Goal: Task Accomplishment & Management: Manage account settings

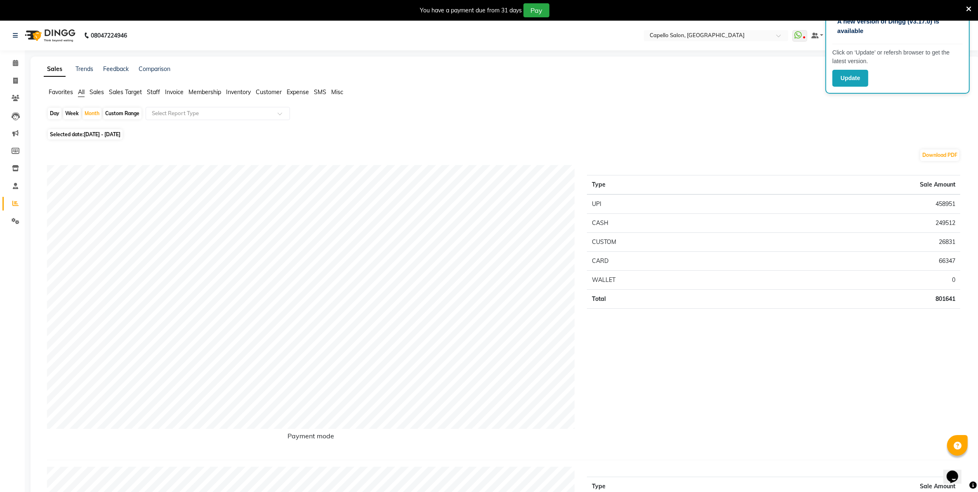
click at [50, 112] on div "Day" at bounding box center [55, 114] width 14 height 12
select select "8"
select select "2025"
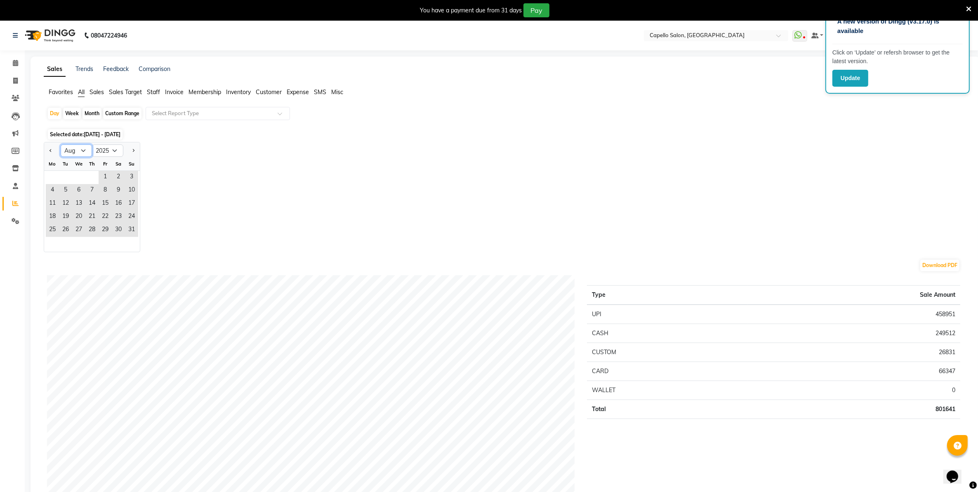
click at [79, 150] on select "Jan Feb Mar Apr May Jun [DATE] Aug Sep Oct Nov Dec" at bounding box center [76, 150] width 31 height 12
click at [132, 231] on span "31" at bounding box center [131, 230] width 13 height 13
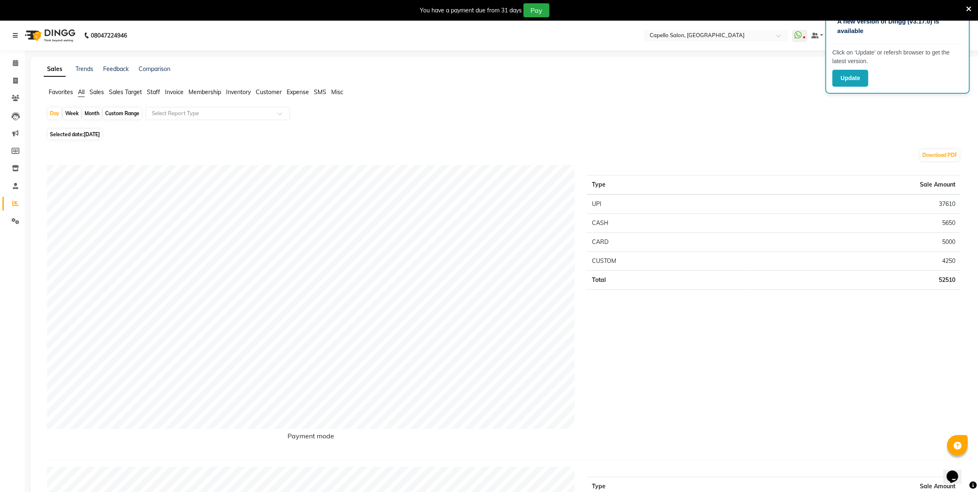
click at [94, 113] on div "Month" at bounding box center [92, 114] width 19 height 12
select select "8"
select select "2025"
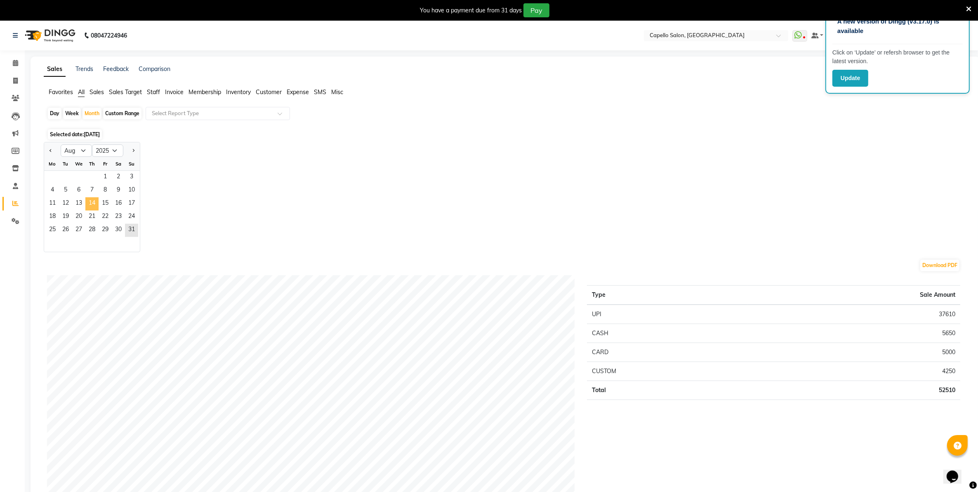
click at [95, 198] on span "14" at bounding box center [91, 203] width 13 height 13
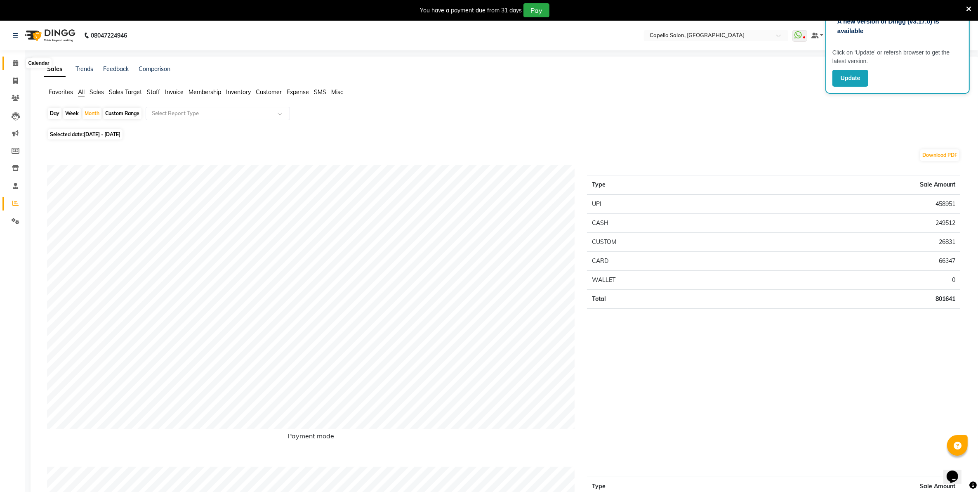
click at [14, 59] on span at bounding box center [15, 63] width 14 height 9
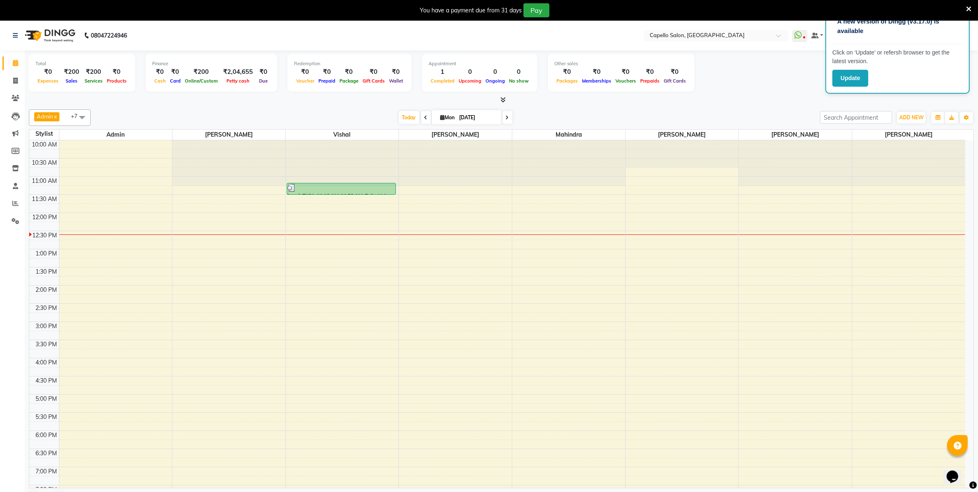
click at [968, 9] on icon at bounding box center [968, 8] width 5 height 7
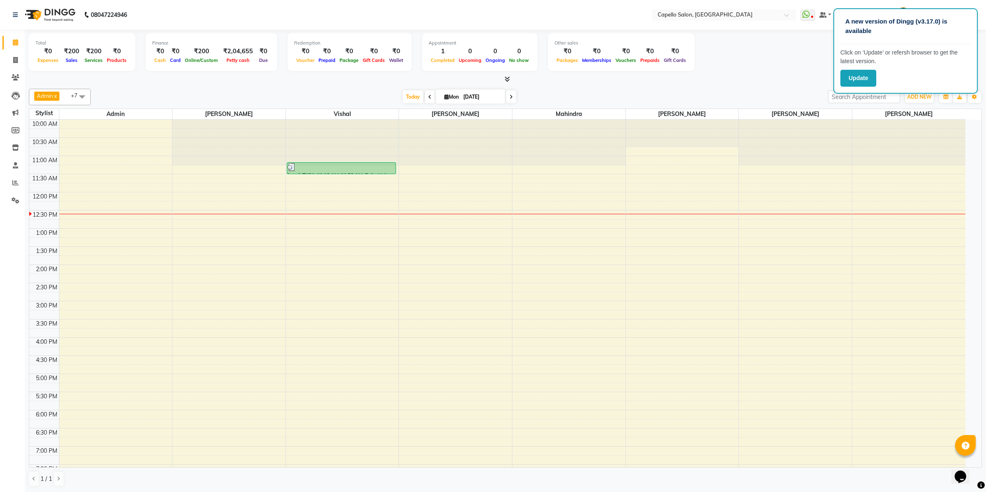
click at [778, 71] on div "Total ₹0 Expenses ₹200 Sales ₹200 Services ₹0 Products Finance ₹0 Cash ₹0 Card …" at bounding box center [505, 53] width 953 height 40
click at [865, 71] on button "Update" at bounding box center [858, 78] width 36 height 17
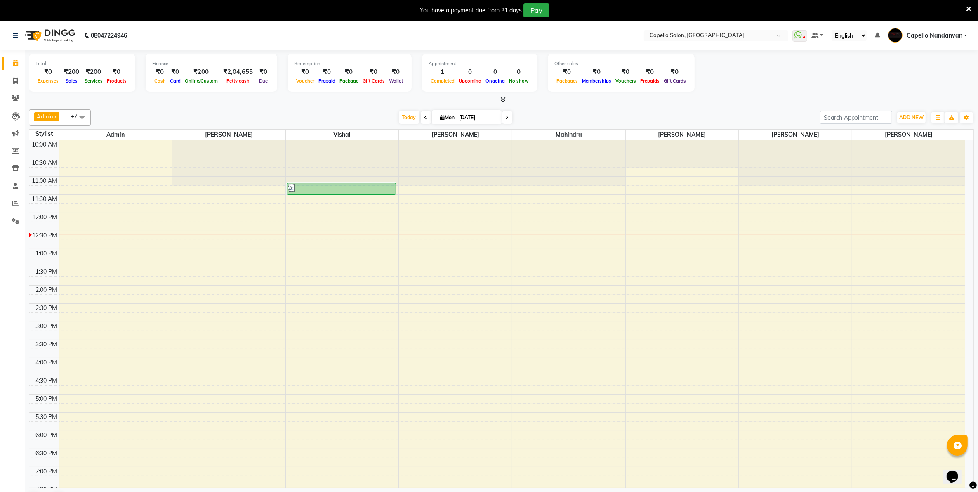
click at [969, 7] on icon at bounding box center [968, 8] width 5 height 7
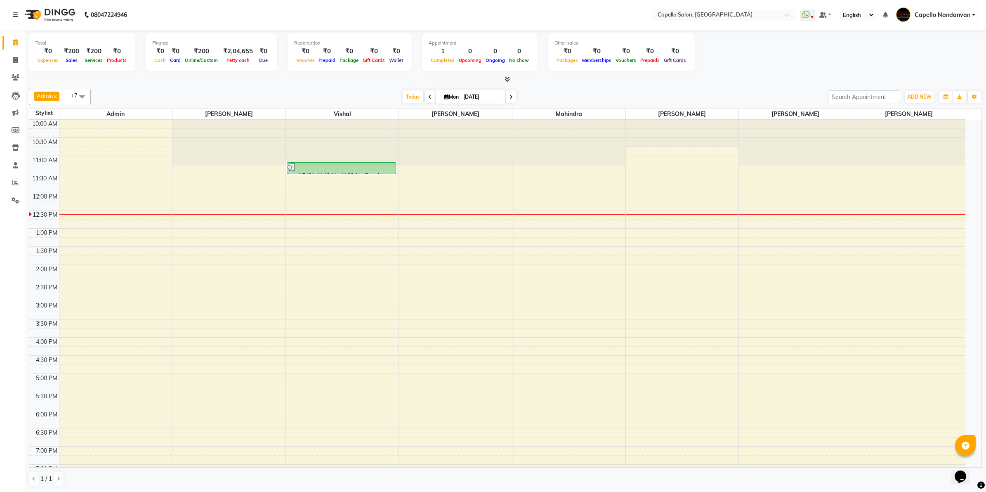
click at [923, 103] on div "ADD NEW Toggle Dropdown Add Appointment Add Invoice Add Expense Add Attendance …" at bounding box center [919, 96] width 30 height 13
click at [923, 98] on span "ADD NEW" at bounding box center [919, 97] width 24 height 6
click at [906, 133] on link "Add Expense" at bounding box center [900, 134] width 65 height 11
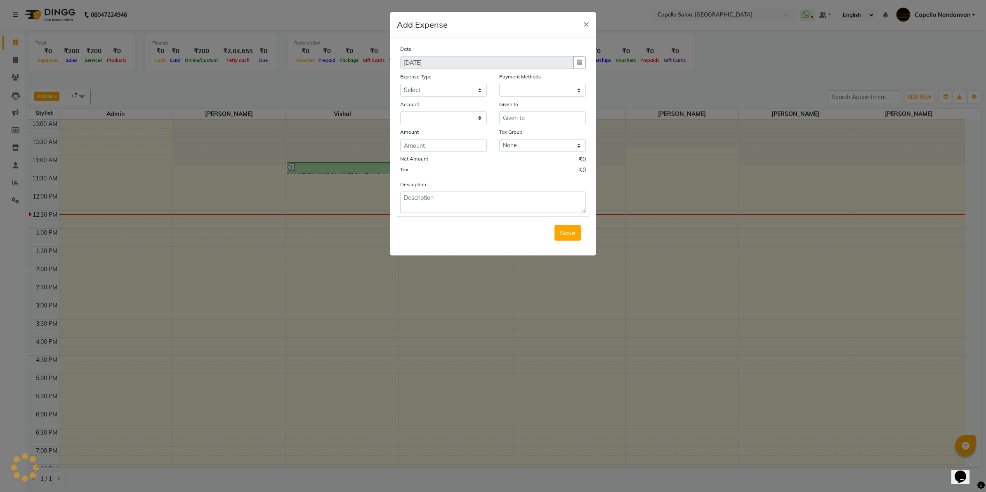
select select "1"
select select "2490"
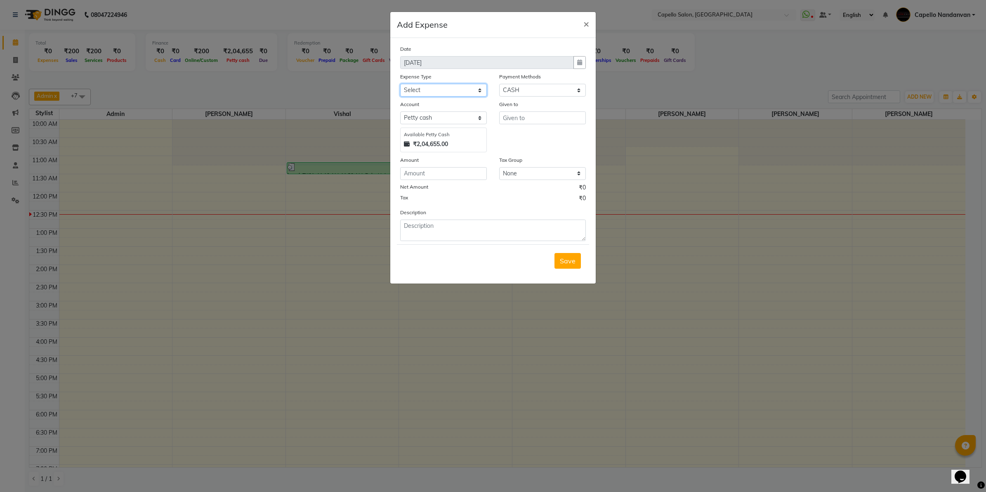
click at [429, 88] on select "Select Advance Salary Annual Lift Maintenance Charges BUILDING MAINTANANCE EXP …" at bounding box center [443, 90] width 87 height 13
select select "1462"
click at [400, 84] on select "Select Advance Salary Annual Lift Maintenance Charges BUILDING MAINTANANCE EXP …" at bounding box center [443, 90] width 87 height 13
click at [450, 116] on select "Select Default account Petty cash" at bounding box center [443, 117] width 87 height 13
click at [542, 134] on div "Given to" at bounding box center [542, 126] width 99 height 52
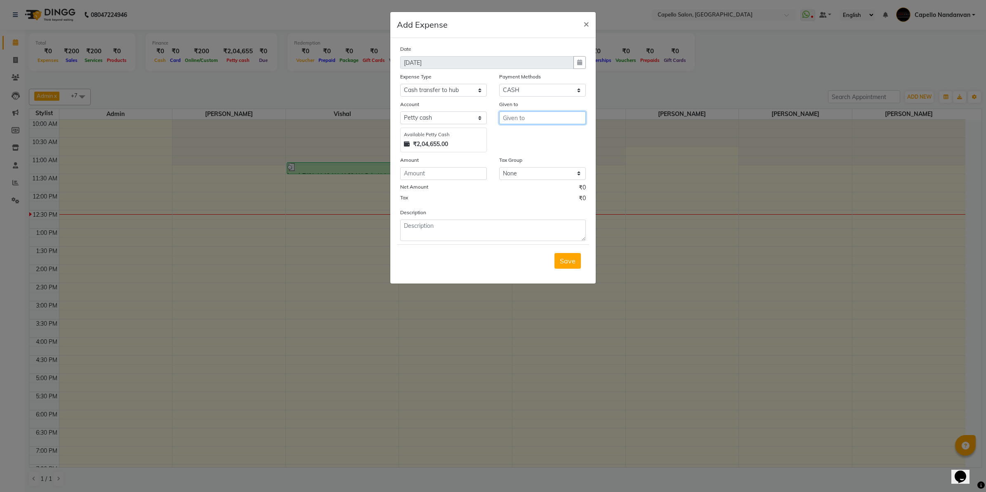
click at [539, 117] on input "text" at bounding box center [542, 117] width 87 height 13
click at [545, 133] on ngb-highlight "Him ansu Owner" at bounding box center [534, 135] width 50 height 8
type input "[PERSON_NAME] Owner"
click at [436, 169] on input "number" at bounding box center [443, 173] width 87 height 13
type input "204655"
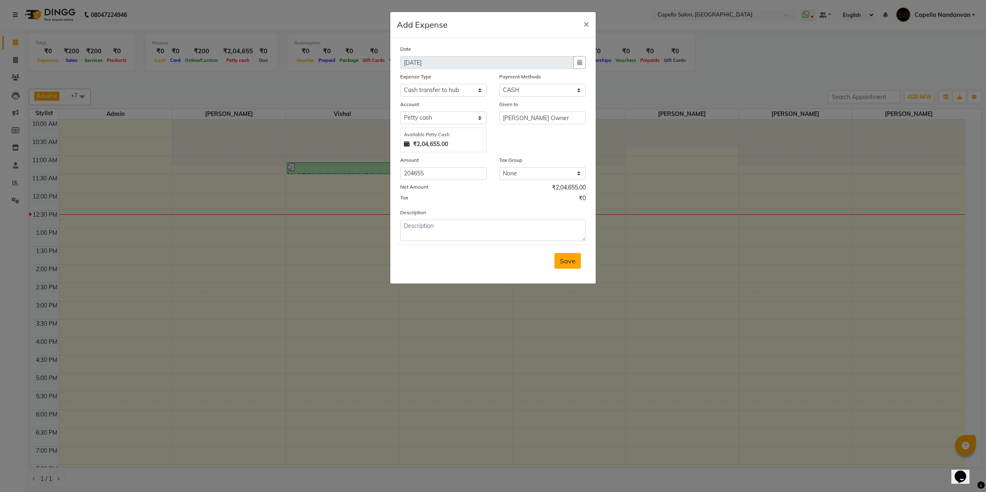
click at [568, 253] on button "Save" at bounding box center [567, 261] width 26 height 16
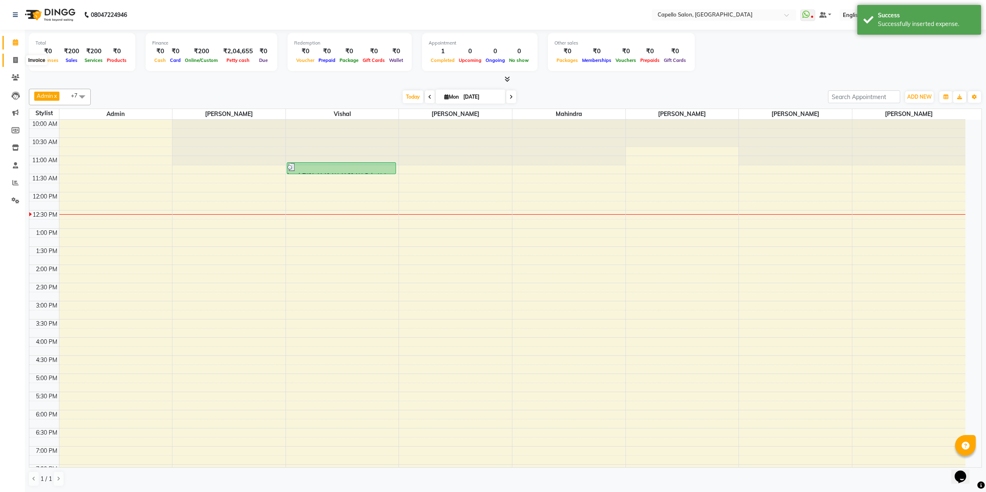
click at [11, 62] on span at bounding box center [15, 60] width 14 height 9
select select "service"
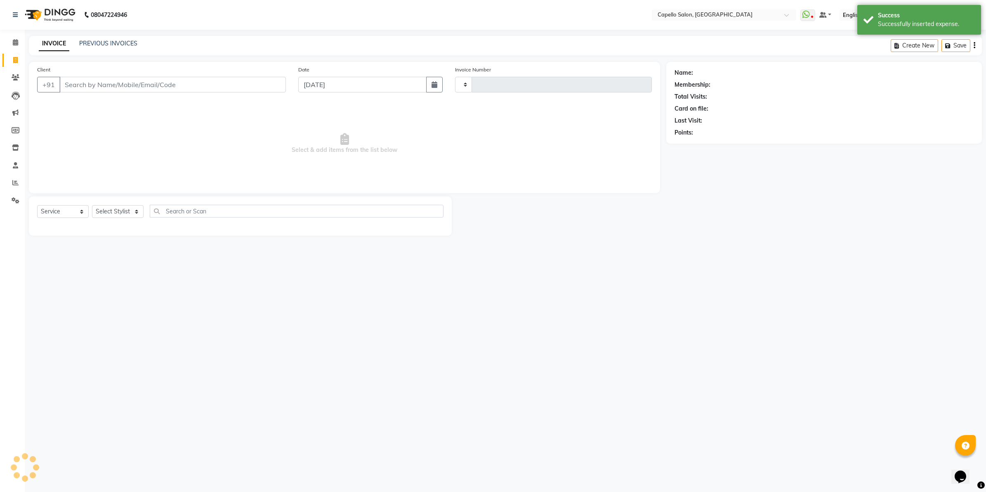
type input "4001"
select select "830"
click at [102, 42] on link "PREVIOUS INVOICES" at bounding box center [108, 43] width 58 height 7
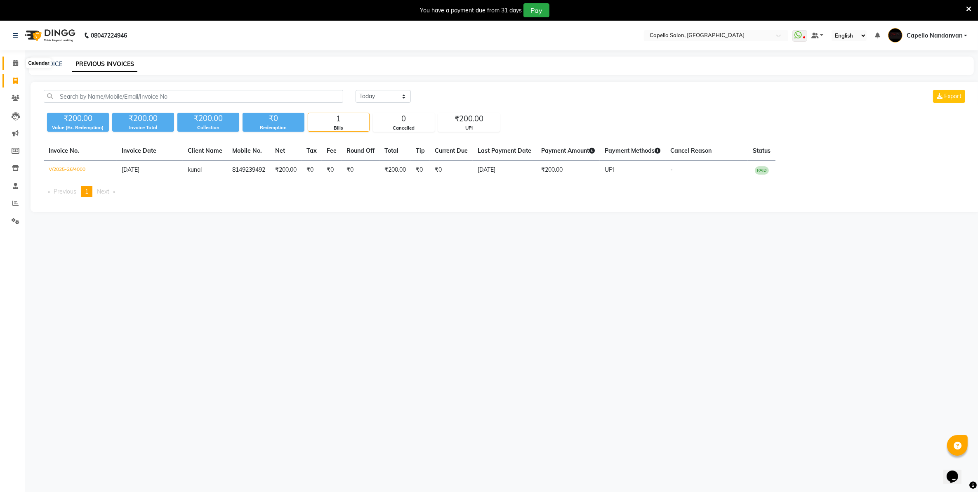
click at [11, 63] on span at bounding box center [15, 63] width 14 height 9
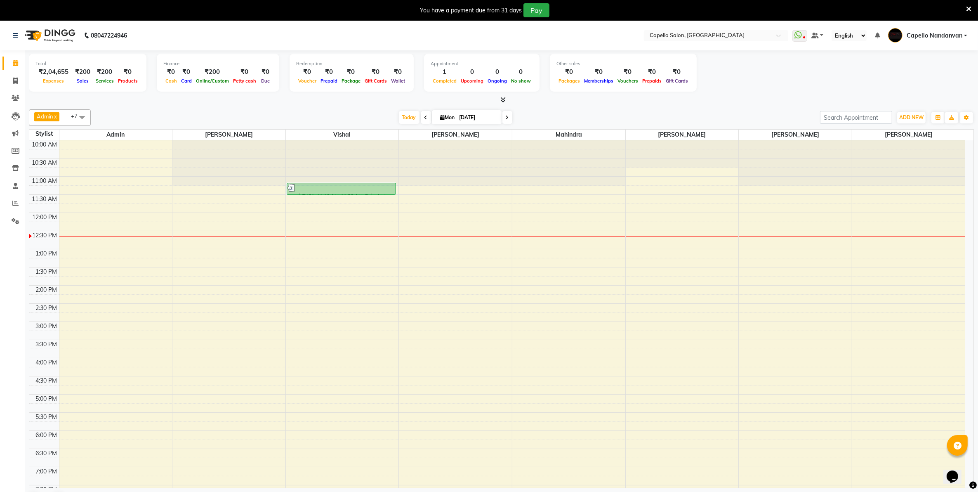
click at [969, 6] on icon at bounding box center [968, 8] width 5 height 7
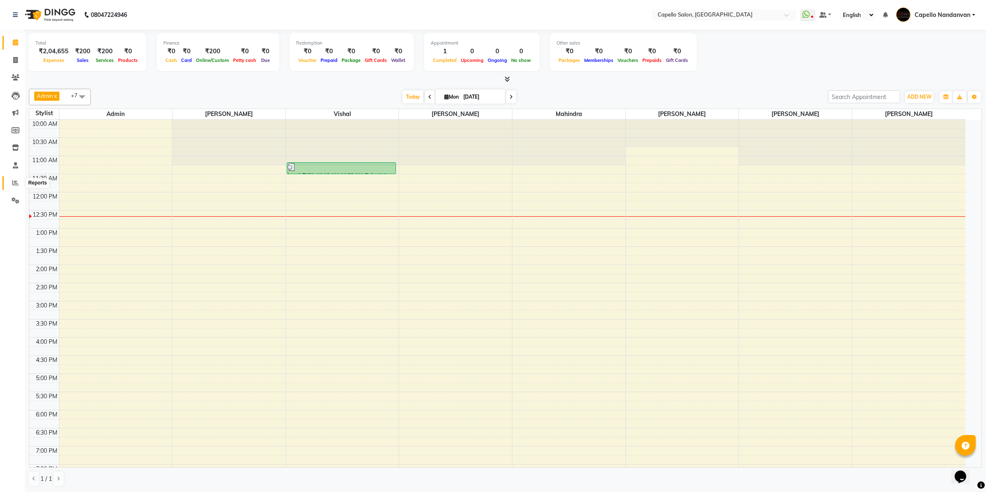
click at [17, 180] on icon at bounding box center [15, 182] width 6 height 6
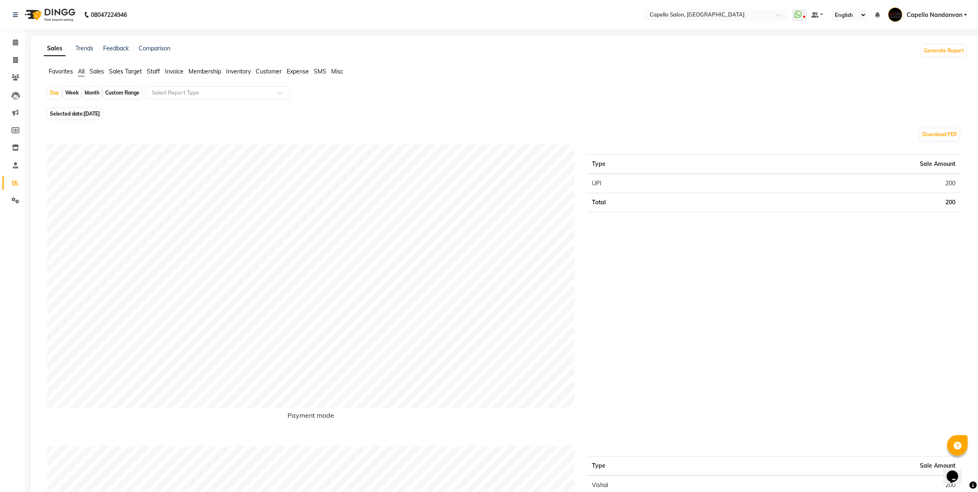
click at [152, 67] on li "Staff" at bounding box center [153, 71] width 13 height 9
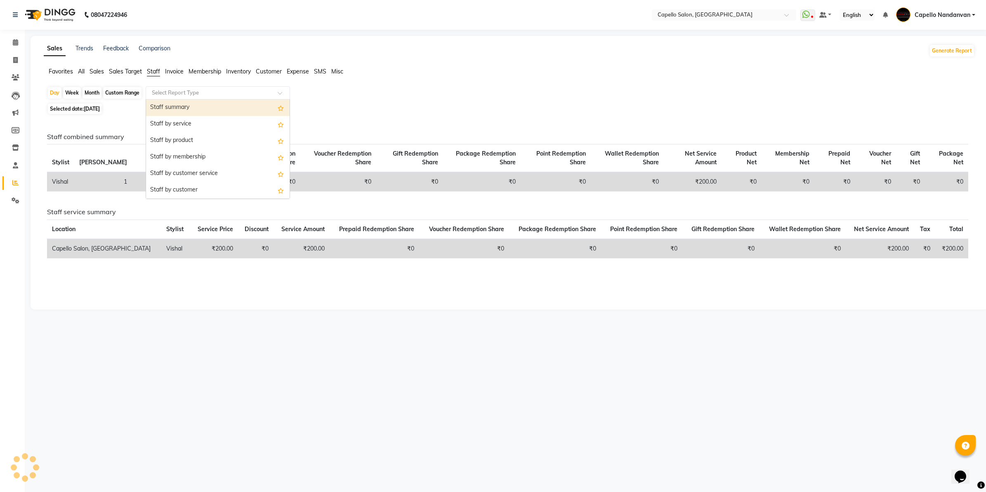
click at [172, 90] on input "text" at bounding box center [209, 93] width 119 height 8
click at [172, 125] on div "Staff by service" at bounding box center [218, 124] width 144 height 17
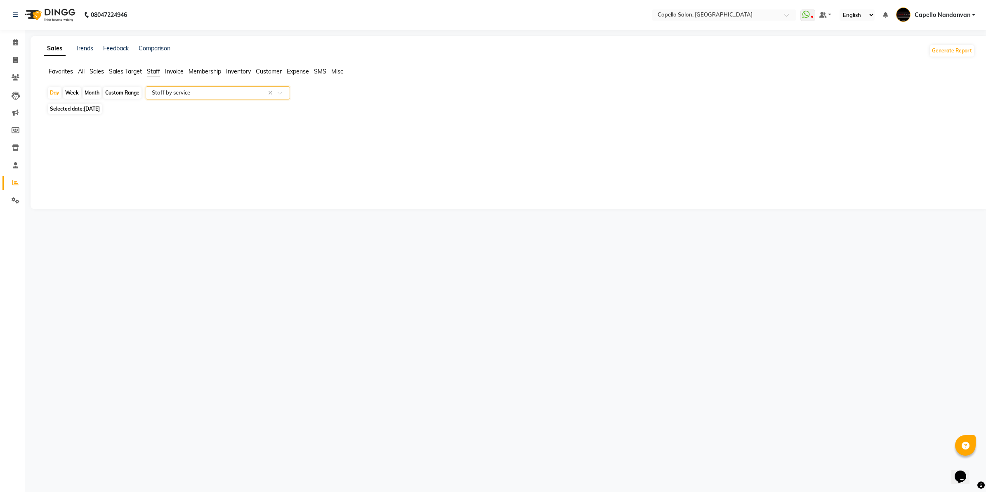
select select "full_report"
select select "csv"
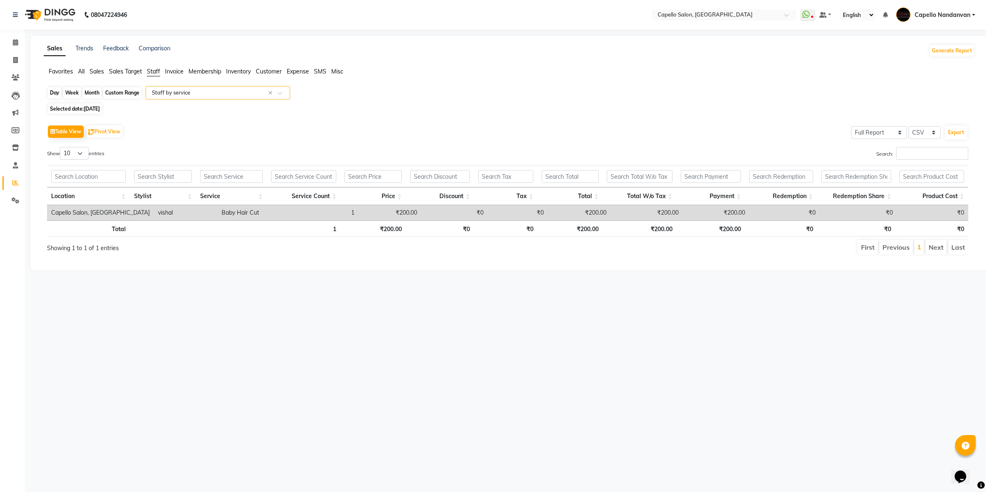
click at [55, 91] on div "Day" at bounding box center [55, 93] width 14 height 12
select select "9"
select select "2025"
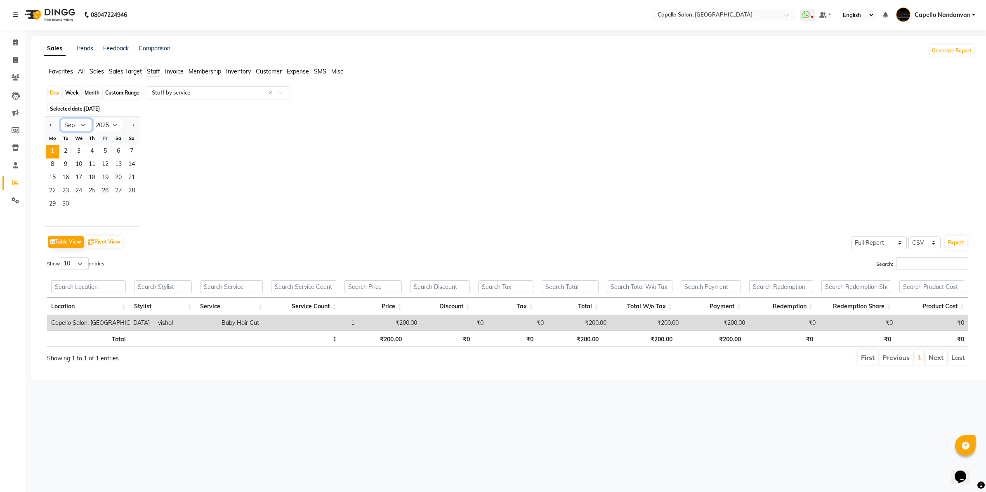
click at [80, 122] on select "Jan Feb Mar Apr May Jun [DATE] Aug Sep Oct Nov Dec" at bounding box center [76, 125] width 31 height 12
select select "8"
click at [61, 119] on select "Jan Feb Mar Apr May Jun [DATE] Aug Sep Oct Nov Dec" at bounding box center [76, 125] width 31 height 12
click at [55, 203] on span "25" at bounding box center [52, 204] width 13 height 13
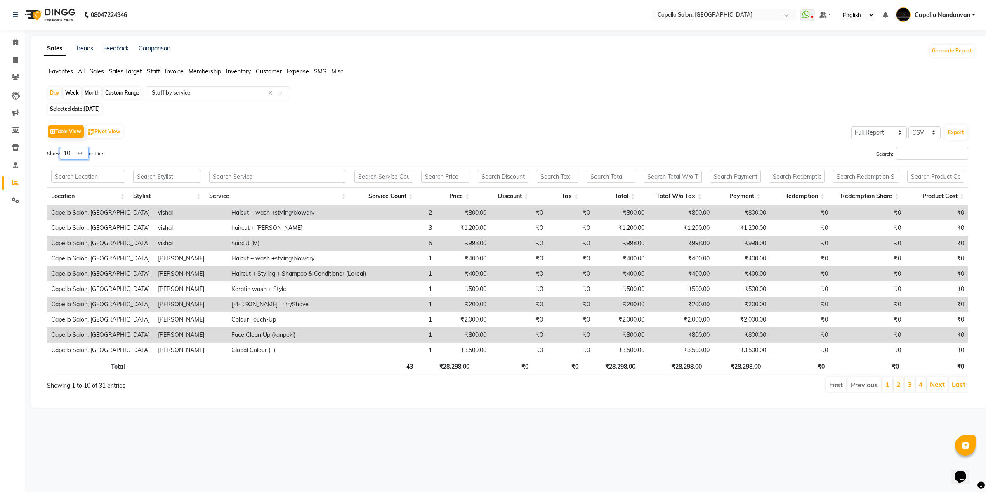
drag, startPoint x: 84, startPoint y: 152, endPoint x: 83, endPoint y: 161, distance: 9.2
click at [84, 152] on select "10 25 50 100" at bounding box center [74, 153] width 29 height 13
select select "100"
click at [61, 147] on select "10 25 50 100" at bounding box center [74, 153] width 29 height 13
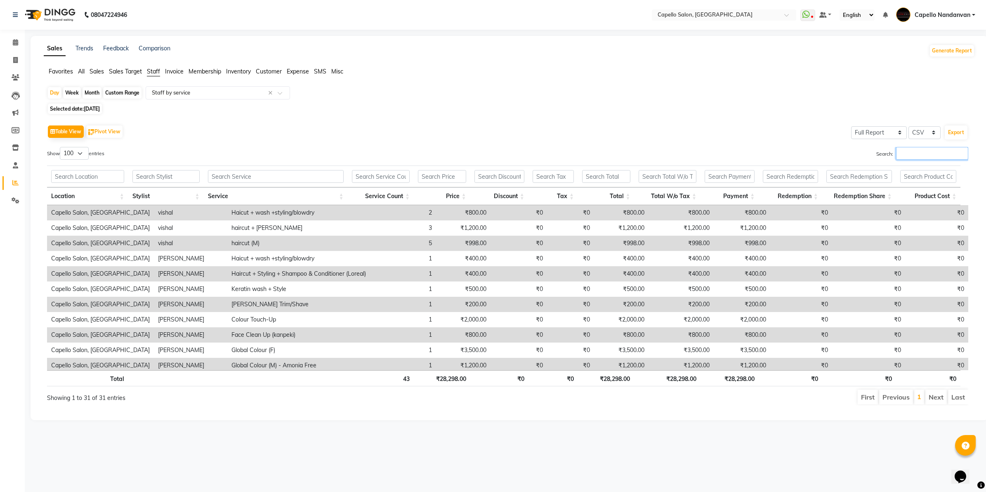
click at [903, 153] on input "Search:" at bounding box center [932, 153] width 72 height 13
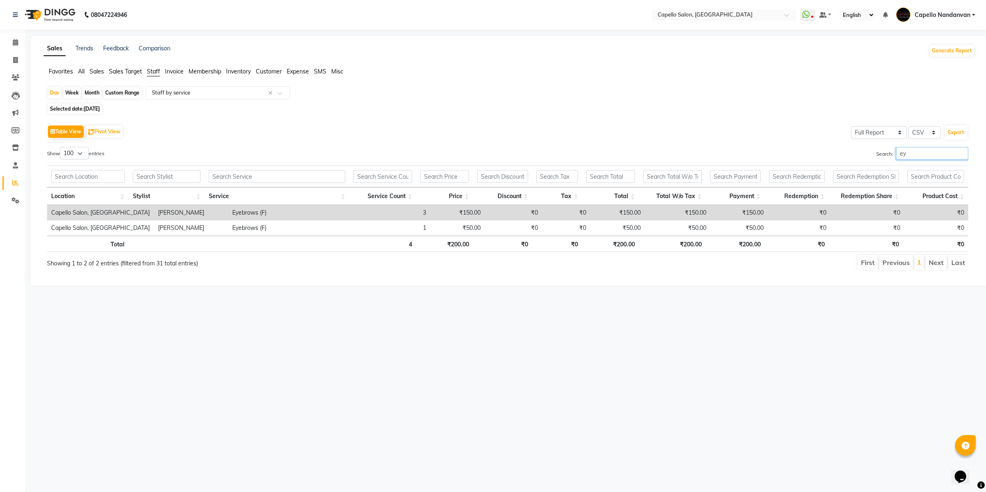
type input "e"
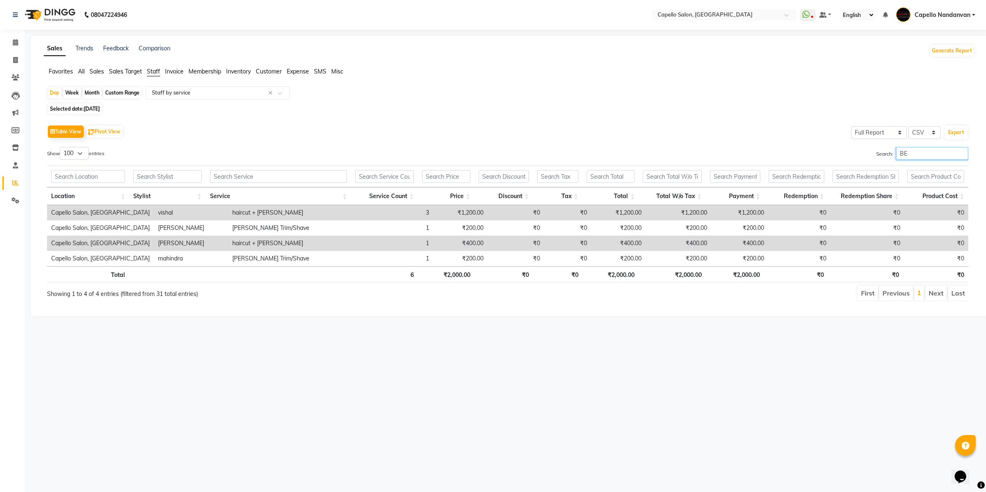
type input "B"
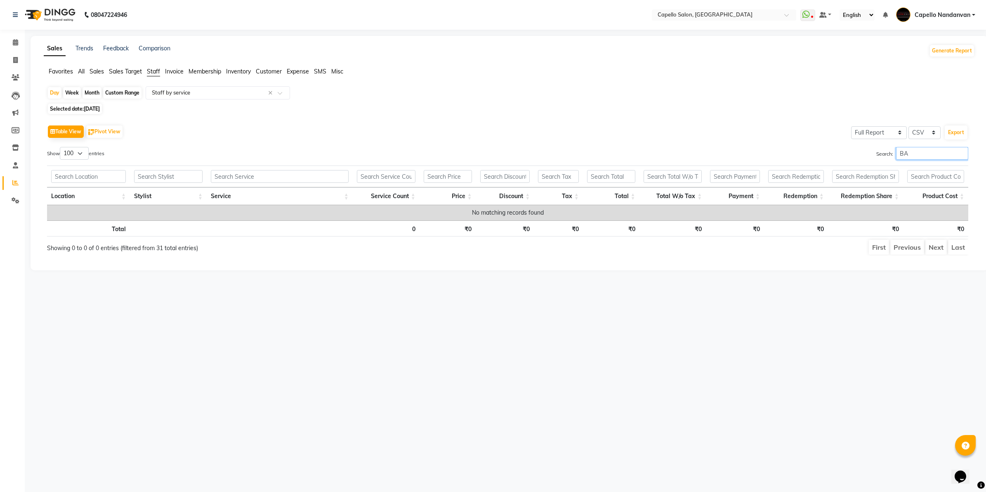
type input "B"
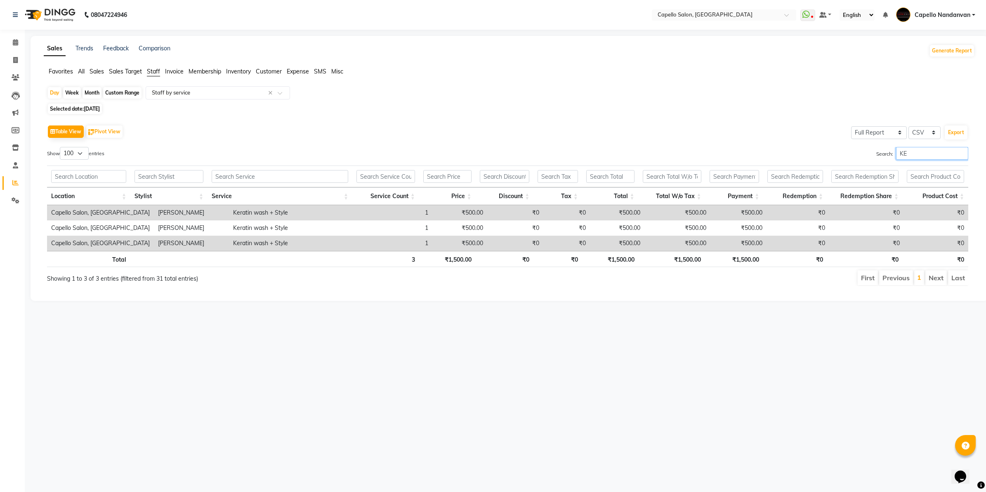
type input "K"
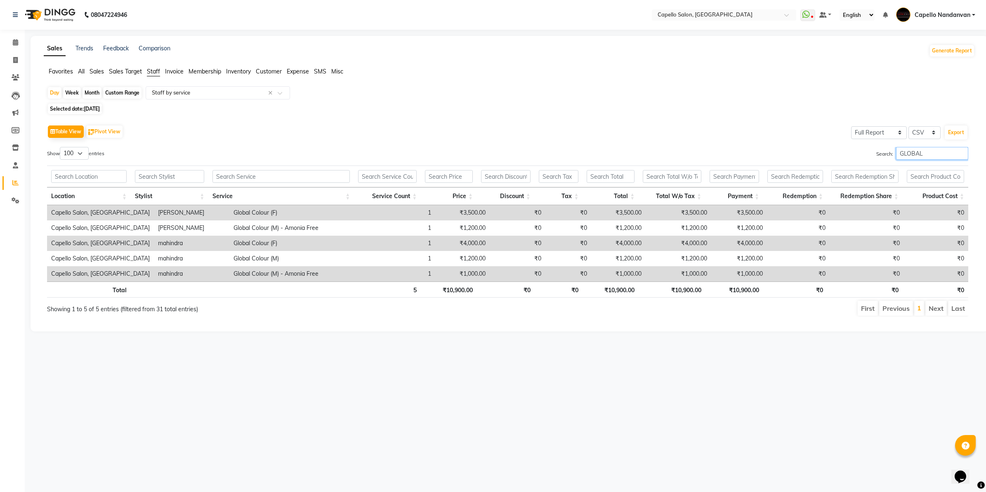
type input "GLOBAL"
click at [87, 94] on div "Month" at bounding box center [92, 93] width 19 height 12
select select "8"
select select "2025"
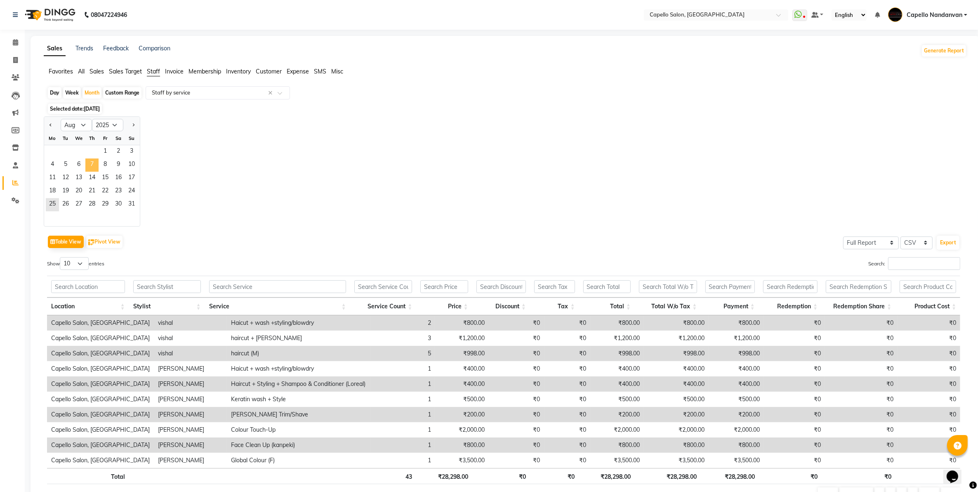
click at [94, 170] on span "7" at bounding box center [91, 164] width 13 height 13
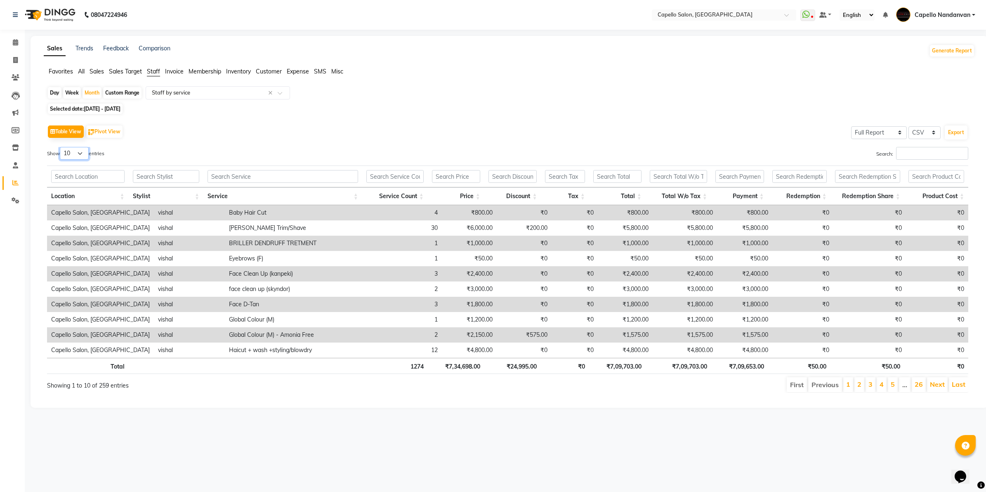
click at [84, 151] on select "10 25 50 100" at bounding box center [74, 153] width 29 height 13
select select "100"
click at [61, 147] on select "10 25 50 100" at bounding box center [74, 153] width 29 height 13
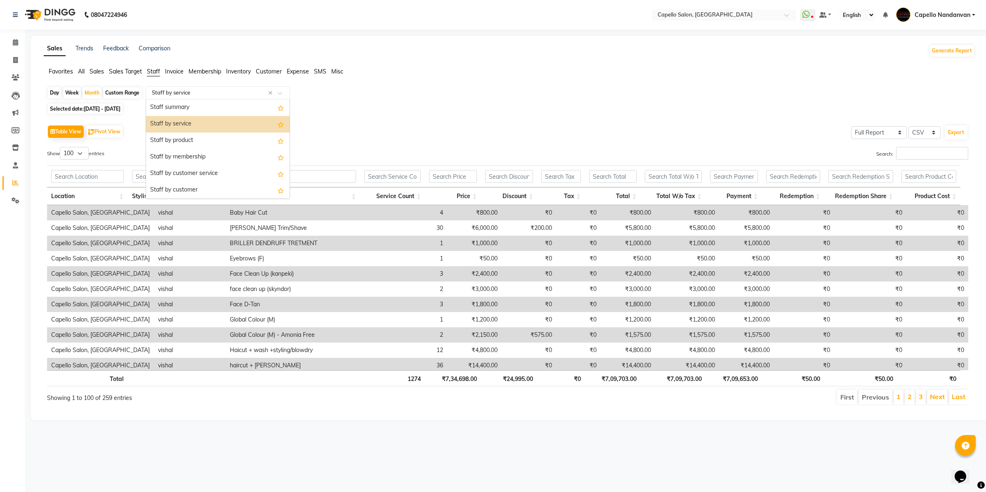
click at [187, 94] on input "text" at bounding box center [209, 93] width 119 height 8
click at [178, 111] on div "Staff summary" at bounding box center [218, 107] width 144 height 17
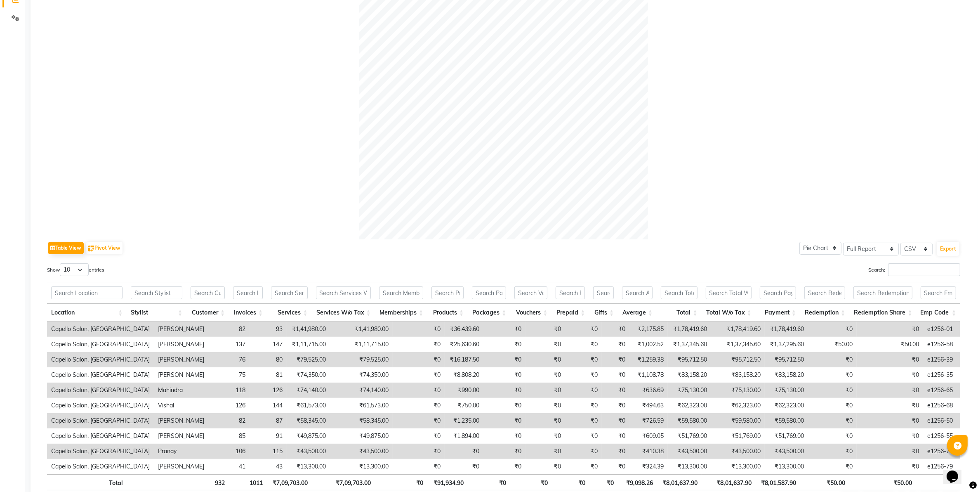
scroll to position [236, 0]
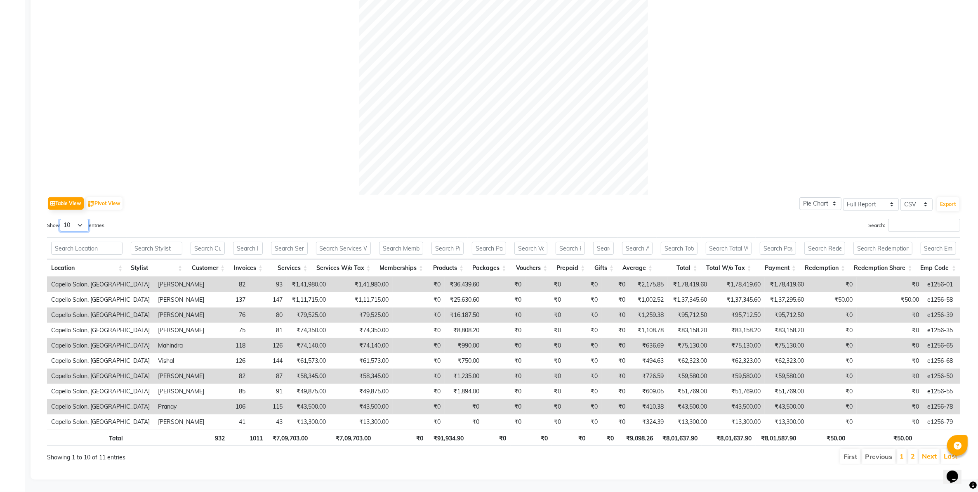
click at [75, 219] on select "10 25 50 100" at bounding box center [74, 225] width 29 height 13
select select "100"
click at [61, 219] on select "10 25 50 100" at bounding box center [74, 225] width 29 height 13
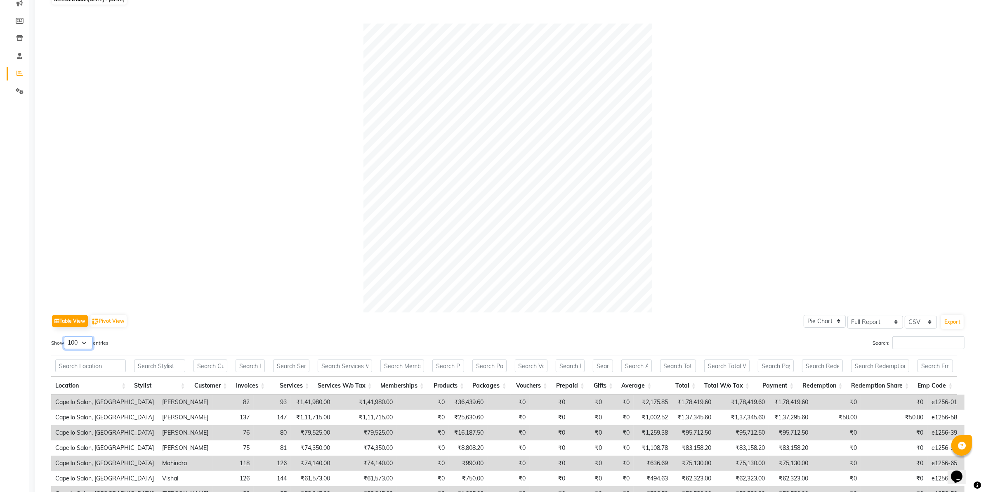
scroll to position [0, 0]
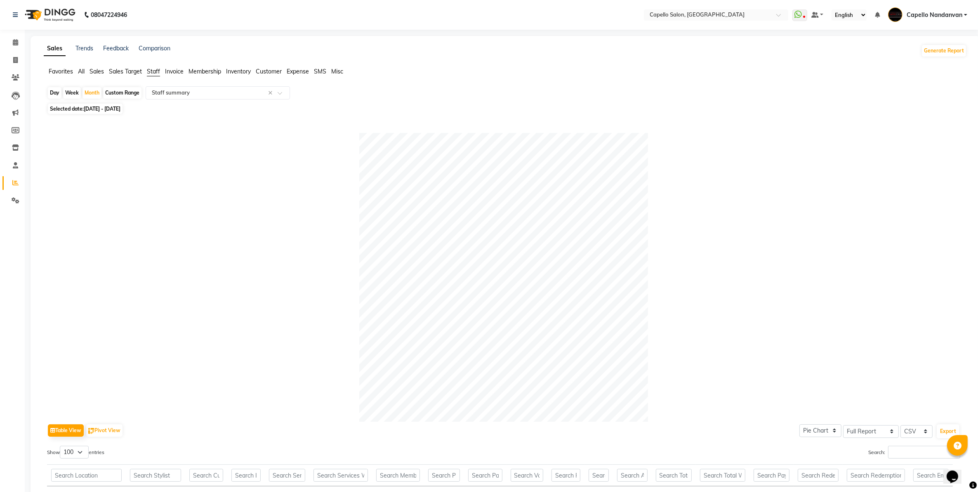
click at [51, 92] on div "Day" at bounding box center [55, 93] width 14 height 12
select select "8"
select select "2025"
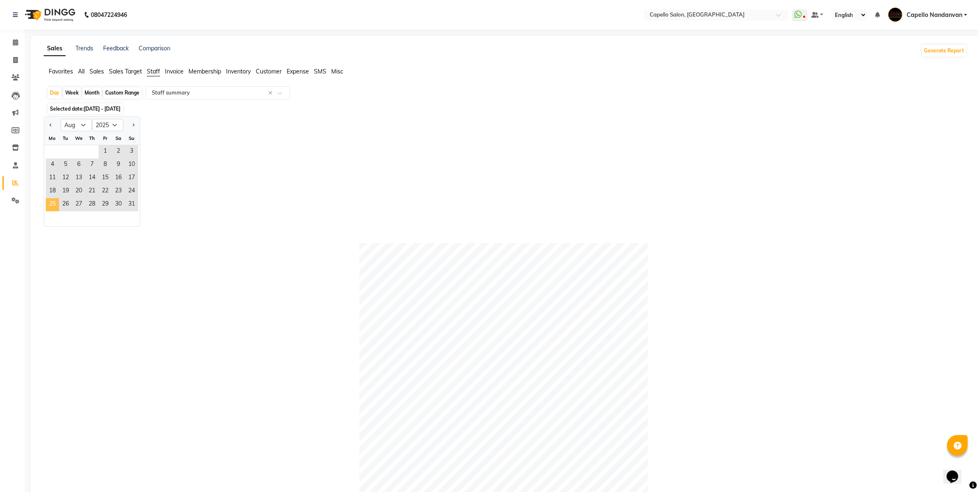
click at [50, 198] on span "25" at bounding box center [52, 204] width 13 height 13
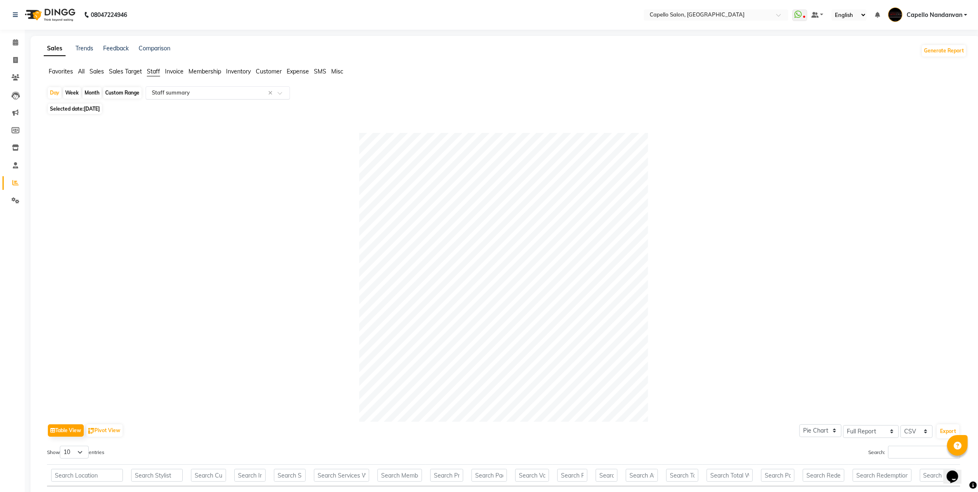
click at [205, 95] on input "text" at bounding box center [209, 93] width 119 height 8
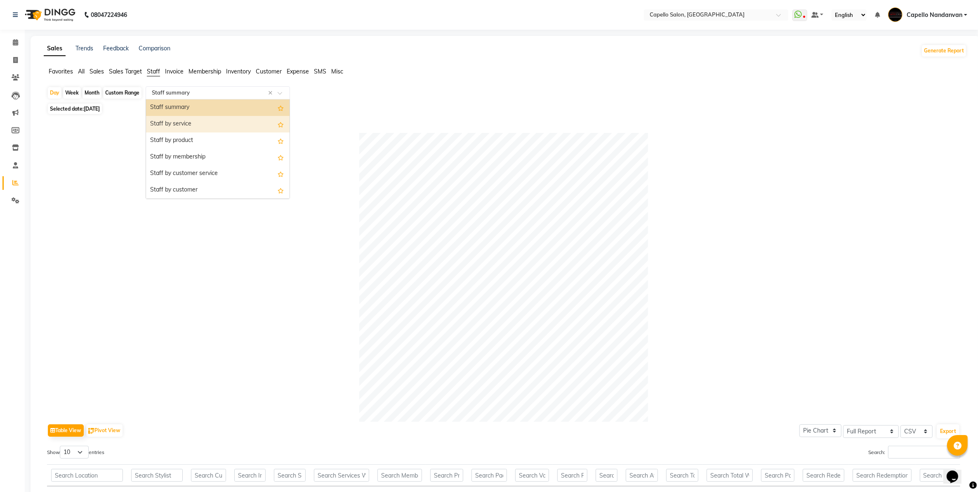
click at [198, 129] on div "Staff by service" at bounding box center [218, 124] width 144 height 17
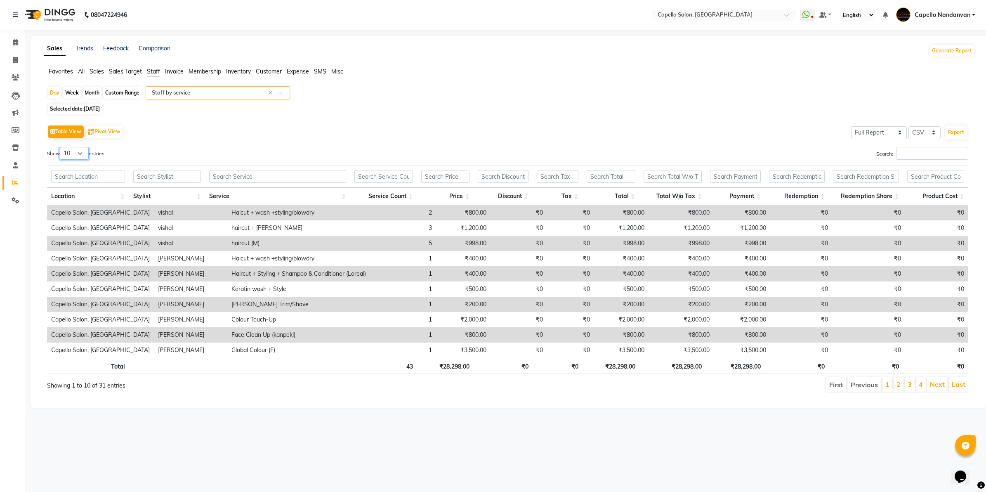
click at [80, 151] on select "10 25 50 100" at bounding box center [74, 153] width 29 height 13
select select "100"
click at [61, 147] on select "10 25 50 100" at bounding box center [74, 153] width 29 height 13
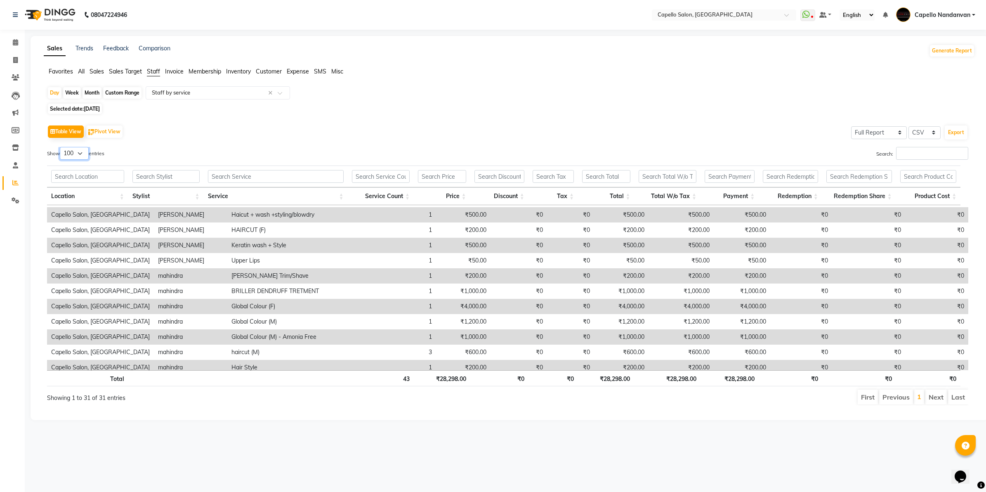
scroll to position [308, 0]
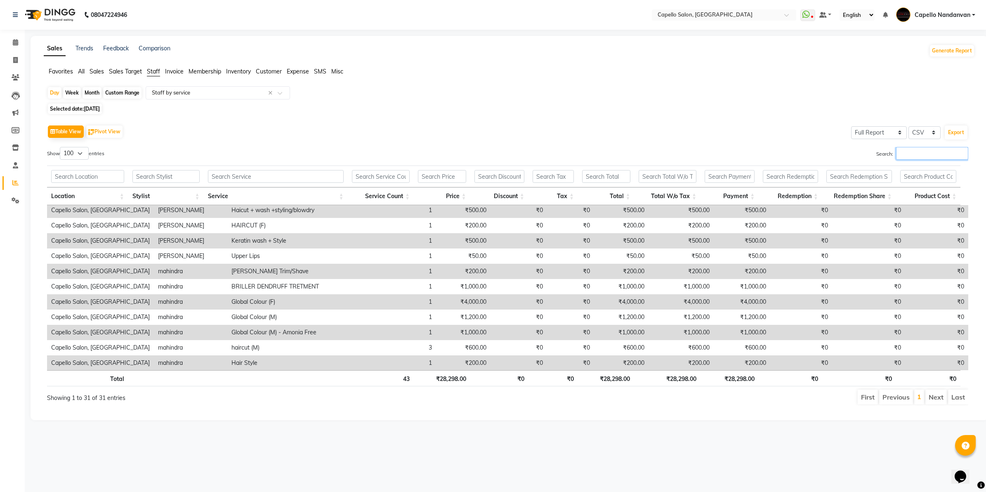
click at [927, 158] on input "Search:" at bounding box center [932, 153] width 72 height 13
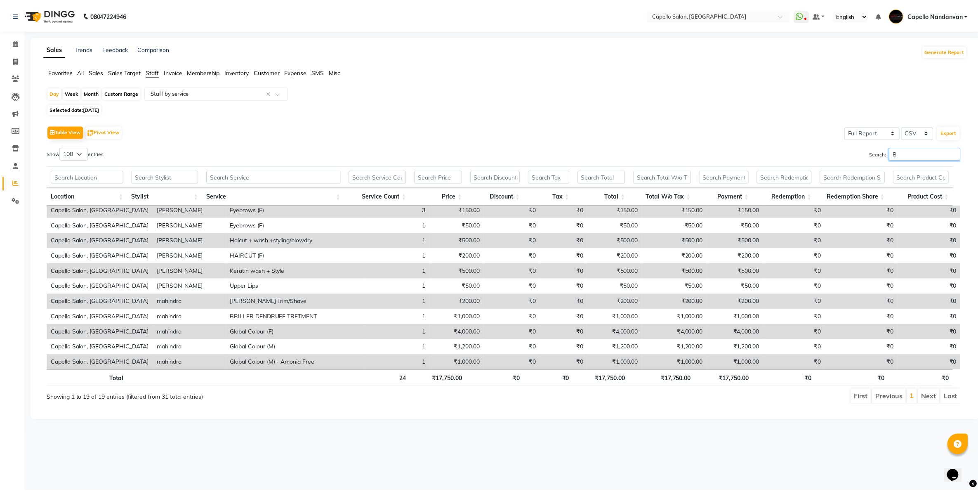
scroll to position [0, 0]
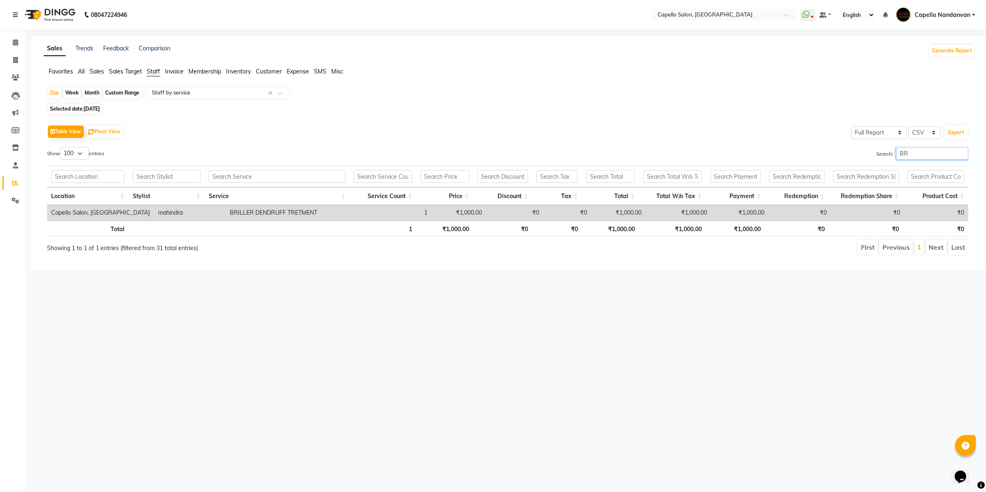
type input "B"
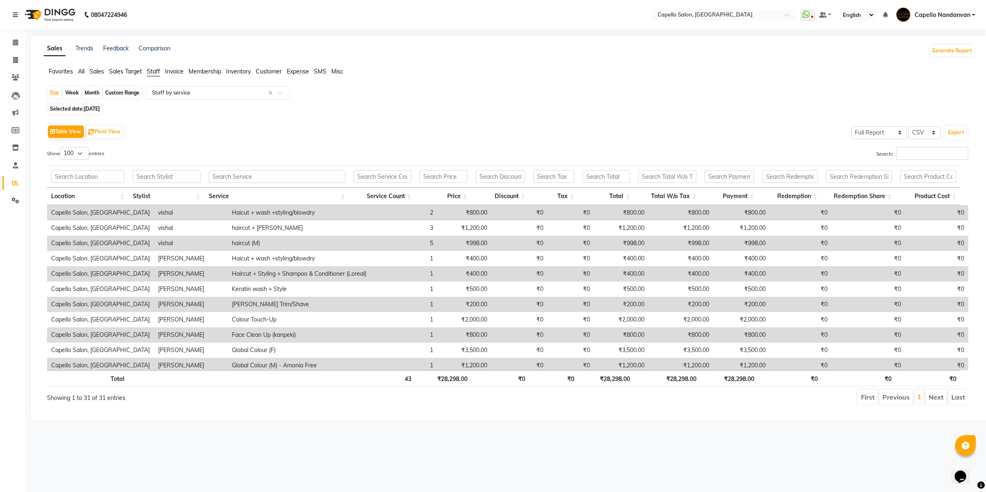
click at [188, 90] on input "text" at bounding box center [209, 93] width 119 height 8
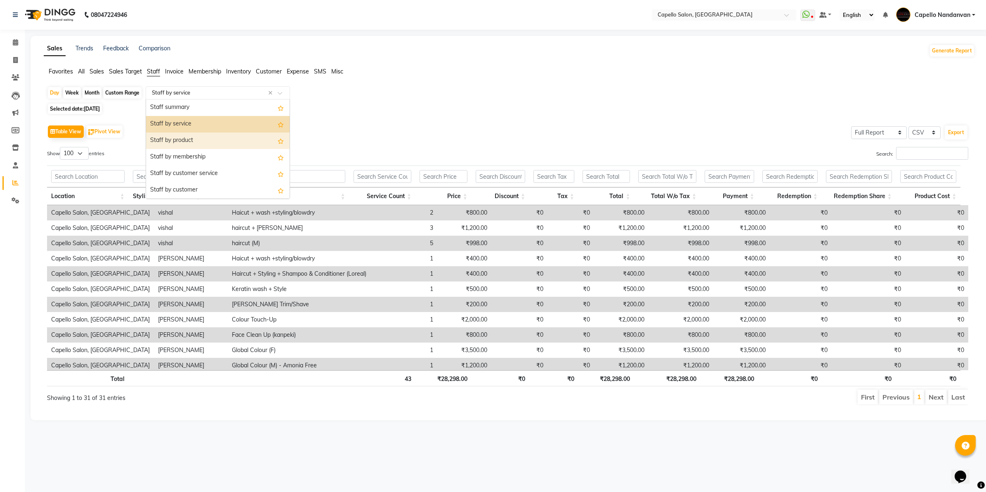
click at [179, 141] on div "Staff by product" at bounding box center [218, 140] width 144 height 17
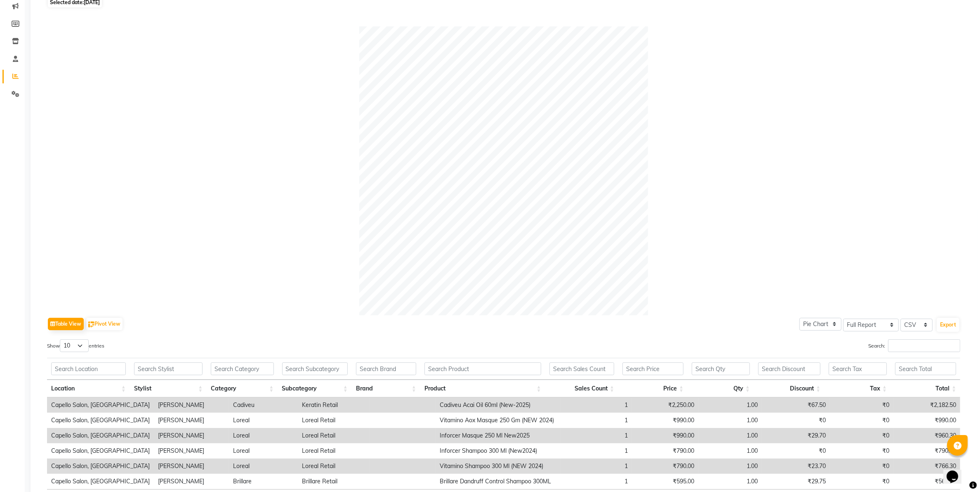
scroll to position [174, 0]
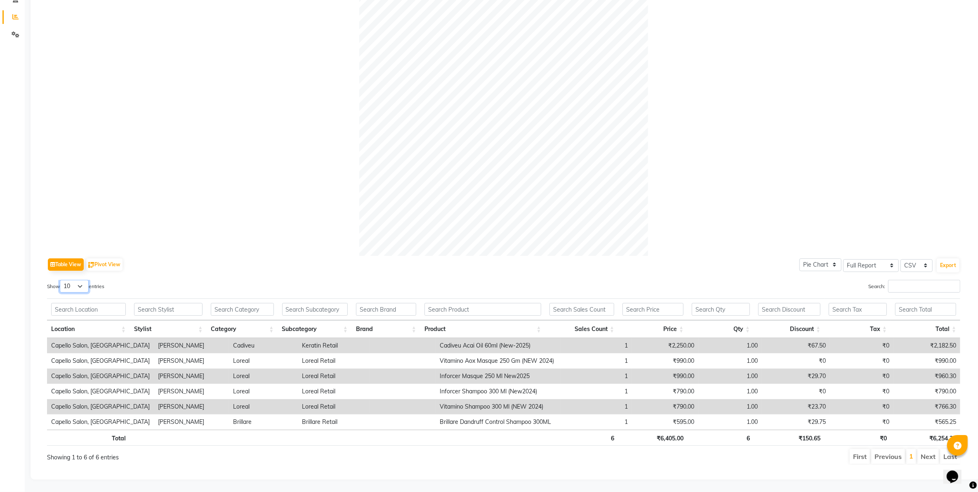
click at [75, 280] on select "10 25 50 100" at bounding box center [74, 286] width 29 height 13
select select "100"
click at [61, 280] on select "10 25 50 100" at bounding box center [74, 286] width 29 height 13
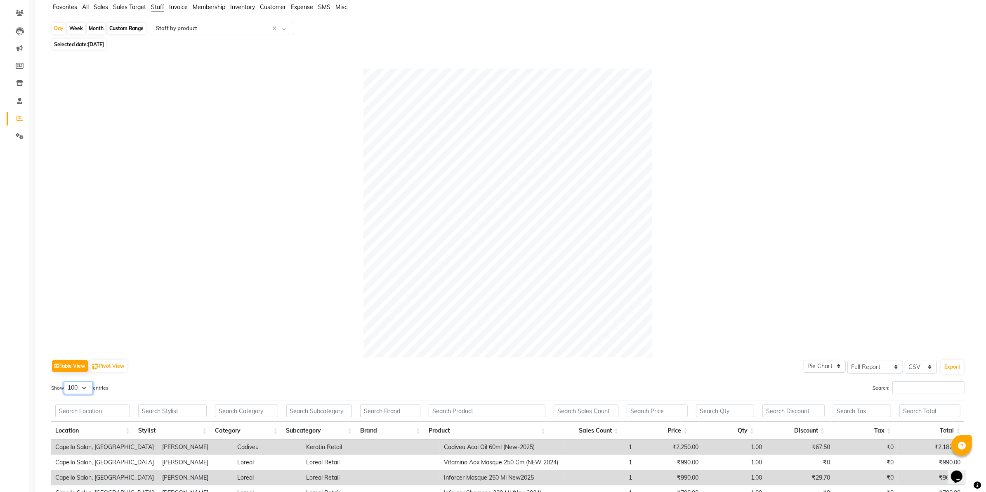
scroll to position [0, 0]
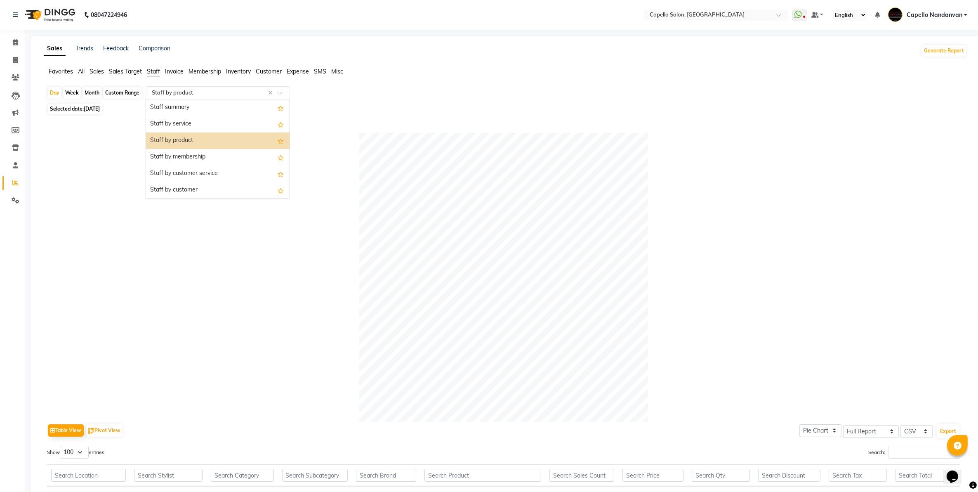
click at [180, 87] on div "Select Report Type × Staff by product ×" at bounding box center [218, 92] width 144 height 13
click at [170, 125] on div "Staff by service" at bounding box center [218, 124] width 144 height 17
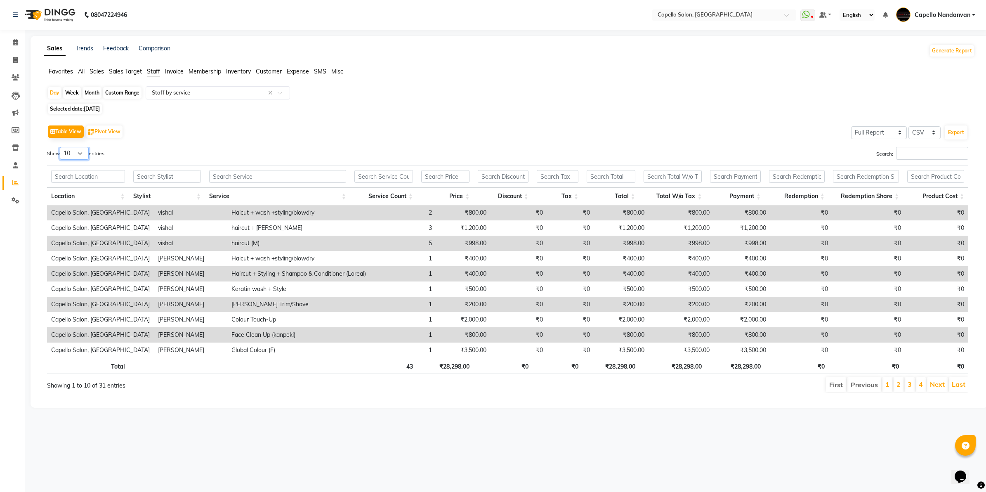
click at [77, 148] on select "10 25 50 100" at bounding box center [74, 153] width 29 height 13
select select "100"
click at [61, 147] on select "10 25 50 100" at bounding box center [74, 153] width 29 height 13
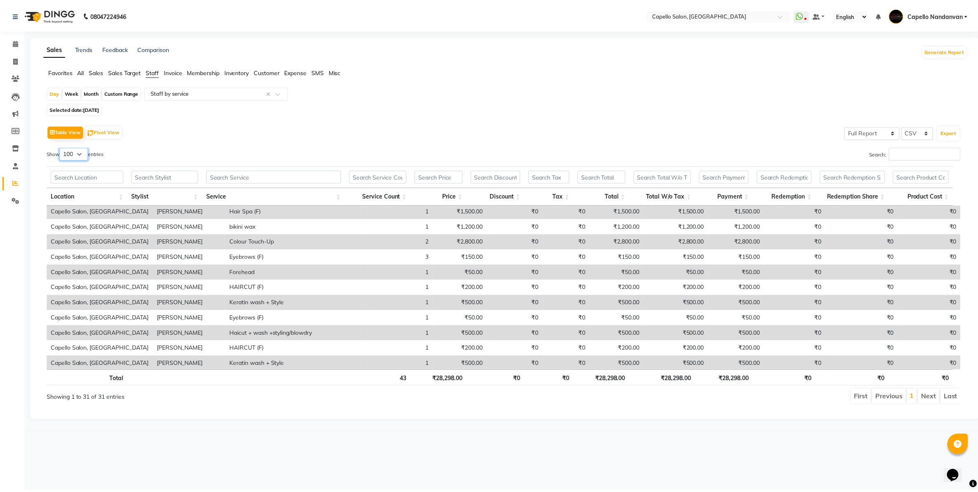
scroll to position [50, 0]
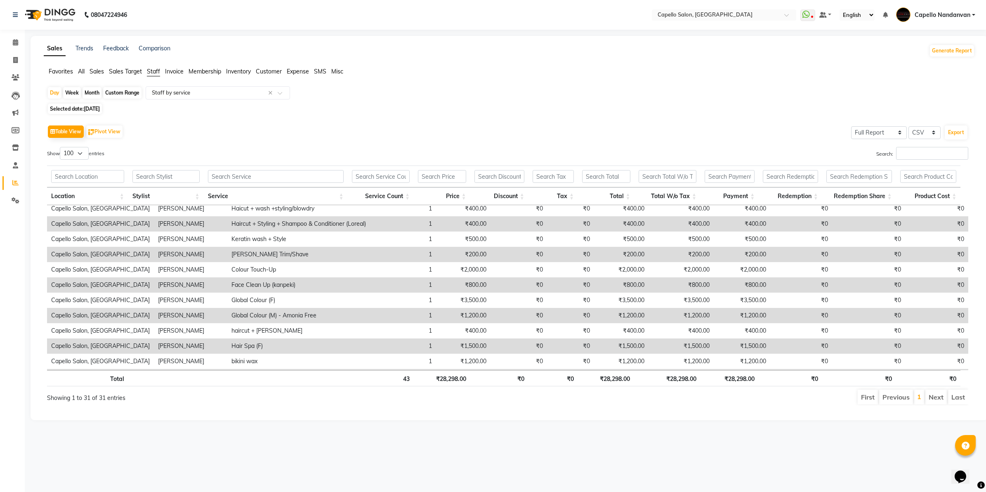
click at [390, 127] on div "Table View Pivot View Select Full Report Filtered Report Select CSV PDF Export" at bounding box center [507, 131] width 921 height 17
click at [54, 90] on div "Day" at bounding box center [55, 93] width 14 height 12
select select "8"
select select "2025"
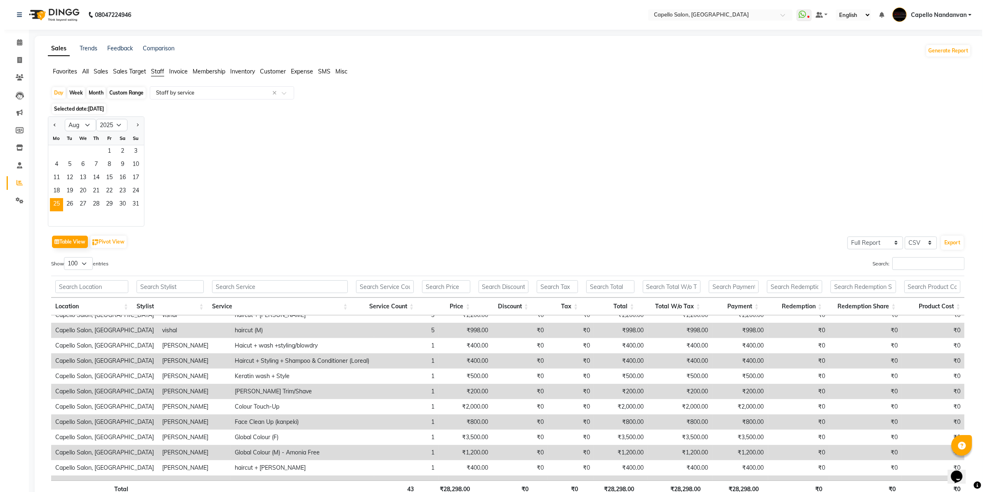
scroll to position [0, 0]
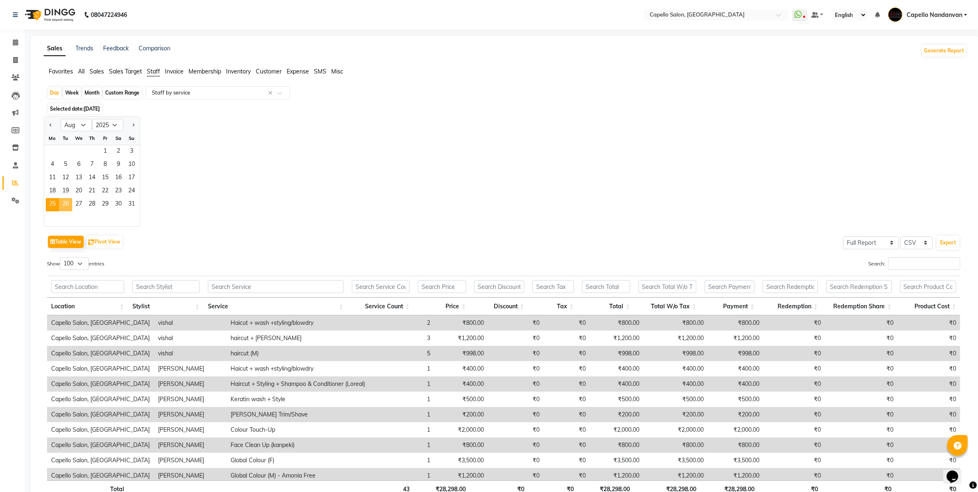
click at [62, 202] on span "26" at bounding box center [65, 204] width 13 height 13
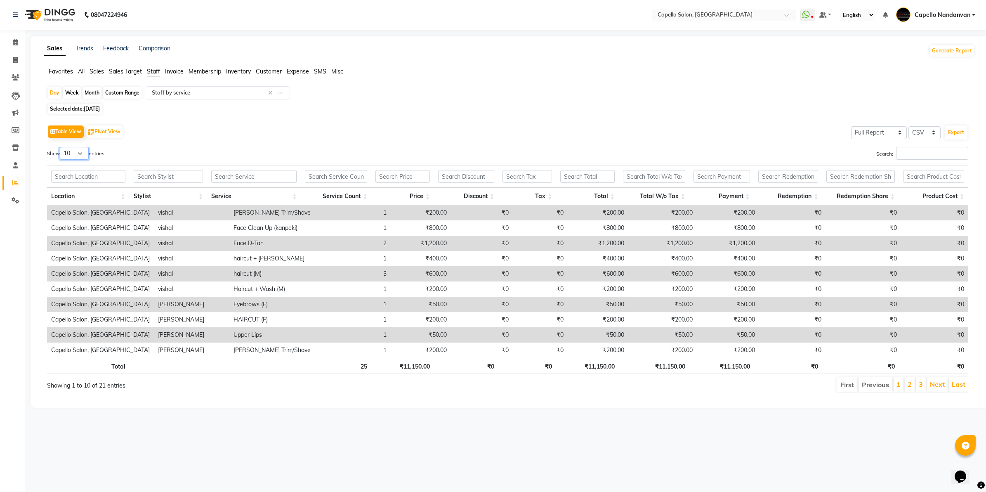
click at [78, 153] on select "10 25 50 100" at bounding box center [74, 153] width 29 height 13
select select "100"
click at [61, 147] on select "10 25 50 100" at bounding box center [74, 153] width 29 height 13
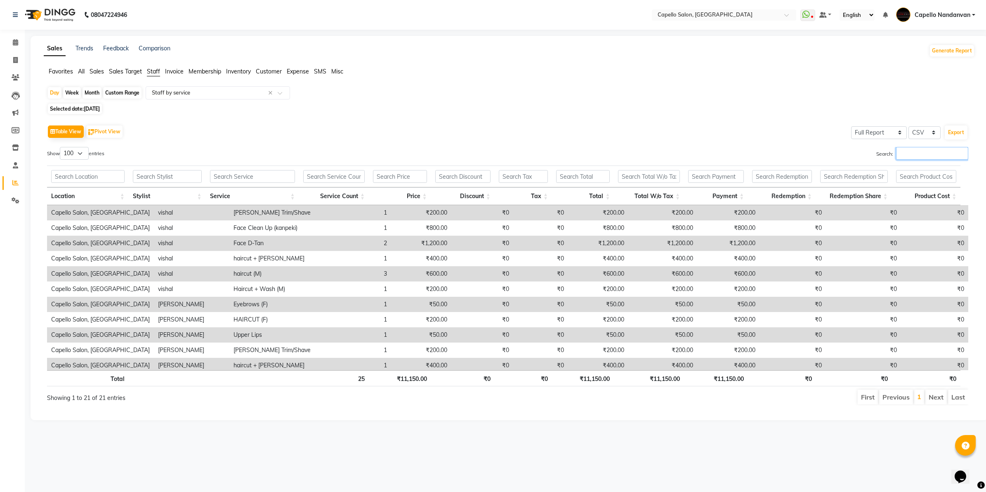
click at [929, 149] on input "Search:" at bounding box center [932, 153] width 72 height 13
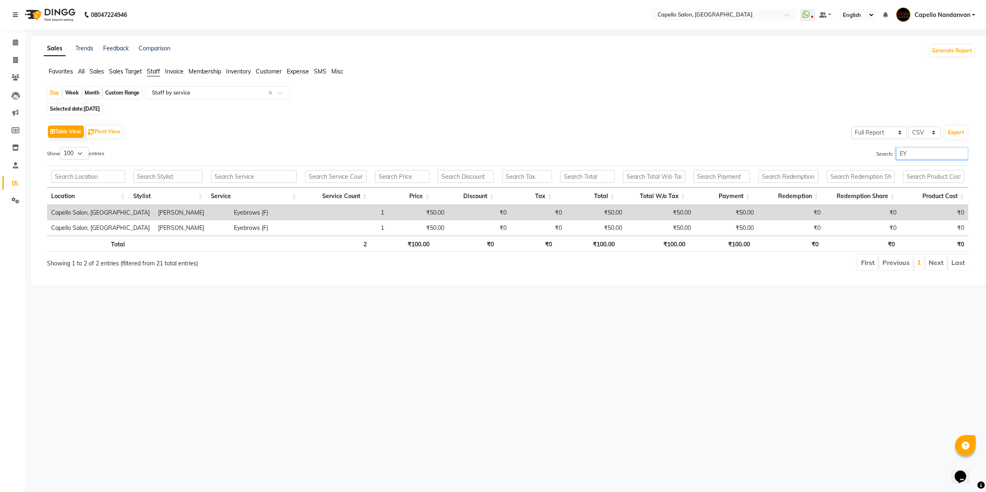
type input "E"
type input "B"
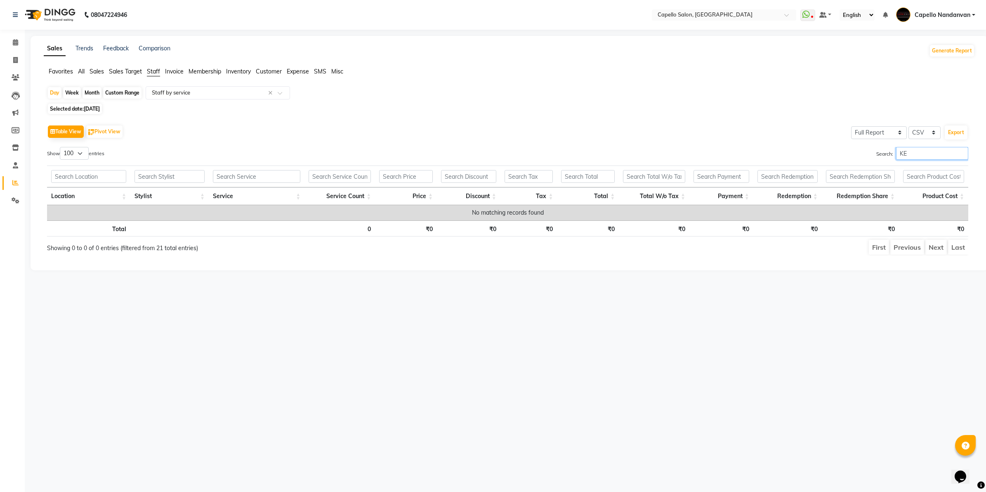
type input "K"
type input "G"
type input "S"
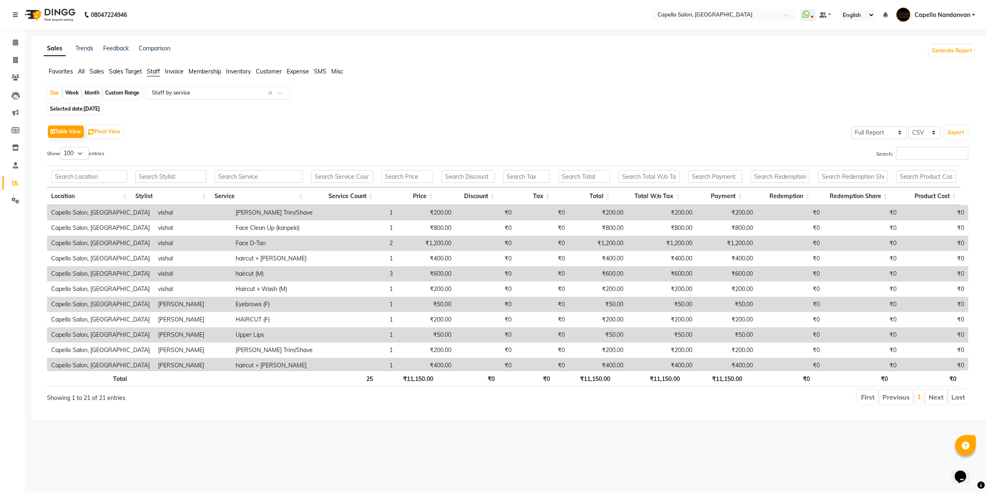
click at [210, 90] on input "text" at bounding box center [209, 93] width 119 height 8
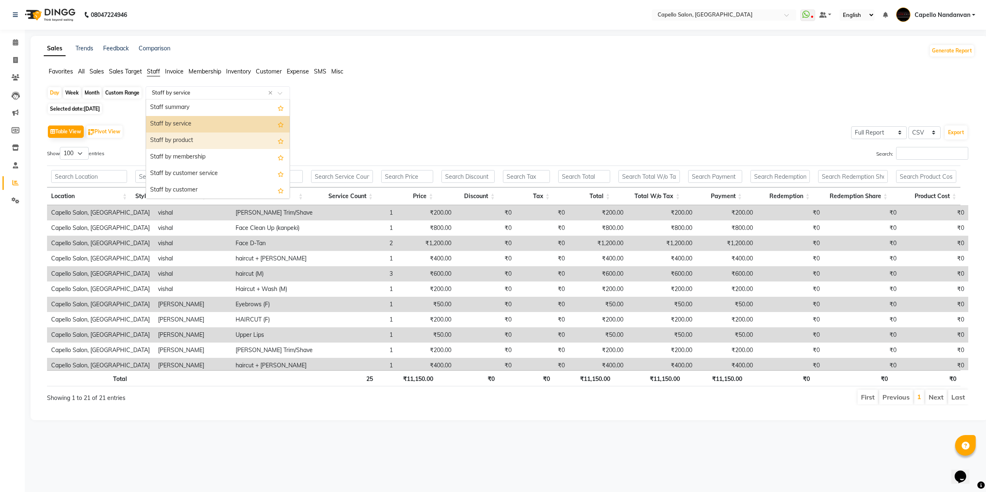
click at [210, 133] on div "Staff by product" at bounding box center [218, 140] width 144 height 17
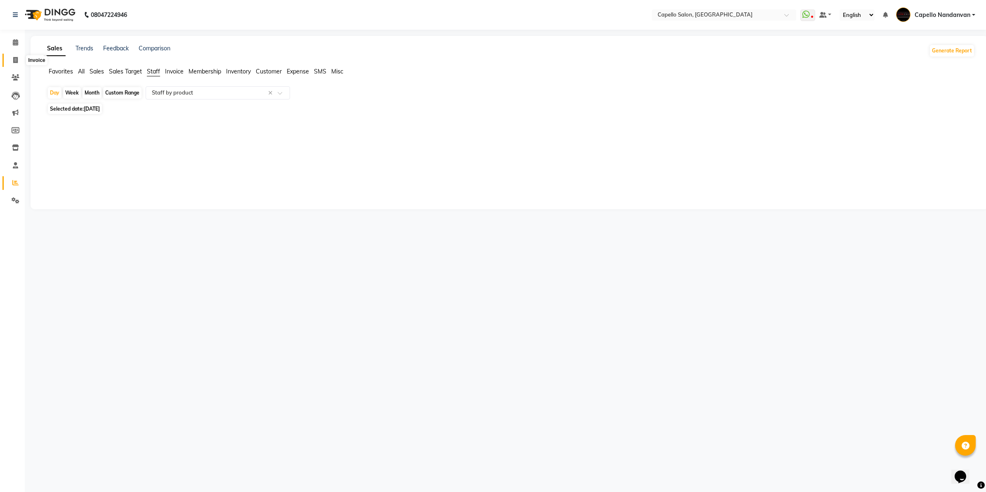
click at [15, 58] on icon at bounding box center [15, 60] width 5 height 6
select select "service"
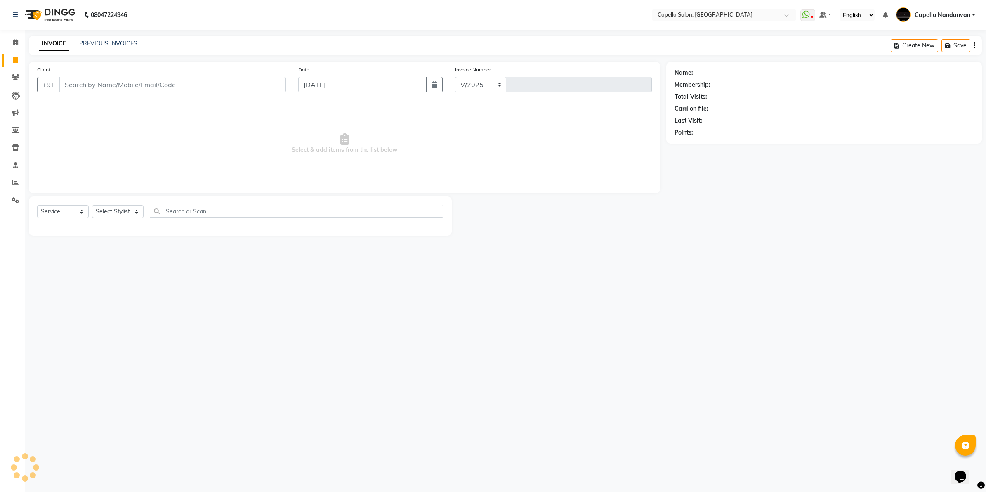
select select "830"
type input "4001"
type input "9028353320"
select select "1: Object"
click at [120, 218] on select "Select Stylist Admin [PERSON_NAME] [PERSON_NAME] [PERSON_NAME] [PERSON_NAME] Ow…" at bounding box center [121, 214] width 58 height 13
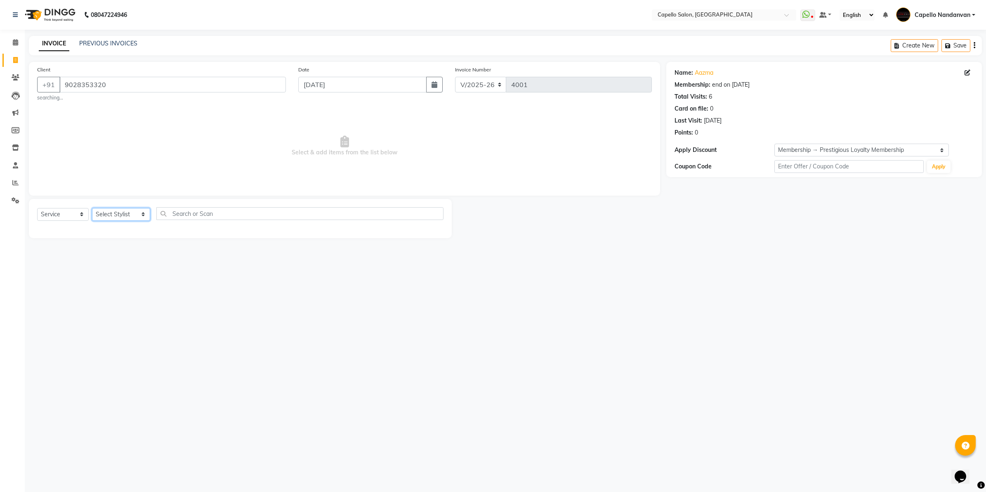
select select "88160"
click at [92, 208] on select "Select Stylist Admin [PERSON_NAME] [PERSON_NAME] [PERSON_NAME] [PERSON_NAME] Ow…" at bounding box center [121, 214] width 58 height 13
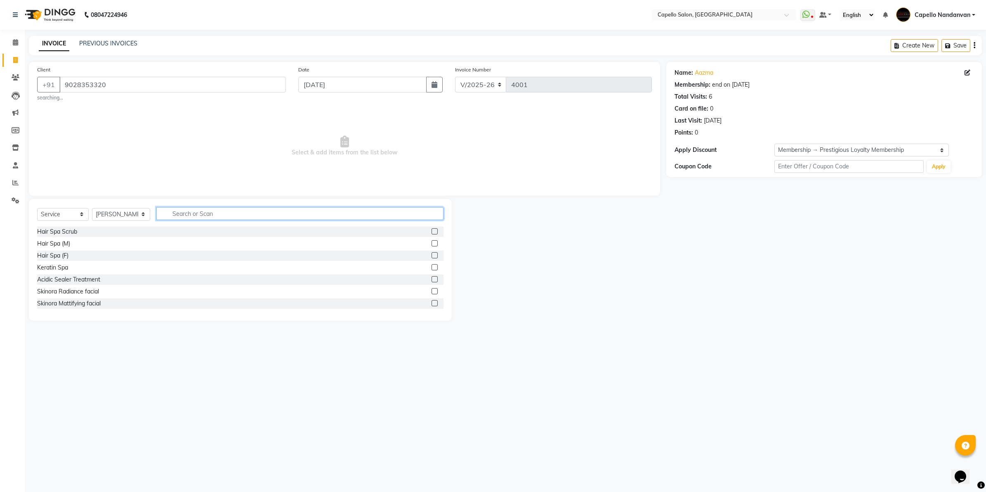
click at [218, 212] on input "text" at bounding box center [299, 213] width 287 height 13
type input "CUT"
click at [431, 301] on label at bounding box center [434, 303] width 6 height 6
click at [431, 301] on input "checkbox" at bounding box center [433, 303] width 5 height 5
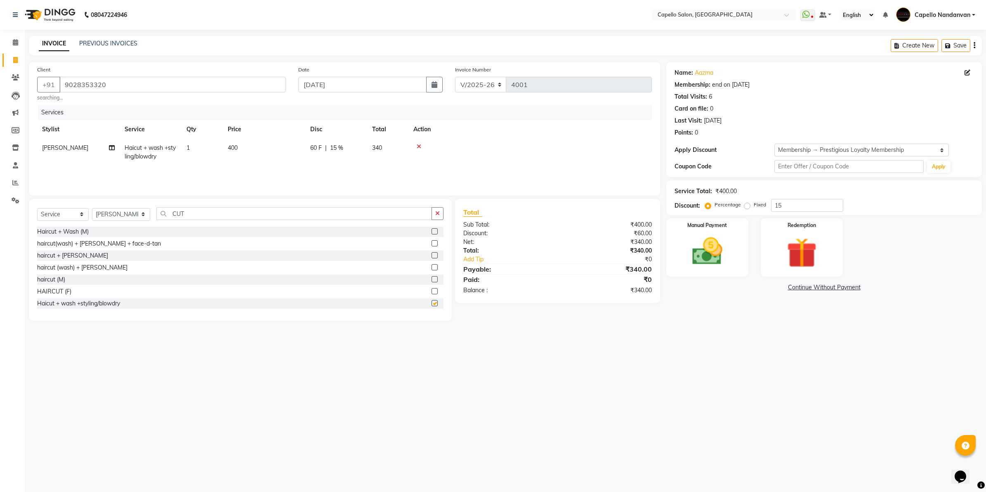
checkbox input "false"
click at [124, 211] on select "Select Stylist Admin [PERSON_NAME] [PERSON_NAME] [PERSON_NAME] [PERSON_NAME] Ow…" at bounding box center [121, 214] width 58 height 13
select select "51223"
click at [92, 208] on select "Select Stylist Admin [PERSON_NAME] [PERSON_NAME] [PERSON_NAME] [PERSON_NAME] Ow…" at bounding box center [121, 214] width 58 height 13
click at [228, 215] on input "CUT" at bounding box center [294, 213] width 276 height 13
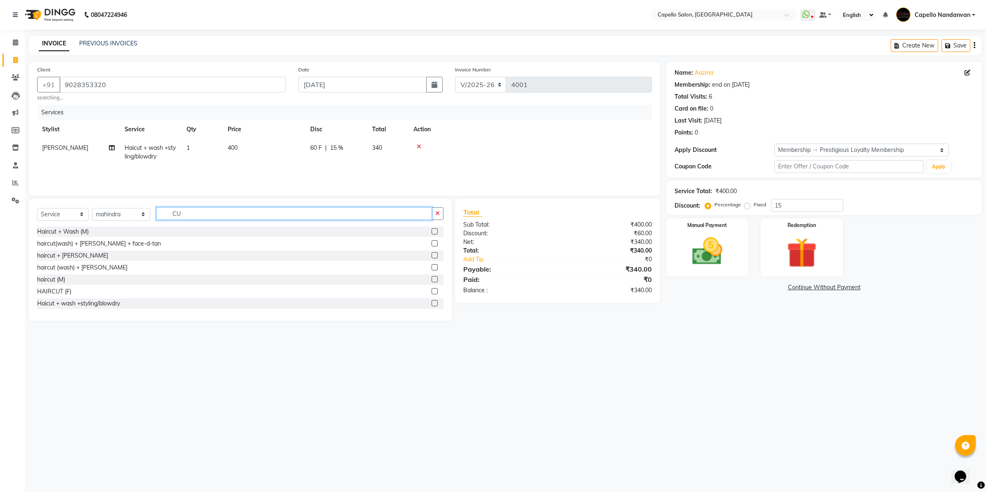
type input "C"
type input "CUT"
click at [803, 207] on input "15" at bounding box center [807, 205] width 72 height 13
type input "1"
click at [240, 213] on input "CUT" at bounding box center [294, 213] width 276 height 13
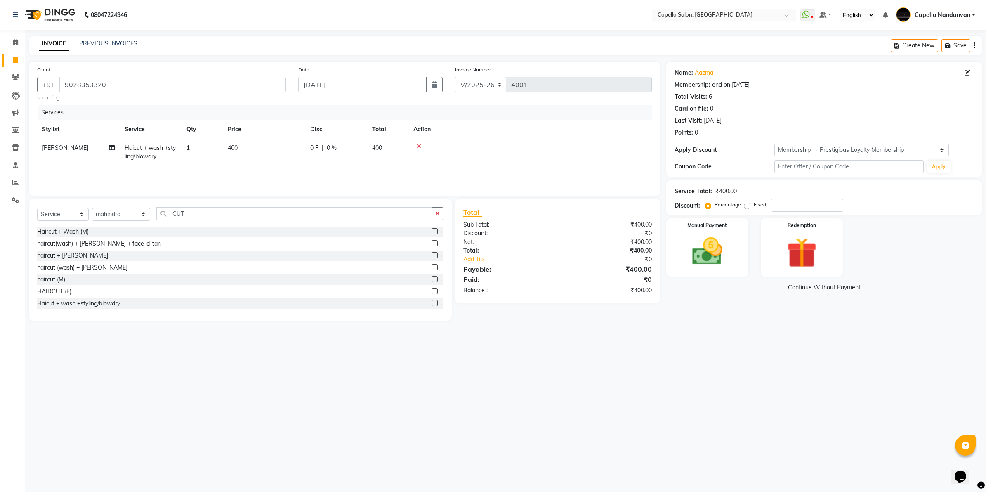
click at [431, 278] on label at bounding box center [434, 279] width 6 height 6
click at [431, 278] on input "checkbox" at bounding box center [433, 279] width 5 height 5
checkbox input "false"
click at [303, 224] on input "CUT" at bounding box center [294, 217] width 276 height 13
type input "C"
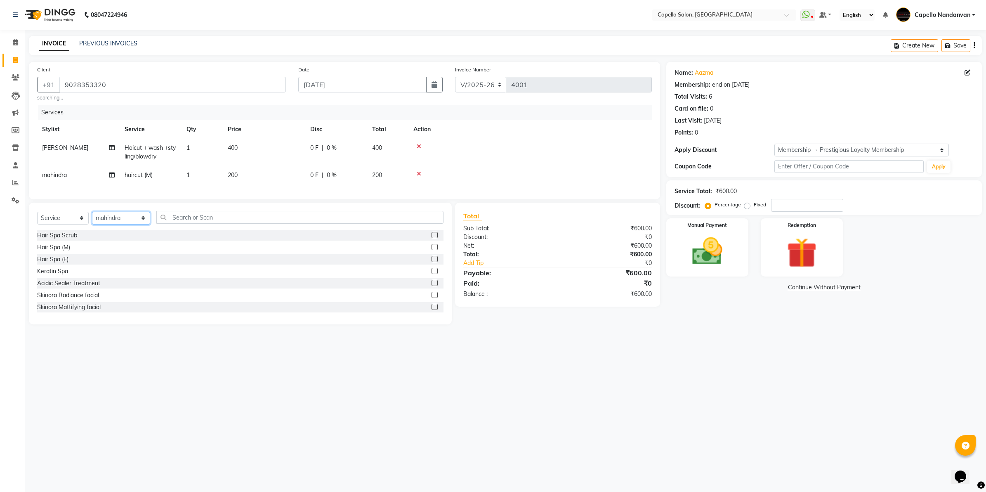
click at [128, 224] on select "Select Stylist Admin [PERSON_NAME] [PERSON_NAME] [PERSON_NAME] [PERSON_NAME] Ow…" at bounding box center [121, 218] width 58 height 13
select select "66495"
click at [92, 219] on select "Select Stylist Admin [PERSON_NAME] [PERSON_NAME] [PERSON_NAME] [PERSON_NAME] Ow…" at bounding box center [121, 218] width 58 height 13
click at [245, 224] on input "text" at bounding box center [299, 217] width 287 height 13
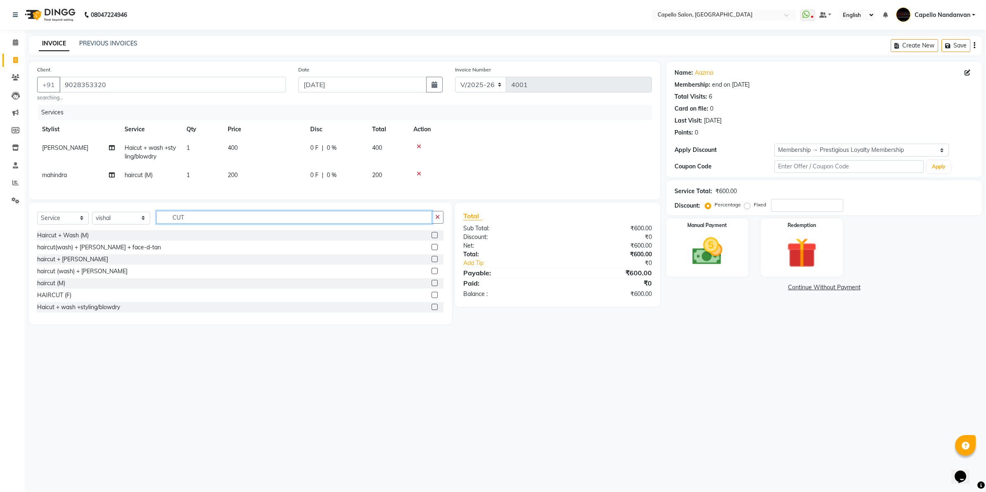
type input "CUT"
click at [431, 286] on label at bounding box center [434, 283] width 6 height 6
click at [431, 286] on input "checkbox" at bounding box center [433, 283] width 5 height 5
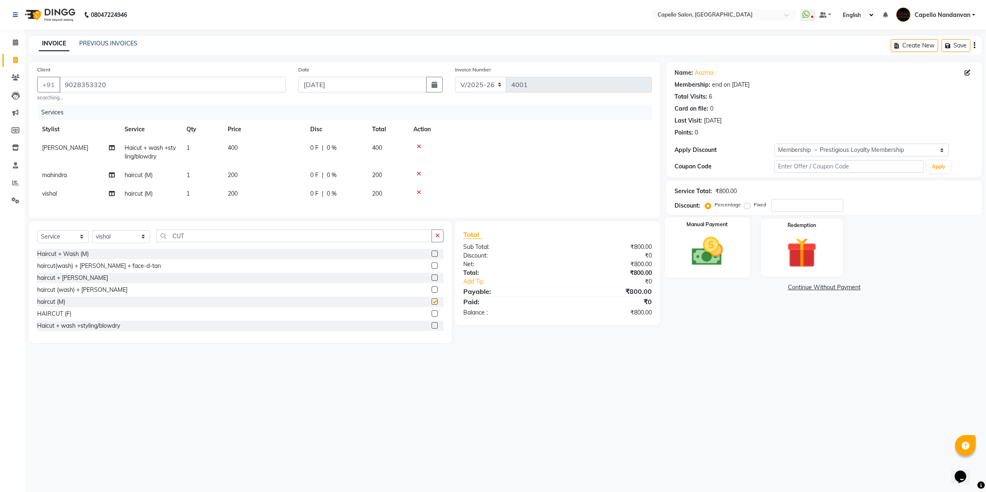
checkbox input "false"
click at [67, 240] on select "Select Service Product Membership Package Voucher Prepaid Gift Card" at bounding box center [63, 236] width 52 height 13
select select "product"
click at [37, 238] on select "Select Service Product Membership Package Voucher Prepaid Gift Card" at bounding box center [63, 236] width 52 height 13
click at [128, 242] on select "Select Stylist Admin [PERSON_NAME] [PERSON_NAME] [PERSON_NAME] [PERSON_NAME] Ow…" at bounding box center [121, 236] width 58 height 13
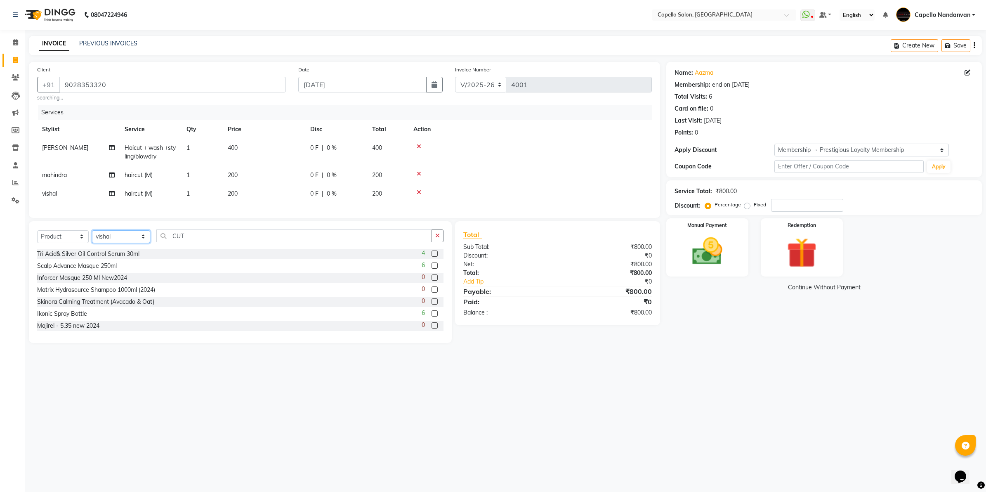
select select "88160"
click at [92, 238] on select "Select Stylist Admin [PERSON_NAME] [PERSON_NAME] [PERSON_NAME] [PERSON_NAME] Ow…" at bounding box center [121, 236] width 58 height 13
click at [210, 234] on div "Select Service Product Membership Package Voucher Prepaid Gift Card Select Styl…" at bounding box center [240, 282] width 423 height 122
click at [205, 242] on input "CUT" at bounding box center [294, 235] width 276 height 13
type input "C"
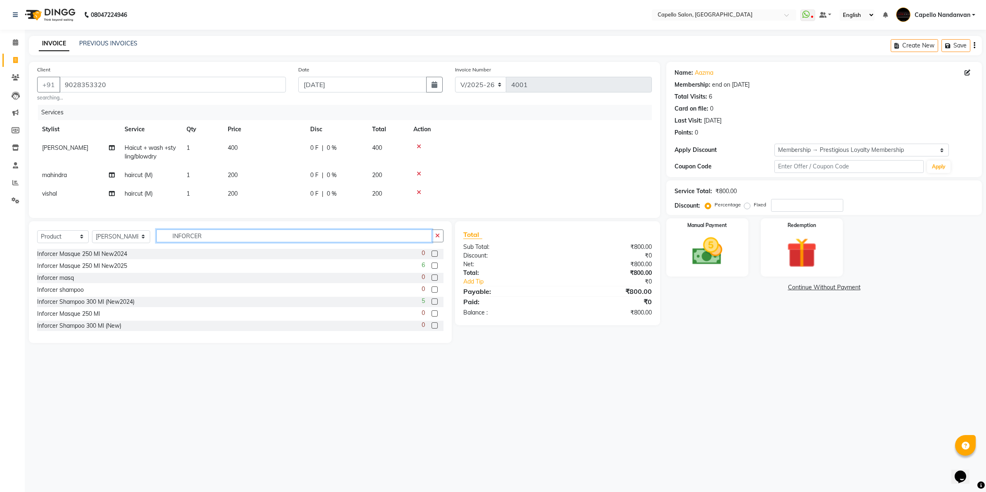
type input "INFORCER"
click at [431, 304] on label at bounding box center [434, 301] width 6 height 6
click at [431, 304] on input "checkbox" at bounding box center [433, 301] width 5 height 5
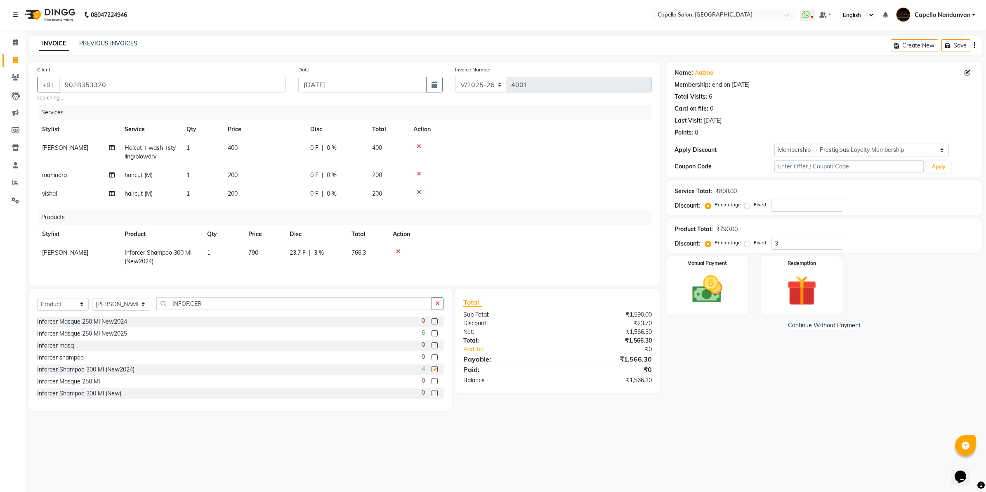
checkbox input "false"
click at [345, 310] on input "INFORCER" at bounding box center [294, 303] width 276 height 13
type input "I"
type input "TENSO SE"
click at [435, 324] on label at bounding box center [434, 321] width 6 height 6
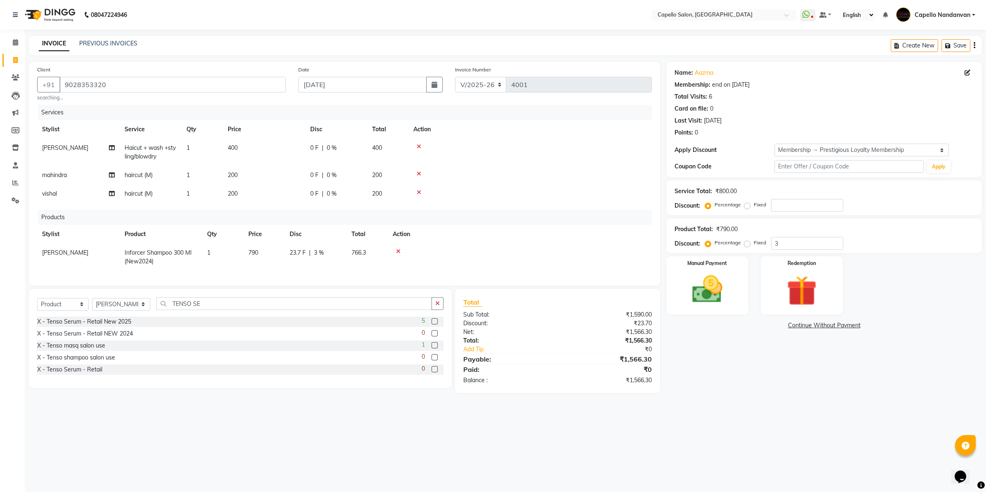
click at [435, 324] on input "checkbox" at bounding box center [433, 321] width 5 height 5
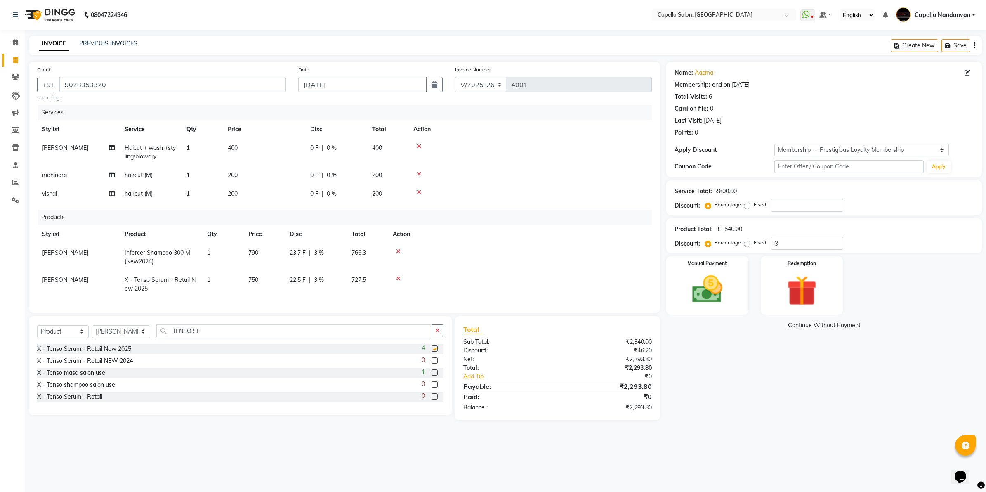
checkbox input "false"
click at [794, 245] on input "3" at bounding box center [807, 243] width 72 height 13
click at [708, 296] on img at bounding box center [706, 289] width 51 height 36
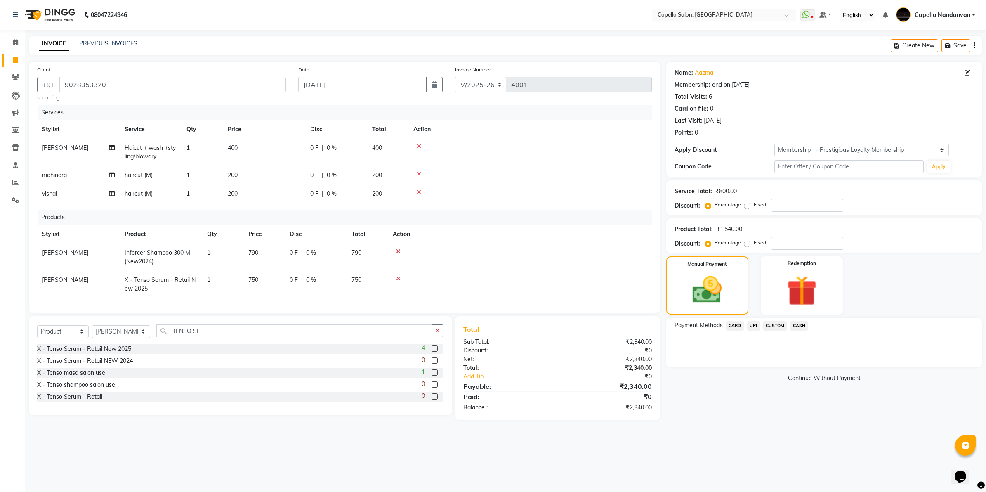
click at [752, 324] on span "UPI" at bounding box center [753, 325] width 13 height 9
click at [785, 370] on button "Add Payment" at bounding box center [875, 369] width 195 height 13
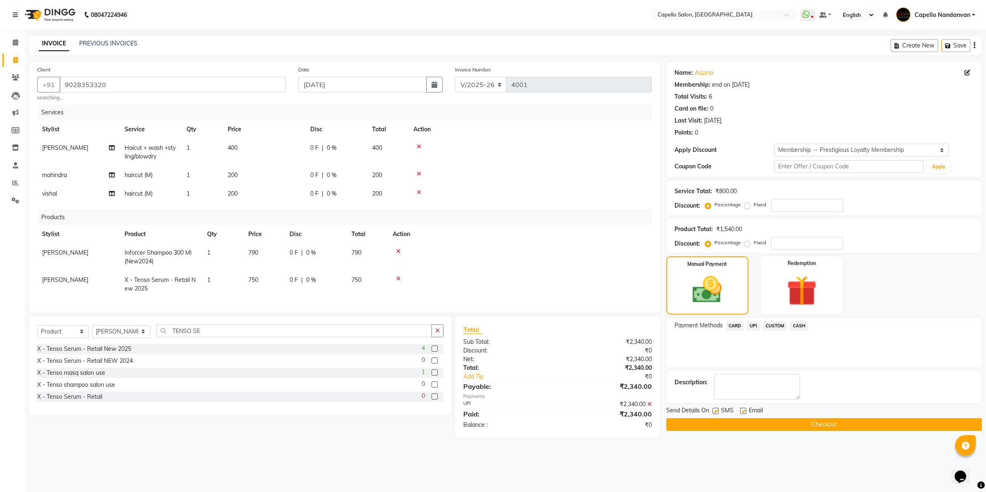
click at [748, 427] on button "Checkout" at bounding box center [824, 424] width 316 height 13
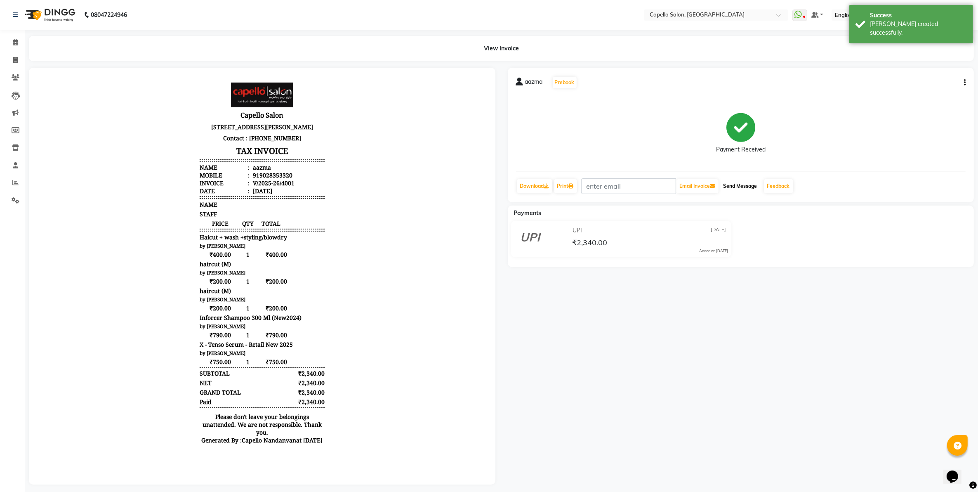
click at [745, 187] on button "Send Message" at bounding box center [740, 186] width 40 height 14
click at [787, 187] on link "Feedback" at bounding box center [778, 186] width 29 height 14
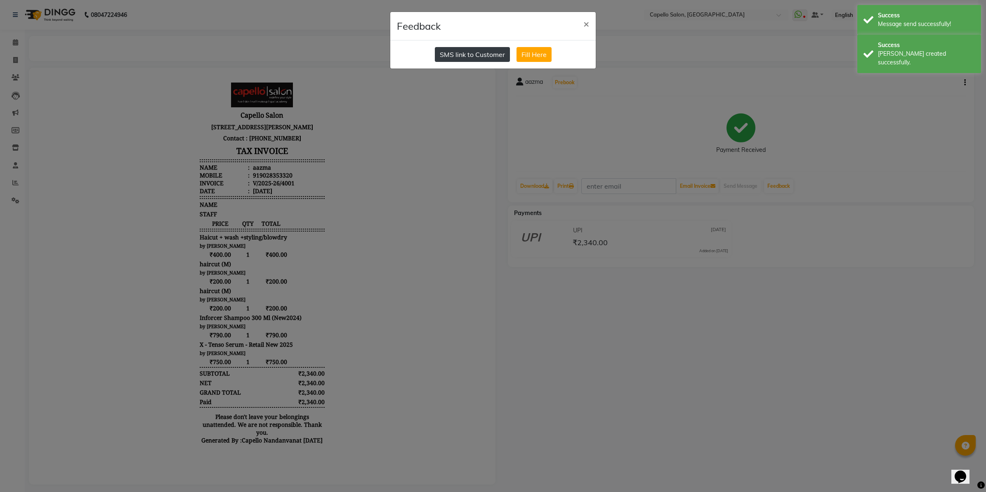
click at [467, 53] on button "SMS link to Customer" at bounding box center [472, 54] width 75 height 15
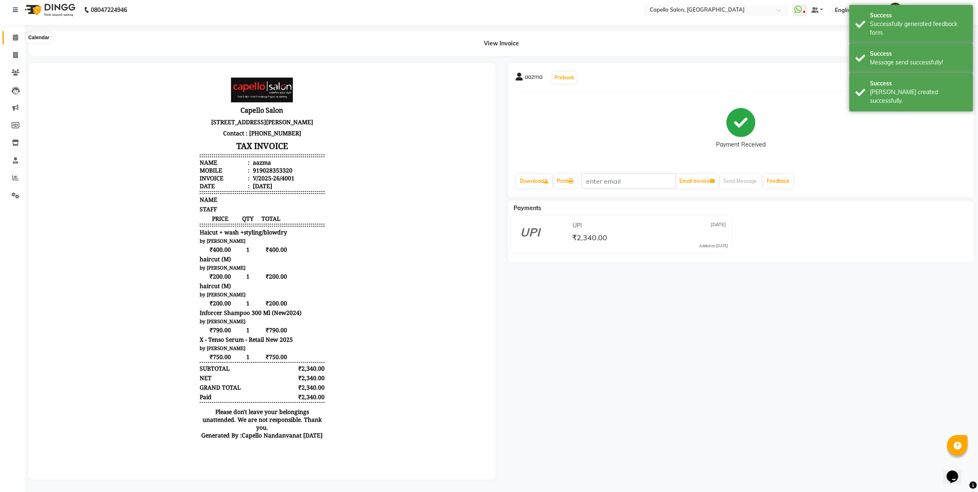
click at [14, 34] on icon at bounding box center [15, 37] width 5 height 6
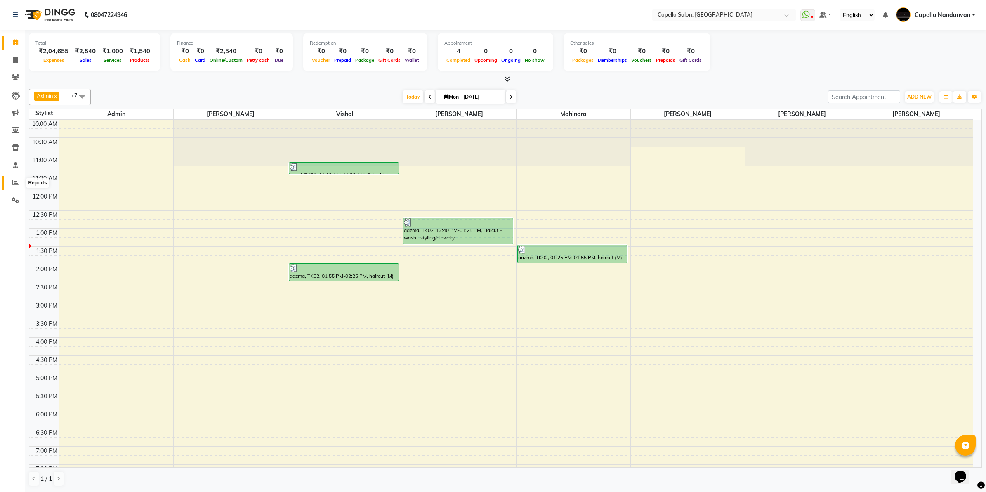
click at [10, 182] on span at bounding box center [15, 182] width 14 height 9
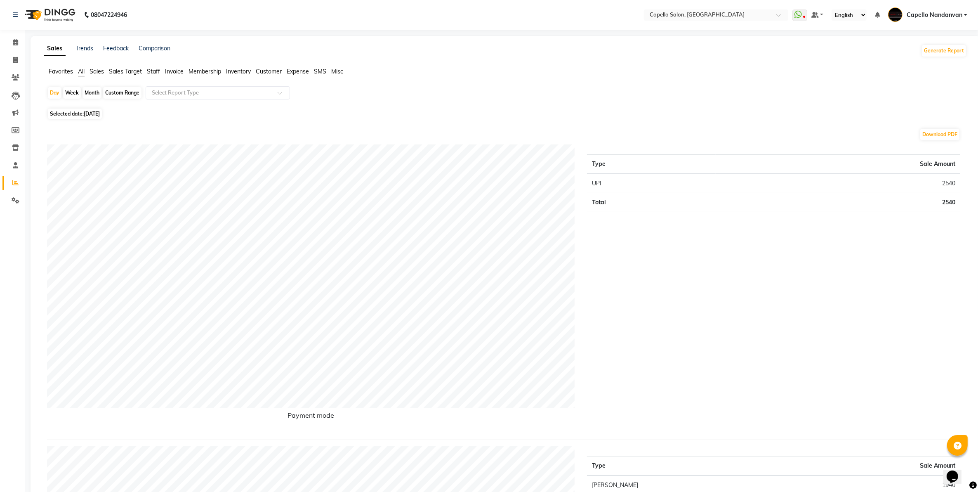
click at [158, 71] on span "Staff" at bounding box center [153, 71] width 13 height 7
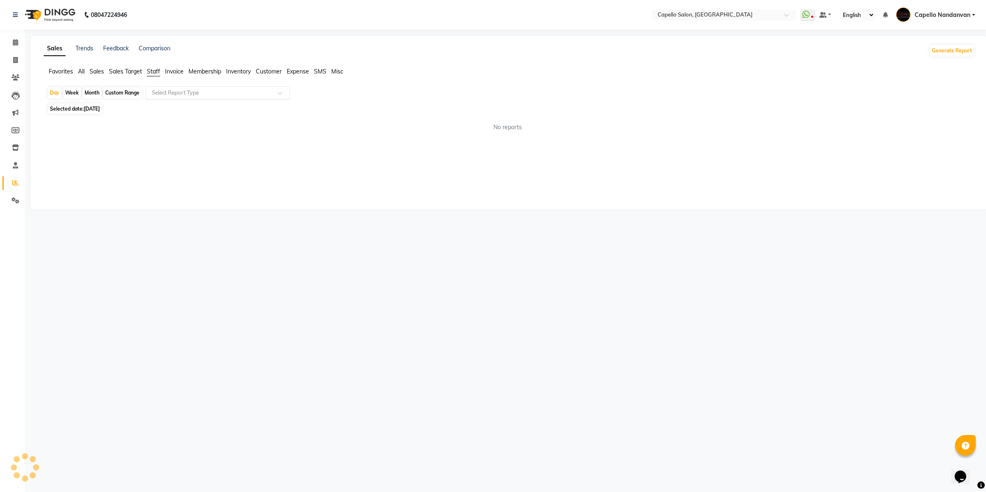
click at [180, 94] on input "text" at bounding box center [209, 93] width 119 height 8
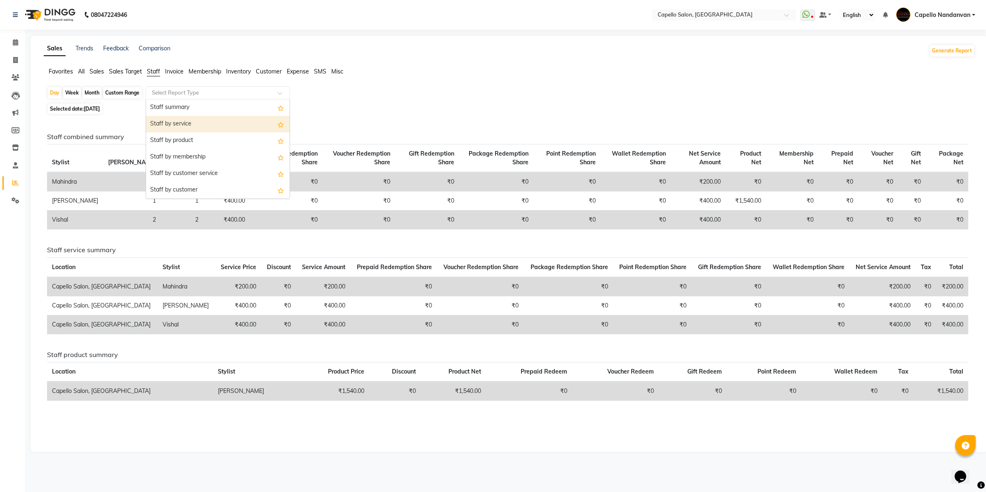
click at [177, 125] on div "Staff by service" at bounding box center [218, 124] width 144 height 17
select select "full_report"
select select "csv"
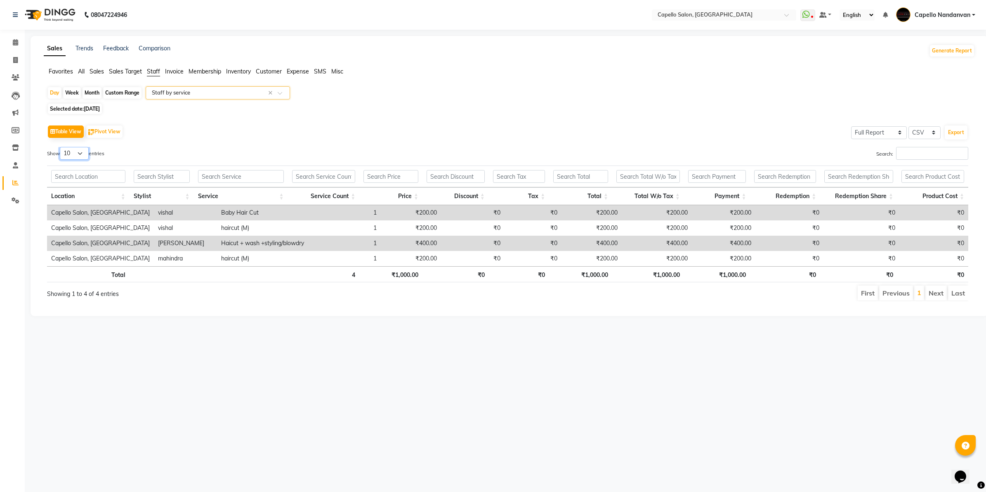
click at [83, 150] on select "10 25 50 100" at bounding box center [74, 153] width 29 height 13
select select "100"
click at [61, 147] on select "10 25 50 100" at bounding box center [74, 153] width 29 height 13
click at [240, 141] on div "Table View Pivot View Select Full Report Filtered Report Select CSV PDF Export …" at bounding box center [507, 212] width 921 height 178
click at [52, 91] on div "Day" at bounding box center [55, 93] width 14 height 12
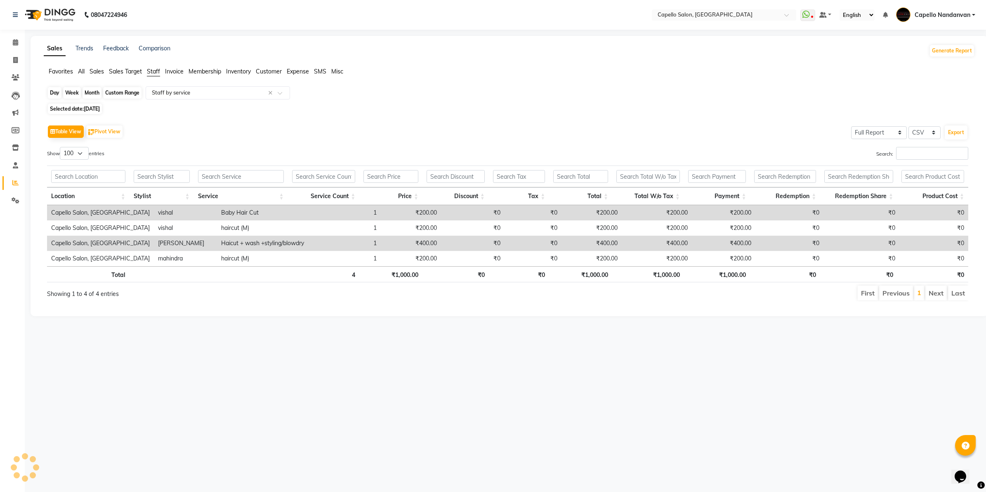
select select "9"
select select "2025"
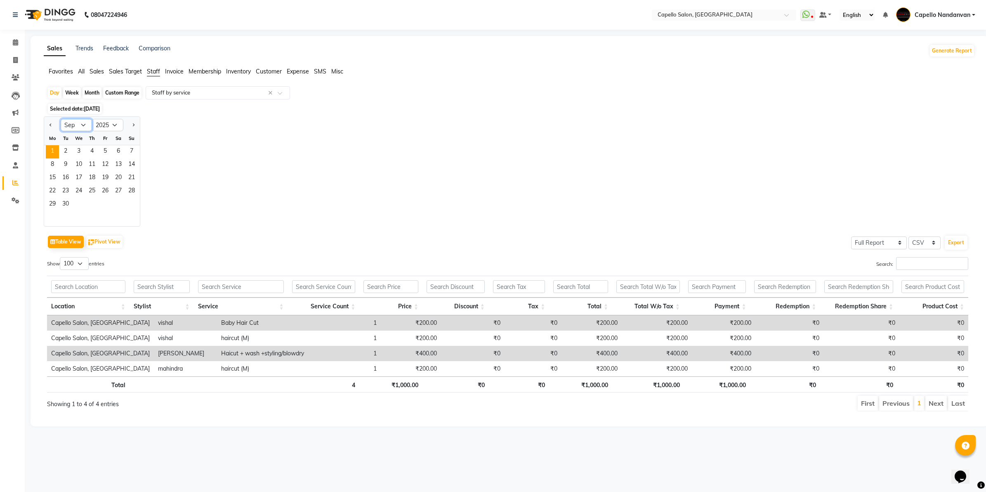
click at [85, 123] on select "Jan Feb Mar Apr May Jun Jul Aug Sep Oct Nov Dec" at bounding box center [76, 125] width 31 height 12
select select "8"
click at [61, 119] on select "Jan Feb Mar Apr May Jun Jul Aug Sep Oct Nov Dec" at bounding box center [76, 125] width 31 height 12
click at [52, 206] on span "25" at bounding box center [52, 204] width 13 height 13
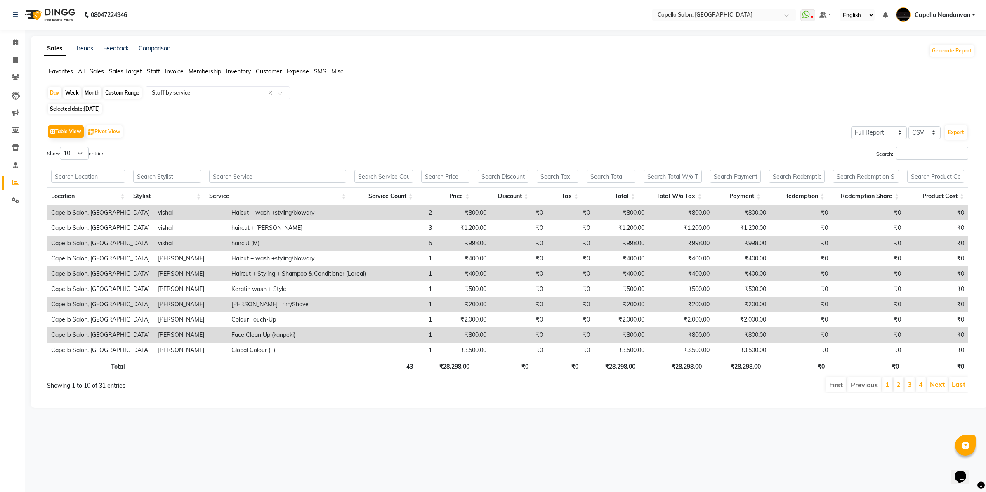
click at [75, 146] on div "Table View Pivot View Select Full Report Filtered Report Select CSV PDF Export …" at bounding box center [507, 258] width 921 height 270
click at [79, 153] on select "10 25 50 100" at bounding box center [74, 153] width 29 height 13
select select "100"
click at [61, 147] on select "10 25 50 100" at bounding box center [74, 153] width 29 height 13
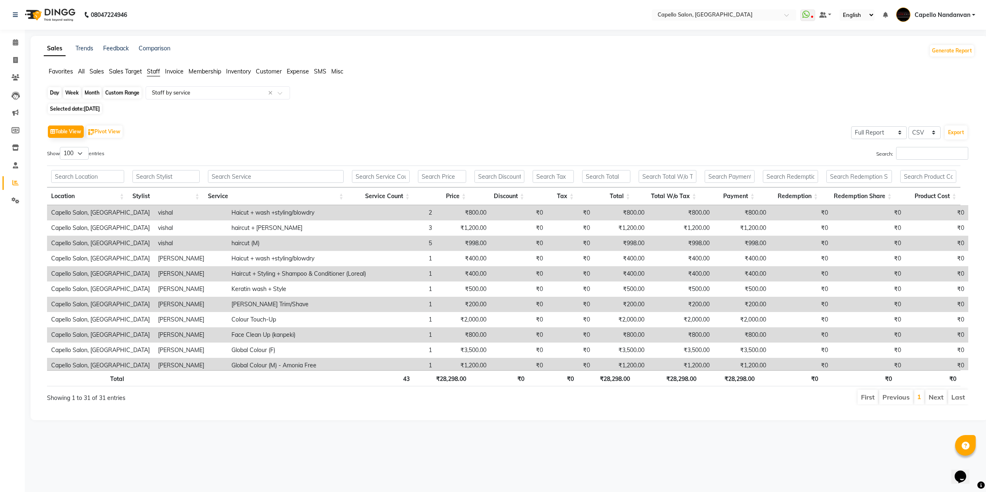
click at [54, 90] on div "Day" at bounding box center [55, 93] width 14 height 12
select select "8"
select select "2025"
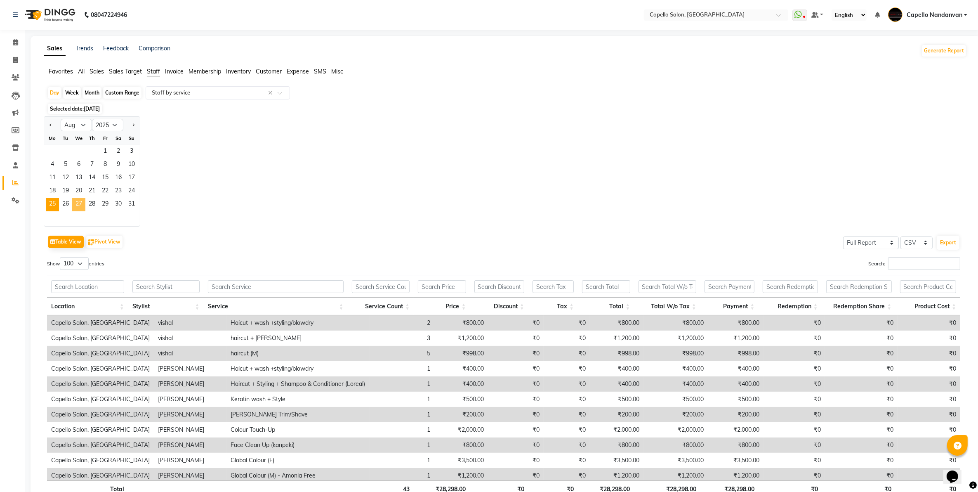
click at [78, 207] on span "27" at bounding box center [78, 204] width 13 height 13
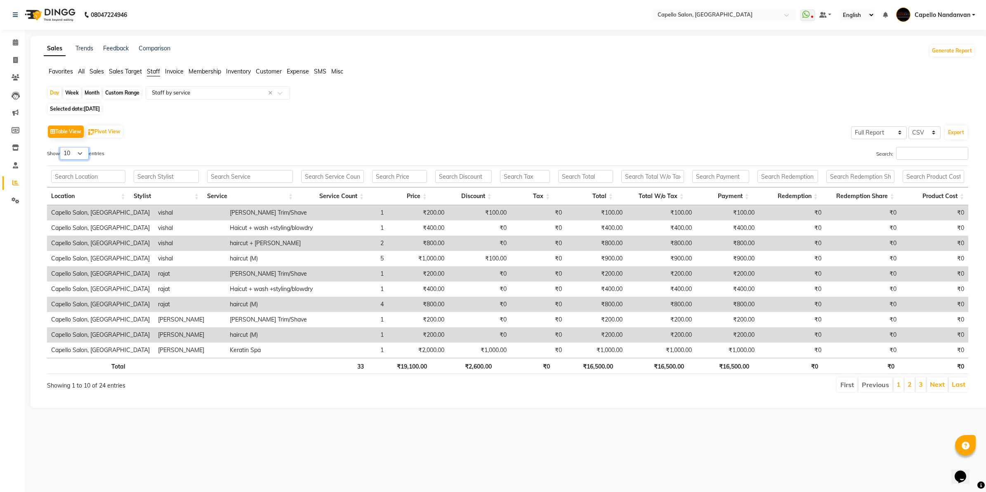
click at [89, 153] on select "10 25 50 100" at bounding box center [74, 153] width 29 height 13
select select "100"
click at [61, 147] on select "10 25 50 100" at bounding box center [74, 153] width 29 height 13
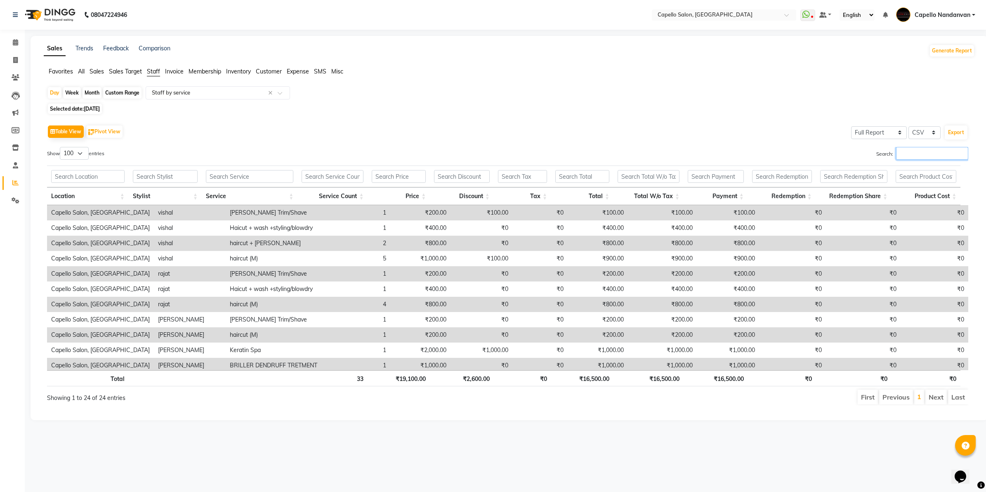
click at [931, 151] on input "Search:" at bounding box center [932, 153] width 72 height 13
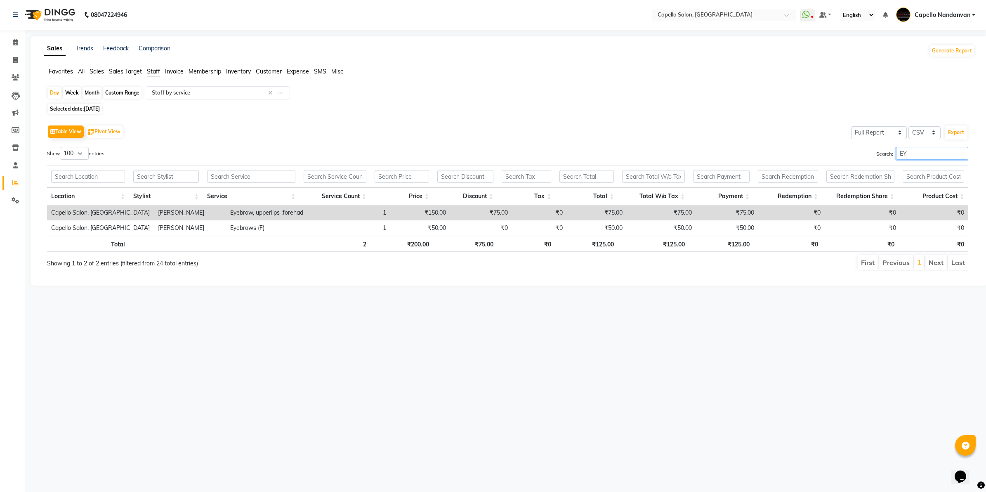
type input "E"
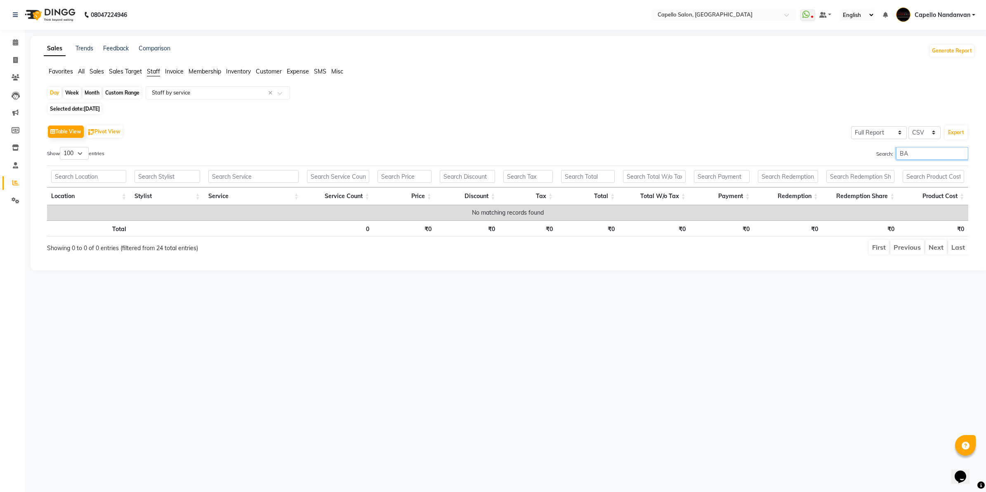
type input "B"
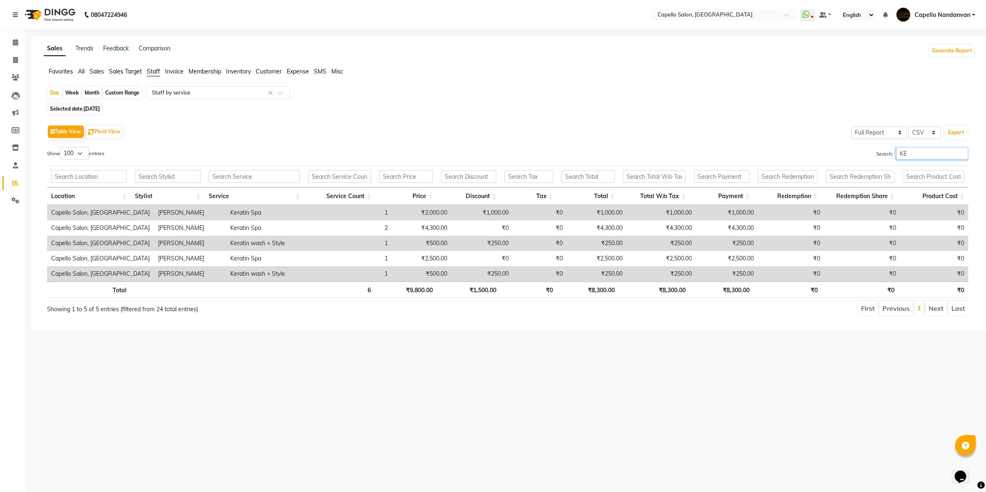
type input "K"
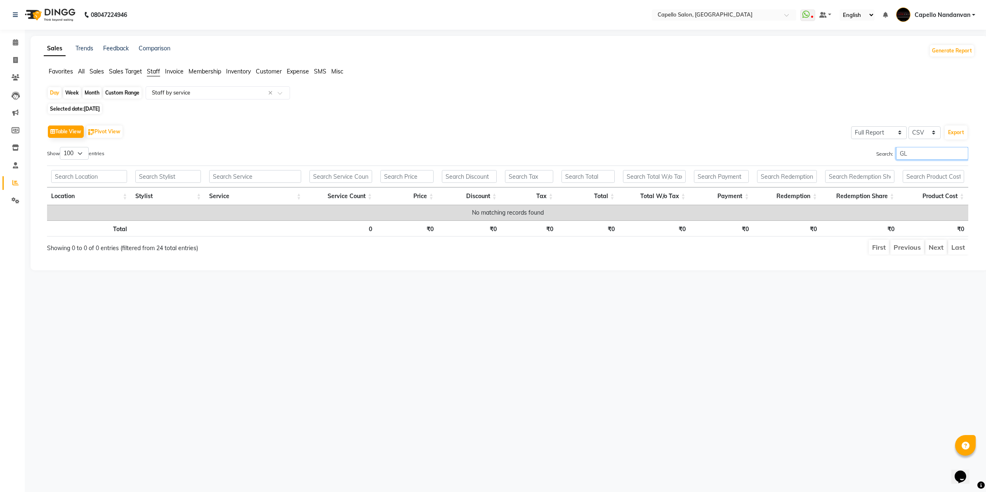
type input "G"
type input "S"
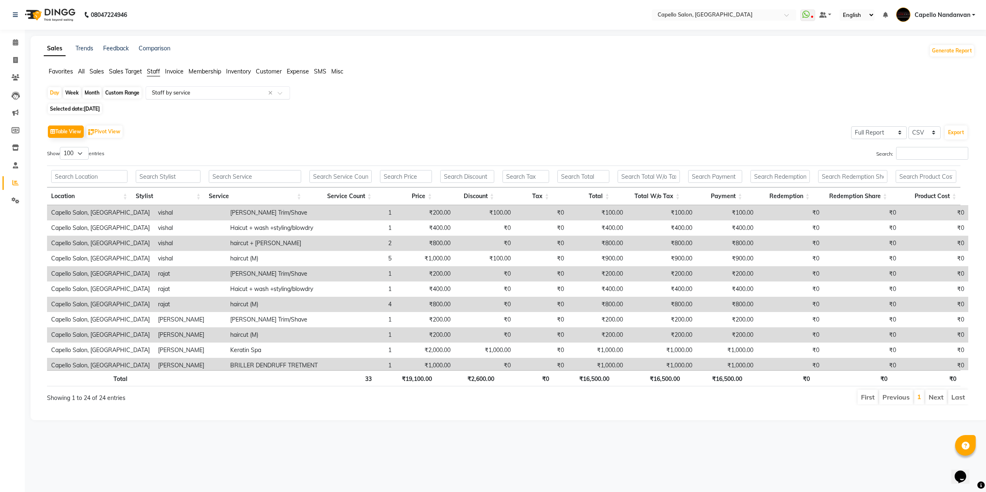
click at [171, 87] on div "Select Report Type × Staff by service ×" at bounding box center [218, 92] width 144 height 13
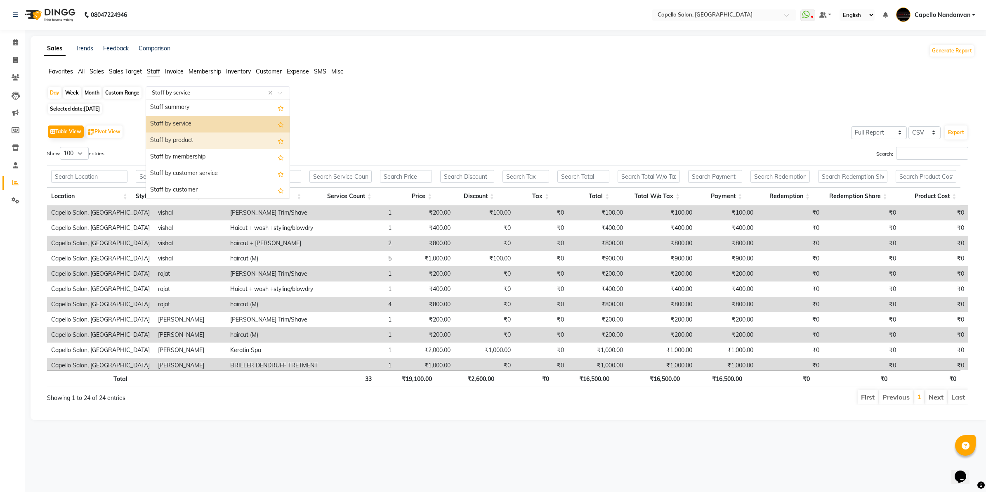
click at [170, 141] on div "Staff by product" at bounding box center [218, 140] width 144 height 17
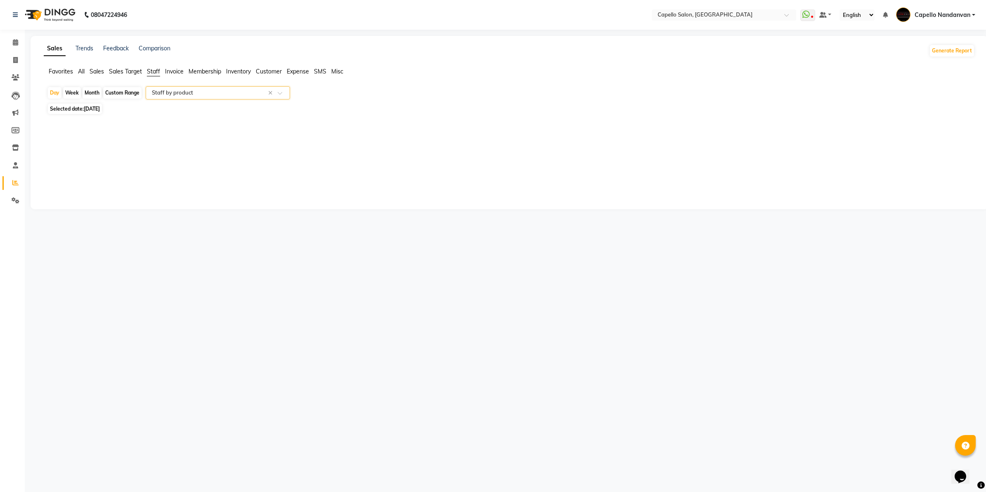
click at [165, 87] on div "Select Report Type × Staff by product ×" at bounding box center [218, 92] width 144 height 13
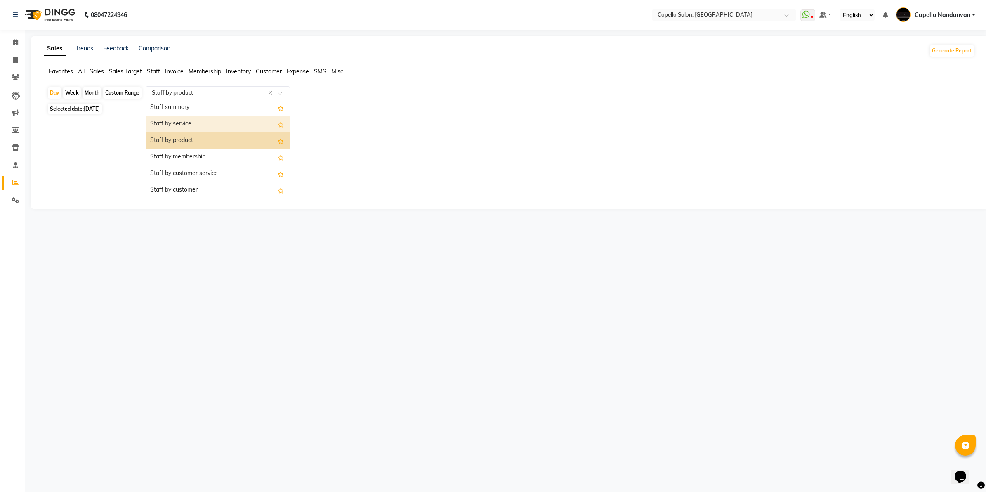
click at [170, 125] on div "Staff by service" at bounding box center [218, 124] width 144 height 17
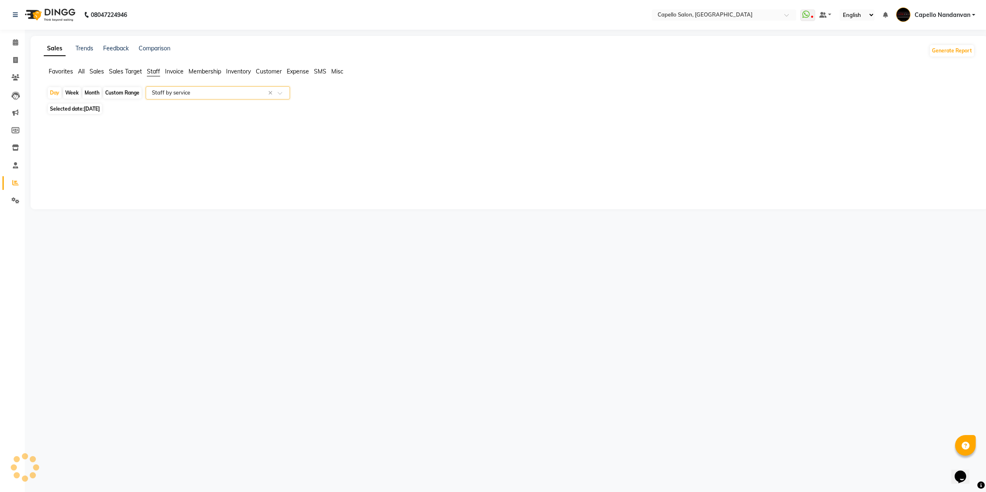
select select "full_report"
select select "csv"
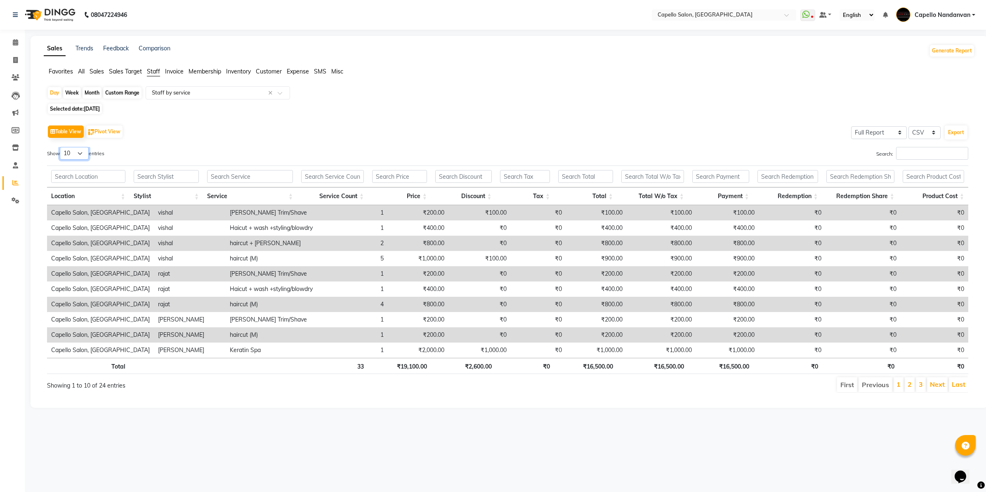
drag, startPoint x: 71, startPoint y: 153, endPoint x: 71, endPoint y: 161, distance: 8.3
click at [71, 154] on select "10 25 50 100" at bounding box center [74, 153] width 29 height 13
select select "100"
click at [61, 147] on select "10 25 50 100" at bounding box center [74, 153] width 29 height 13
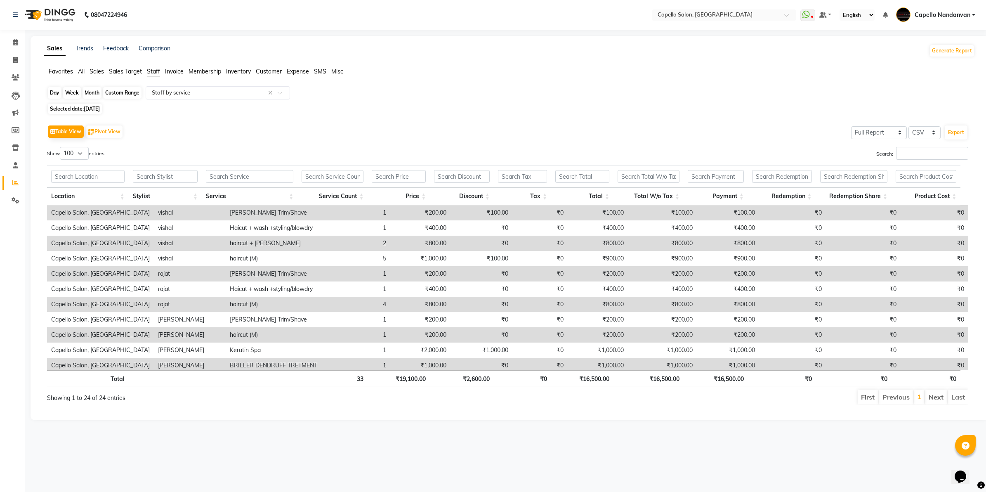
click at [56, 94] on div "Day" at bounding box center [55, 93] width 14 height 12
select select "8"
select select "2025"
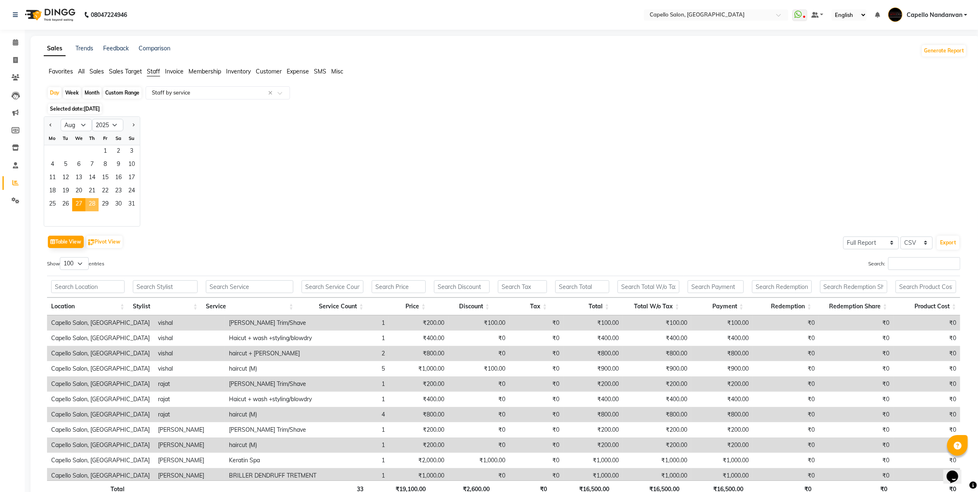
click at [87, 205] on span "28" at bounding box center [91, 204] width 13 height 13
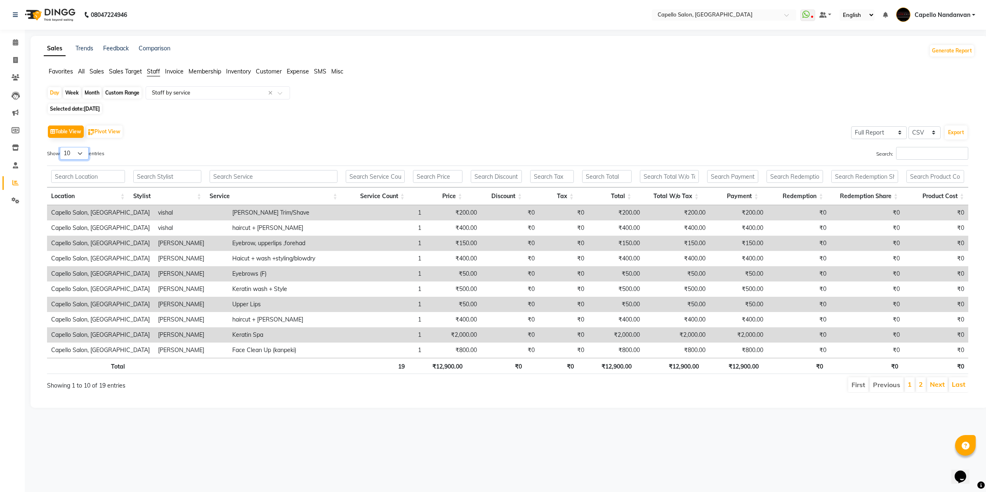
drag, startPoint x: 79, startPoint y: 152, endPoint x: 75, endPoint y: 160, distance: 8.9
click at [77, 157] on select "10 25 50 100" at bounding box center [74, 153] width 29 height 13
select select "100"
click at [61, 147] on select "10 25 50 100" at bounding box center [74, 153] width 29 height 13
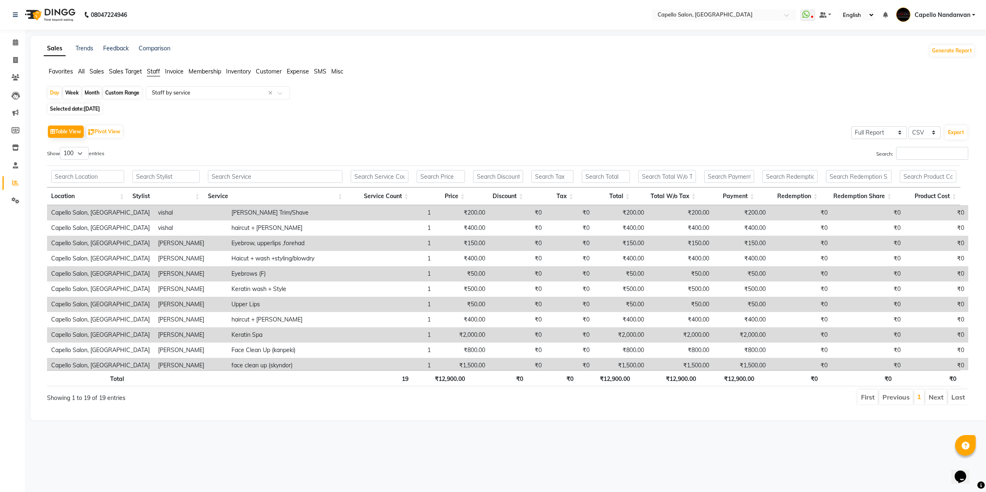
click at [229, 159] on div "Show 10 25 50 100 entries" at bounding box center [274, 155] width 455 height 16
click at [904, 148] on input "Search:" at bounding box center [932, 153] width 72 height 13
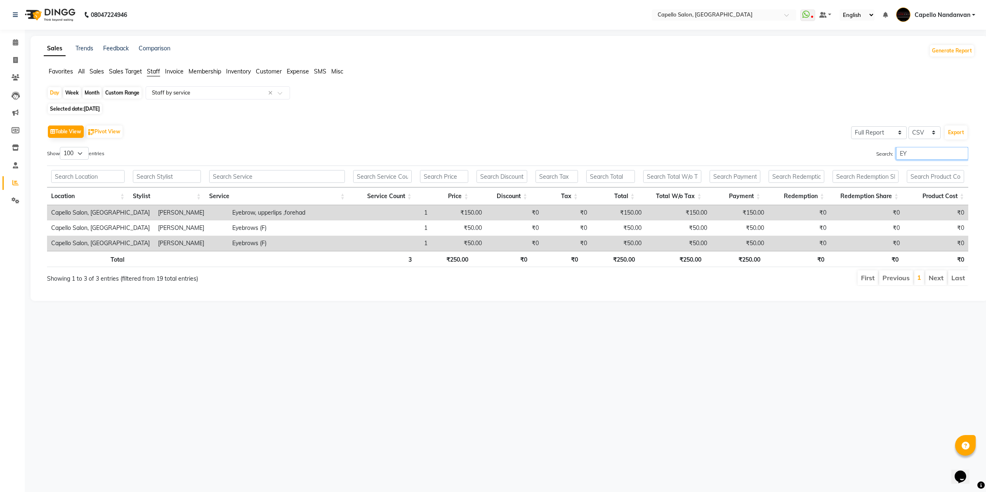
type input "E"
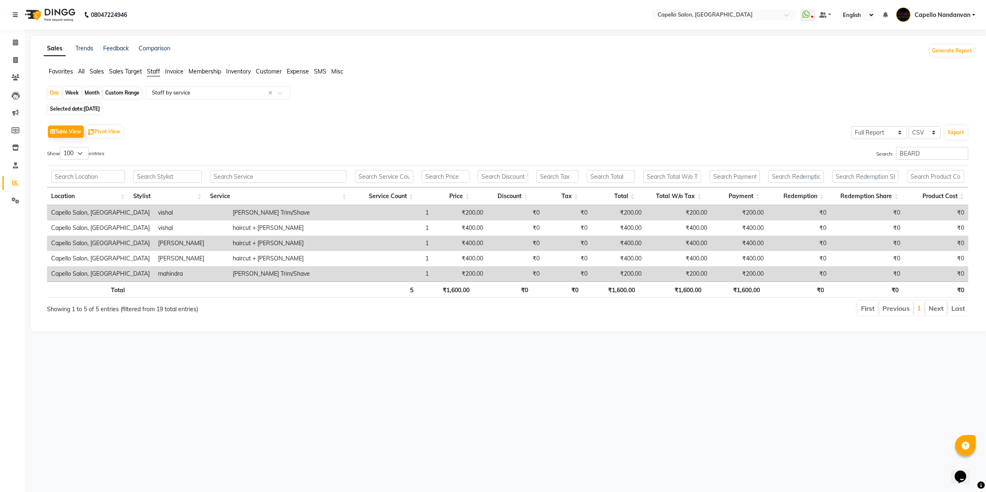
click at [533, 97] on div "Day Week Month Custom Range Select Report Type × Staff by service ×" at bounding box center [509, 93] width 924 height 15
click at [947, 153] on input "BEARD" at bounding box center [932, 153] width 72 height 13
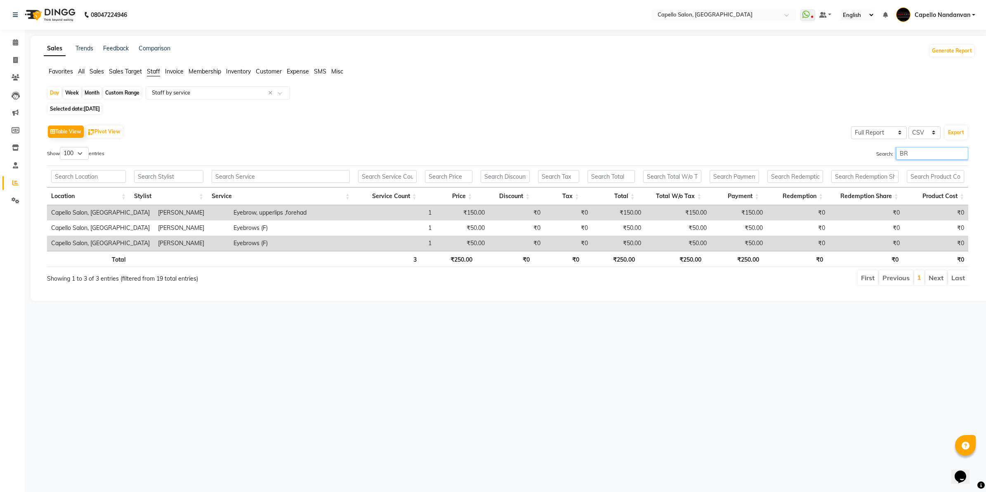
type input "B"
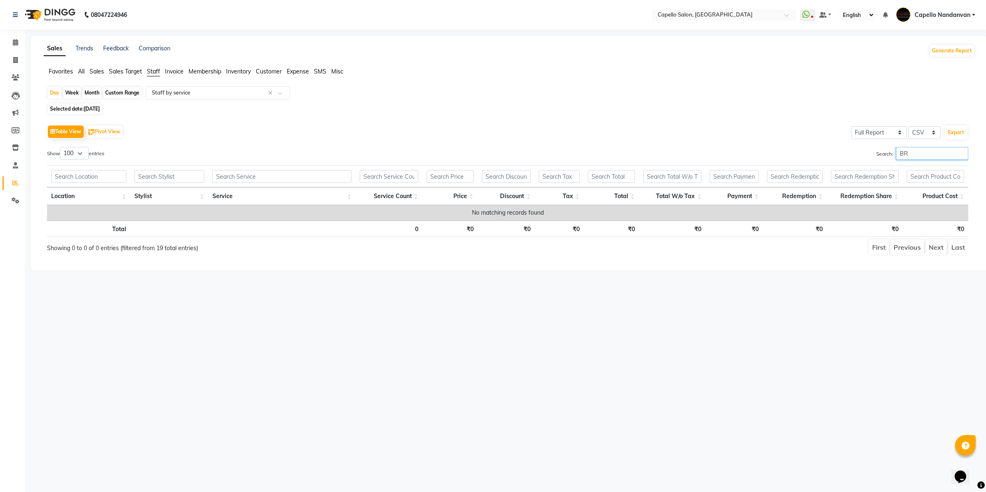
type input "B"
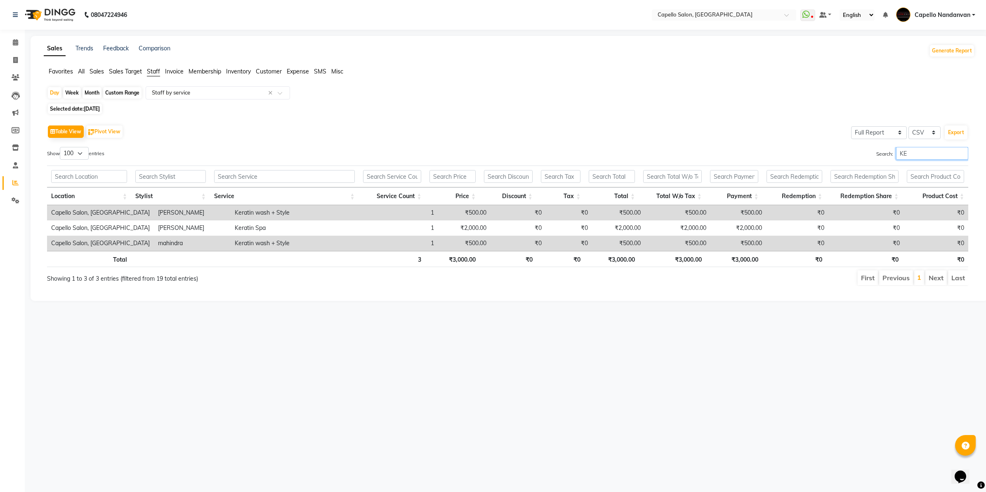
type input "K"
type input "G"
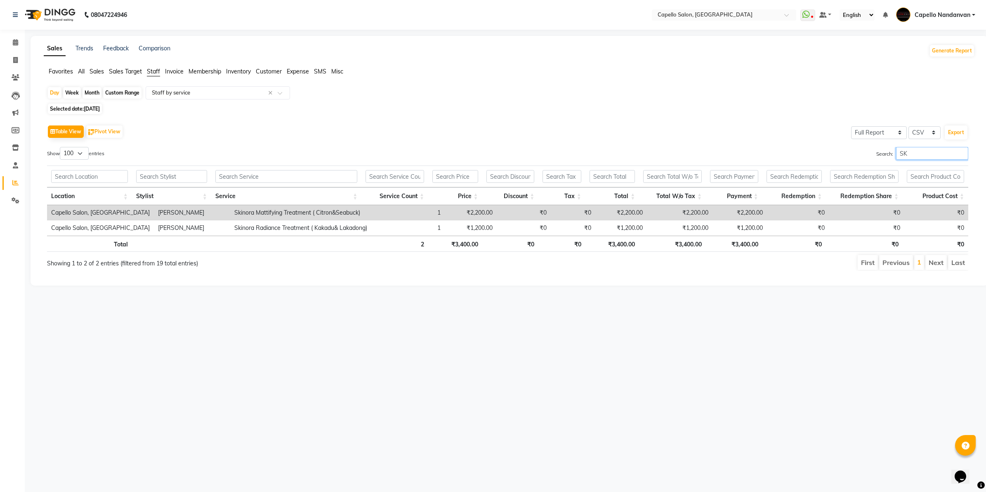
type input "S"
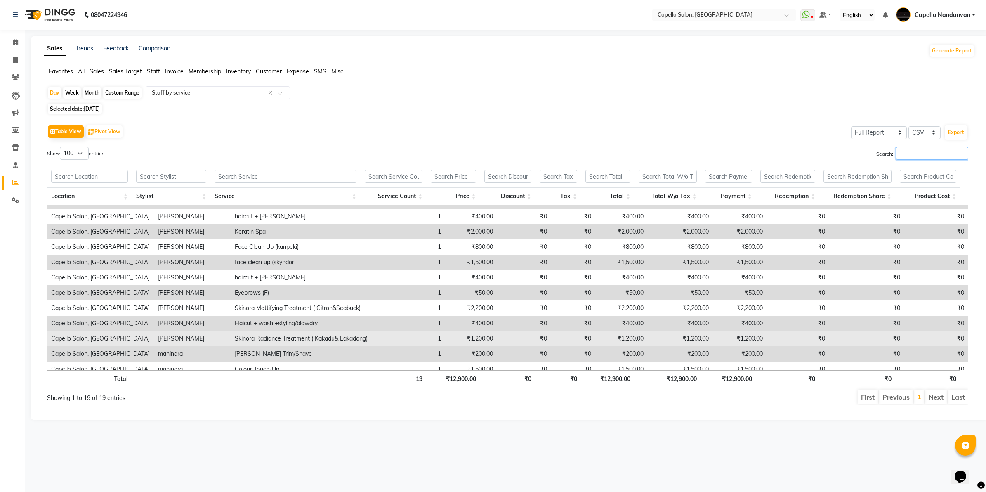
scroll to position [125, 0]
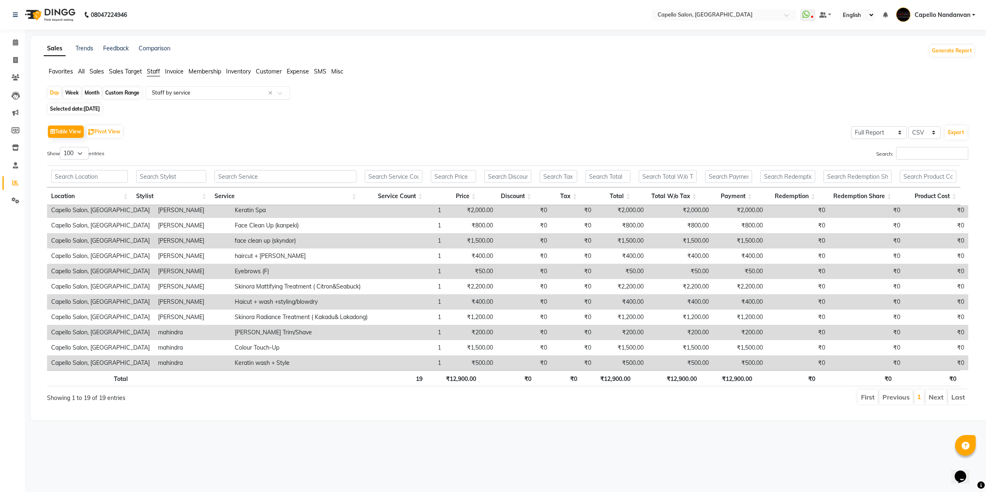
click at [187, 94] on input "text" at bounding box center [209, 93] width 119 height 8
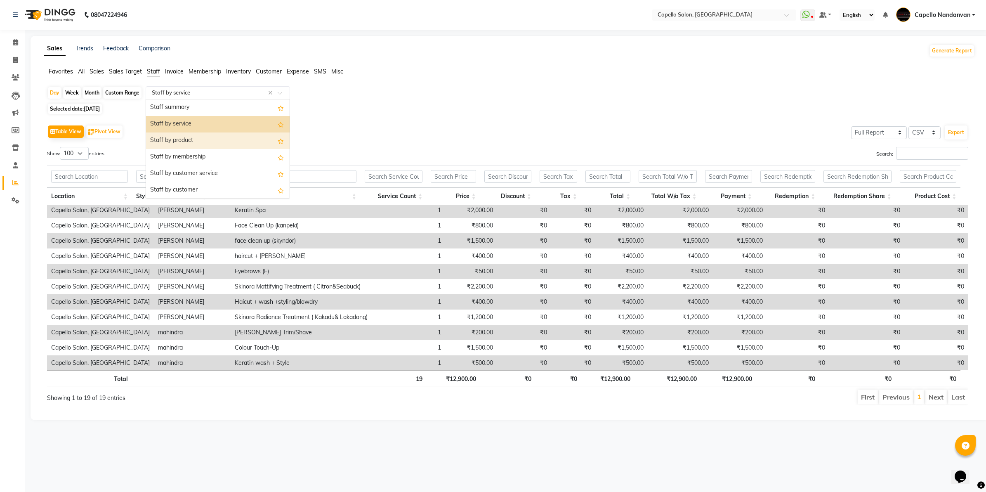
click at [186, 146] on div "Staff by product" at bounding box center [218, 140] width 144 height 17
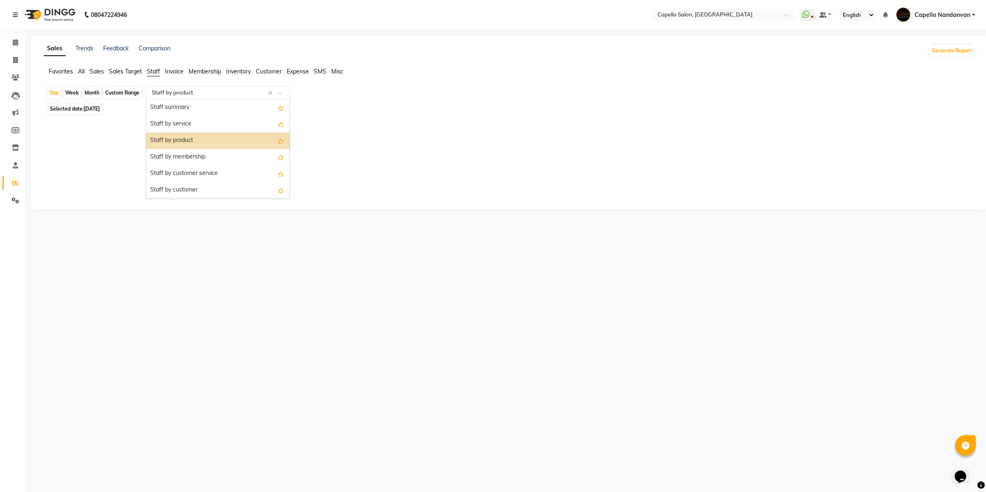
click at [156, 91] on input "text" at bounding box center [209, 93] width 119 height 8
click at [160, 123] on div "Staff by service" at bounding box center [218, 124] width 144 height 17
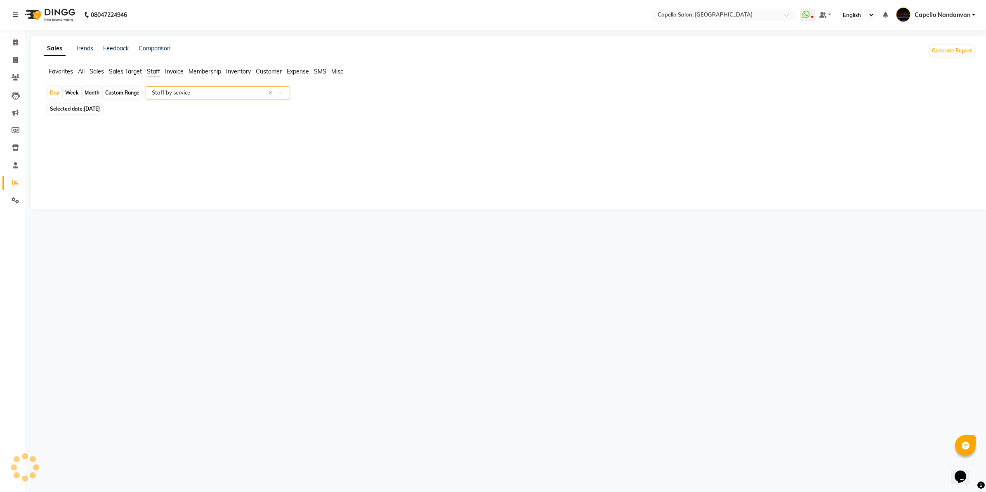
select select "full_report"
select select "csv"
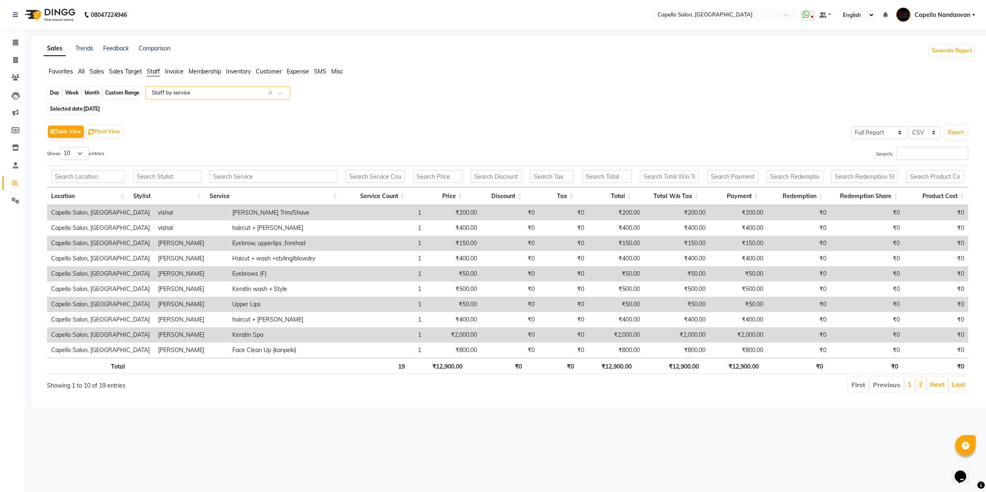
click at [50, 92] on div "Day" at bounding box center [55, 93] width 14 height 12
select select "8"
select select "2025"
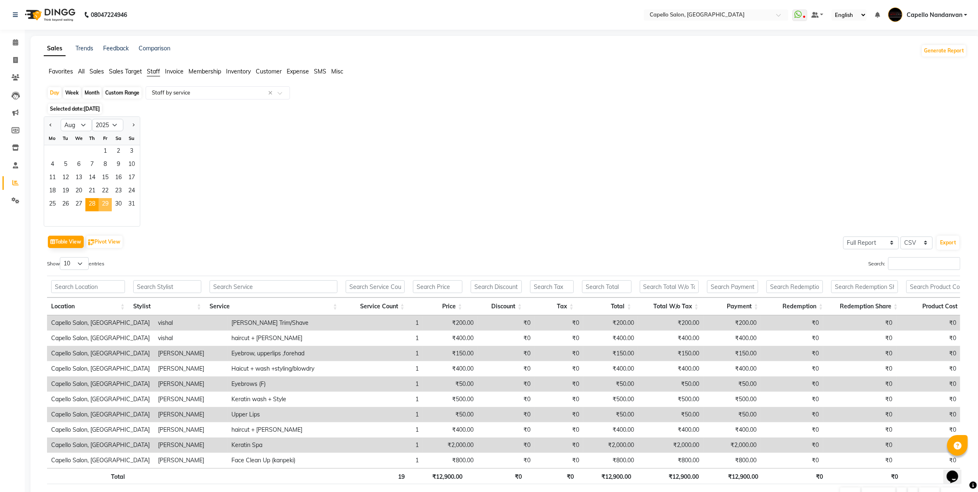
click at [106, 201] on span "29" at bounding box center [105, 204] width 13 height 13
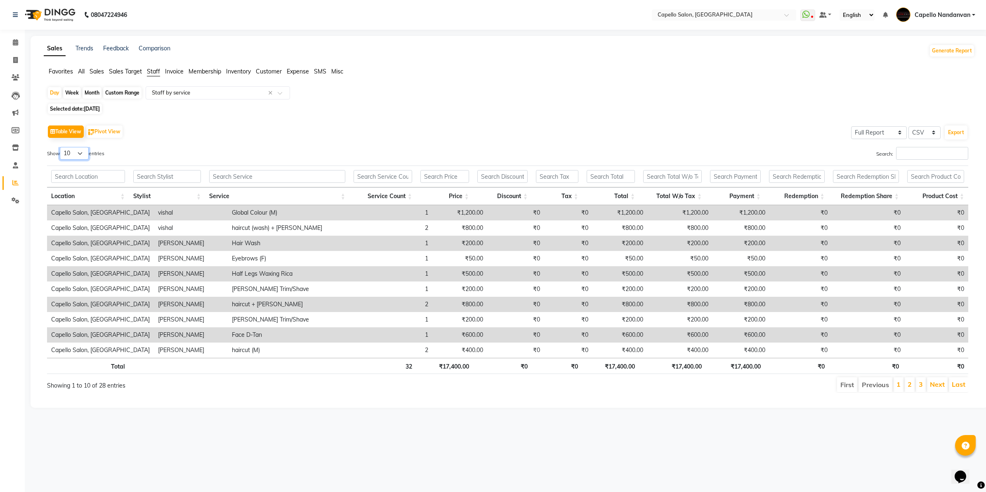
click at [84, 151] on select "10 25 50 100" at bounding box center [74, 153] width 29 height 13
select select "100"
click at [61, 147] on select "10 25 50 100" at bounding box center [74, 153] width 29 height 13
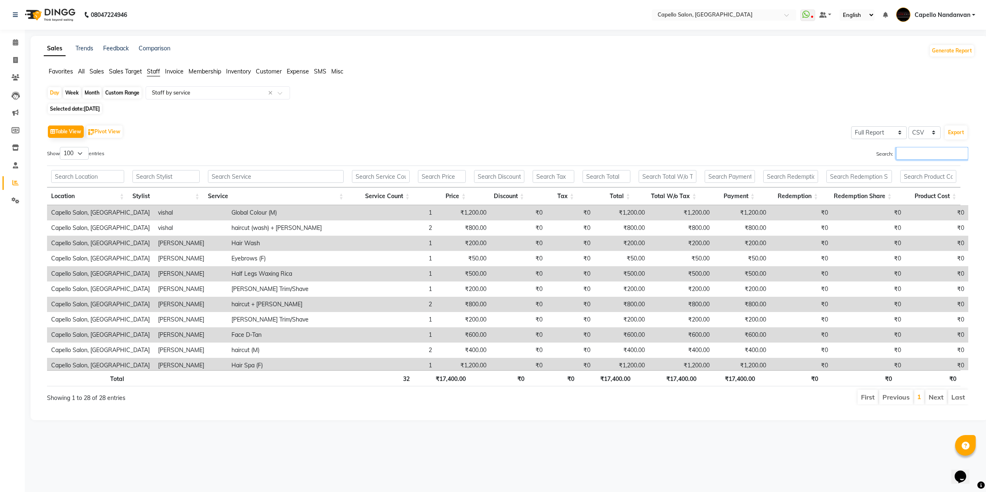
click at [906, 154] on input "Search:" at bounding box center [932, 153] width 72 height 13
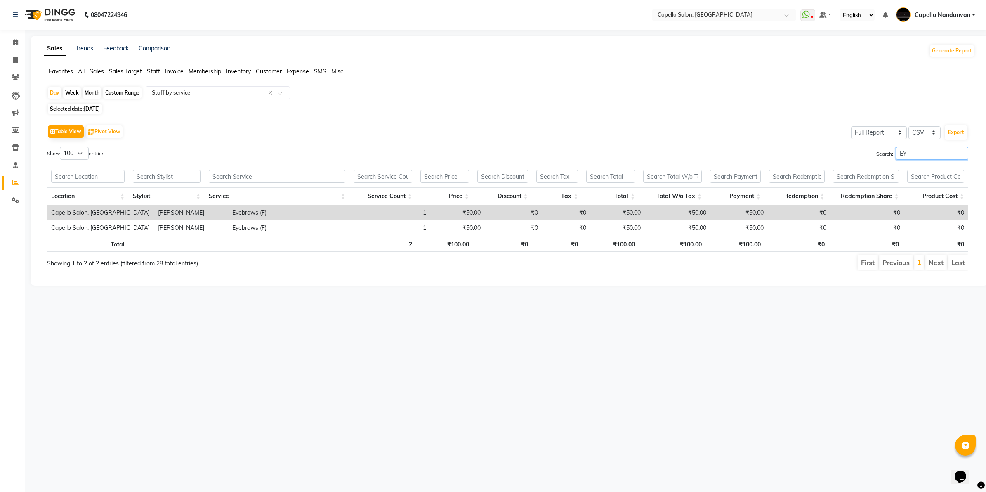
type input "E"
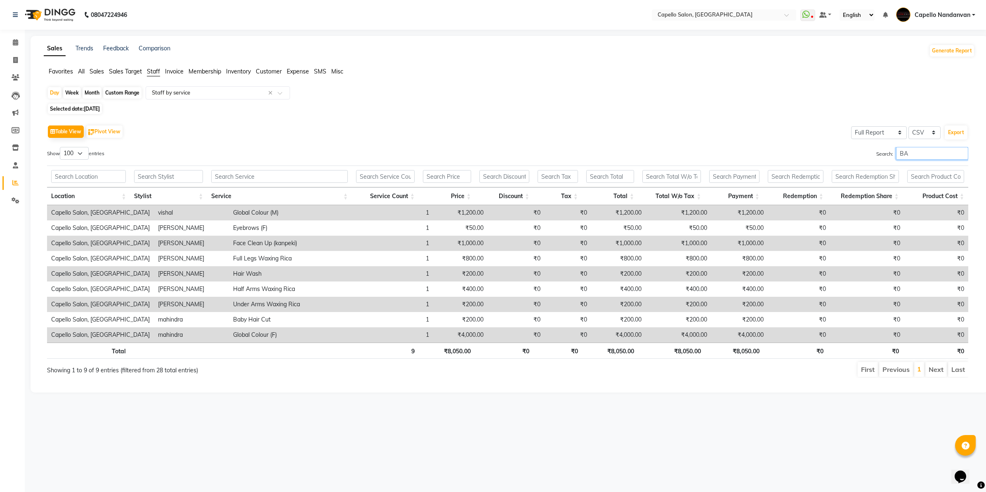
type input "B"
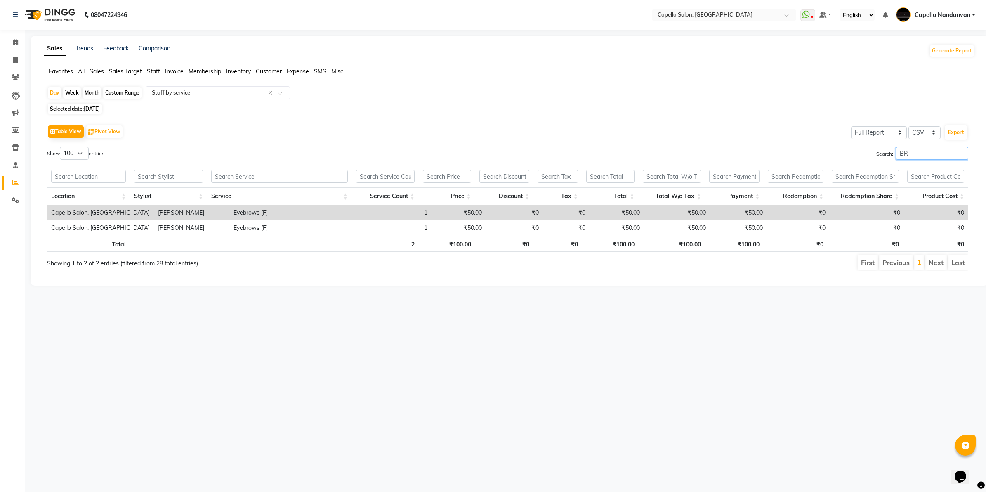
type input "B"
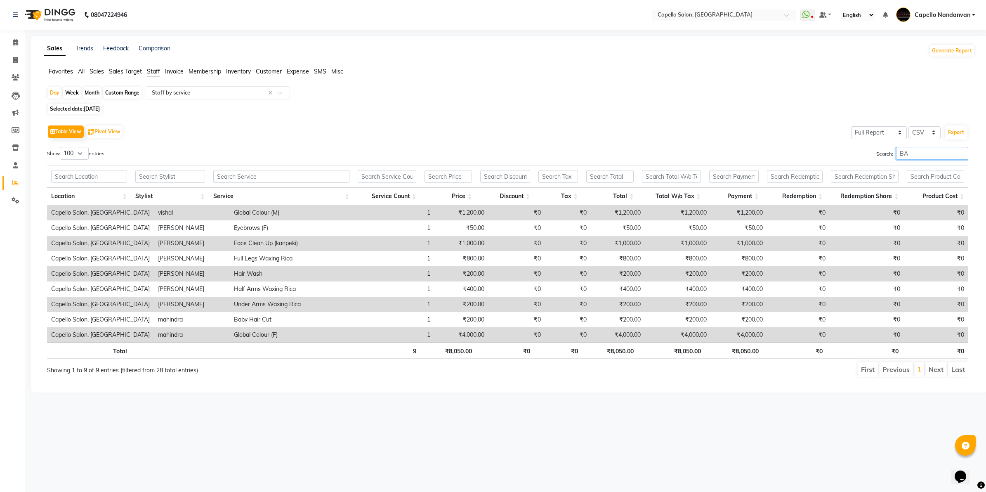
type input "B"
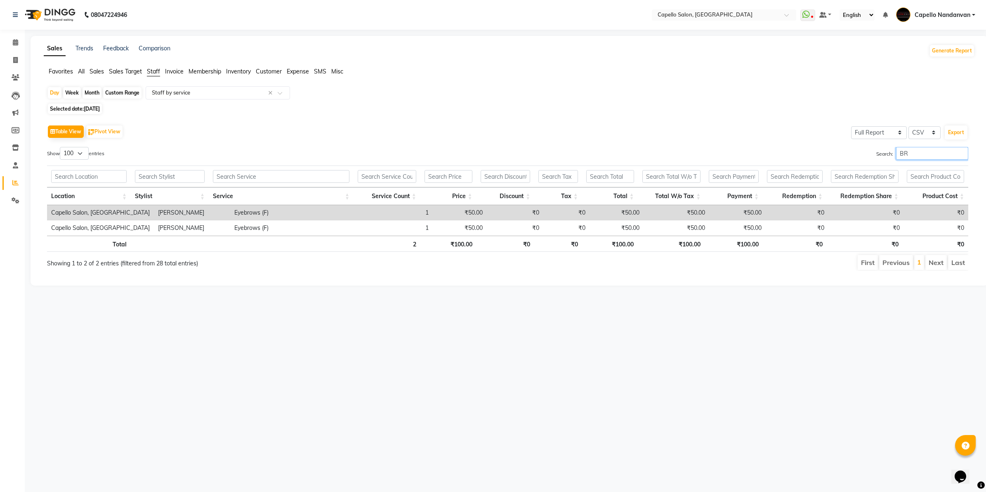
type input "B"
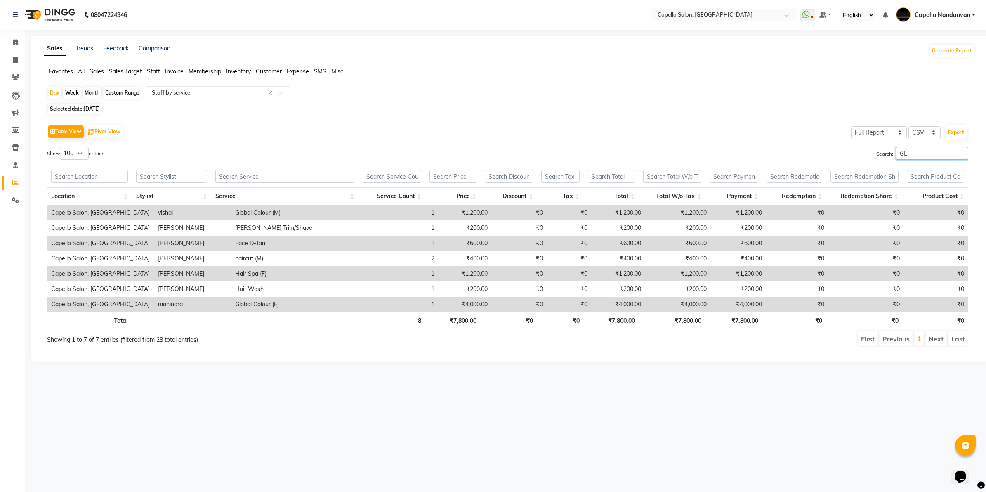
type input "G"
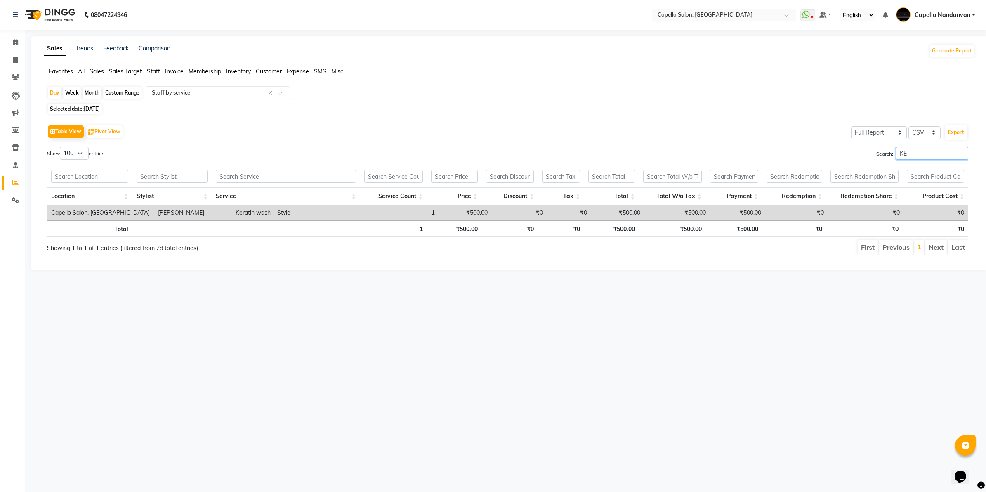
type input "K"
type input "D"
type input "S"
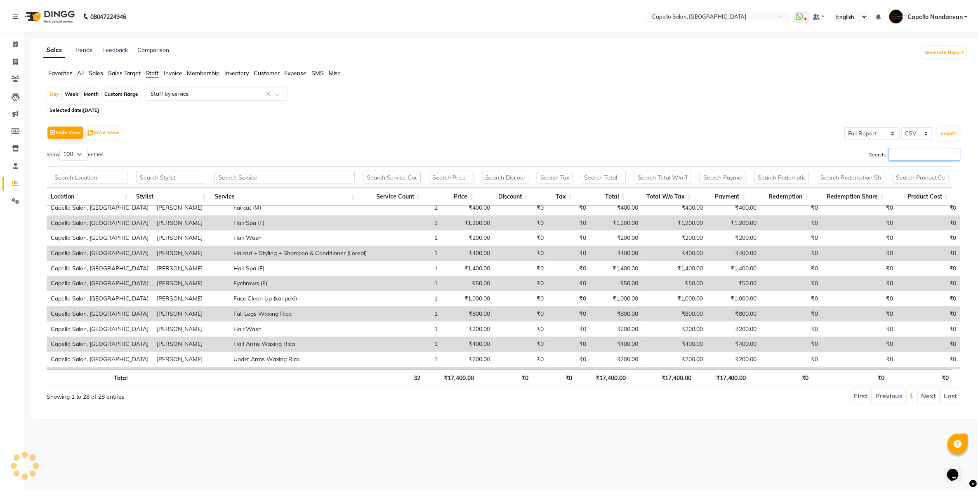
scroll to position [56, 0]
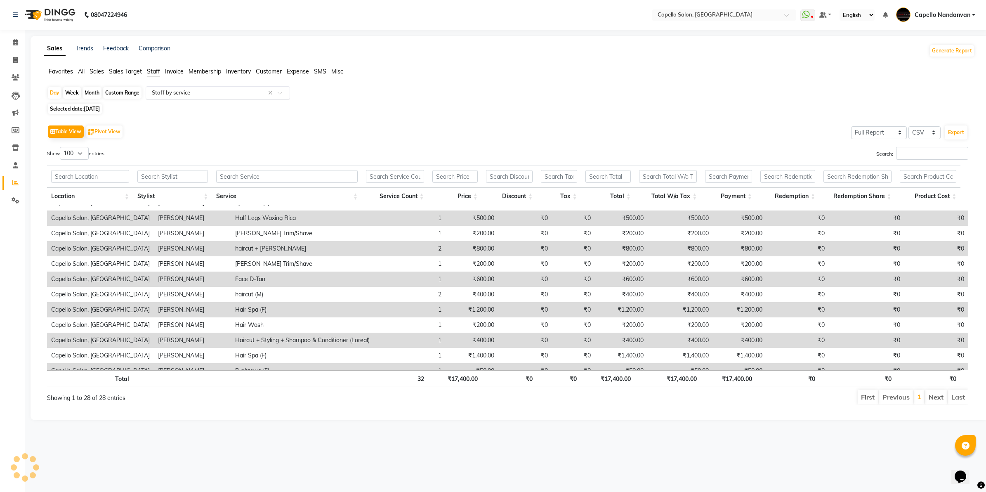
click at [211, 90] on input "text" at bounding box center [209, 93] width 119 height 8
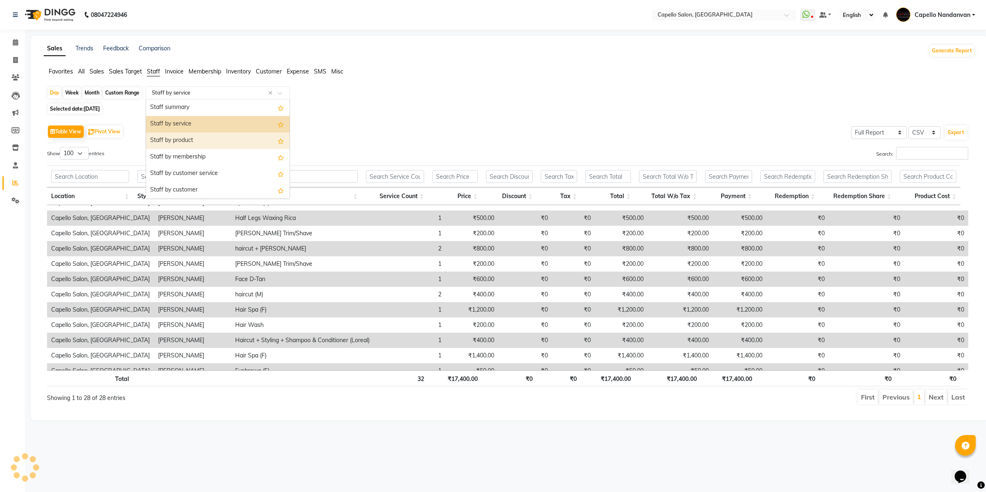
click at [205, 139] on div "Staff by product" at bounding box center [218, 140] width 144 height 17
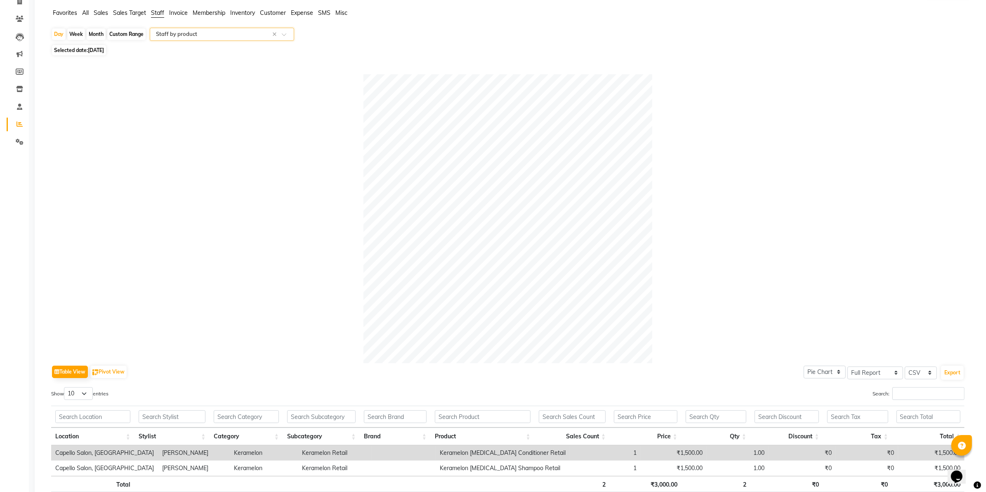
scroll to position [0, 0]
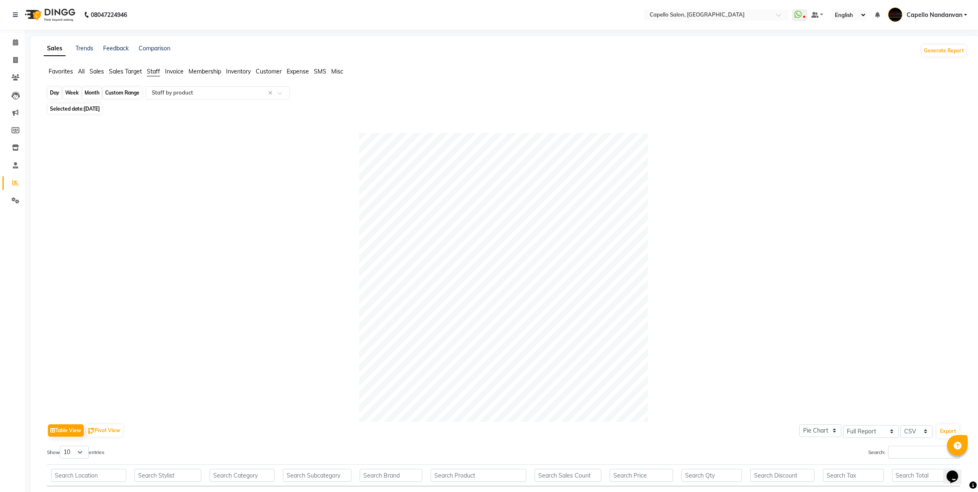
click at [57, 92] on div "Day" at bounding box center [55, 93] width 14 height 12
select select "8"
select select "2025"
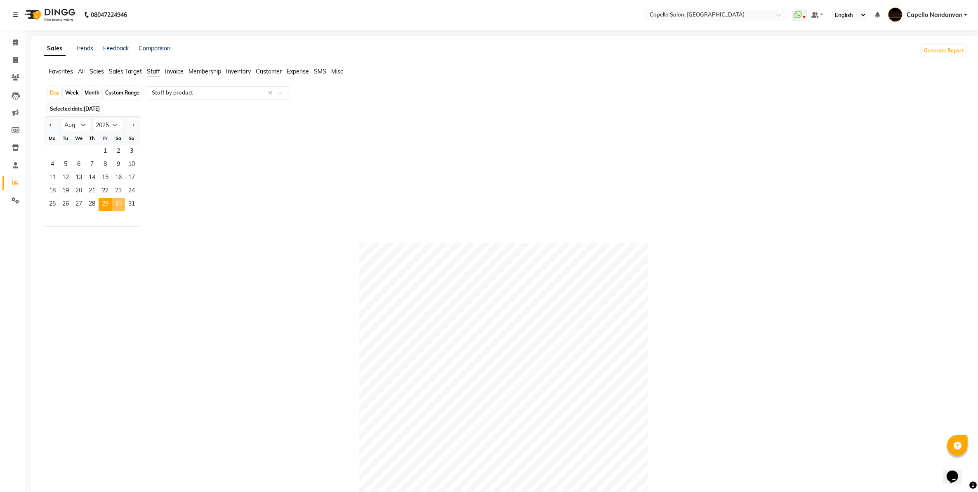
click at [114, 203] on span "30" at bounding box center [118, 204] width 13 height 13
click at [210, 87] on div "Select Report Type × Staff by product ×" at bounding box center [218, 92] width 144 height 13
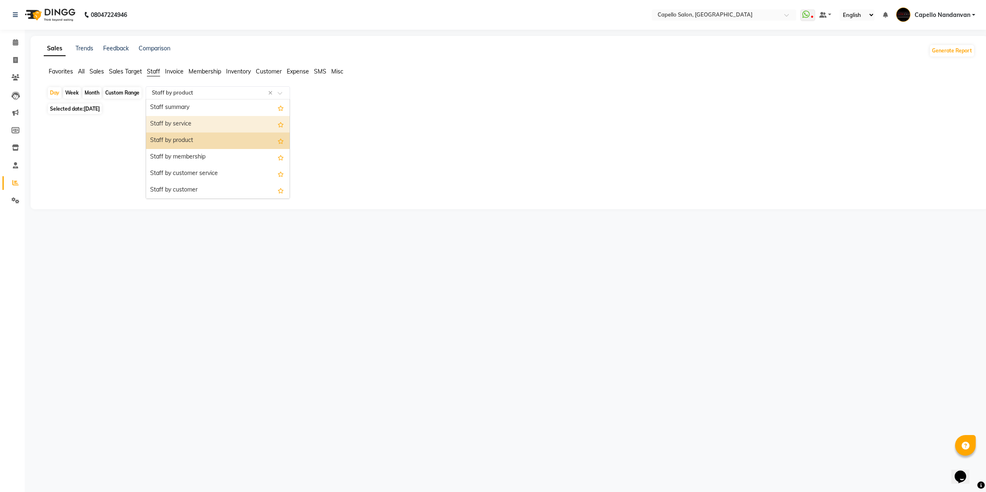
click at [190, 124] on div "Staff by service" at bounding box center [218, 124] width 144 height 17
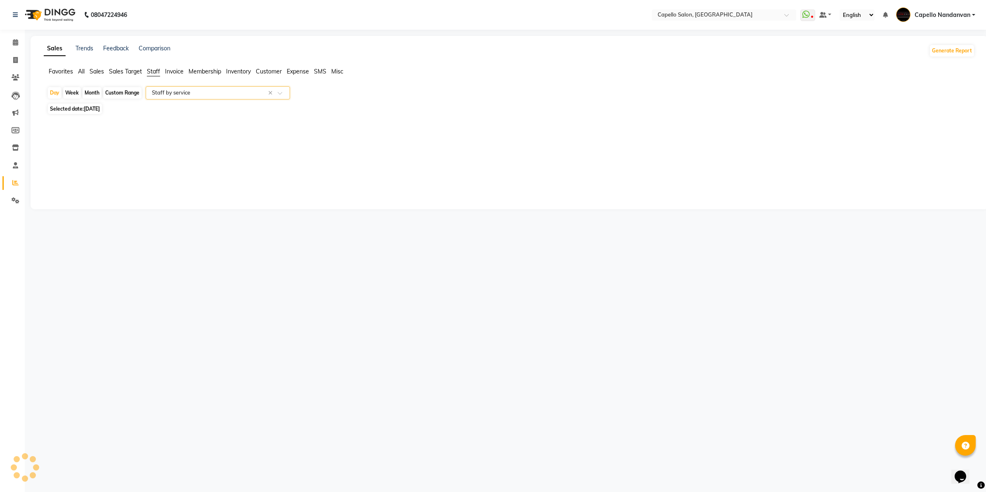
select select "full_report"
select select "csv"
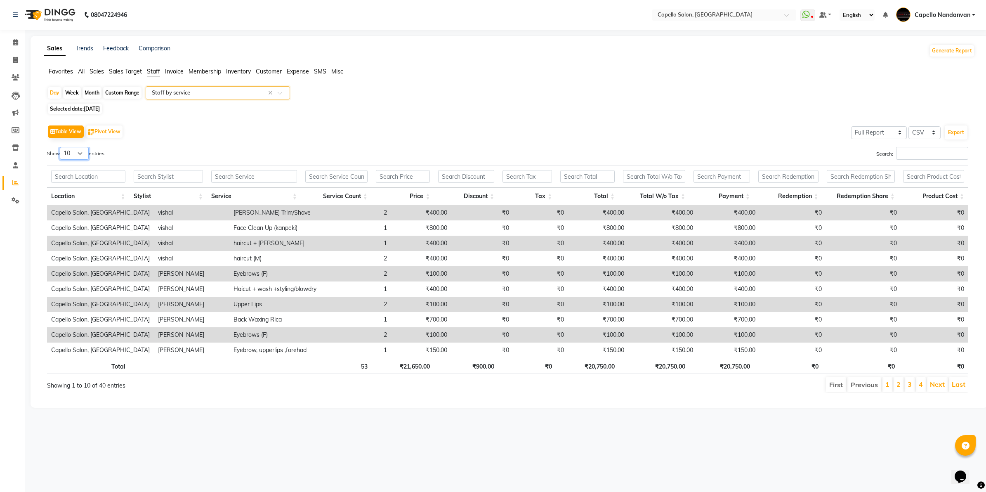
click at [68, 151] on select "10 25 50 100" at bounding box center [74, 153] width 29 height 13
select select "100"
click at [61, 147] on select "10 25 50 100" at bounding box center [74, 153] width 29 height 13
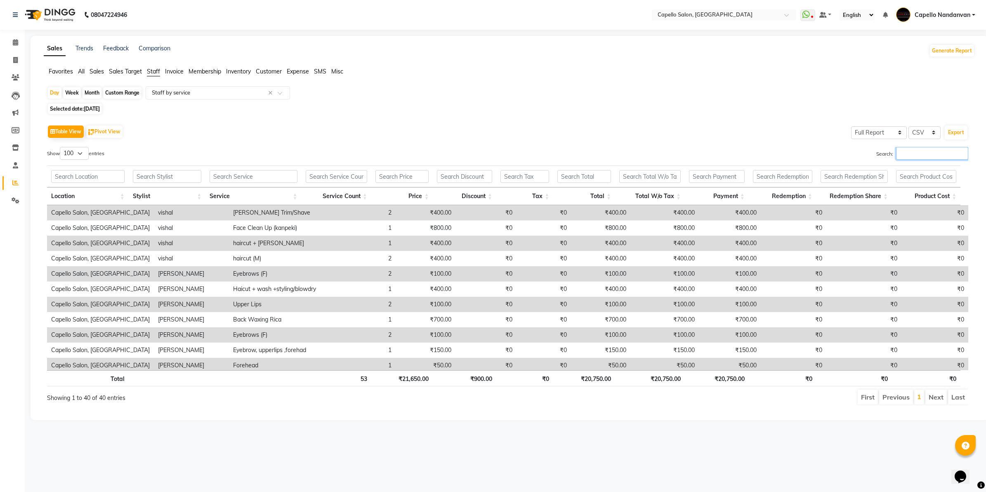
click at [925, 157] on input "Search:" at bounding box center [932, 153] width 72 height 13
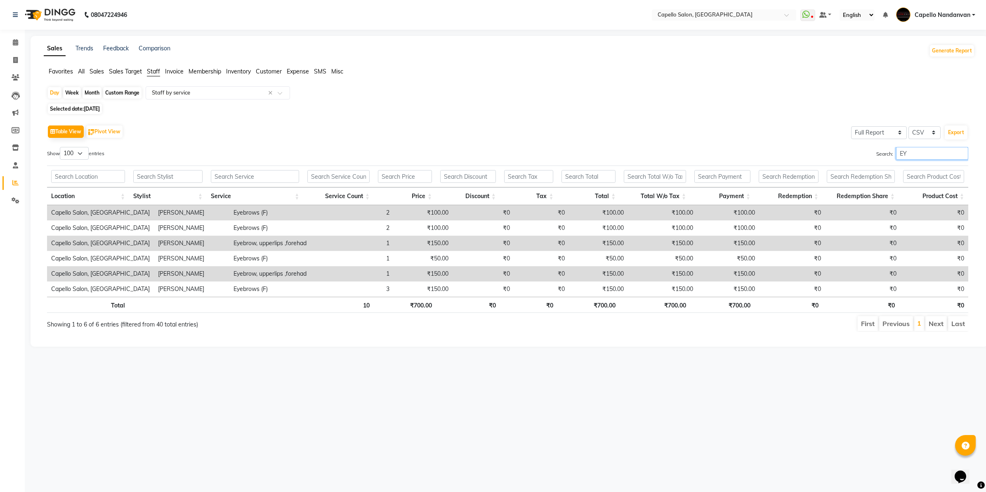
type input "E"
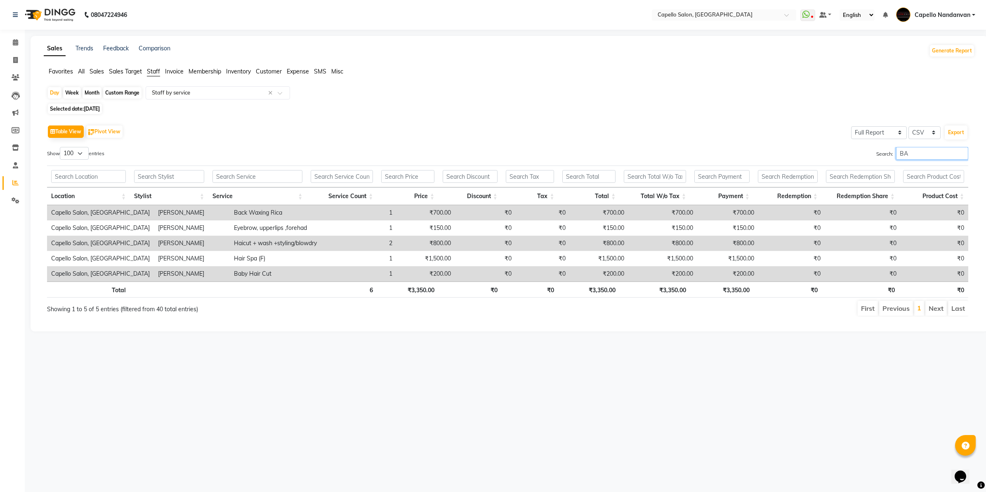
type input "B"
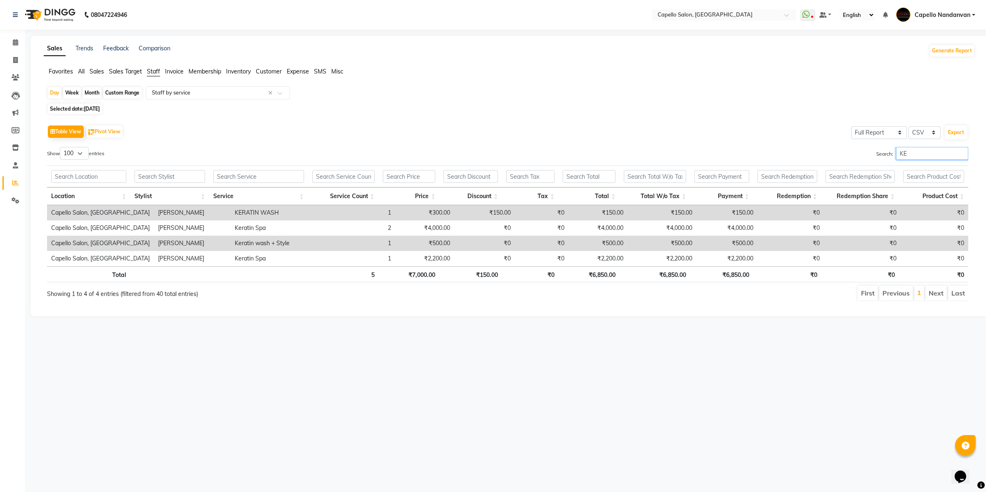
type input "K"
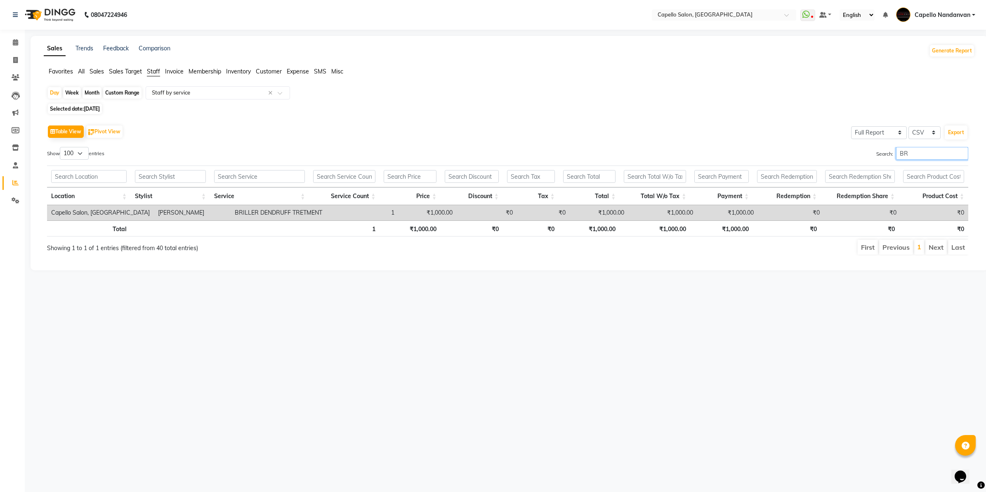
type input "B"
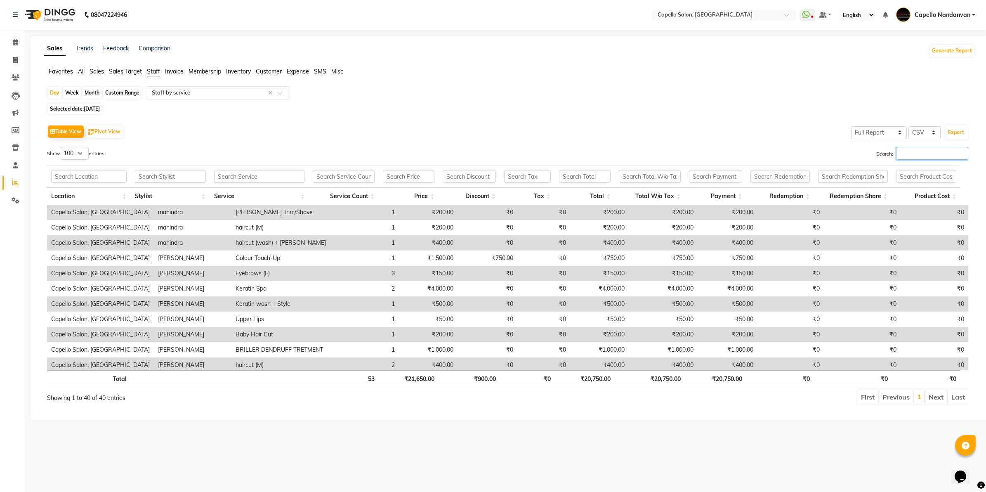
scroll to position [445, 0]
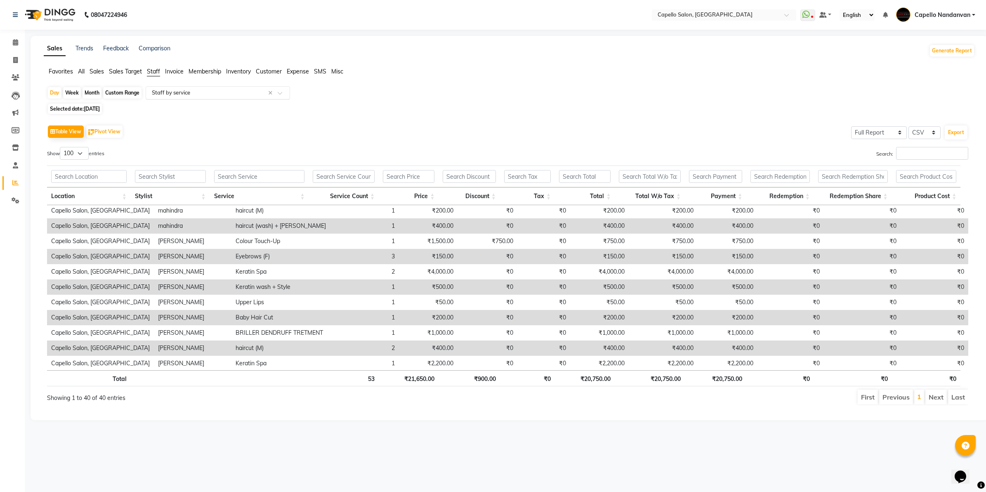
click at [190, 93] on input "text" at bounding box center [209, 93] width 119 height 8
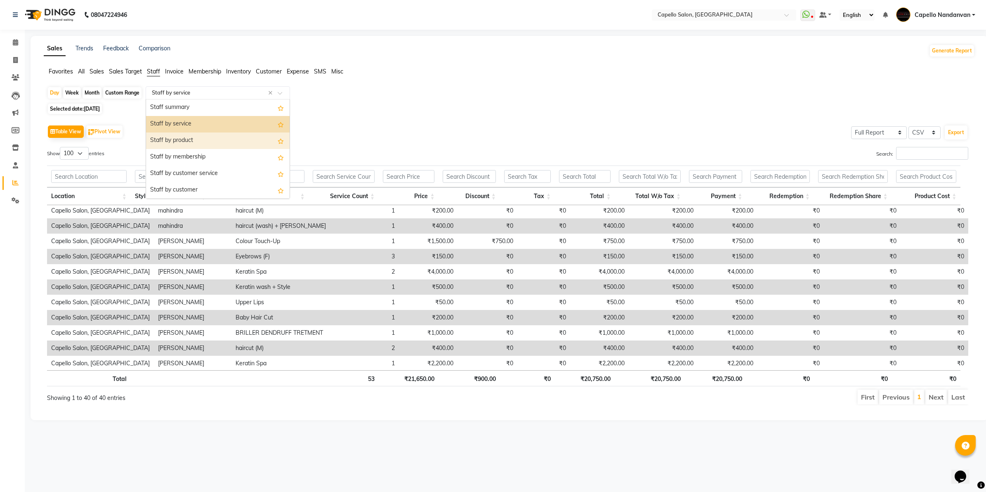
click at [186, 141] on div "Staff by product" at bounding box center [218, 140] width 144 height 17
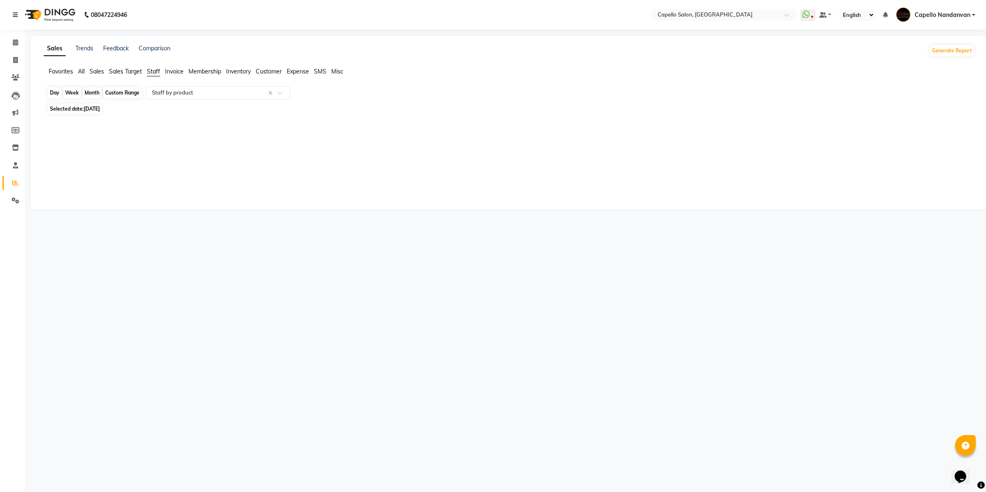
click at [50, 93] on div "Day" at bounding box center [55, 93] width 14 height 12
select select "8"
select select "2025"
click at [128, 201] on span "31" at bounding box center [131, 204] width 13 height 13
select select "full_report"
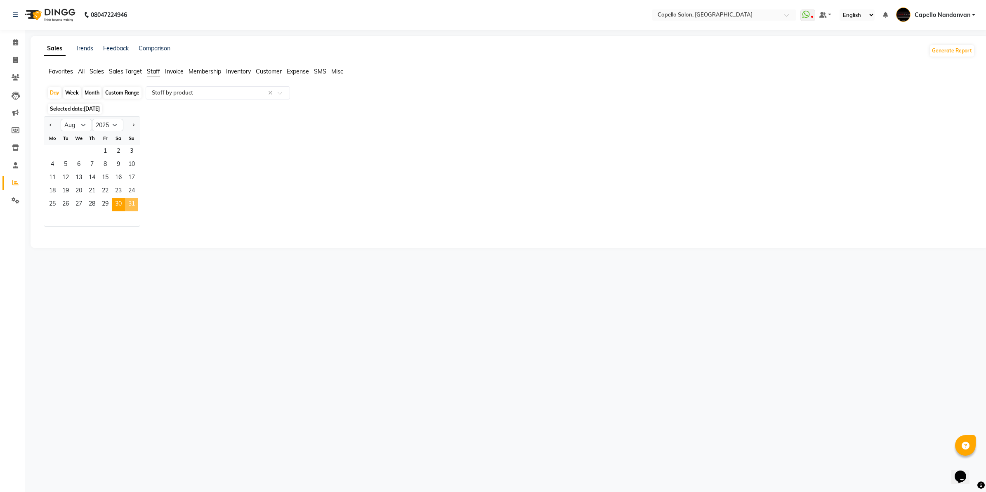
select select "csv"
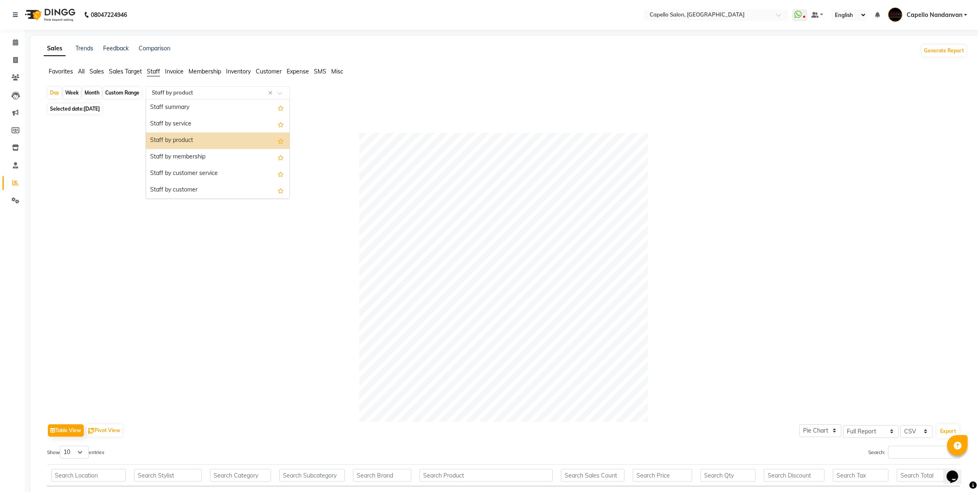
click at [207, 98] on div "Select Report Type × Staff by product ×" at bounding box center [218, 92] width 144 height 13
click at [195, 118] on div "Staff by service" at bounding box center [218, 124] width 144 height 17
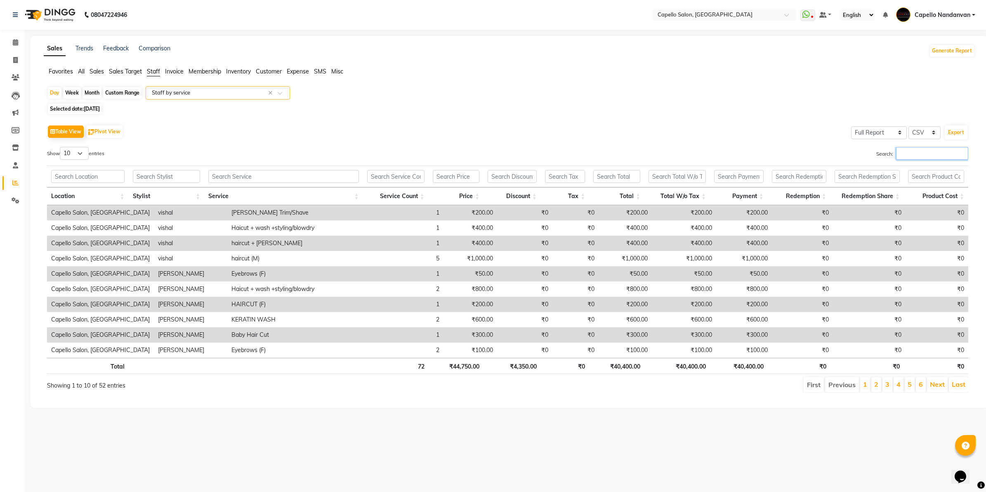
click at [935, 157] on input "Search:" at bounding box center [932, 153] width 72 height 13
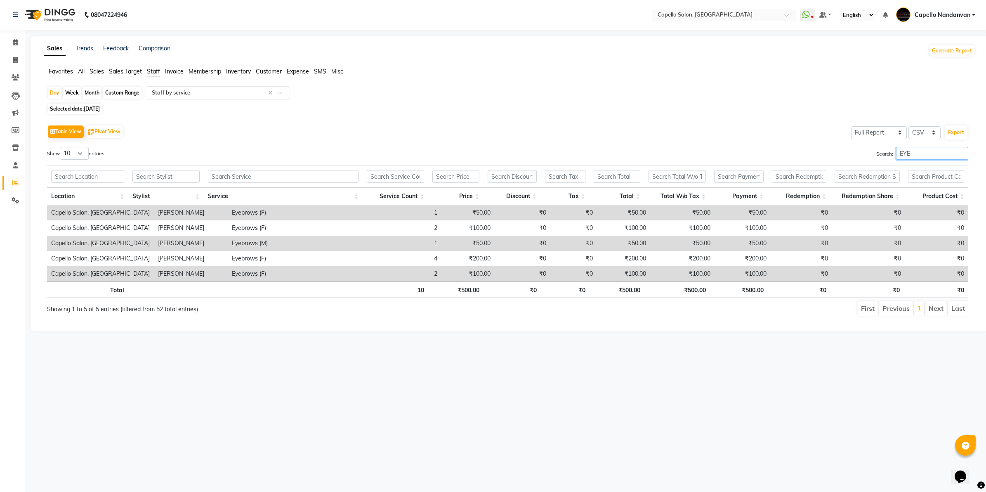
type input "EYE"
click at [78, 149] on select "10 25 50 100" at bounding box center [74, 153] width 29 height 13
select select "100"
click at [61, 147] on select "10 25 50 100" at bounding box center [74, 153] width 29 height 13
click at [927, 153] on input "EYE" at bounding box center [932, 153] width 72 height 13
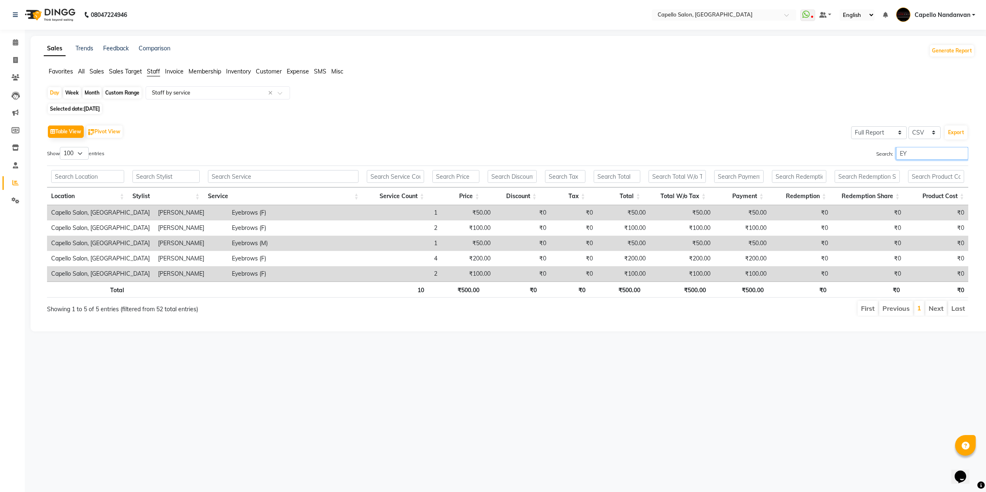
type input "E"
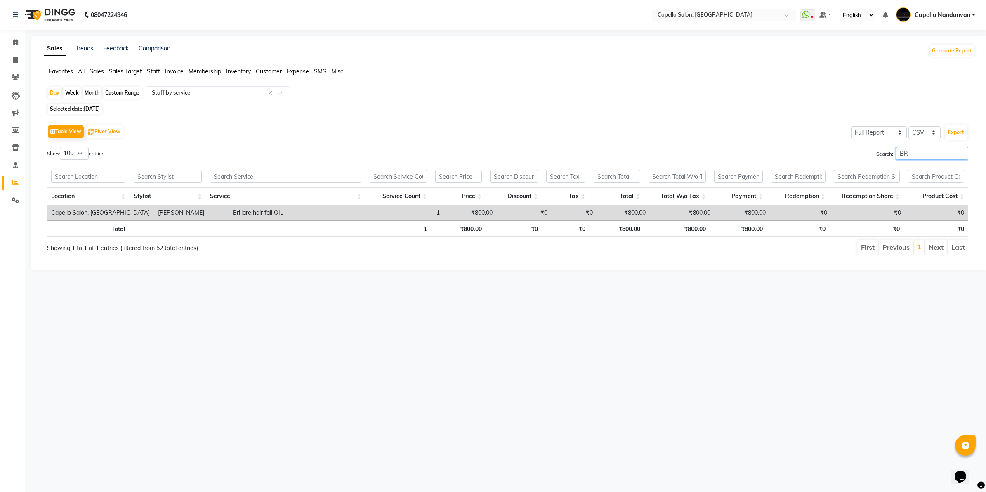
type input "B"
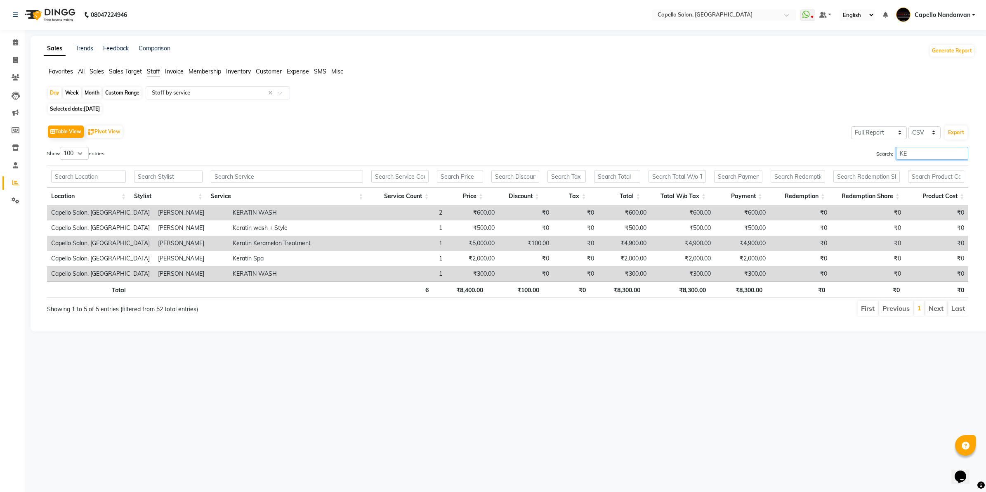
type input "K"
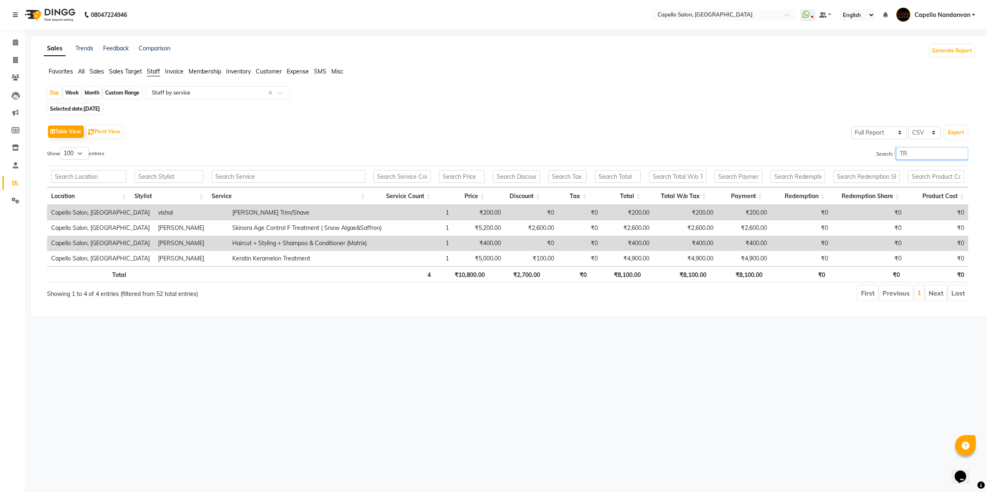
type input "T"
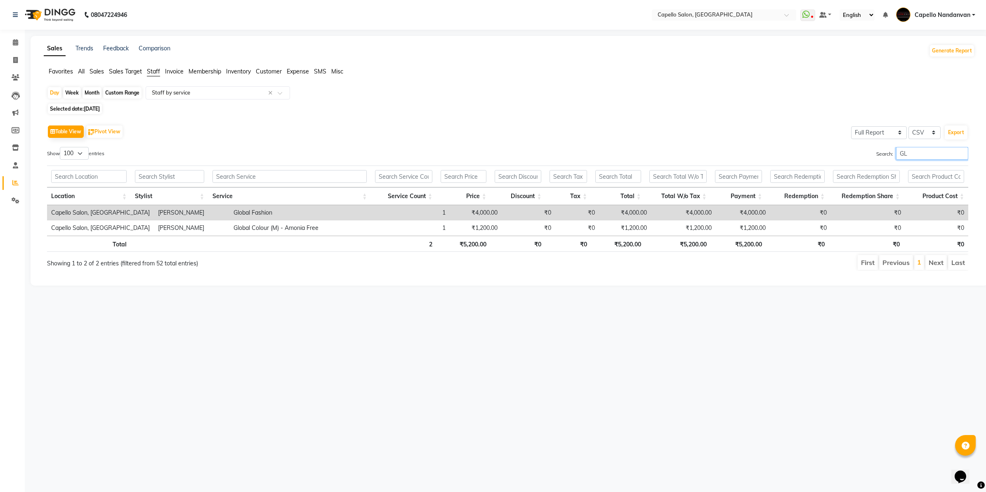
type input "G"
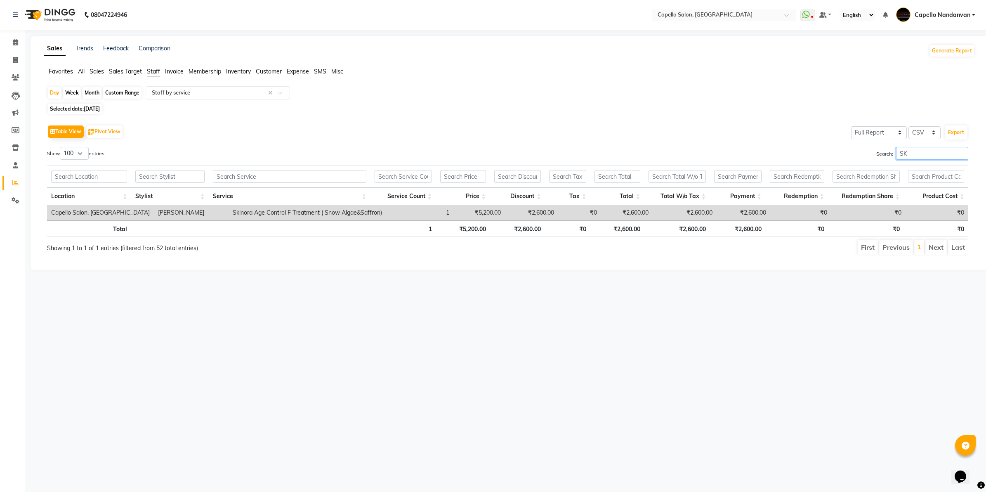
type input "S"
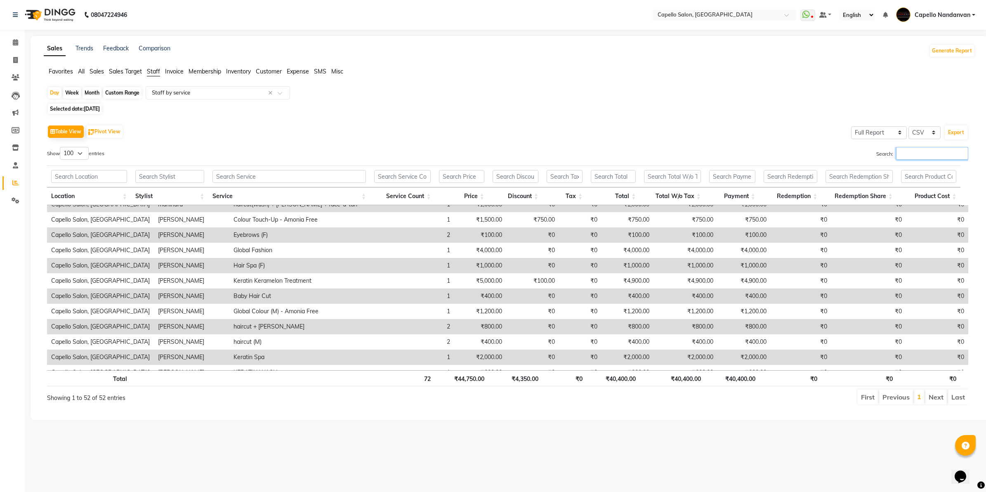
scroll to position [628, 0]
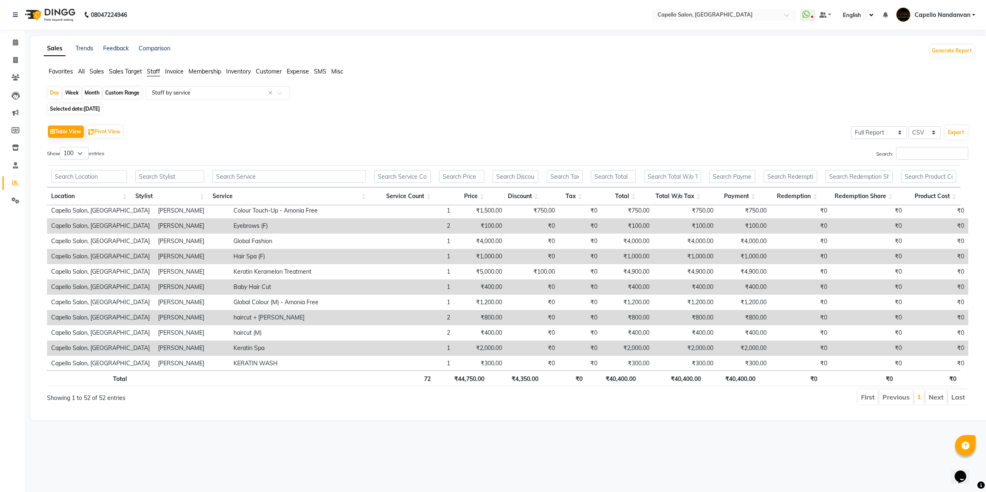
click at [481, 126] on div "Table View Pivot View Select Full Report Filtered Report Select CSV PDF Export" at bounding box center [507, 131] width 921 height 17
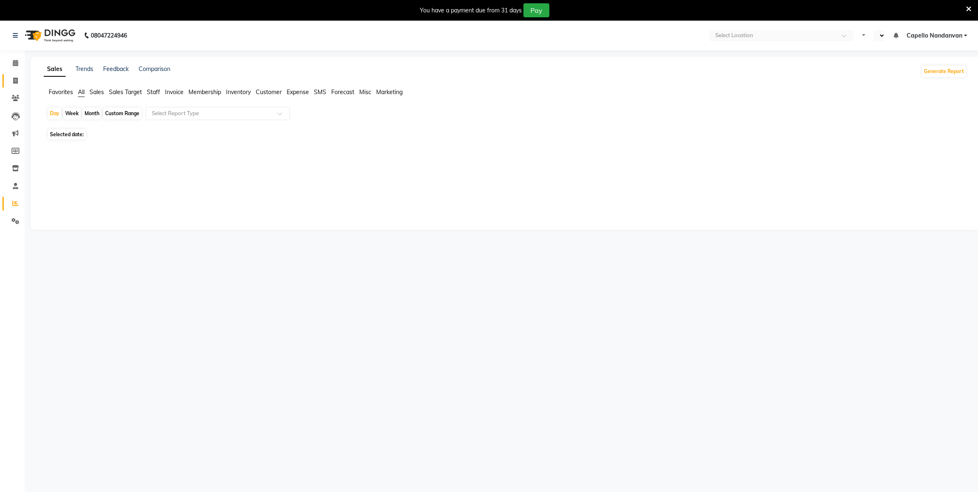
select select "en"
drag, startPoint x: 17, startPoint y: 84, endPoint x: 26, endPoint y: 84, distance: 9.5
click at [17, 84] on span at bounding box center [15, 80] width 14 height 9
select select "service"
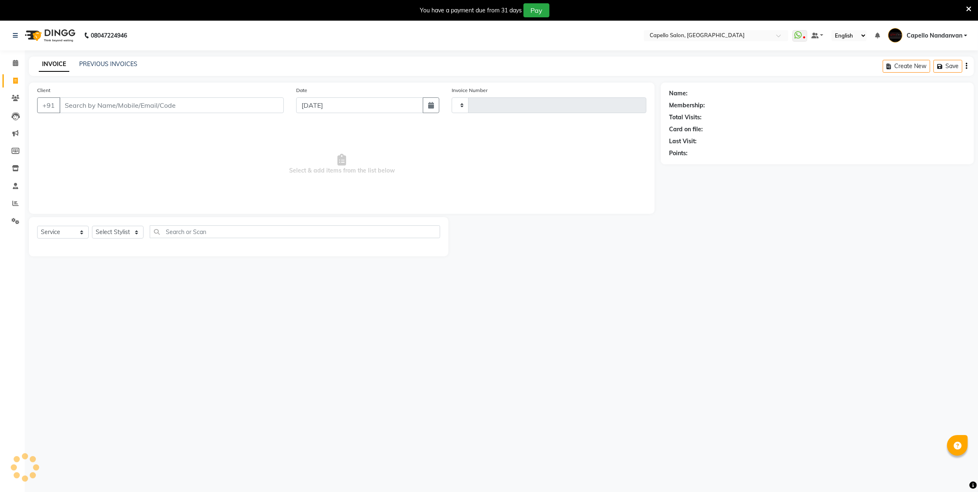
type input "4001"
select select "830"
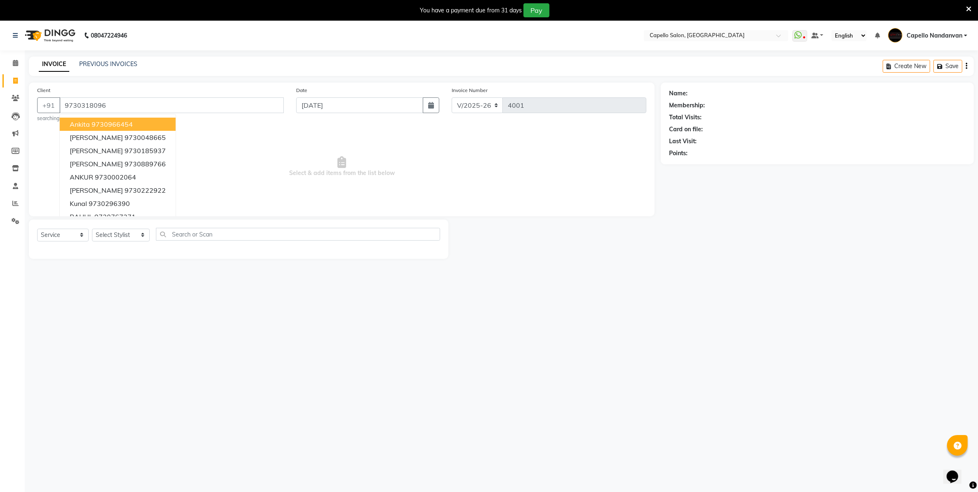
type input "9730318096"
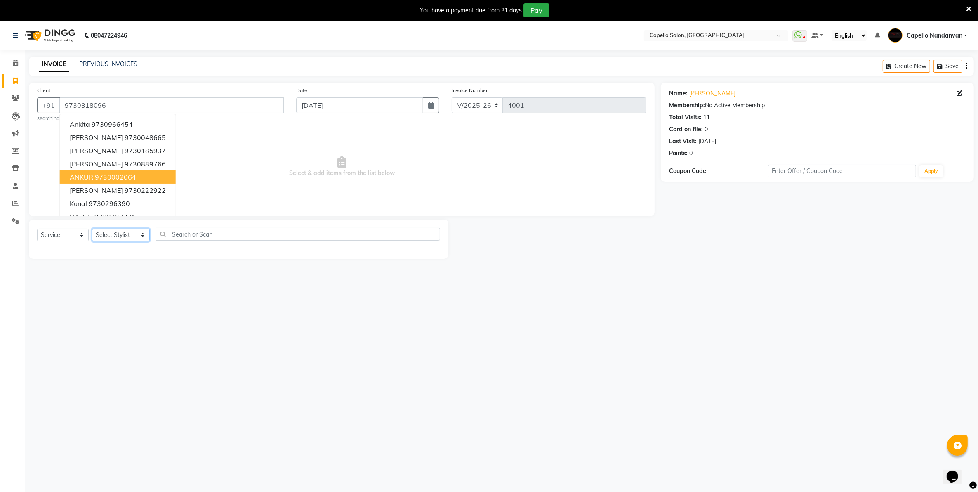
click at [123, 239] on select "Select Stylist Admin ASHIK DHAPODKAR Capello Nandanvan CHETNA SONI Himansu Owne…" at bounding box center [121, 235] width 58 height 13
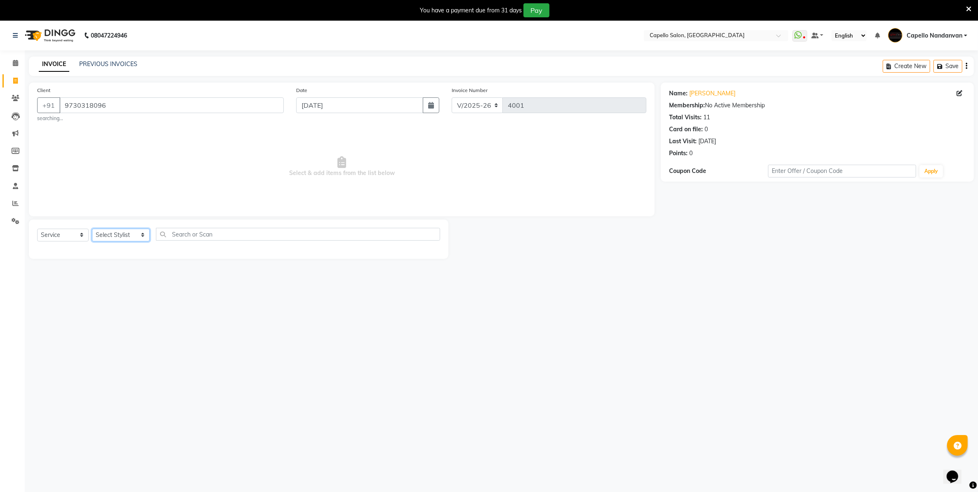
select select "51223"
click at [92, 229] on select "Select Stylist Admin ASHIK DHAPODKAR Capello Nandanvan CHETNA SONI Himansu Owne…" at bounding box center [121, 235] width 58 height 13
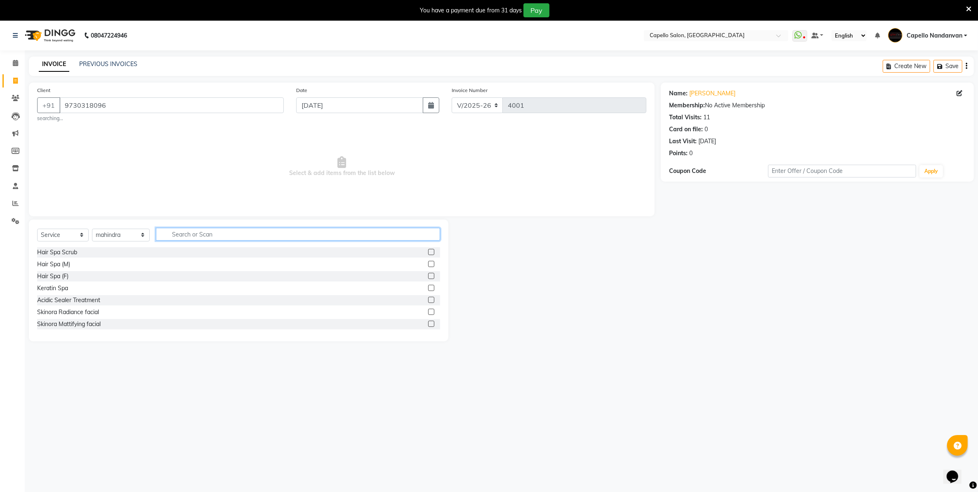
click at [248, 234] on input "text" at bounding box center [298, 234] width 284 height 13
type input "CUT"
click at [428, 311] on label at bounding box center [431, 312] width 6 height 6
click at [428, 311] on input "checkbox" at bounding box center [430, 311] width 5 height 5
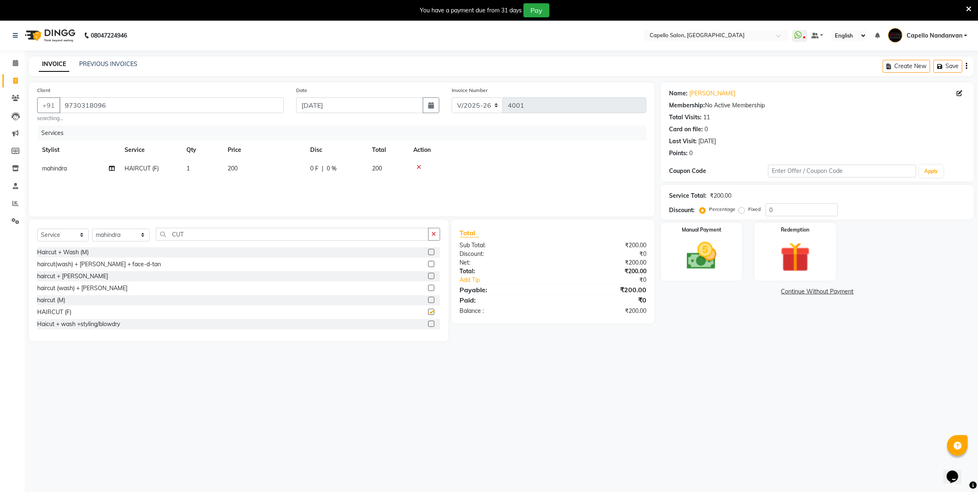
checkbox input "false"
click at [696, 92] on link "Atharv" at bounding box center [712, 93] width 46 height 9
click at [706, 266] on img at bounding box center [702, 256] width 51 height 36
click at [793, 292] on span "CASH" at bounding box center [794, 291] width 18 height 9
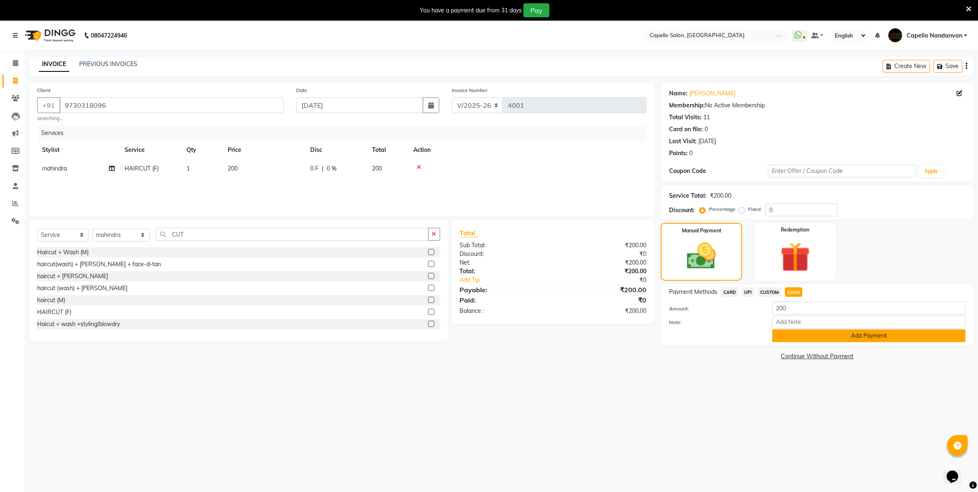
click at [803, 336] on button "Add Payment" at bounding box center [868, 335] width 193 height 13
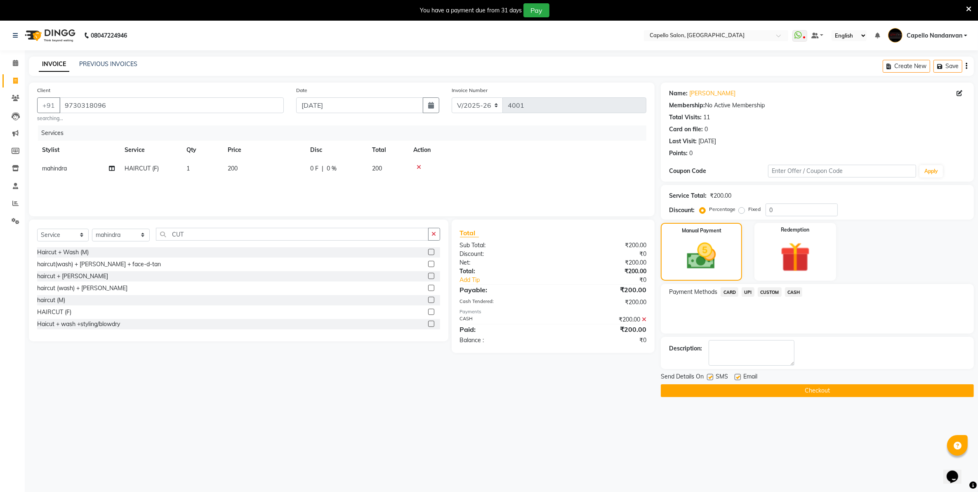
click at [968, 5] on icon at bounding box center [968, 8] width 5 height 7
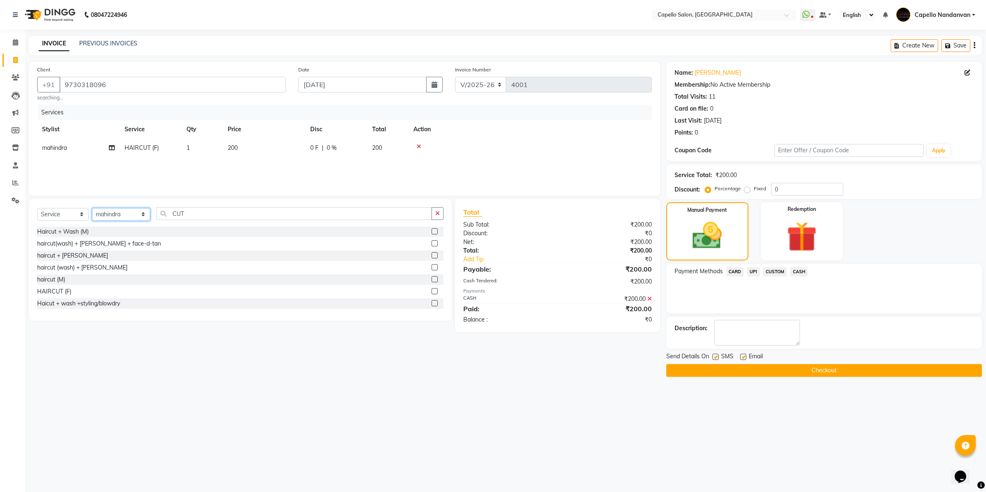
click at [133, 211] on select "Select Stylist Admin ASHIK DHAPODKAR Capello Nandanvan CHETNA SONI Himansu Owne…" at bounding box center [121, 214] width 58 height 13
click at [92, 208] on select "Select Stylist Admin ASHIK DHAPODKAR Capello Nandanvan CHETNA SONI Himansu Owne…" at bounding box center [121, 214] width 58 height 13
click at [133, 216] on select "Select Stylist Admin ASHIK DHAPODKAR Capello Nandanvan CHETNA SONI Himansu Owne…" at bounding box center [121, 214] width 58 height 13
select select "42453"
click at [92, 208] on select "Select Stylist Admin ASHIK DHAPODKAR Capello Nandanvan CHETNA SONI Himansu Owne…" at bounding box center [121, 214] width 58 height 13
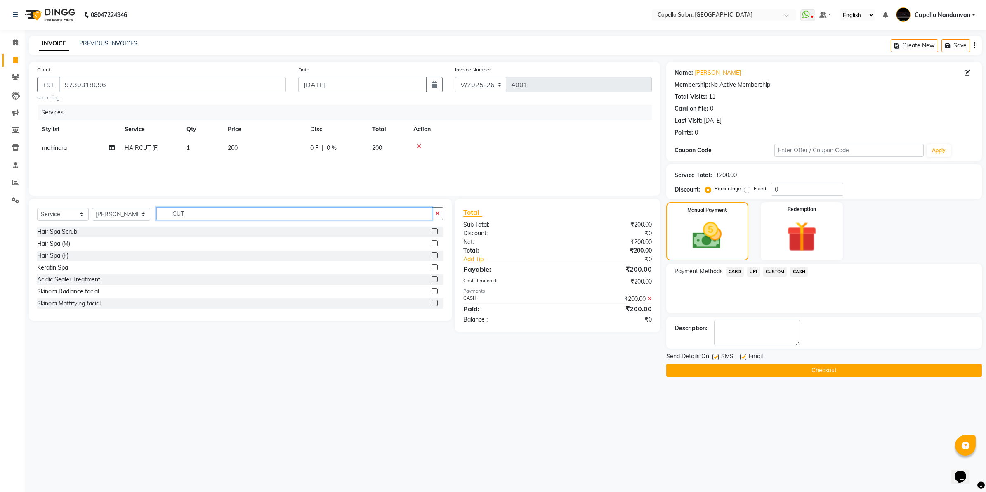
click at [195, 213] on input "CUT" at bounding box center [294, 213] width 276 height 13
type input "C"
click at [60, 265] on div "Keratin Spa" at bounding box center [52, 267] width 31 height 9
checkbox input "false"
click at [262, 166] on td "1500" at bounding box center [264, 166] width 83 height 19
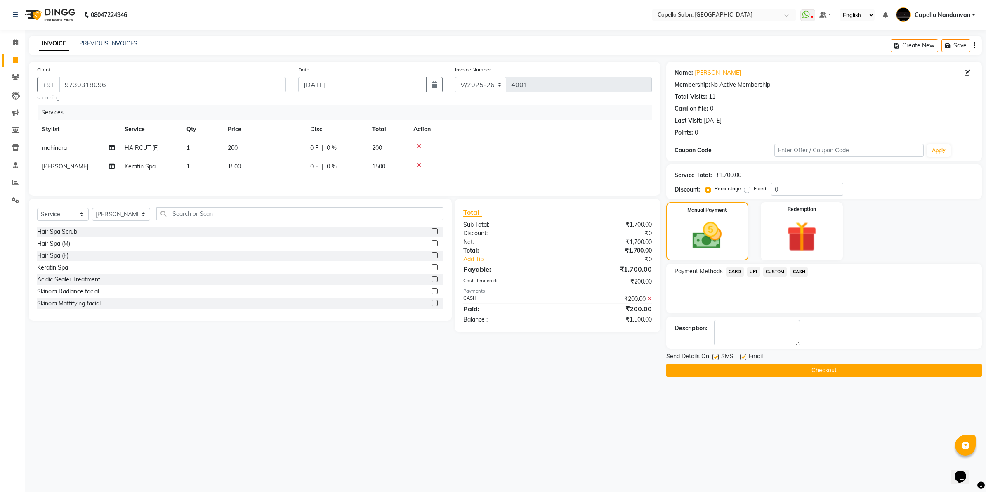
select select "42453"
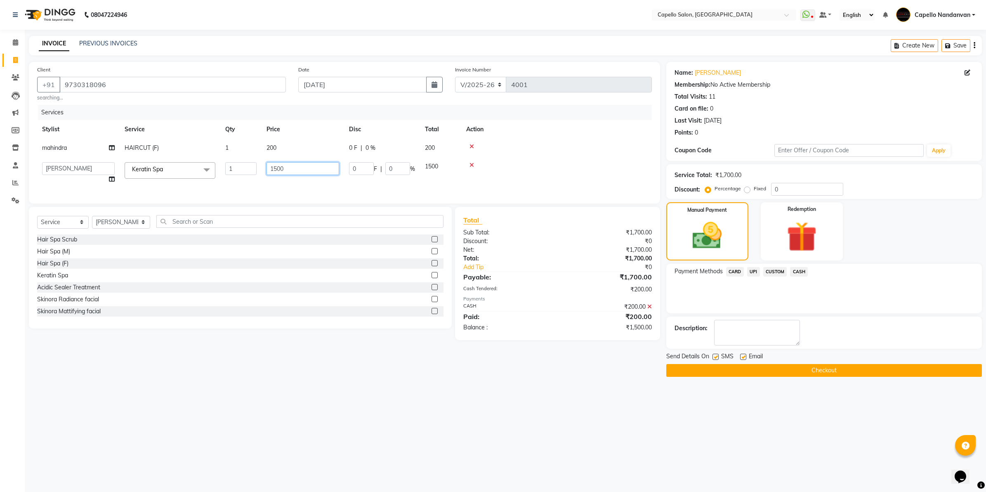
click at [275, 167] on input "1500" at bounding box center [302, 168] width 73 height 13
type input "2500"
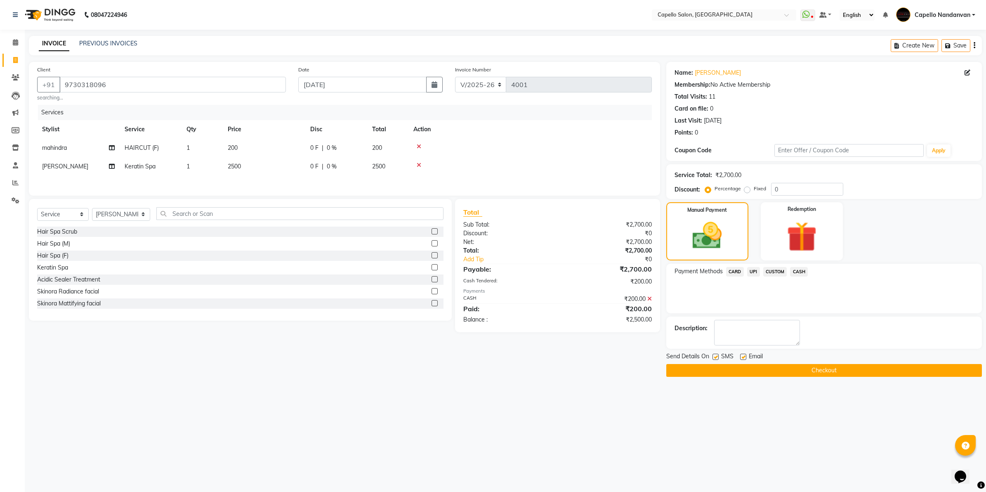
click at [415, 425] on div "08047224946 Select Location × Capello Salon, Nandanvan WhatsApp Status ✕ Status…" at bounding box center [493, 246] width 986 height 492
click at [217, 82] on input "9730318096" at bounding box center [172, 85] width 226 height 16
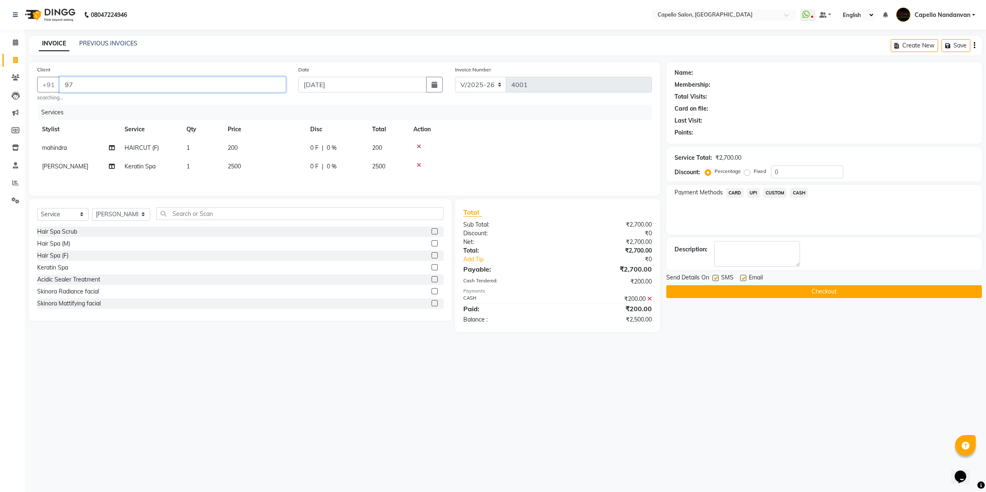
type input "9"
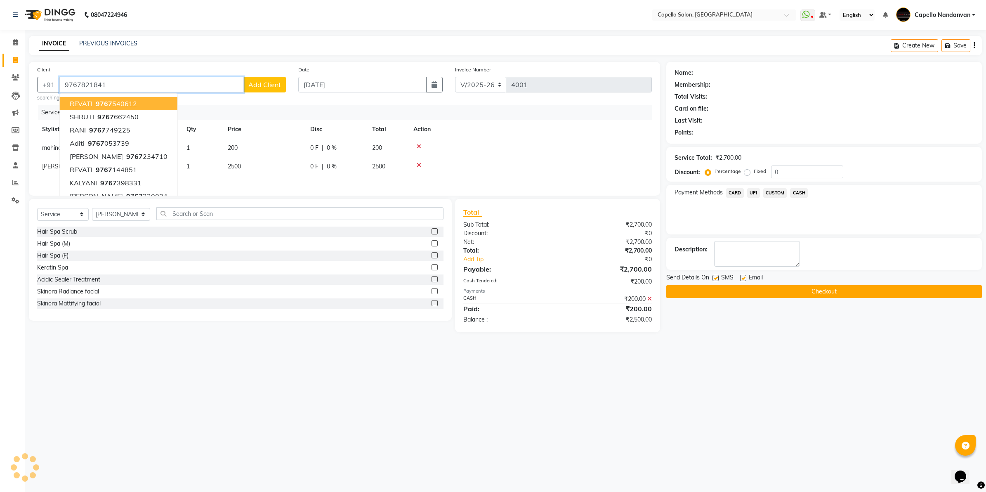
type input "9767821841"
click at [720, 391] on div "08047224946 Select Location × Capello Salon, Nandanvan WhatsApp Status ✕ Status…" at bounding box center [493, 246] width 986 height 492
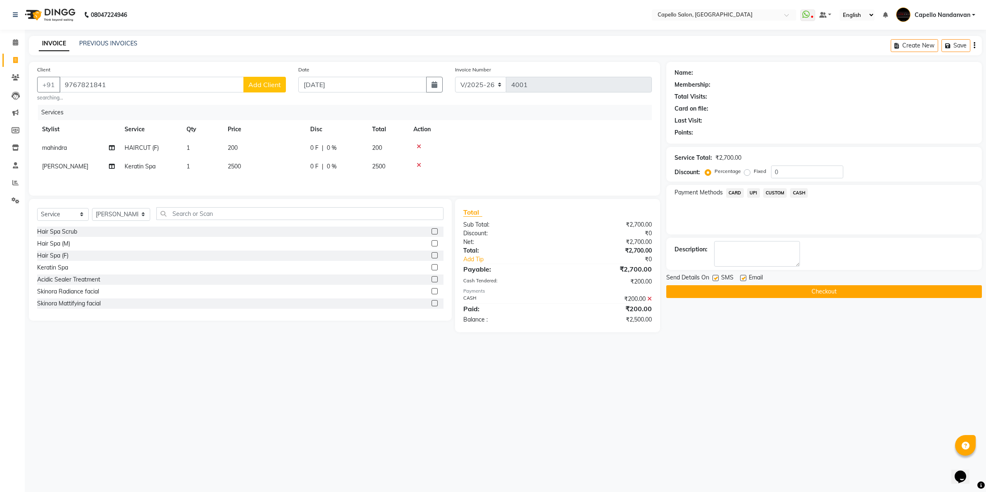
click at [268, 81] on span "Add Client" at bounding box center [264, 84] width 33 height 8
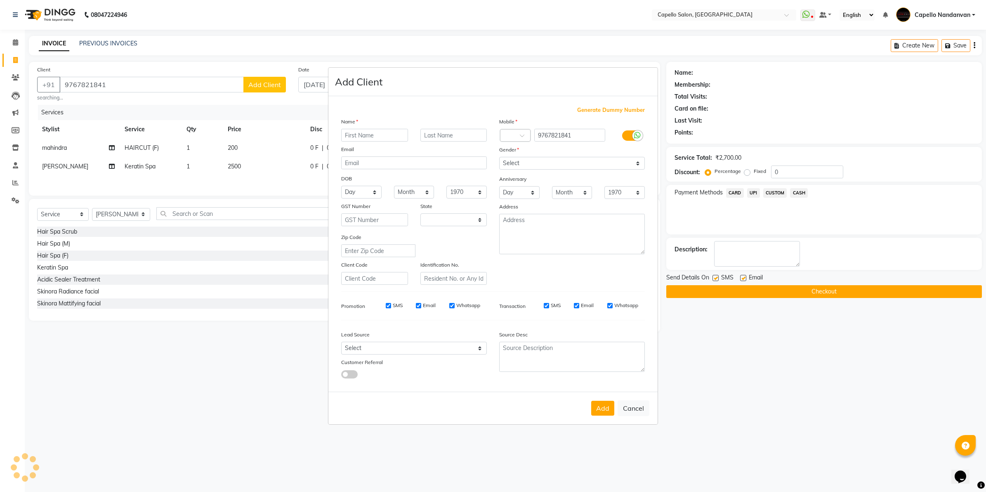
select select "22"
type input "RACHNA"
click at [515, 158] on select "Select Male Female Other Prefer Not To Say" at bounding box center [572, 163] width 146 height 13
select select "female"
click at [499, 158] on select "Select Male Female Other Prefer Not To Say" at bounding box center [572, 163] width 146 height 13
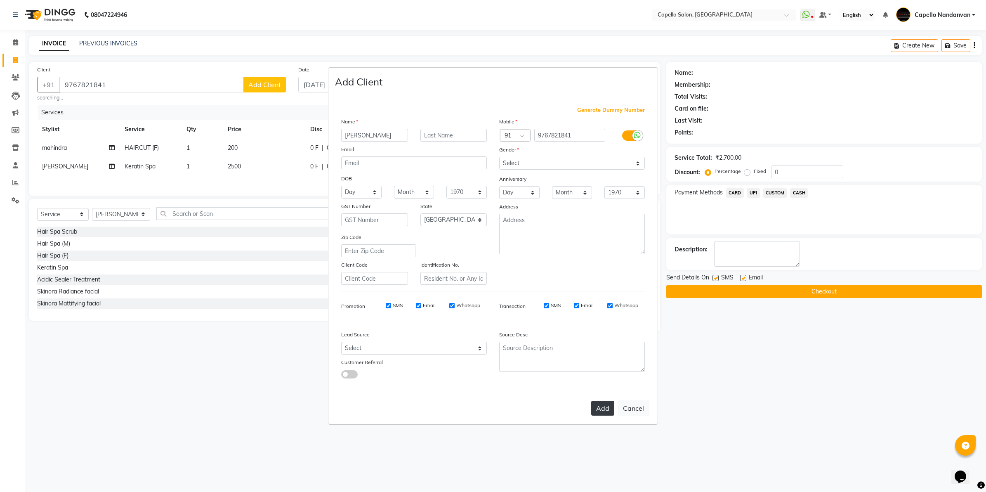
click at [608, 401] on button "Add" at bounding box center [602, 408] width 23 height 15
select select
select select "null"
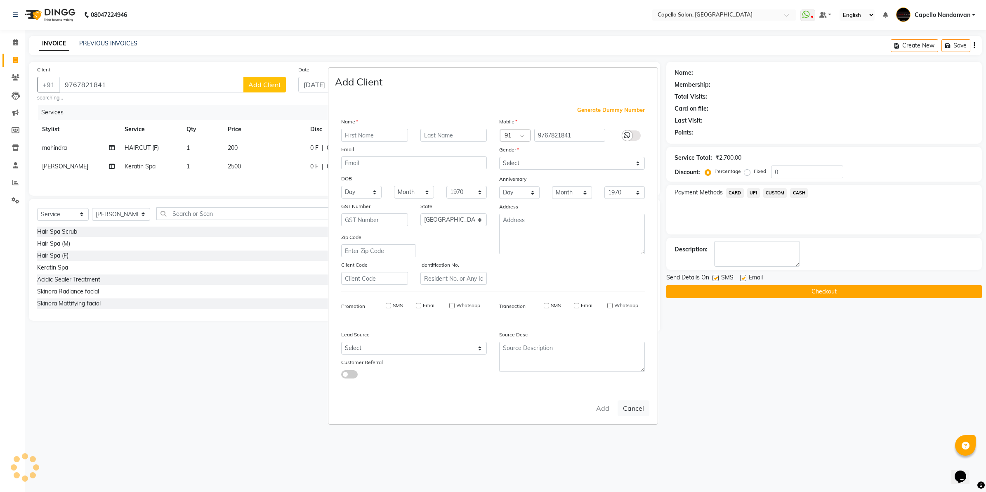
select select
checkbox input "false"
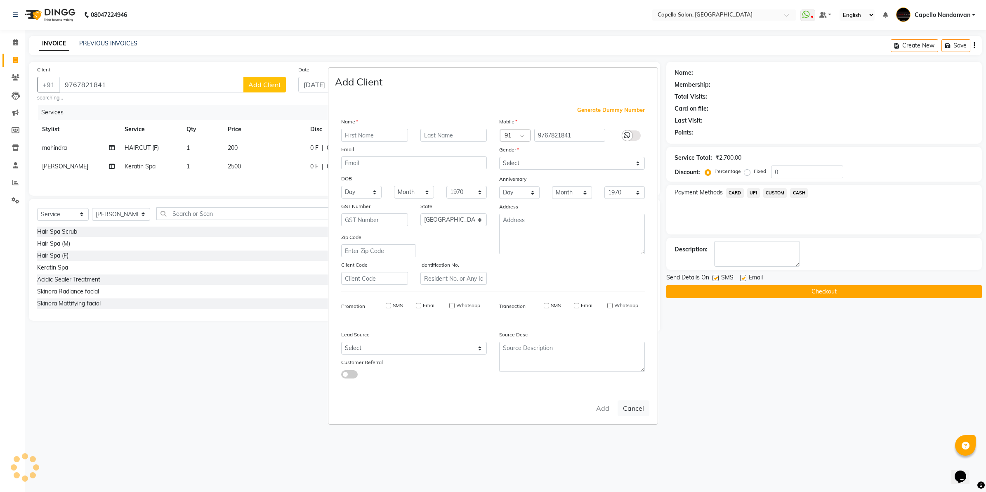
checkbox input "false"
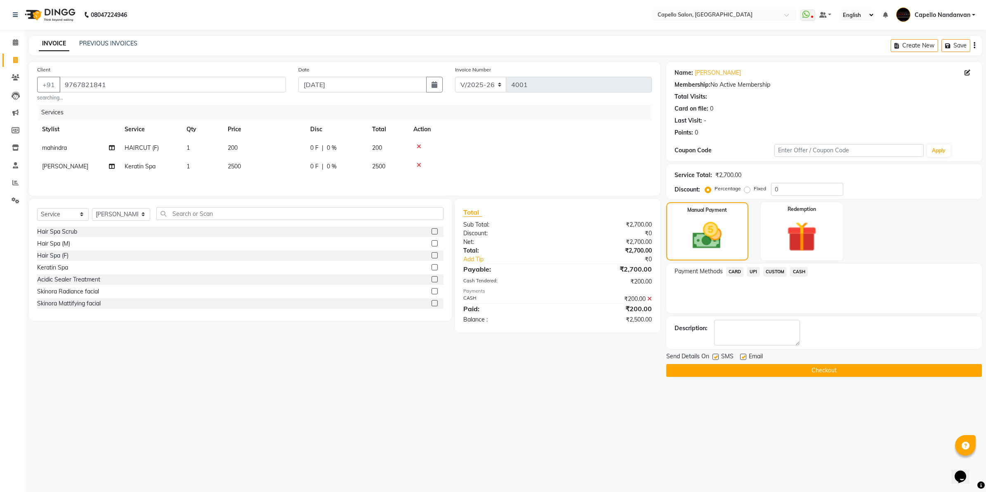
click at [753, 271] on span "UPI" at bounding box center [753, 271] width 13 height 9
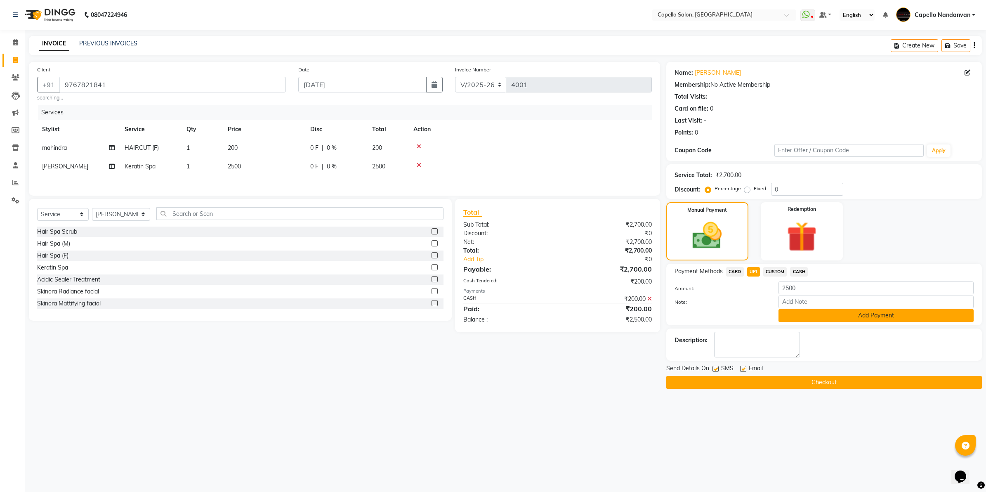
click at [804, 315] on button "Add Payment" at bounding box center [875, 315] width 195 height 13
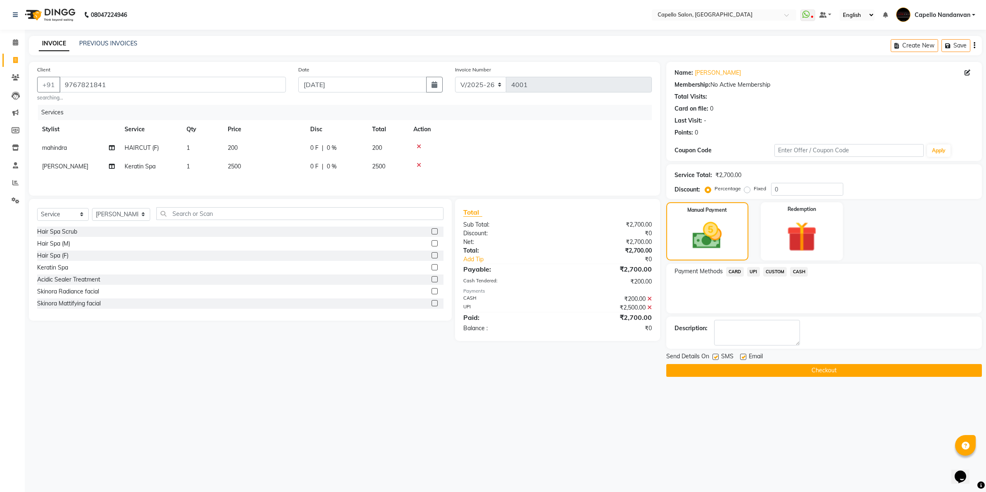
click at [793, 368] on button "Checkout" at bounding box center [824, 370] width 316 height 13
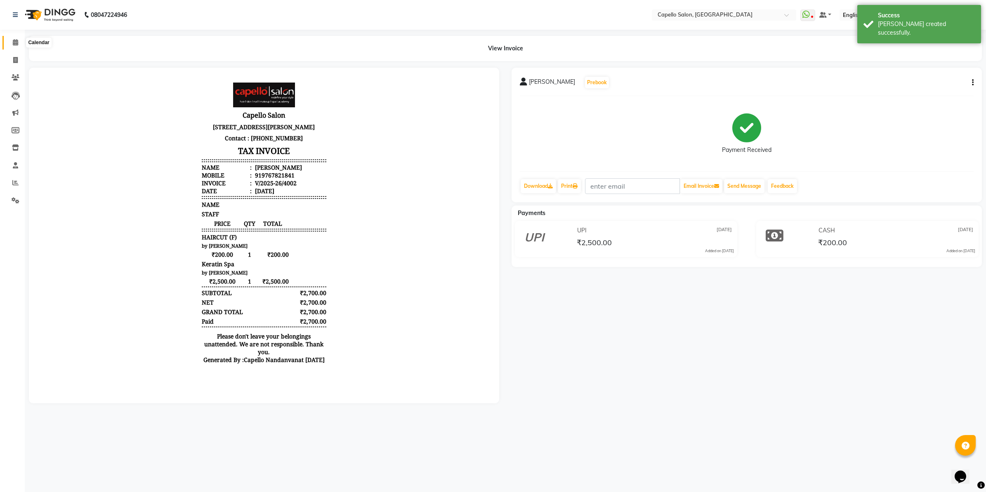
click at [18, 42] on span at bounding box center [15, 42] width 14 height 9
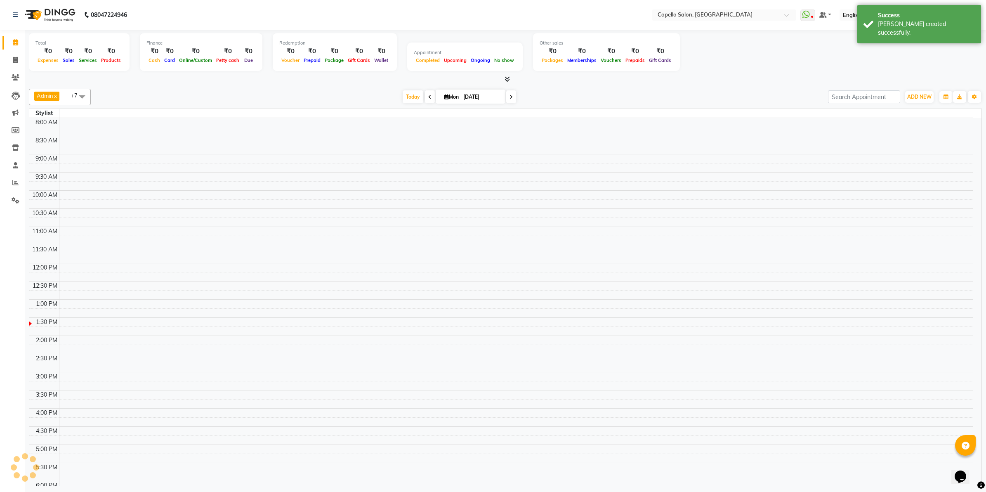
click at [18, 42] on span at bounding box center [15, 42] width 14 height 9
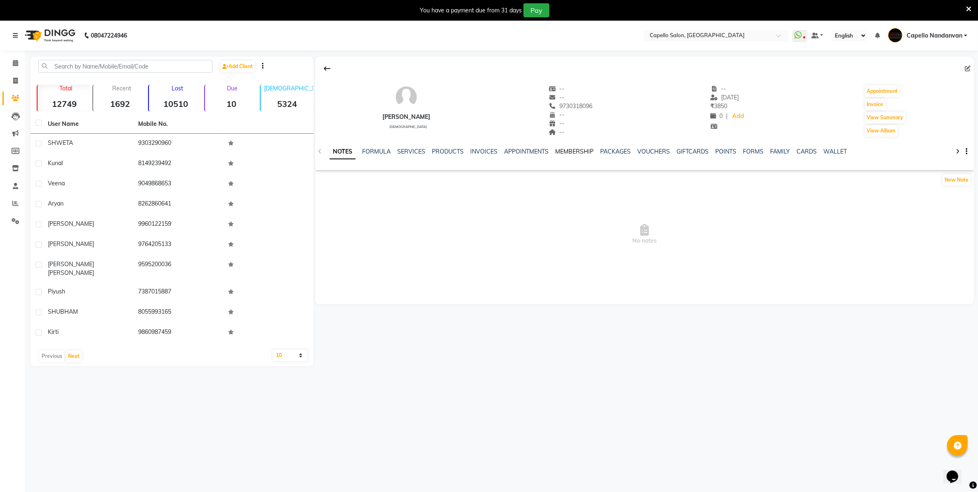
click at [564, 151] on link "MEMBERSHIP" at bounding box center [574, 151] width 38 height 7
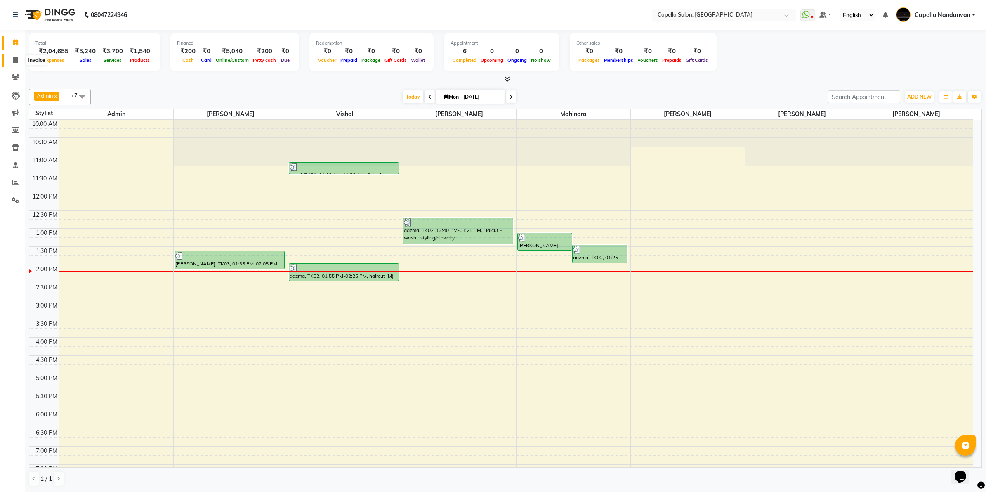
click at [13, 61] on icon at bounding box center [15, 60] width 5 height 6
select select "service"
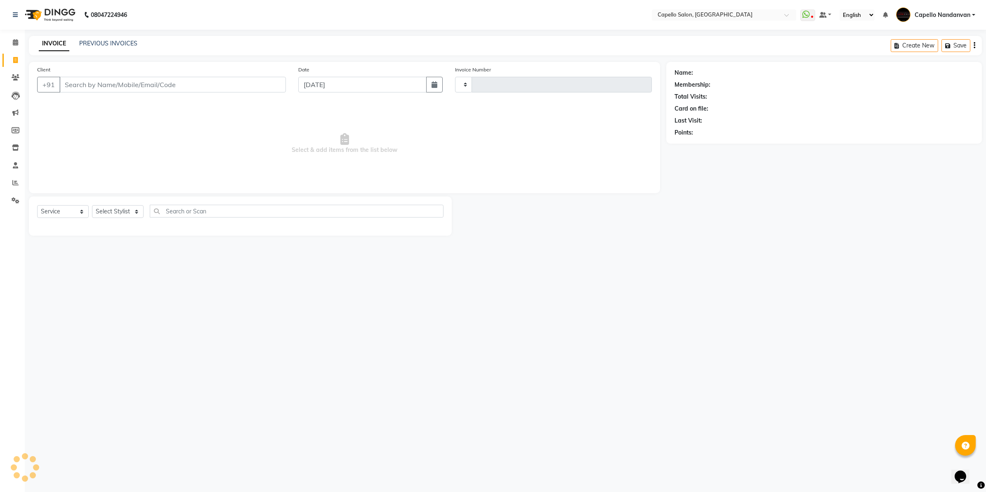
type input "4003"
select select "830"
click at [89, 84] on input "Client" at bounding box center [172, 85] width 226 height 16
type input "7517585877"
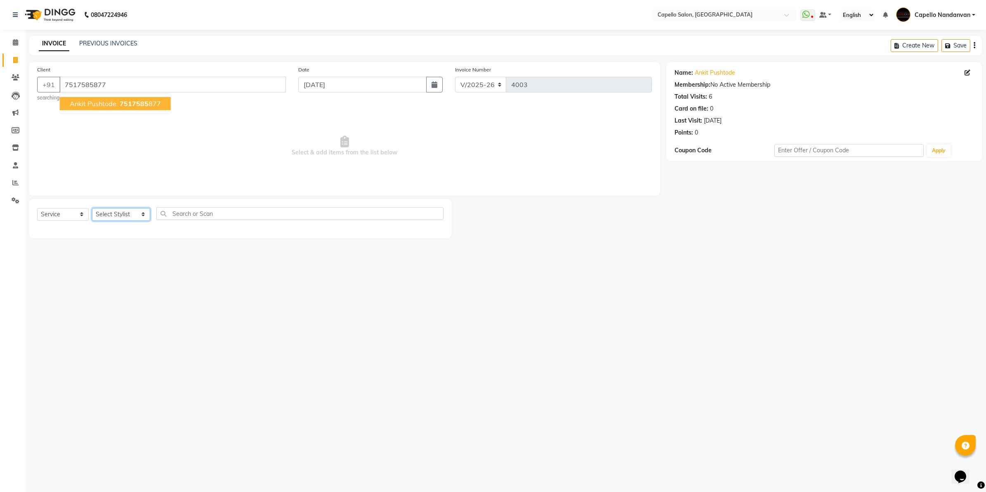
click at [108, 209] on select "Select Stylist Admin [PERSON_NAME] [PERSON_NAME] [PERSON_NAME] [PERSON_NAME] Ow…" at bounding box center [121, 214] width 58 height 13
select select "42453"
click at [92, 208] on select "Select Stylist Admin ASHIK DHAPODKAR Capello Nandanvan CHETNA SONI Himansu Owne…" at bounding box center [121, 214] width 58 height 13
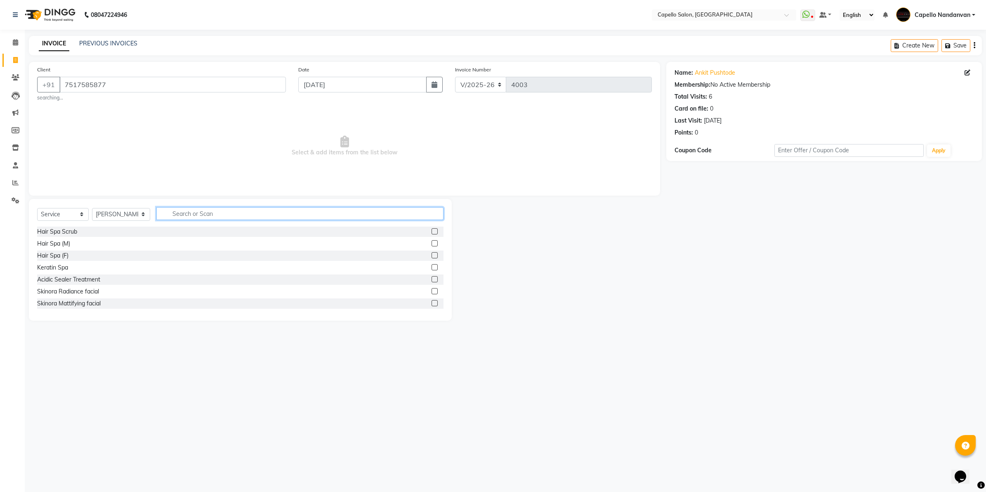
click at [180, 212] on input "text" at bounding box center [299, 213] width 287 height 13
type input "CUT"
click at [59, 283] on div "haircut (M)" at bounding box center [51, 279] width 28 height 9
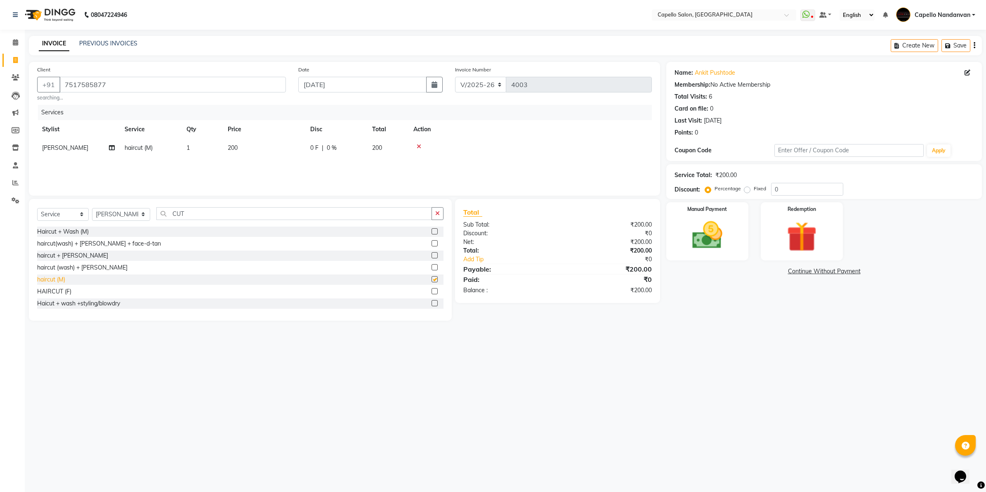
checkbox input "false"
click at [698, 240] on img at bounding box center [706, 235] width 51 height 36
click at [753, 273] on span "UPI" at bounding box center [753, 271] width 13 height 9
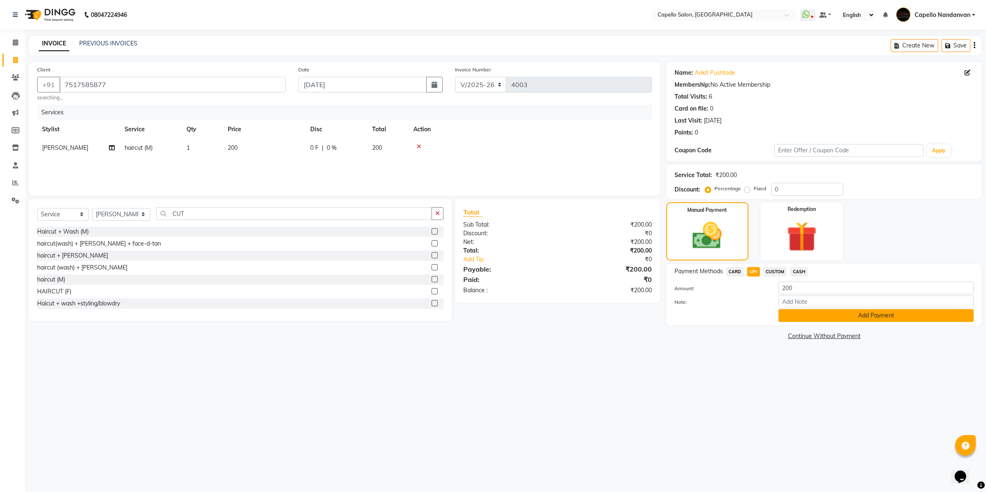
click at [797, 315] on button "Add Payment" at bounding box center [875, 315] width 195 height 13
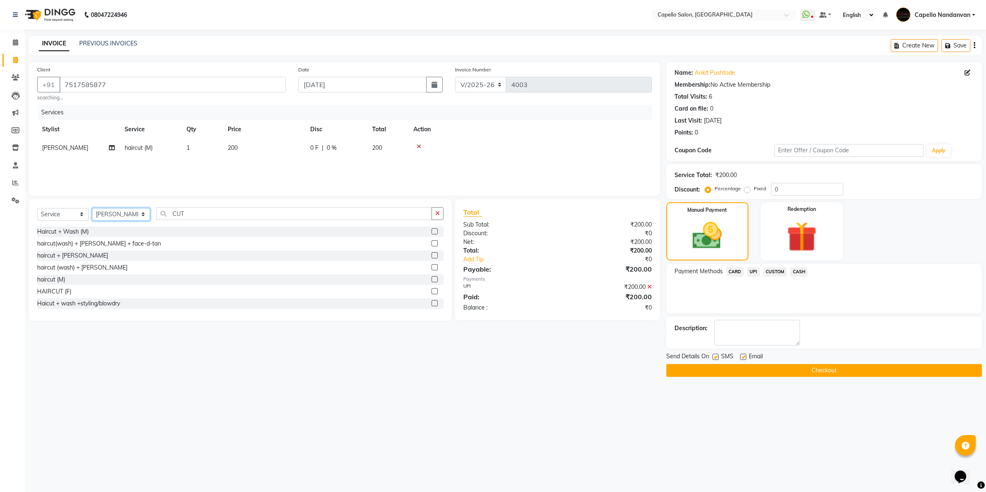
click at [120, 210] on select "Select Stylist Admin ASHIK DHAPODKAR Capello Nandanvan CHETNA SONI Himansu Owne…" at bounding box center [121, 214] width 58 height 13
select select "66495"
click at [92, 208] on select "Select Stylist Admin ASHIK DHAPODKAR Capello Nandanvan CHETNA SONI Himansu Owne…" at bounding box center [121, 214] width 58 height 13
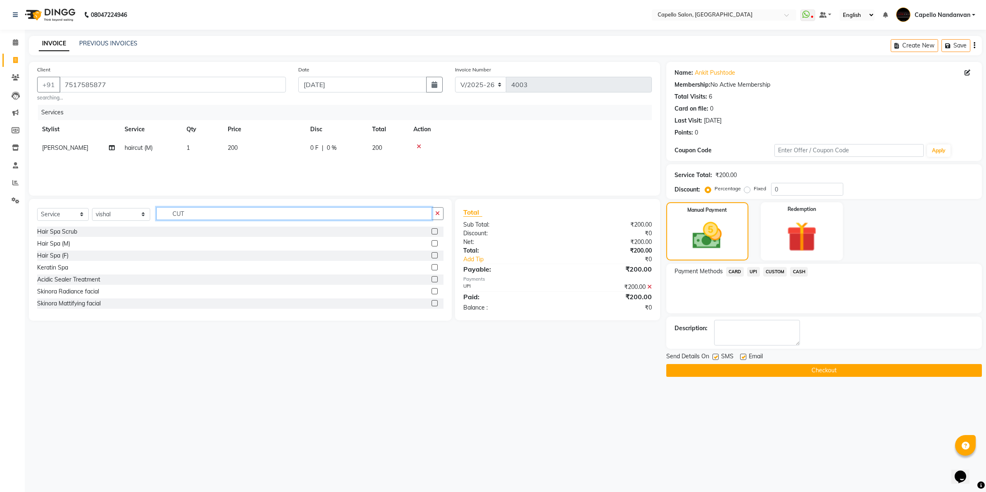
click at [214, 213] on input "CUT" at bounding box center [294, 213] width 276 height 13
type input "C"
type input "FACE"
click at [83, 294] on div "face clean up (skyndor)" at bounding box center [67, 291] width 61 height 9
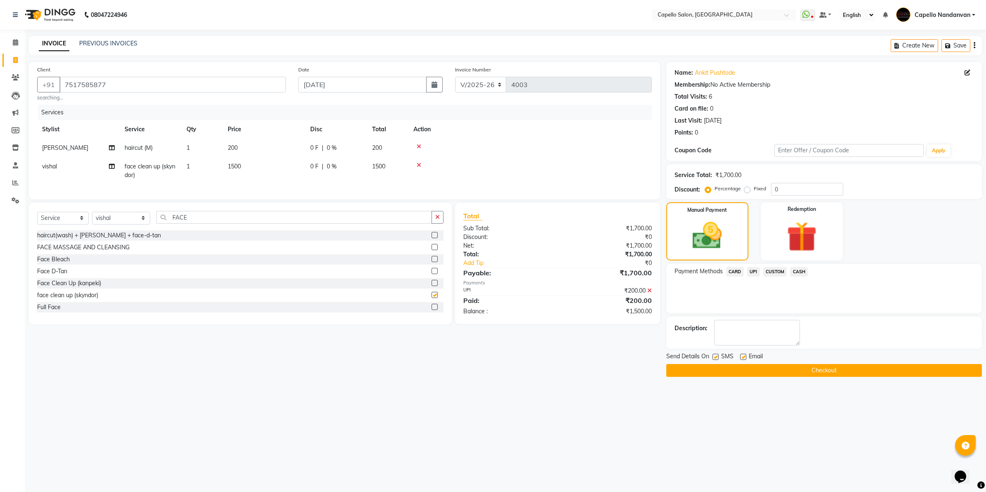
checkbox input "false"
click at [249, 165] on td "1500" at bounding box center [264, 170] width 83 height 27
select select "66495"
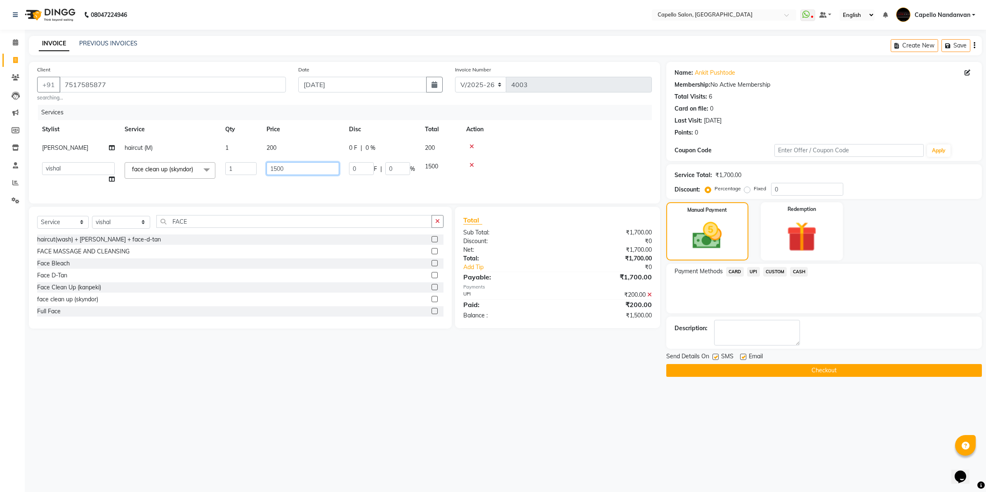
click at [279, 169] on input "1500" at bounding box center [302, 168] width 73 height 13
type input "1700"
click at [279, 188] on div "Services Stylist Service Qty Price Disc Total Action Om Ingle haircut (M) 1 200…" at bounding box center [344, 150] width 615 height 90
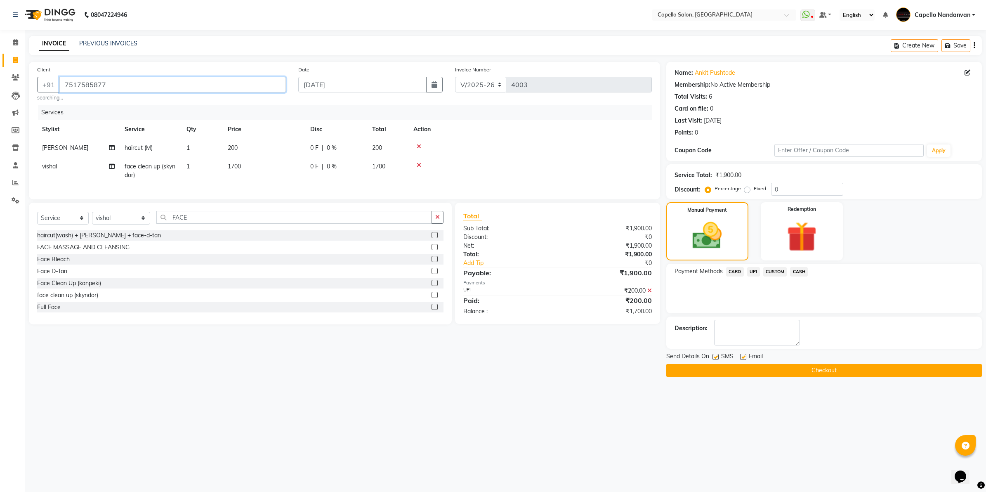
click at [186, 85] on input "7517585877" at bounding box center [172, 85] width 226 height 16
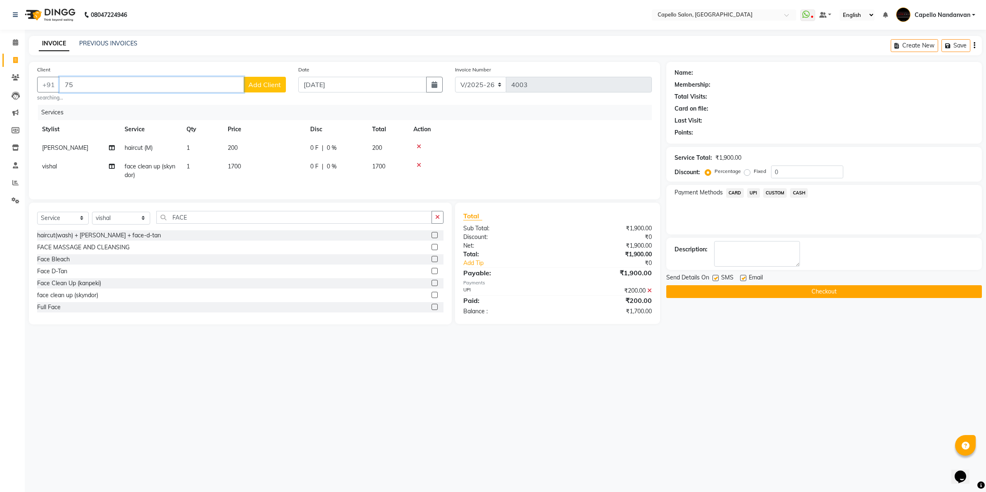
type input "7"
type input "9561924201"
click at [266, 87] on span "Add Client" at bounding box center [264, 84] width 33 height 8
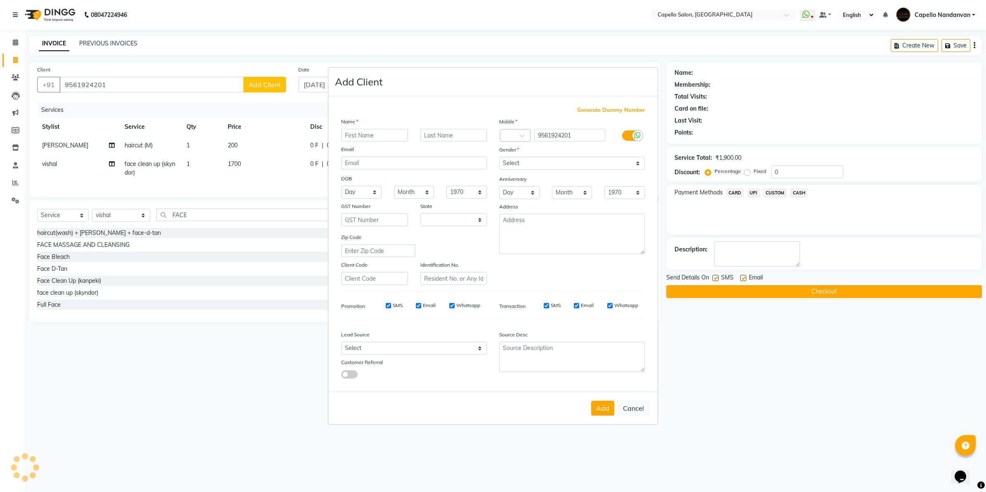
select select "22"
type input "SIDDHARTH"
click at [519, 160] on select "Select Male Female Other Prefer Not To Say" at bounding box center [572, 163] width 146 height 13
select select "[DEMOGRAPHIC_DATA]"
click at [499, 158] on select "Select Male Female Other Prefer Not To Say" at bounding box center [572, 163] width 146 height 13
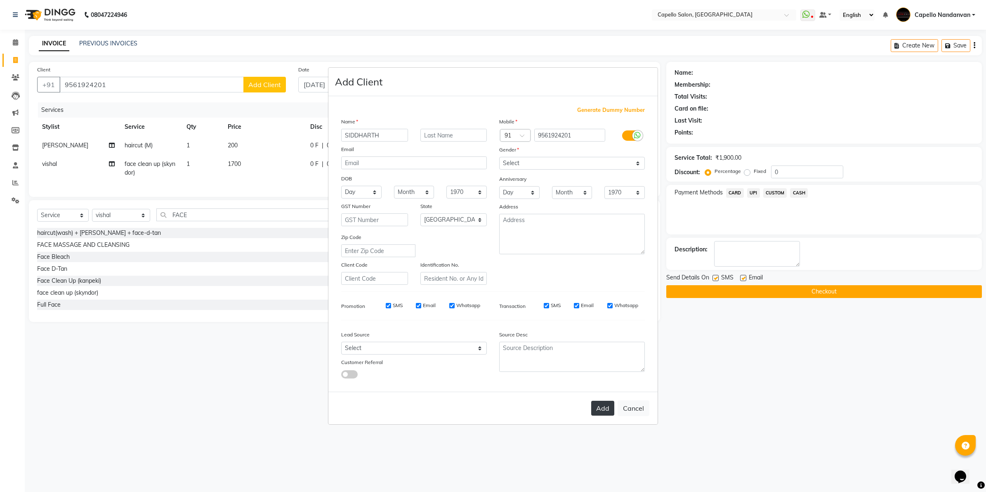
click at [603, 409] on button "Add" at bounding box center [602, 408] width 23 height 15
select select
select select "null"
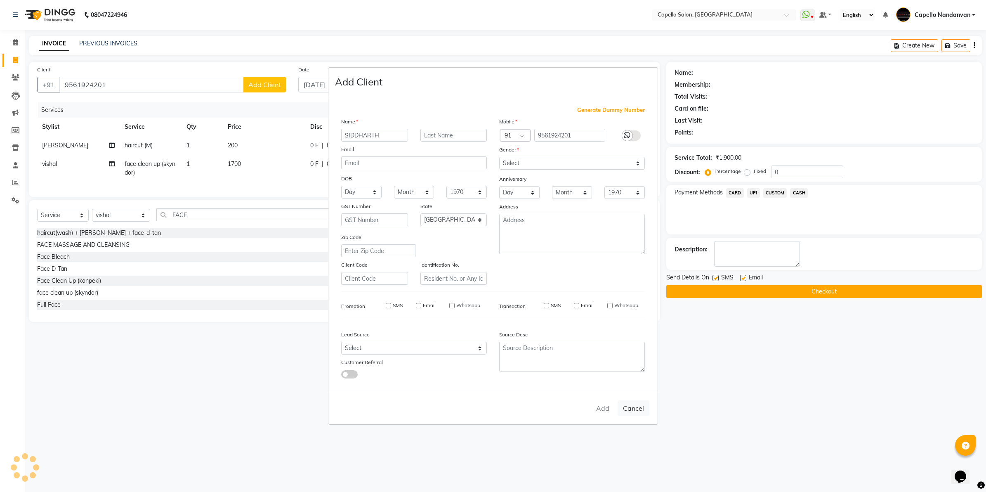
select select
checkbox input "false"
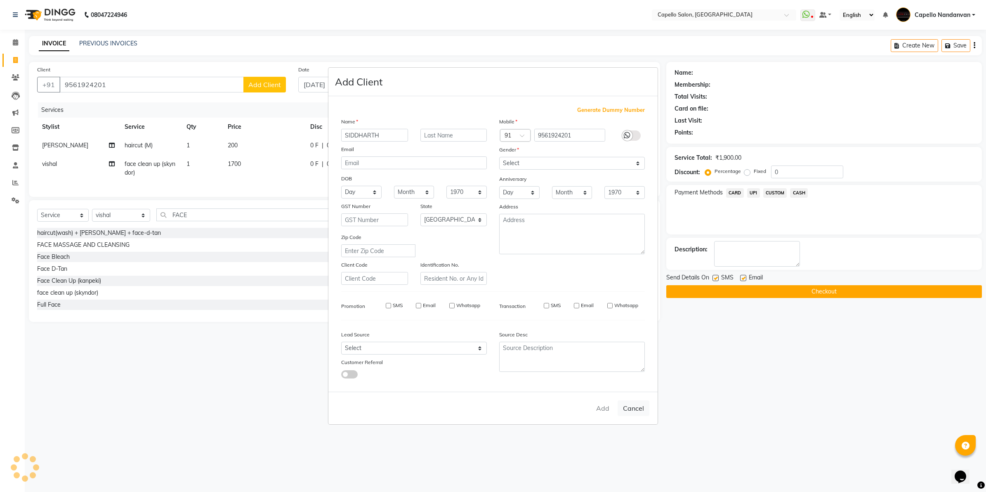
checkbox input "false"
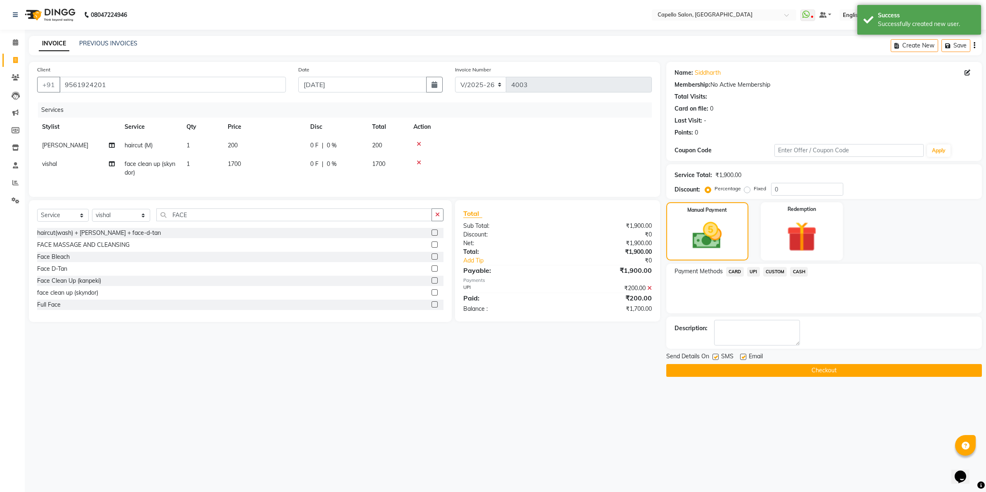
click at [751, 269] on span "UPI" at bounding box center [753, 271] width 13 height 9
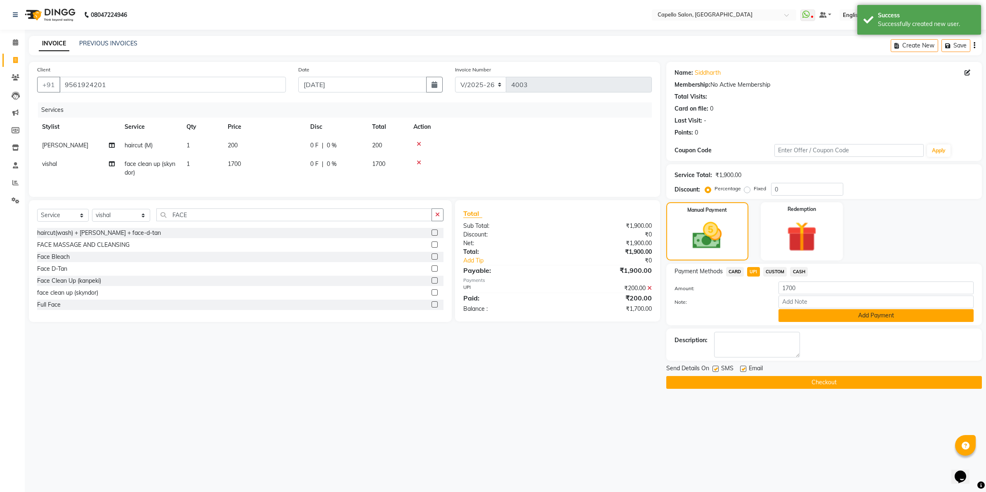
click at [809, 314] on button "Add Payment" at bounding box center [875, 315] width 195 height 13
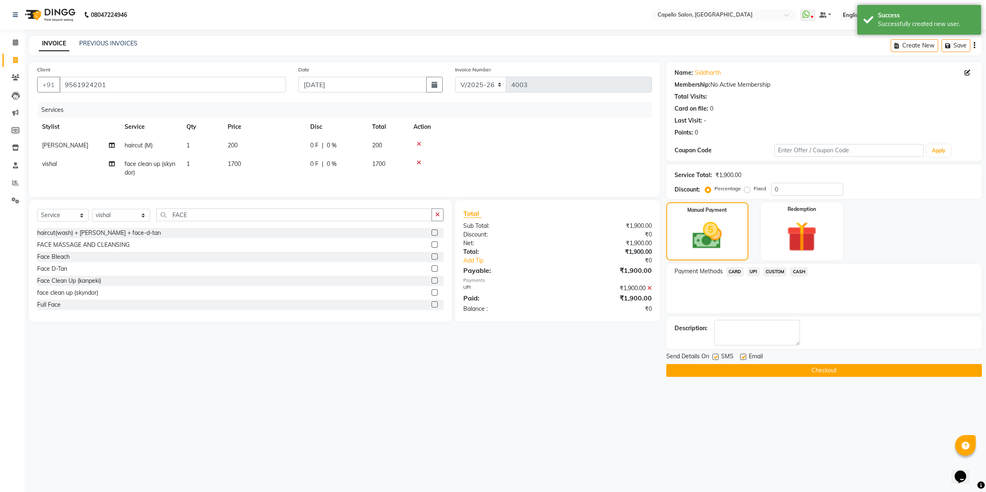
click at [806, 370] on button "Checkout" at bounding box center [824, 370] width 316 height 13
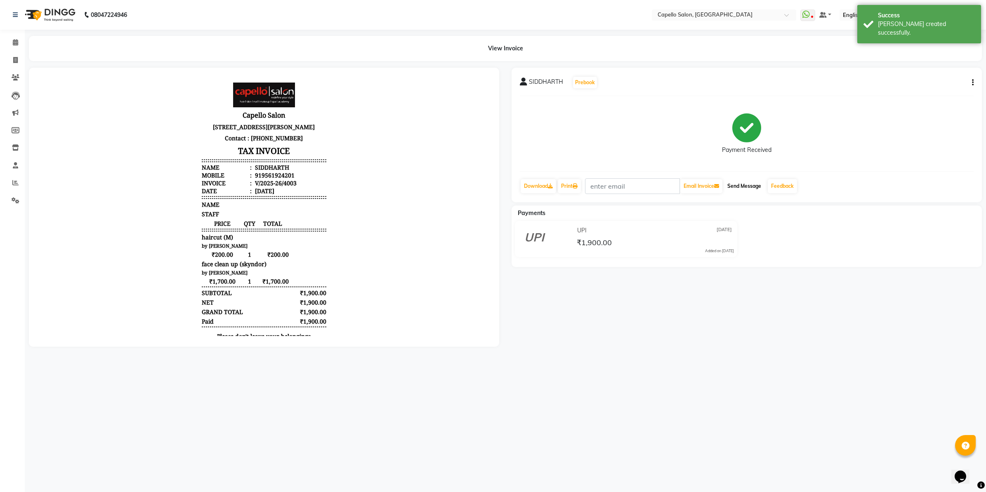
click at [747, 185] on button "Send Message" at bounding box center [744, 186] width 40 height 14
click at [782, 181] on link "Feedback" at bounding box center [782, 186] width 29 height 14
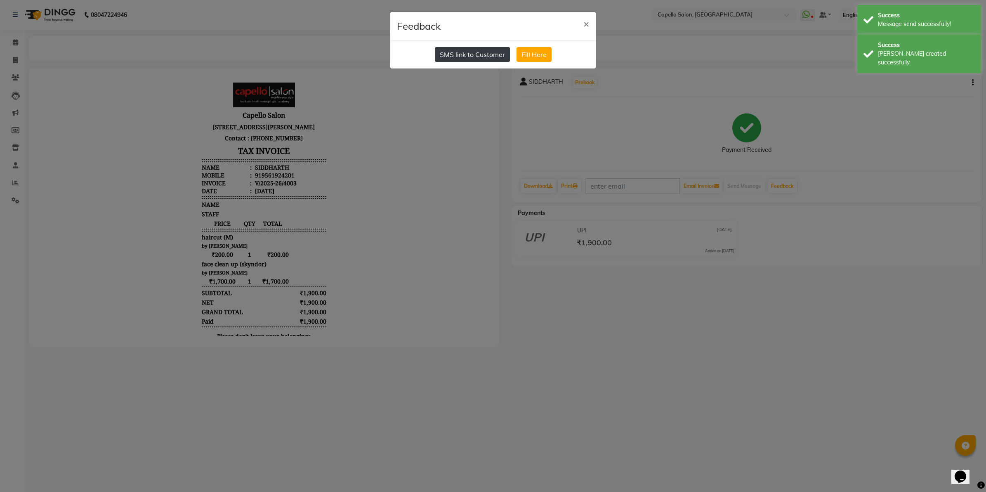
click at [495, 53] on button "SMS link to Customer" at bounding box center [472, 54] width 75 height 15
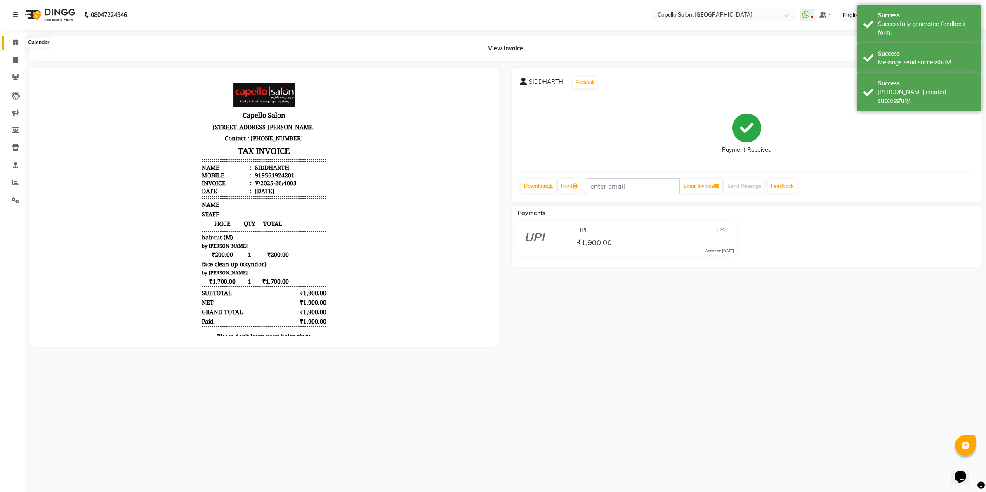
click at [14, 45] on icon at bounding box center [15, 42] width 5 height 6
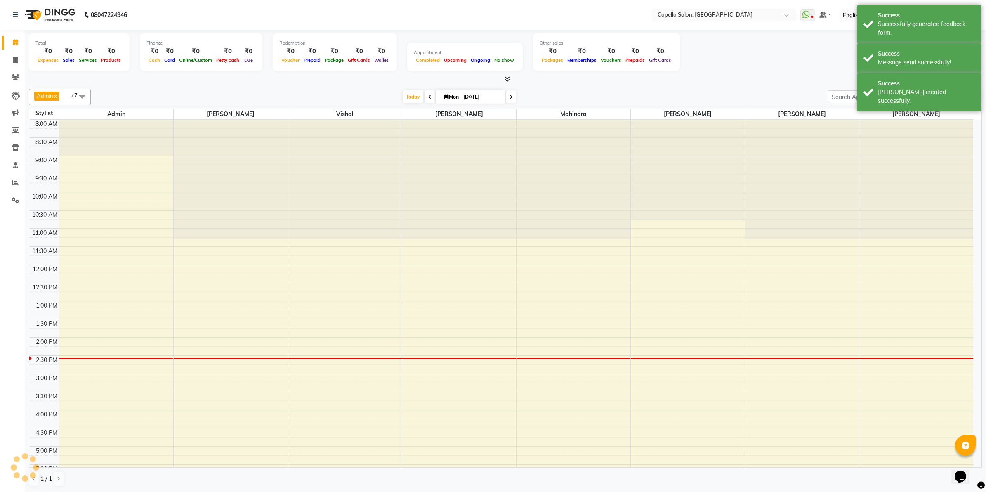
click at [14, 45] on icon at bounding box center [15, 42] width 5 height 6
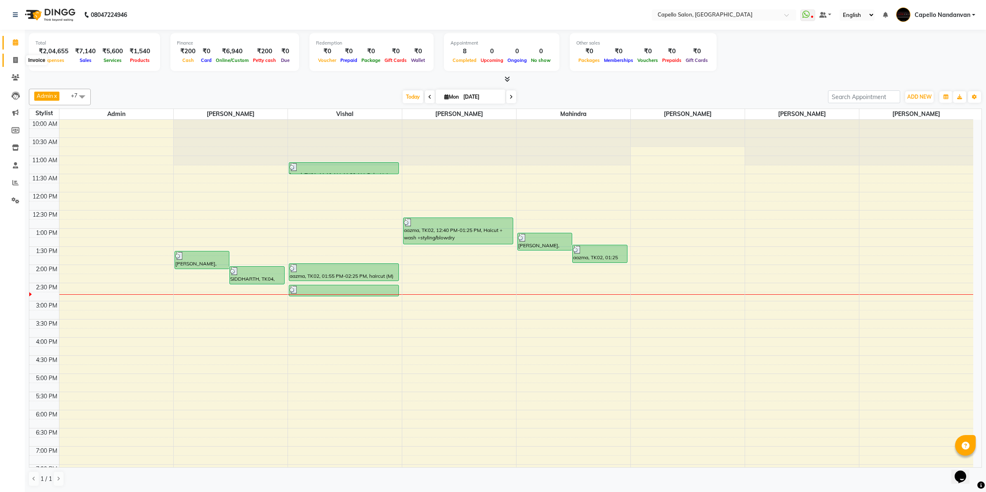
click at [12, 57] on span at bounding box center [15, 60] width 14 height 9
select select "service"
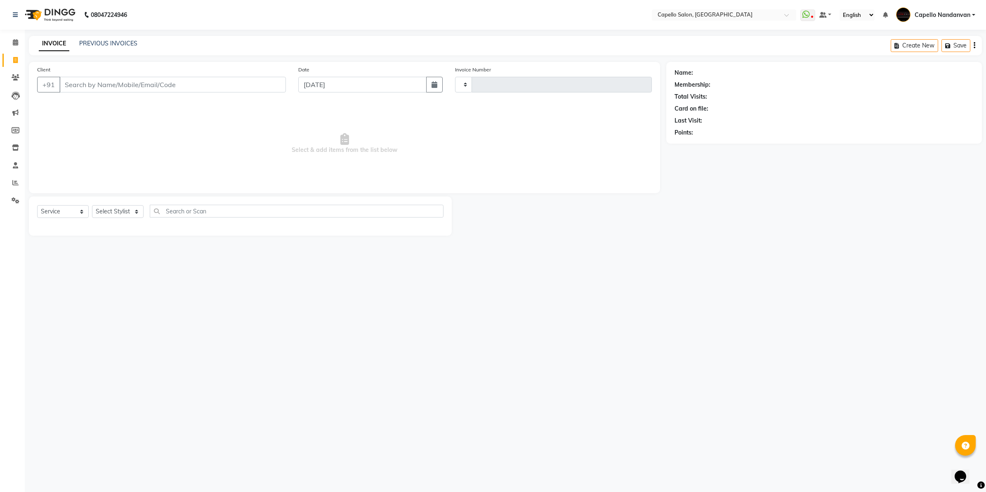
type input "4004"
select select "830"
click at [123, 212] on select "Select Stylist Admin ASHIK DHAPODKAR Capello Nandanvan CHETNA SONI Himansu Owne…" at bounding box center [121, 211] width 58 height 13
select select "14478"
click at [92, 205] on select "Select Stylist Admin ASHIK DHAPODKAR Capello Nandanvan CHETNA SONI Himansu Owne…" at bounding box center [121, 211] width 58 height 13
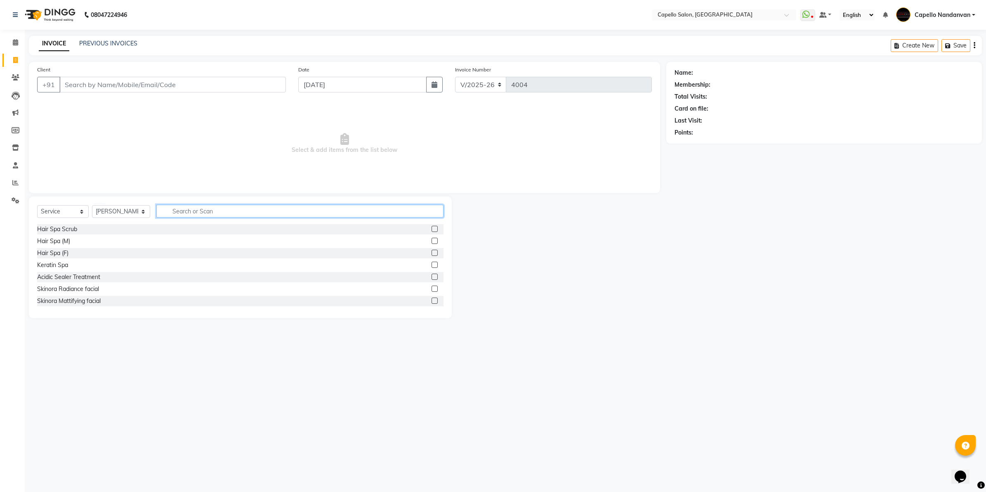
click at [161, 211] on input "text" at bounding box center [299, 211] width 287 height 13
type input "EYE"
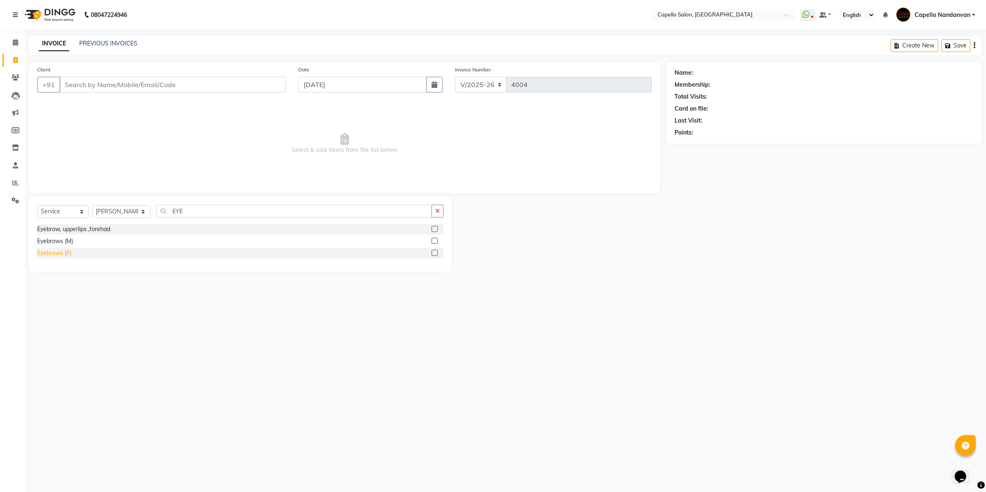
click at [64, 255] on div "Eyebrows (F)" at bounding box center [54, 253] width 34 height 9
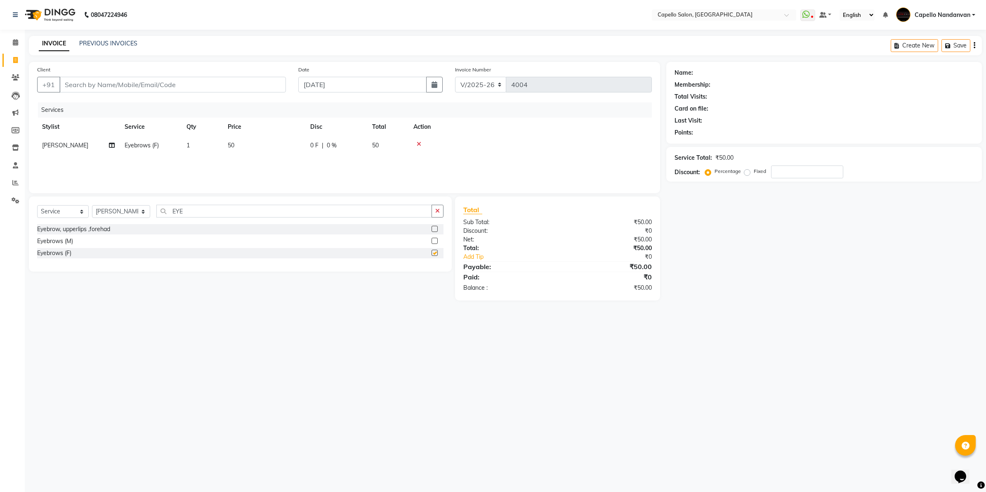
checkbox input "false"
click at [202, 213] on input "EYE" at bounding box center [294, 211] width 276 height 13
type input "E"
type input "UPPER"
click at [61, 243] on div "Upper Lips" at bounding box center [51, 241] width 28 height 9
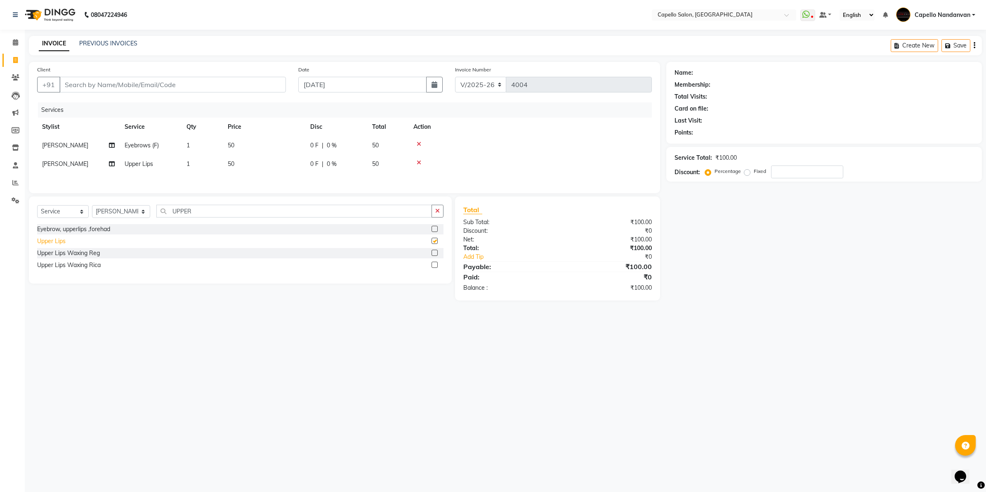
checkbox input "false"
click at [214, 217] on input "UPPER" at bounding box center [294, 211] width 276 height 13
type input "U"
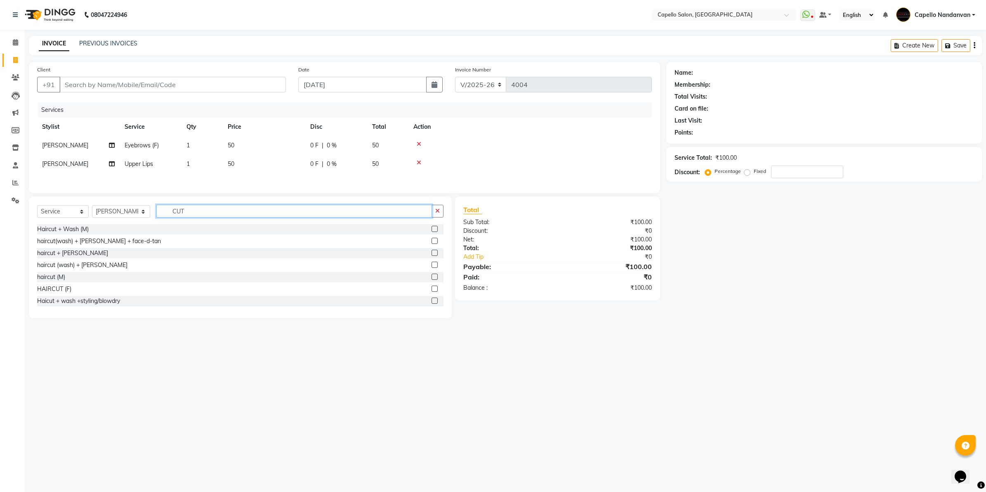
type input "CUT"
click at [431, 304] on label at bounding box center [434, 300] width 6 height 6
click at [431, 304] on input "checkbox" at bounding box center [433, 300] width 5 height 5
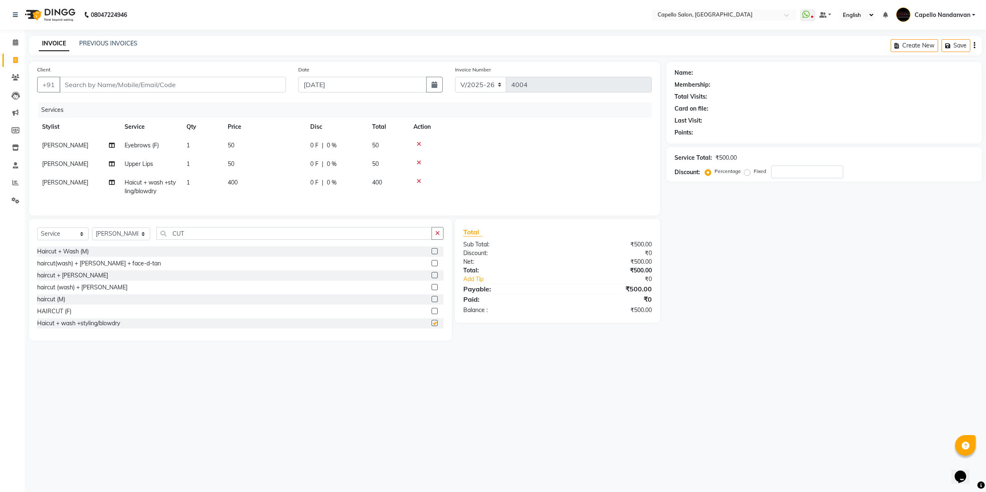
checkbox input "false"
click at [187, 81] on input "Client" at bounding box center [172, 85] width 226 height 16
type input "8"
type input "0"
type input "8668802497"
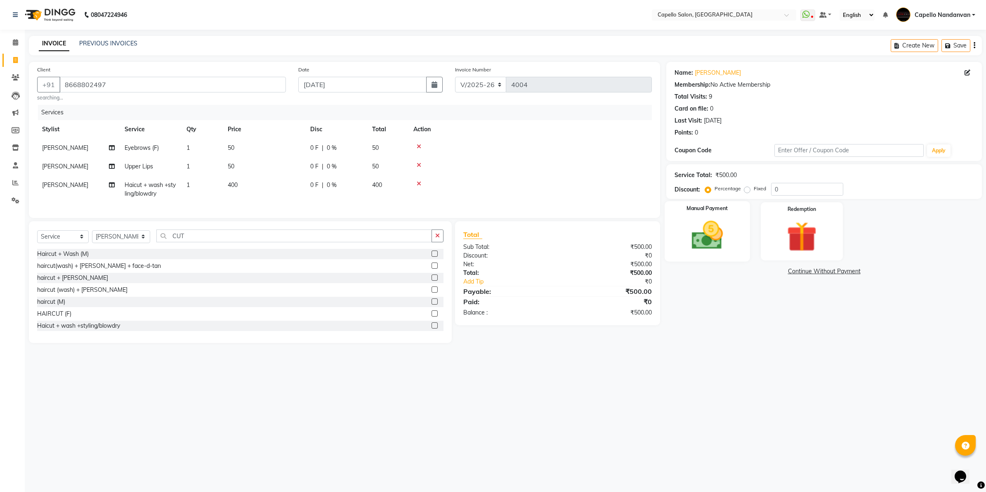
click at [714, 245] on img at bounding box center [706, 235] width 51 height 36
click at [799, 271] on span "CASH" at bounding box center [799, 271] width 18 height 9
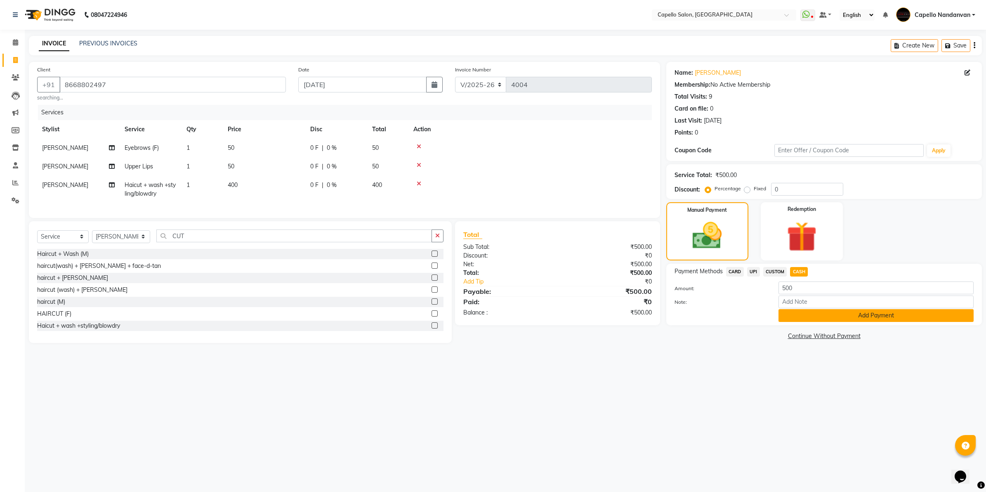
click at [804, 314] on button "Add Payment" at bounding box center [875, 315] width 195 height 13
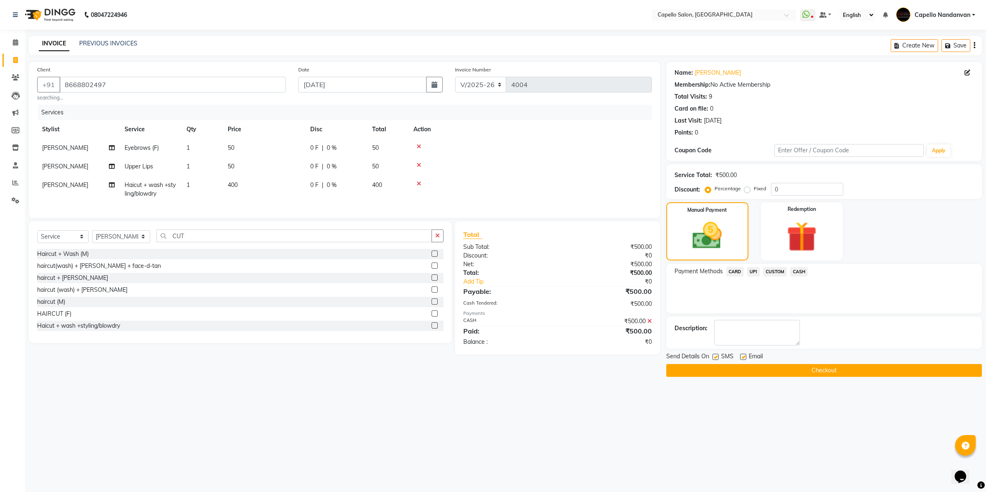
click at [791, 374] on button "Checkout" at bounding box center [824, 370] width 316 height 13
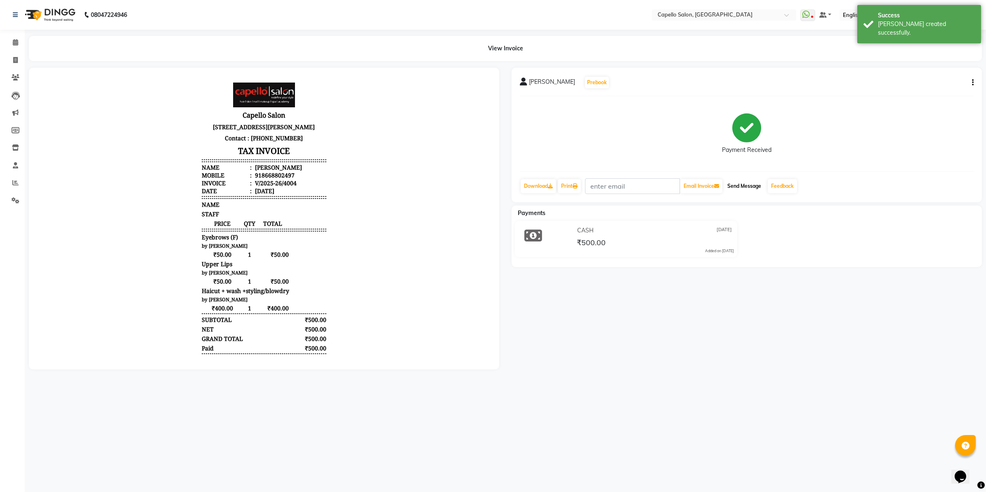
drag, startPoint x: 750, startPoint y: 187, endPoint x: 763, endPoint y: 188, distance: 13.6
click at [753, 188] on button "Send Message" at bounding box center [744, 186] width 40 height 14
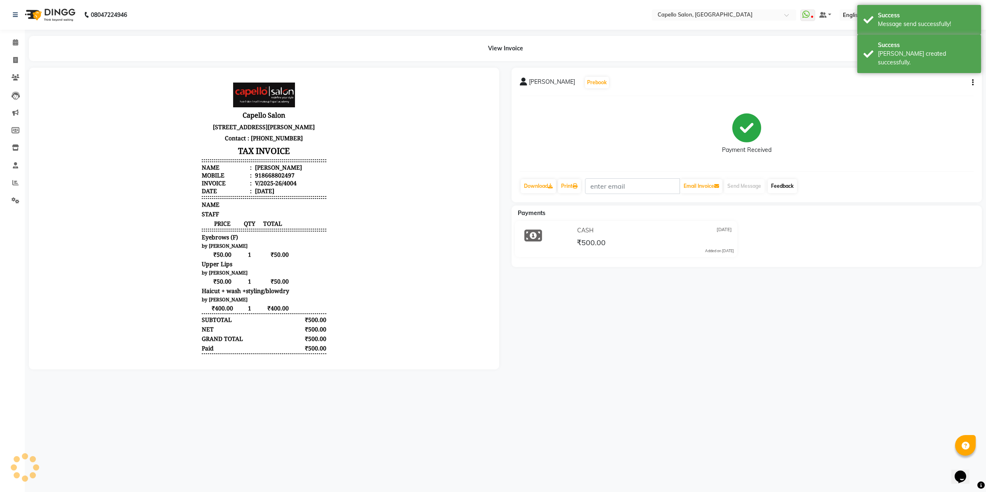
click at [784, 188] on link "Feedback" at bounding box center [782, 186] width 29 height 14
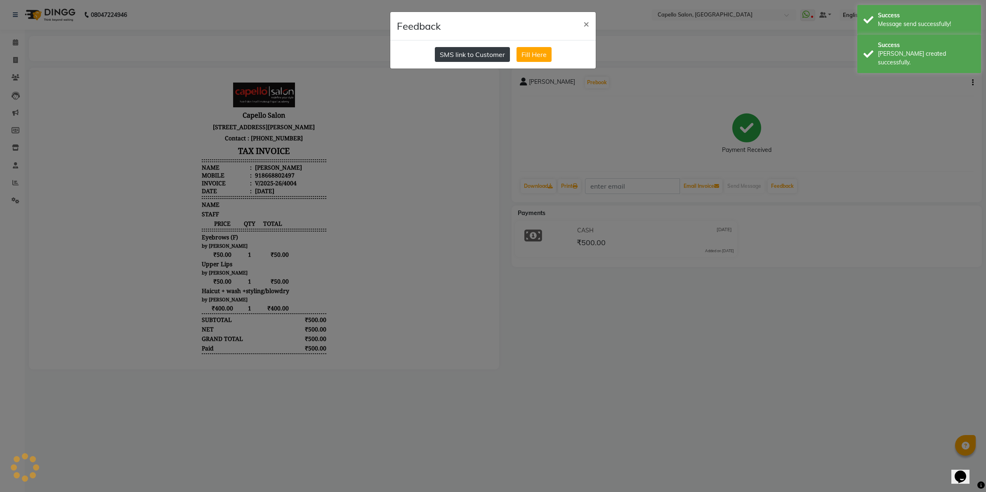
click at [467, 52] on button "SMS link to Customer" at bounding box center [472, 54] width 75 height 15
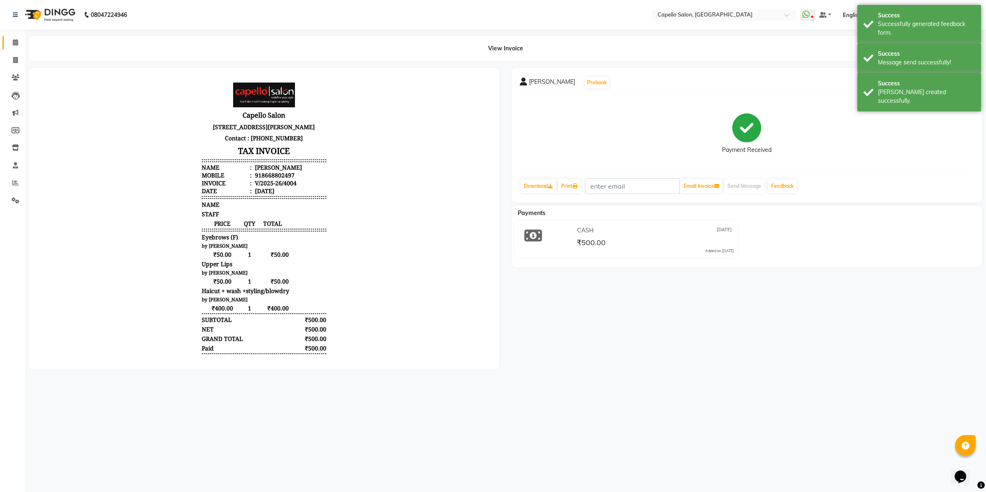
click at [19, 48] on link "Calendar" at bounding box center [12, 43] width 20 height 14
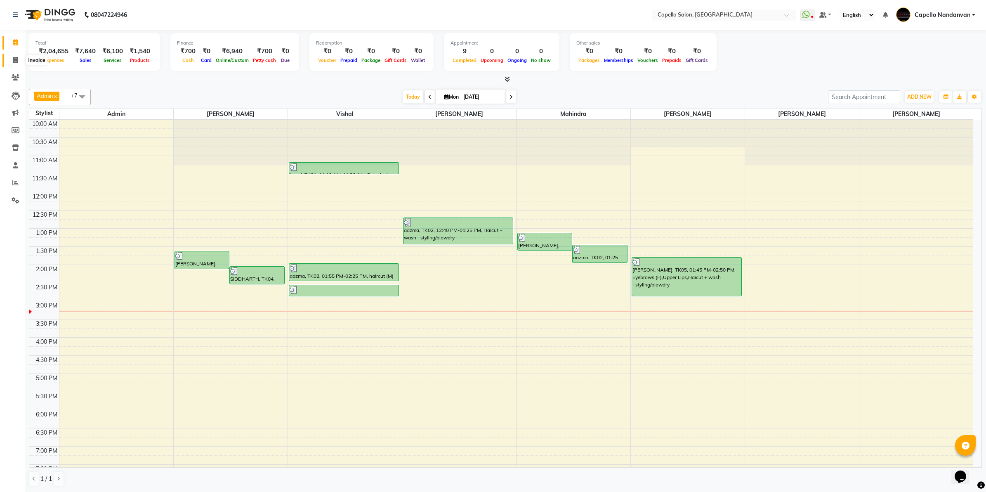
click at [13, 62] on icon at bounding box center [15, 60] width 5 height 6
select select "service"
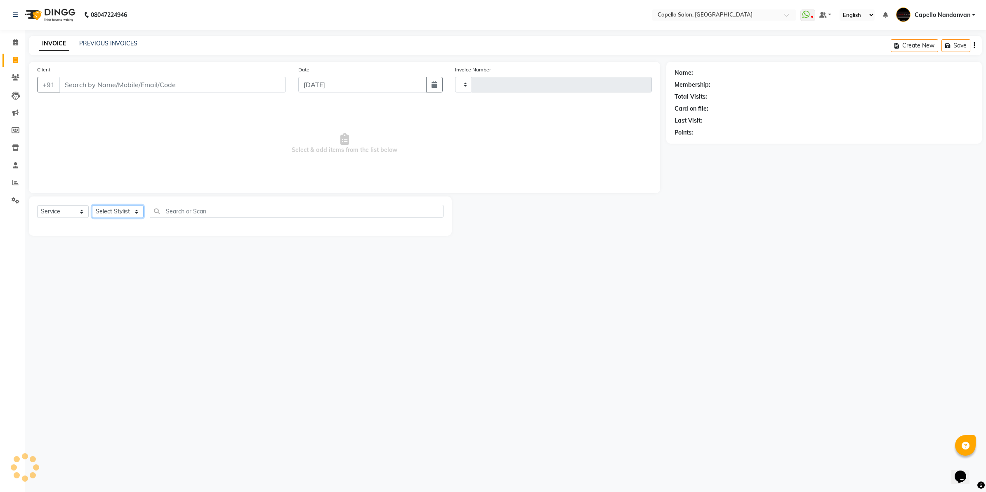
click at [118, 211] on select "Select Stylist" at bounding box center [118, 211] width 52 height 13
type input "4005"
select select "830"
select select "88160"
click at [92, 205] on select "Select Stylist Admin ASHIK DHAPODKAR Capello Nandanvan CHETNA SONI Himansu Owne…" at bounding box center [121, 211] width 58 height 13
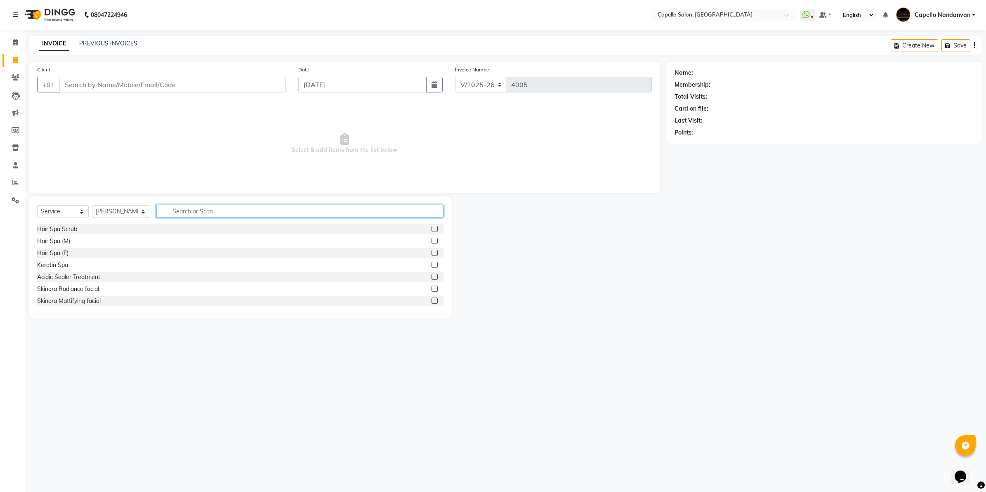
click at [258, 214] on input "text" at bounding box center [299, 211] width 287 height 13
type input "CUT"
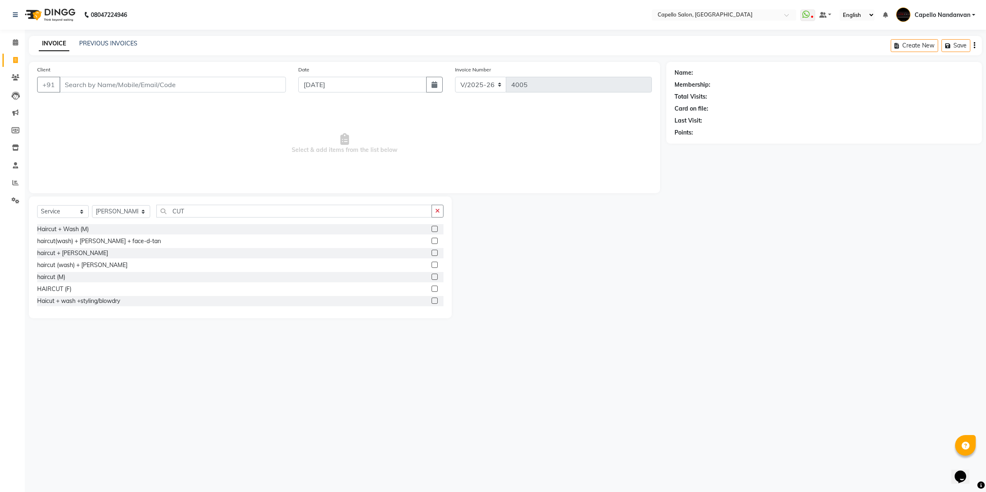
click at [431, 300] on label at bounding box center [434, 300] width 6 height 6
click at [431, 300] on input "checkbox" at bounding box center [433, 300] width 5 height 5
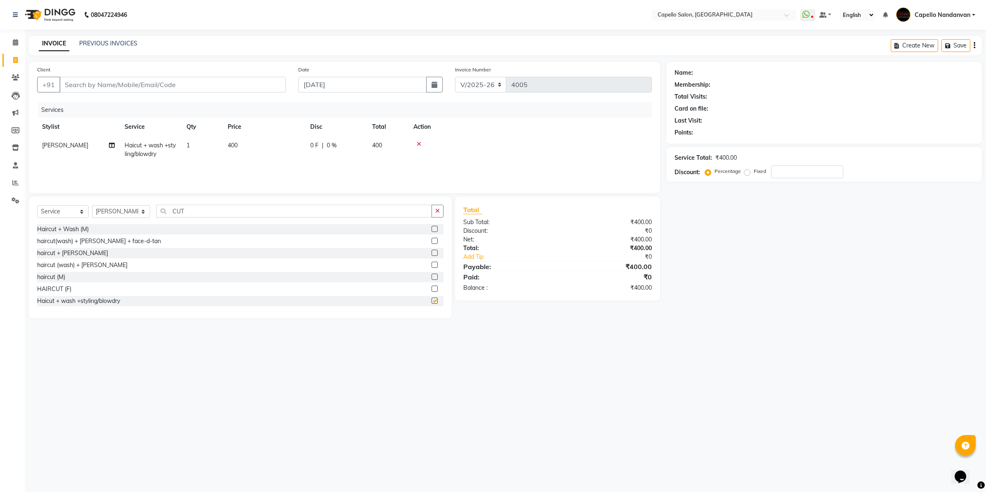
checkbox input "false"
click at [242, 83] on input "Client" at bounding box center [172, 85] width 226 height 16
type input "9"
type input "0"
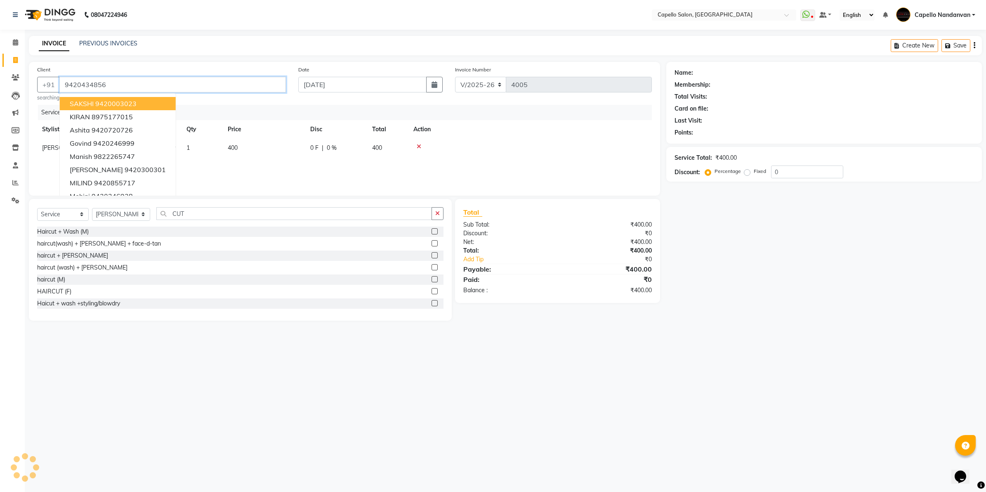
type input "9420434856"
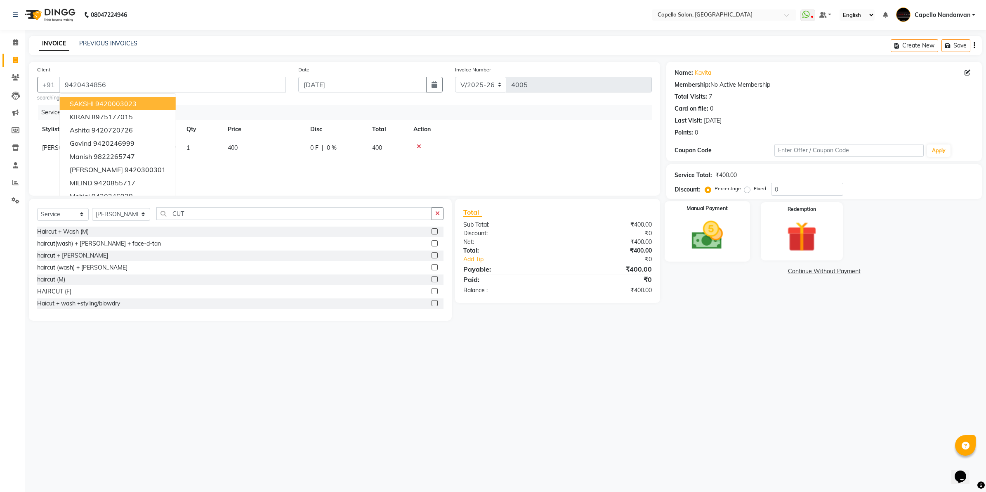
click at [723, 236] on img at bounding box center [706, 235] width 51 height 36
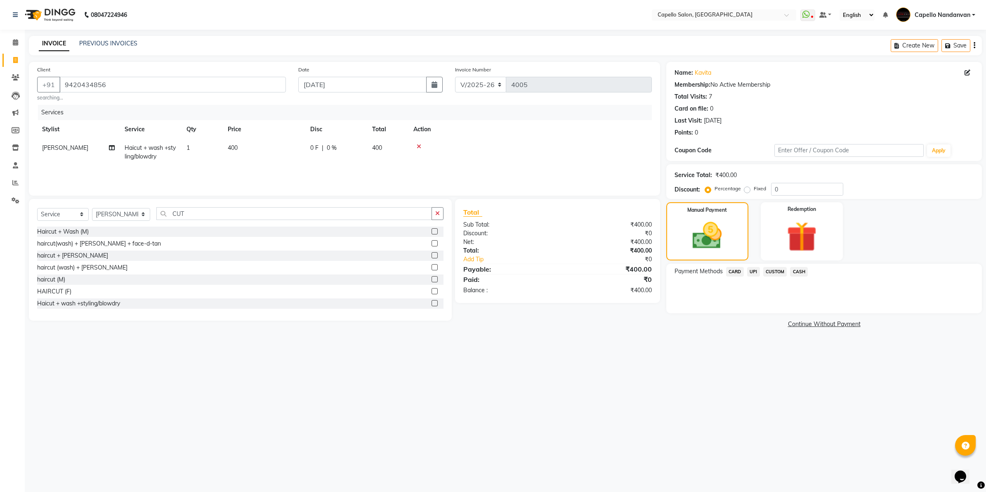
click at [753, 269] on span "UPI" at bounding box center [753, 271] width 13 height 9
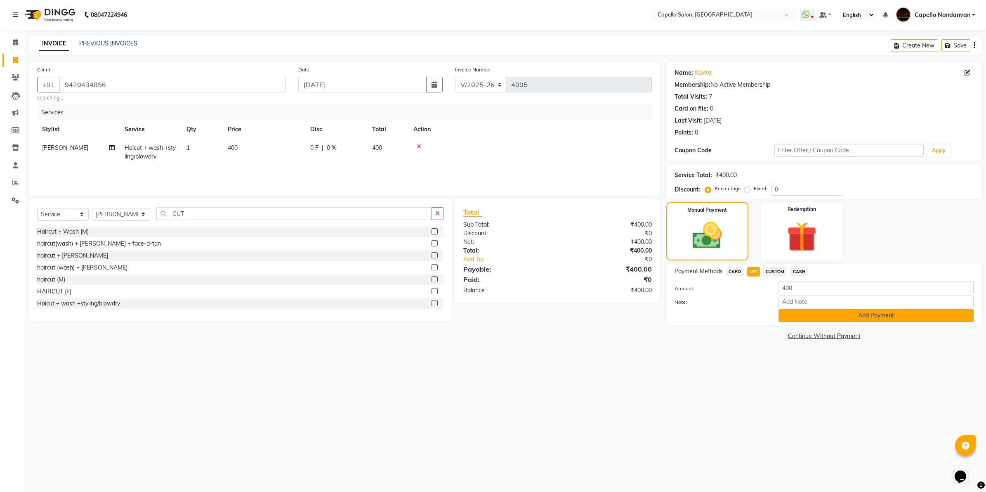
click at [845, 318] on button "Add Payment" at bounding box center [875, 315] width 195 height 13
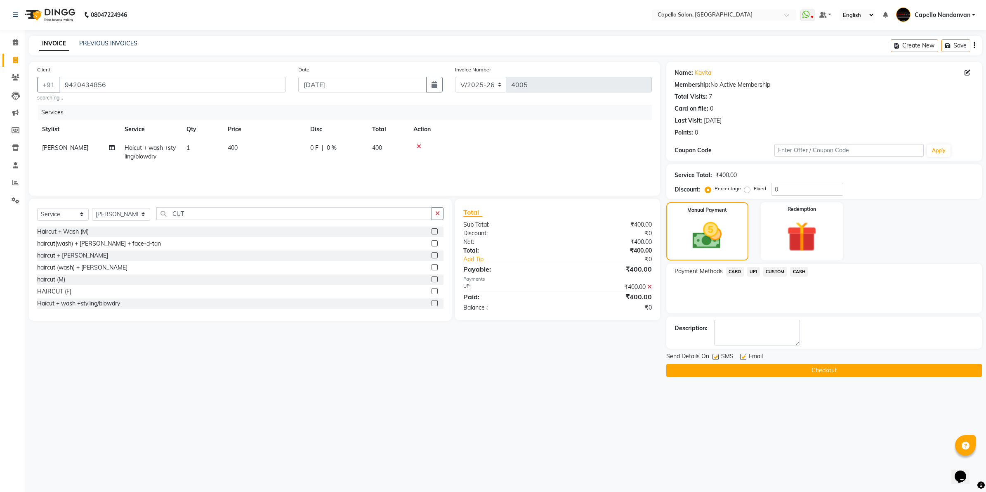
click at [810, 370] on button "Checkout" at bounding box center [824, 370] width 316 height 13
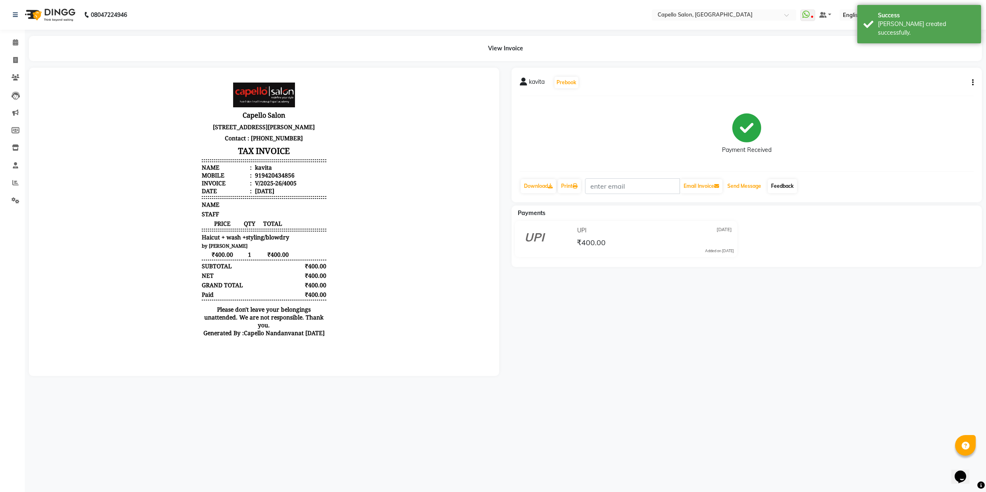
drag, startPoint x: 761, startPoint y: 190, endPoint x: 781, endPoint y: 190, distance: 19.8
click at [770, 191] on div "Download Print Email Invoice Send Message Feedback" at bounding box center [747, 186] width 454 height 16
click at [781, 190] on link "Feedback" at bounding box center [782, 186] width 29 height 14
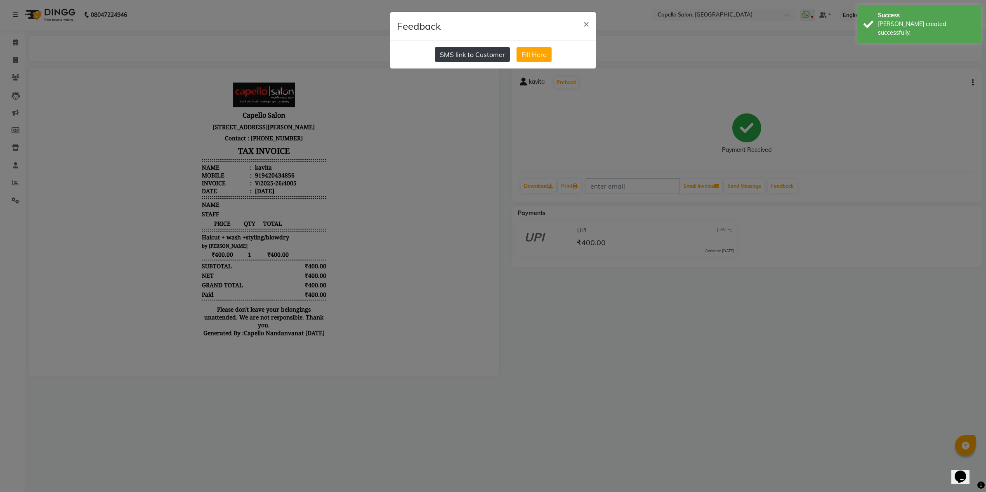
click at [456, 52] on button "SMS link to Customer" at bounding box center [472, 54] width 75 height 15
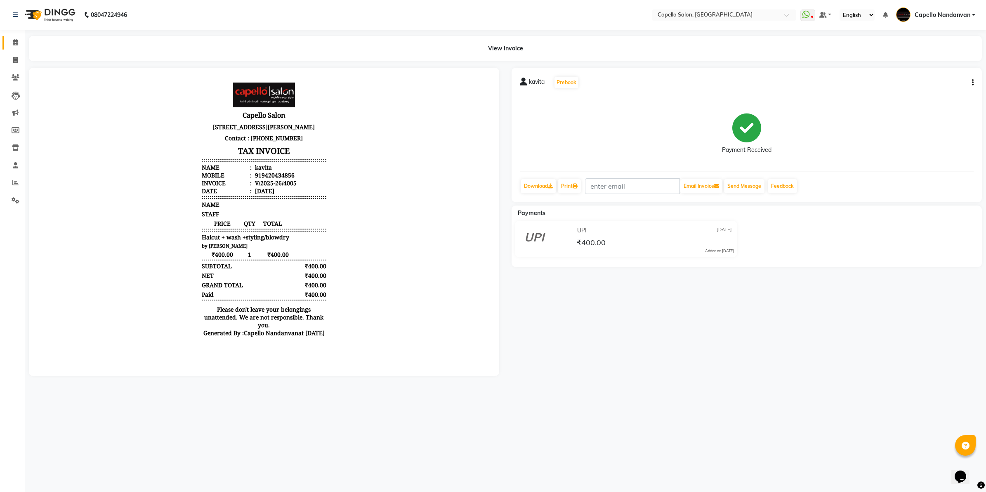
click at [18, 49] on link "Calendar" at bounding box center [12, 43] width 20 height 14
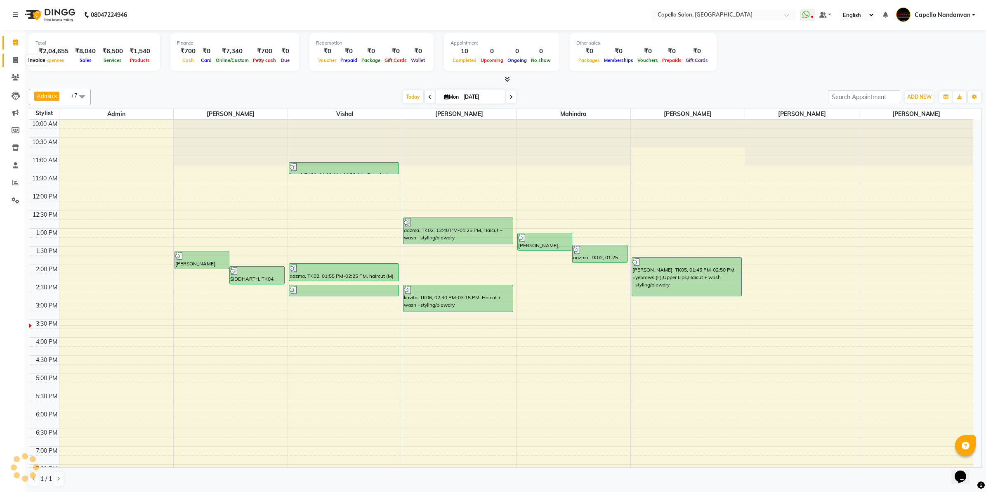
click at [17, 62] on icon at bounding box center [15, 60] width 5 height 6
select select "service"
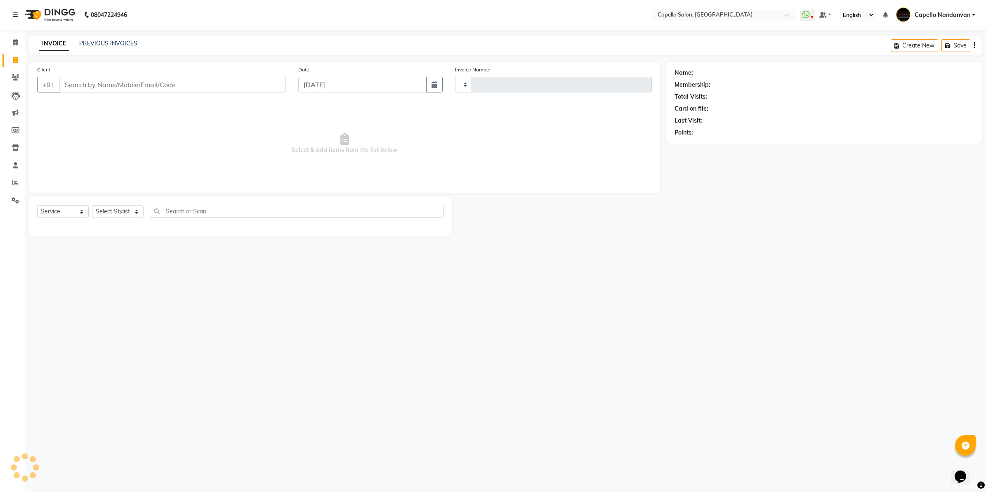
type input "4006"
select select "830"
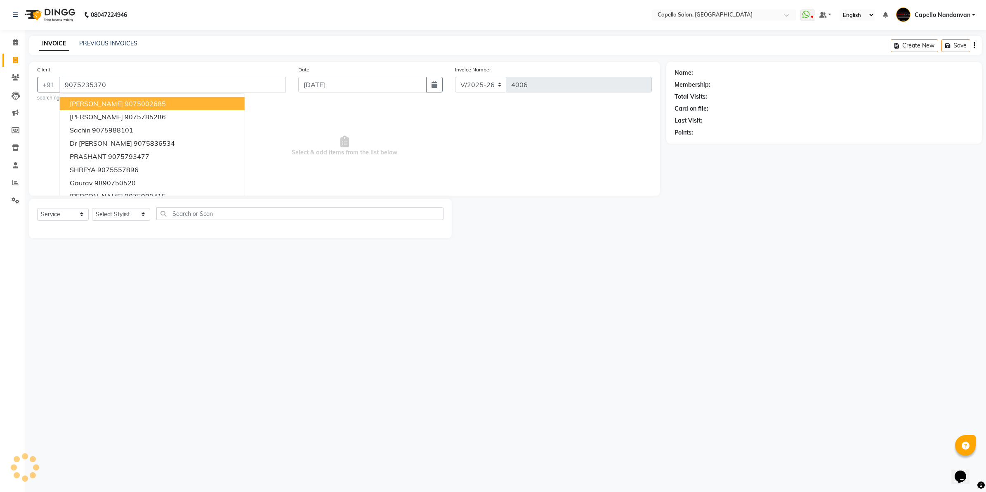
type input "9075235370"
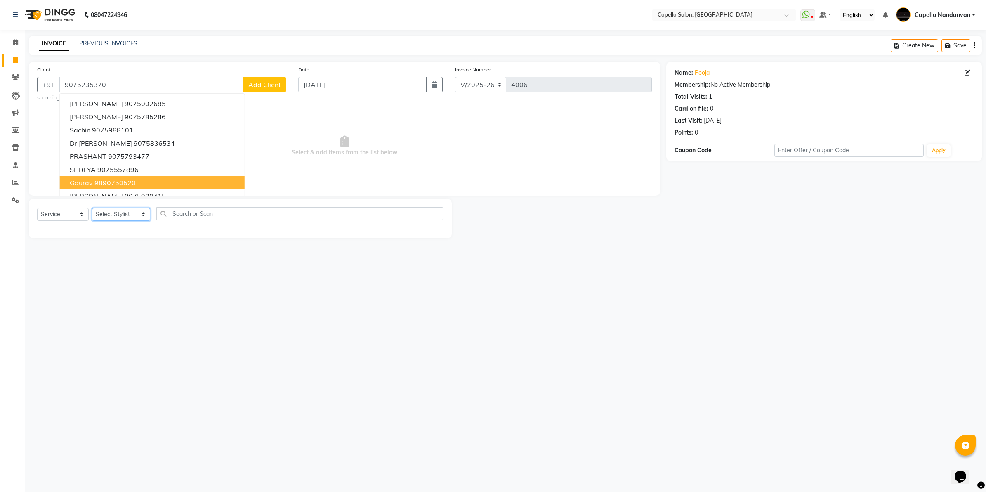
click at [108, 212] on select "Select Stylist Admin ASHIK DHAPODKAR Capello Nandanvan CHETNA SONI Himansu Owne…" at bounding box center [121, 214] width 58 height 13
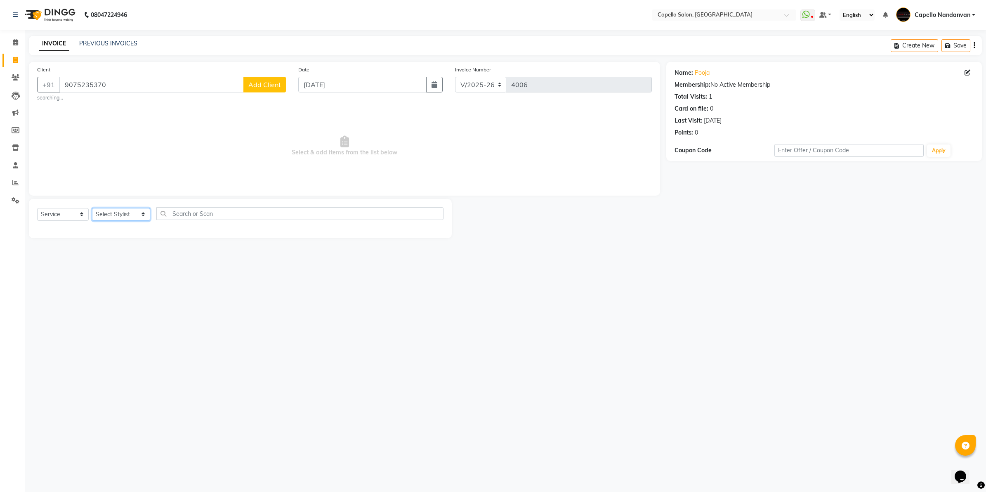
select select "40366"
click at [92, 208] on select "Select Stylist Admin ASHIK DHAPODKAR Capello Nandanvan CHETNA SONI Himansu Owne…" at bounding box center [121, 214] width 58 height 13
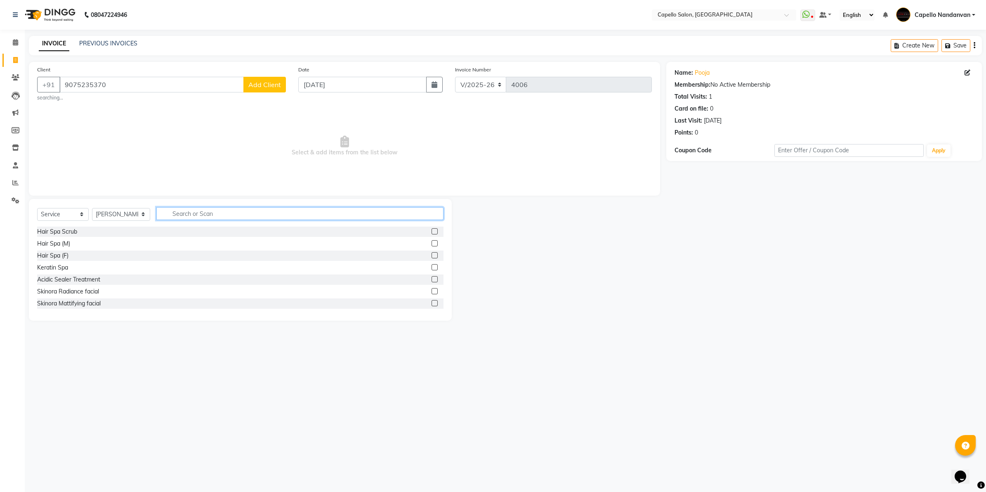
click at [230, 219] on input "text" at bounding box center [299, 213] width 287 height 13
type input "CUT"
click at [431, 302] on label at bounding box center [434, 303] width 6 height 6
click at [431, 302] on input "checkbox" at bounding box center [433, 303] width 5 height 5
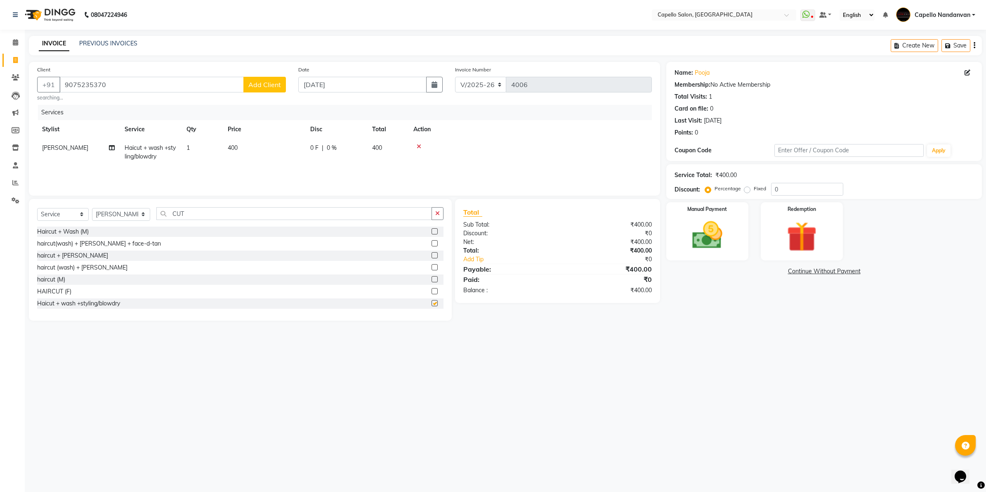
checkbox input "false"
click at [111, 215] on select "Select Stylist Admin ASHIK DHAPODKAR Capello Nandanvan CHETNA SONI Himansu Owne…" at bounding box center [121, 214] width 58 height 13
select select "88160"
click at [92, 208] on select "Select Stylist Admin ASHIK DHAPODKAR Capello Nandanvan CHETNA SONI Himansu Owne…" at bounding box center [121, 214] width 58 height 13
click at [207, 218] on input "CUT" at bounding box center [294, 213] width 276 height 13
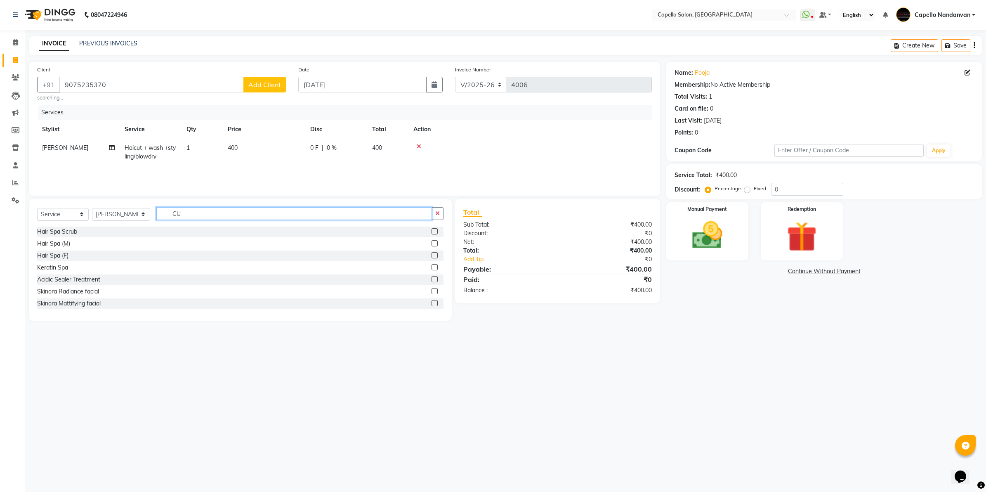
type input "C"
type input "EYE"
click at [433, 231] on label at bounding box center [434, 231] width 6 height 6
click at [433, 231] on input "checkbox" at bounding box center [433, 231] width 5 height 5
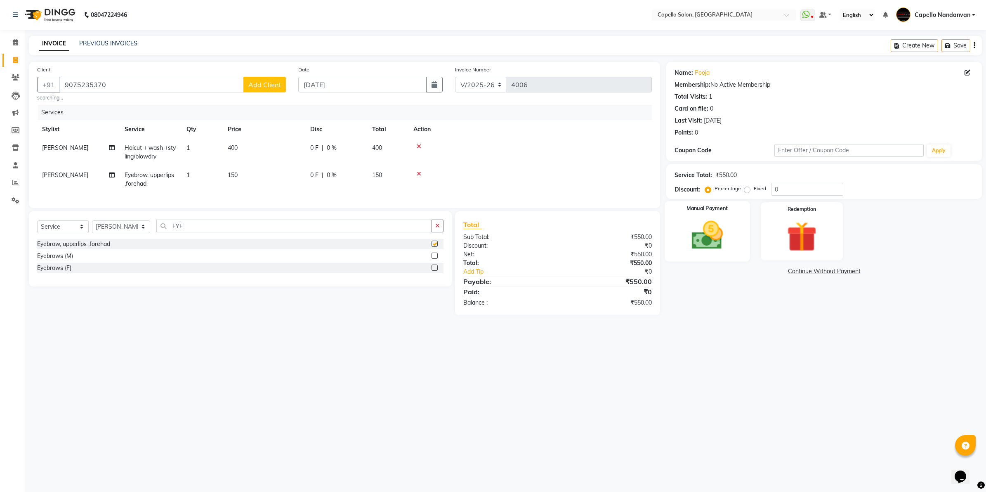
checkbox input "false"
click at [712, 241] on img at bounding box center [706, 235] width 51 height 36
click at [754, 271] on span "UPI" at bounding box center [753, 271] width 13 height 9
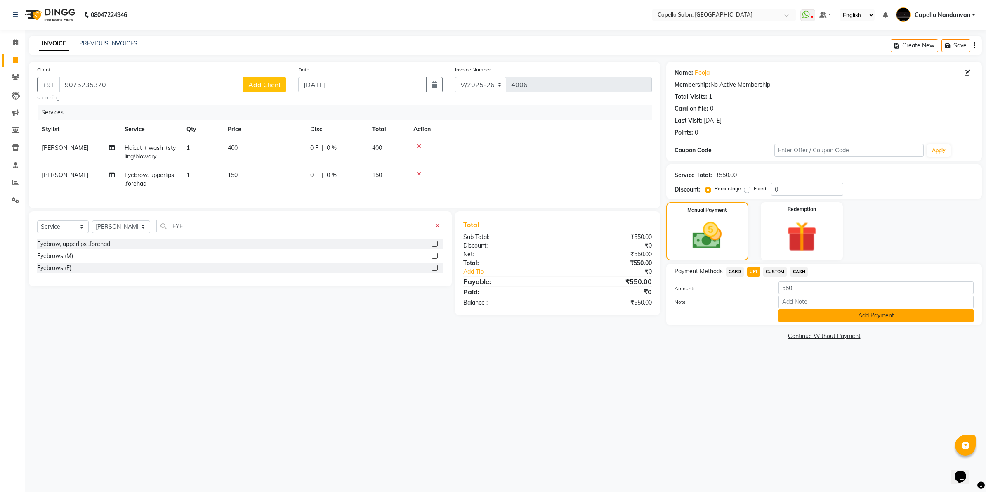
click at [797, 316] on button "Add Payment" at bounding box center [875, 315] width 195 height 13
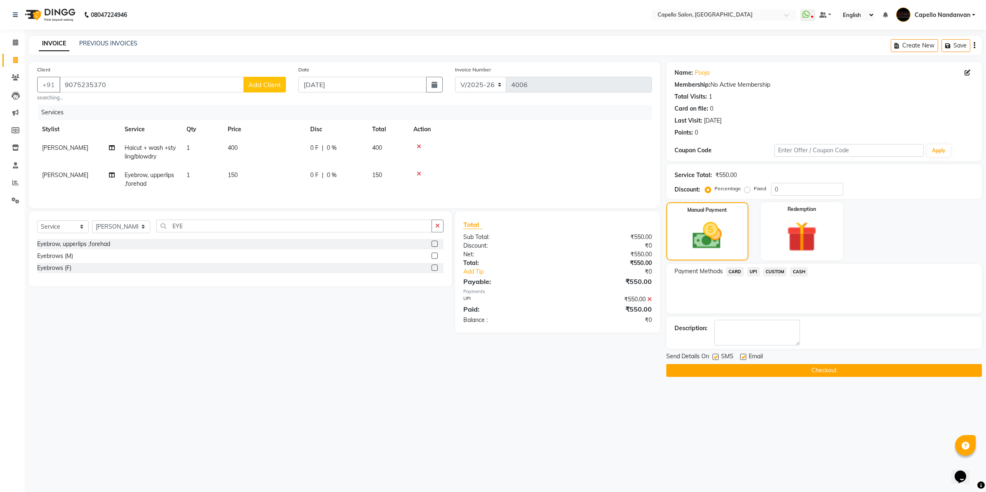
click at [766, 372] on button "Checkout" at bounding box center [824, 370] width 316 height 13
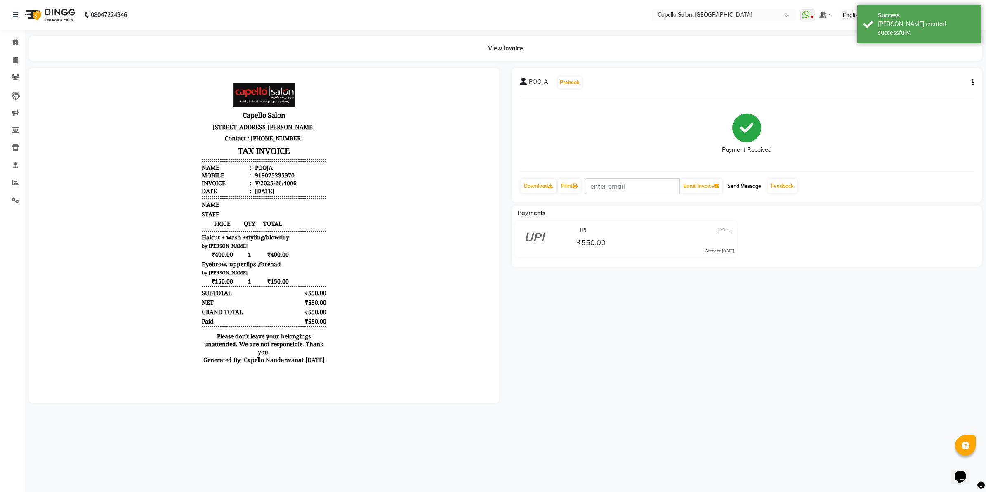
click at [747, 185] on button "Send Message" at bounding box center [744, 186] width 40 height 14
click at [781, 188] on link "Feedback" at bounding box center [782, 186] width 29 height 14
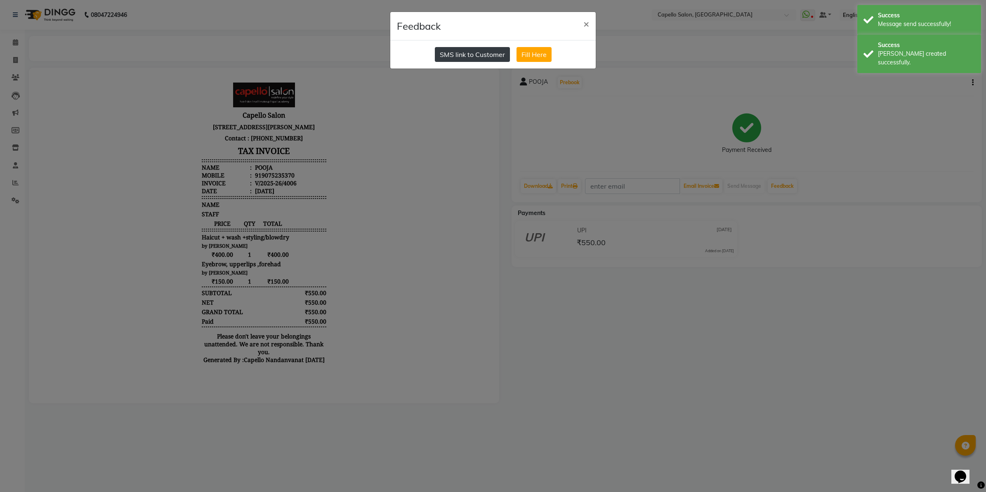
click at [481, 52] on button "SMS link to Customer" at bounding box center [472, 54] width 75 height 15
click at [460, 55] on button "SMS link to Customer" at bounding box center [472, 54] width 75 height 15
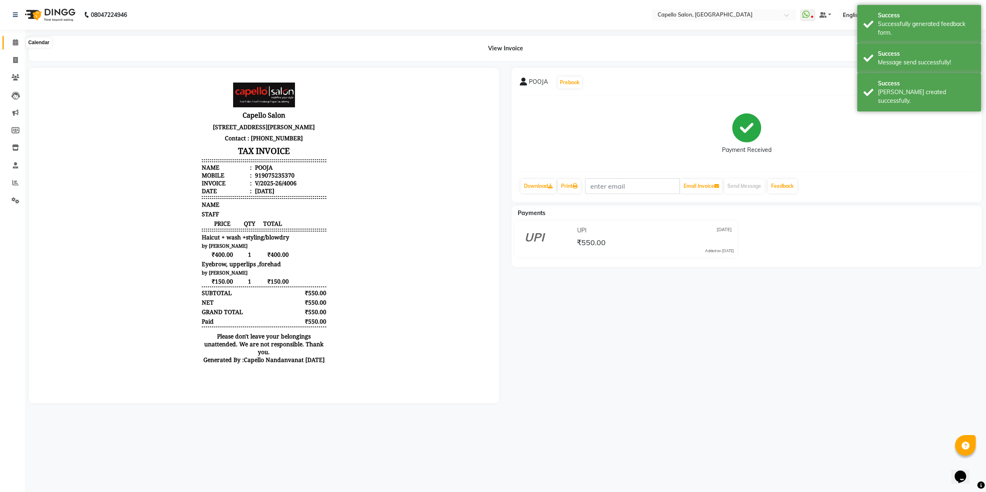
click at [20, 46] on span at bounding box center [15, 42] width 14 height 9
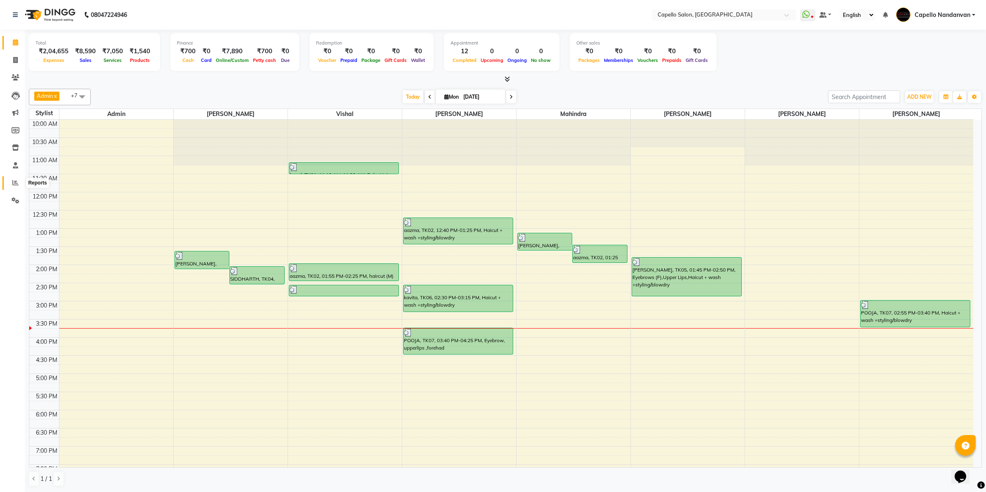
click at [19, 185] on span at bounding box center [15, 182] width 14 height 9
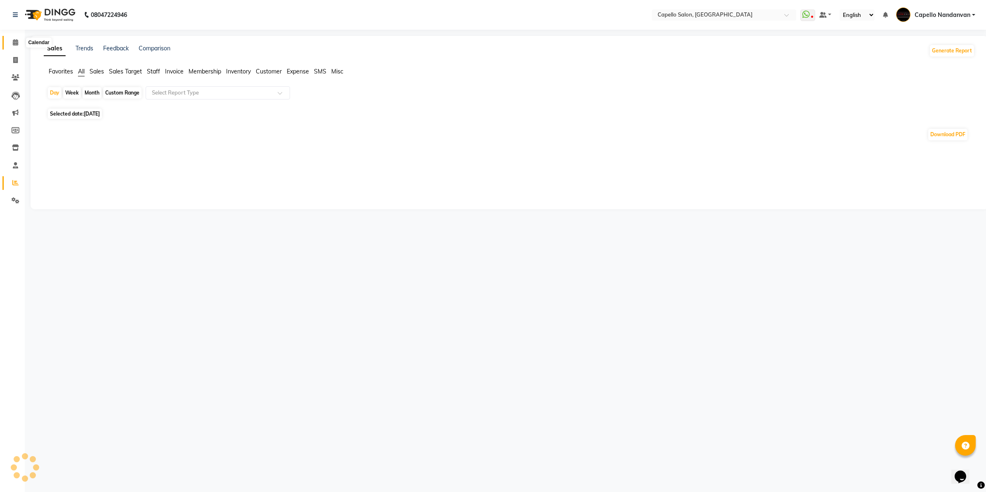
click at [18, 40] on span at bounding box center [15, 42] width 14 height 9
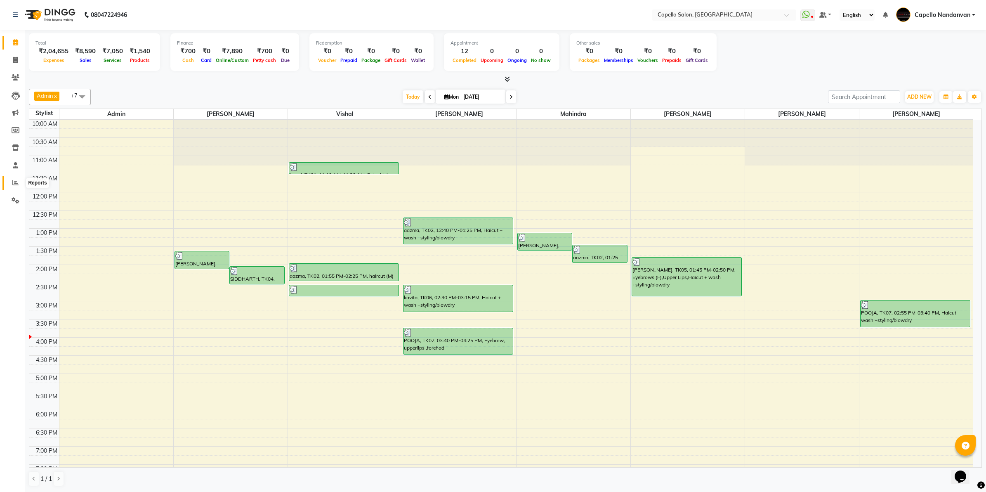
click at [12, 184] on icon at bounding box center [15, 182] width 6 height 6
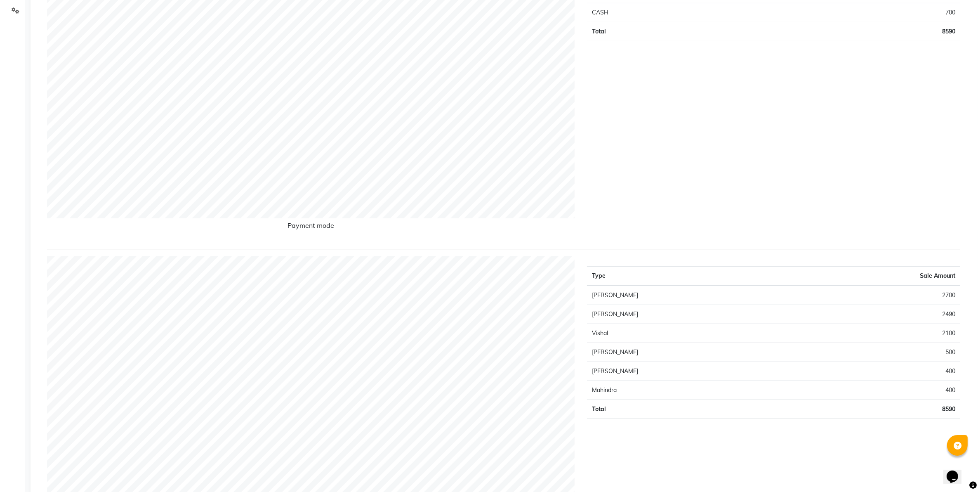
scroll to position [103, 0]
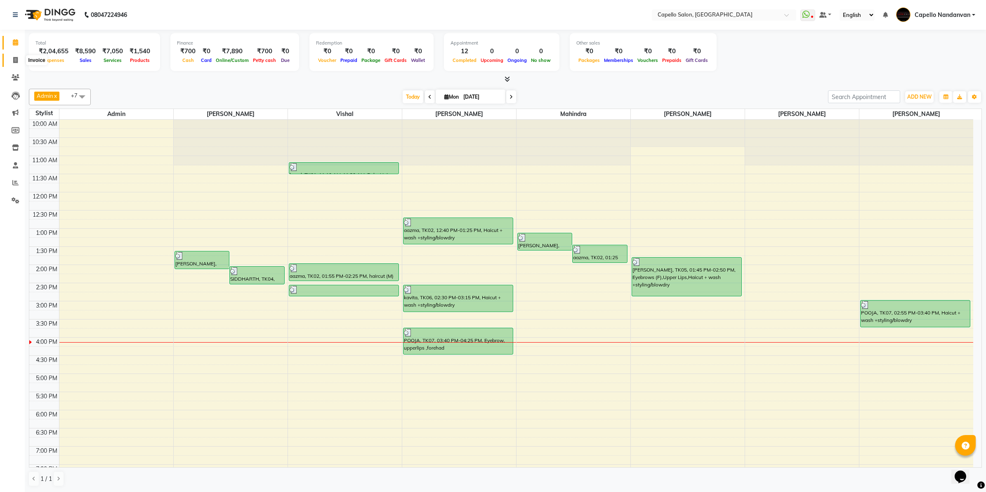
click at [12, 59] on span at bounding box center [15, 60] width 14 height 9
select select "service"
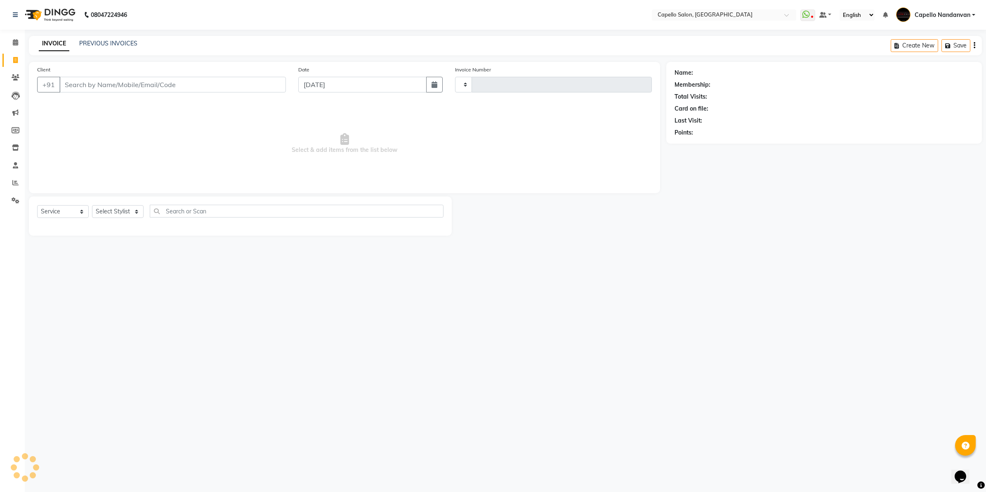
type input "4007"
select select "830"
click at [226, 90] on input "Client" at bounding box center [172, 85] width 226 height 16
type input "9822765779"
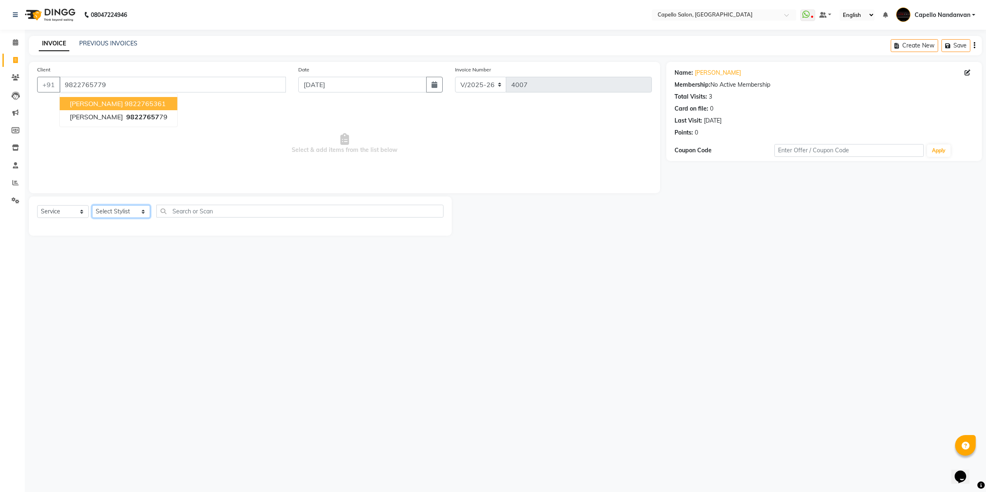
click at [136, 212] on select "Select Stylist Admin [PERSON_NAME] [PERSON_NAME] [PERSON_NAME] [PERSON_NAME] Ow…" at bounding box center [121, 211] width 58 height 13
select select "51223"
click at [92, 205] on select "Select Stylist Admin [PERSON_NAME] [PERSON_NAME] [PERSON_NAME] [PERSON_NAME] Ow…" at bounding box center [121, 211] width 58 height 13
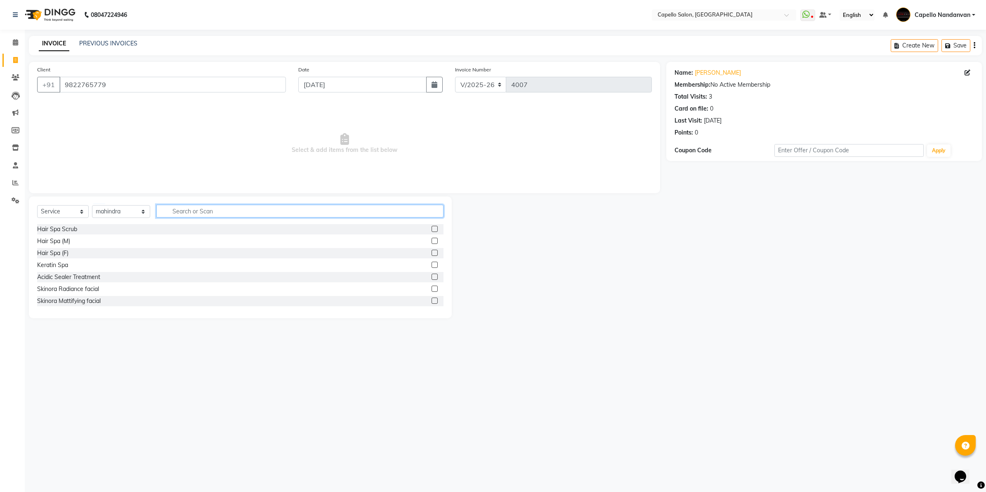
click at [207, 215] on input "text" at bounding box center [299, 211] width 287 height 13
type input "ADV"
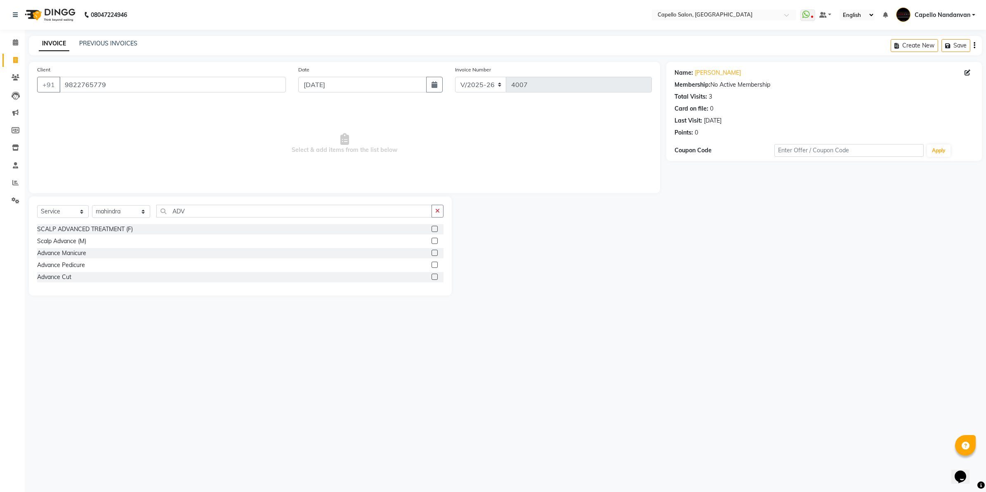
click at [435, 275] on label at bounding box center [434, 276] width 6 height 6
click at [435, 275] on input "checkbox" at bounding box center [433, 276] width 5 height 5
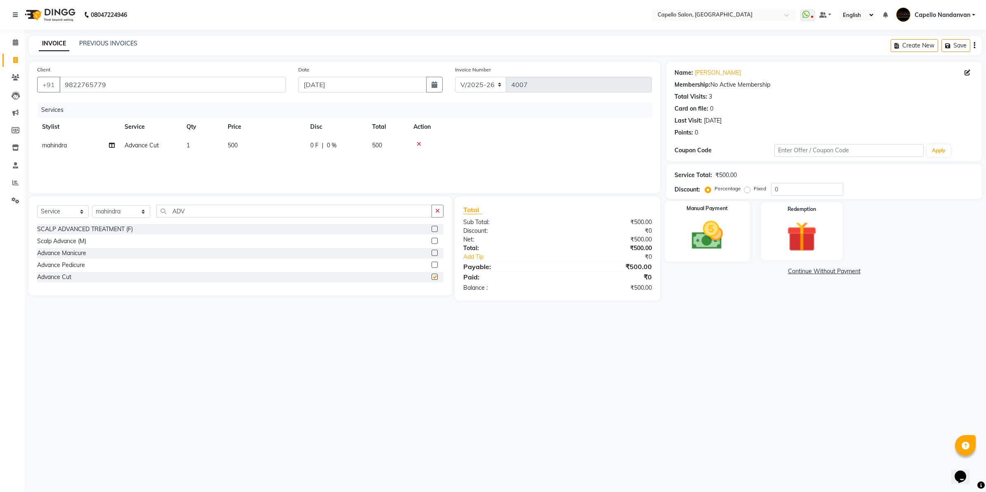
checkbox input "false"
click at [714, 245] on img at bounding box center [706, 235] width 51 height 36
click at [795, 270] on span "CASH" at bounding box center [799, 271] width 18 height 9
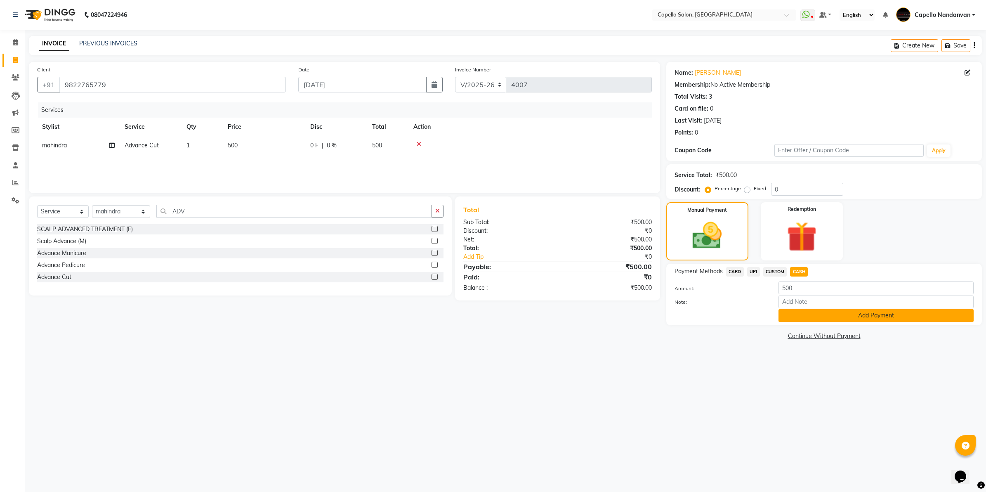
click at [801, 316] on button "Add Payment" at bounding box center [875, 315] width 195 height 13
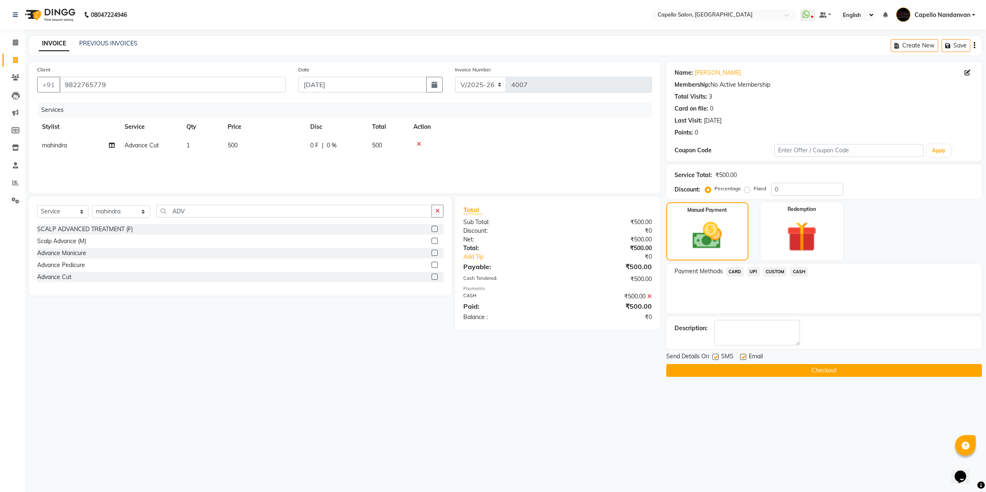
click at [799, 372] on button "Checkout" at bounding box center [824, 370] width 316 height 13
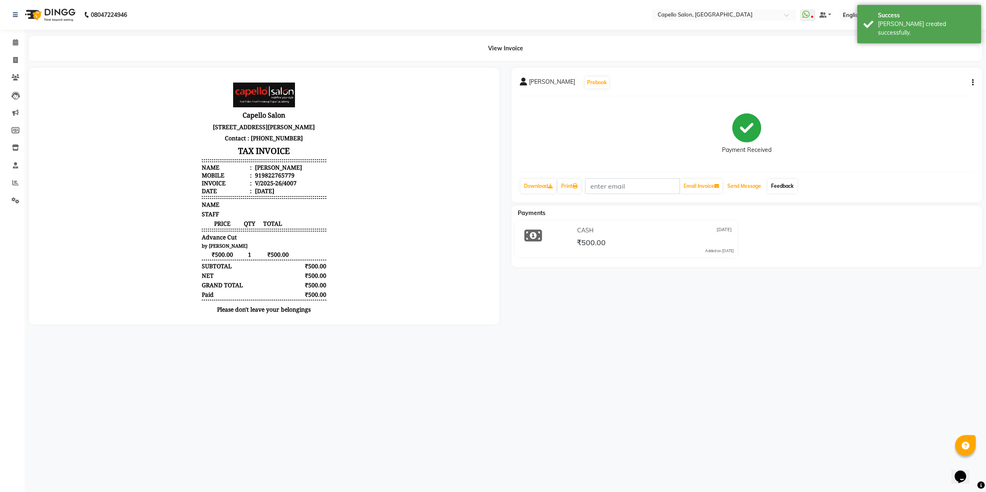
drag, startPoint x: 756, startPoint y: 188, endPoint x: 778, endPoint y: 188, distance: 22.3
click at [764, 188] on button "Send Message" at bounding box center [744, 186] width 40 height 14
click at [783, 182] on link "Feedback" at bounding box center [782, 186] width 29 height 14
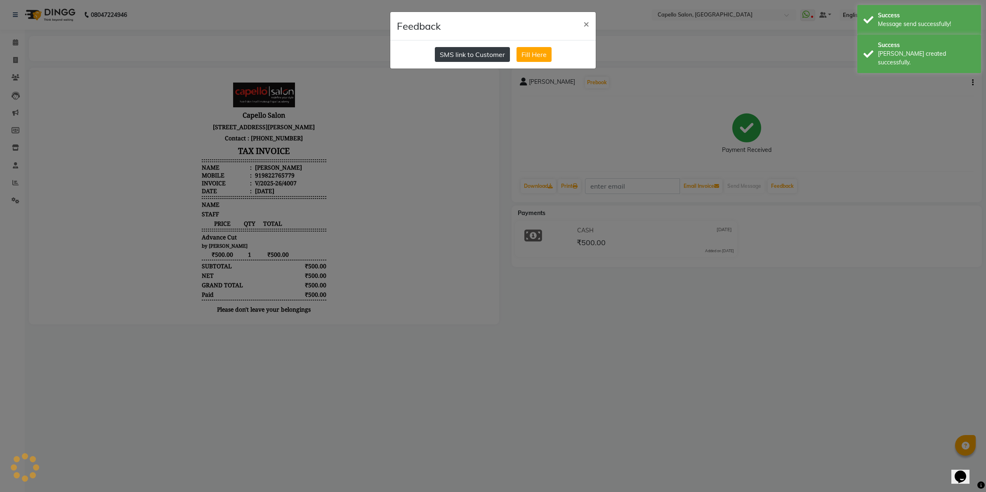
click at [480, 58] on button "SMS link to Customer" at bounding box center [472, 54] width 75 height 15
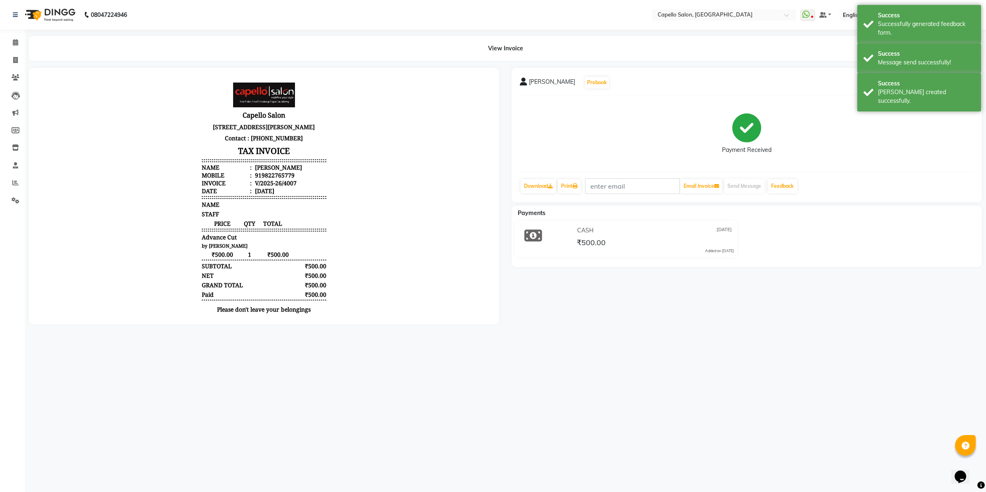
click at [14, 50] on li "Calendar" at bounding box center [12, 43] width 25 height 18
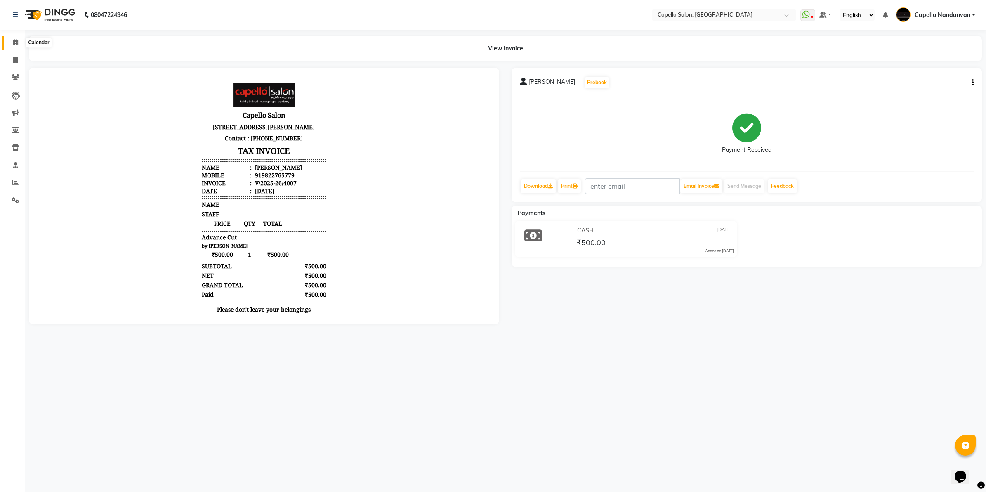
click at [15, 42] on icon at bounding box center [15, 42] width 5 height 6
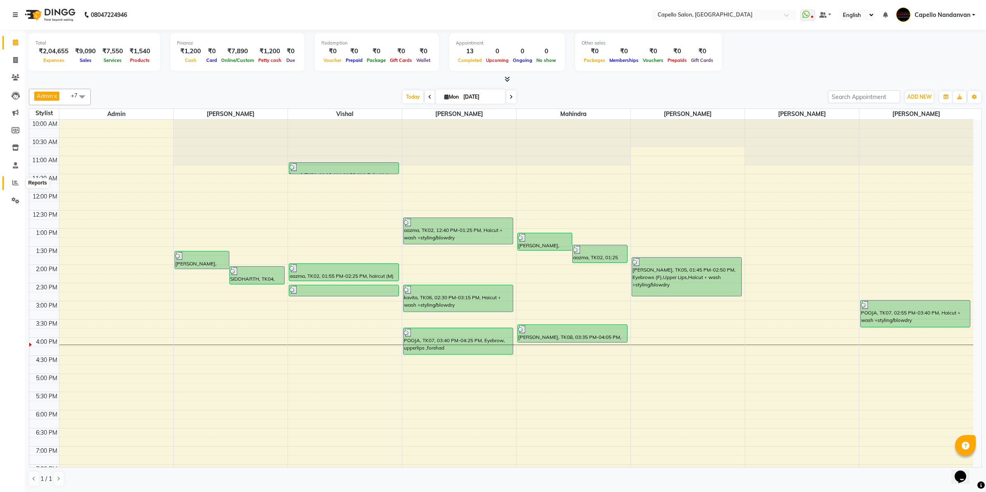
click at [17, 180] on icon at bounding box center [15, 182] width 6 height 6
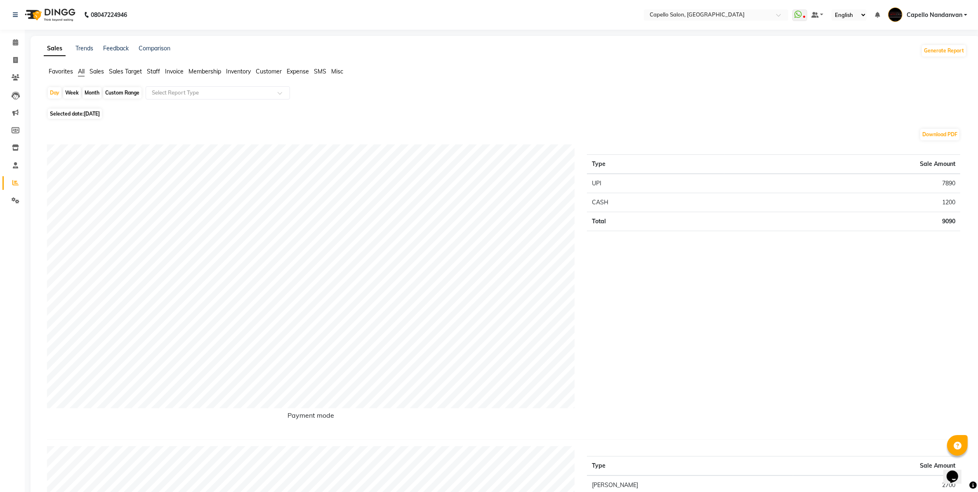
click at [87, 94] on div "Month" at bounding box center [92, 93] width 19 height 12
select select "9"
select select "2025"
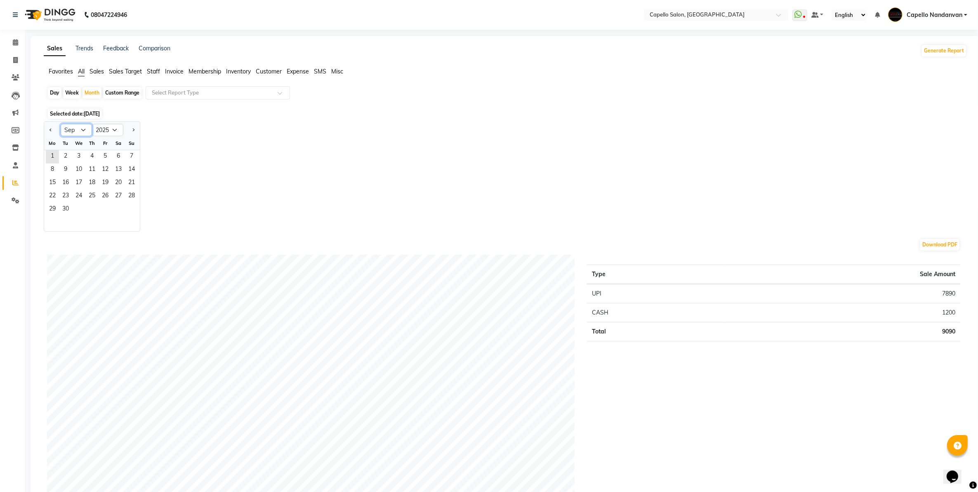
click at [85, 133] on select "Jan Feb Mar Apr May Jun [DATE] Aug Sep Oct Nov Dec" at bounding box center [76, 130] width 31 height 12
select select "8"
click at [61, 124] on select "Jan Feb Mar Apr May Jun [DATE] Aug Sep Oct Nov Dec" at bounding box center [76, 130] width 31 height 12
click at [114, 191] on span "23" at bounding box center [118, 196] width 13 height 13
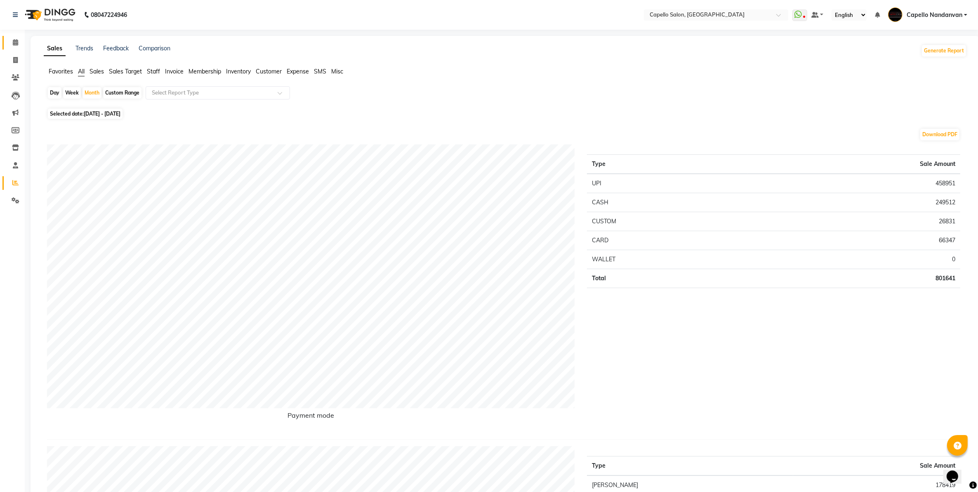
click at [14, 43] on icon at bounding box center [15, 42] width 5 height 6
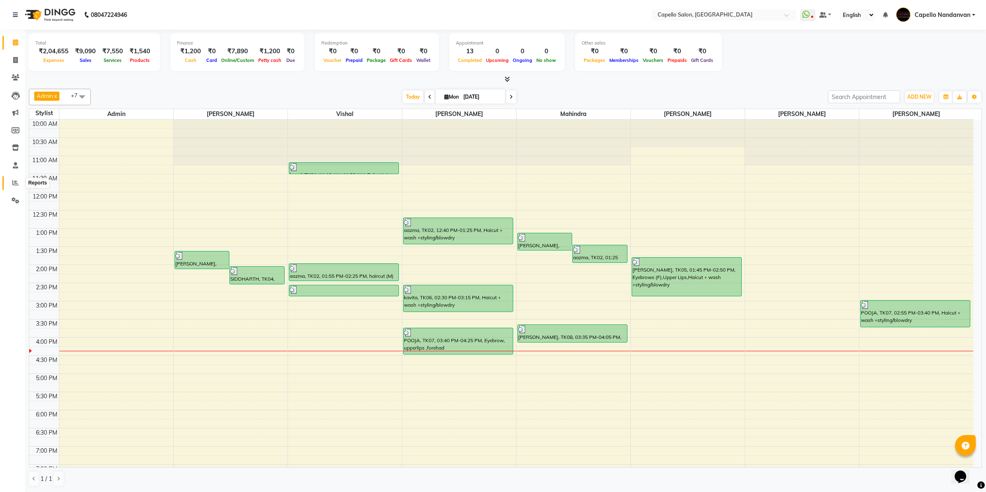
drag, startPoint x: 14, startPoint y: 183, endPoint x: 38, endPoint y: 184, distance: 24.8
click at [14, 184] on icon at bounding box center [15, 182] width 6 height 6
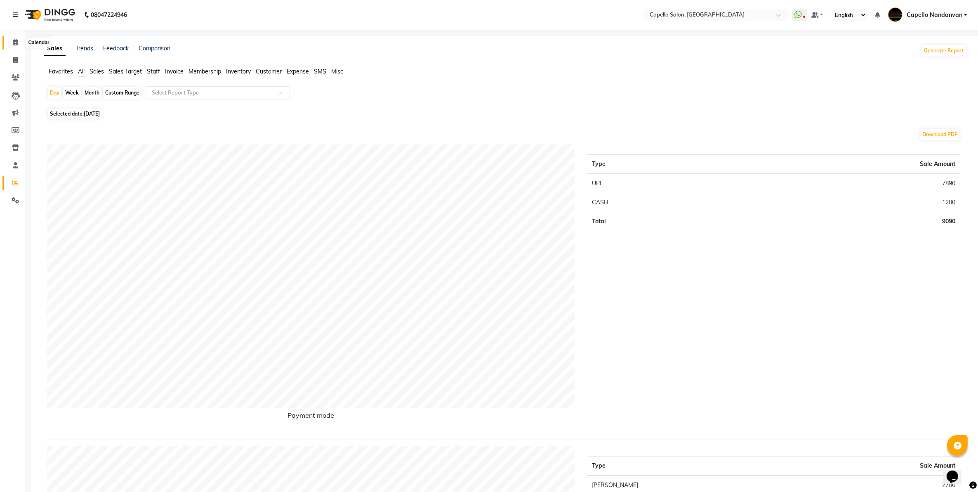
click at [17, 42] on icon at bounding box center [15, 42] width 5 height 6
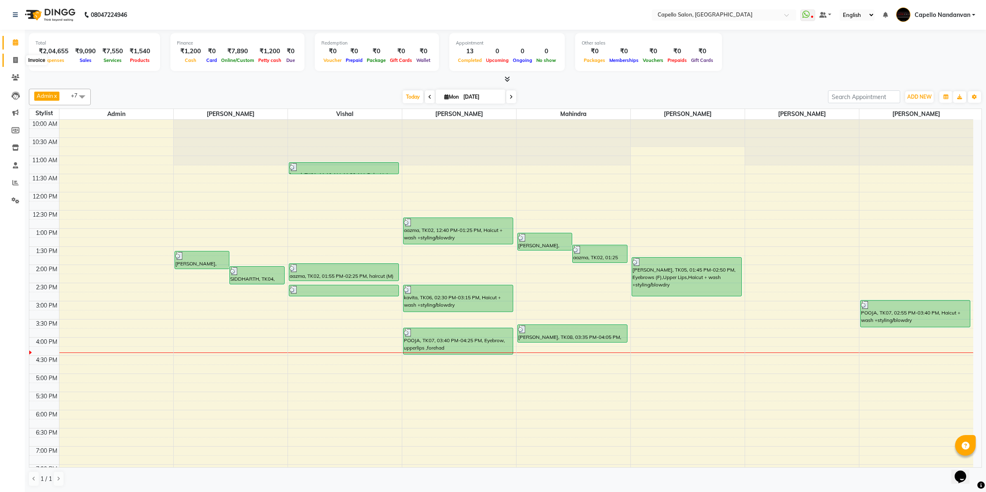
click at [14, 63] on span at bounding box center [15, 60] width 14 height 9
select select "service"
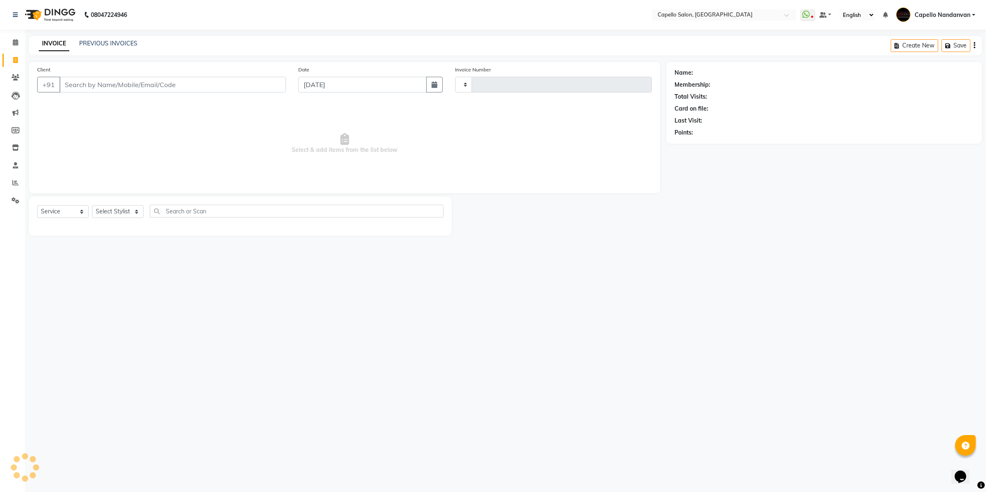
type input "4008"
select select "830"
type input "8390763686"
click at [128, 217] on select "Select Stylist Admin [PERSON_NAME] [PERSON_NAME] [PERSON_NAME] [PERSON_NAME] Ow…" at bounding box center [121, 214] width 58 height 13
select select "40366"
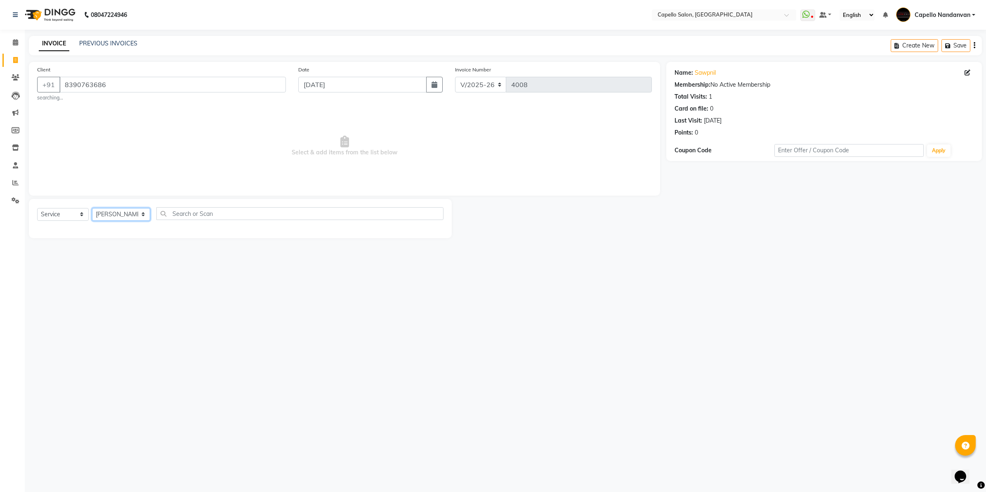
click at [92, 208] on select "Select Stylist Admin [PERSON_NAME] [PERSON_NAME] [PERSON_NAME] [PERSON_NAME] Ow…" at bounding box center [121, 214] width 58 height 13
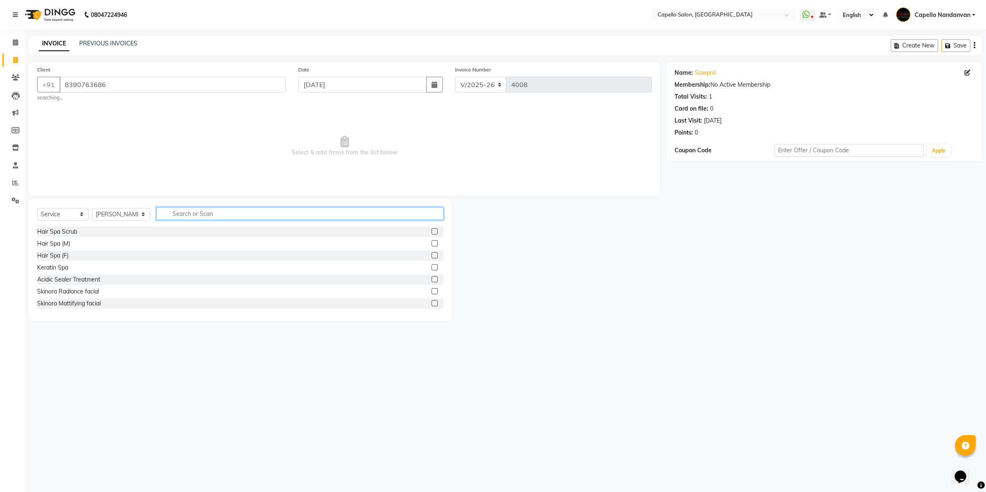
click at [185, 215] on input "text" at bounding box center [299, 213] width 287 height 13
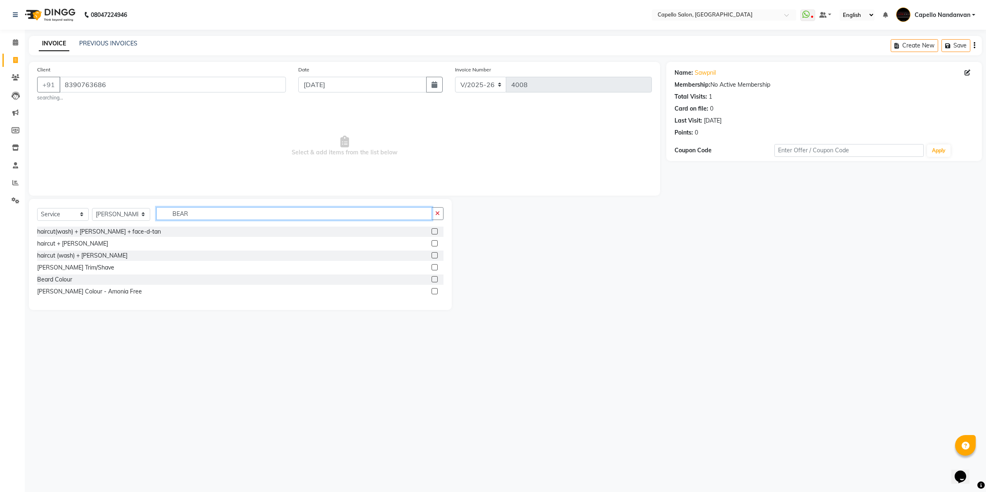
type input "BEAR"
click at [432, 265] on label at bounding box center [434, 267] width 6 height 6
click at [432, 265] on input "checkbox" at bounding box center [433, 267] width 5 height 5
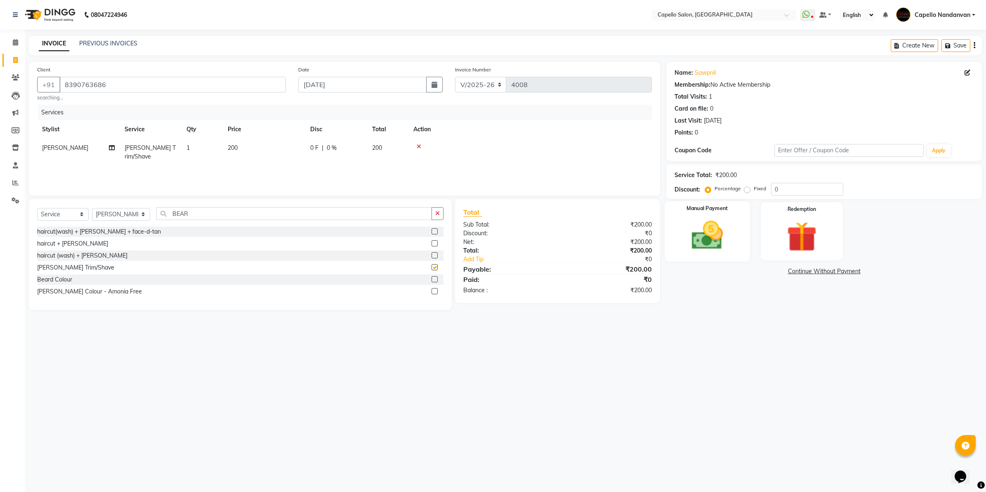
checkbox input "false"
click at [710, 237] on img at bounding box center [706, 235] width 51 height 36
click at [798, 271] on span "CASH" at bounding box center [799, 271] width 18 height 9
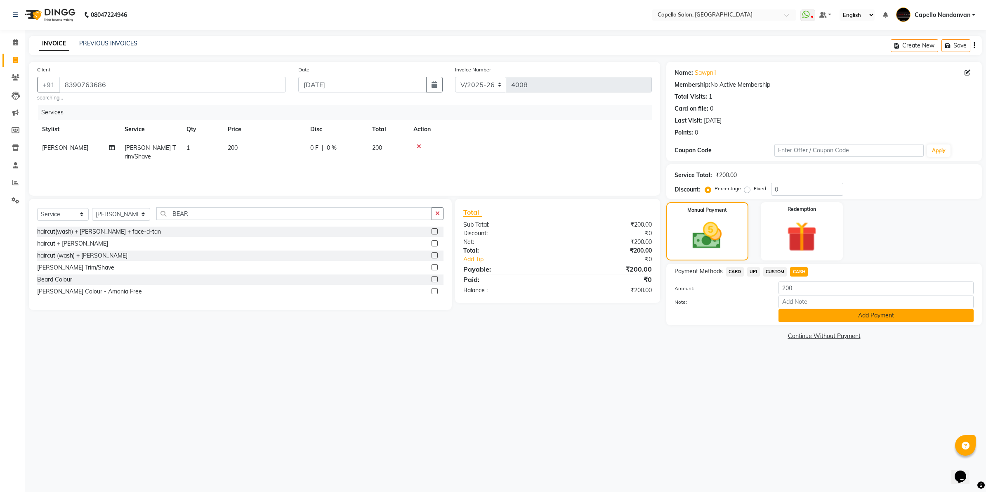
click at [801, 315] on button "Add Payment" at bounding box center [875, 315] width 195 height 13
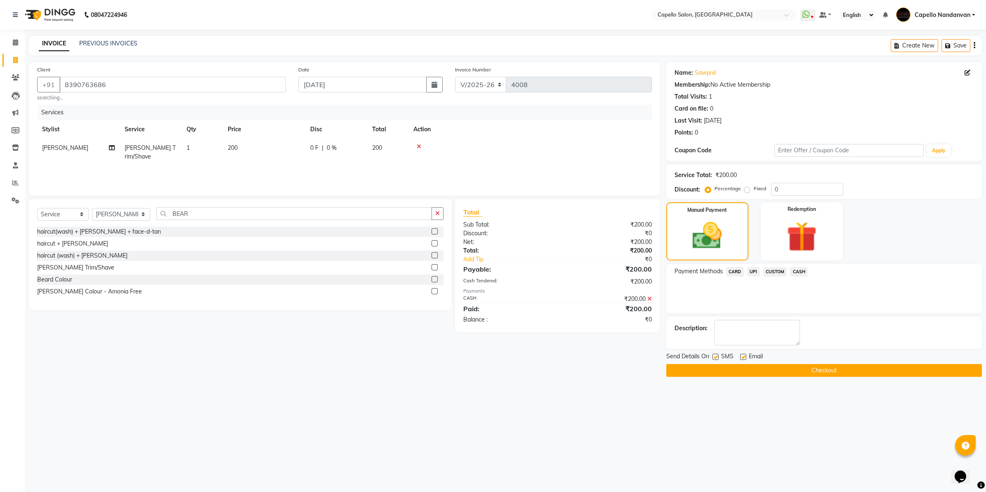
click at [786, 370] on button "Checkout" at bounding box center [824, 370] width 316 height 13
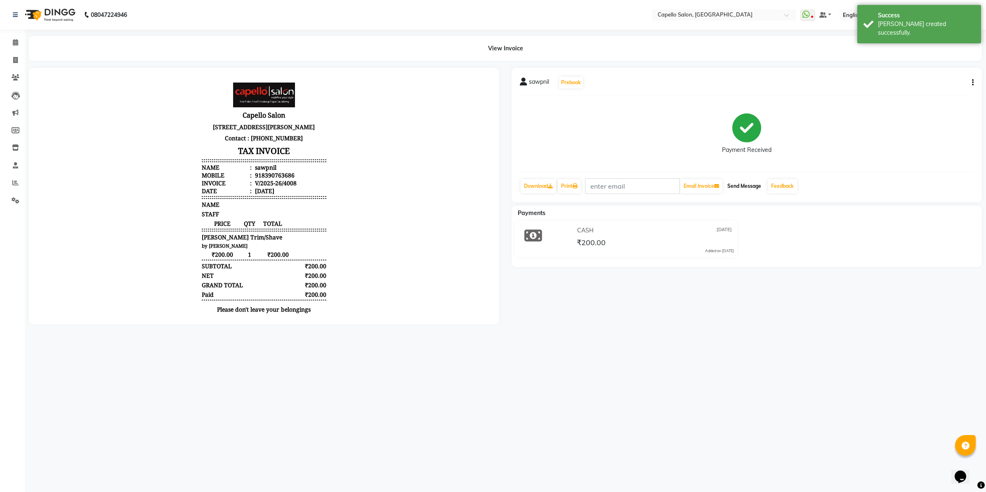
click at [751, 191] on button "Send Message" at bounding box center [744, 186] width 40 height 14
click at [783, 186] on link "Feedback" at bounding box center [782, 186] width 29 height 14
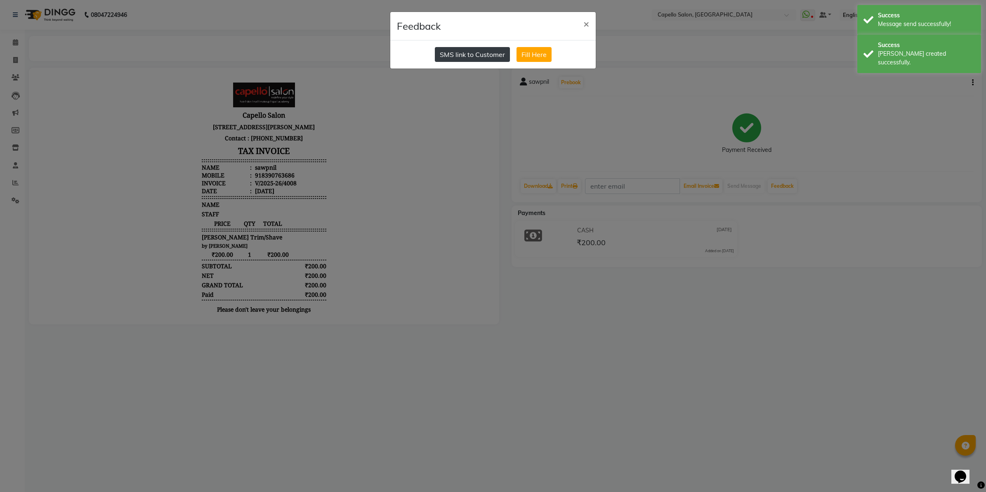
click at [475, 58] on button "SMS link to Customer" at bounding box center [472, 54] width 75 height 15
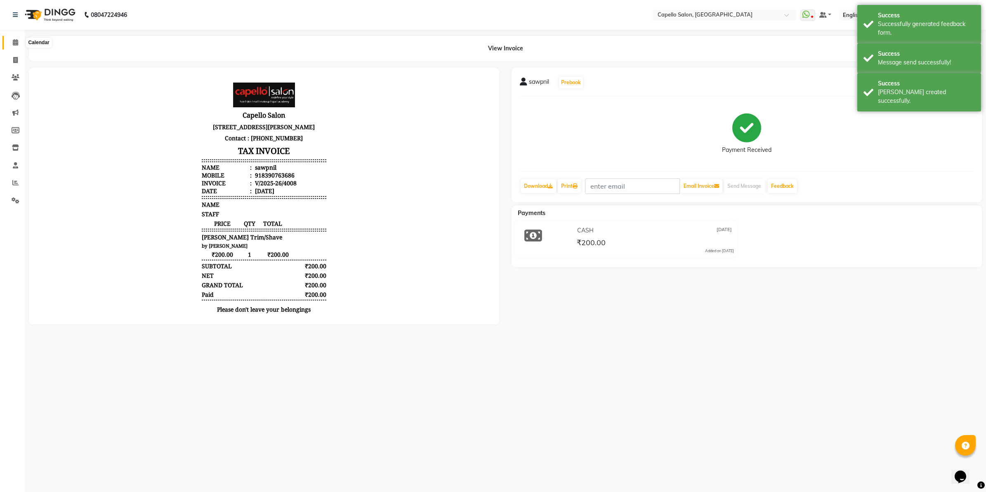
click at [17, 43] on icon at bounding box center [15, 42] width 5 height 6
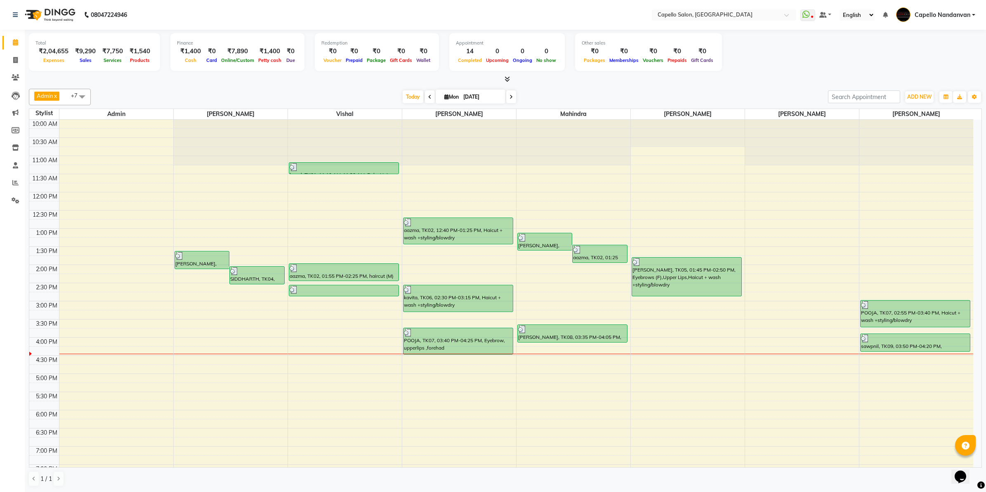
click at [822, 66] on div "Total ₹2,04,655 Expenses ₹9,290 Sales ₹7,750 Services ₹1,540 Products Finance ₹…" at bounding box center [505, 53] width 953 height 40
click at [20, 61] on span at bounding box center [15, 60] width 14 height 9
select select "service"
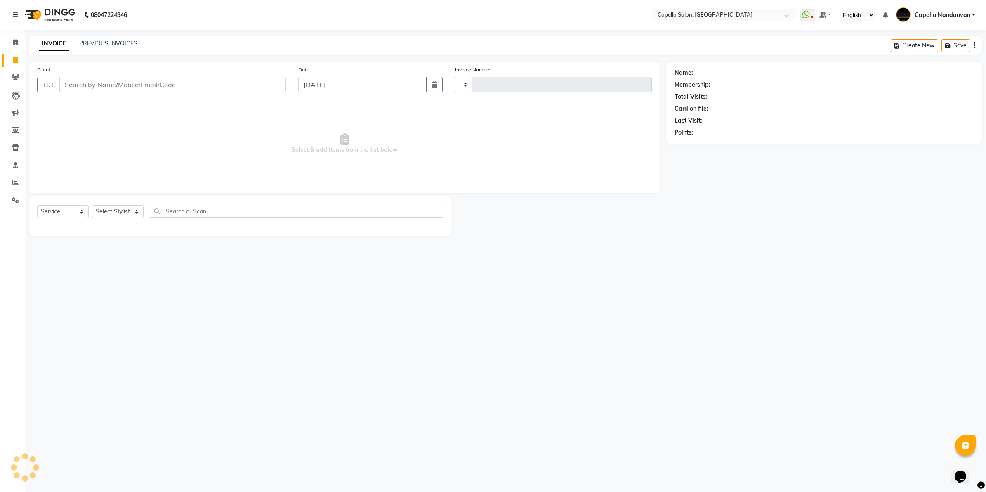
type input "4009"
select select "830"
click at [130, 210] on select "Select Stylist" at bounding box center [118, 211] width 52 height 13
select select "29083"
click at [92, 205] on select "Select Stylist Admin [PERSON_NAME] [PERSON_NAME] [PERSON_NAME] [PERSON_NAME] Ow…" at bounding box center [121, 211] width 58 height 13
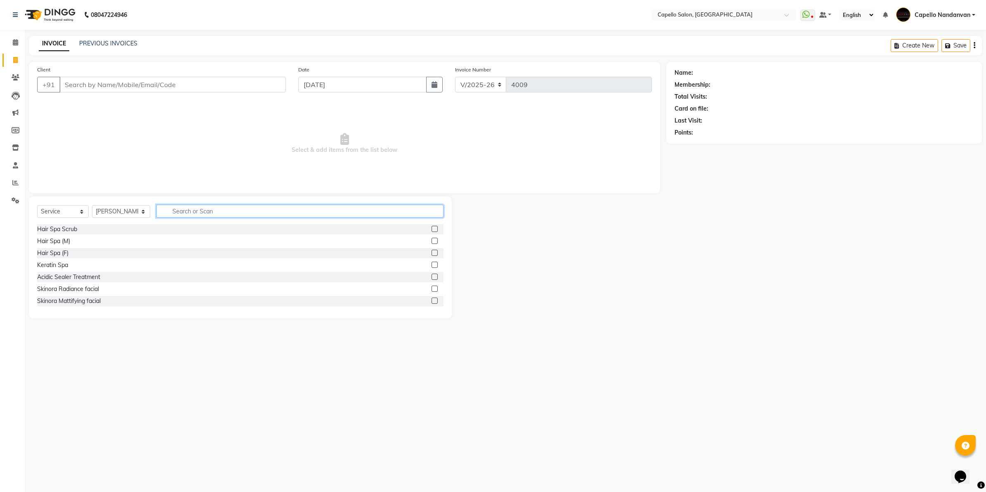
click at [218, 216] on input "text" at bounding box center [299, 211] width 287 height 13
type input "GLOB"
click at [431, 252] on label at bounding box center [434, 253] width 6 height 6
click at [431, 252] on input "checkbox" at bounding box center [433, 252] width 5 height 5
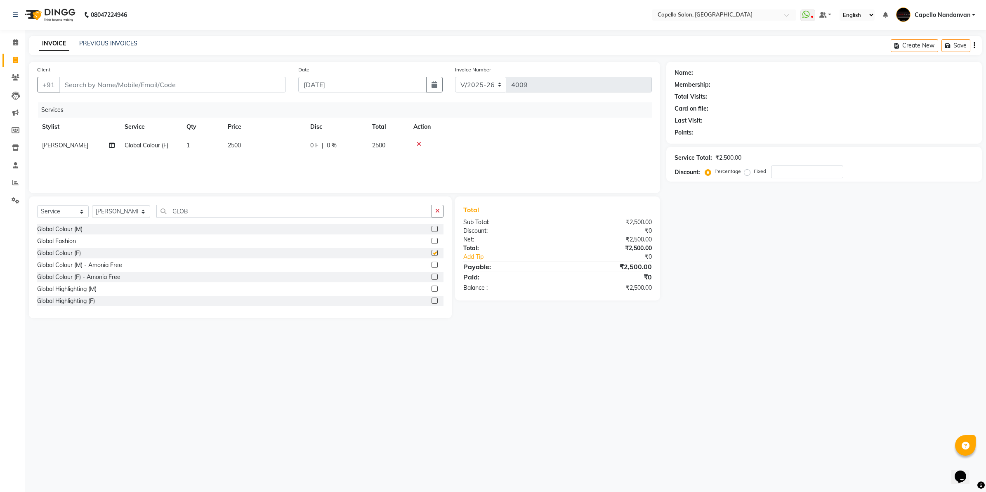
checkbox input "false"
click at [226, 144] on td "2500" at bounding box center [264, 145] width 83 height 19
select select "29083"
click at [273, 151] on input "2500" at bounding box center [302, 147] width 73 height 13
type input "3500"
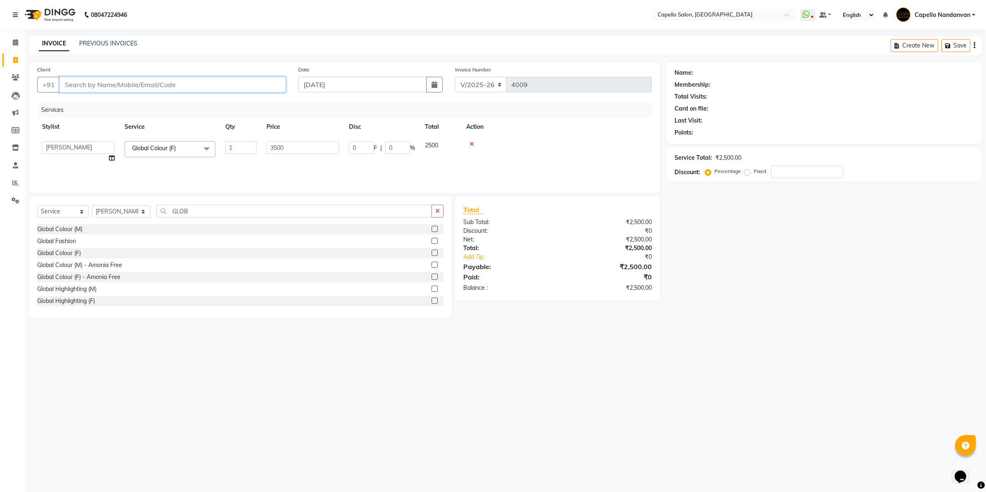
click at [219, 83] on input "Client" at bounding box center [172, 85] width 226 height 16
type input "7"
type input "0"
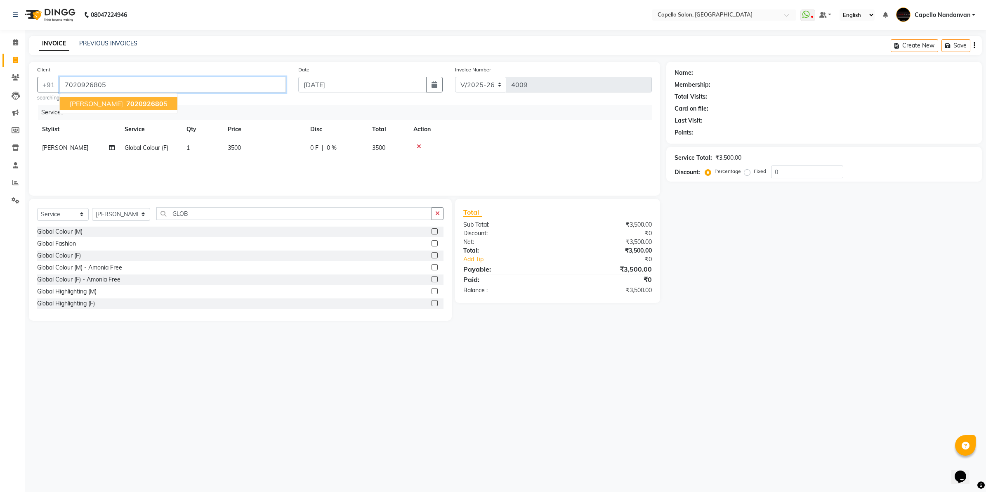
type input "7020926805"
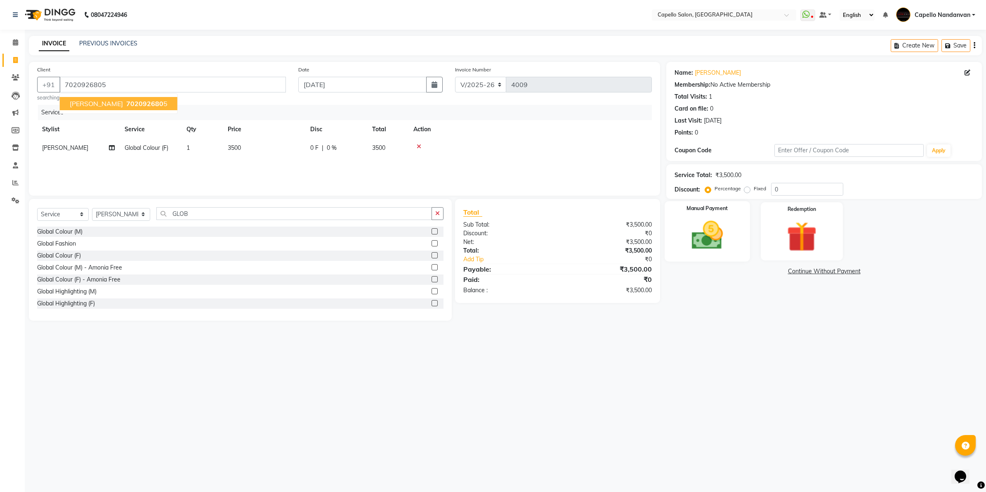
click at [723, 237] on img at bounding box center [706, 235] width 51 height 36
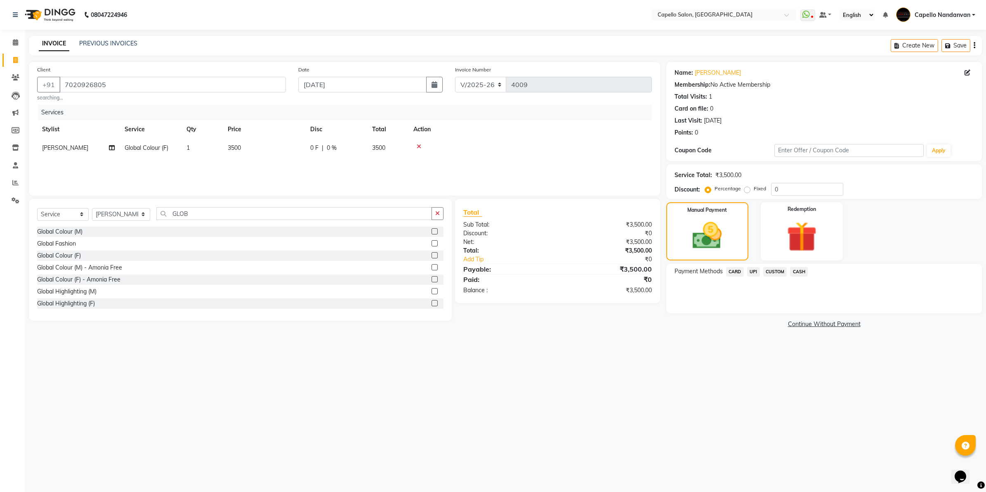
click at [799, 271] on span "CASH" at bounding box center [799, 271] width 18 height 9
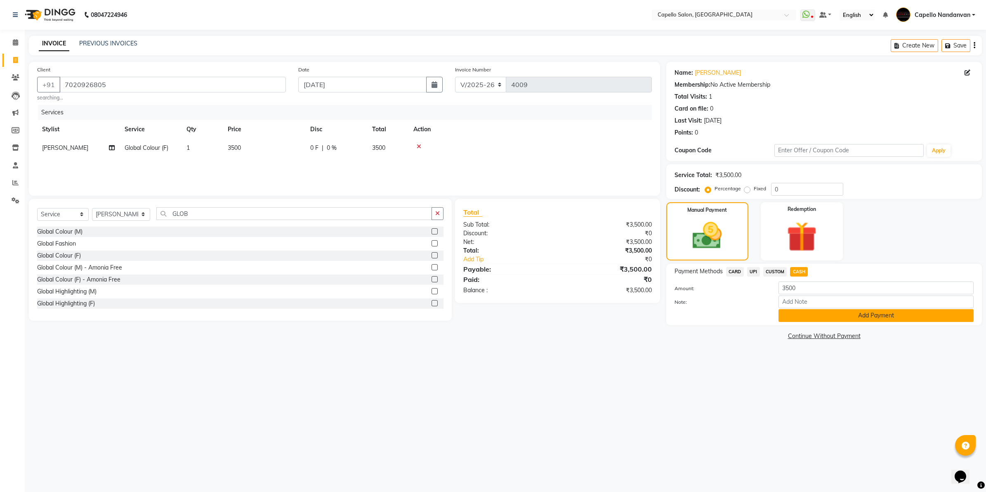
click at [805, 316] on button "Add Payment" at bounding box center [875, 315] width 195 height 13
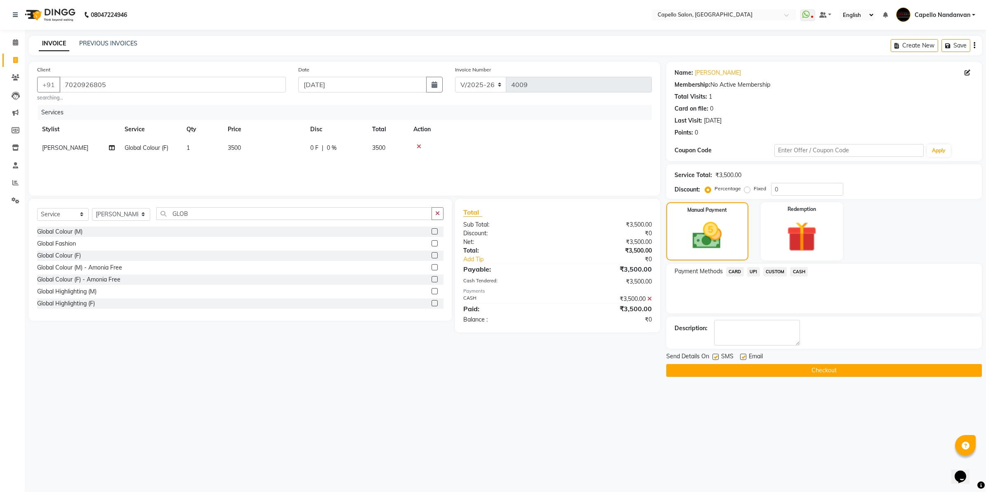
click at [791, 370] on button "Checkout" at bounding box center [824, 370] width 316 height 13
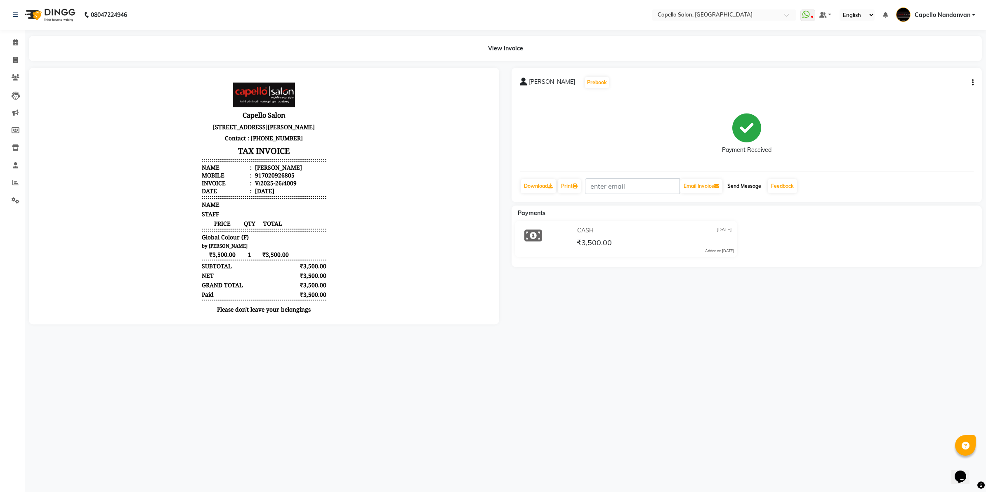
click at [758, 185] on button "Send Message" at bounding box center [744, 186] width 40 height 14
click at [788, 186] on link "Feedback" at bounding box center [782, 186] width 29 height 14
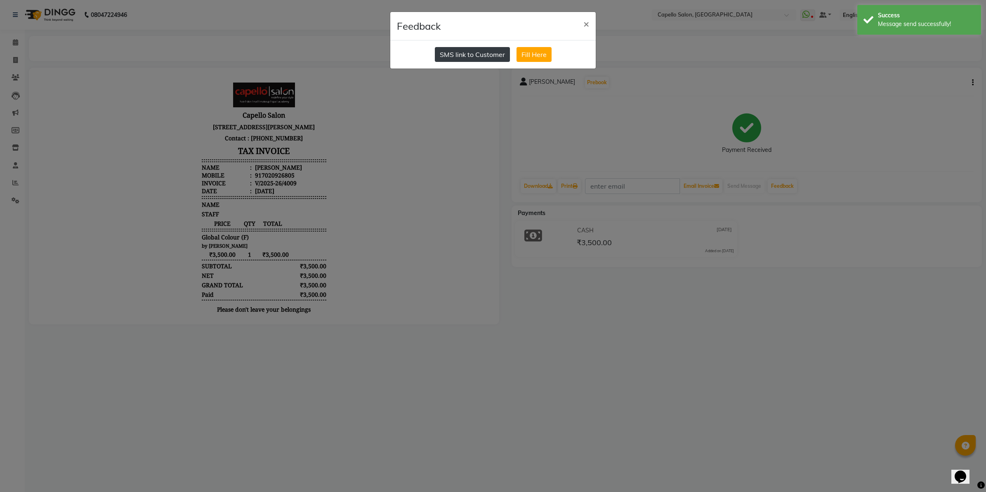
click at [438, 57] on button "SMS link to Customer" at bounding box center [472, 54] width 75 height 15
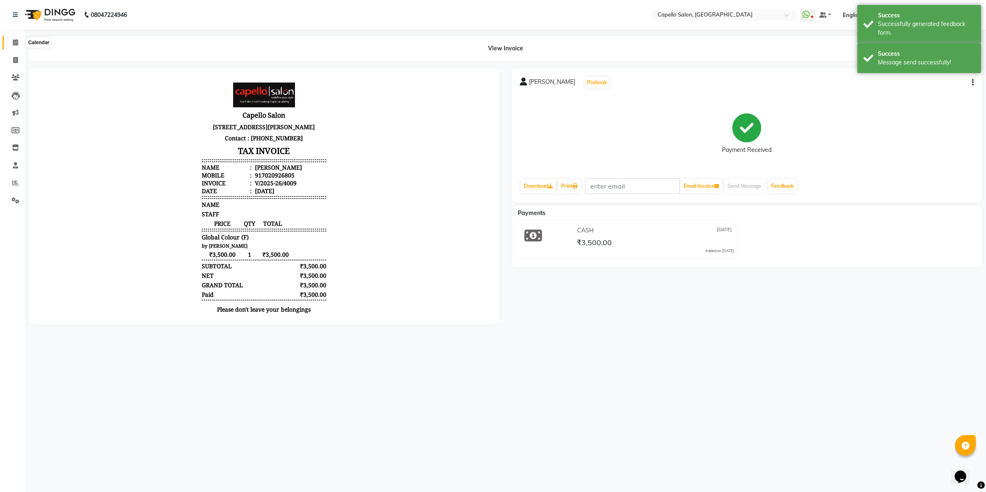
click at [13, 44] on icon at bounding box center [15, 42] width 5 height 6
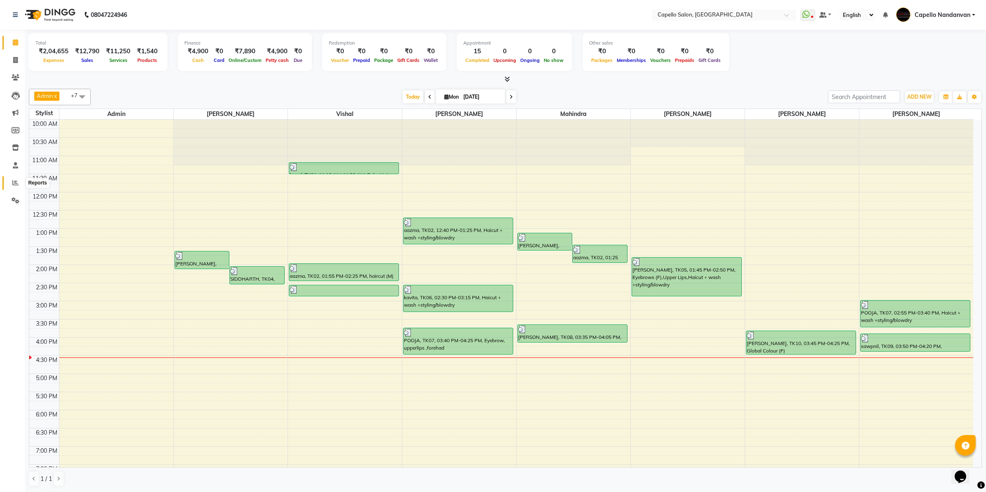
click at [14, 183] on icon at bounding box center [15, 182] width 6 height 6
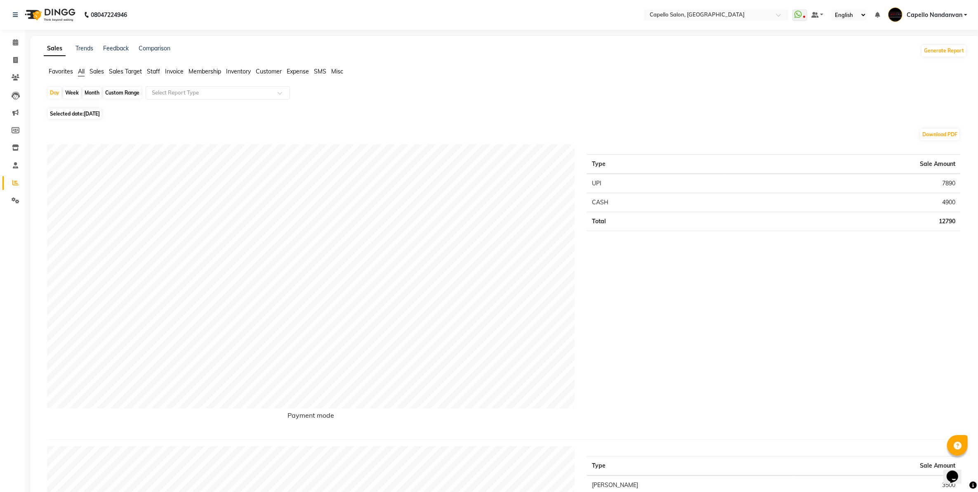
click at [85, 91] on div "Month" at bounding box center [92, 93] width 19 height 12
select select "9"
select select "2025"
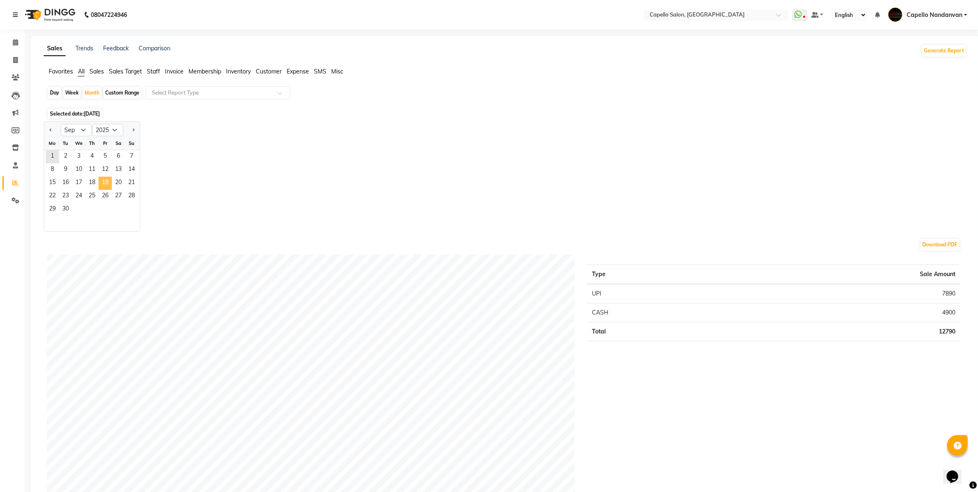
click at [104, 187] on span "19" at bounding box center [105, 183] width 13 height 13
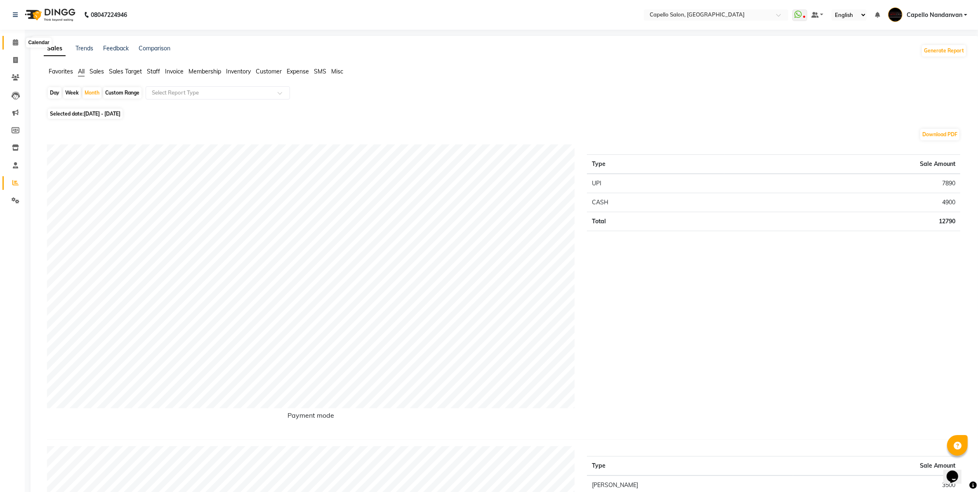
click at [10, 38] on span at bounding box center [15, 42] width 14 height 9
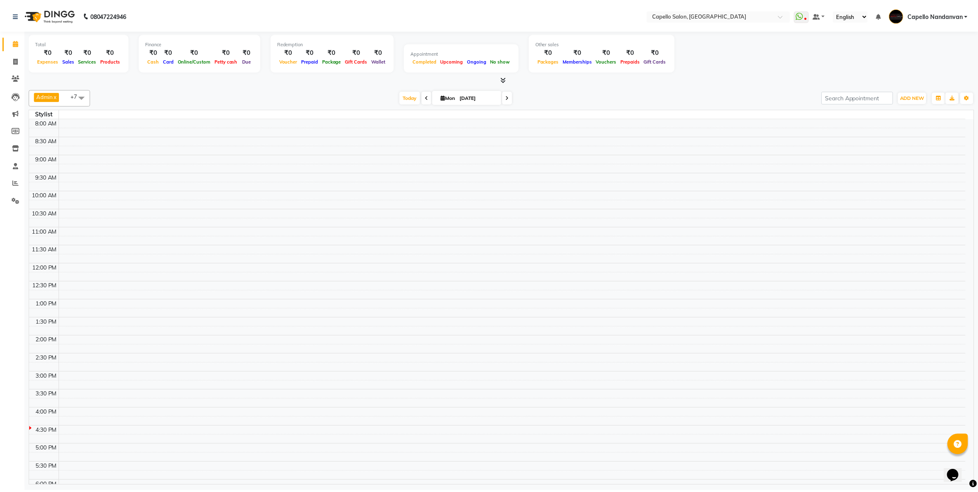
scroll to position [77, 0]
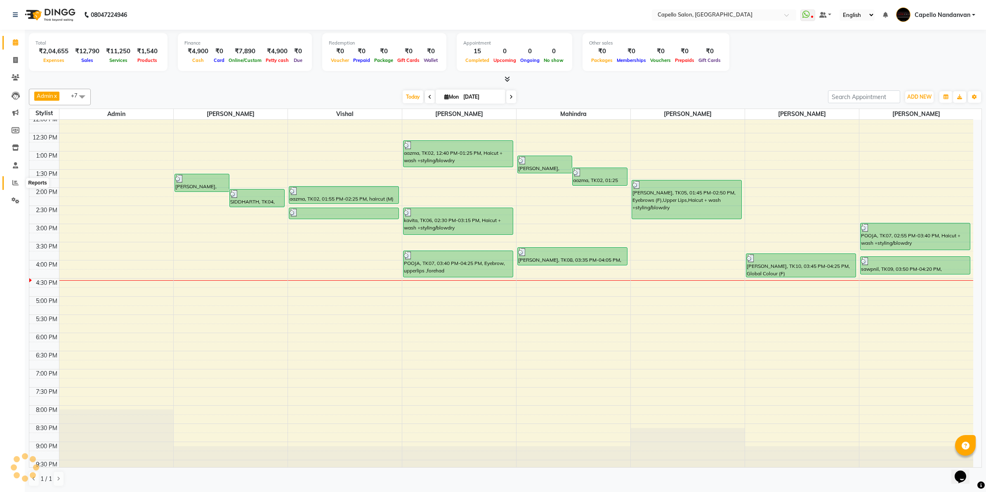
click at [14, 186] on icon at bounding box center [15, 182] width 6 height 6
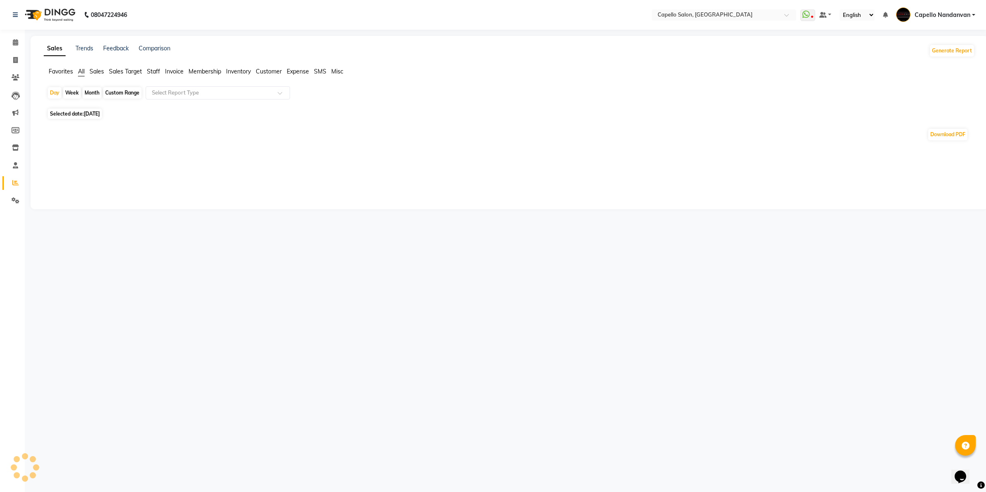
click at [90, 92] on div "Month" at bounding box center [92, 93] width 19 height 12
select select "9"
select select "2025"
click at [95, 97] on div "Month" at bounding box center [92, 93] width 19 height 12
select select "9"
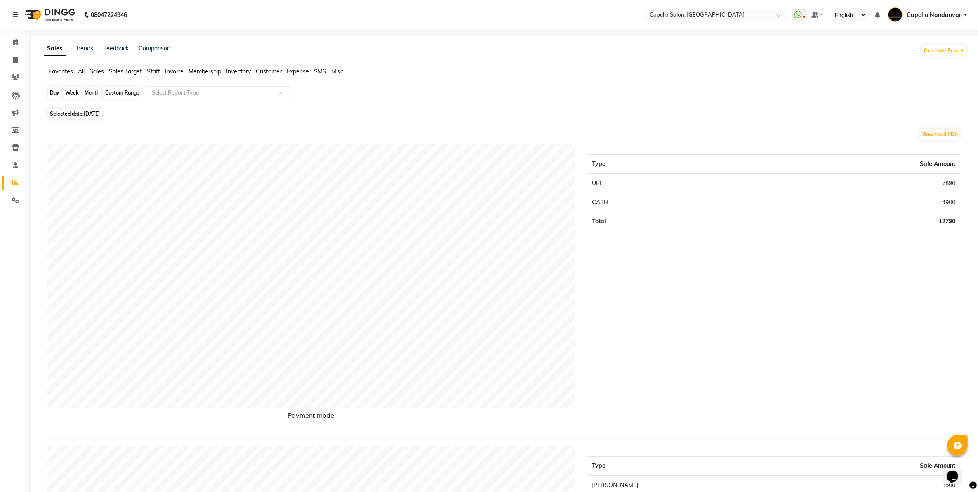
select select "2025"
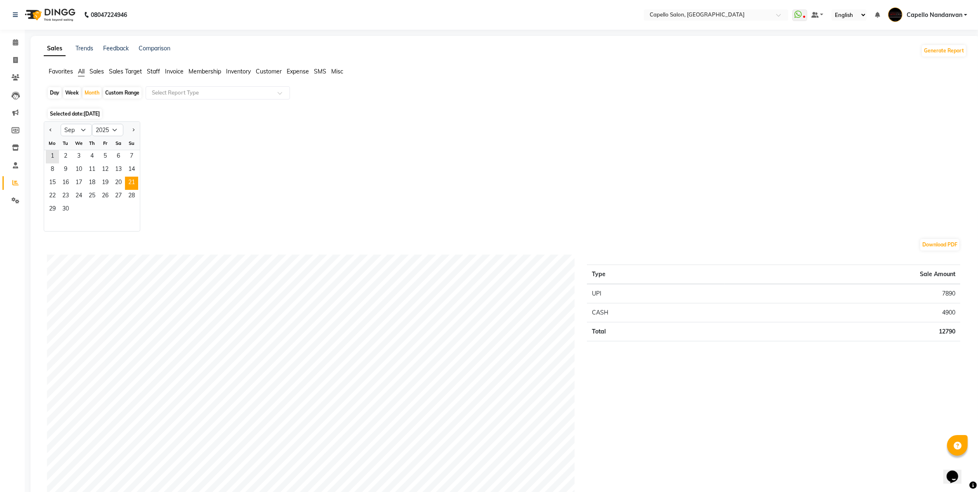
click at [125, 180] on span "21" at bounding box center [131, 183] width 13 height 13
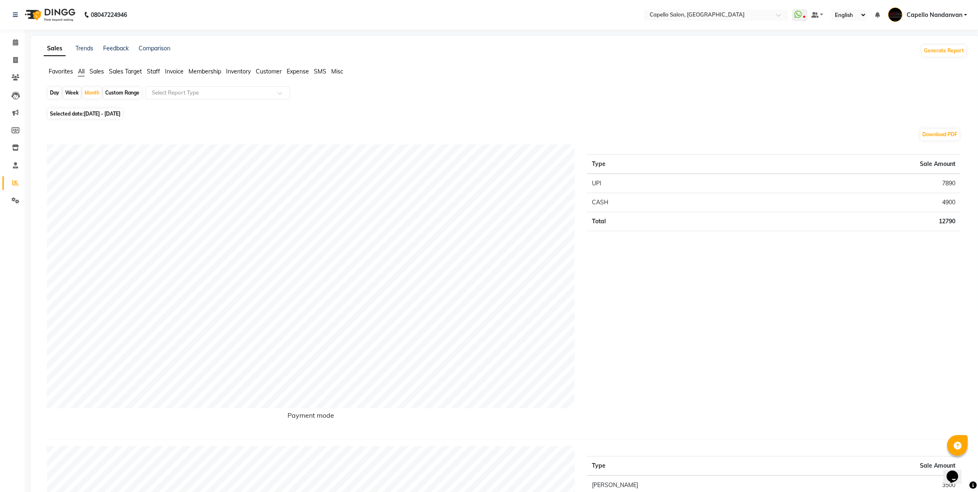
click at [13, 51] on ul "Calendar Invoice Clients Leads Marketing Members Inventory Staff Reports Settin…" at bounding box center [12, 123] width 25 height 179
click at [15, 46] on span at bounding box center [15, 42] width 14 height 9
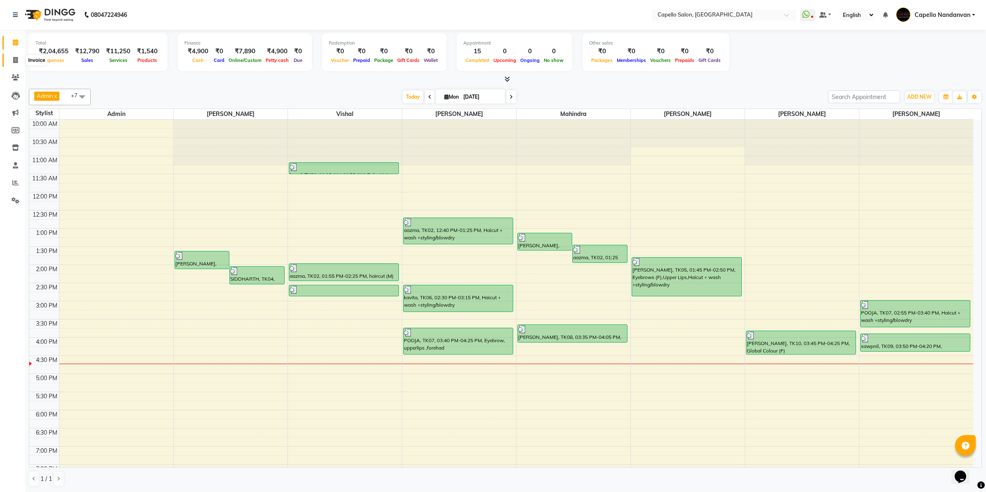
drag, startPoint x: 10, startPoint y: 62, endPoint x: 15, endPoint y: 63, distance: 4.6
click at [10, 62] on span at bounding box center [15, 60] width 14 height 9
select select "service"
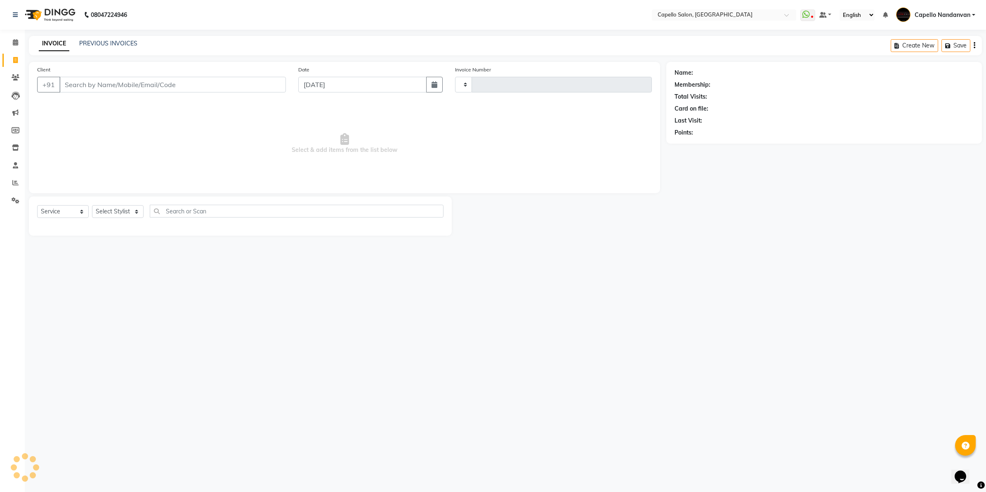
click at [105, 85] on input "Client" at bounding box center [172, 85] width 226 height 16
type input "4010"
select select "830"
type input "9607783777"
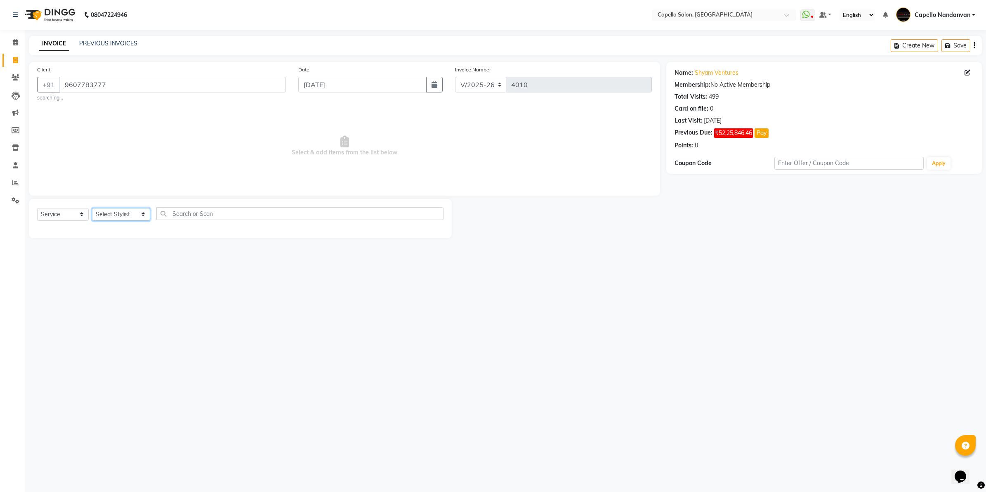
drag, startPoint x: 128, startPoint y: 212, endPoint x: 135, endPoint y: 221, distance: 10.6
click at [130, 212] on select "Select Stylist Admin [PERSON_NAME] [PERSON_NAME] [PERSON_NAME] [PERSON_NAME] Ow…" at bounding box center [121, 214] width 58 height 13
select select "14478"
click at [92, 208] on select "Select Stylist Admin [PERSON_NAME] [PERSON_NAME] [PERSON_NAME] [PERSON_NAME] Ow…" at bounding box center [121, 214] width 58 height 13
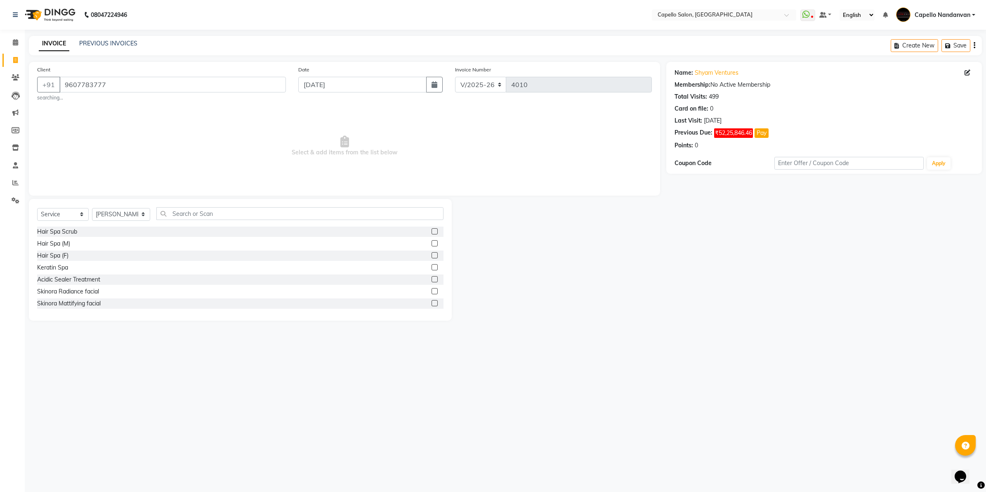
click at [201, 200] on div "Client +91 9607783777 searching... Date 01-09-2025 Invoice Number V/2025 V/2025…" at bounding box center [345, 191] width 644 height 259
drag, startPoint x: 201, startPoint y: 200, endPoint x: 205, endPoint y: 213, distance: 13.8
click at [200, 218] on input "text" at bounding box center [299, 213] width 287 height 13
type input "eye"
click at [96, 231] on div "Eyebrow, upperlips ,forehad" at bounding box center [73, 231] width 73 height 9
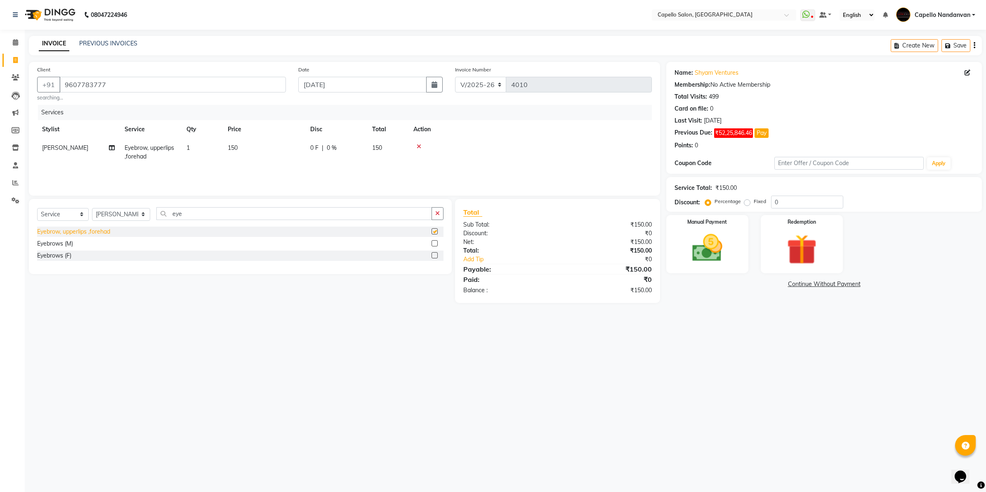
checkbox input "false"
click at [714, 264] on img at bounding box center [706, 248] width 51 height 36
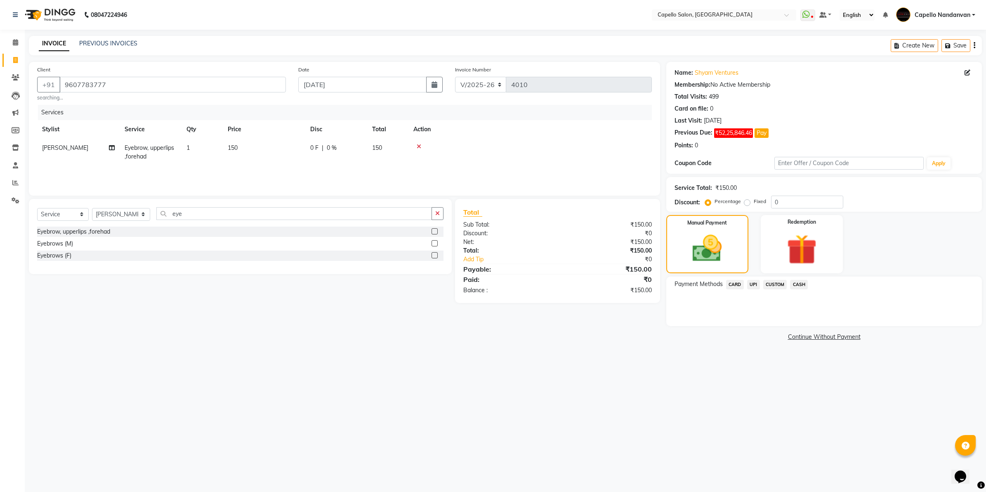
click at [796, 281] on span "CASH" at bounding box center [799, 284] width 18 height 9
click at [811, 324] on button "Add Payment" at bounding box center [875, 328] width 195 height 13
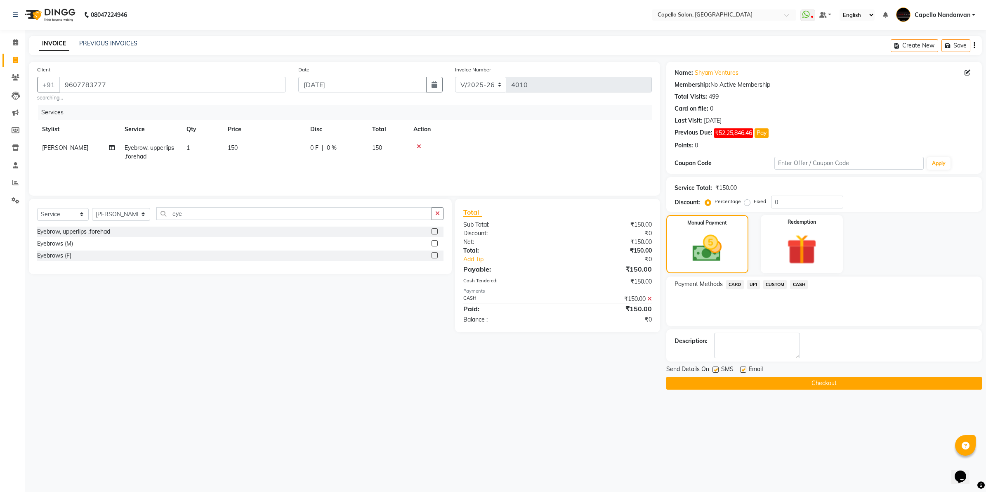
click at [193, 220] on div "eye" at bounding box center [300, 213] width 287 height 13
click at [205, 213] on input "eye" at bounding box center [294, 213] width 276 height 13
type input "e"
click at [145, 212] on select "Select Stylist Admin [PERSON_NAME] [PERSON_NAME] [PERSON_NAME] [PERSON_NAME] Ow…" at bounding box center [121, 214] width 58 height 13
select select "42453"
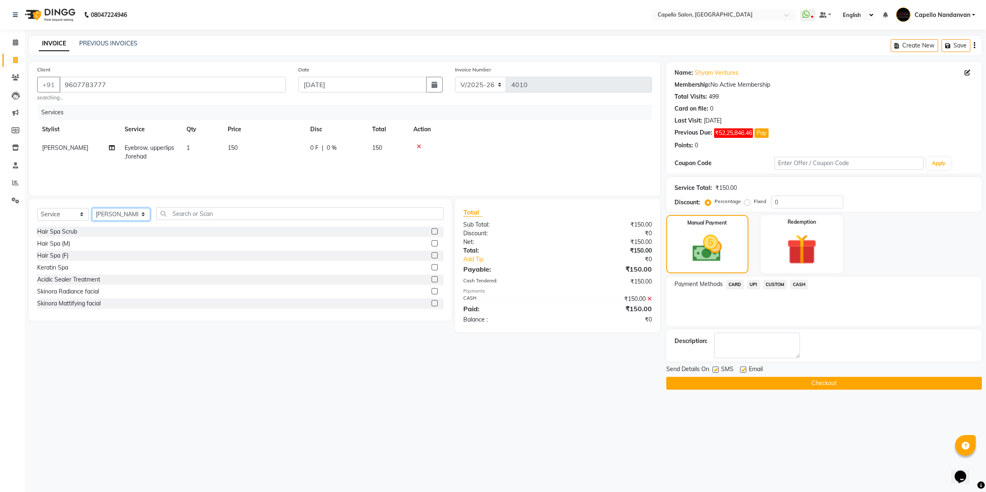
click at [92, 208] on select "Select Stylist Admin [PERSON_NAME] [PERSON_NAME] [PERSON_NAME] [PERSON_NAME] Ow…" at bounding box center [121, 214] width 58 height 13
click at [267, 213] on input "text" at bounding box center [299, 213] width 287 height 13
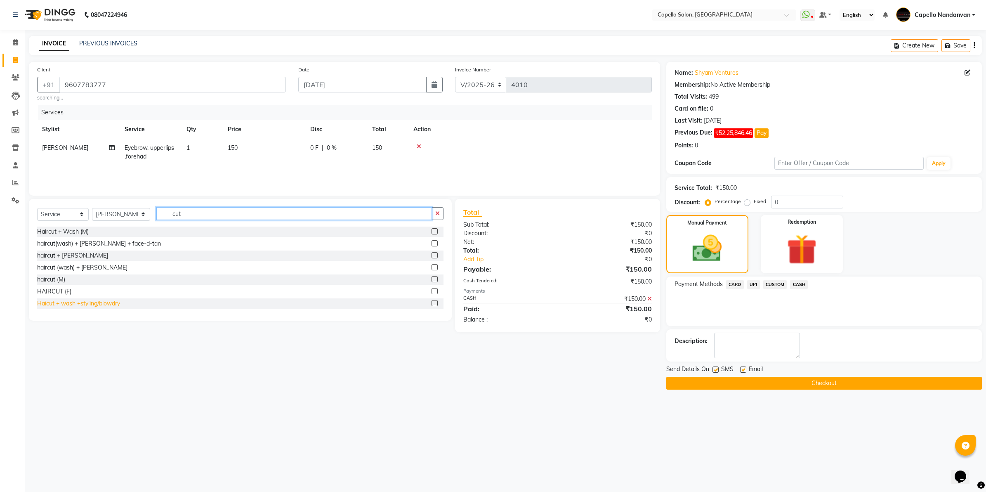
type input "cut"
click at [89, 304] on div "Haicut + wash +styling/blowdry" at bounding box center [78, 303] width 83 height 9
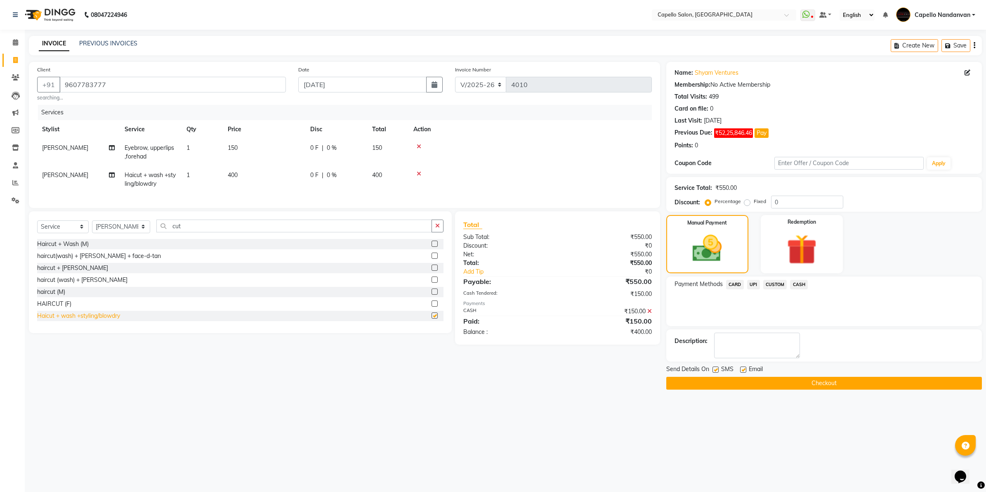
checkbox input "false"
click at [803, 283] on span "CASH" at bounding box center [799, 284] width 18 height 9
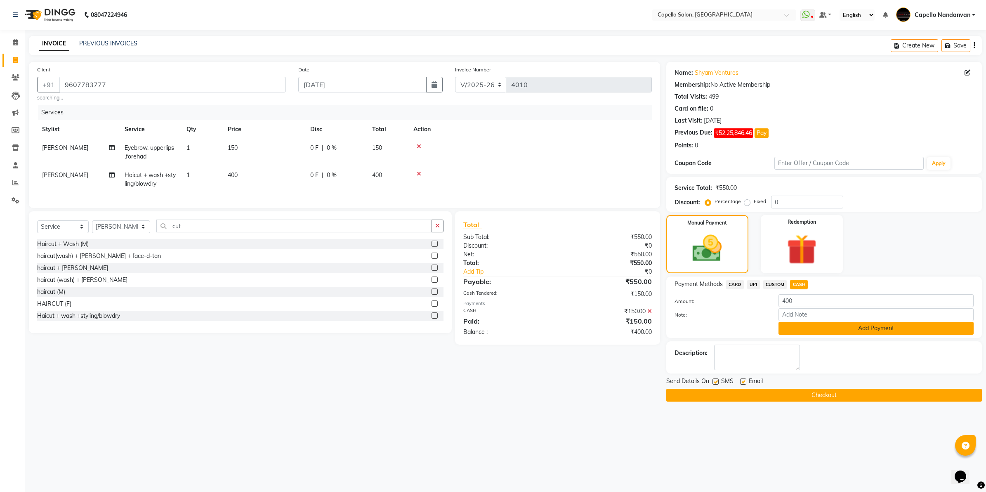
click at [812, 326] on button "Add Payment" at bounding box center [875, 328] width 195 height 13
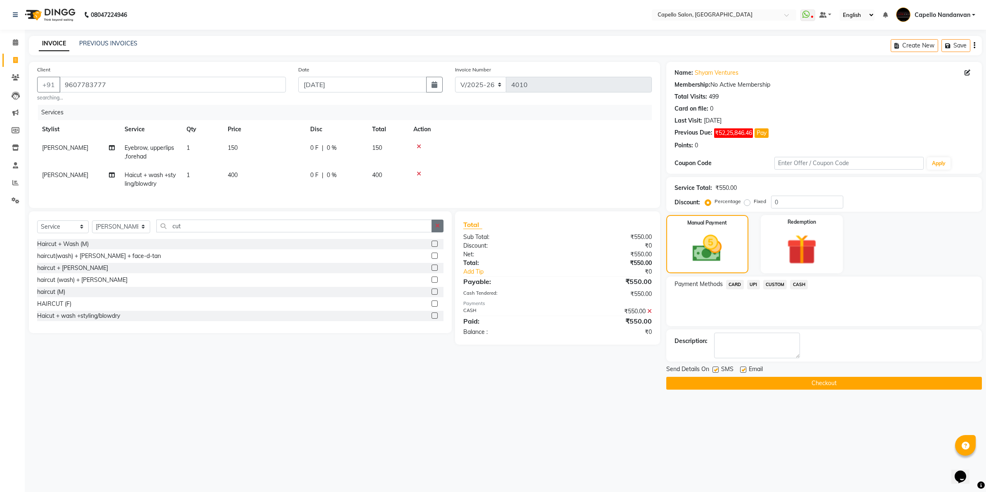
click at [438, 229] on icon "button" at bounding box center [437, 226] width 5 height 6
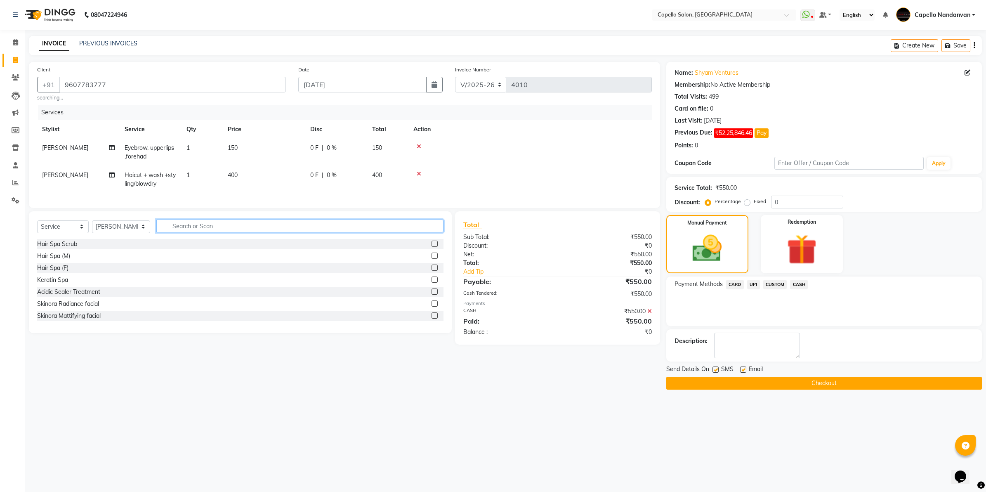
click at [203, 232] on input "text" at bounding box center [299, 225] width 287 height 13
type input "cut"
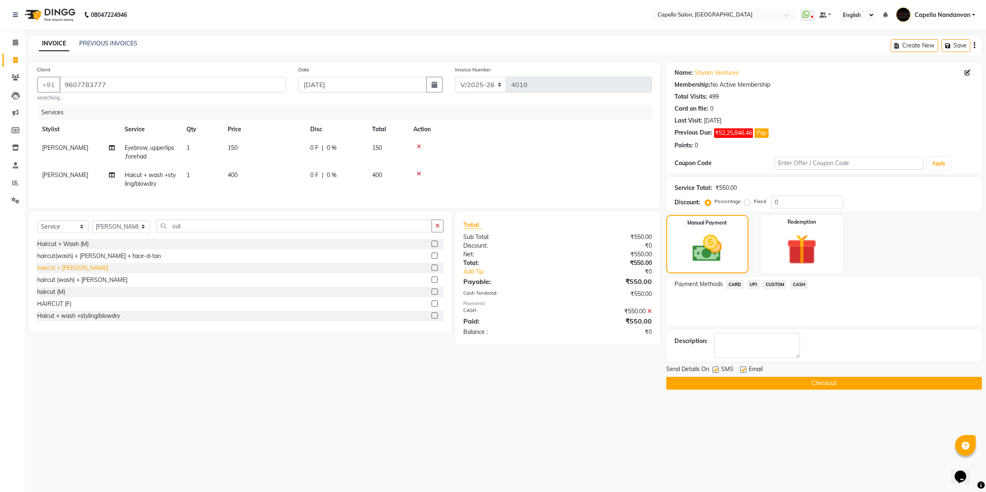
click at [58, 271] on div "haircut + [PERSON_NAME]" at bounding box center [72, 268] width 71 height 9
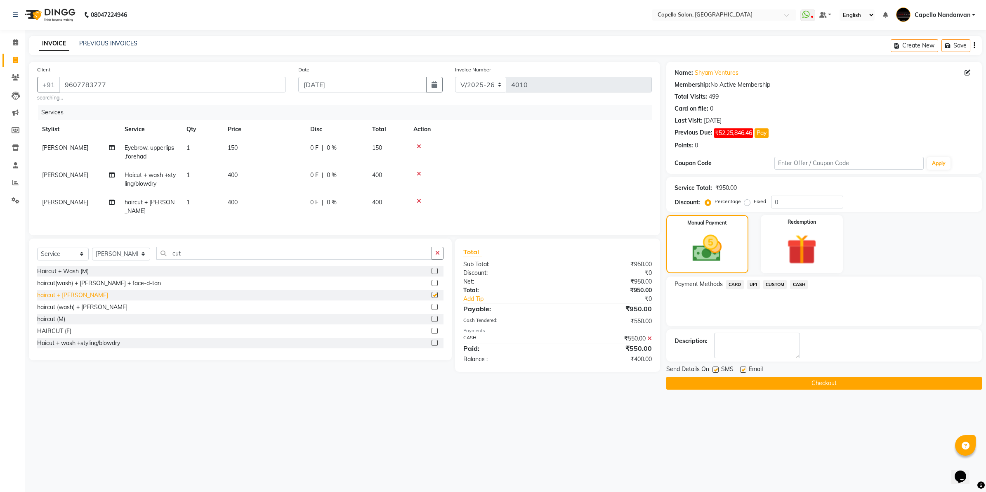
checkbox input "false"
click at [418, 200] on icon at bounding box center [419, 201] width 5 height 6
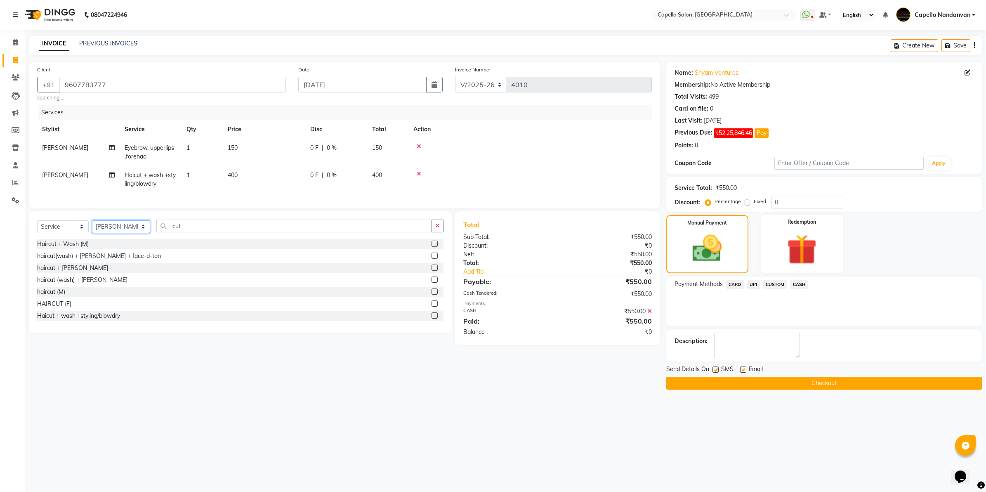
click at [139, 233] on select "Select Stylist Admin [PERSON_NAME] [PERSON_NAME] [PERSON_NAME] [PERSON_NAME] Ow…" at bounding box center [121, 226] width 58 height 13
select select "66495"
click at [92, 228] on select "Select Stylist Admin [PERSON_NAME] [PERSON_NAME] [PERSON_NAME] [PERSON_NAME] Ow…" at bounding box center [121, 226] width 58 height 13
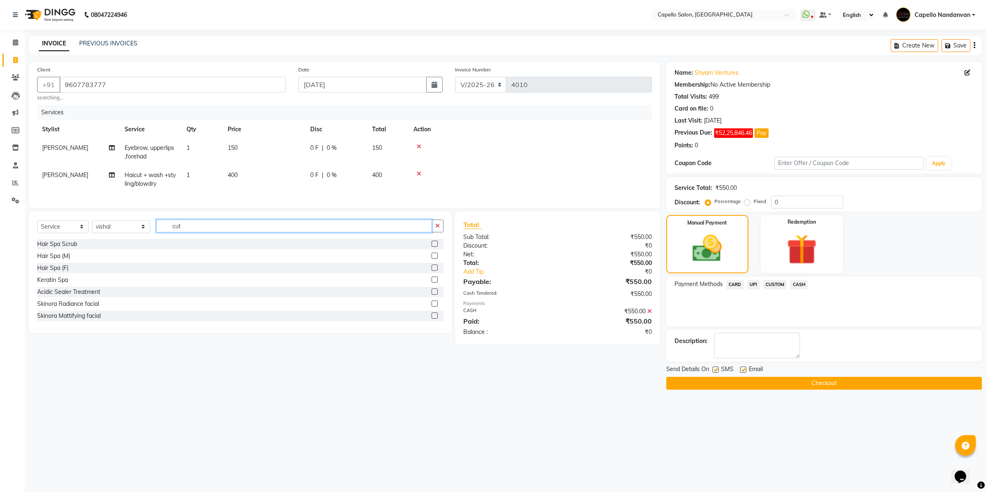
click at [420, 232] on input "cut" at bounding box center [294, 225] width 276 height 13
click at [438, 229] on icon "button" at bounding box center [437, 226] width 5 height 6
type input "cut"
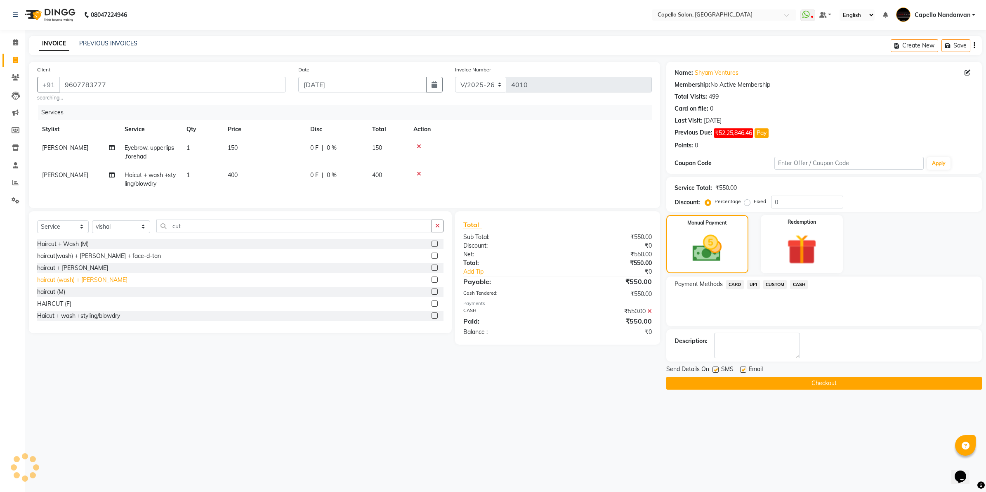
click at [68, 284] on div "haircut (wash) + [PERSON_NAME]" at bounding box center [82, 280] width 90 height 9
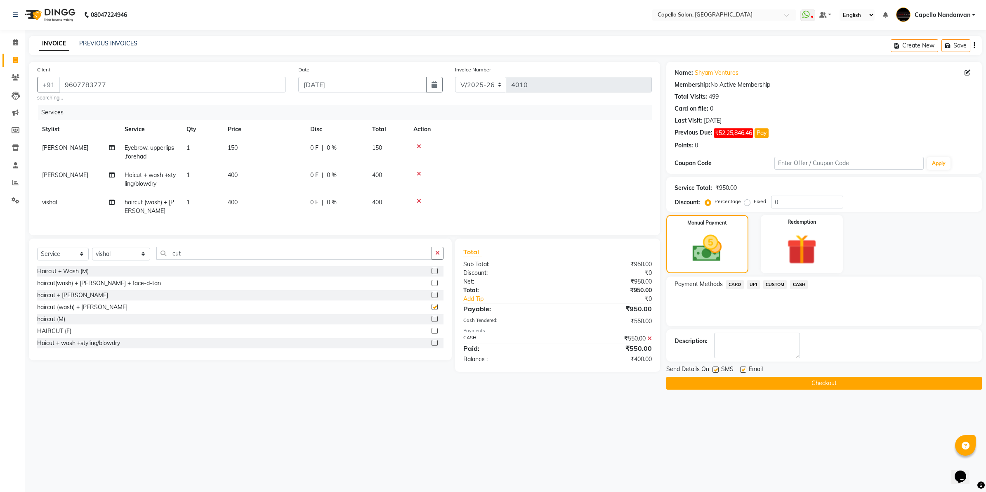
checkbox input "false"
click at [420, 200] on icon at bounding box center [419, 201] width 5 height 6
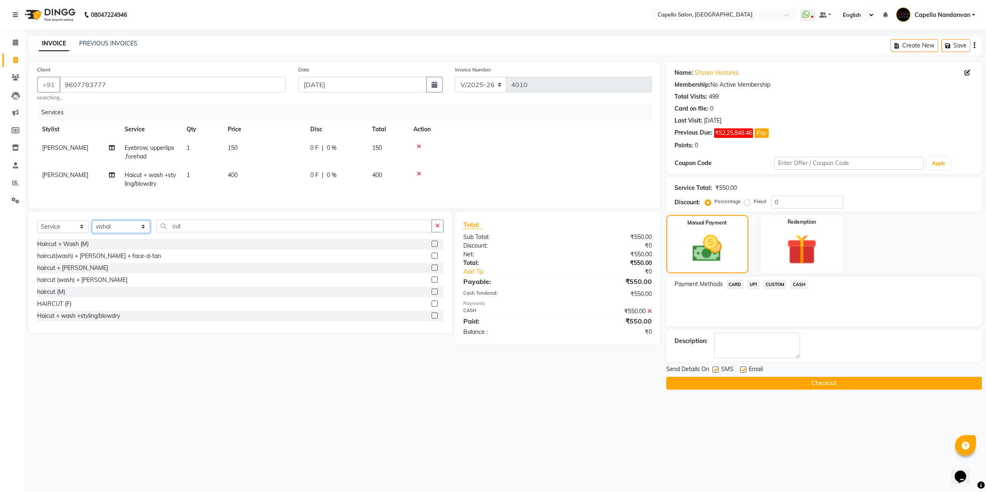
click at [133, 232] on select "Select Stylist Admin [PERSON_NAME] [PERSON_NAME] [PERSON_NAME] [PERSON_NAME] Ow…" at bounding box center [121, 226] width 58 height 13
select select "51223"
click at [92, 228] on select "Select Stylist Admin [PERSON_NAME] [PERSON_NAME] [PERSON_NAME] [PERSON_NAME] Ow…" at bounding box center [121, 226] width 58 height 13
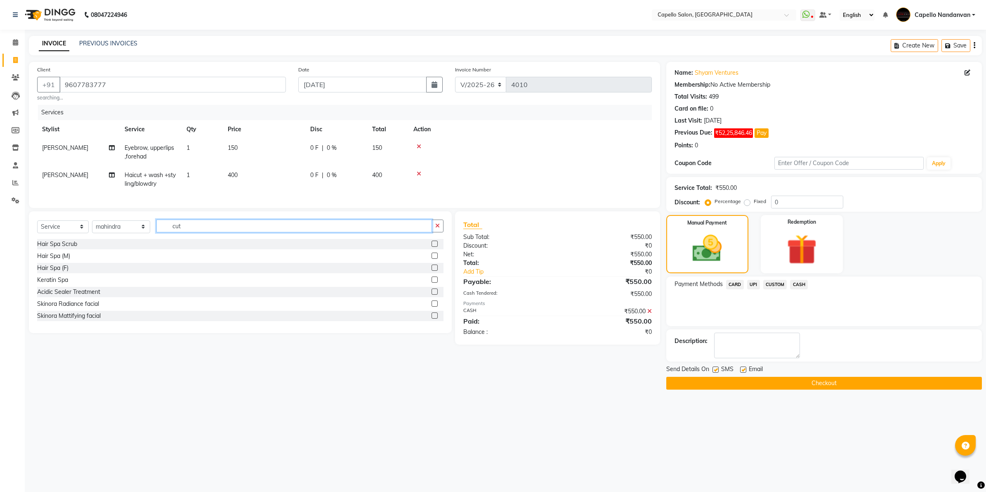
click at [192, 232] on input "cut" at bounding box center [294, 225] width 276 height 13
type input "cut"
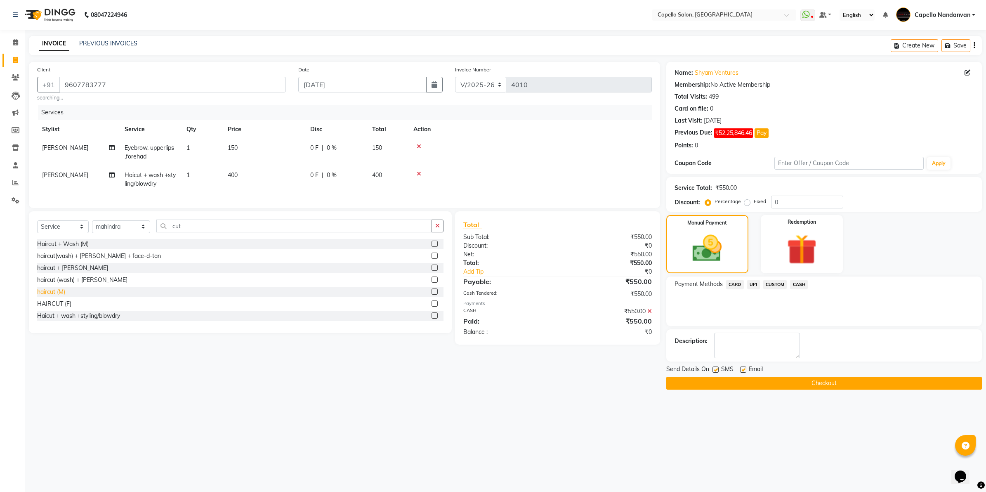
click at [54, 296] on div "haircut (M)" at bounding box center [51, 292] width 28 height 9
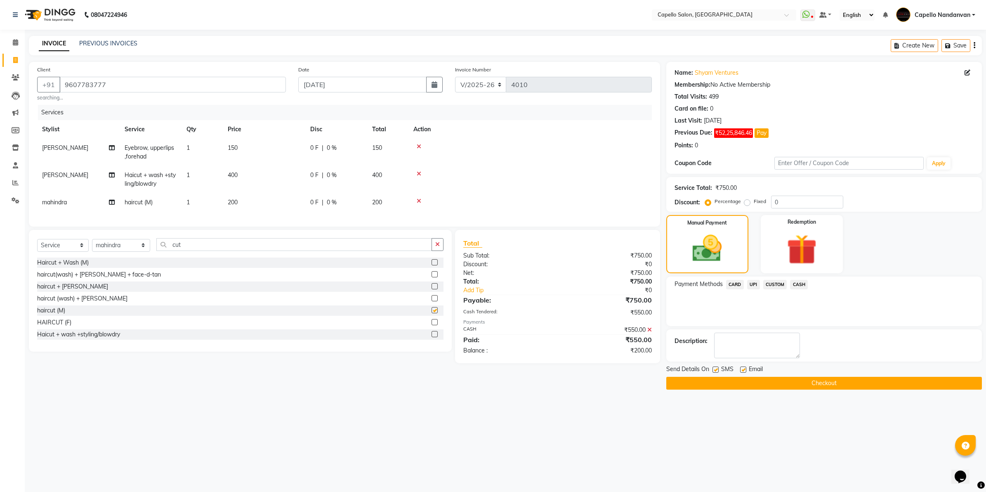
checkbox input "false"
click at [749, 283] on span "UPI" at bounding box center [753, 284] width 13 height 9
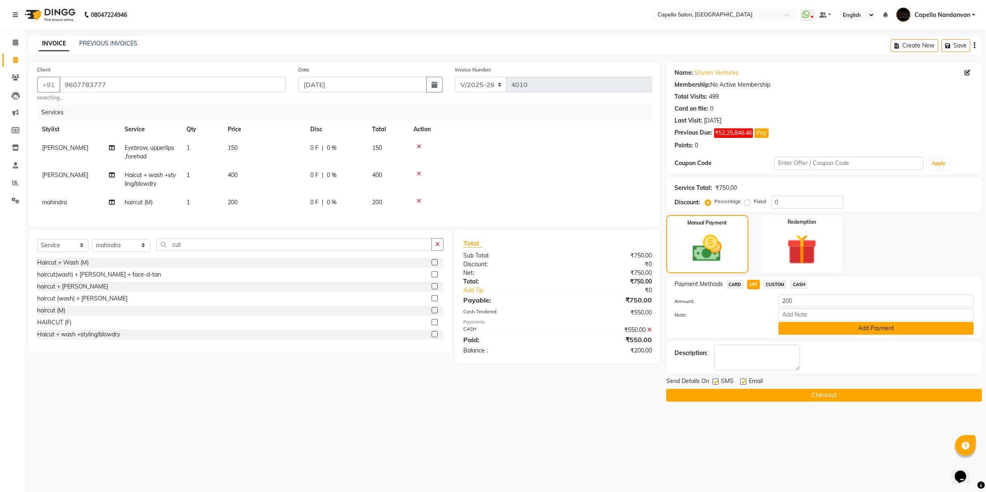
click at [812, 329] on button "Add Payment" at bounding box center [875, 328] width 195 height 13
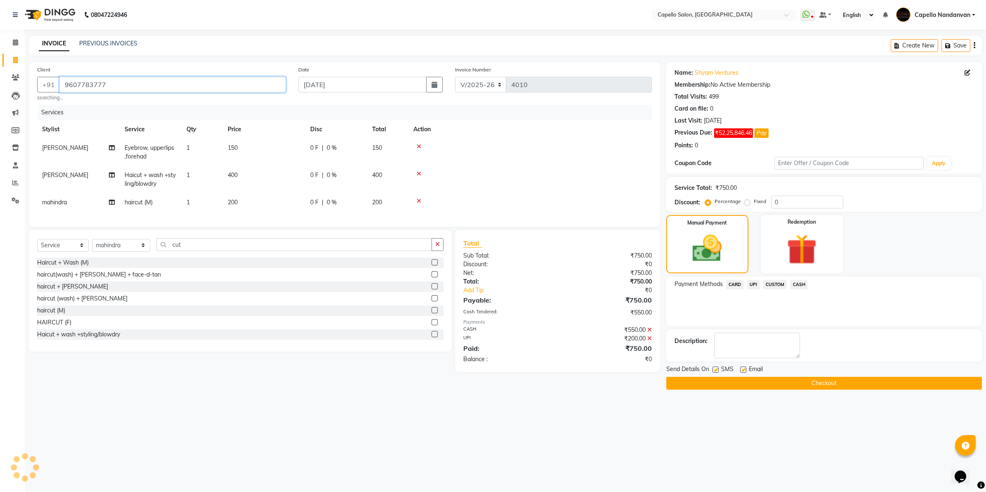
click at [126, 89] on input "9607783777" at bounding box center [172, 85] width 226 height 16
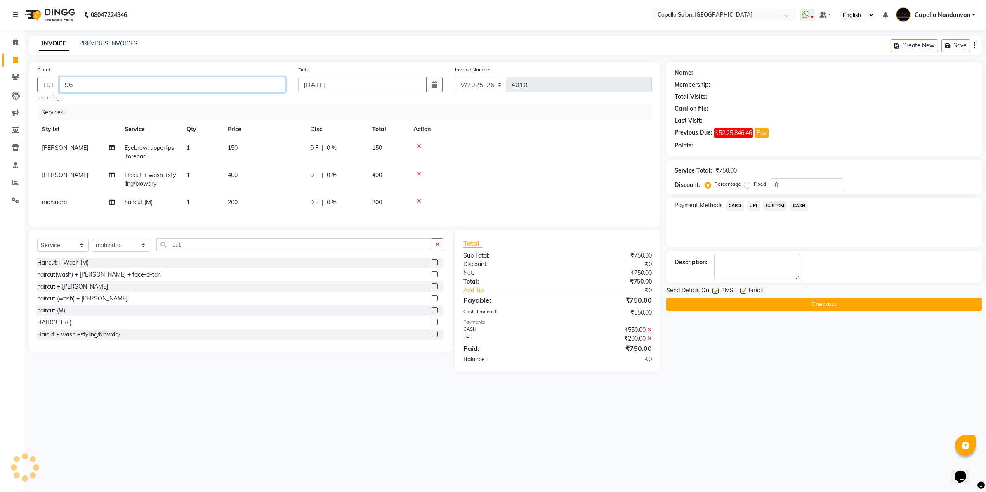
type input "9"
click at [419, 196] on icon at bounding box center [419, 199] width 5 height 6
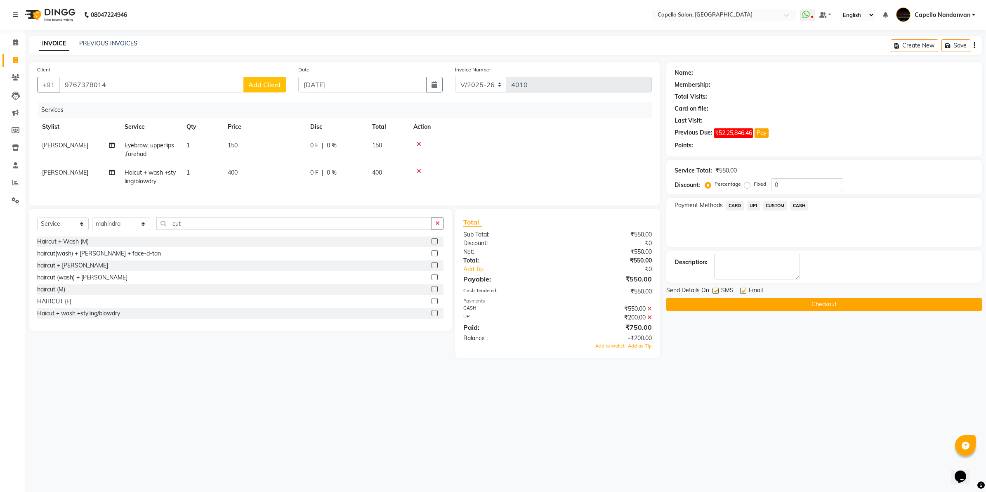
click at [650, 320] on icon at bounding box center [649, 317] width 5 height 6
click at [726, 302] on button "Checkout" at bounding box center [824, 304] width 316 height 13
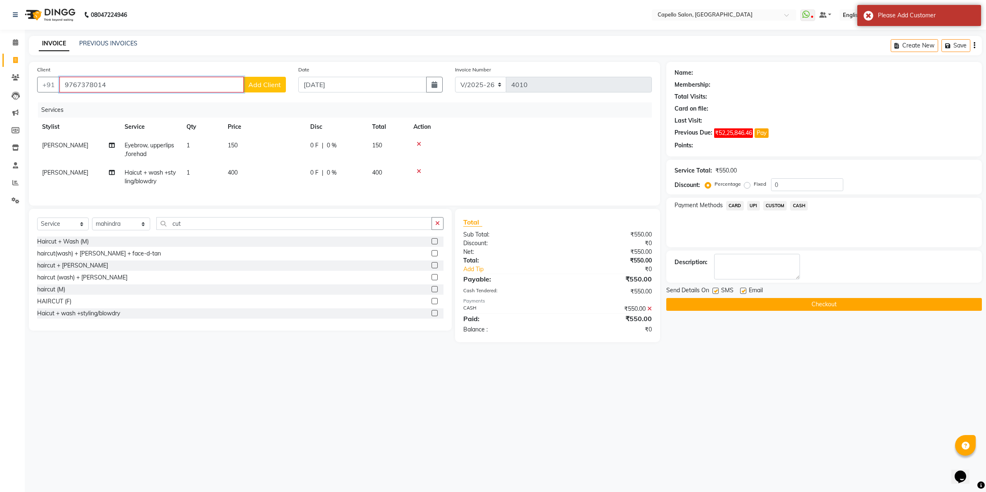
click at [170, 79] on input "9767378014" at bounding box center [151, 85] width 184 height 16
type input "9"
type input "9607783777"
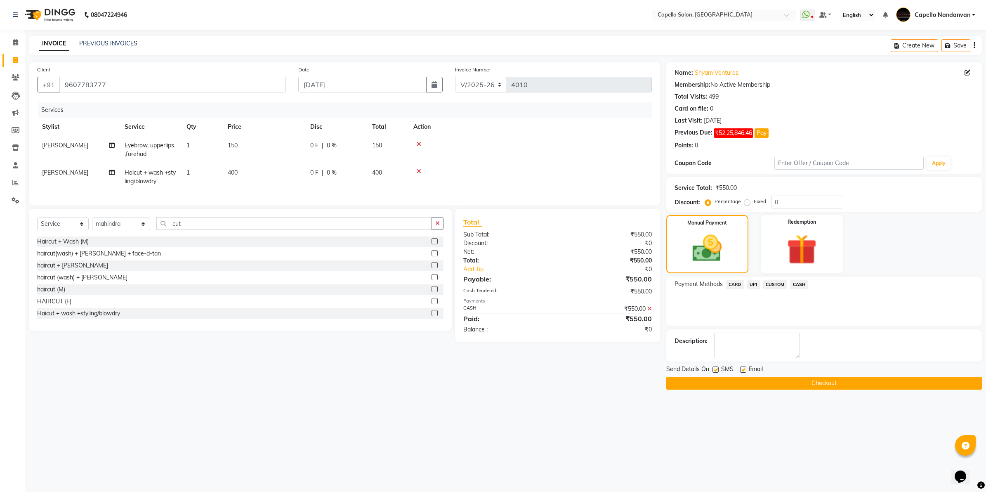
click at [780, 380] on button "Checkout" at bounding box center [824, 383] width 316 height 13
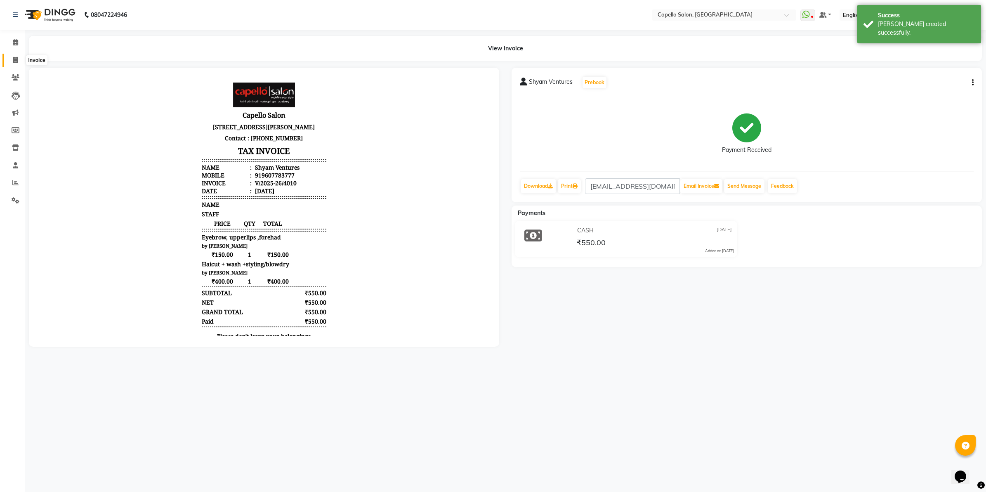
click at [14, 57] on icon at bounding box center [15, 60] width 5 height 6
select select "service"
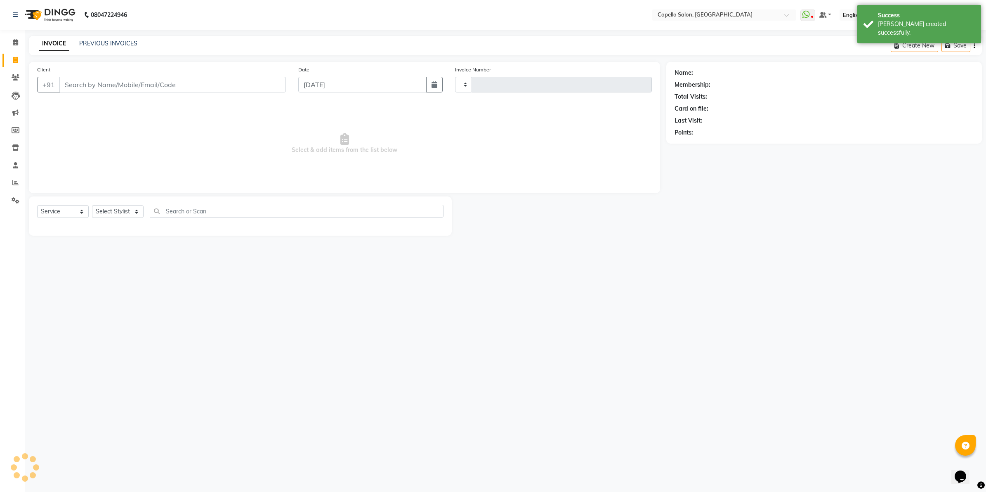
type input "4011"
select select "830"
click at [106, 85] on input "Client" at bounding box center [172, 85] width 226 height 16
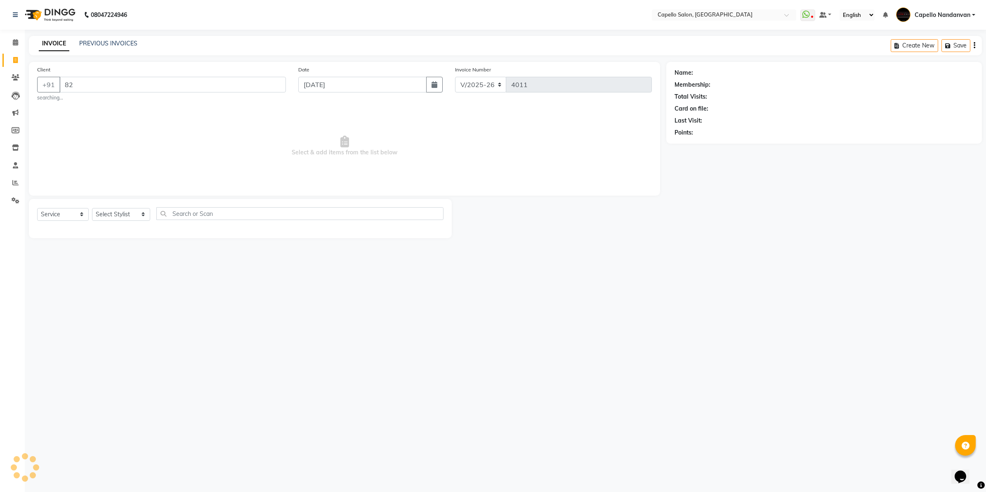
type input "8"
type input "9823625269"
click at [267, 86] on span "Add Client" at bounding box center [264, 84] width 33 height 8
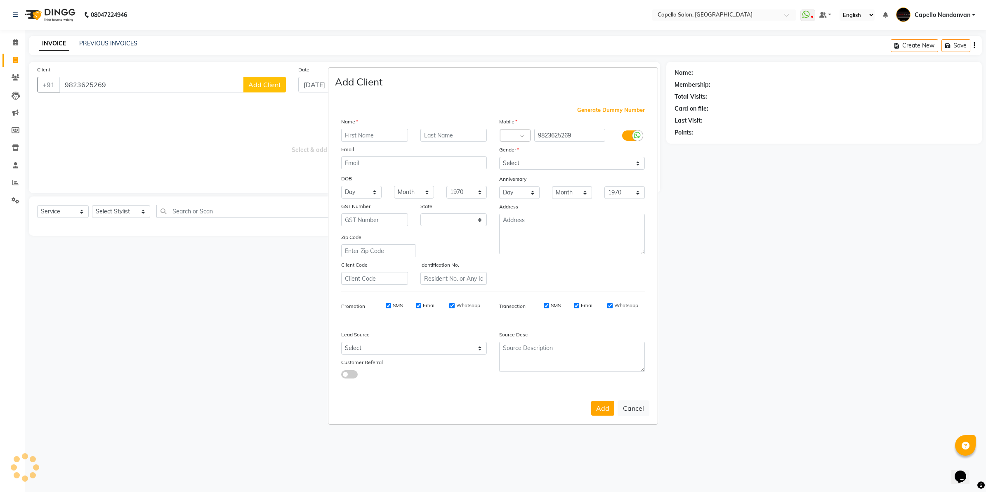
select select "22"
type input "mandesh"
click at [528, 158] on select "Select Male Female Other Prefer Not To Say" at bounding box center [572, 163] width 146 height 13
select select "male"
click at [499, 158] on select "Select Male Female Other Prefer Not To Say" at bounding box center [572, 163] width 146 height 13
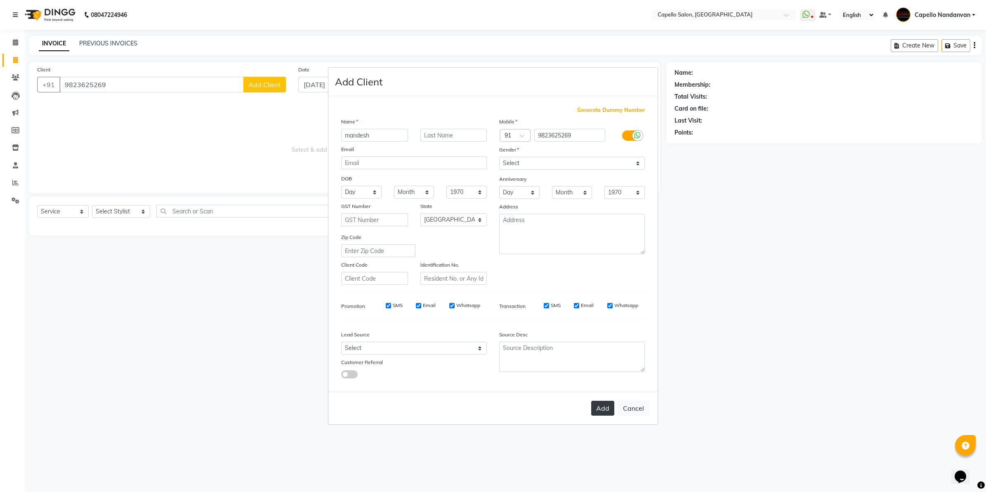
click at [597, 407] on button "Add" at bounding box center [602, 408] width 23 height 15
select select
select select "null"
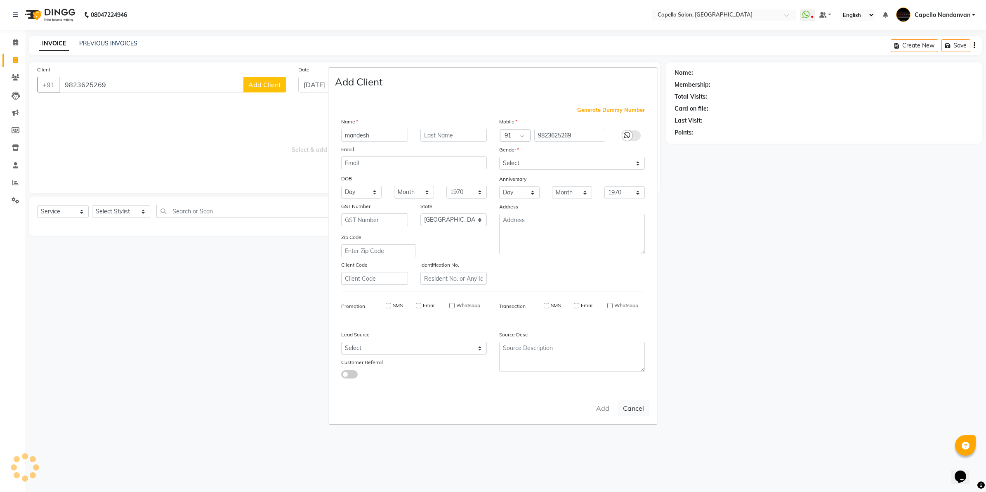
select select
checkbox input "false"
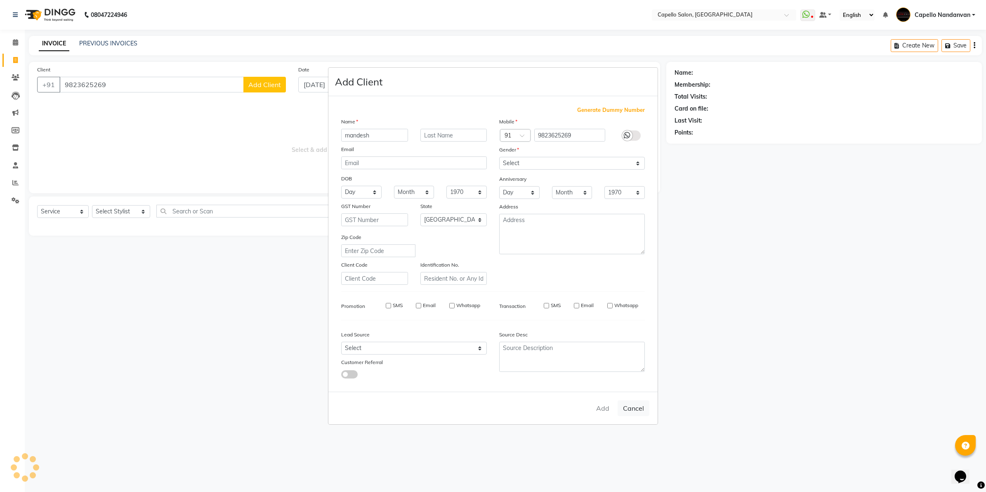
checkbox input "false"
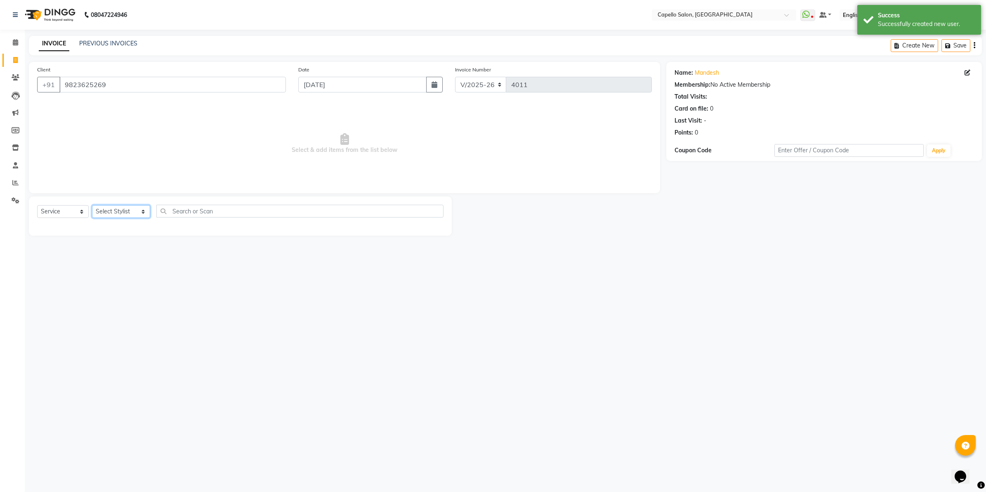
click at [128, 209] on select "Select Stylist Admin [PERSON_NAME] [PERSON_NAME] [PERSON_NAME] [PERSON_NAME] Ow…" at bounding box center [121, 211] width 58 height 13
select select "66495"
click at [92, 205] on select "Select Stylist Admin [PERSON_NAME] [PERSON_NAME] [PERSON_NAME] [PERSON_NAME] Ow…" at bounding box center [121, 211] width 58 height 13
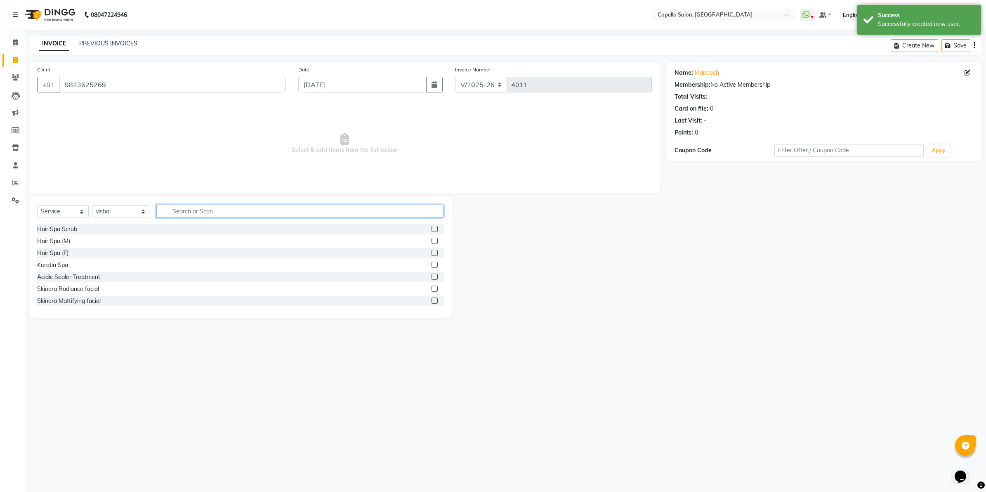
click at [226, 215] on input "text" at bounding box center [299, 211] width 287 height 13
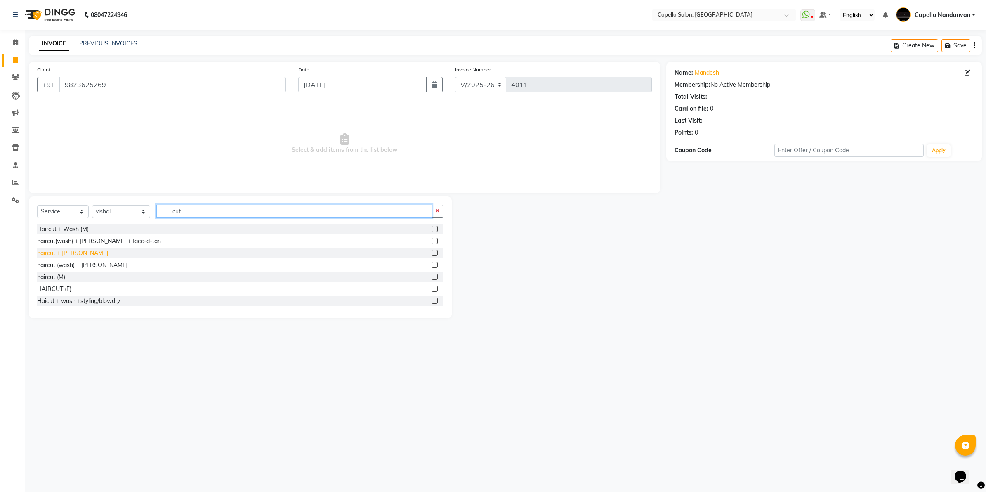
type input "cut"
click at [71, 252] on div "haircut + [PERSON_NAME]" at bounding box center [72, 253] width 71 height 9
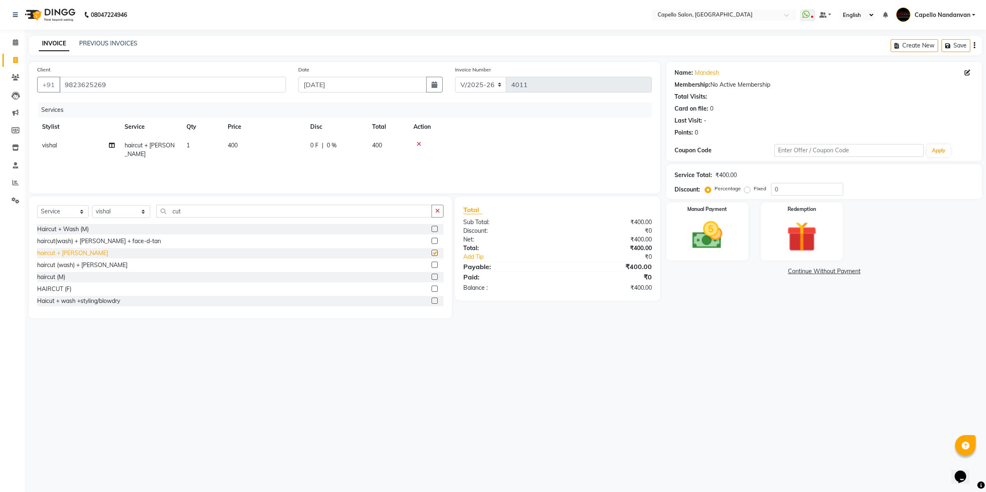
checkbox input "false"
click at [733, 234] on div "Manual Payment" at bounding box center [707, 231] width 85 height 61
click at [753, 267] on span "UPI" at bounding box center [753, 271] width 13 height 9
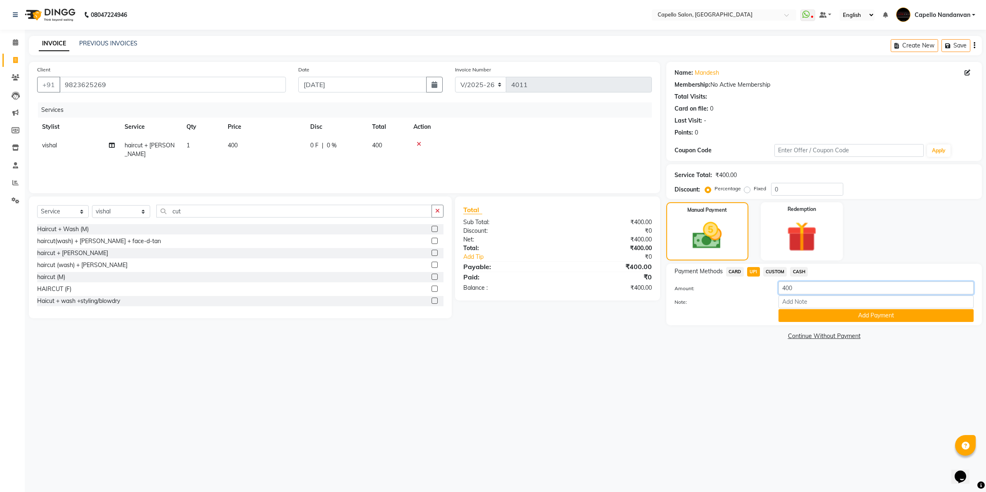
click at [784, 292] on input "400" at bounding box center [875, 287] width 195 height 13
type input "200"
click at [808, 317] on button "Add Payment" at bounding box center [875, 315] width 195 height 13
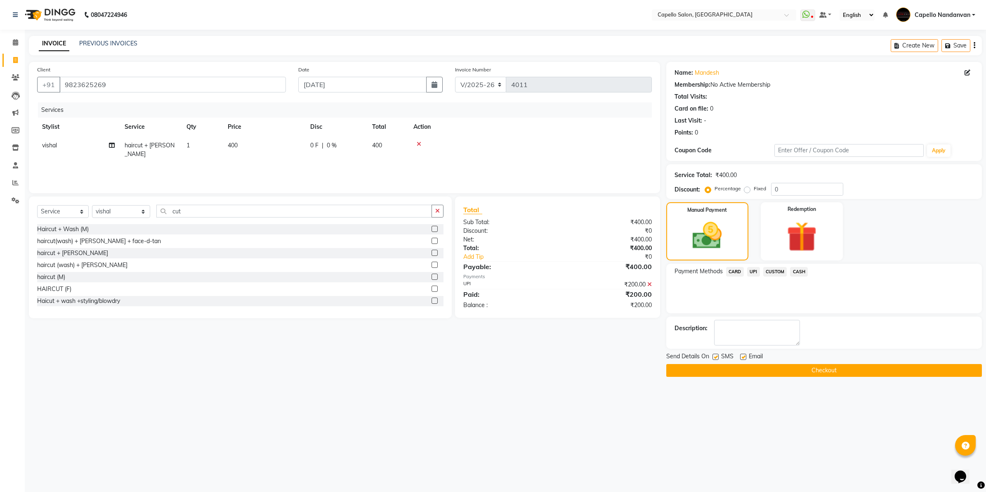
click at [790, 271] on span "CASH" at bounding box center [799, 271] width 18 height 9
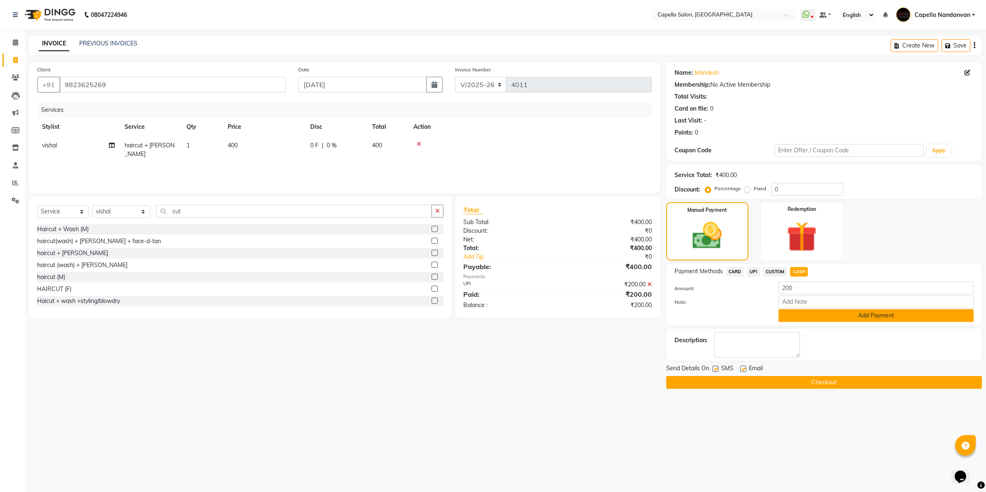
click at [791, 321] on button "Add Payment" at bounding box center [875, 315] width 195 height 13
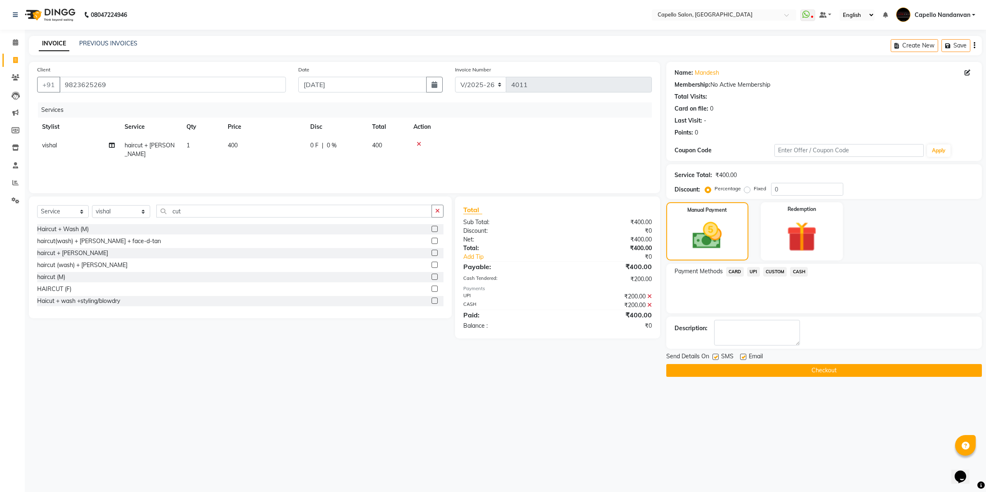
click at [795, 366] on button "Checkout" at bounding box center [824, 370] width 316 height 13
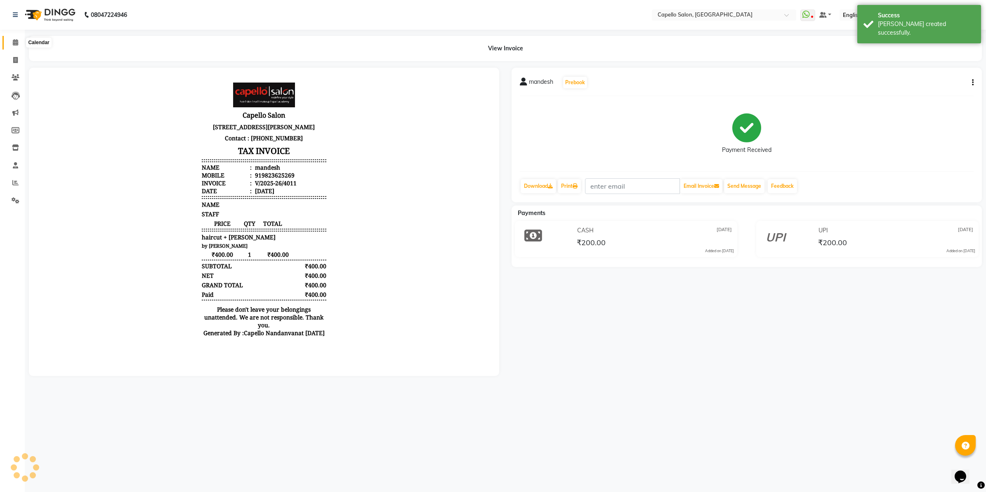
click at [11, 40] on span at bounding box center [15, 42] width 14 height 9
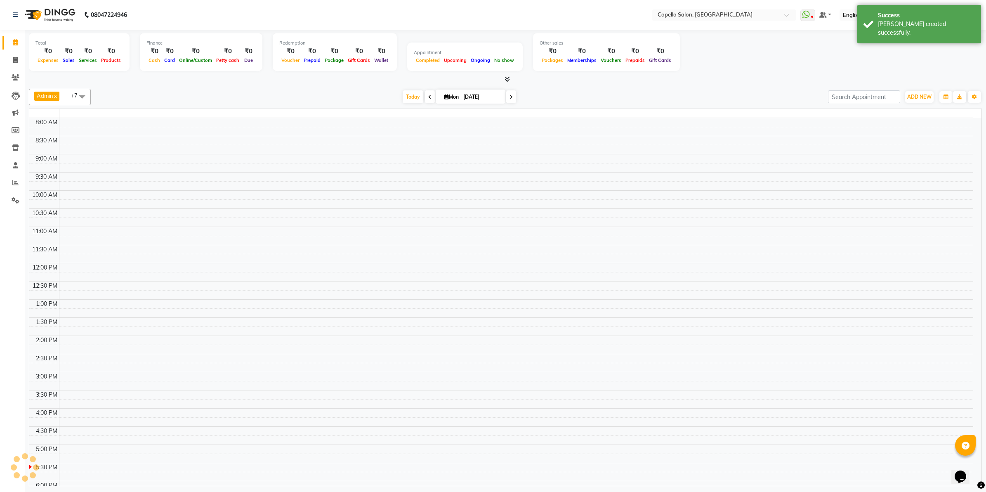
click at [11, 40] on span at bounding box center [15, 42] width 14 height 9
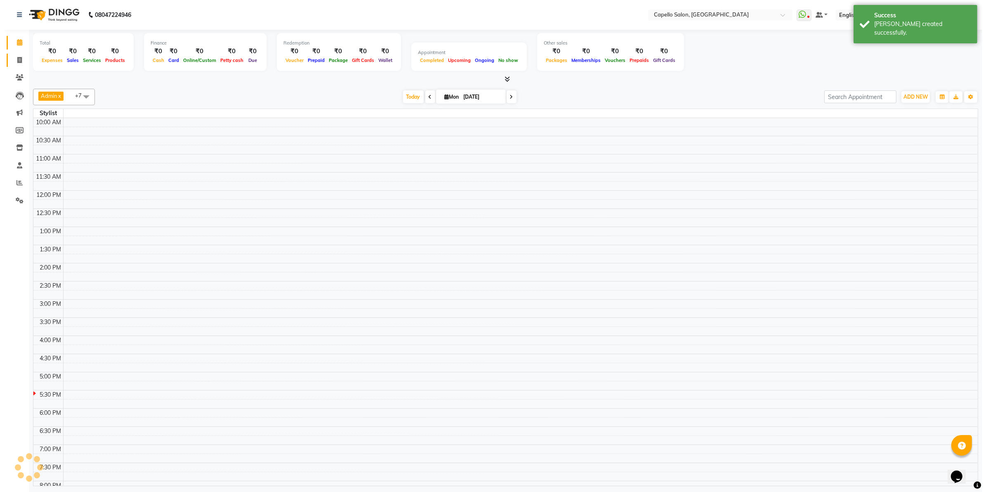
scroll to position [73, 0]
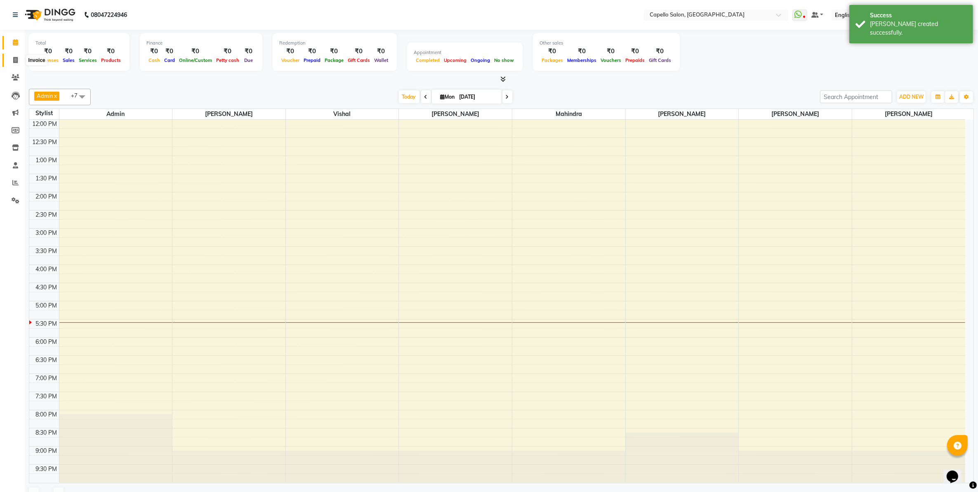
click at [13, 59] on icon at bounding box center [15, 60] width 5 height 6
select select "service"
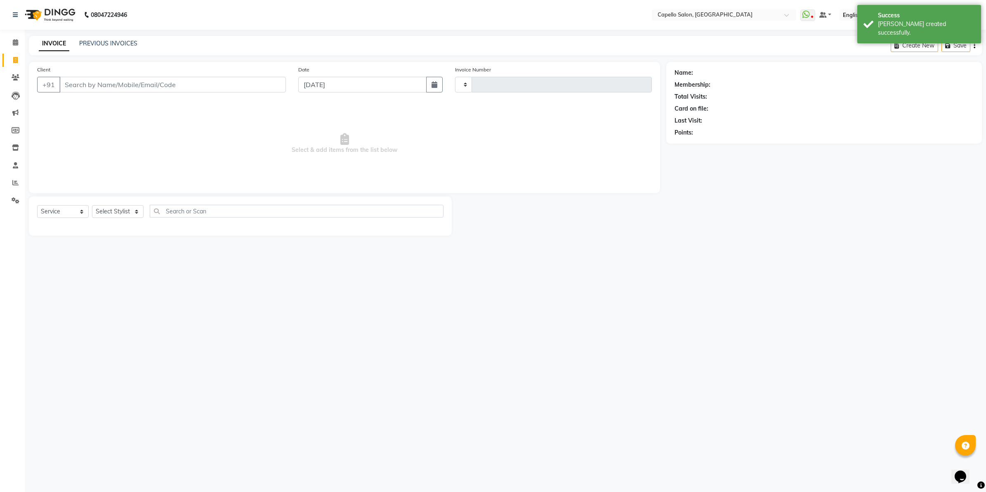
type input "4012"
select select "830"
click at [128, 45] on link "PREVIOUS INVOICES" at bounding box center [108, 43] width 58 height 7
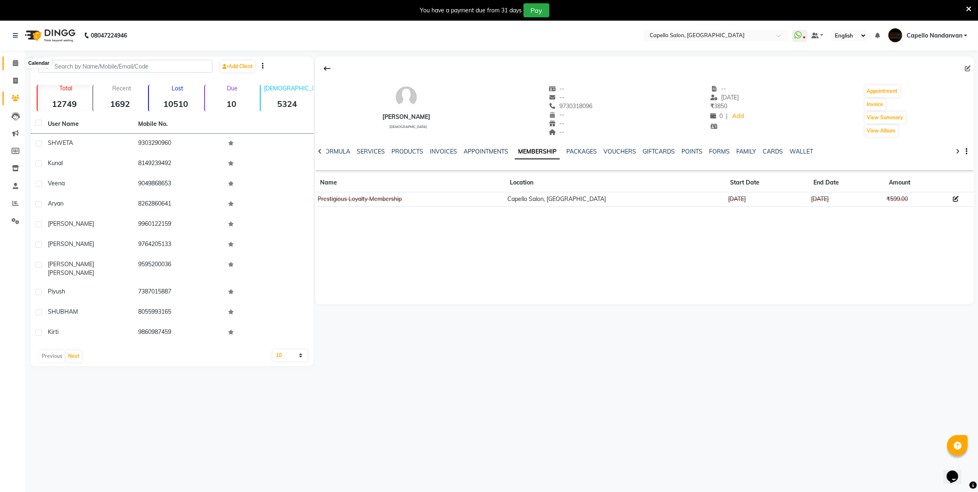
click at [15, 63] on icon at bounding box center [15, 63] width 5 height 6
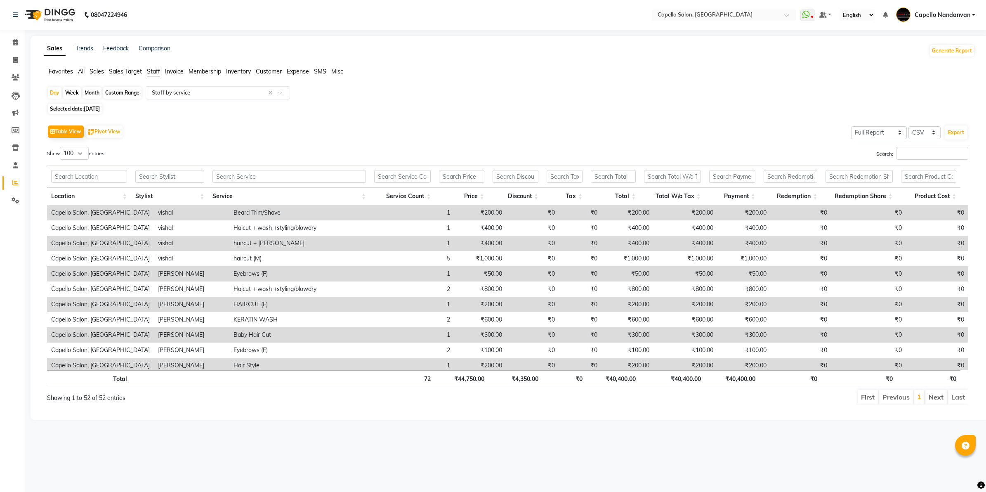
select select "full_report"
select select "csv"
select select "100"
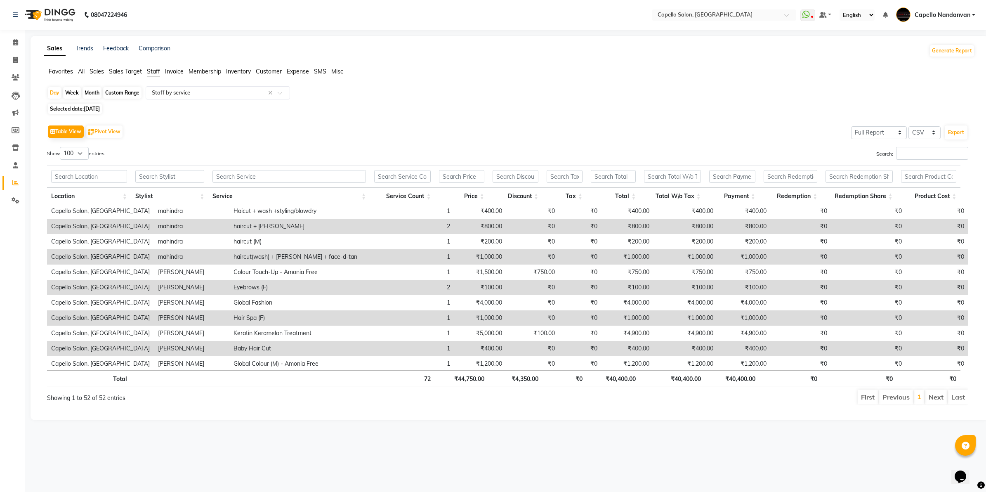
scroll to position [422, 0]
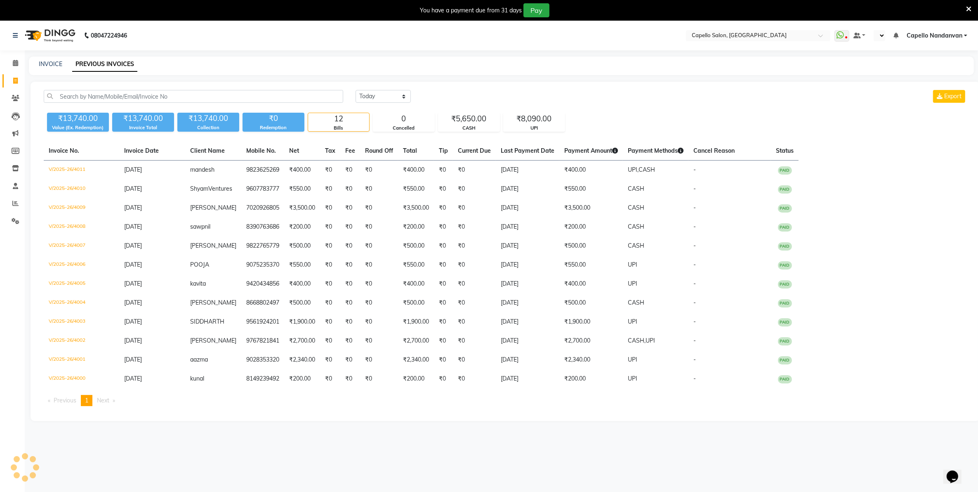
select select "en"
click at [16, 63] on icon at bounding box center [15, 63] width 5 height 6
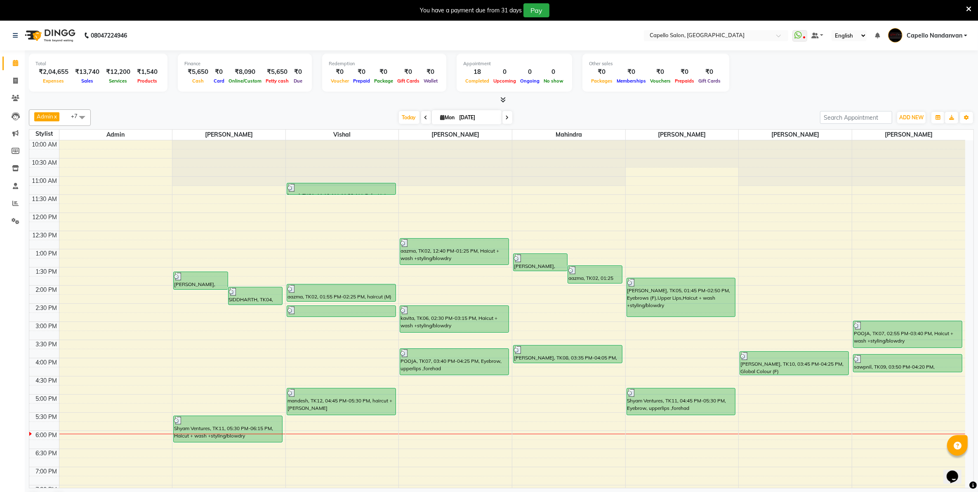
click at [966, 7] on icon at bounding box center [968, 8] width 5 height 7
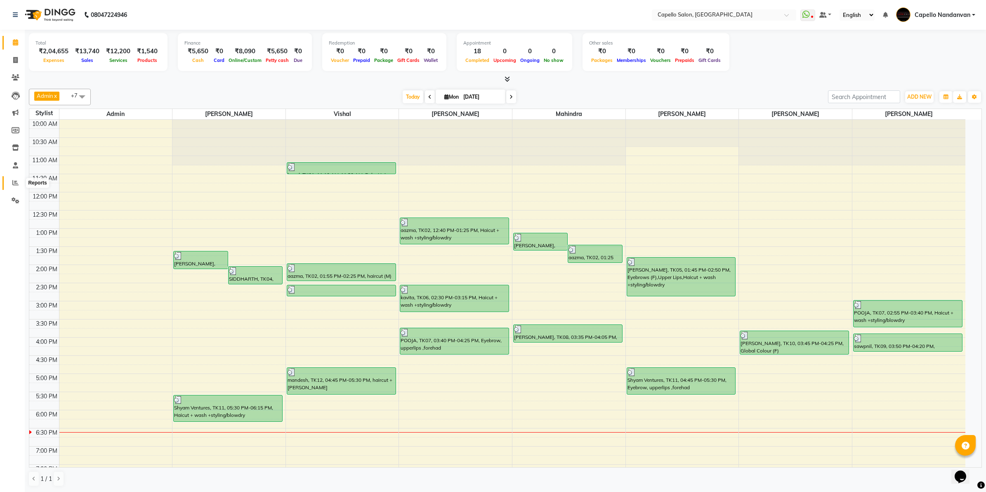
click at [15, 180] on icon at bounding box center [15, 182] width 6 height 6
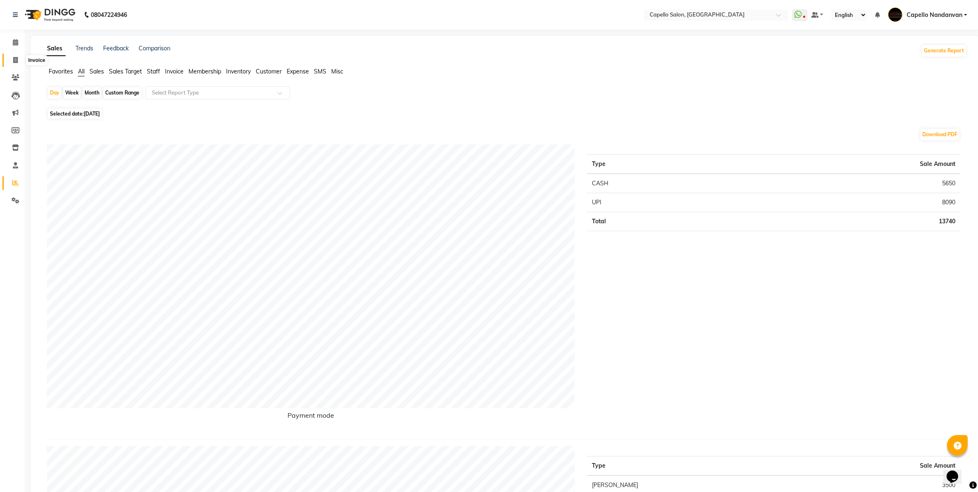
click at [15, 63] on icon at bounding box center [15, 60] width 5 height 6
select select "service"
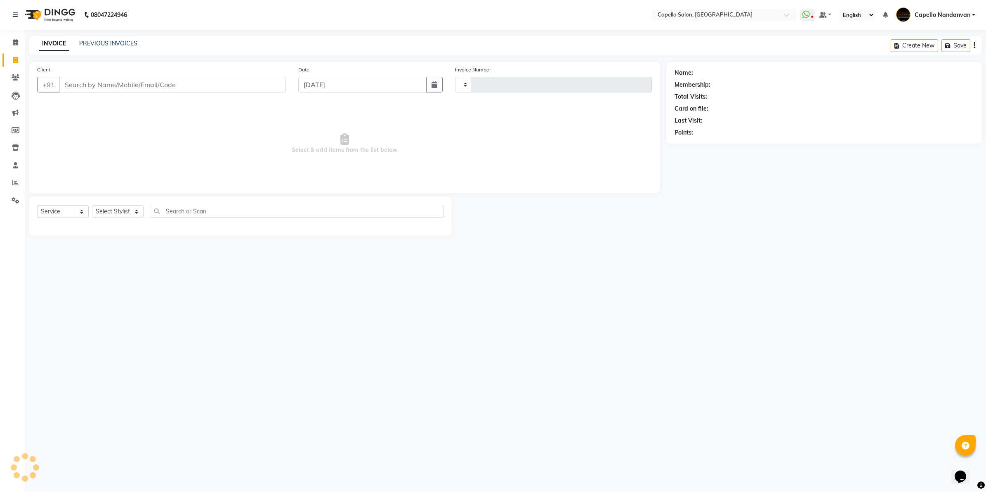
type input "4014"
select select "830"
click at [146, 88] on input "Client" at bounding box center [172, 85] width 226 height 16
type input "8"
type input "9518365736"
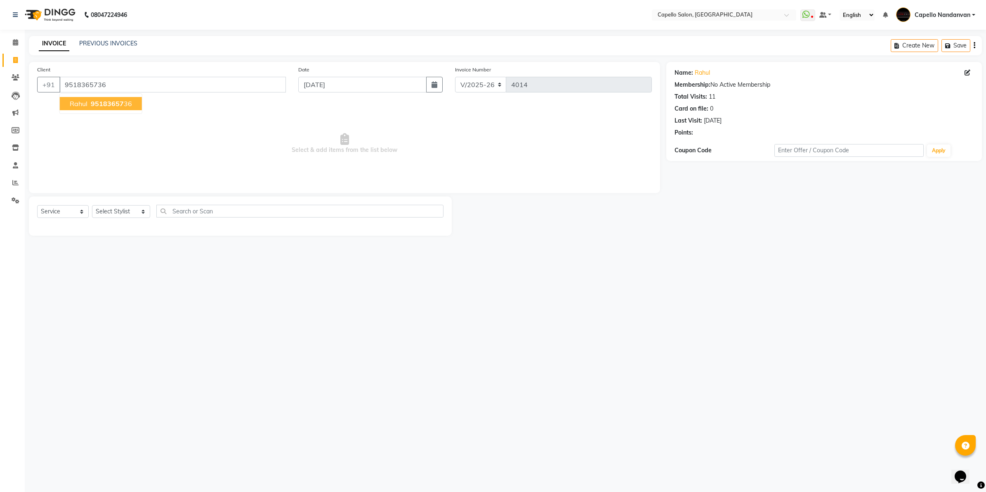
click at [93, 102] on span "95183657" at bounding box center [107, 103] width 33 height 8
click at [122, 207] on select "Select Stylist Admin [PERSON_NAME] [PERSON_NAME] [PERSON_NAME] [PERSON_NAME] Ow…" at bounding box center [121, 211] width 58 height 13
select select "66495"
click at [92, 205] on select "Select Stylist Admin [PERSON_NAME] [PERSON_NAME] [PERSON_NAME] [PERSON_NAME] Ow…" at bounding box center [121, 211] width 58 height 13
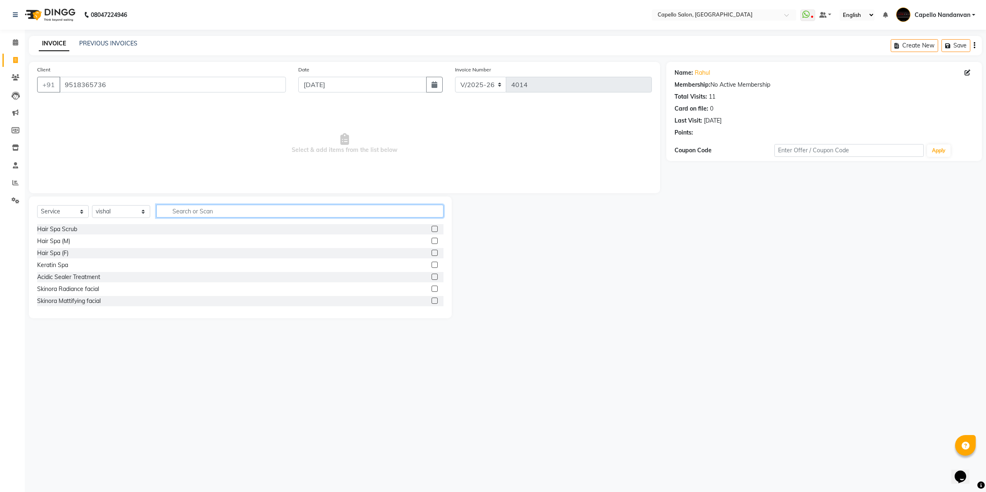
click at [174, 205] on input "text" at bounding box center [299, 211] width 287 height 13
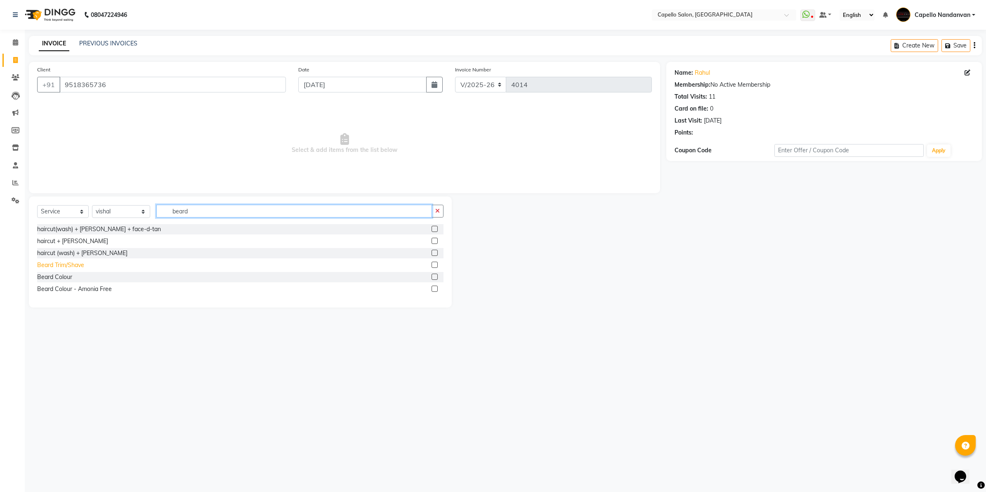
type input "beard"
click at [73, 266] on div "Beard Trim/Shave" at bounding box center [60, 265] width 47 height 9
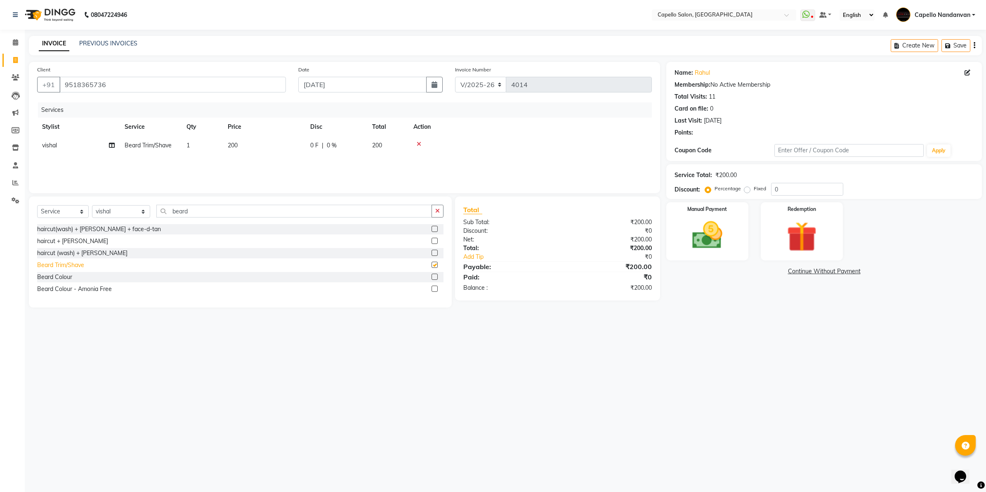
checkbox input "false"
click at [715, 240] on img at bounding box center [706, 235] width 51 height 36
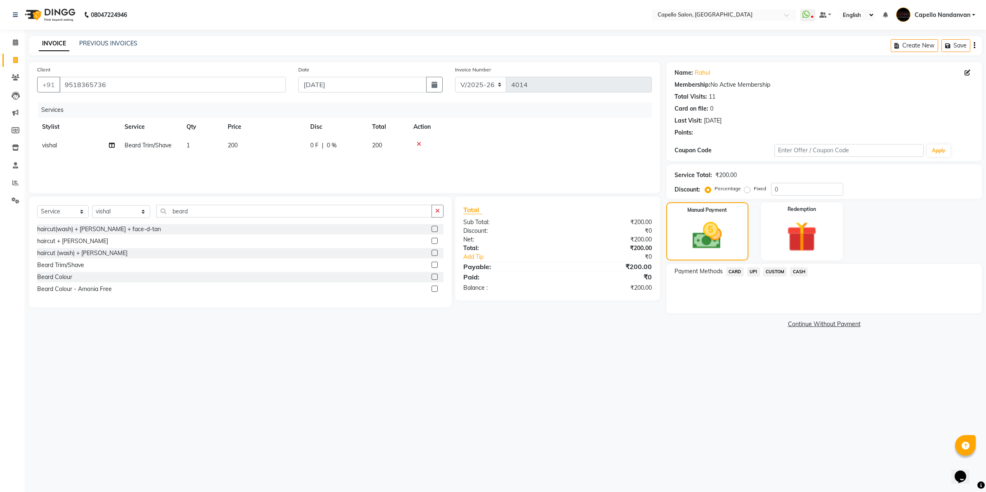
click at [752, 269] on span "UPI" at bounding box center [753, 271] width 13 height 9
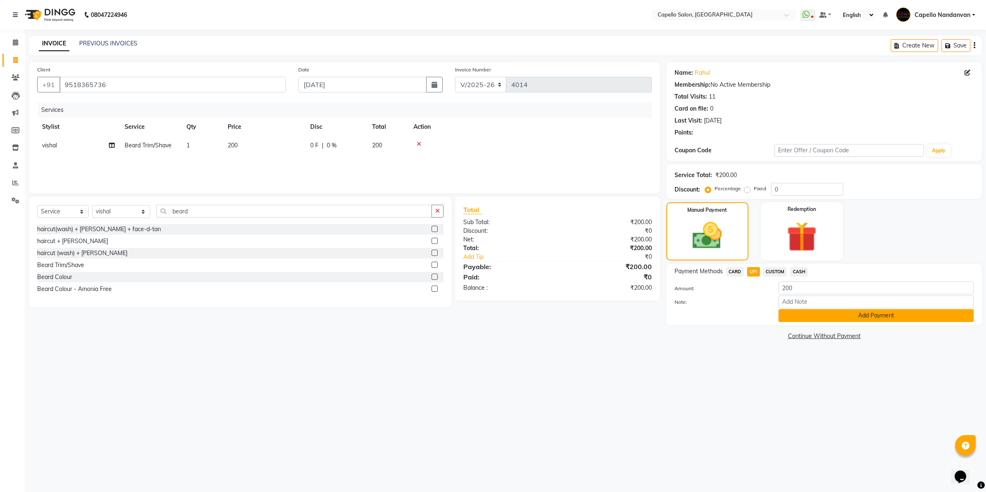
click at [810, 315] on button "Add Payment" at bounding box center [875, 315] width 195 height 13
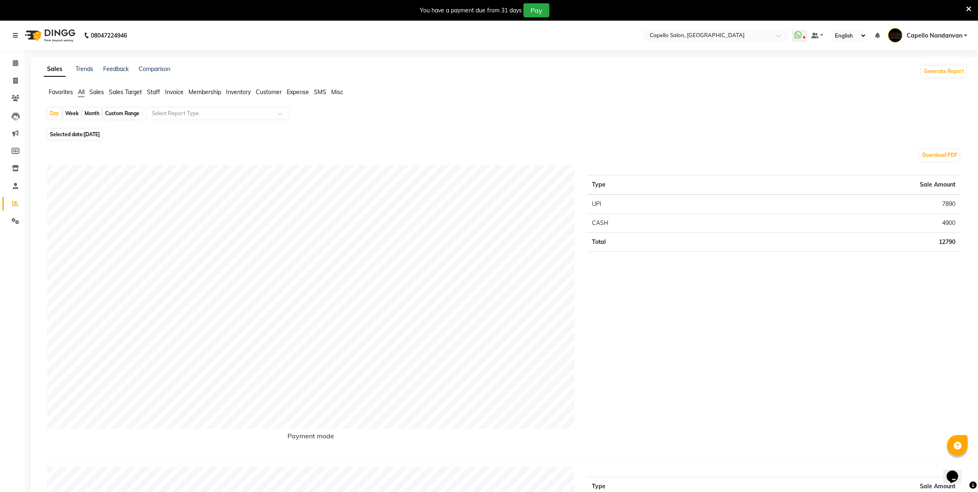
click at [91, 112] on div "Month" at bounding box center [92, 114] width 19 height 12
select select "9"
select select "2025"
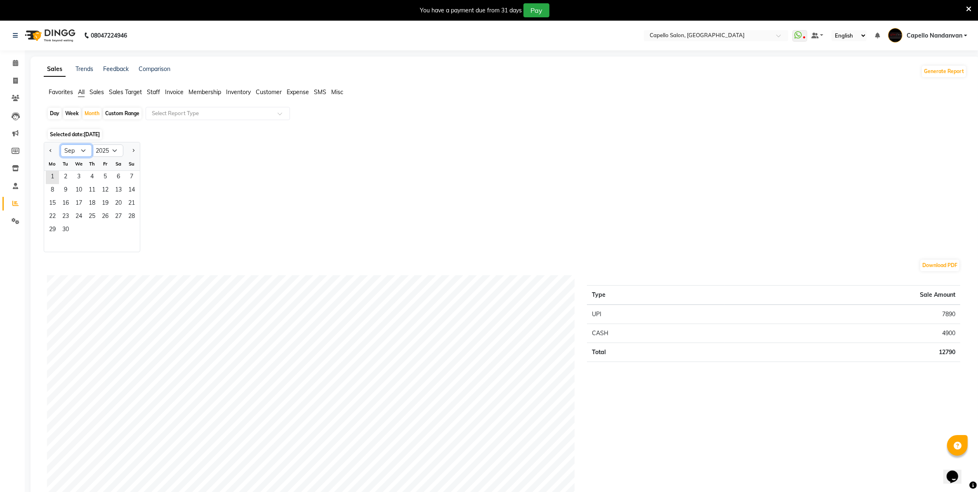
click at [81, 150] on select "Jan Feb Mar Apr May Jun [DATE] Aug Sep Oct Nov Dec" at bounding box center [76, 150] width 31 height 12
select select "8"
click at [61, 145] on select "Jan Feb Mar Apr May Jun [DATE] Aug Sep Oct Nov Dec" at bounding box center [76, 150] width 31 height 12
click at [102, 183] on span "1" at bounding box center [105, 177] width 13 height 13
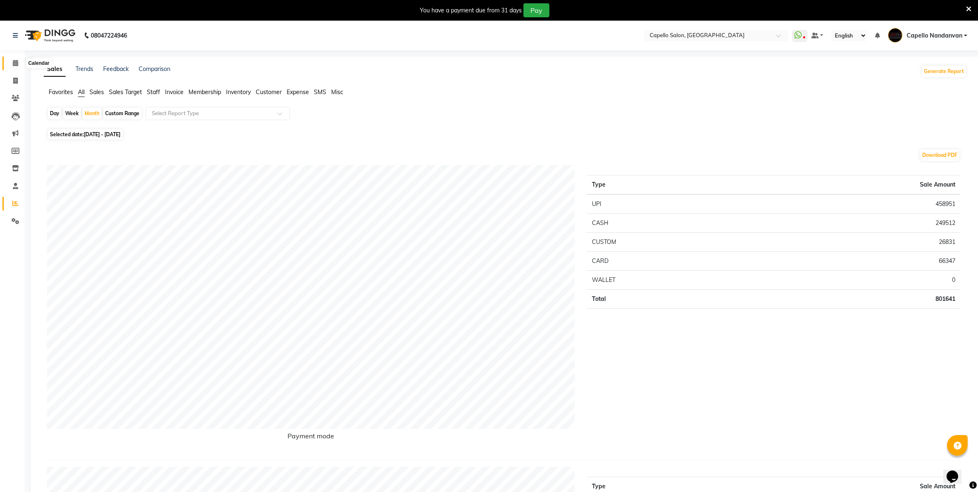
click at [17, 66] on icon at bounding box center [15, 63] width 5 height 6
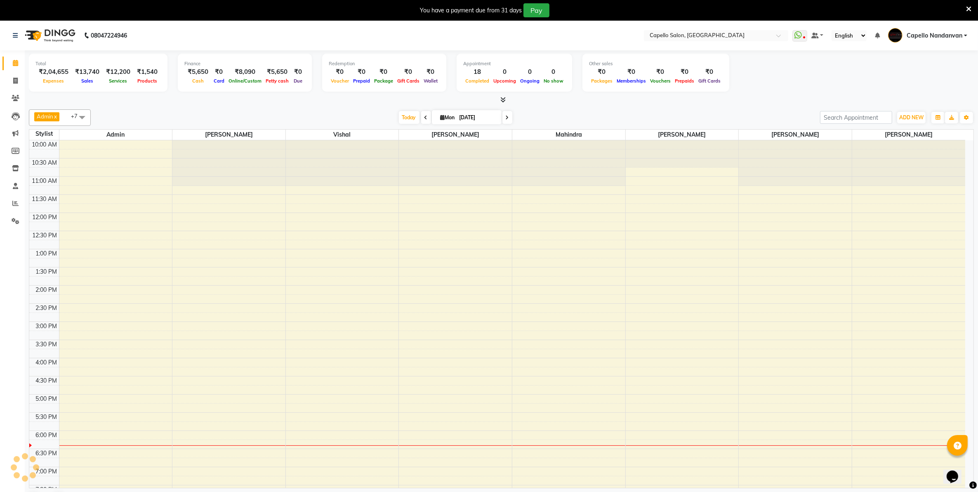
scroll to position [77, 0]
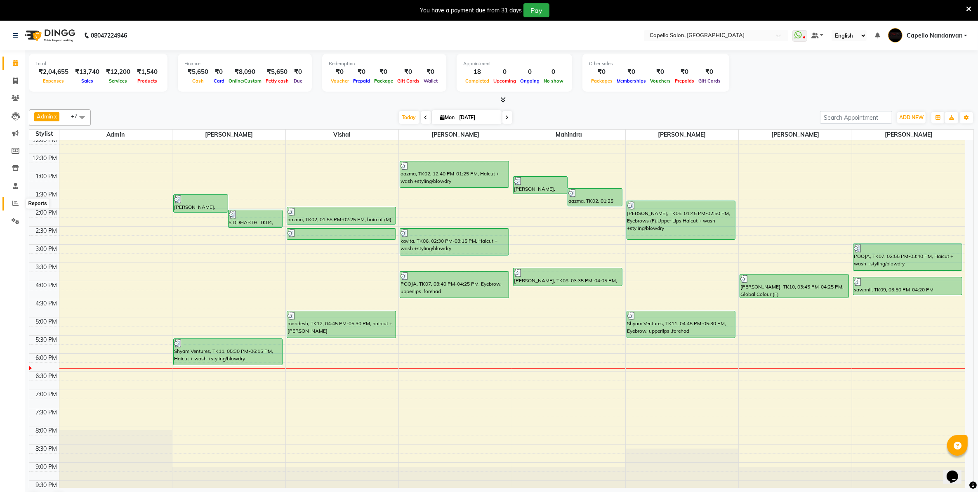
click at [17, 205] on icon at bounding box center [15, 203] width 6 height 6
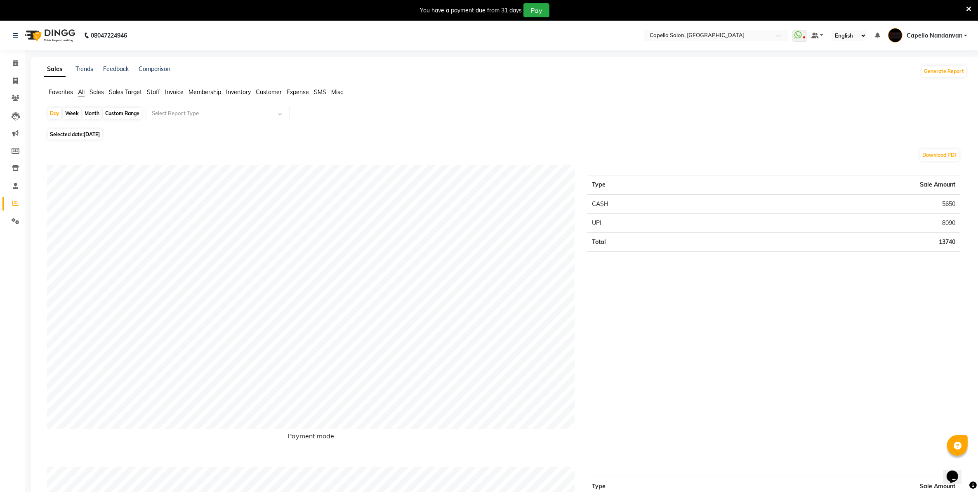
click at [970, 7] on icon at bounding box center [968, 8] width 5 height 7
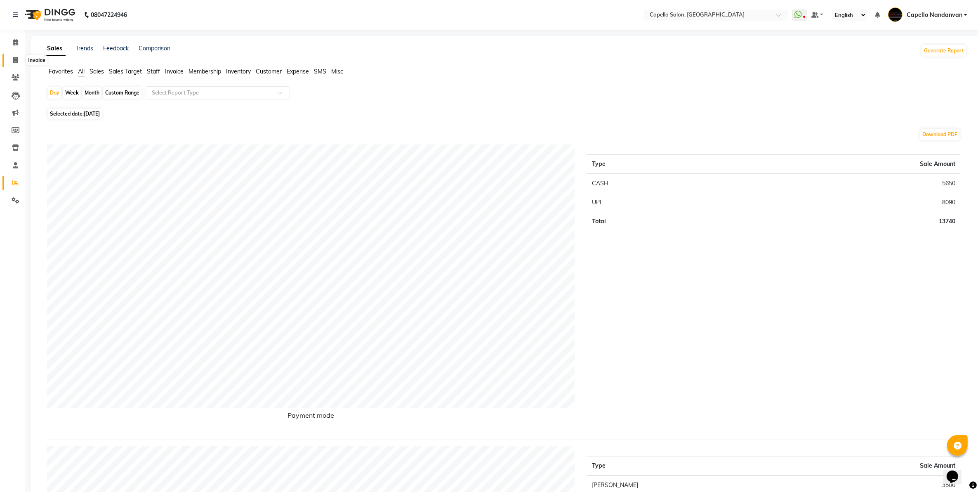
drag, startPoint x: 667, startPoint y: 457, endPoint x: 8, endPoint y: 62, distance: 768.3
click at [8, 62] on span at bounding box center [15, 60] width 14 height 9
select select "service"
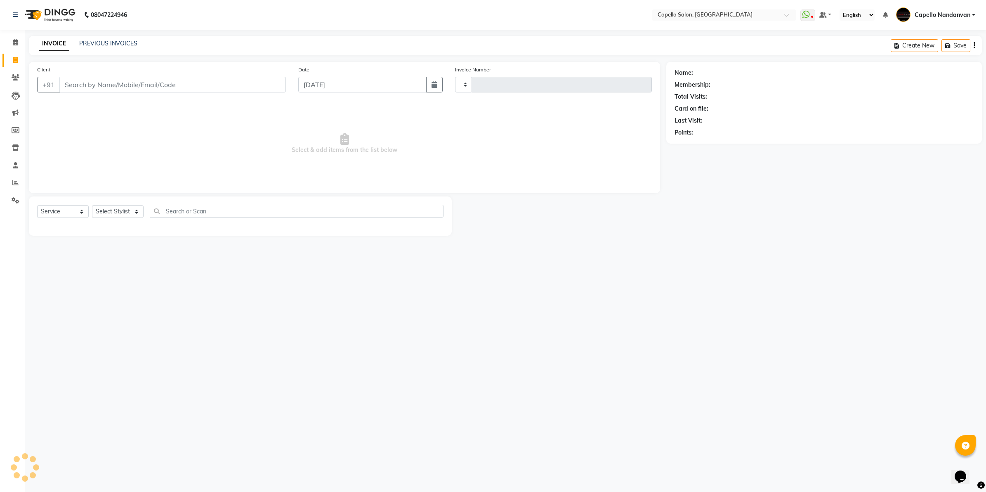
type input "4012"
select select "830"
type input "9890658403"
click at [216, 85] on input "9890658403" at bounding box center [172, 85] width 226 height 16
click at [104, 219] on select "Select Stylist Admin [PERSON_NAME] [PERSON_NAME] [PERSON_NAME] [PERSON_NAME] Ow…" at bounding box center [121, 214] width 58 height 13
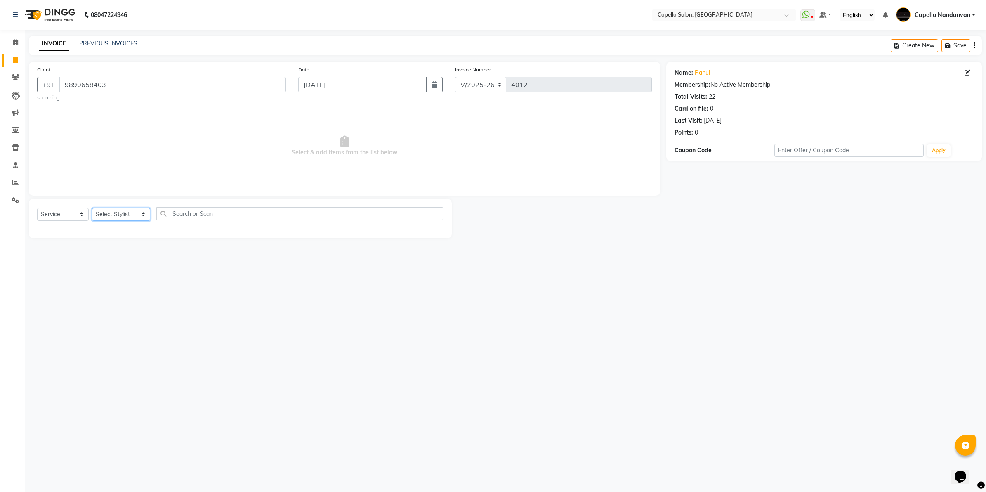
select select "40366"
click at [92, 208] on select "Select Stylist Admin [PERSON_NAME] [PERSON_NAME] [PERSON_NAME] [PERSON_NAME] Ow…" at bounding box center [121, 214] width 58 height 13
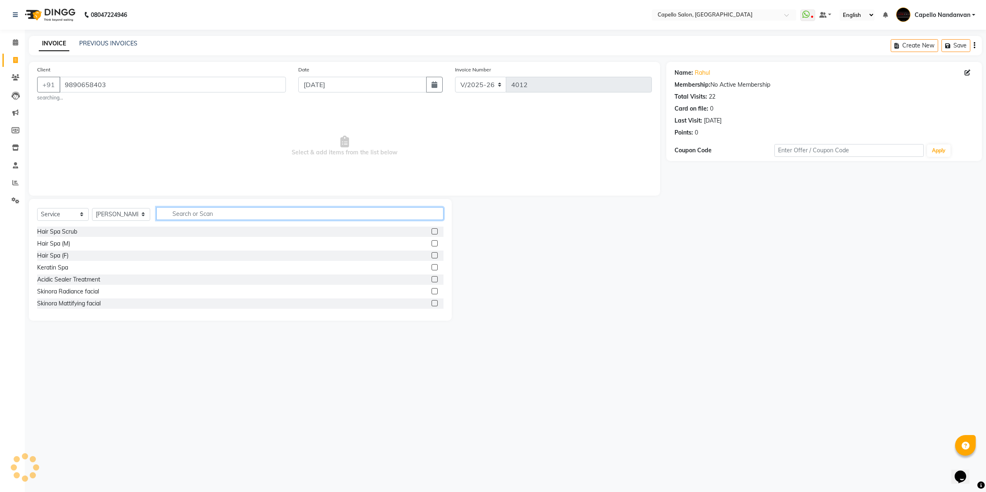
click at [208, 213] on input "text" at bounding box center [299, 213] width 287 height 13
type input "cut"
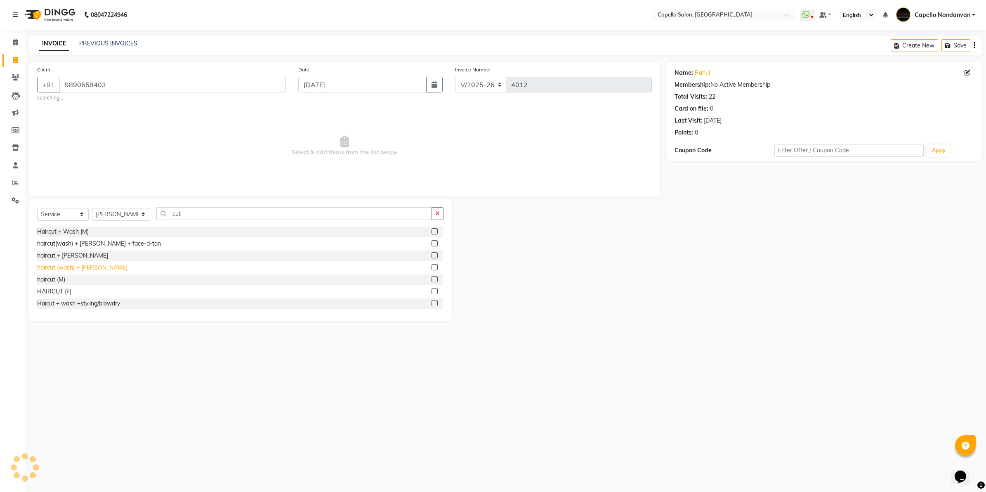
click at [73, 269] on div "haircut (wash) + [PERSON_NAME]" at bounding box center [82, 267] width 90 height 9
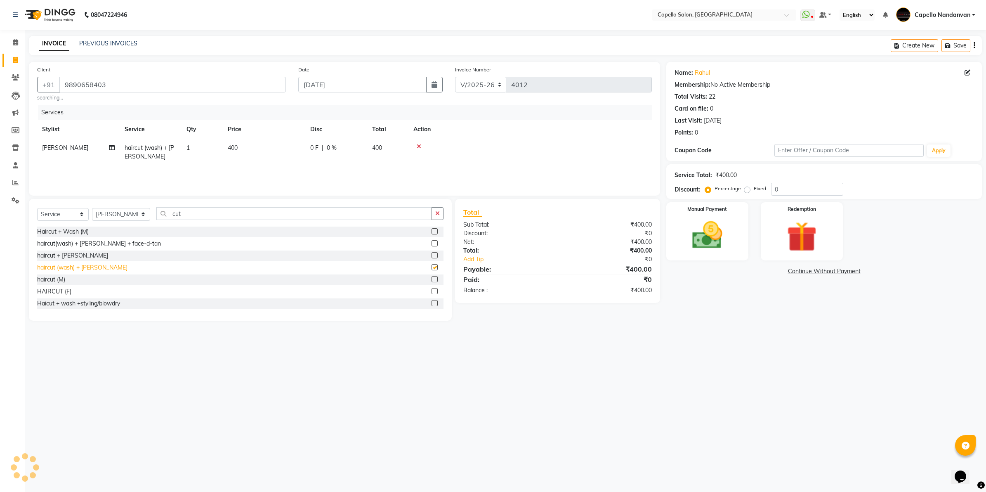
checkbox input "false"
click at [707, 224] on img at bounding box center [706, 235] width 51 height 36
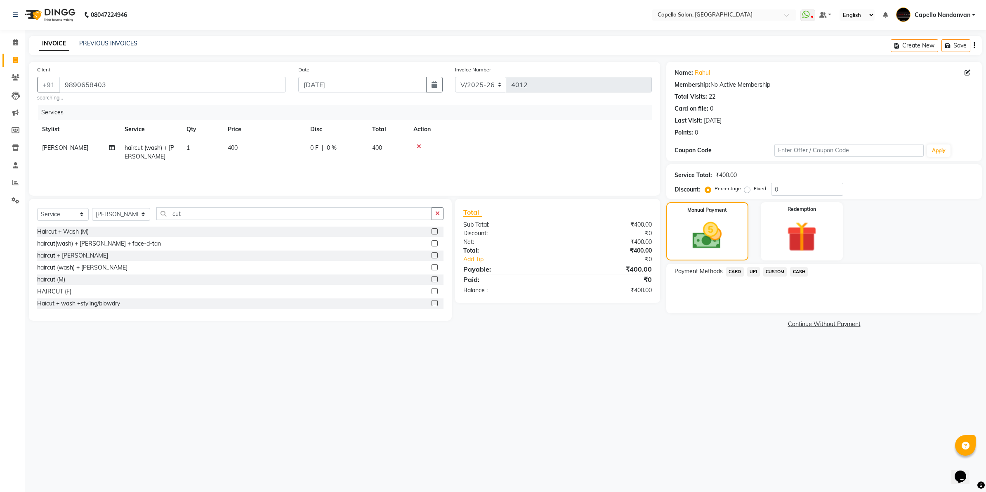
click at [802, 269] on span "CASH" at bounding box center [799, 271] width 18 height 9
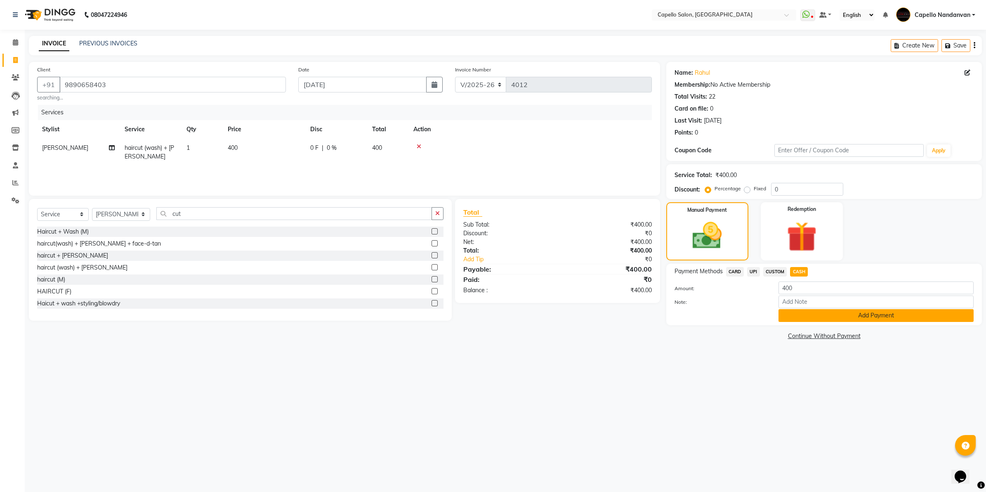
click at [825, 313] on button "Add Payment" at bounding box center [875, 315] width 195 height 13
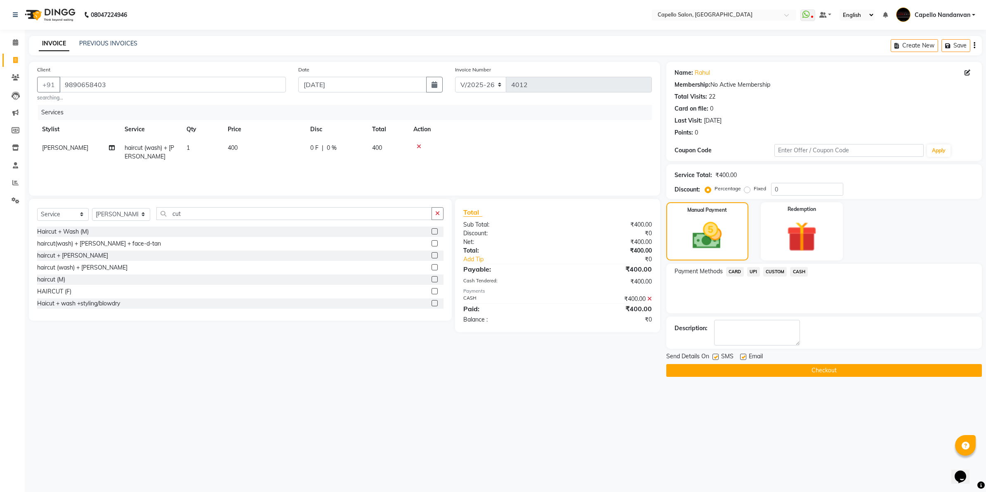
click at [683, 372] on button "Checkout" at bounding box center [824, 370] width 316 height 13
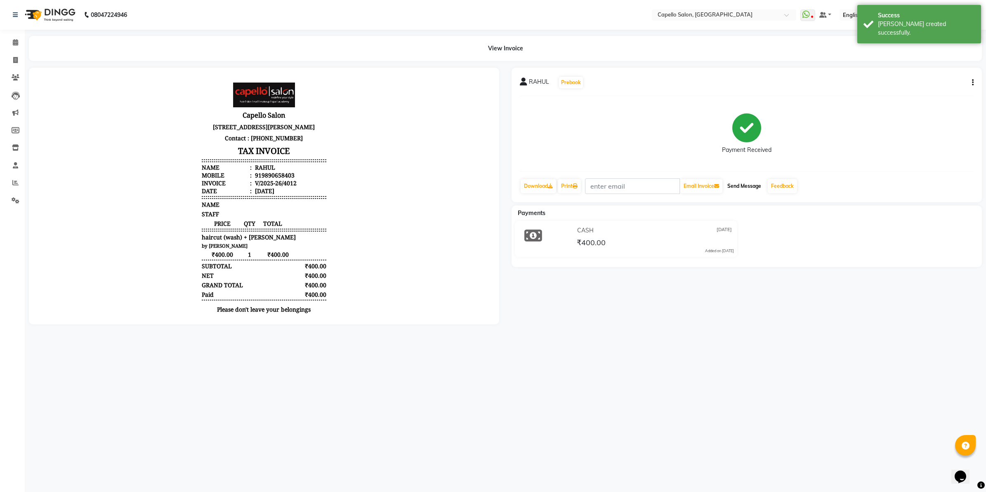
click at [741, 193] on button "Send Message" at bounding box center [744, 186] width 40 height 14
click at [793, 186] on link "Feedback" at bounding box center [782, 186] width 29 height 14
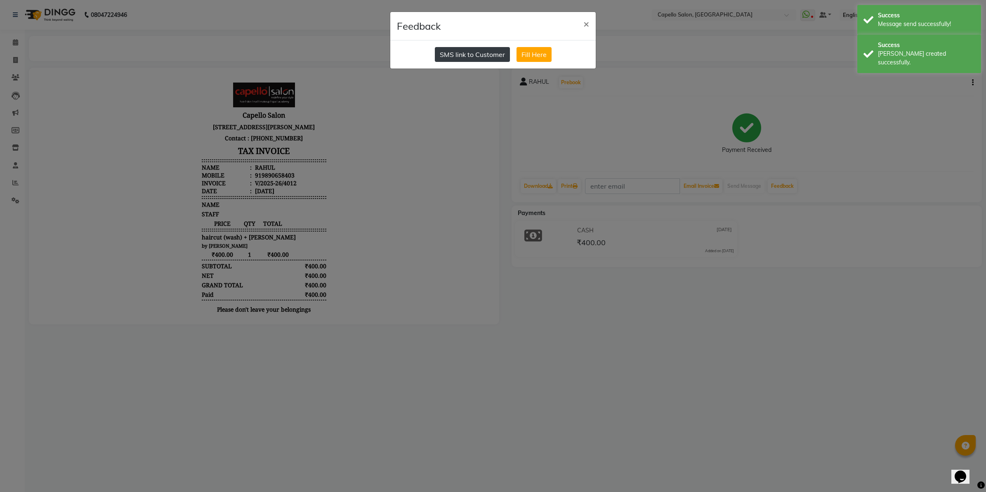
click at [465, 59] on button "SMS link to Customer" at bounding box center [472, 54] width 75 height 15
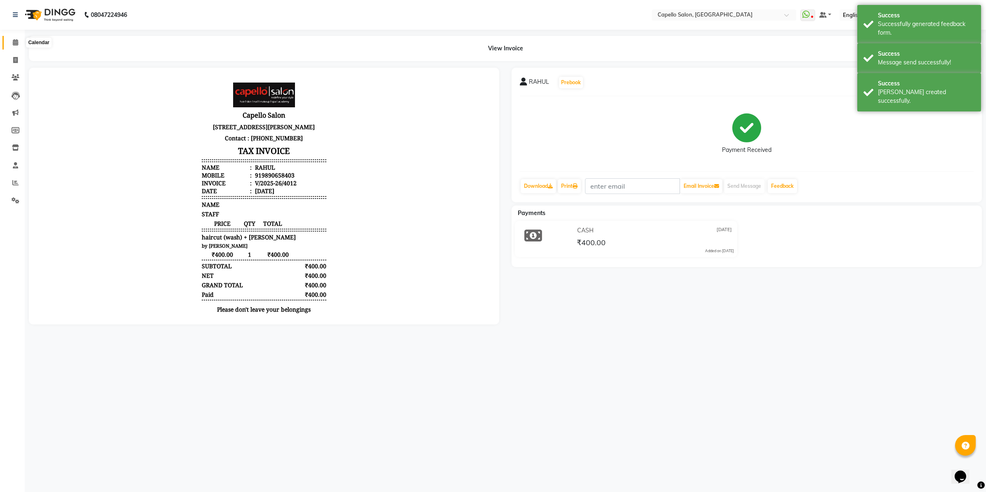
click at [9, 44] on span at bounding box center [15, 42] width 14 height 9
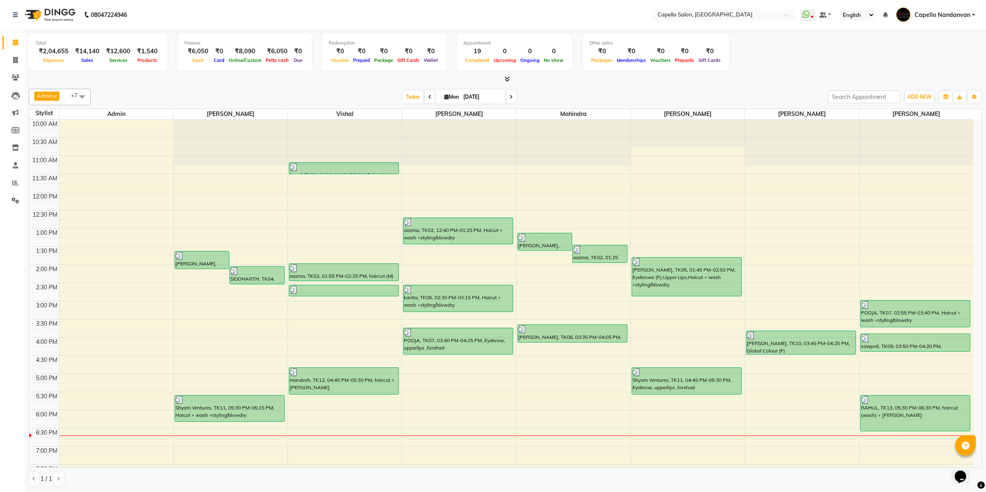
click at [475, 95] on input "[DATE]" at bounding box center [481, 97] width 41 height 12
select select "9"
select select "2025"
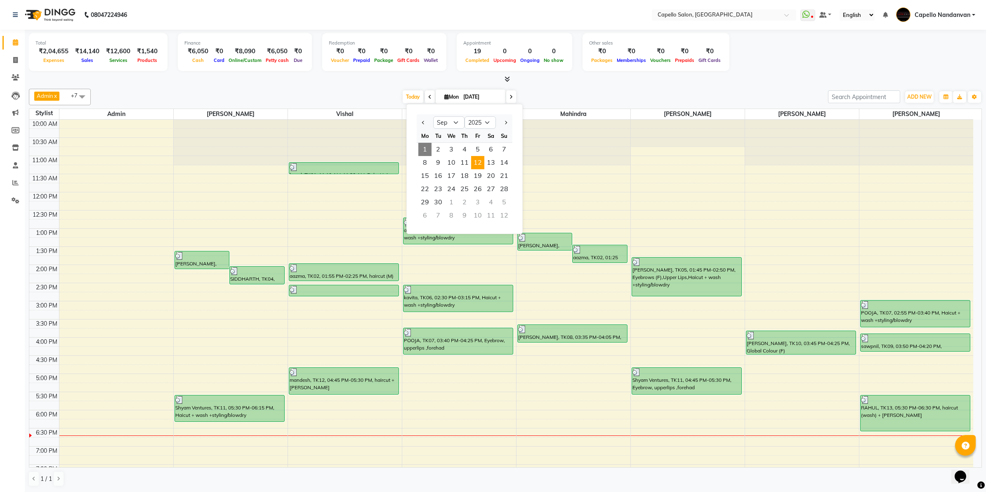
click at [483, 162] on span "12" at bounding box center [477, 162] width 13 height 13
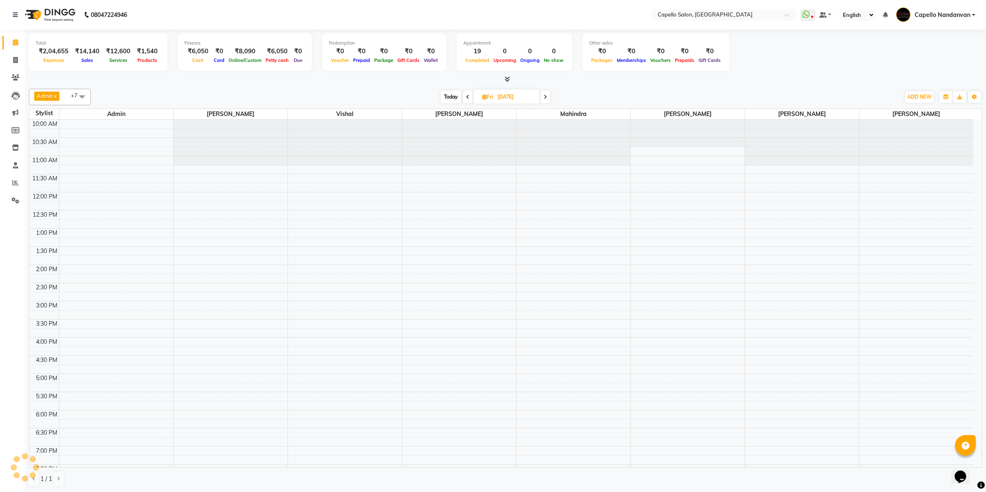
scroll to position [93, 0]
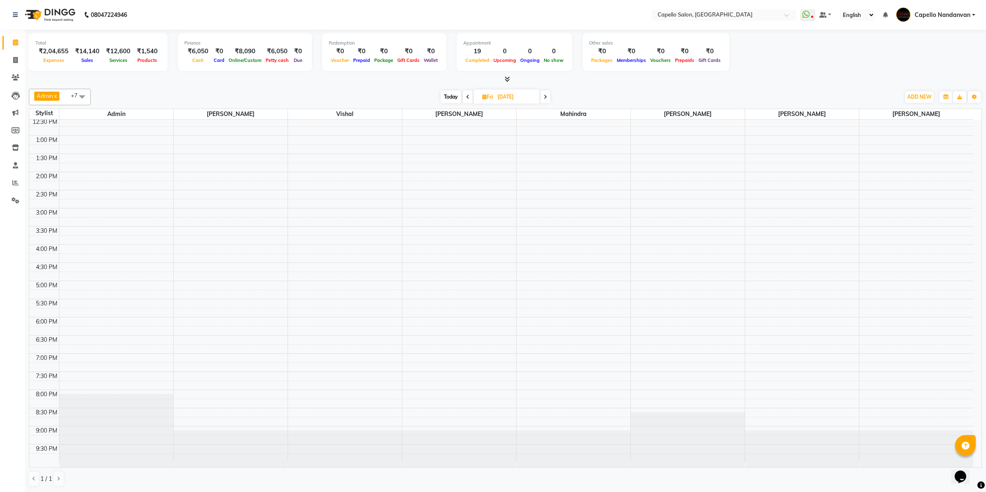
click at [467, 97] on icon at bounding box center [467, 96] width 3 height 5
type input "[DATE]"
click at [108, 147] on div "10:00 AM 10:30 AM 11:00 AM 11:30 AM 12:00 PM 12:30 PM 1:00 PM 1:30 PM 2:00 PM 2…" at bounding box center [501, 244] width 944 height 435
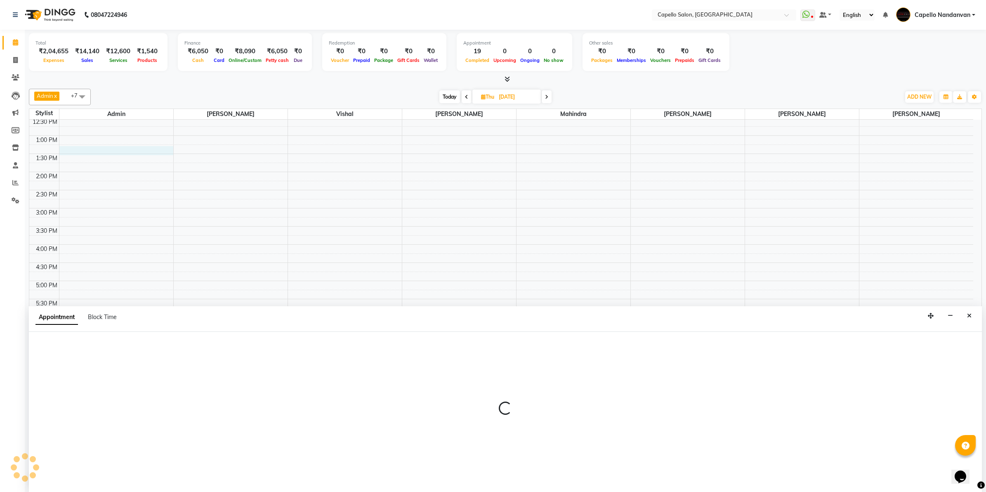
select select "14650"
select select "tentative"
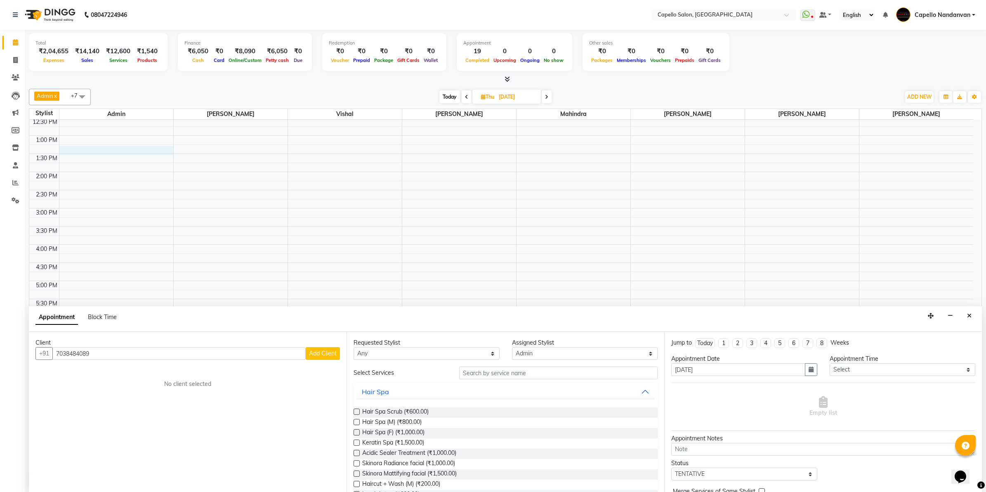
type input "7038484089"
click at [331, 353] on span "Add Client" at bounding box center [323, 352] width 28 height 7
select select "22"
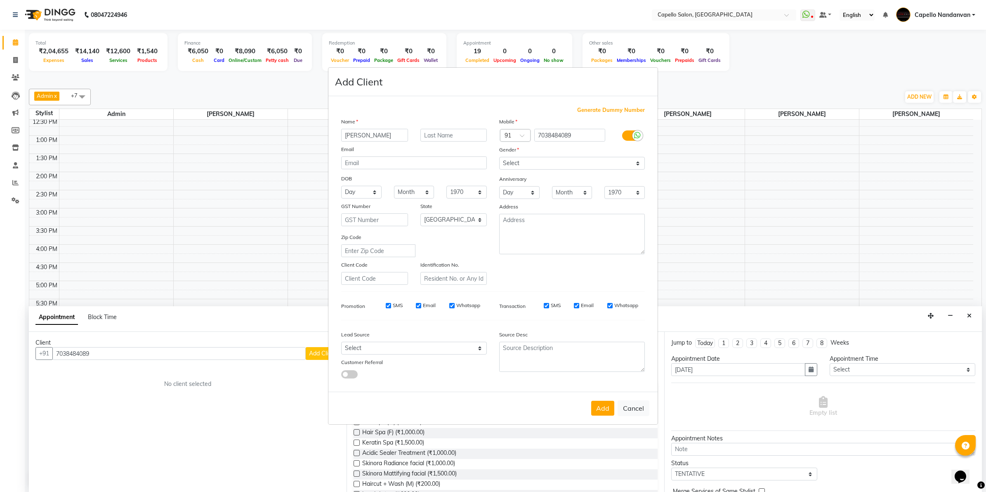
type input "[PERSON_NAME]"
click at [532, 166] on select "Select [DEMOGRAPHIC_DATA] [DEMOGRAPHIC_DATA] Other Prefer Not To Say" at bounding box center [572, 163] width 146 height 13
select select "[DEMOGRAPHIC_DATA]"
click at [499, 158] on select "Select Male Female Other Prefer Not To Say" at bounding box center [572, 163] width 146 height 13
click at [596, 410] on button "Add" at bounding box center [602, 408] width 23 height 15
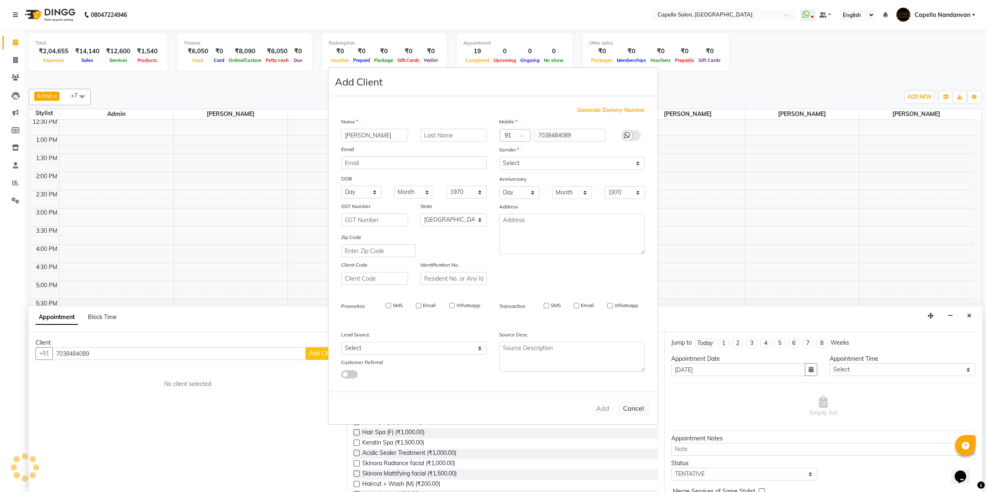
select select
select select "null"
select select
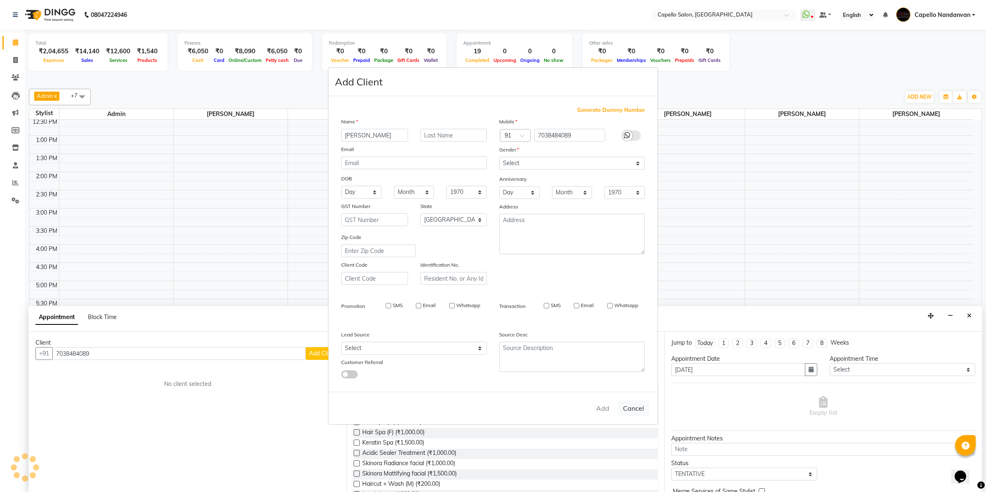
select select
checkbox input "false"
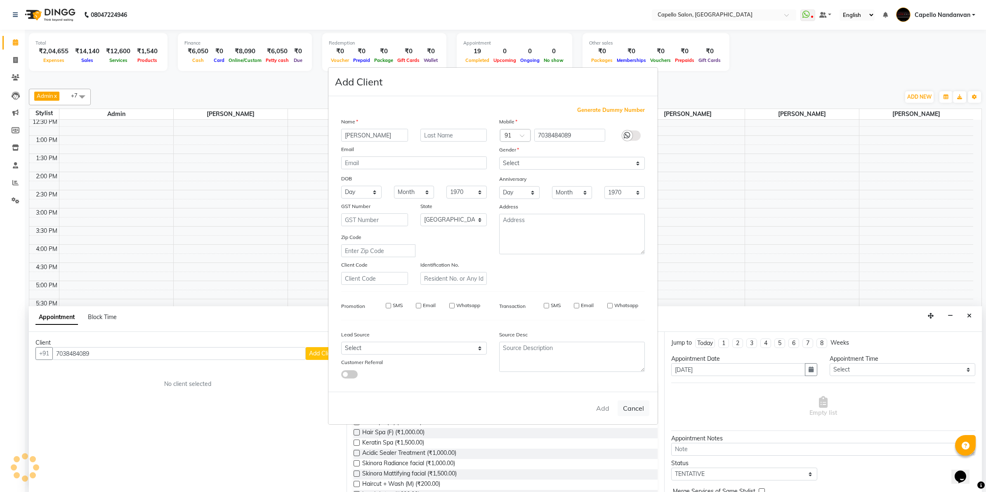
checkbox input "false"
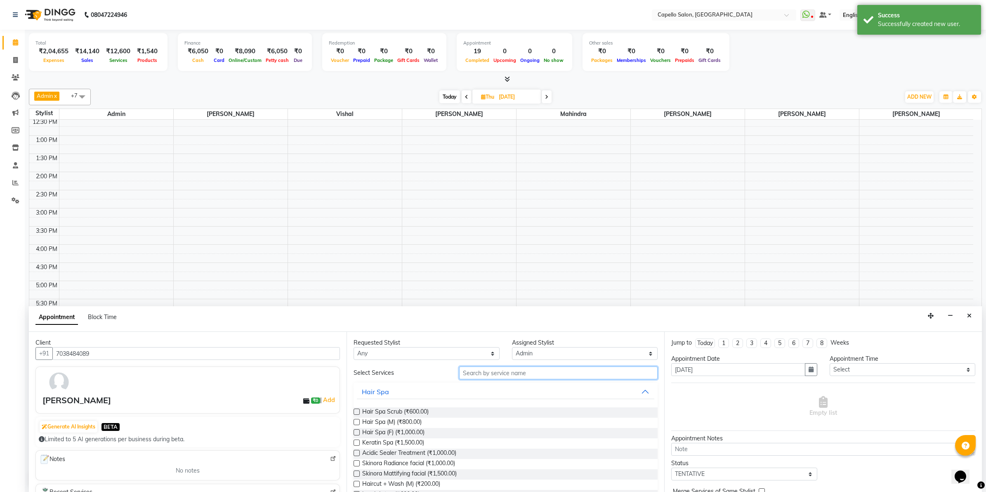
click at [592, 375] on input "text" at bounding box center [558, 372] width 198 height 13
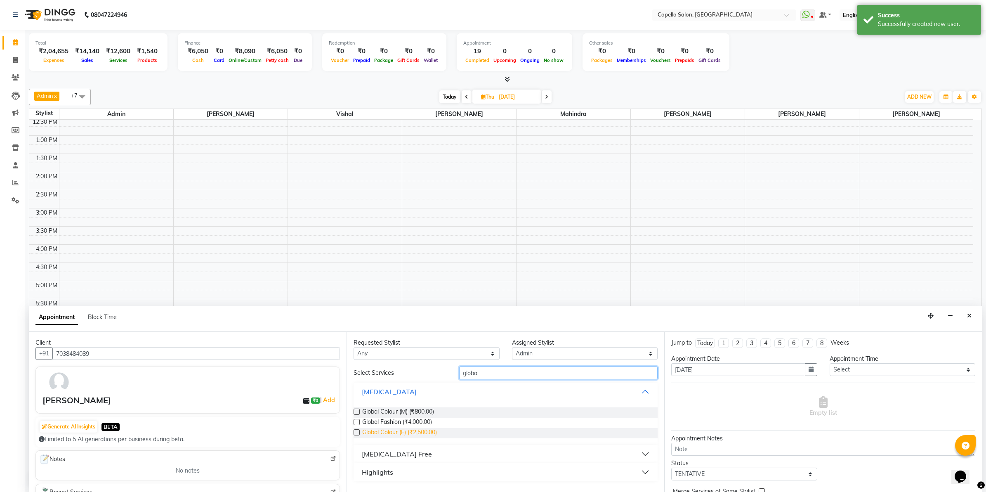
type input "globa"
click at [404, 431] on span "Global Colour (F) (₹2,500.00)" at bounding box center [399, 433] width 75 height 10
checkbox input "false"
click at [502, 376] on input "globa" at bounding box center [558, 372] width 198 height 13
type input "g"
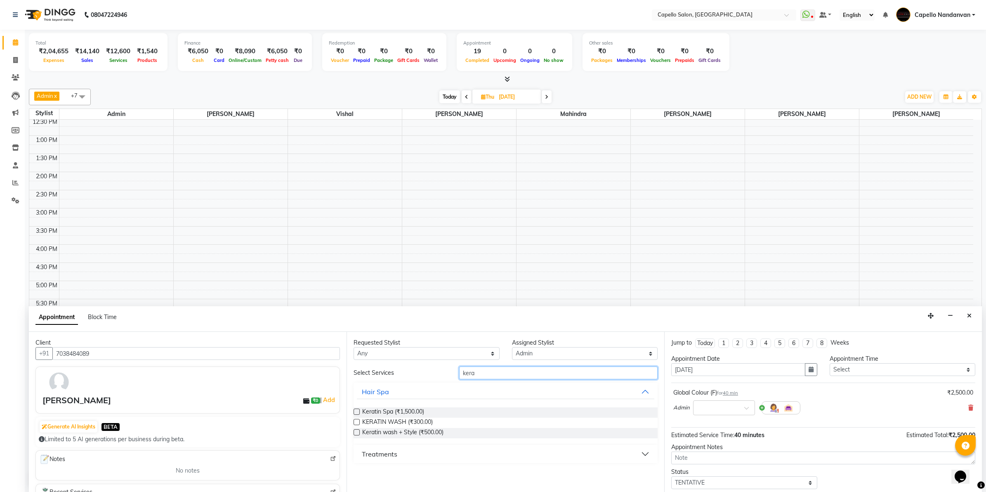
type input "kera"
click at [395, 455] on div "Treatments" at bounding box center [379, 454] width 35 height 10
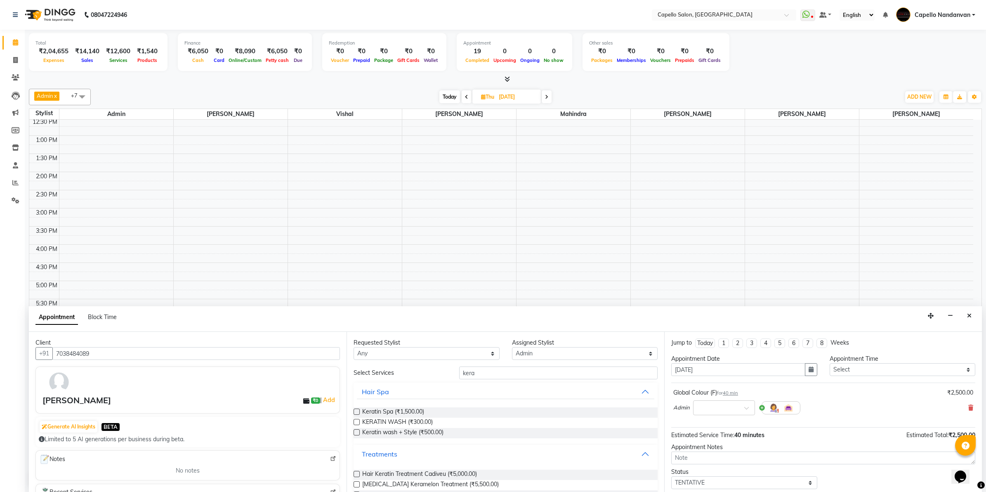
scroll to position [22, 0]
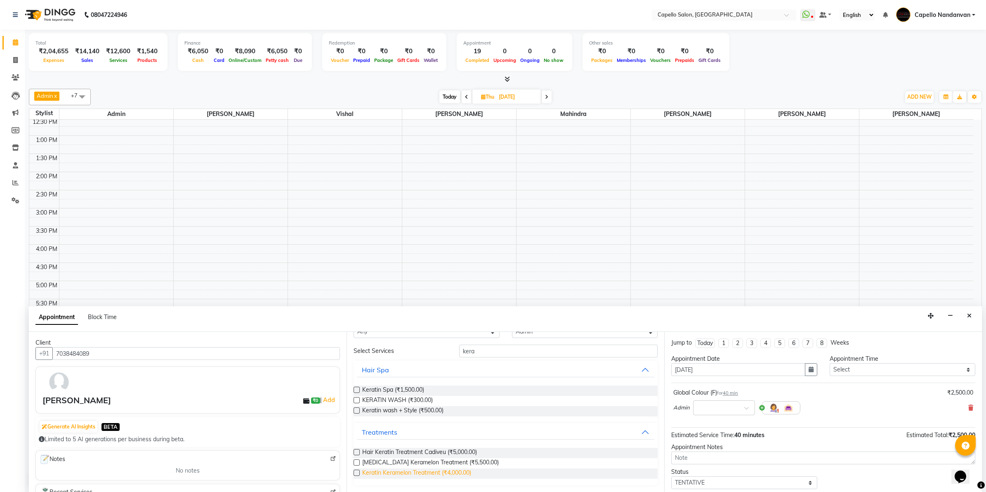
click at [409, 475] on span "Keratin Keramelon Treatment (₹4,000.00)" at bounding box center [416, 473] width 109 height 10
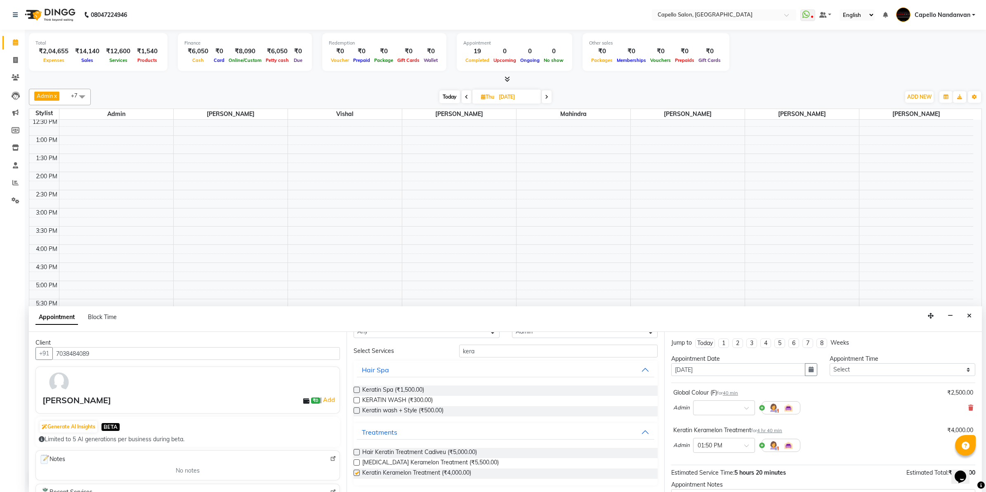
checkbox input "false"
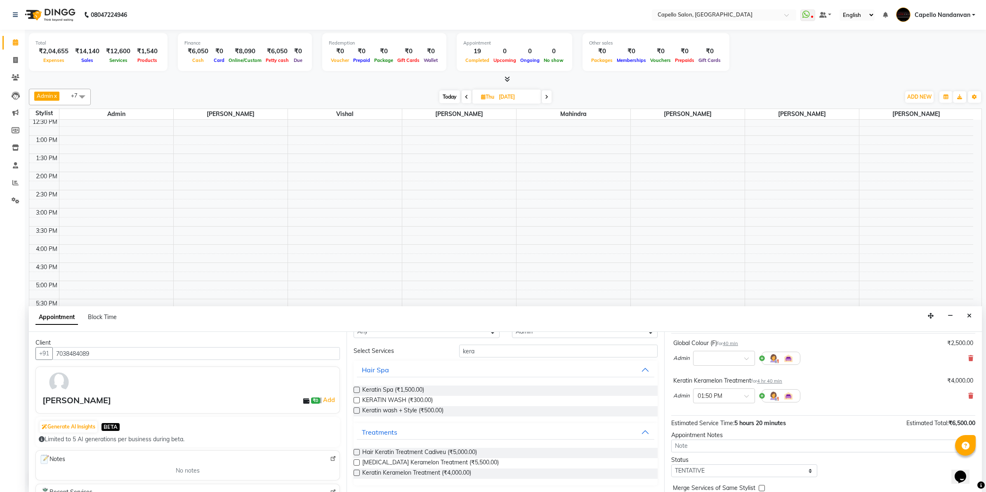
scroll to position [87, 0]
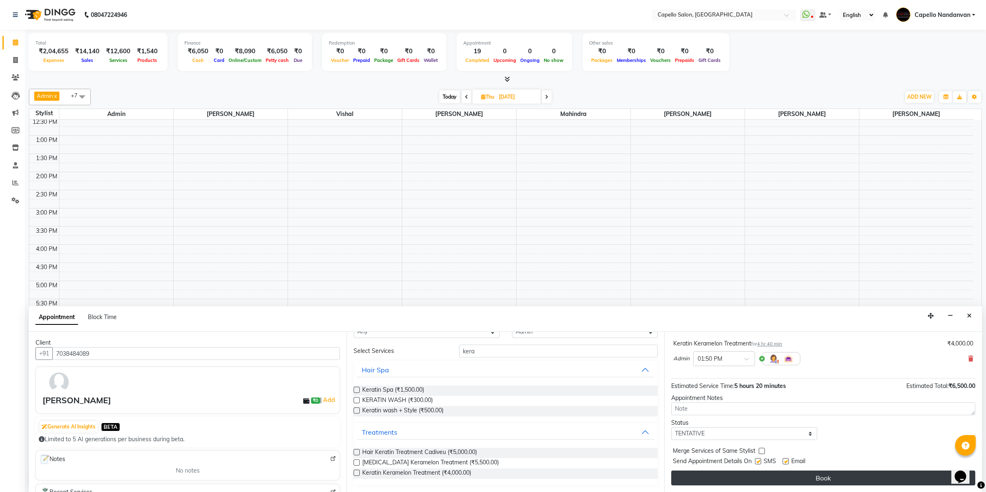
click at [766, 481] on button "Book" at bounding box center [823, 477] width 304 height 15
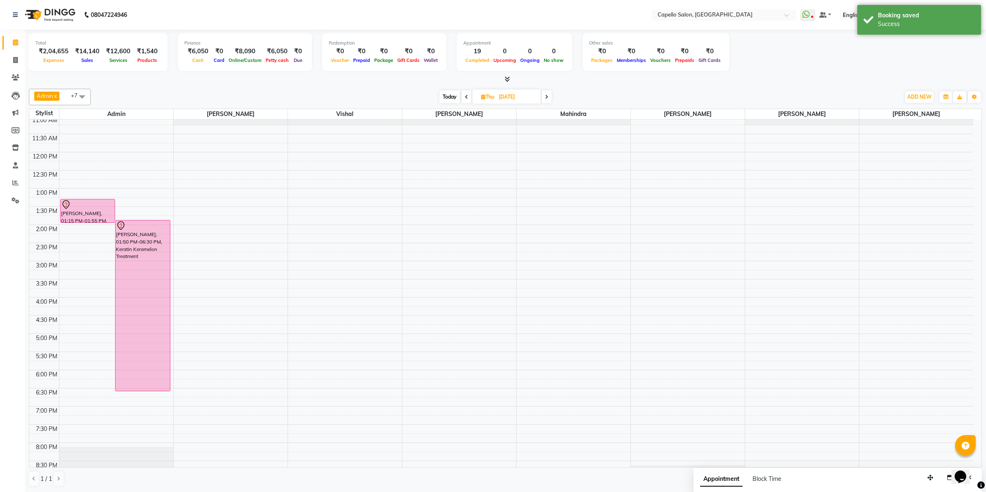
scroll to position [0, 0]
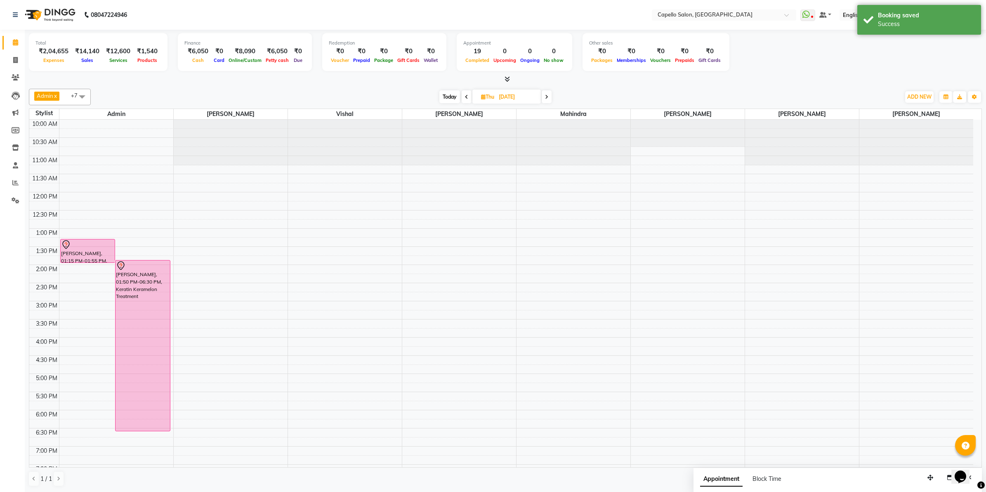
click at [442, 98] on span "Today" at bounding box center [449, 96] width 21 height 13
type input "[DATE]"
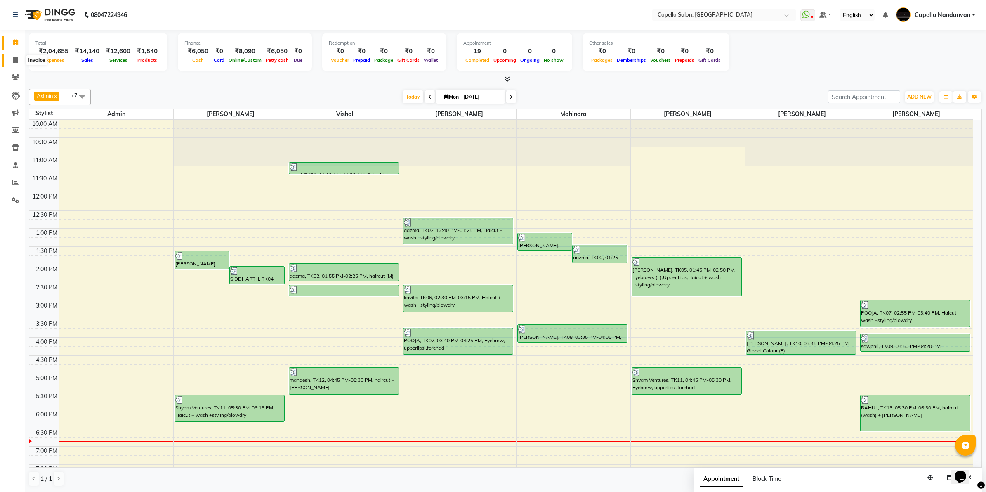
click at [17, 59] on icon at bounding box center [15, 60] width 5 height 6
select select "service"
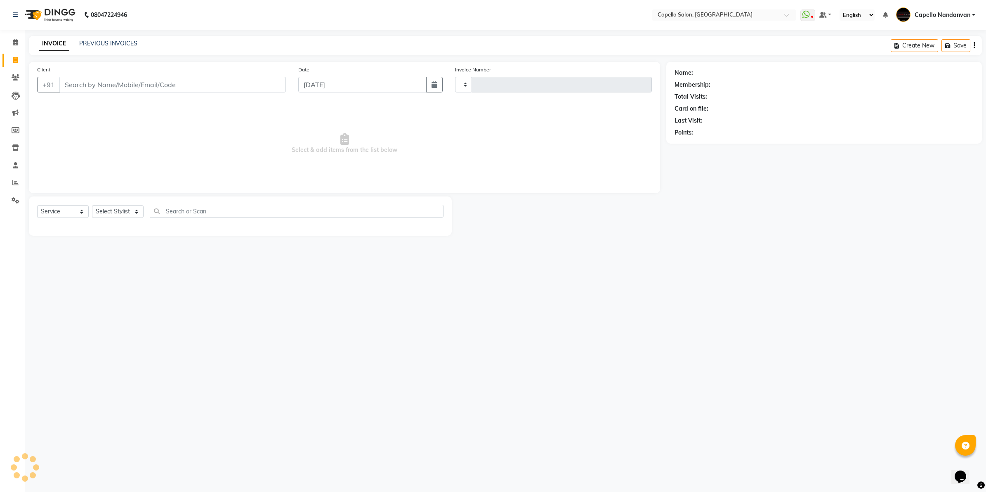
type input "4013"
select select "830"
click at [97, 16] on b "08047224946" at bounding box center [109, 14] width 36 height 23
click at [103, 40] on link "PREVIOUS INVOICES" at bounding box center [108, 43] width 58 height 7
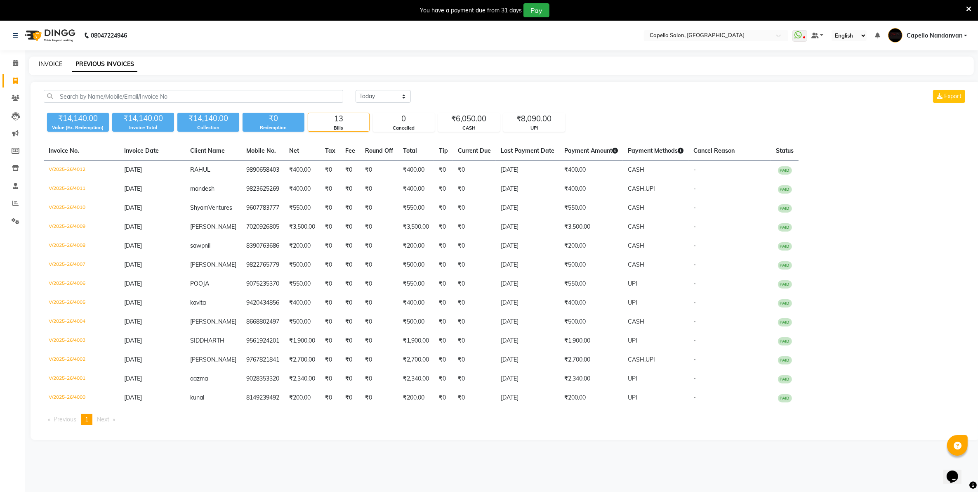
click at [42, 62] on link "INVOICE" at bounding box center [51, 63] width 24 height 7
select select "service"
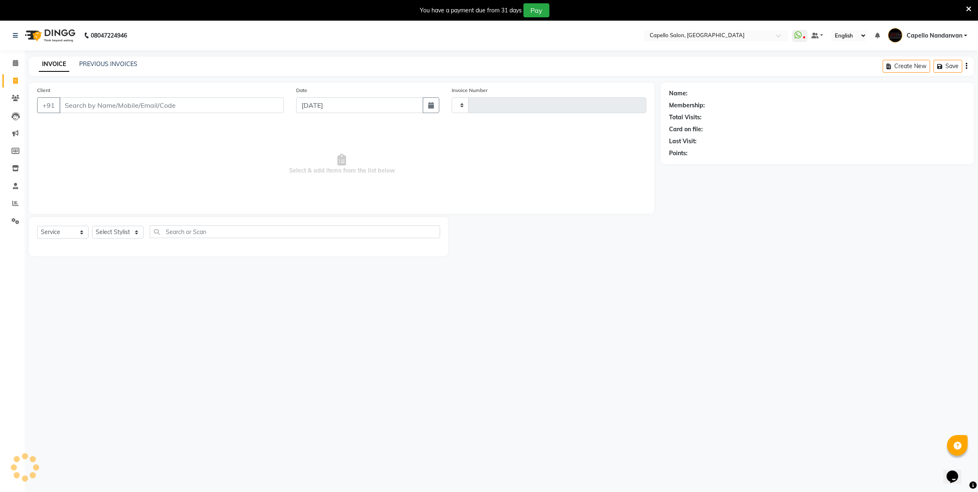
scroll to position [21, 0]
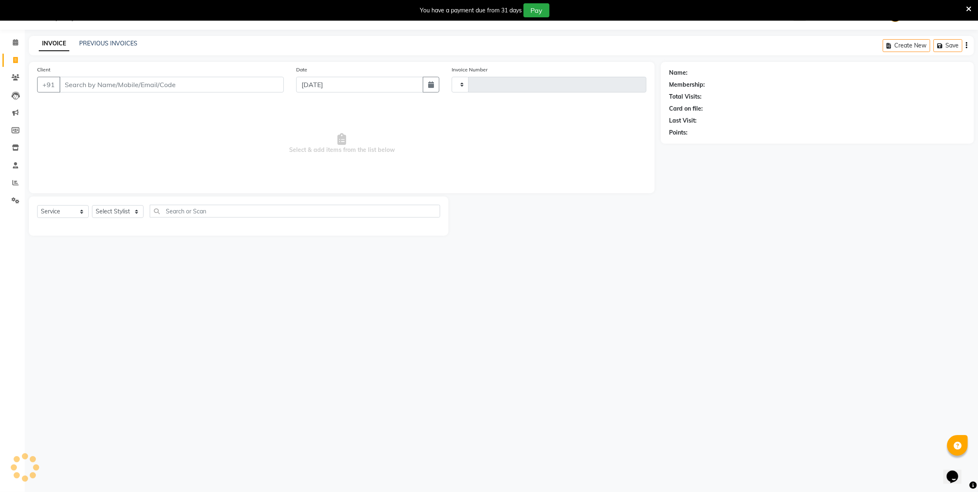
type input "4013"
select select "830"
click at [136, 208] on select "Select Stylist Admin [PERSON_NAME] [PERSON_NAME] [PERSON_NAME] [PERSON_NAME] Ow…" at bounding box center [121, 211] width 58 height 13
select select "51223"
click at [92, 205] on select "Select Stylist Admin [PERSON_NAME] [PERSON_NAME] [PERSON_NAME] [PERSON_NAME] Ow…" at bounding box center [121, 211] width 58 height 13
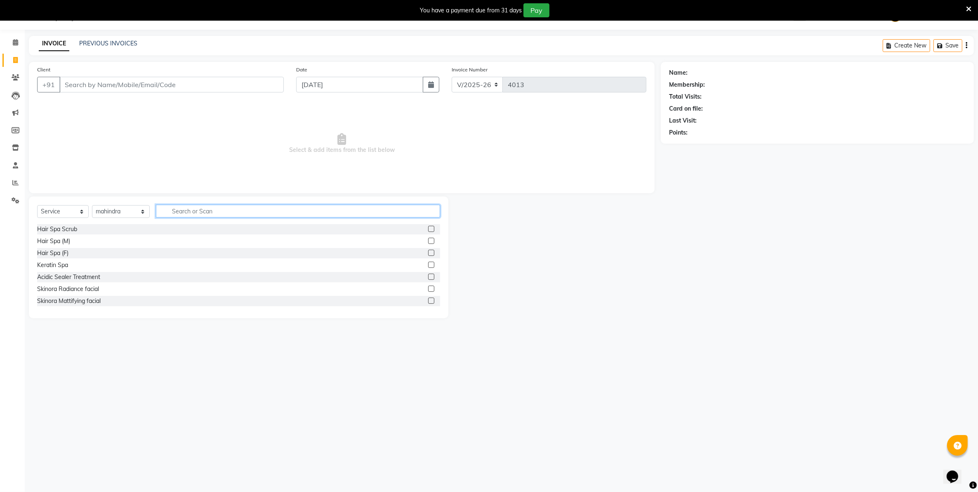
click at [217, 215] on input "text" at bounding box center [298, 211] width 284 height 13
click at [56, 264] on div "Keratin Spa" at bounding box center [52, 265] width 31 height 9
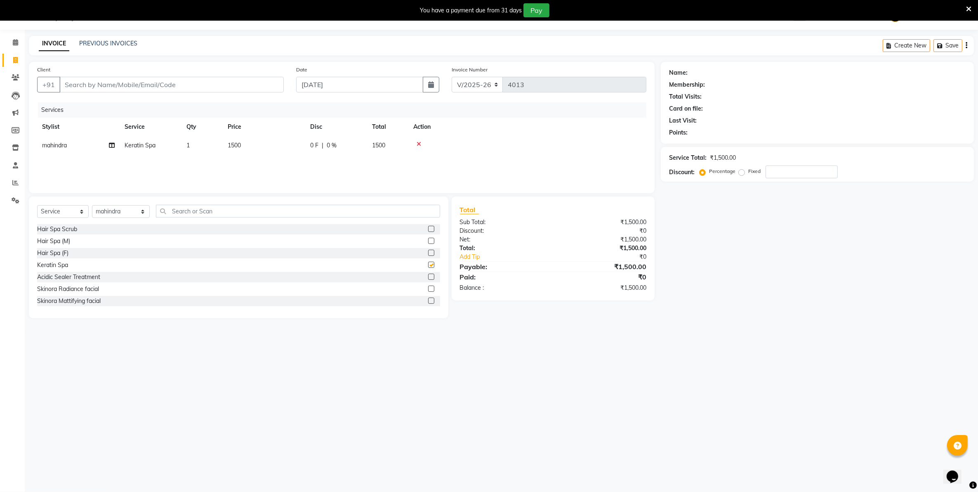
checkbox input "false"
click at [245, 137] on td "1500" at bounding box center [264, 145] width 83 height 19
select select "51223"
click at [277, 147] on input "1500" at bounding box center [302, 147] width 73 height 13
type input "2000"
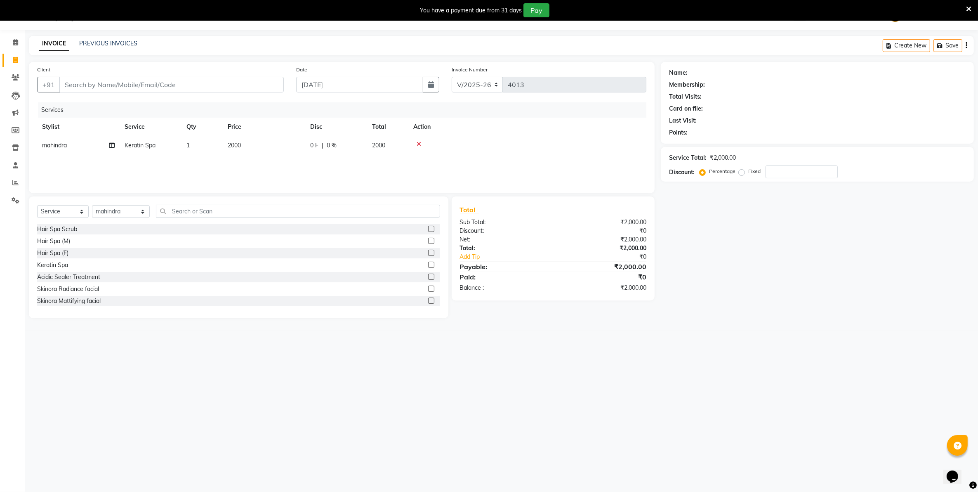
click at [296, 164] on div "Services Stylist Service Qty Price Disc Total Action mahindra Keratin Spa 1 200…" at bounding box center [341, 143] width 609 height 83
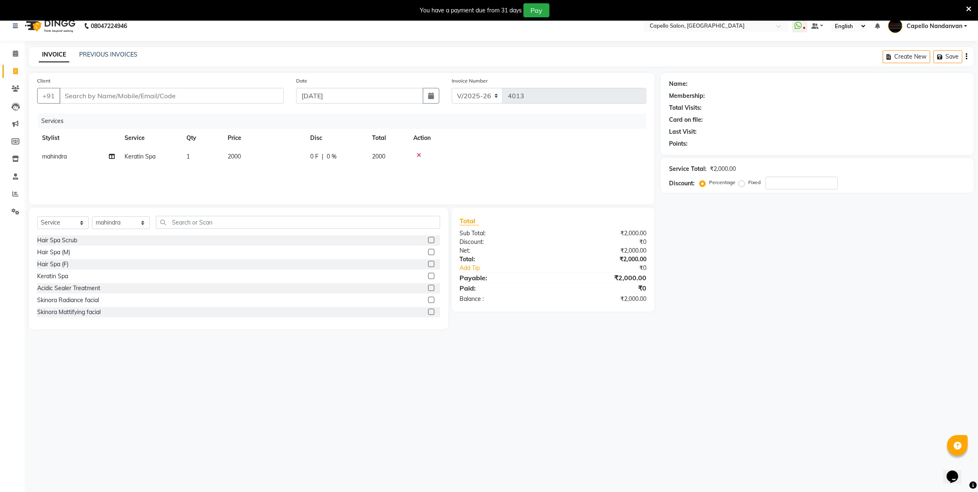
scroll to position [0, 0]
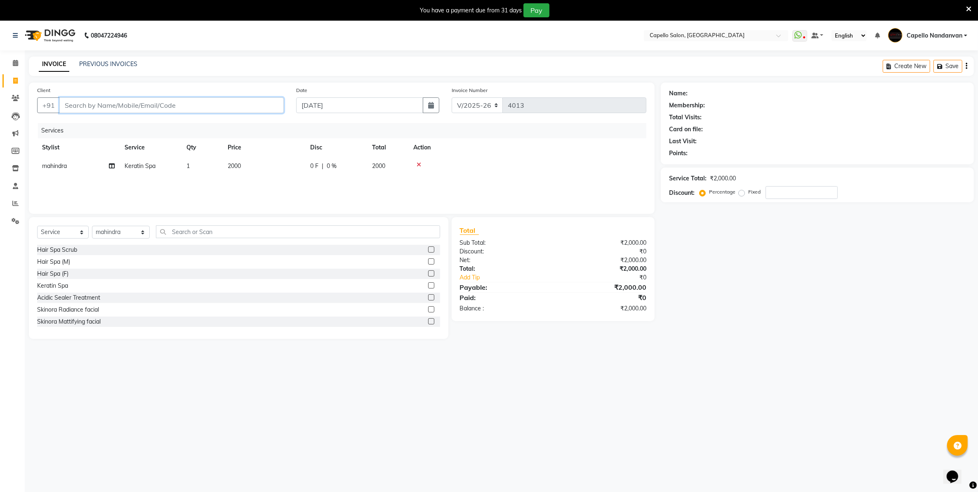
click at [198, 104] on input "Client" at bounding box center [171, 105] width 224 height 16
type input "9"
type input "0"
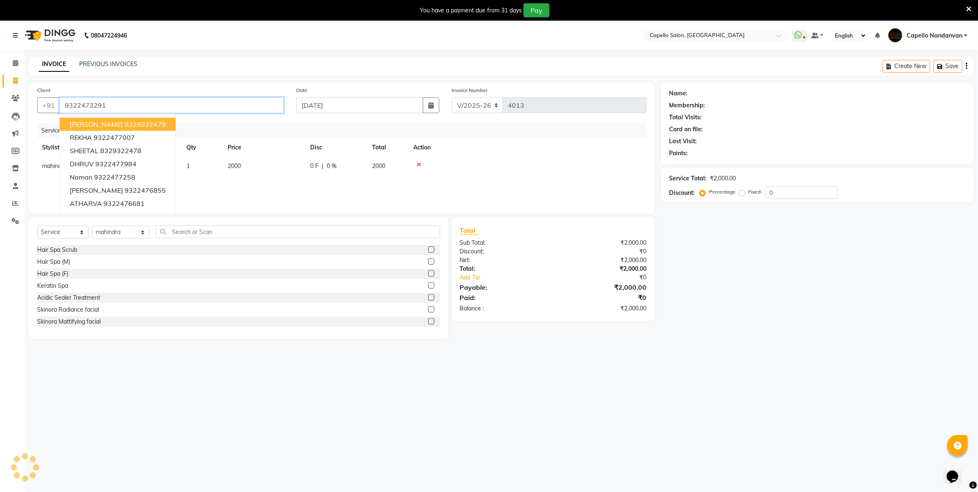
type input "9322473291"
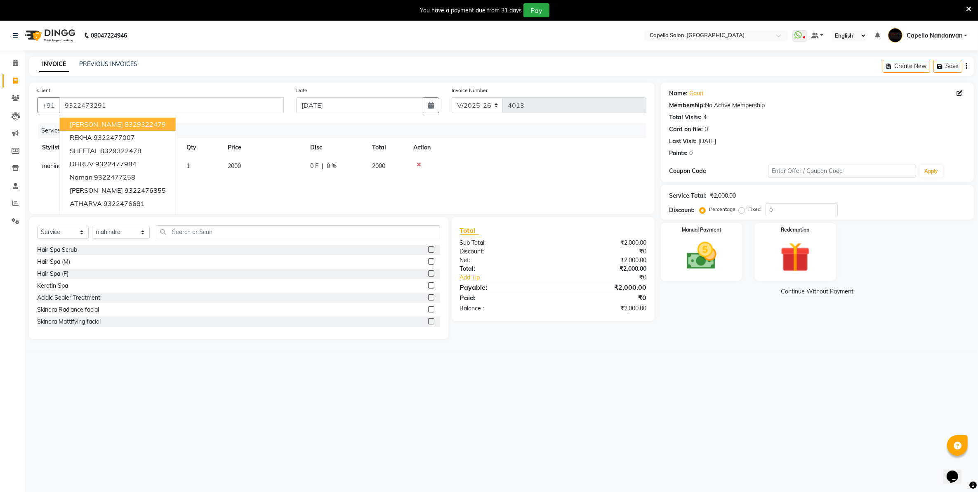
click at [542, 166] on div at bounding box center [527, 165] width 228 height 6
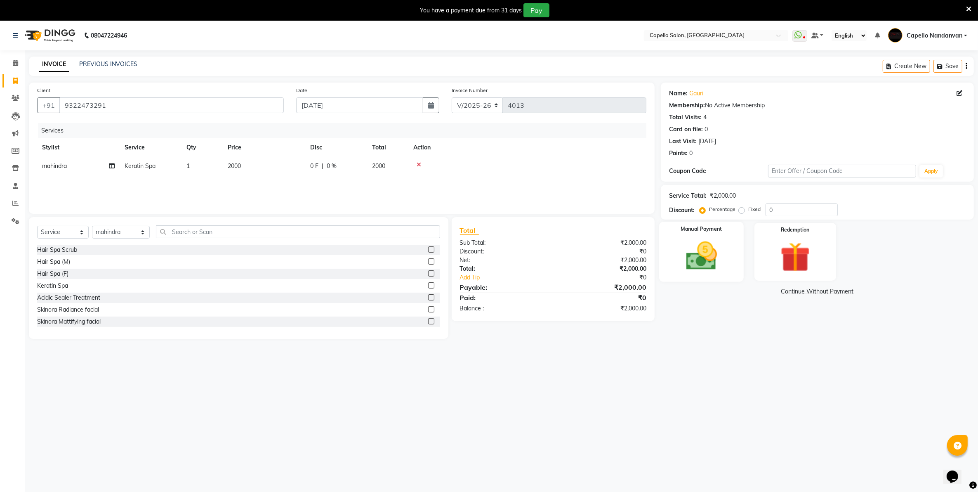
click at [708, 254] on img at bounding box center [702, 256] width 51 height 36
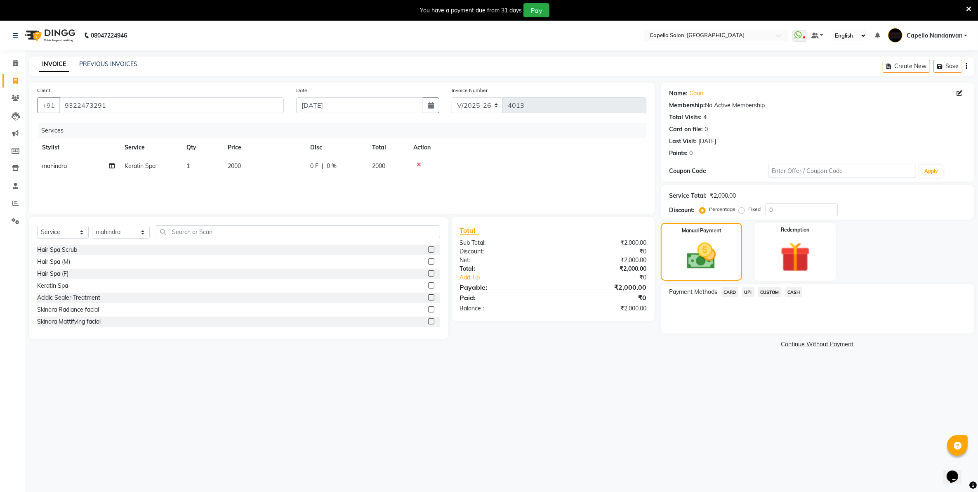
click at [749, 288] on span "UPI" at bounding box center [748, 291] width 13 height 9
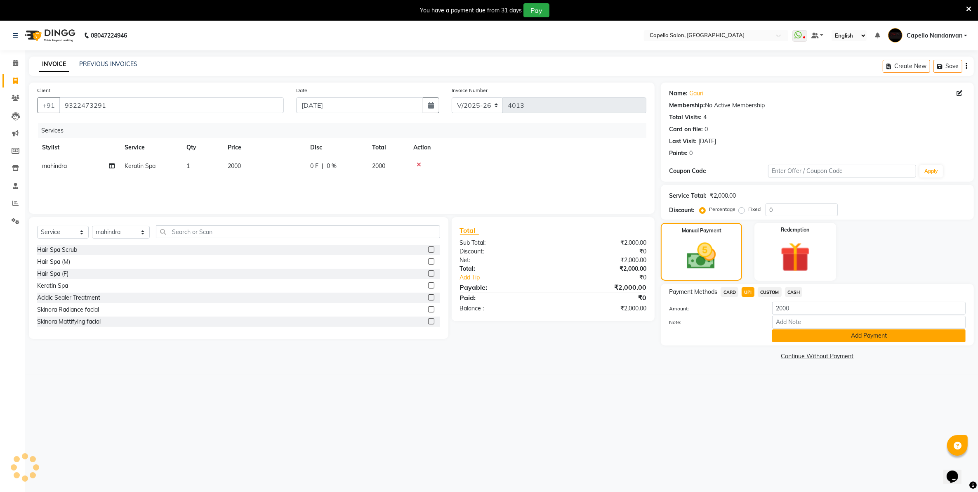
click at [811, 335] on button "Add Payment" at bounding box center [868, 335] width 193 height 13
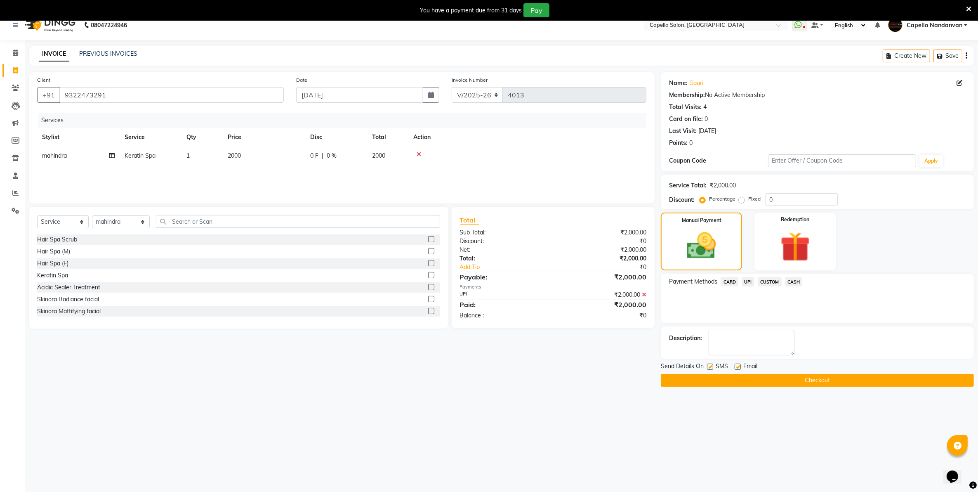
scroll to position [21, 0]
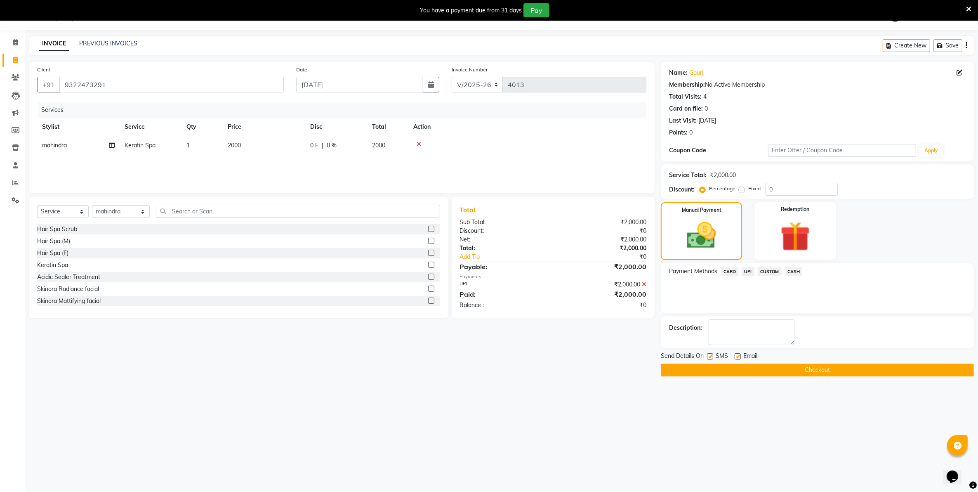
click at [812, 372] on button "Checkout" at bounding box center [817, 369] width 313 height 13
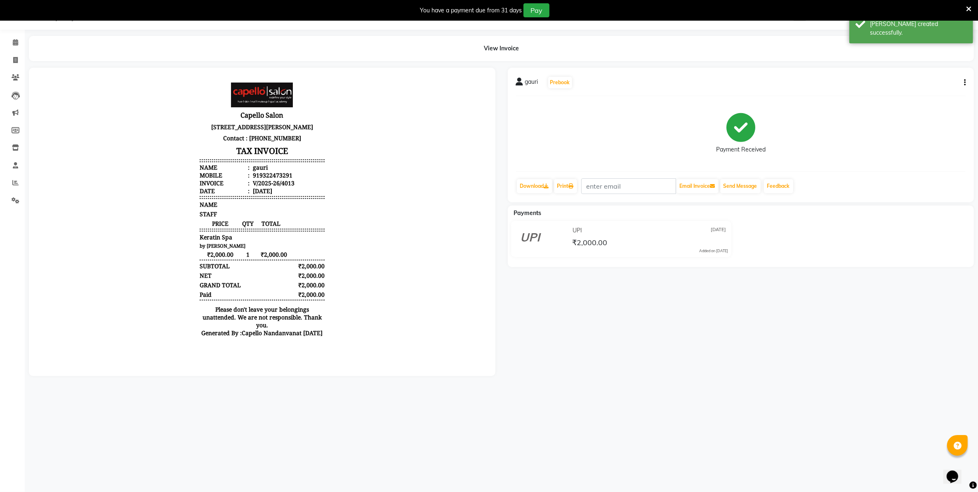
click at [966, 5] on icon at bounding box center [968, 8] width 5 height 7
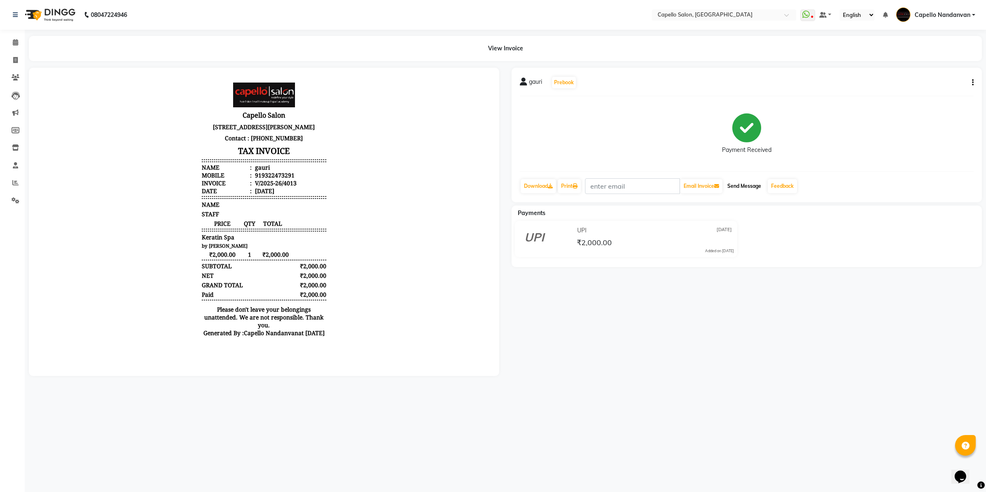
click at [746, 186] on button "Send Message" at bounding box center [744, 186] width 40 height 14
click at [17, 38] on span at bounding box center [15, 42] width 14 height 9
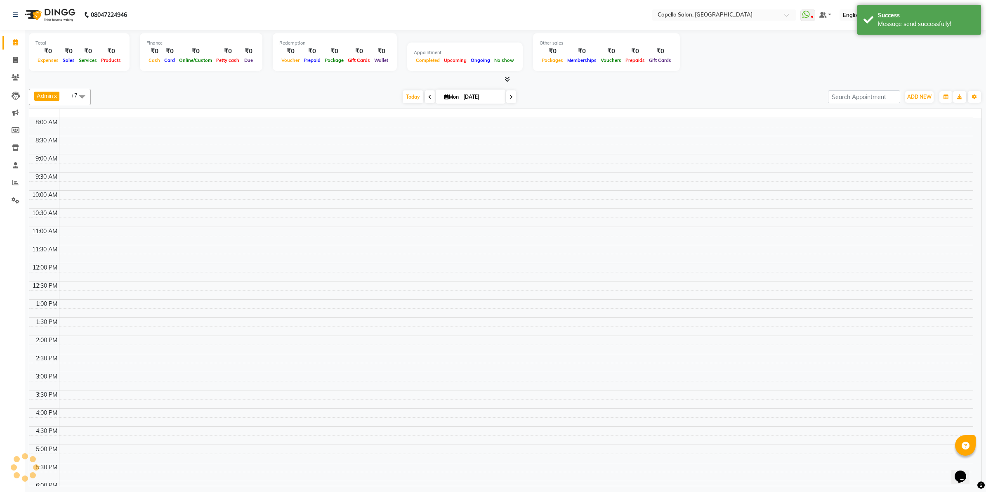
click at [17, 36] on link "Calendar" at bounding box center [12, 43] width 20 height 14
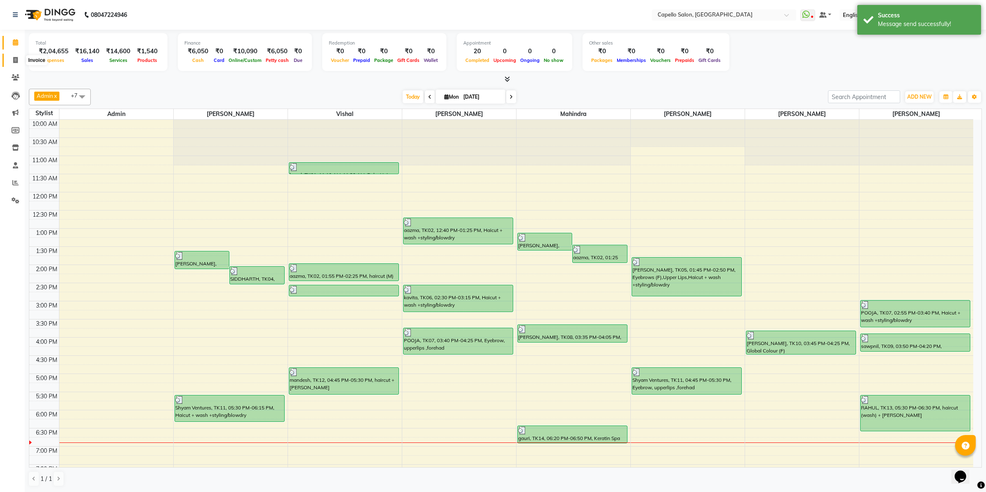
click at [14, 61] on icon at bounding box center [15, 60] width 5 height 6
select select "service"
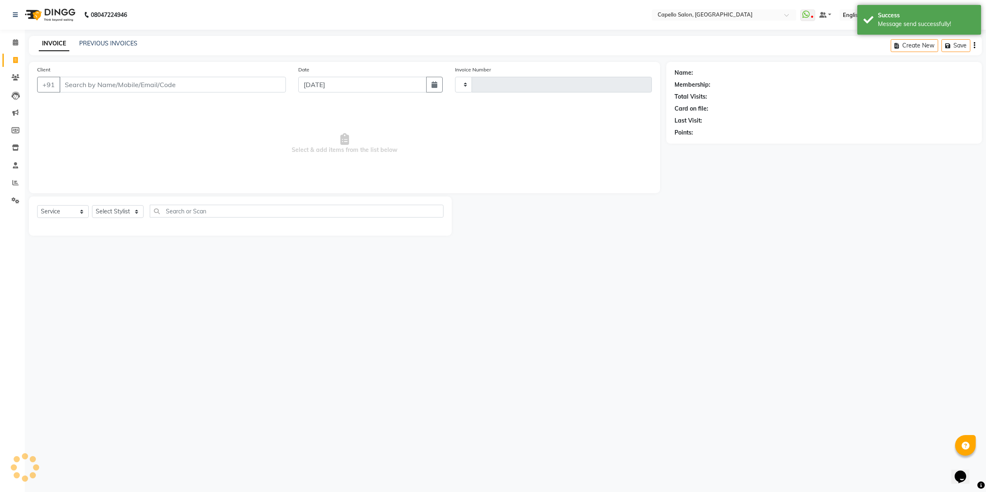
type input "4014"
select select "830"
click at [104, 43] on link "PREVIOUS INVOICES" at bounding box center [108, 43] width 58 height 7
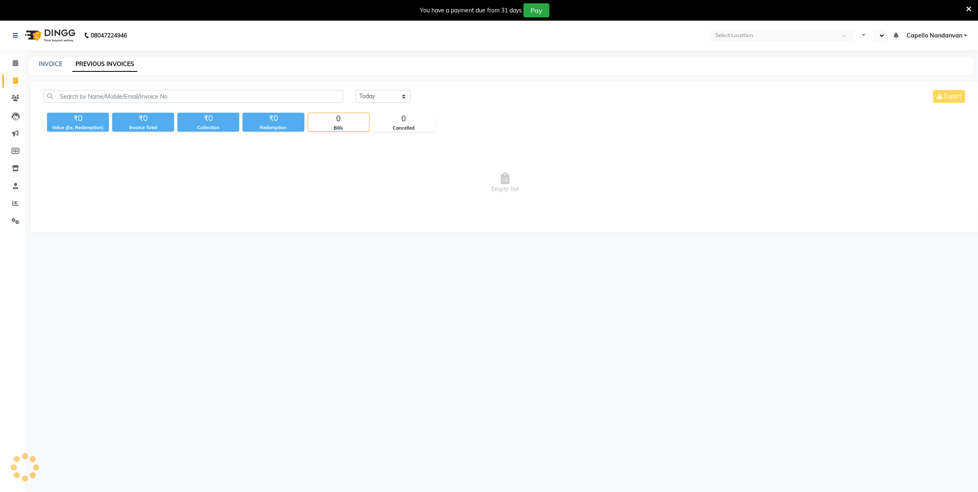
select select "en"
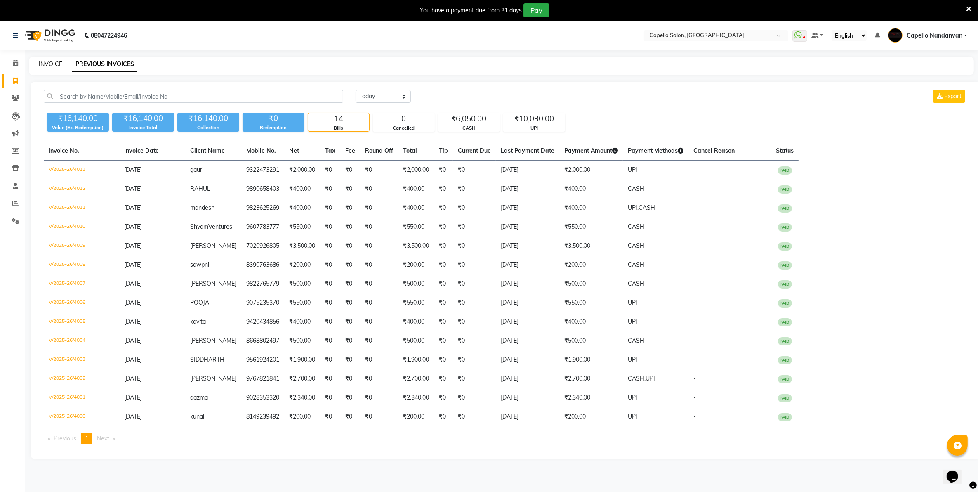
click at [50, 60] on link "INVOICE" at bounding box center [51, 63] width 24 height 7
select select "service"
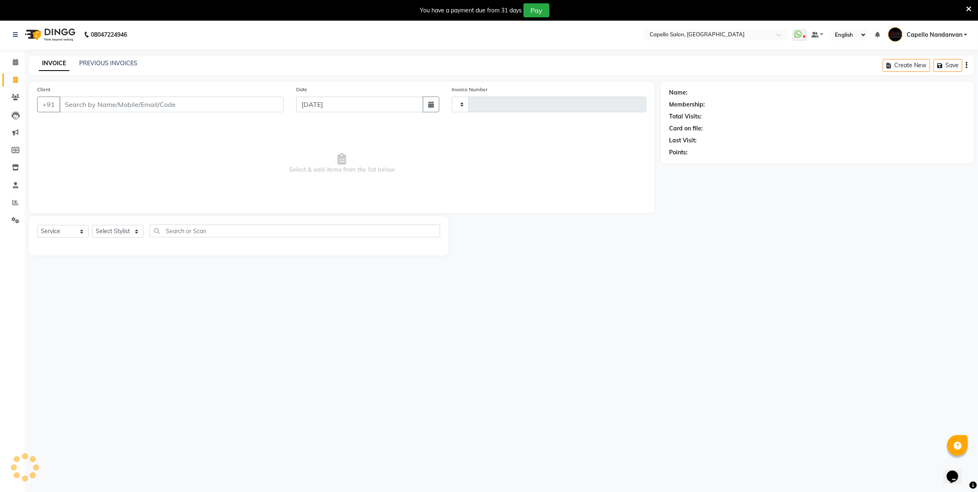
scroll to position [21, 0]
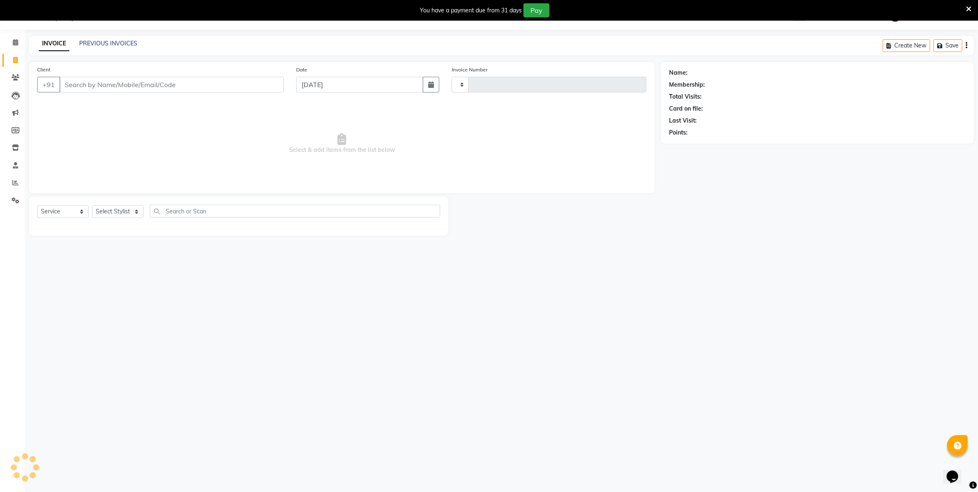
type input "4014"
select select "830"
click at [110, 85] on input "Client" at bounding box center [171, 85] width 224 height 16
click at [106, 85] on input "Client" at bounding box center [171, 85] width 224 height 16
type input "7028513990"
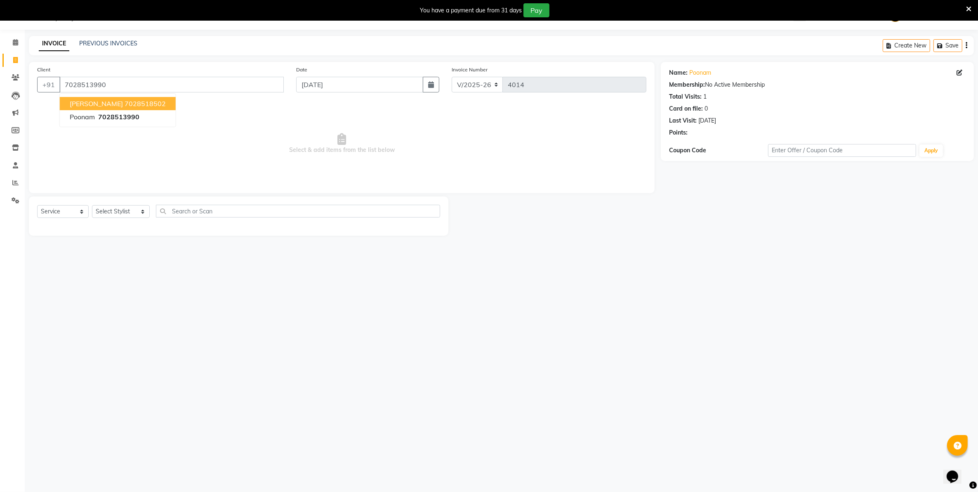
click at [159, 279] on div "08047224946 Select Location × [GEOGRAPHIC_DATA], [GEOGRAPHIC_DATA] WhatsApp Sta…" at bounding box center [489, 246] width 978 height 492
click at [138, 214] on select "Select Stylist Admin [PERSON_NAME] [PERSON_NAME] [PERSON_NAME] [PERSON_NAME] Ow…" at bounding box center [121, 211] width 58 height 13
select select "14478"
click at [92, 205] on select "Select Stylist Admin [PERSON_NAME] [PERSON_NAME] [PERSON_NAME] [PERSON_NAME] Ow…" at bounding box center [121, 211] width 58 height 13
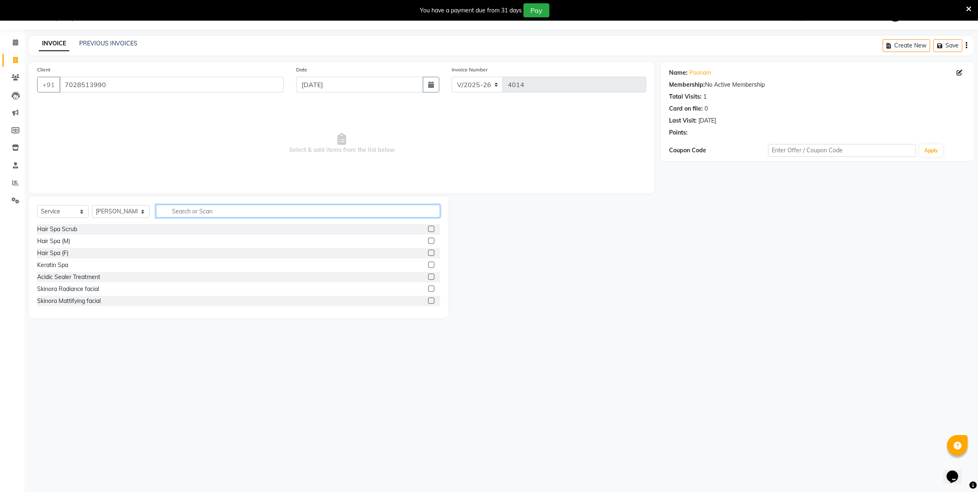
click at [197, 205] on input "text" at bounding box center [298, 211] width 284 height 13
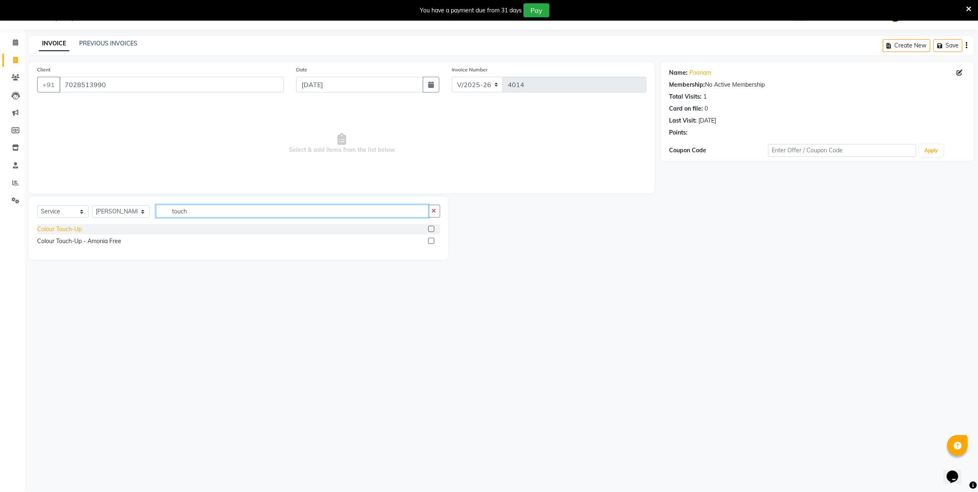
type input "touch"
click at [54, 227] on div "Colour Touch-Up" at bounding box center [59, 229] width 45 height 9
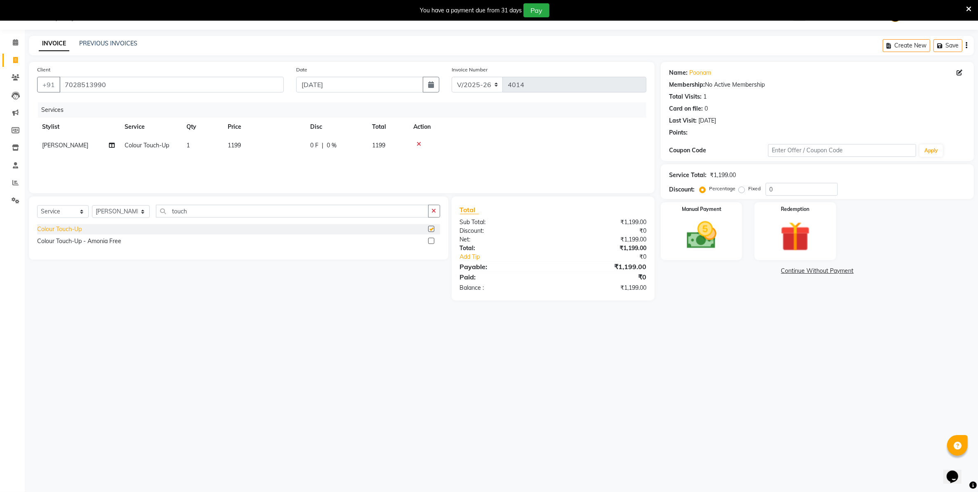
checkbox input "false"
click at [274, 146] on td "1199" at bounding box center [264, 145] width 83 height 19
select select "14478"
click at [307, 147] on input "1199" at bounding box center [302, 147] width 73 height 13
type input "1500"
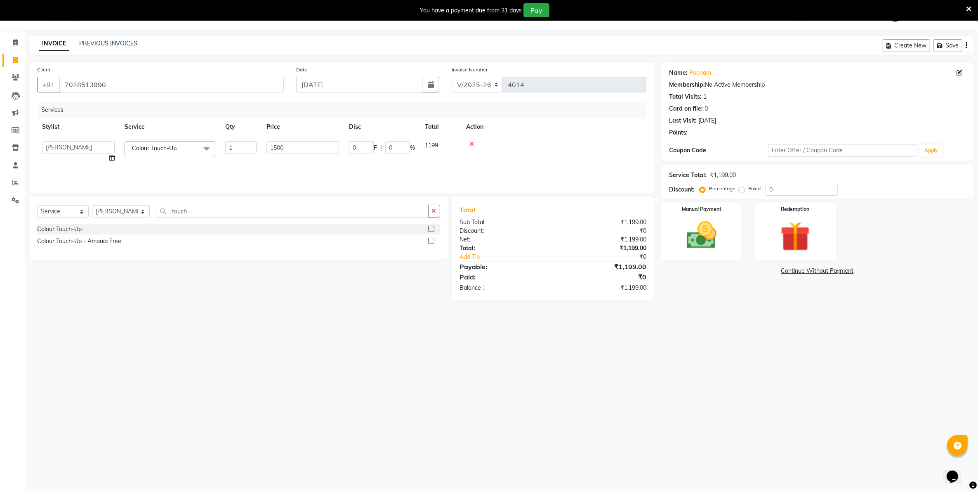
drag, startPoint x: 254, startPoint y: 327, endPoint x: 252, endPoint y: 313, distance: 14.1
click at [253, 317] on div "08047224946 Select Location × Capello Salon, Nandanvan WhatsApp Status ✕ Status…" at bounding box center [489, 246] width 978 height 492
click at [230, 209] on input "touch" at bounding box center [292, 211] width 272 height 13
type input "t"
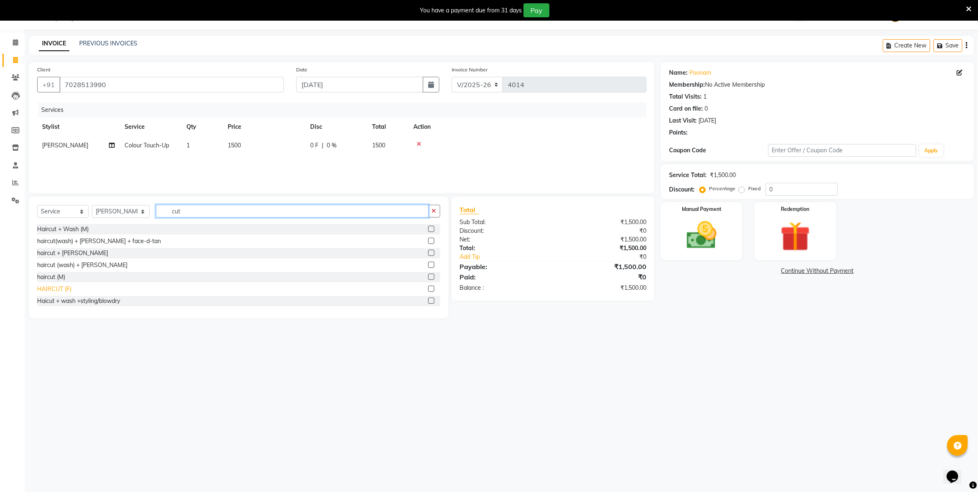
type input "cut"
click at [57, 288] on div "HAIRCUT (F)" at bounding box center [54, 289] width 34 height 9
checkbox input "false"
click at [182, 224] on div "Select Service Product Membership Package Voucher Prepaid Gift Card Select Styl…" at bounding box center [238, 214] width 403 height 19
click at [182, 220] on div "Select Service Product Membership Package Voucher Prepaid Gift Card Select Styl…" at bounding box center [238, 214] width 403 height 19
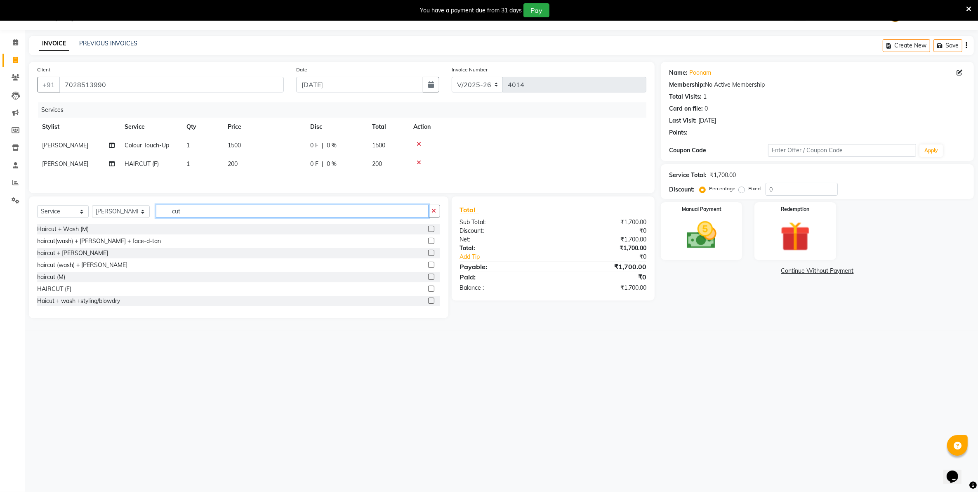
click at [190, 215] on input "cut" at bounding box center [292, 211] width 272 height 13
type input "c"
type input "eye"
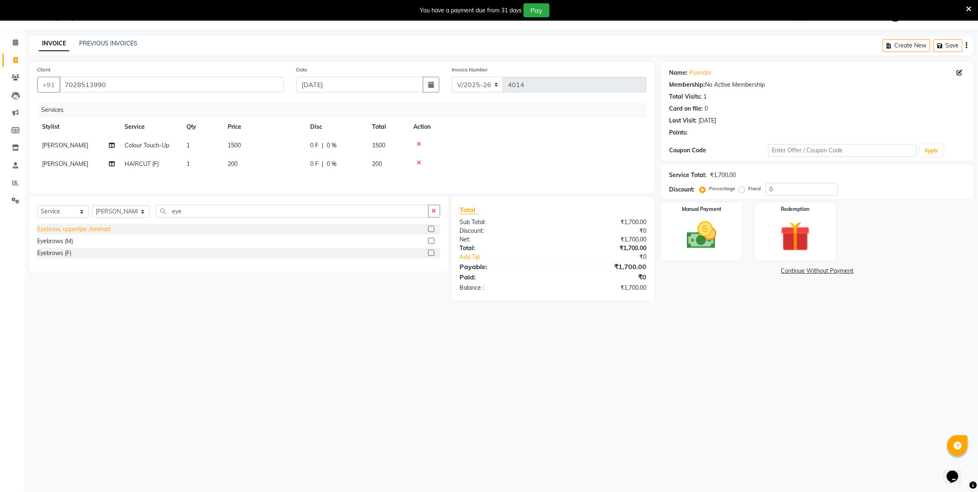
click at [78, 233] on div "Eyebrow, upperlips ,forehad" at bounding box center [73, 229] width 73 height 9
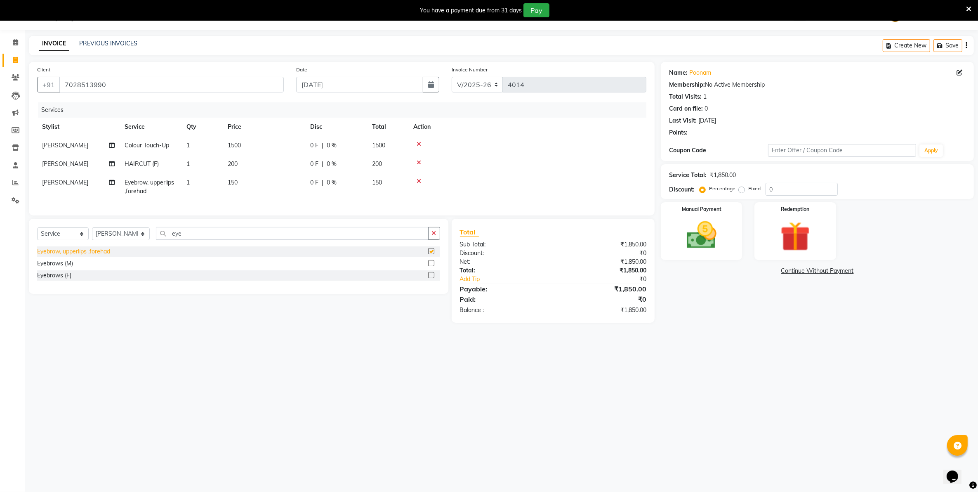
checkbox input "false"
click at [118, 240] on select "Select Stylist Admin ASHIK DHAPODKAR Capello Nandanvan CHETNA SONI Himansu Owne…" at bounding box center [121, 233] width 58 height 13
select select "66495"
click at [92, 235] on select "Select Stylist Admin ASHIK DHAPODKAR Capello Nandanvan CHETNA SONI Himansu Owne…" at bounding box center [121, 233] width 58 height 13
click at [188, 240] on input "eye" at bounding box center [292, 233] width 272 height 13
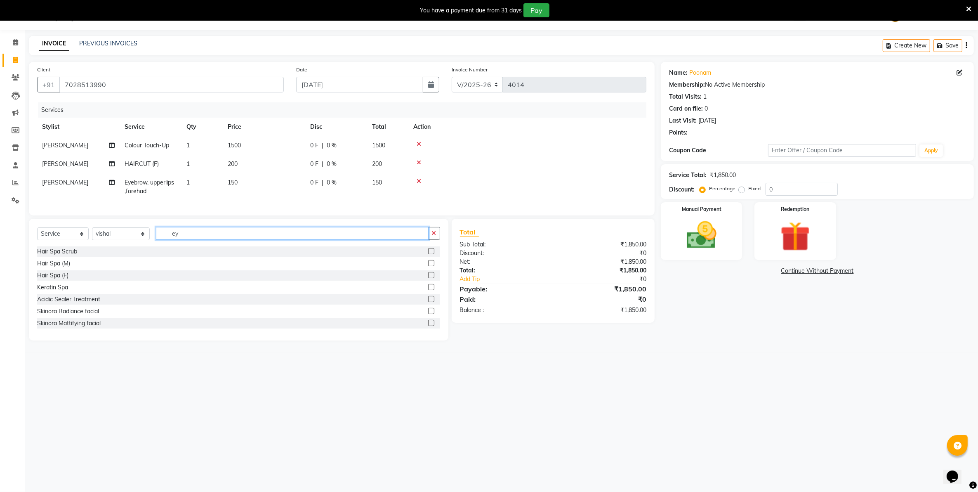
type input "e"
type input "cut"
click at [54, 304] on div "haircut (M)" at bounding box center [51, 299] width 28 height 9
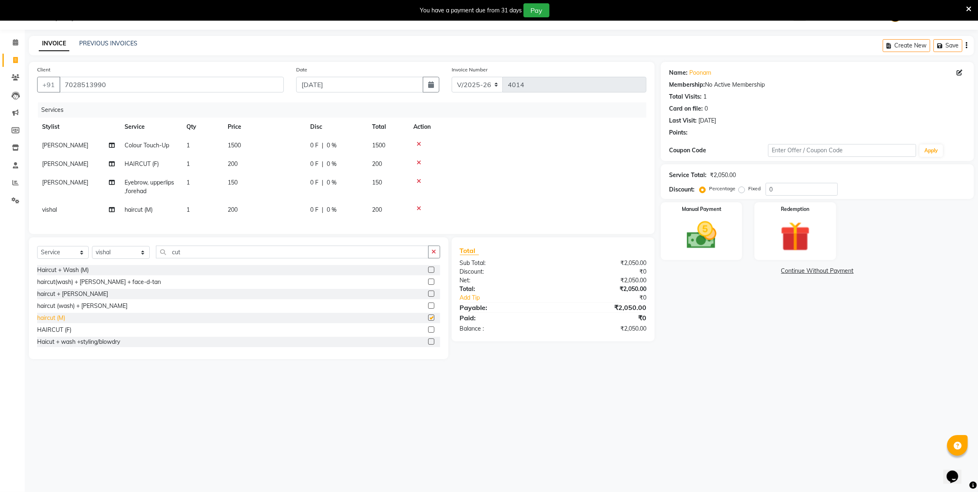
checkbox input "false"
click at [713, 307] on div "Name: Poonam Membership: No Active Membership Total Visits: 1 Card on file: 0 L…" at bounding box center [820, 210] width 319 height 297
click at [703, 228] on img at bounding box center [702, 235] width 51 height 36
click at [749, 268] on span "UPI" at bounding box center [748, 270] width 13 height 9
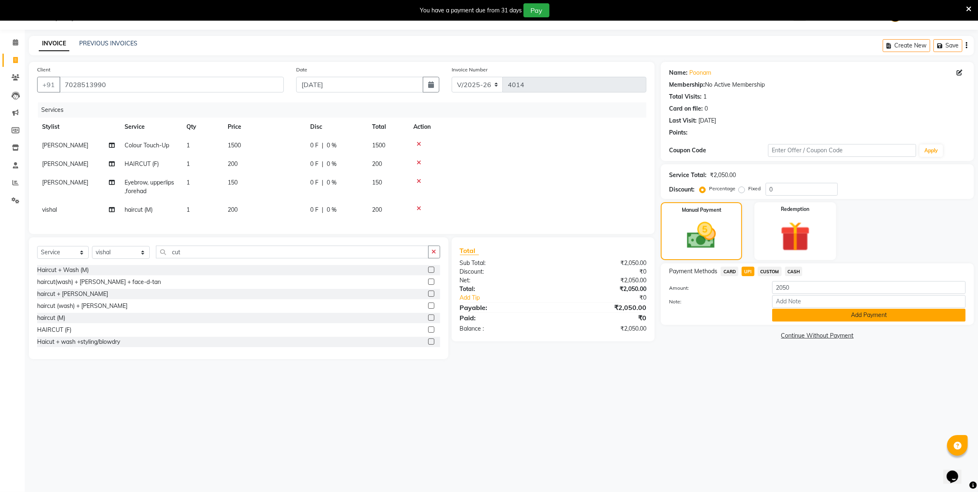
click at [774, 312] on button "Add Payment" at bounding box center [868, 315] width 193 height 13
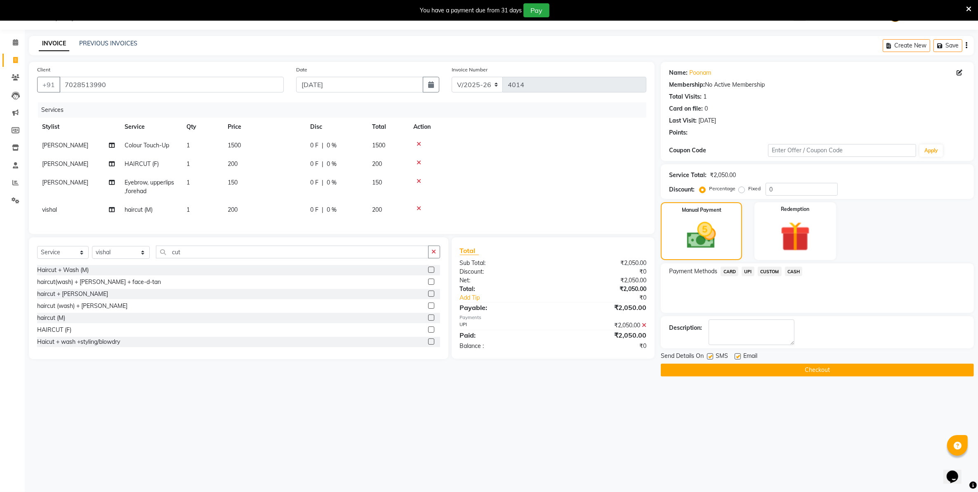
click at [764, 372] on button "Checkout" at bounding box center [817, 369] width 313 height 13
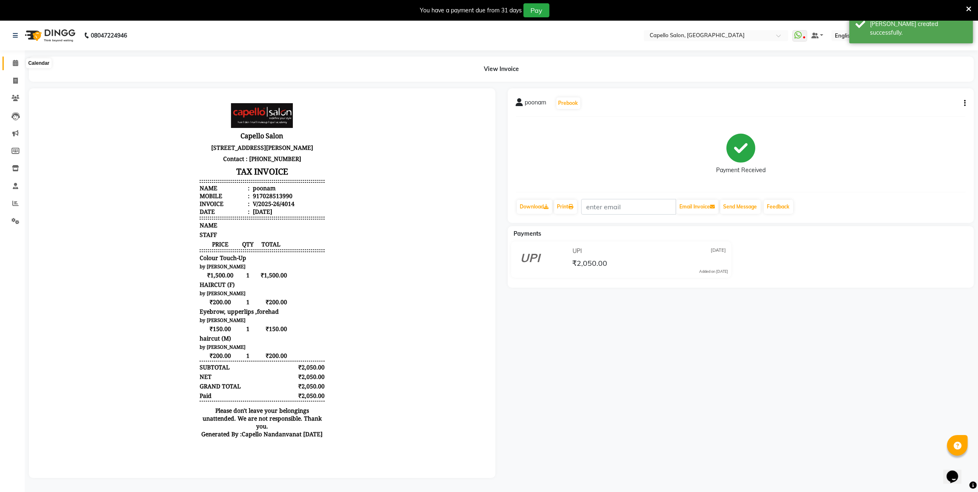
click at [9, 60] on span at bounding box center [15, 63] width 14 height 9
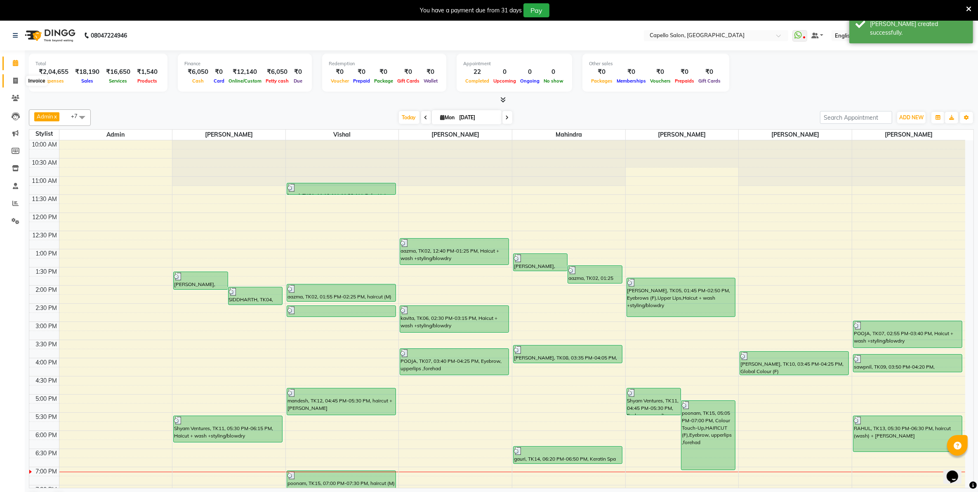
click at [18, 80] on span at bounding box center [15, 80] width 14 height 9
select select "service"
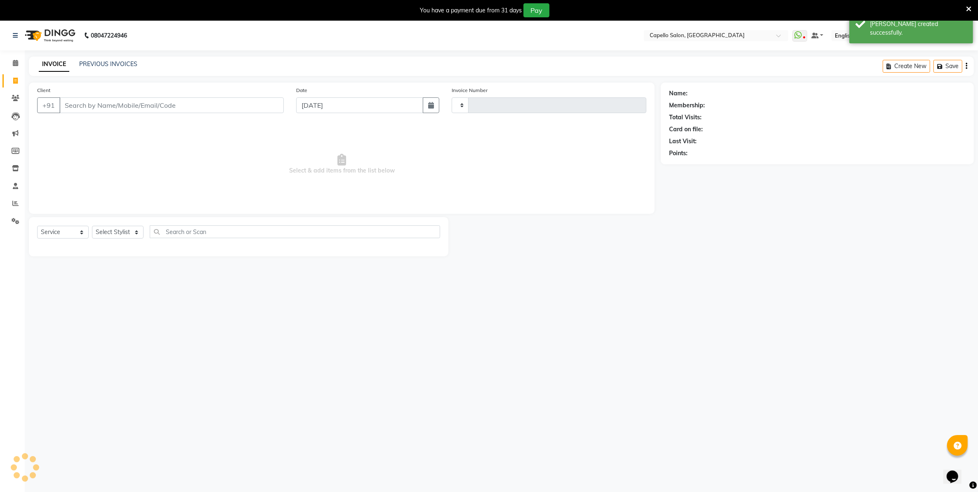
type input "4015"
select select "830"
click at [88, 66] on link "PREVIOUS INVOICES" at bounding box center [108, 63] width 58 height 7
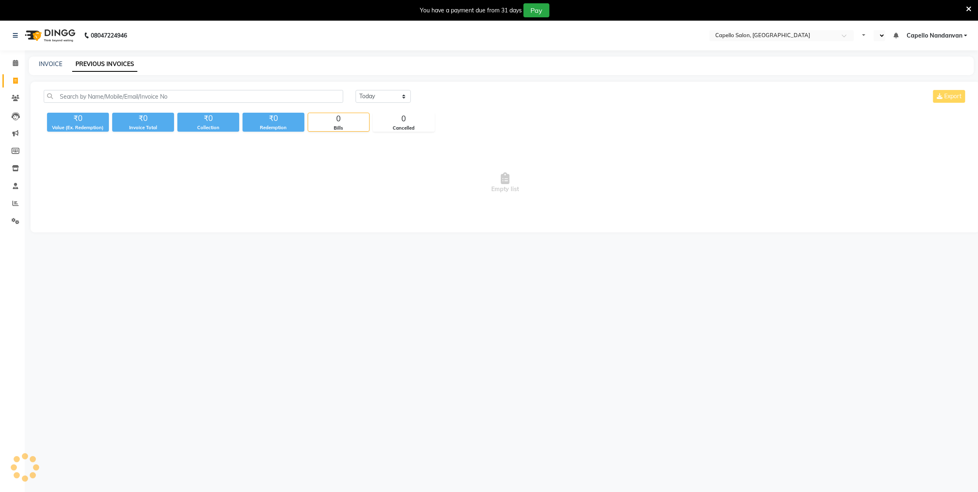
select select "en"
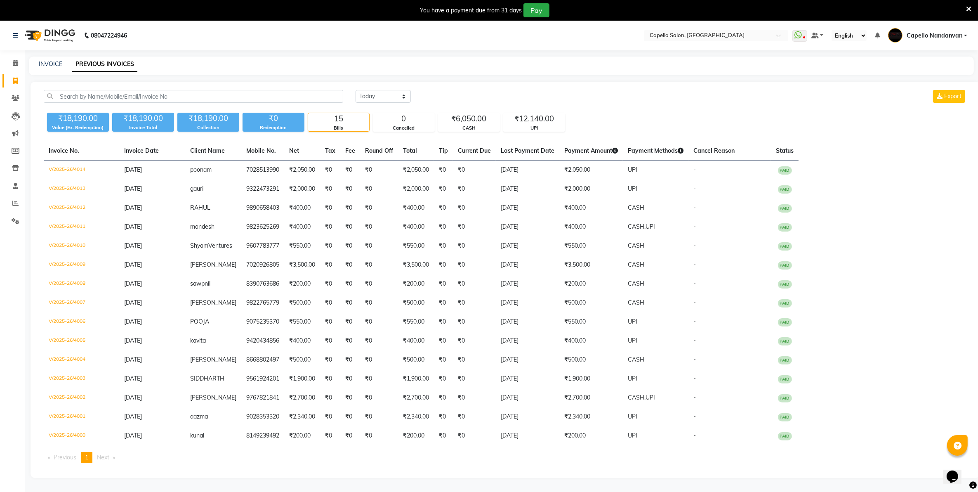
select select "service"
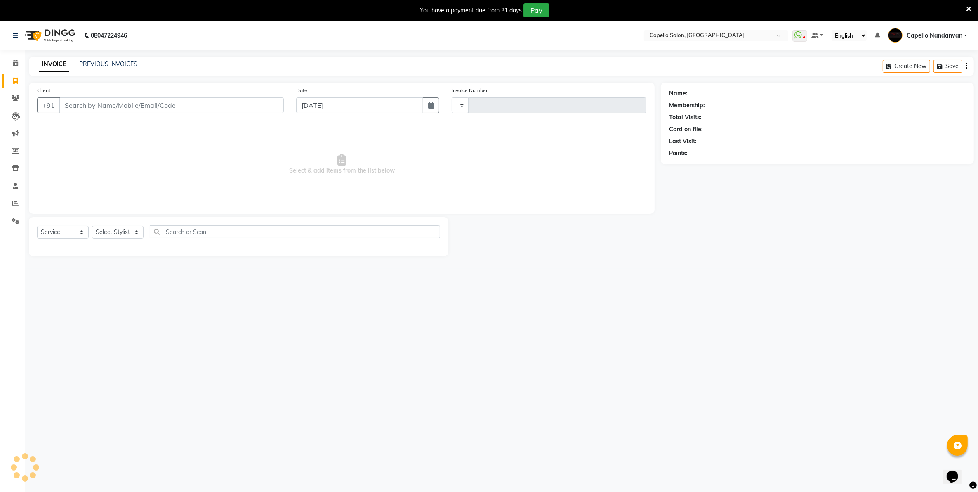
type input "4015"
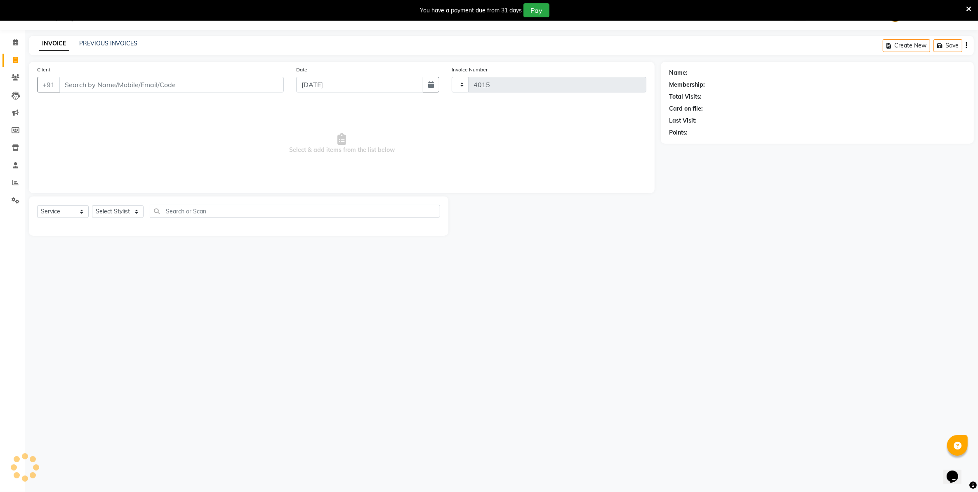
select select "830"
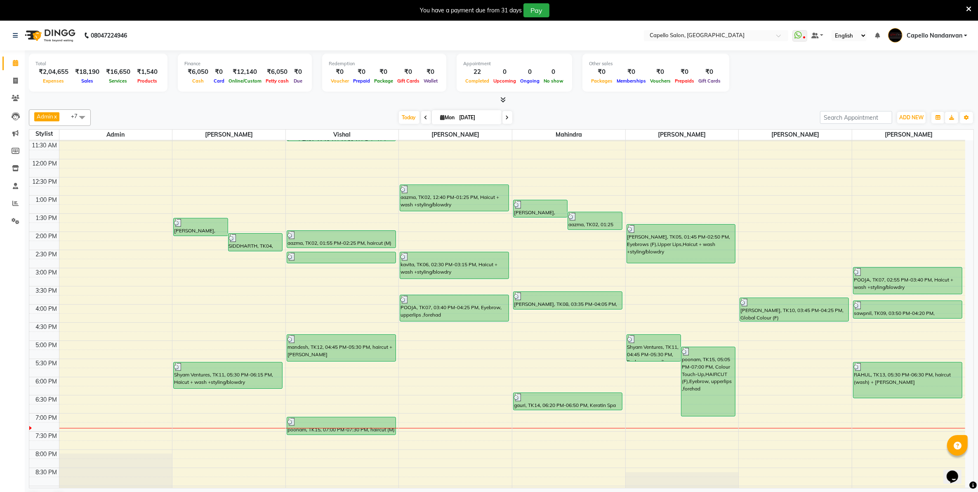
scroll to position [93, 0]
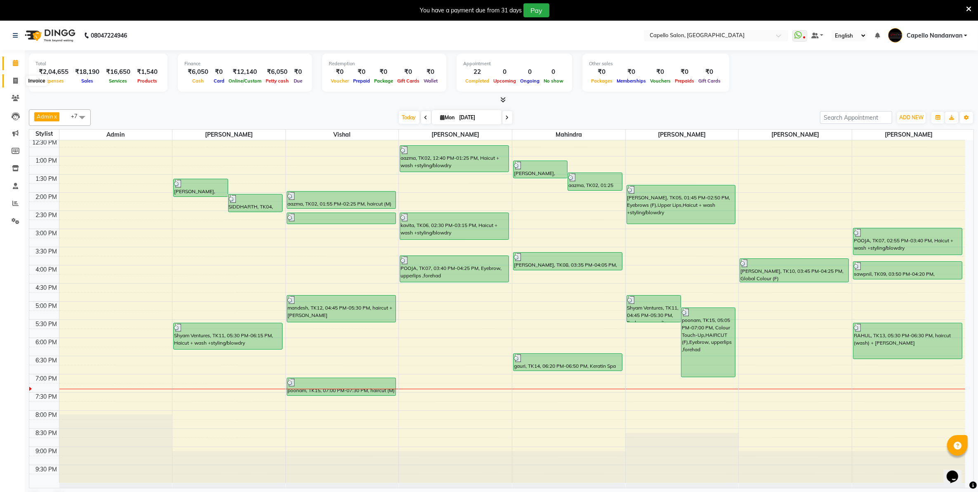
click at [14, 80] on icon at bounding box center [15, 81] width 5 height 6
select select "service"
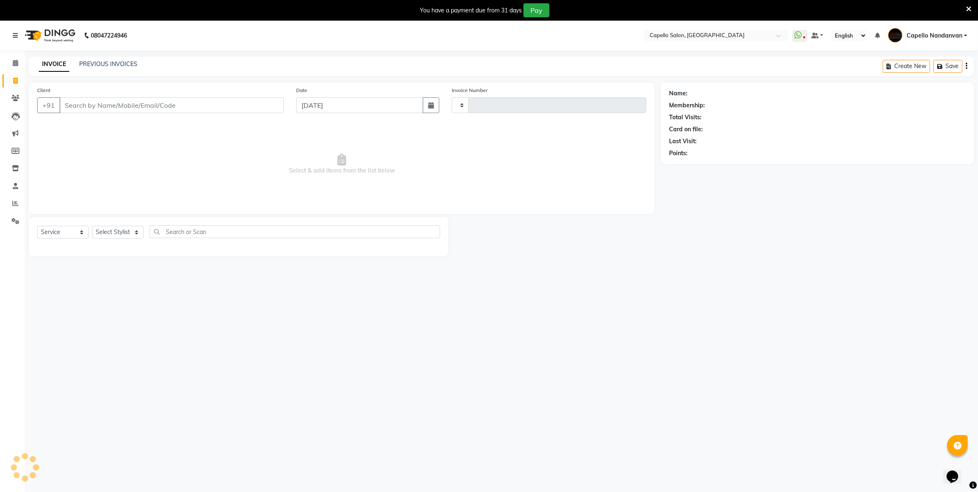
type input "4015"
select select "830"
click at [123, 108] on input "Client" at bounding box center [171, 105] width 224 height 16
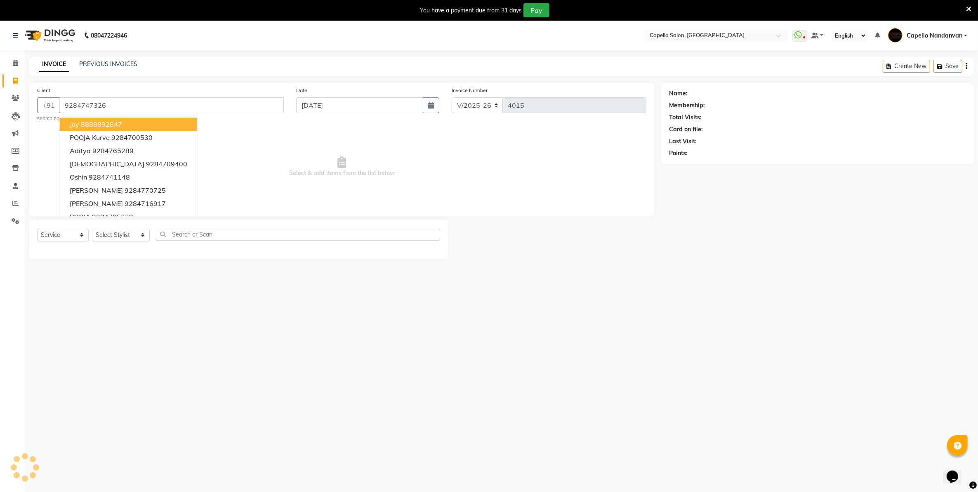
type input "9284747326"
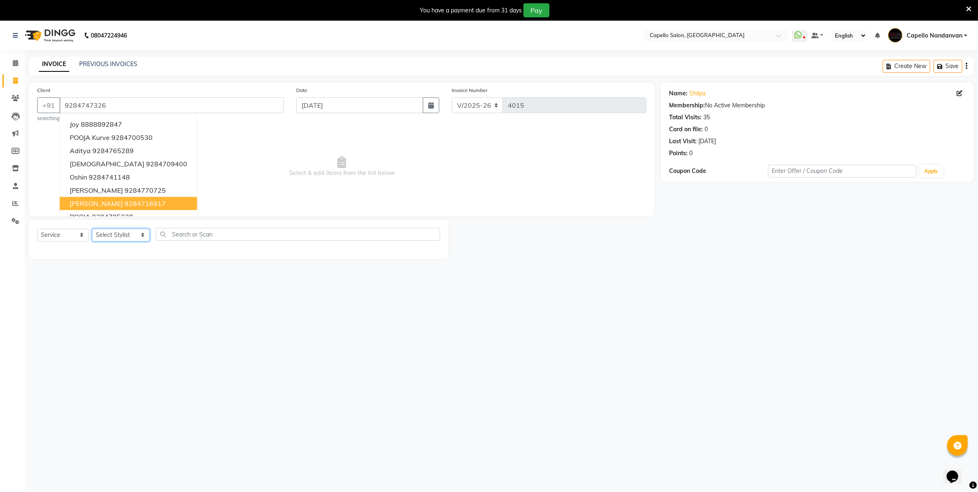
click at [137, 236] on select "Select Stylist Admin [PERSON_NAME] [PERSON_NAME] [PERSON_NAME] [PERSON_NAME] Ow…" at bounding box center [121, 235] width 58 height 13
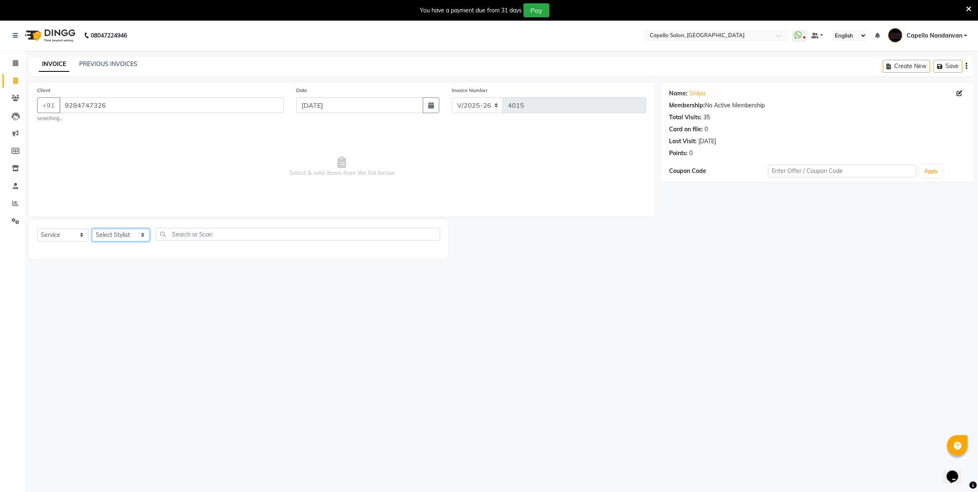
select select "14478"
click at [92, 229] on select "Select Stylist Admin [PERSON_NAME] [PERSON_NAME] [PERSON_NAME] [PERSON_NAME] Ow…" at bounding box center [121, 235] width 58 height 13
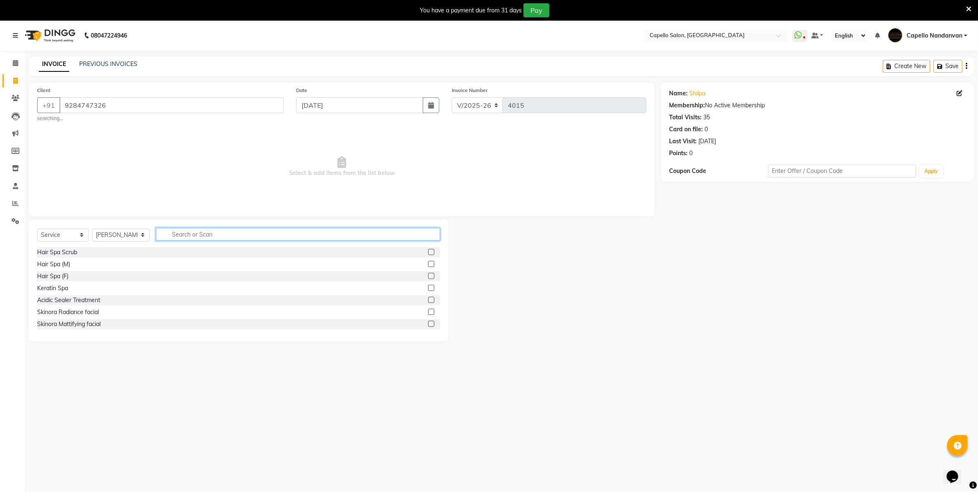
click at [188, 228] on input "text" at bounding box center [298, 234] width 284 height 13
type input "touch"
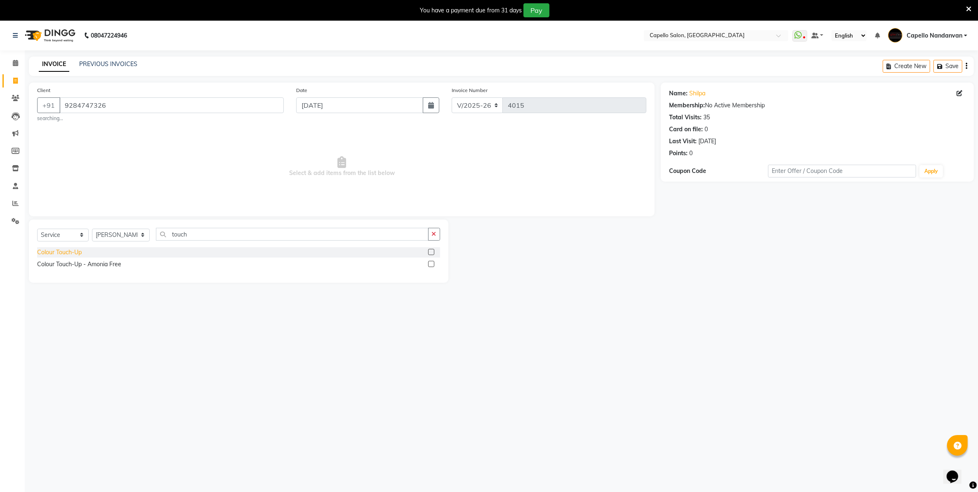
click at [73, 256] on div "Colour Touch-Up" at bounding box center [59, 252] width 45 height 9
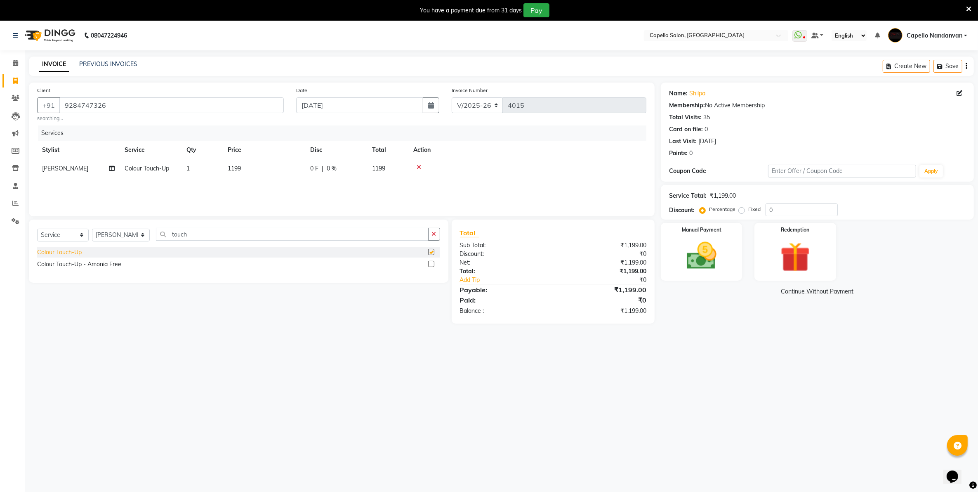
checkbox input "false"
click at [249, 166] on td "1199" at bounding box center [264, 168] width 83 height 19
select select "14478"
click at [314, 171] on input "1199" at bounding box center [302, 170] width 73 height 13
type input "1500"
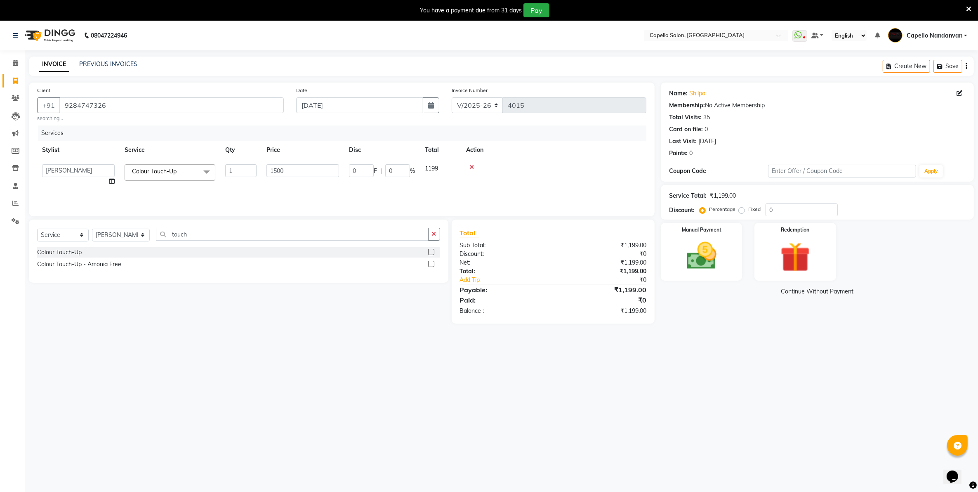
drag, startPoint x: 333, startPoint y: 431, endPoint x: 335, endPoint y: 426, distance: 5.4
click at [335, 429] on div "08047224946 Select Location × Capello Salon, Nandanvan WhatsApp Status ✕ Status…" at bounding box center [489, 267] width 978 height 492
click at [735, 275] on div "Manual Payment" at bounding box center [701, 252] width 85 height 60
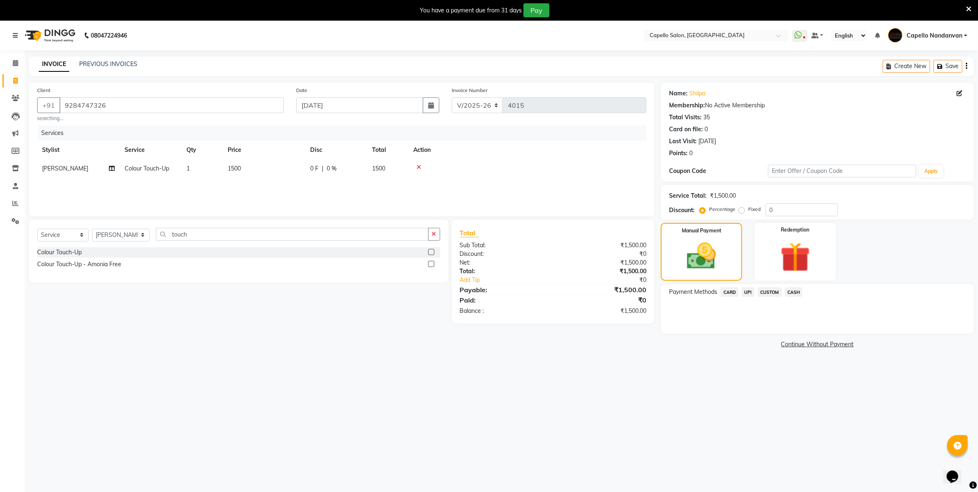
click at [796, 292] on span "CASH" at bounding box center [794, 291] width 18 height 9
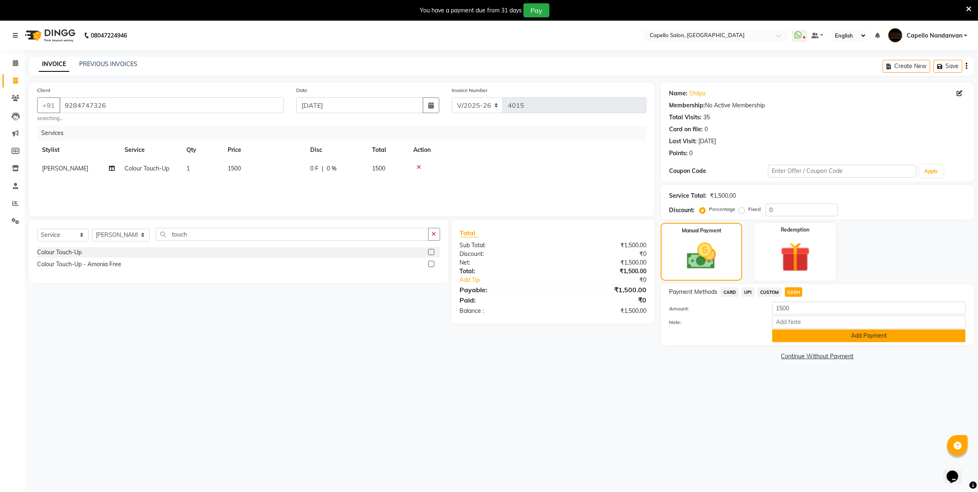
click at [788, 330] on button "Add Payment" at bounding box center [868, 335] width 193 height 13
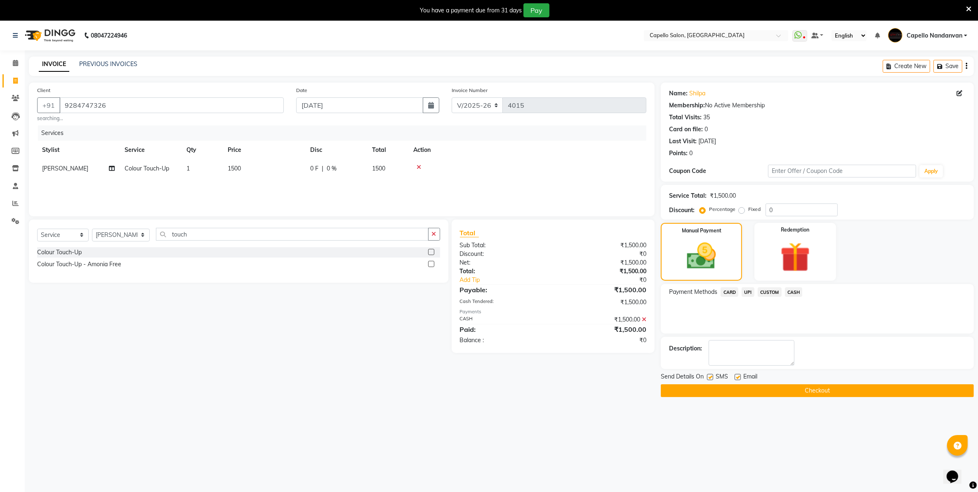
click at [789, 388] on button "Checkout" at bounding box center [817, 390] width 313 height 13
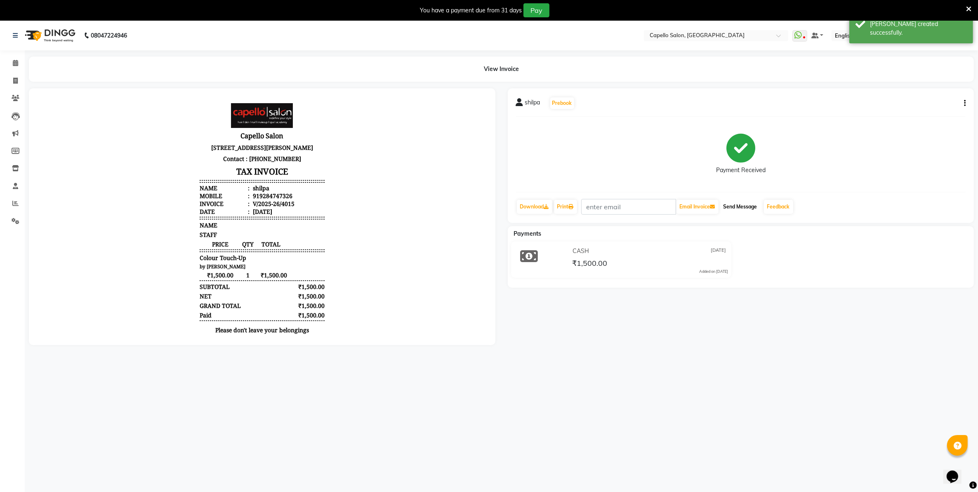
click at [738, 205] on button "Send Message" at bounding box center [740, 207] width 40 height 14
click at [970, 10] on icon at bounding box center [968, 8] width 5 height 7
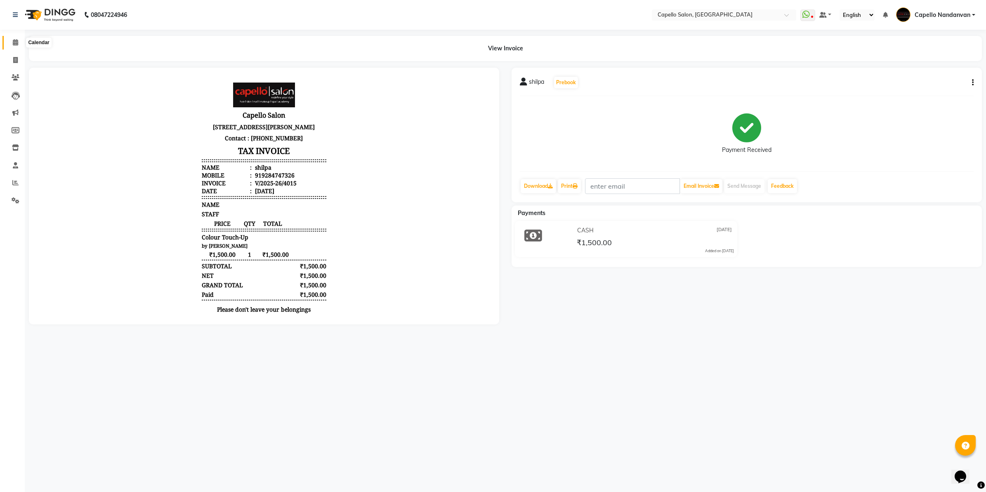
click at [12, 40] on span at bounding box center [15, 42] width 14 height 9
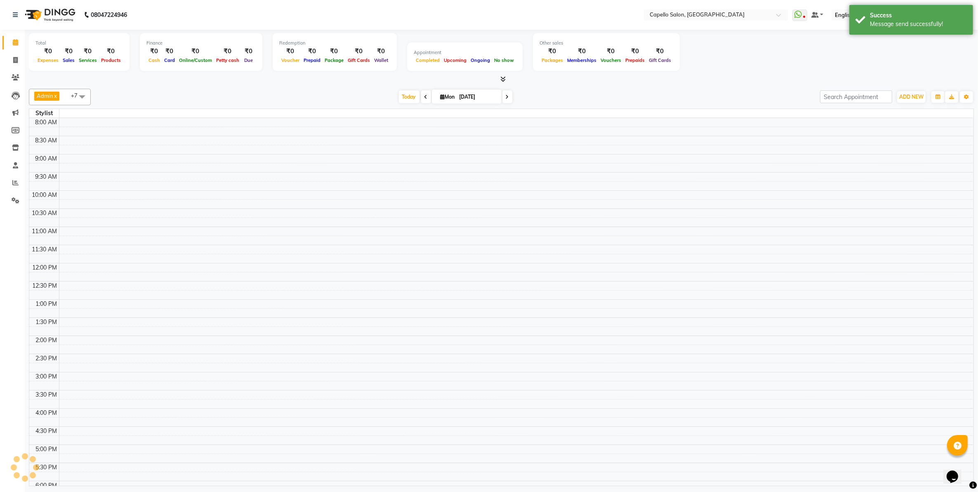
click at [12, 40] on span at bounding box center [15, 42] width 14 height 9
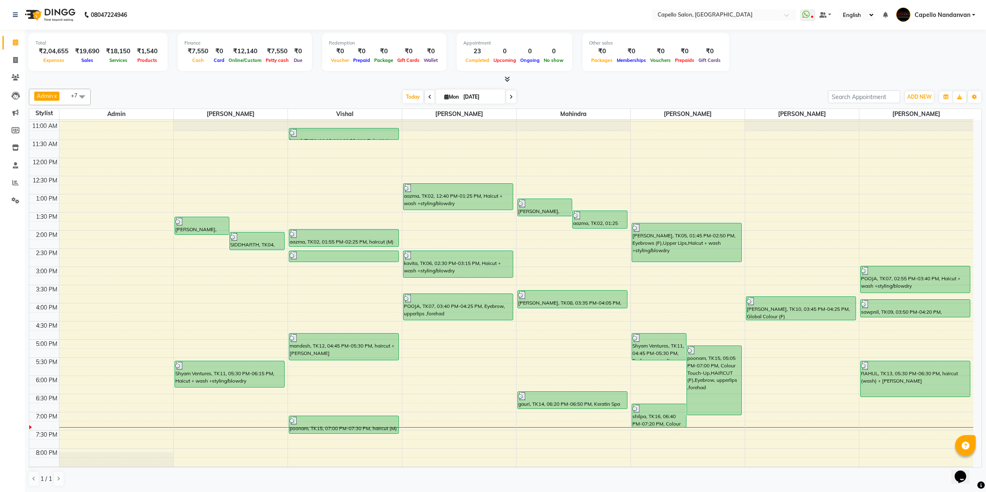
scroll to position [93, 0]
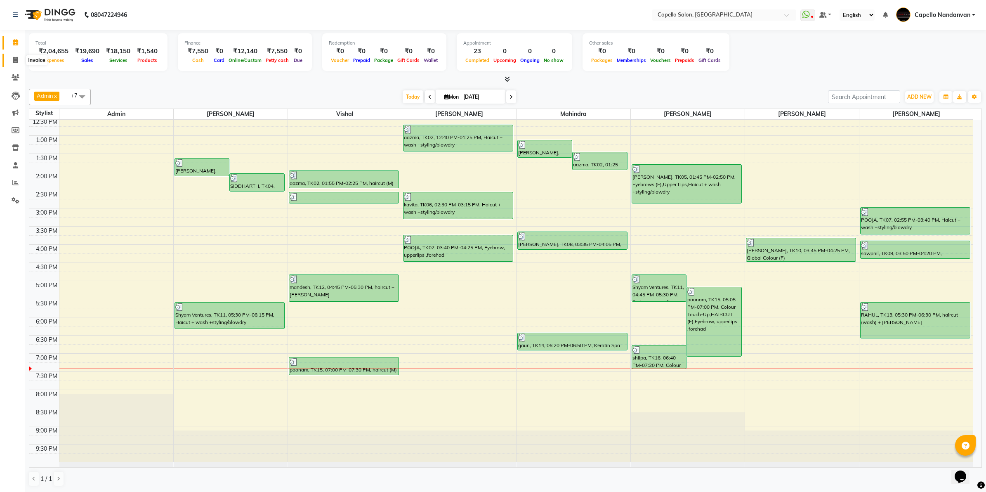
click at [15, 61] on icon at bounding box center [15, 60] width 5 height 6
select select "service"
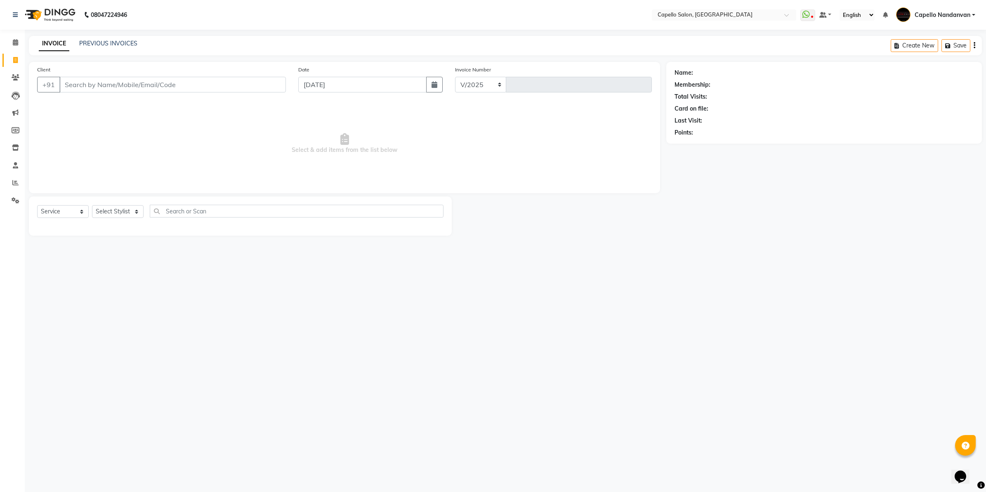
select select "830"
type input "4016"
click at [99, 42] on link "PREVIOUS INVOICES" at bounding box center [108, 43] width 58 height 7
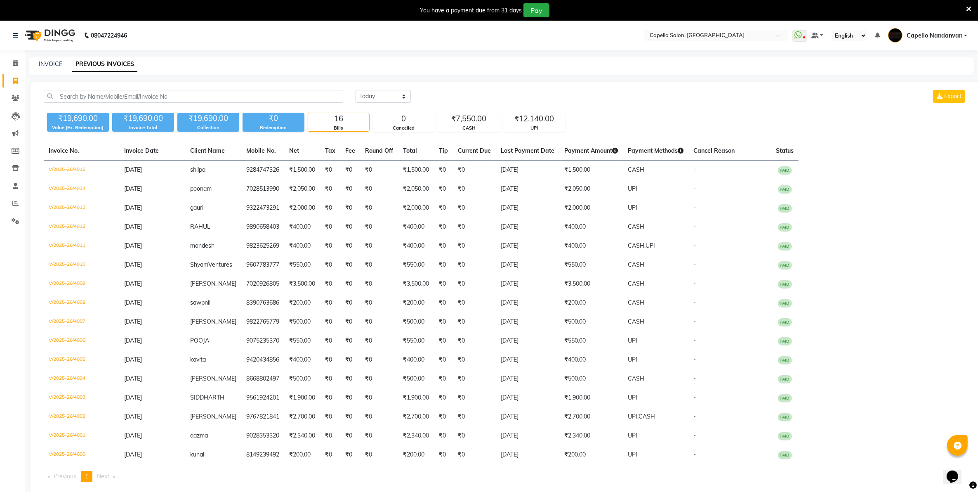
select select "service"
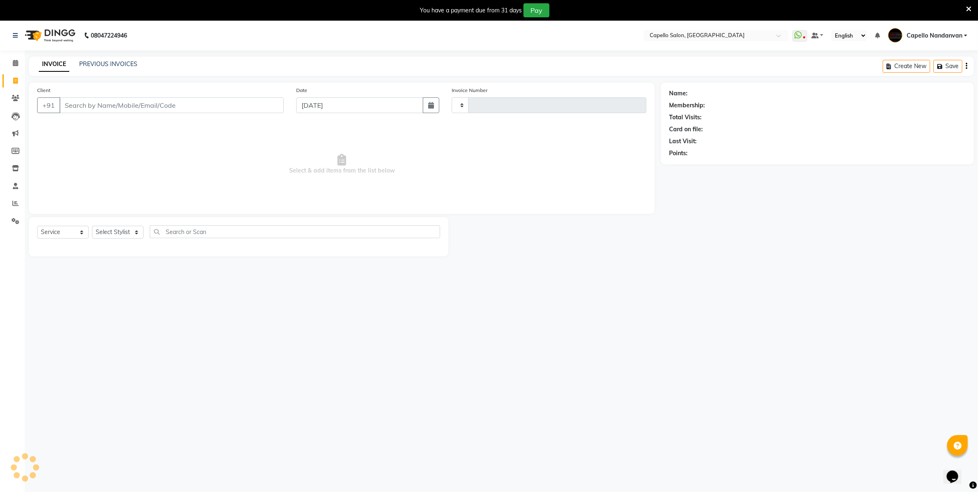
scroll to position [21, 0]
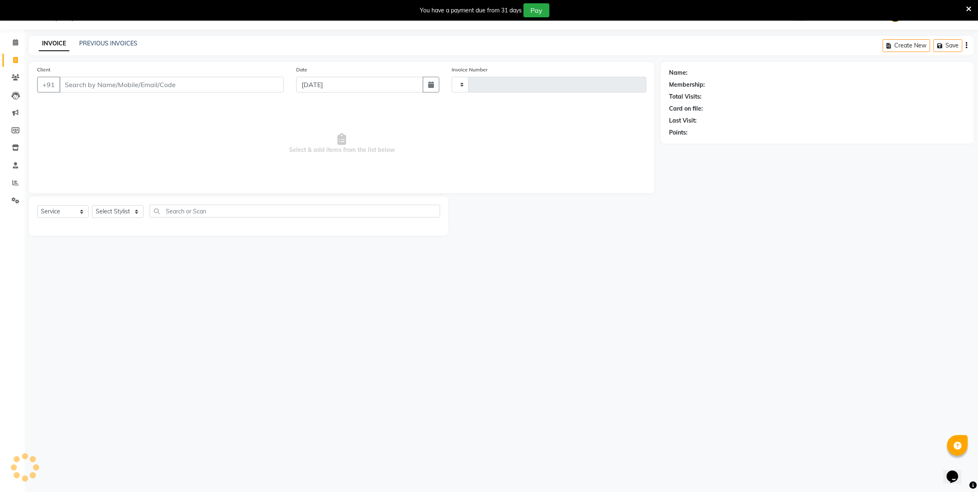
type input "4016"
select select "830"
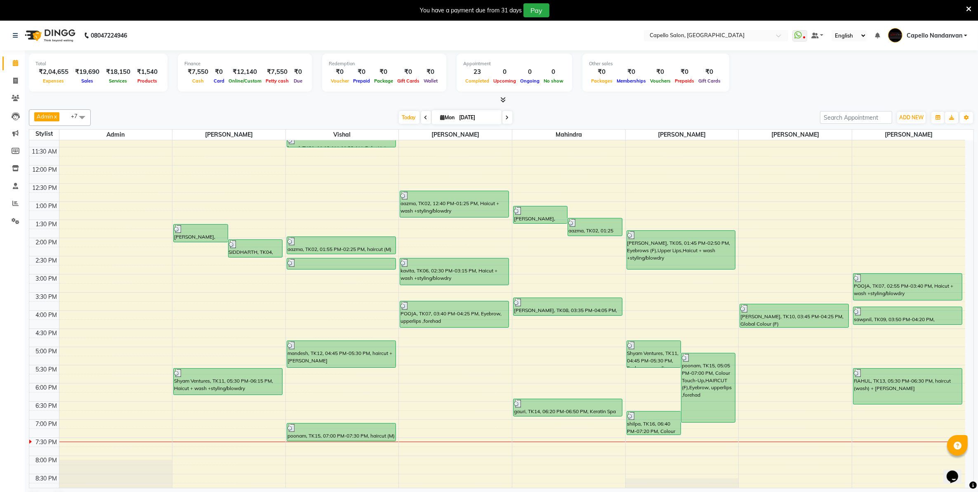
scroll to position [93, 0]
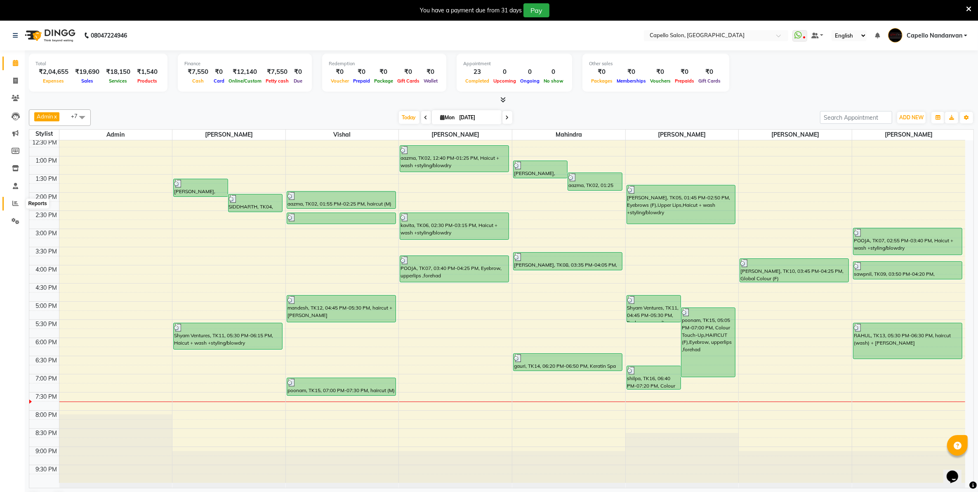
click at [11, 200] on span at bounding box center [15, 203] width 14 height 9
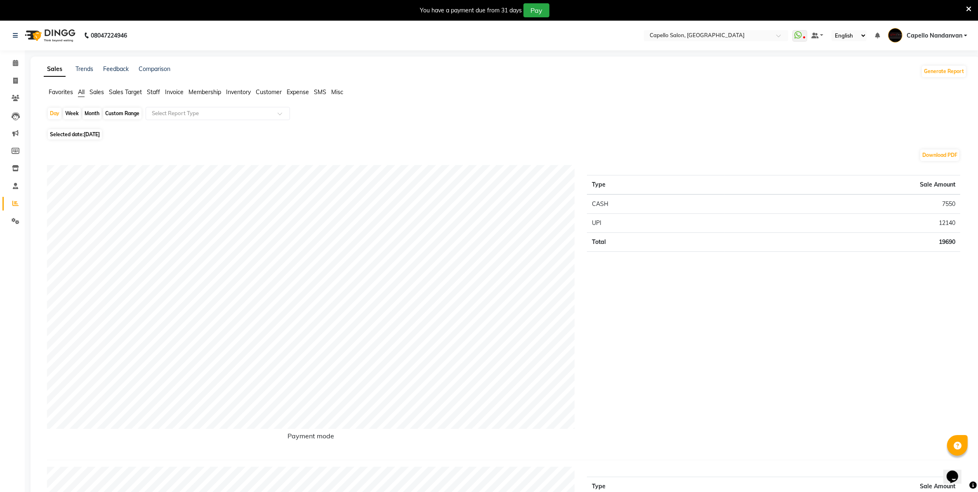
click at [87, 111] on div "Month" at bounding box center [92, 114] width 19 height 12
select select "9"
select select "2025"
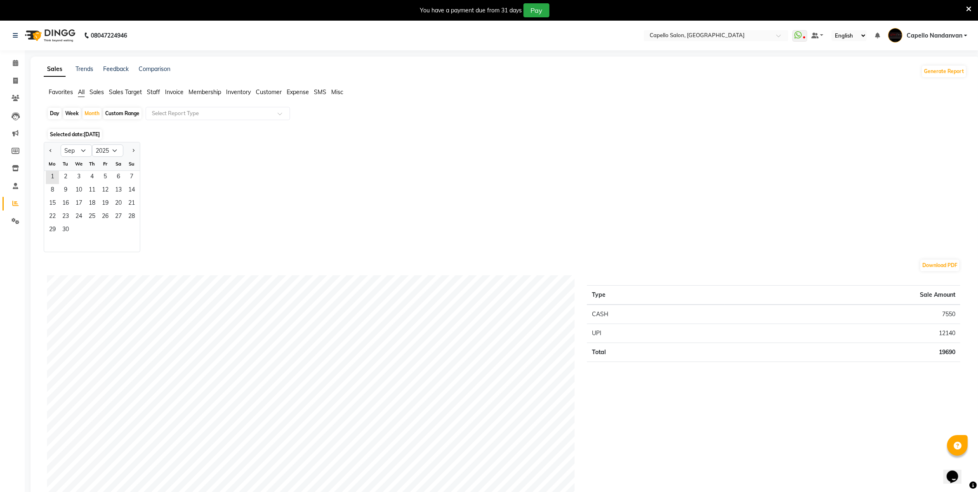
click at [54, 112] on div "Day" at bounding box center [55, 114] width 14 height 12
select select "9"
select select "2025"
click at [55, 117] on div "Day" at bounding box center [55, 114] width 14 height 12
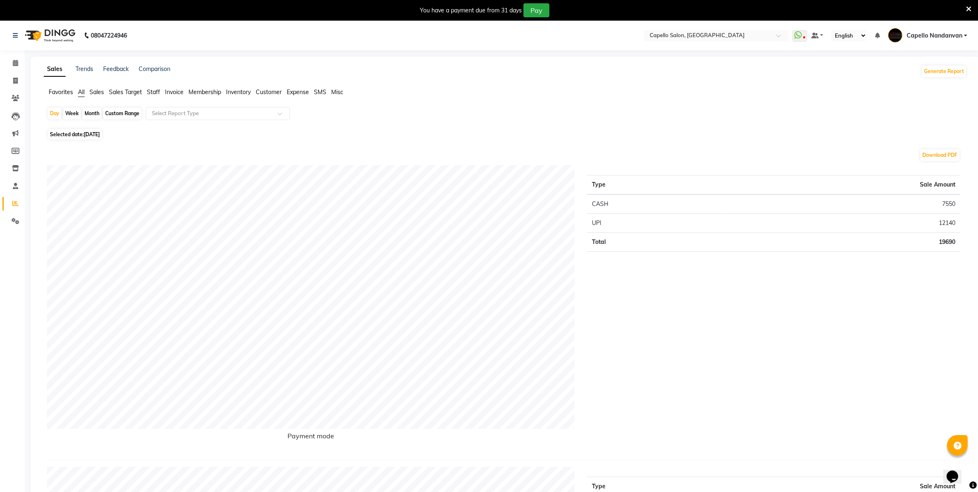
click at [92, 115] on div "Month" at bounding box center [92, 114] width 19 height 12
select select "9"
select select "2025"
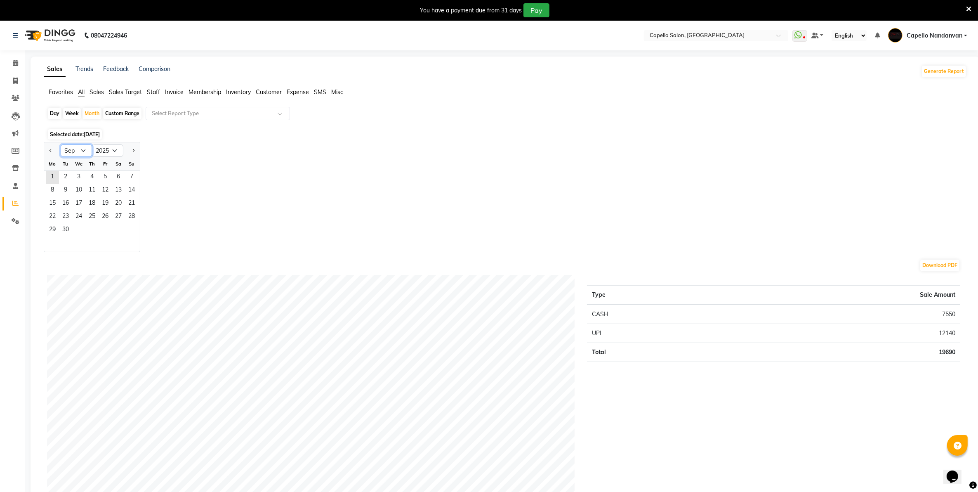
click at [80, 149] on select "Jan Feb Mar Apr May Jun Jul Aug Sep Oct Nov Dec" at bounding box center [76, 150] width 31 height 12
click at [46, 149] on div at bounding box center [52, 150] width 17 height 13
click at [48, 153] on button "Previous month" at bounding box center [50, 150] width 7 height 13
select select "8"
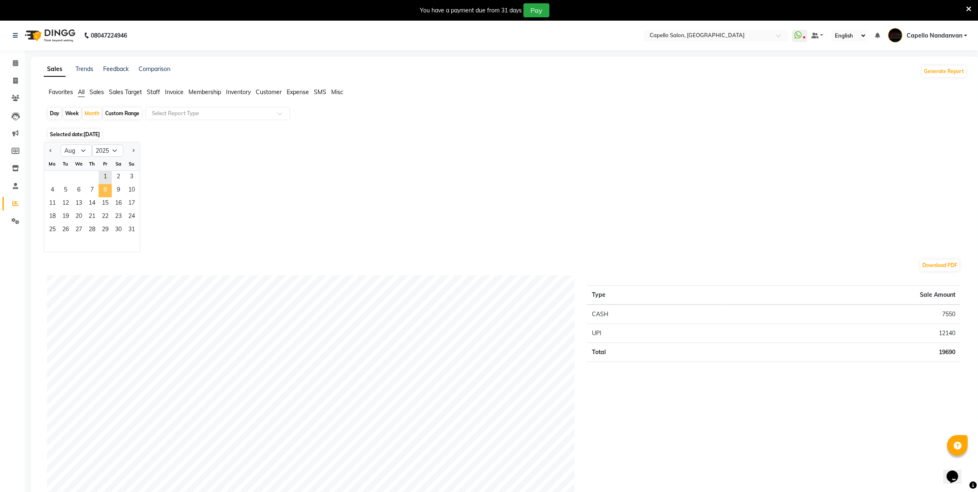
click at [106, 189] on span "8" at bounding box center [105, 190] width 13 height 13
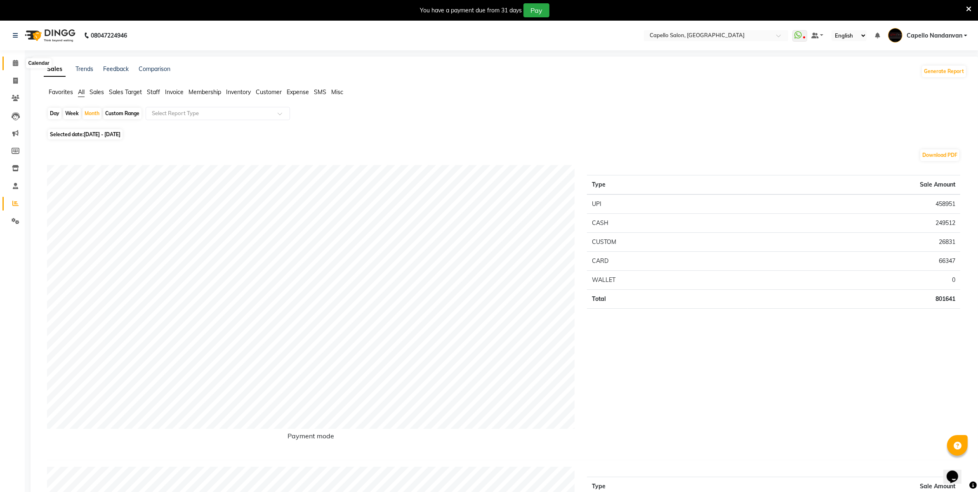
click at [18, 66] on span at bounding box center [15, 63] width 14 height 9
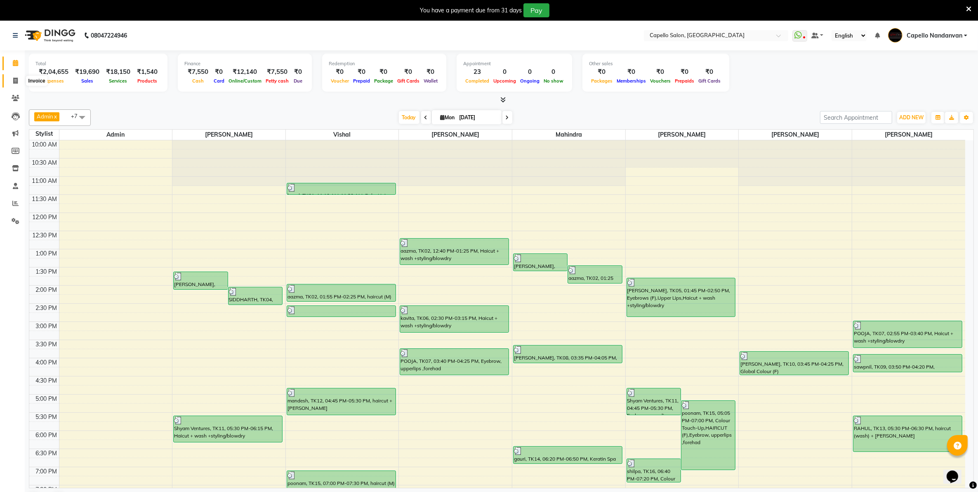
click at [11, 83] on span at bounding box center [15, 80] width 14 height 9
select select "service"
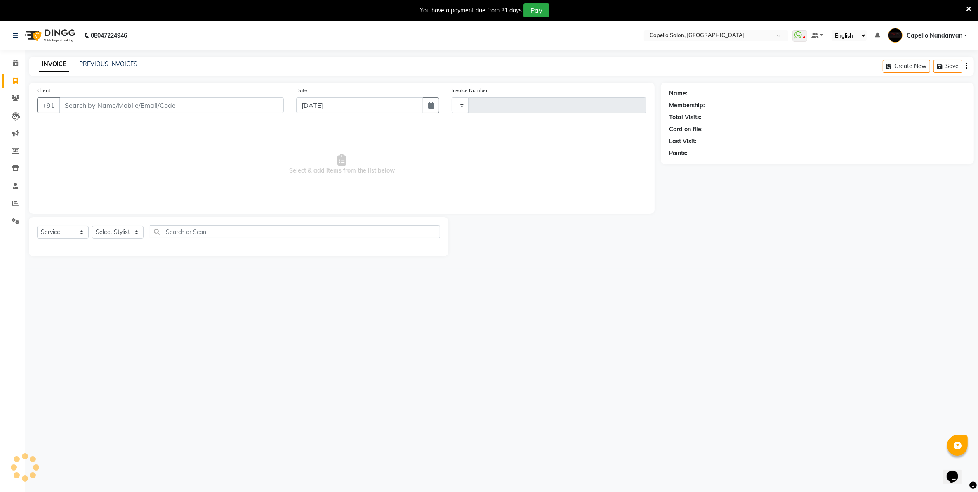
type input "4016"
select select "830"
click at [14, 201] on icon at bounding box center [15, 203] width 6 height 6
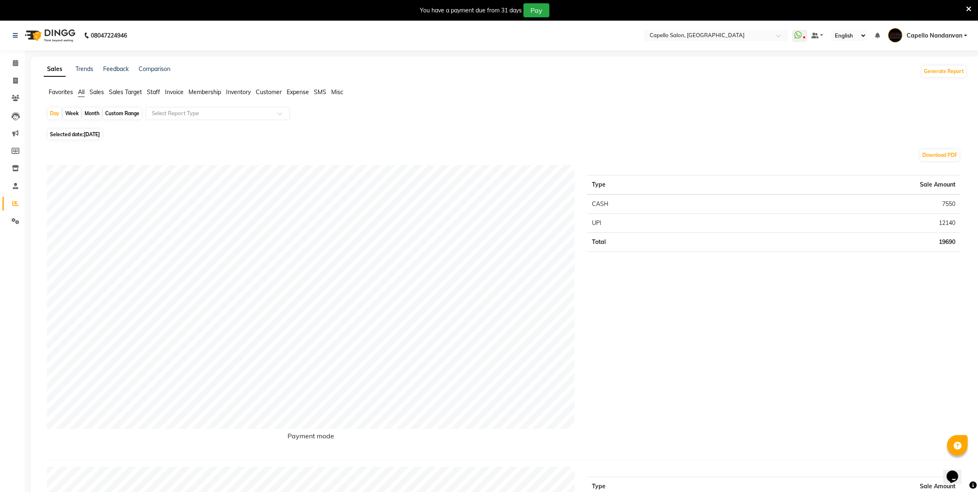
click at [87, 116] on div "Month" at bounding box center [92, 114] width 19 height 12
select select "9"
select select "2025"
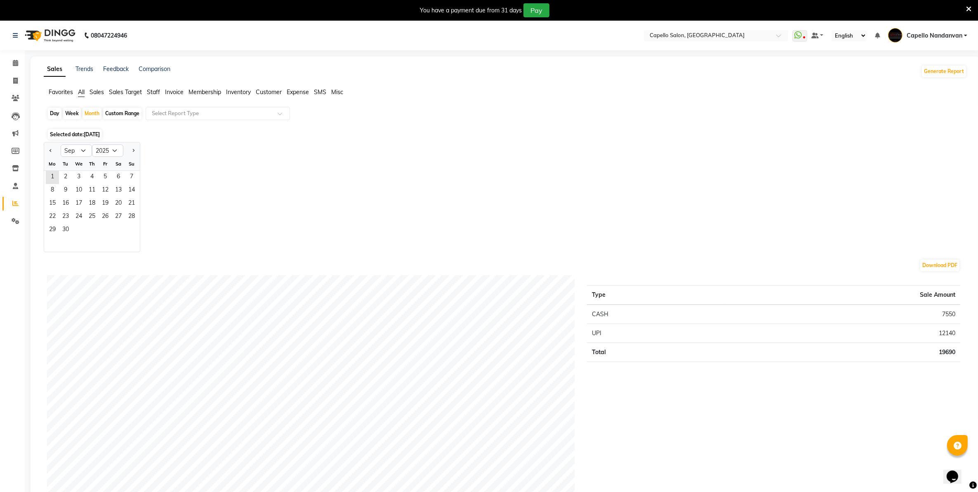
click at [46, 149] on div at bounding box center [52, 150] width 17 height 13
click at [51, 151] on span "Previous month" at bounding box center [51, 150] width 3 height 3
select select "8"
click at [87, 198] on span "14" at bounding box center [91, 203] width 13 height 13
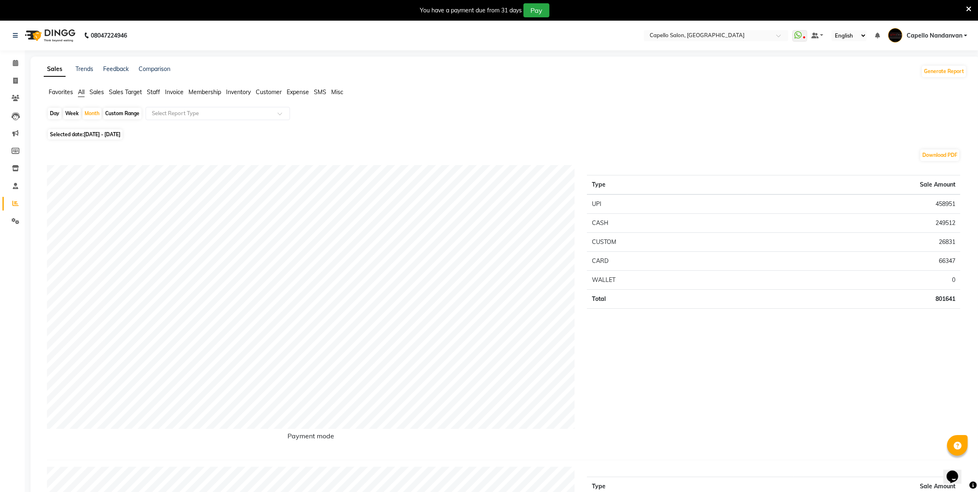
click at [13, 56] on li "Calendar" at bounding box center [12, 63] width 25 height 18
click at [16, 62] on icon at bounding box center [15, 63] width 5 height 6
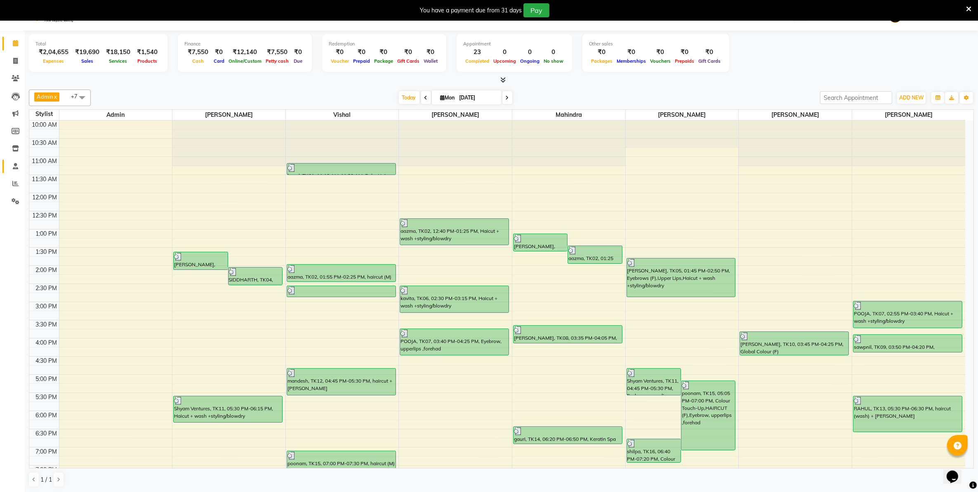
scroll to position [21, 0]
click at [14, 54] on link "Invoice" at bounding box center [12, 61] width 20 height 14
select select "service"
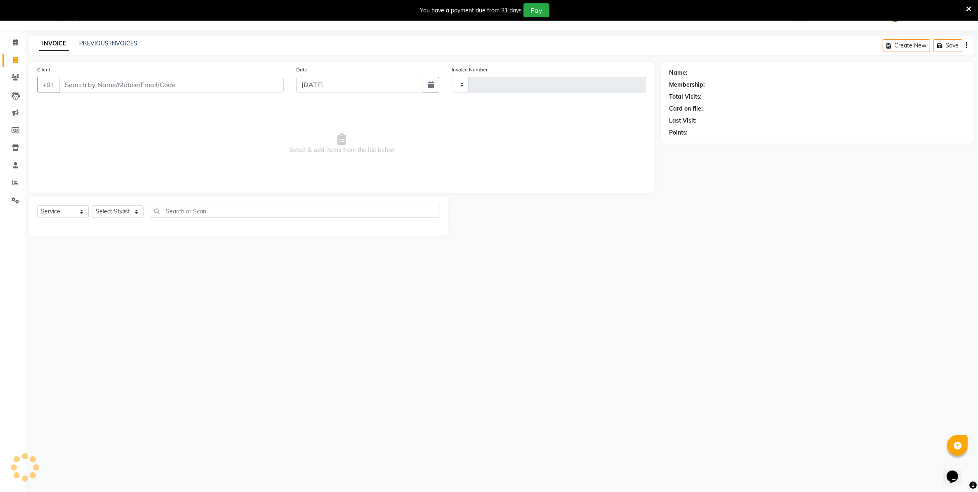
type input "4016"
select select "830"
click at [141, 213] on select "Select Stylist Admin ASHIK DHAPODKAR Capello Nandanvan CHETNA SONI Himansu Owne…" at bounding box center [121, 211] width 58 height 13
select select "88160"
click at [92, 205] on select "Select Stylist Admin ASHIK DHAPODKAR Capello Nandanvan CHETNA SONI Himansu Owne…" at bounding box center [121, 211] width 58 height 13
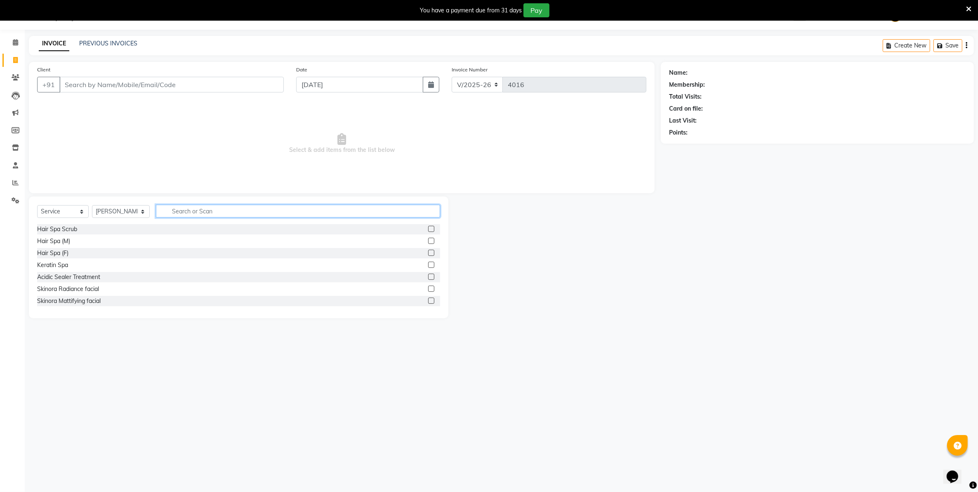
click at [217, 210] on input "text" at bounding box center [298, 211] width 284 height 13
type input "ey"
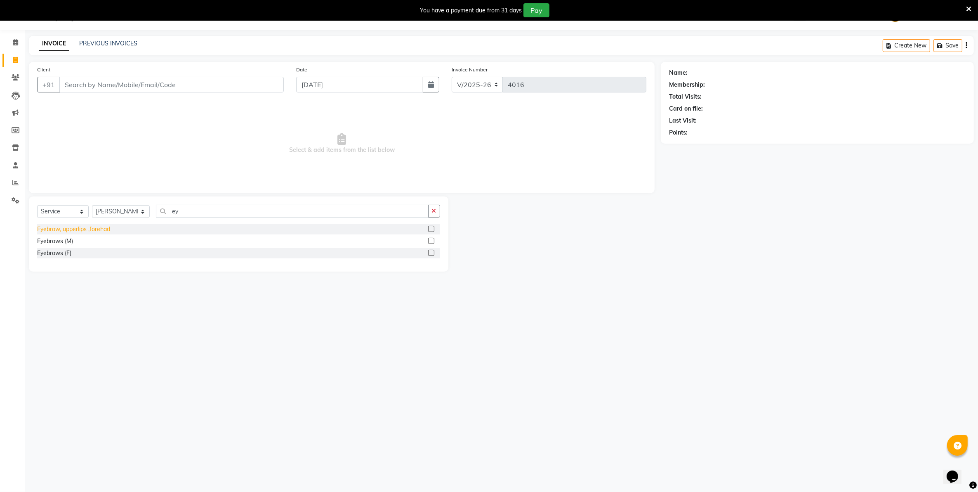
click at [90, 229] on div "Eyebrow, upperlips ,forehad" at bounding box center [73, 229] width 73 height 9
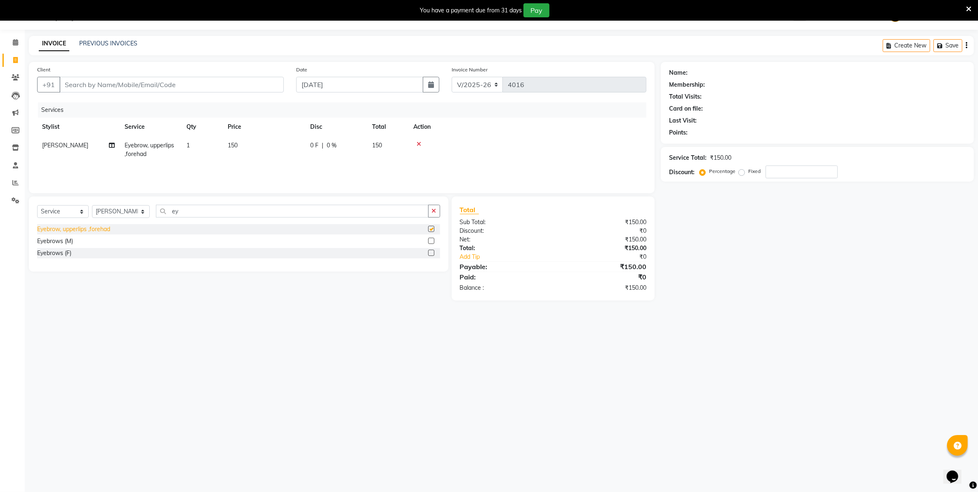
checkbox input "false"
click at [137, 213] on select "Select Stylist Admin ASHIK DHAPODKAR Capello Nandanvan CHETNA SONI Himansu Owne…" at bounding box center [121, 211] width 58 height 13
select select "29083"
click at [92, 205] on select "Select Stylist Admin ASHIK DHAPODKAR Capello Nandanvan CHETNA SONI Himansu Owne…" at bounding box center [121, 211] width 58 height 13
click at [205, 211] on input "ey" at bounding box center [292, 211] width 272 height 13
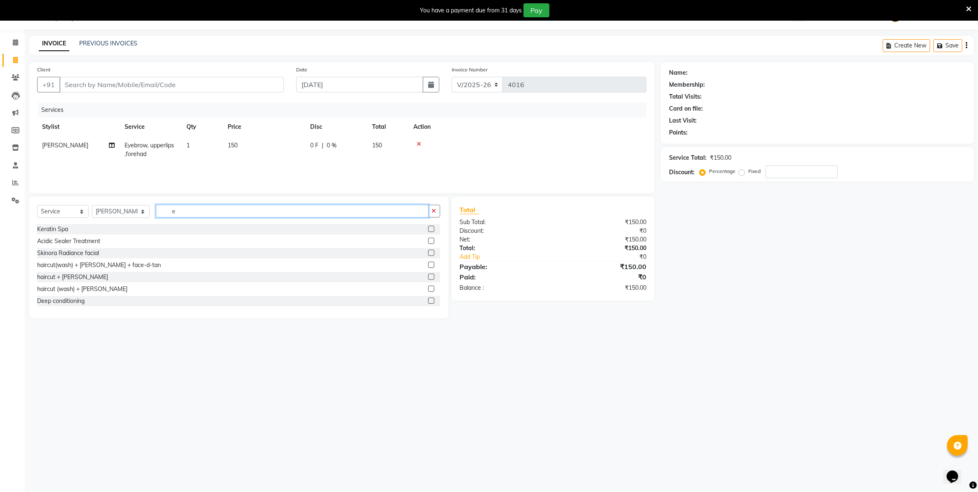
type input "ey"
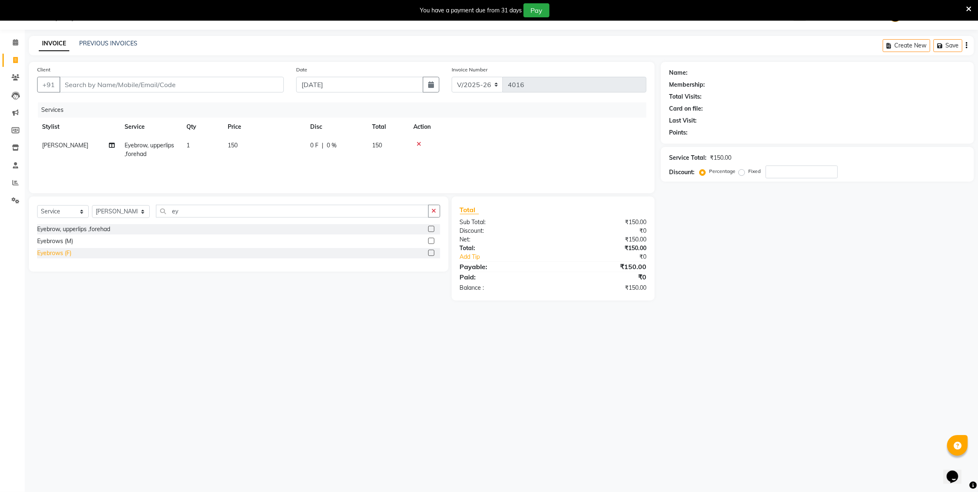
click at [64, 251] on div "Eyebrows (F)" at bounding box center [54, 253] width 34 height 9
checkbox input "false"
click at [356, 354] on div "08047224946 Select Location × Capello Salon, Nandanvan WhatsApp Status ✕ Status…" at bounding box center [489, 246] width 978 height 492
click at [163, 88] on input "Client" at bounding box center [171, 85] width 224 height 16
type input "9"
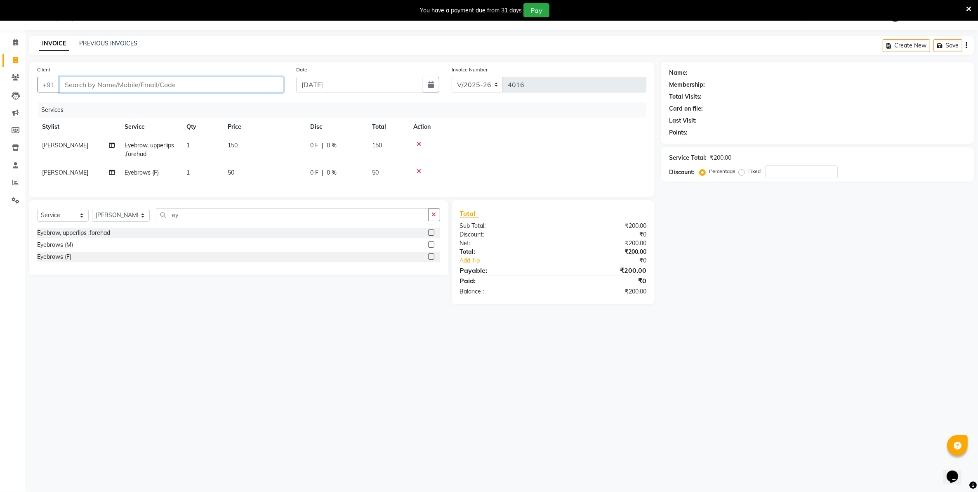
type input "0"
click at [83, 87] on input "90221188278" at bounding box center [150, 85] width 182 height 16
type input "9022188278"
click at [278, 83] on span "Add Client" at bounding box center [262, 84] width 33 height 8
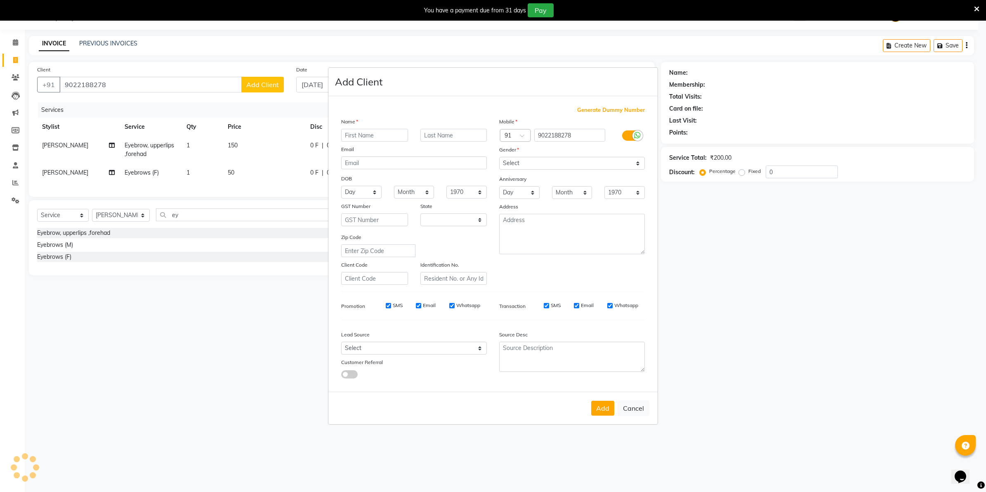
select select "22"
click at [362, 133] on input "text" at bounding box center [374, 135] width 67 height 13
type input "janwi"
click at [574, 166] on select "Select Male Female Other Prefer Not To Say" at bounding box center [572, 163] width 146 height 13
select select "female"
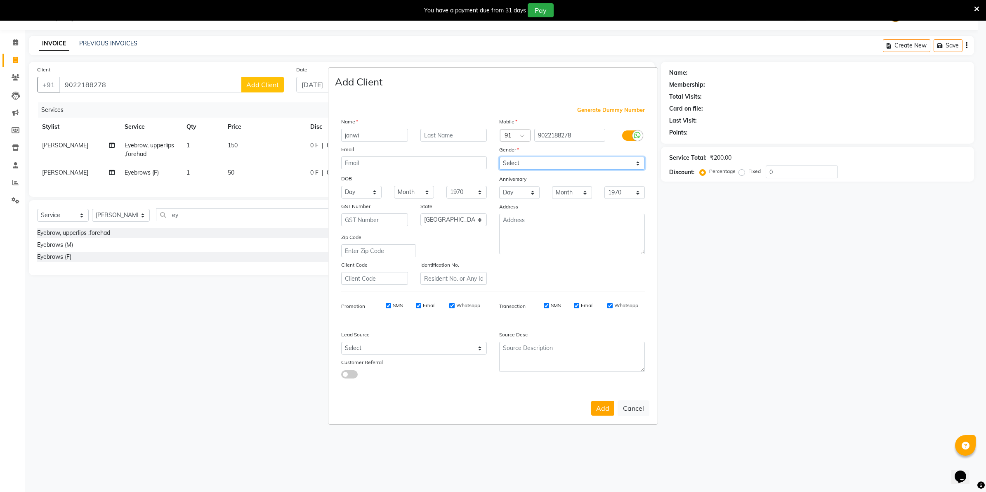
click at [499, 158] on select "Select Male Female Other Prefer Not To Say" at bounding box center [572, 163] width 146 height 13
click at [596, 406] on button "Add" at bounding box center [602, 408] width 23 height 15
select select
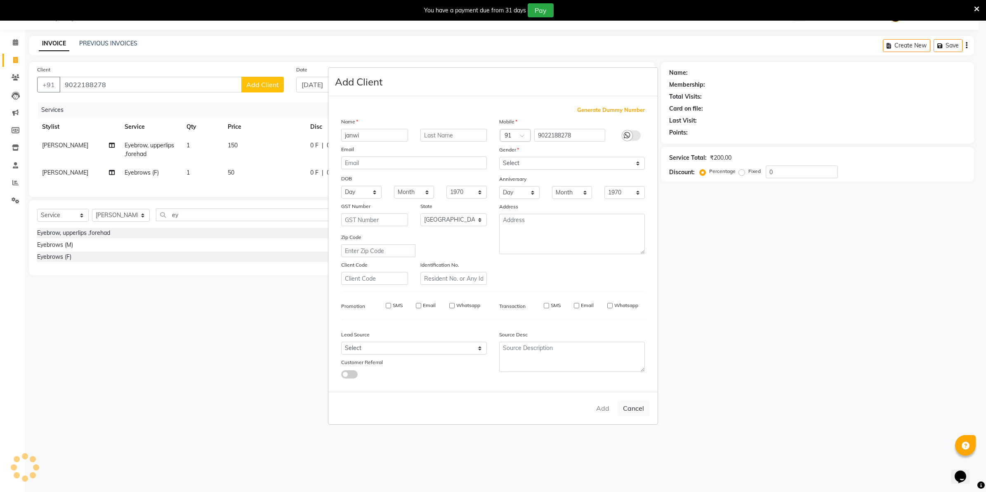
select select "null"
select select
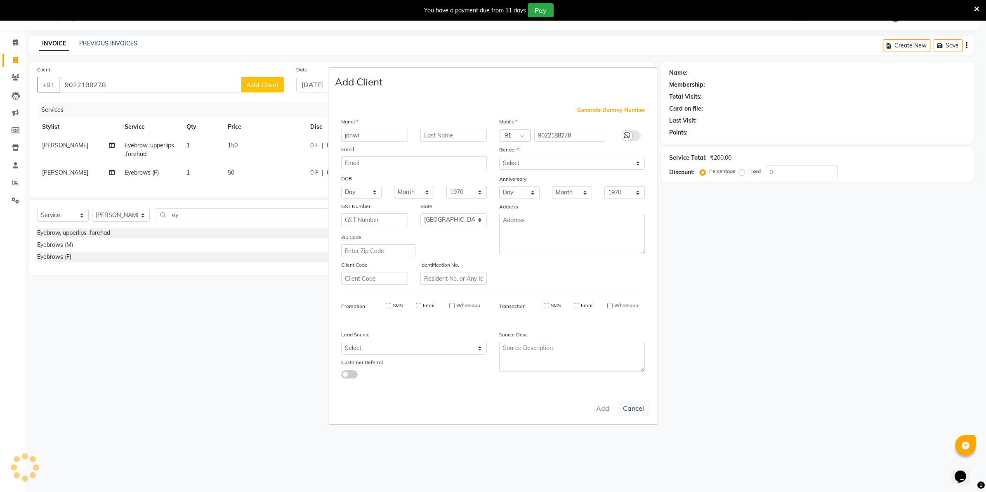
checkbox input "false"
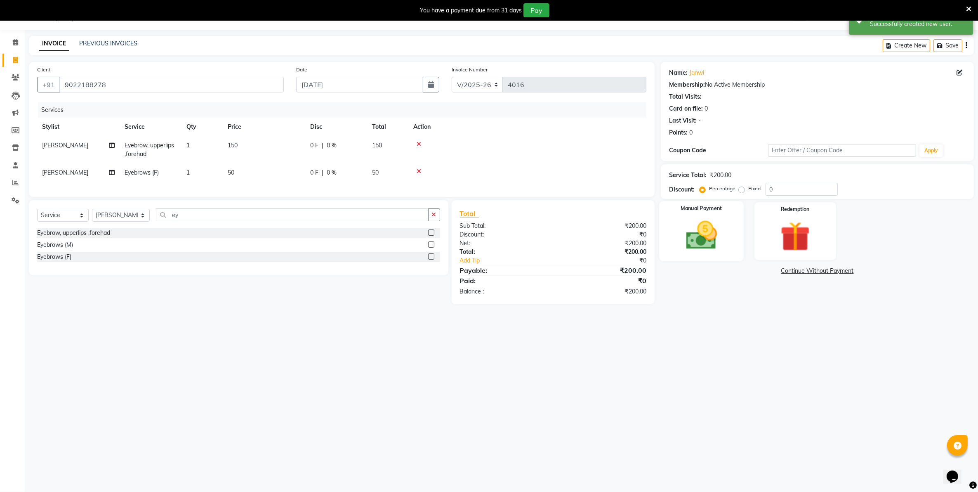
click at [734, 254] on div "Manual Payment" at bounding box center [701, 231] width 85 height 60
click at [751, 273] on span "UPI" at bounding box center [748, 270] width 13 height 9
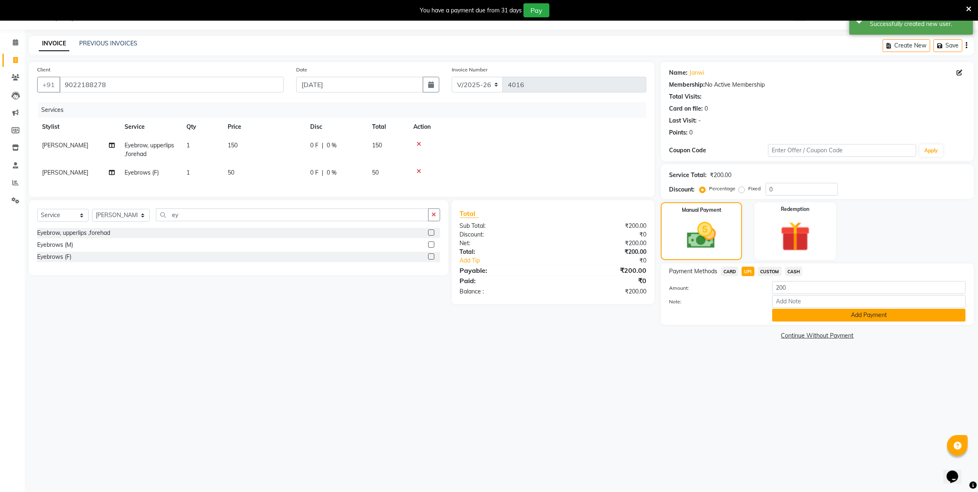
click at [788, 313] on button "Add Payment" at bounding box center [868, 315] width 193 height 13
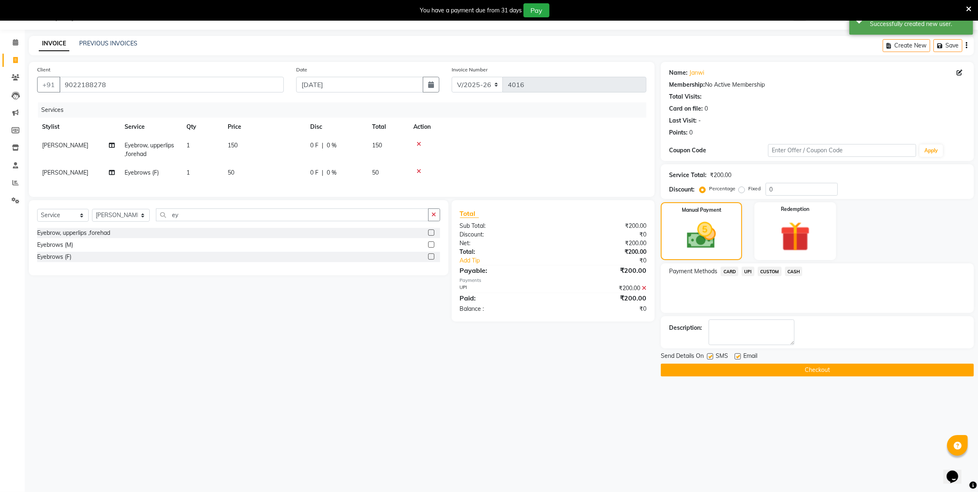
click at [783, 374] on button "Checkout" at bounding box center [817, 369] width 313 height 13
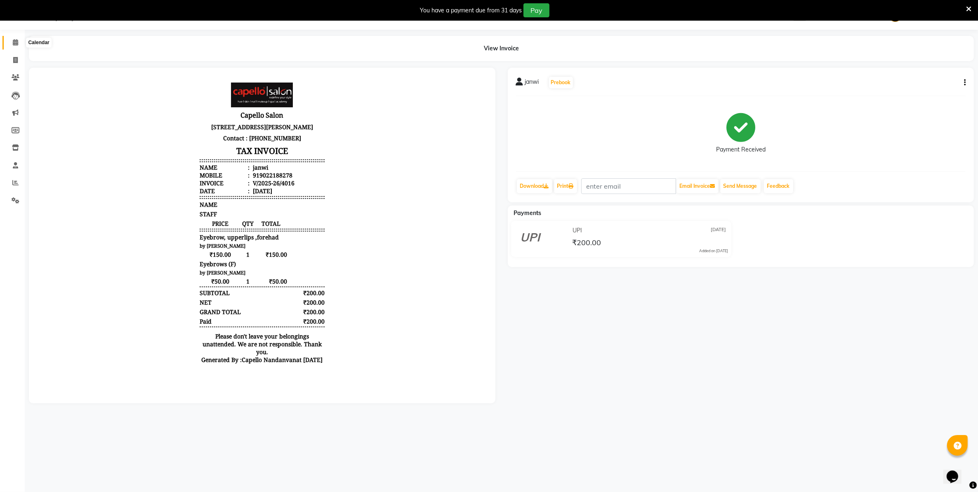
click at [9, 39] on span at bounding box center [15, 42] width 14 height 9
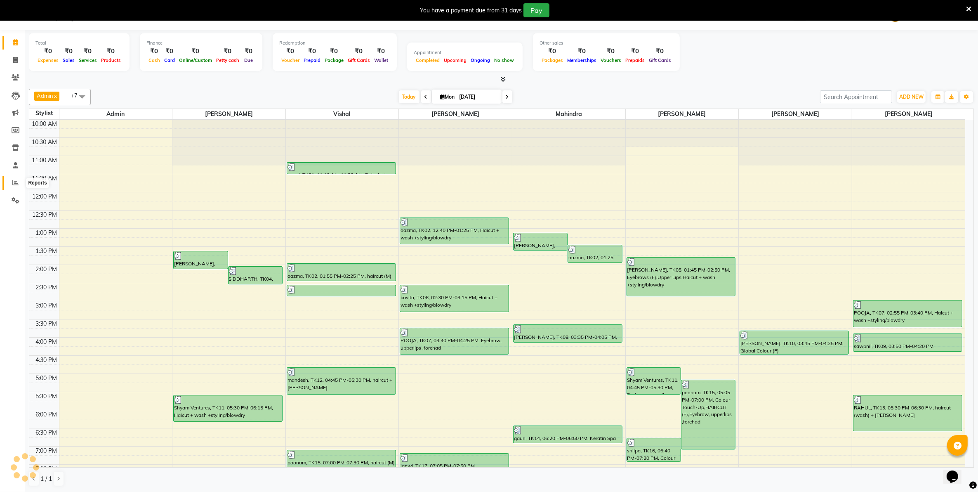
click at [16, 184] on icon at bounding box center [15, 182] width 6 height 6
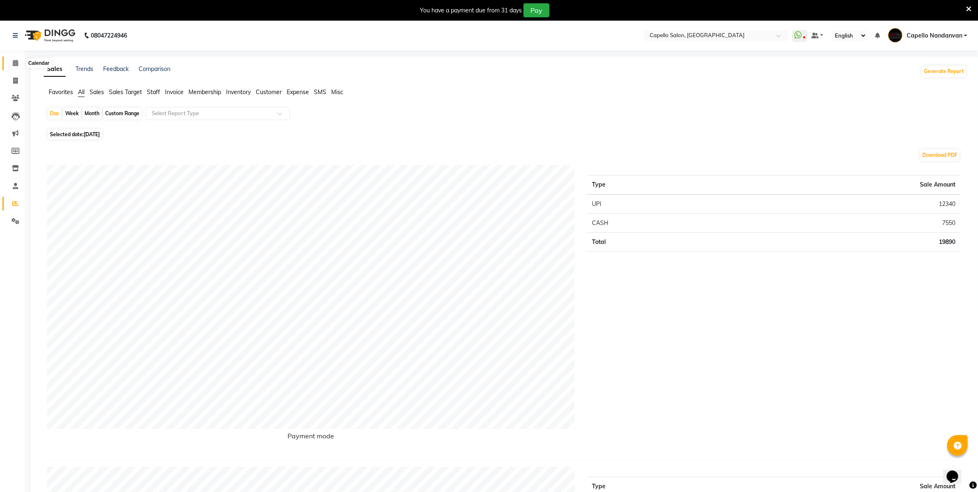
click at [17, 65] on icon at bounding box center [15, 63] width 5 height 6
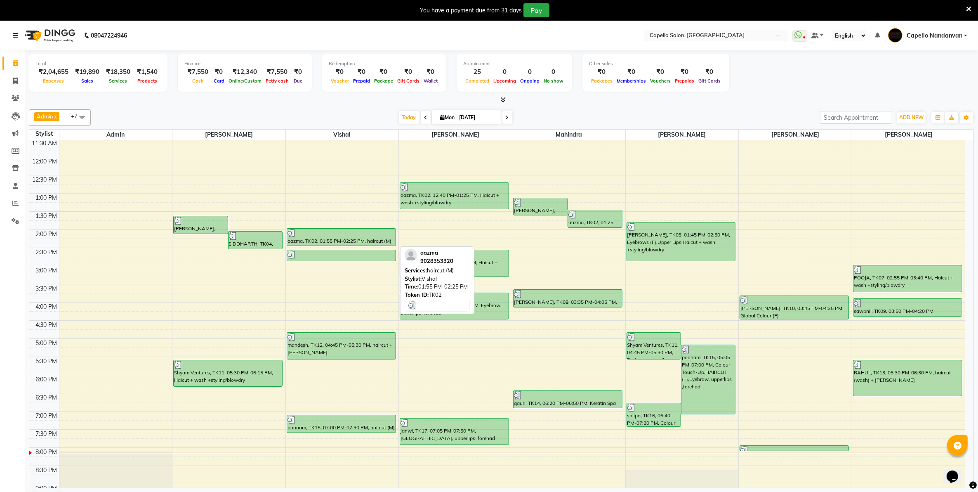
scroll to position [93, 0]
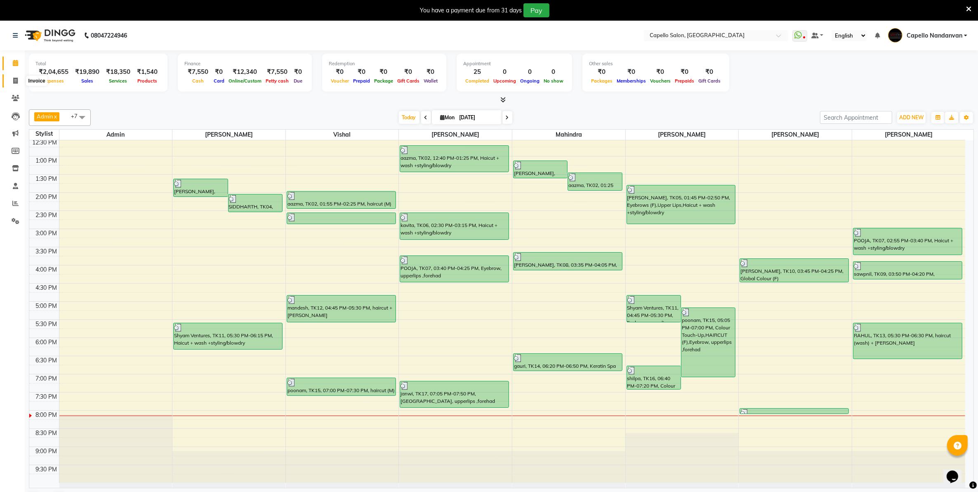
click at [17, 79] on icon at bounding box center [15, 81] width 5 height 6
select select "service"
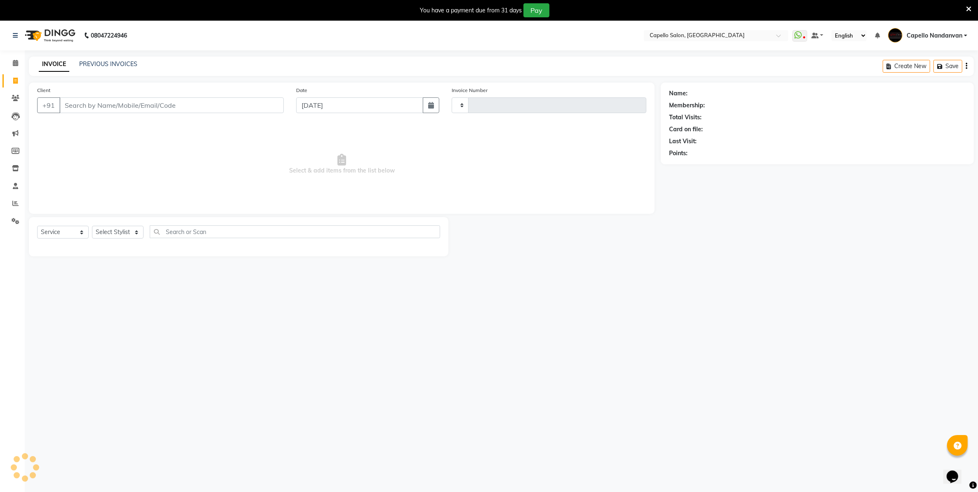
type input "4017"
select select "830"
drag, startPoint x: 135, startPoint y: 231, endPoint x: 136, endPoint y: 238, distance: 7.1
click at [135, 232] on select "Select Stylist Admin ASHIK DHAPODKAR Capello Nandanvan CHETNA SONI Himansu Owne…" at bounding box center [121, 232] width 58 height 13
select select "14478"
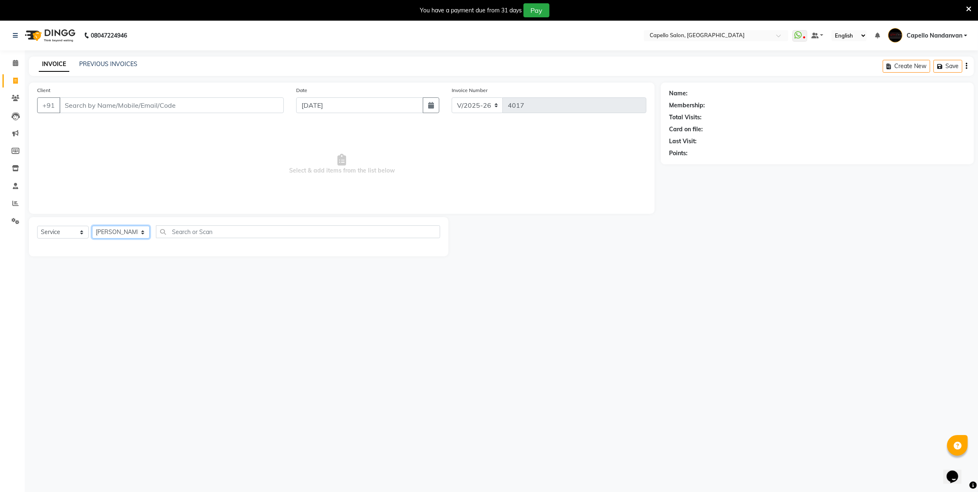
click at [92, 226] on select "Select Stylist Admin ASHIK DHAPODKAR Capello Nandanvan CHETNA SONI Himansu Owne…" at bounding box center [121, 232] width 58 height 13
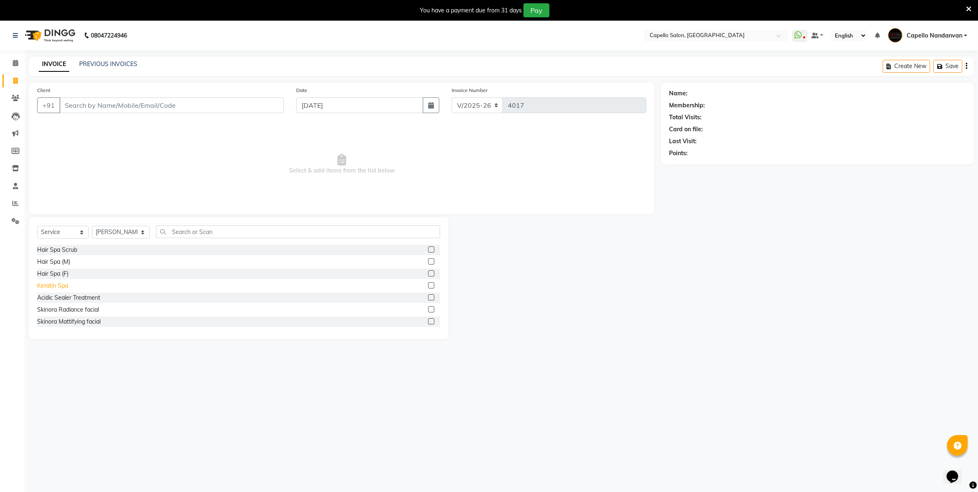
click at [65, 287] on div "Keratin Spa" at bounding box center [52, 285] width 31 height 9
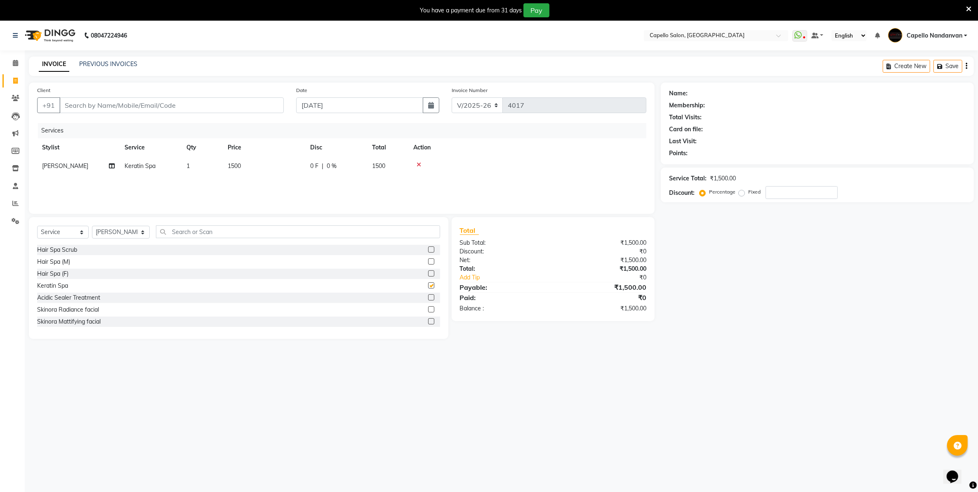
checkbox input "false"
click at [234, 164] on span "1500" at bounding box center [234, 165] width 13 height 7
select select "14478"
click at [277, 171] on input "1500" at bounding box center [302, 168] width 73 height 13
type input "2000"
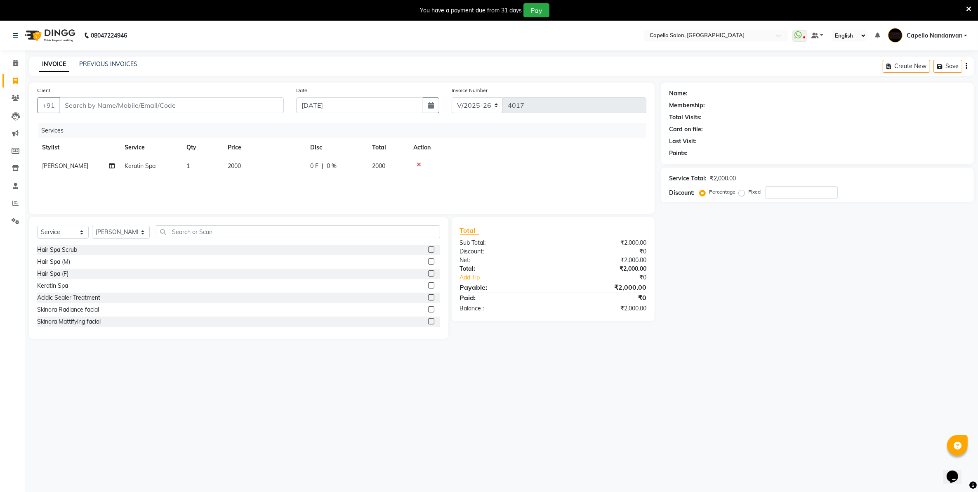
click at [641, 430] on div "08047224946 Select Location × Capello Salon, Nandanvan WhatsApp Status ✕ Status…" at bounding box center [489, 267] width 978 height 492
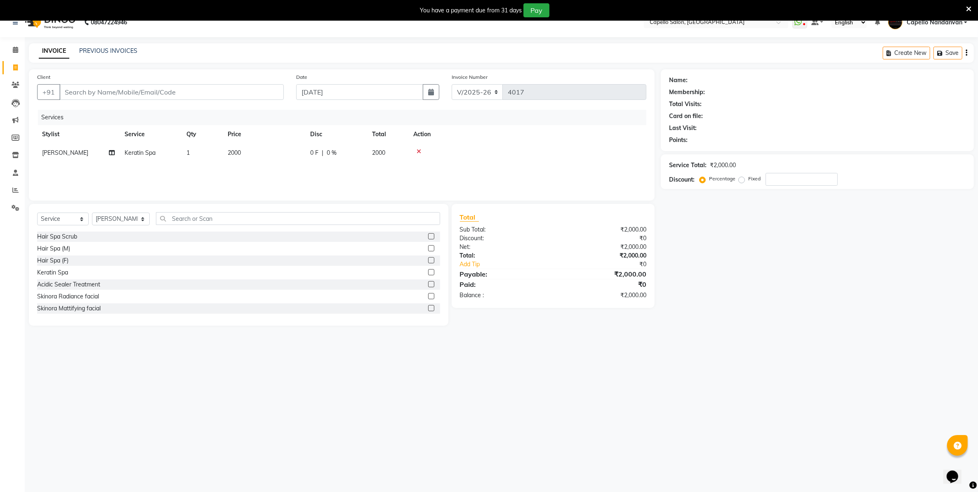
scroll to position [21, 0]
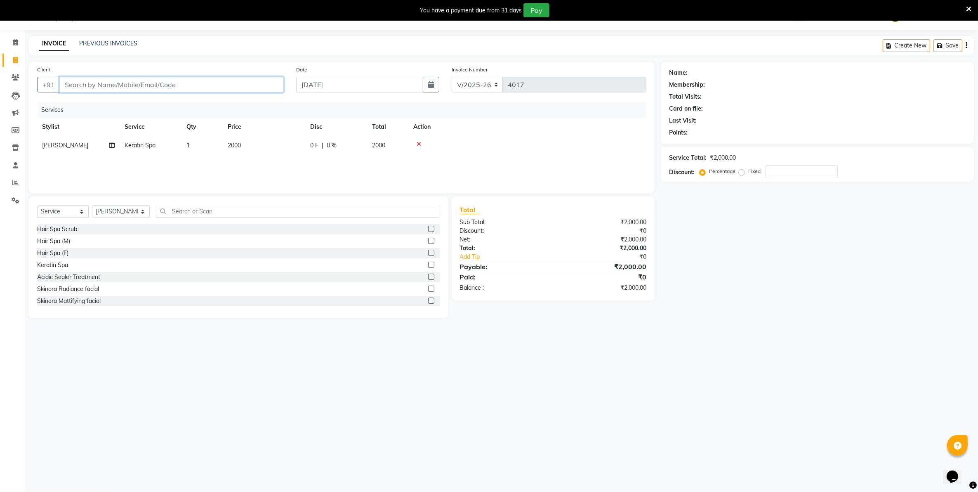
click at [160, 87] on input "Client" at bounding box center [171, 85] width 224 height 16
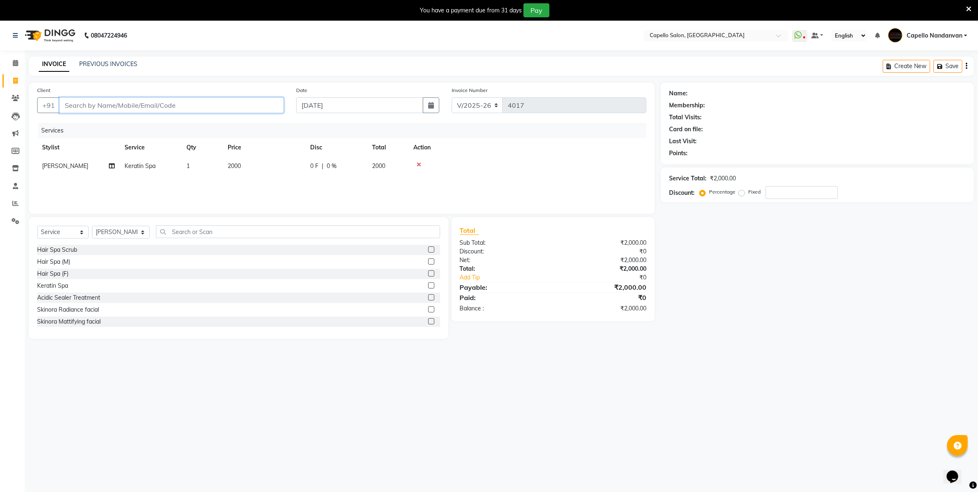
type input "9"
type input "0"
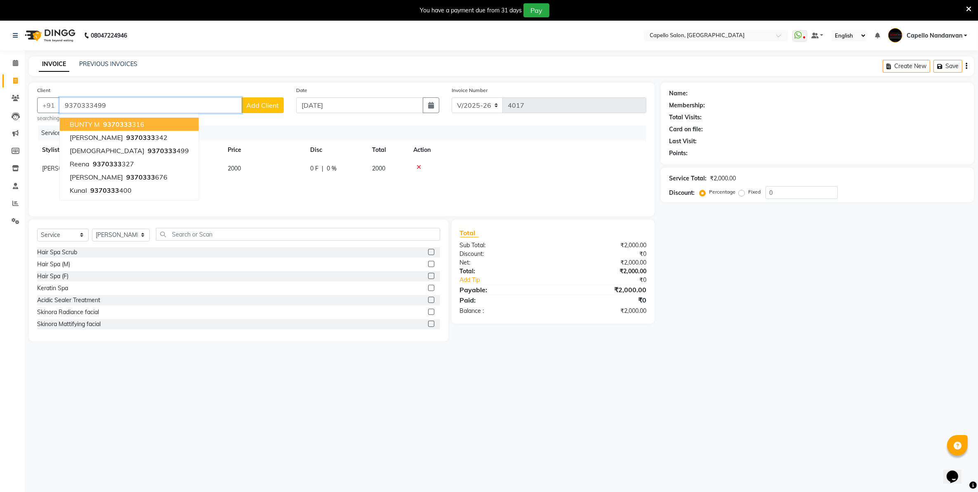
type input "9370333499"
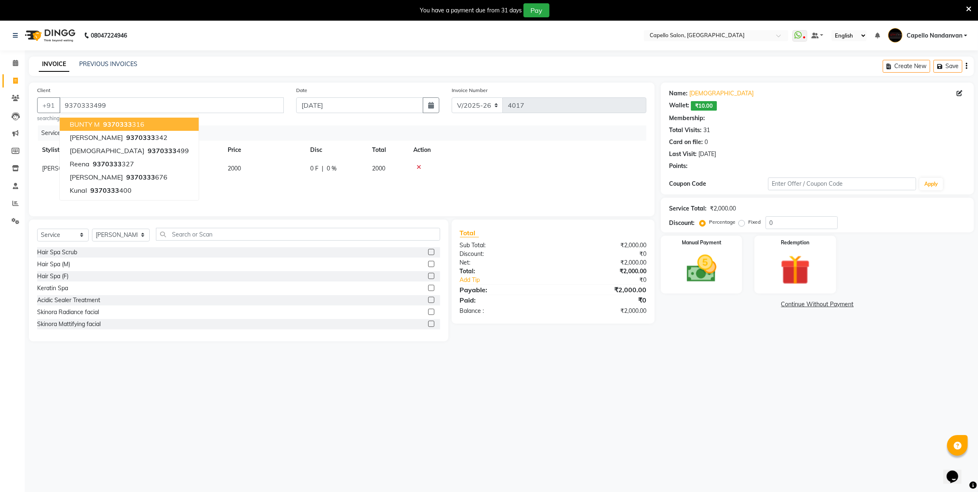
select select "1: Object"
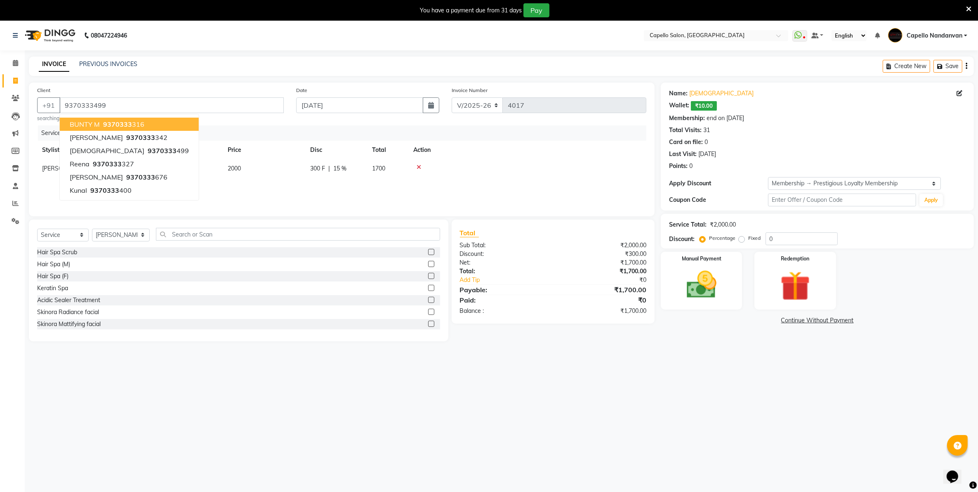
type input "15"
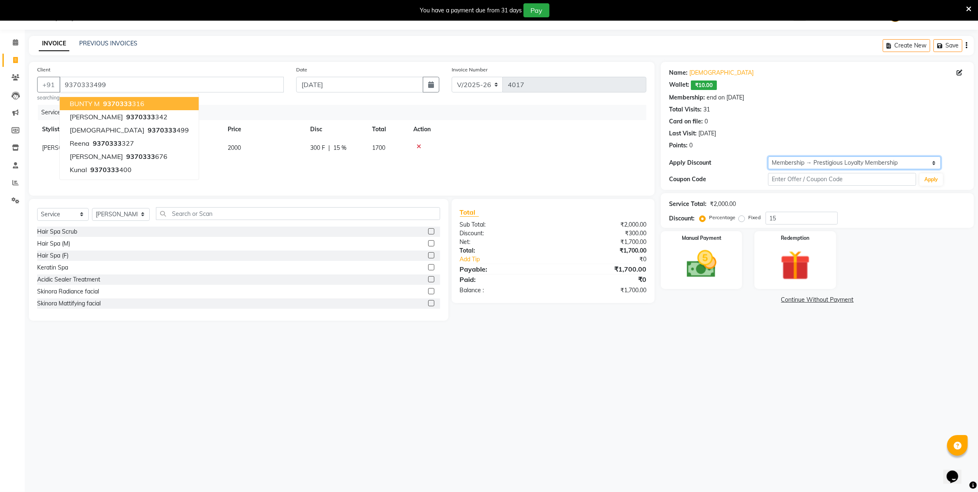
drag, startPoint x: 797, startPoint y: 164, endPoint x: 795, endPoint y: 170, distance: 6.3
click at [797, 164] on select "Select Membership → Prestigious Loyalty Membership" at bounding box center [854, 162] width 173 height 13
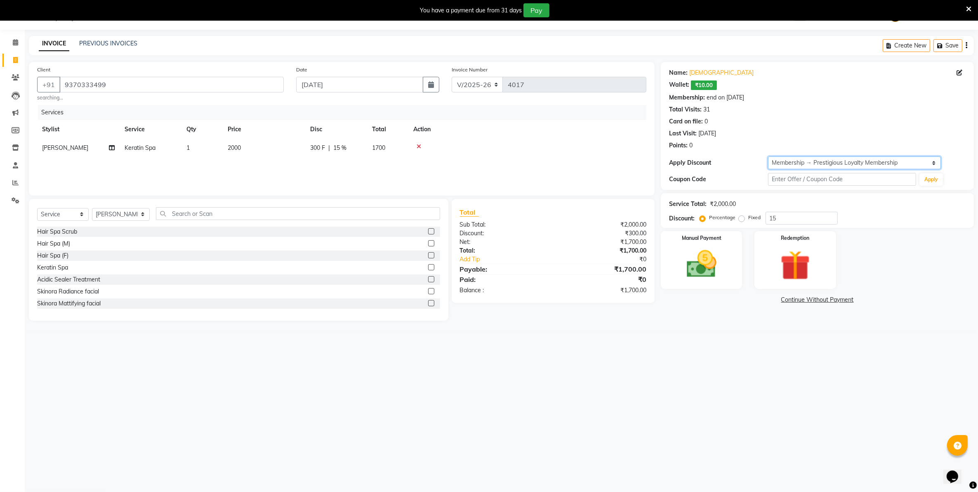
select select "0:"
click at [768, 156] on select "Select Membership → Prestigious Loyalty Membership" at bounding box center [854, 162] width 173 height 13
type input "0"
drag, startPoint x: 723, startPoint y: 335, endPoint x: 726, endPoint y: 281, distance: 54.6
click at [723, 328] on div "08047224946 Select Location × Capello Salon, Nandanvan WhatsApp Status ✕ Status…" at bounding box center [489, 246] width 978 height 492
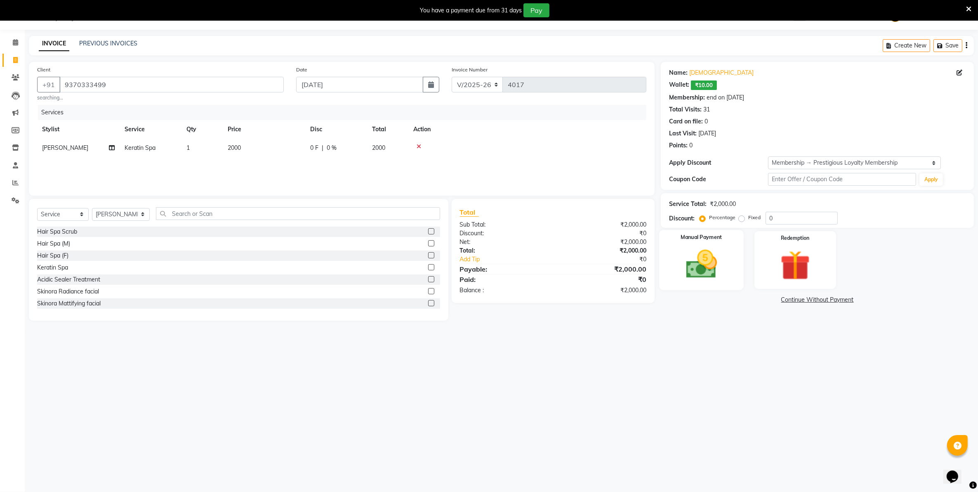
click at [721, 269] on img at bounding box center [702, 264] width 51 height 36
click at [750, 300] on span "UPI" at bounding box center [748, 299] width 13 height 9
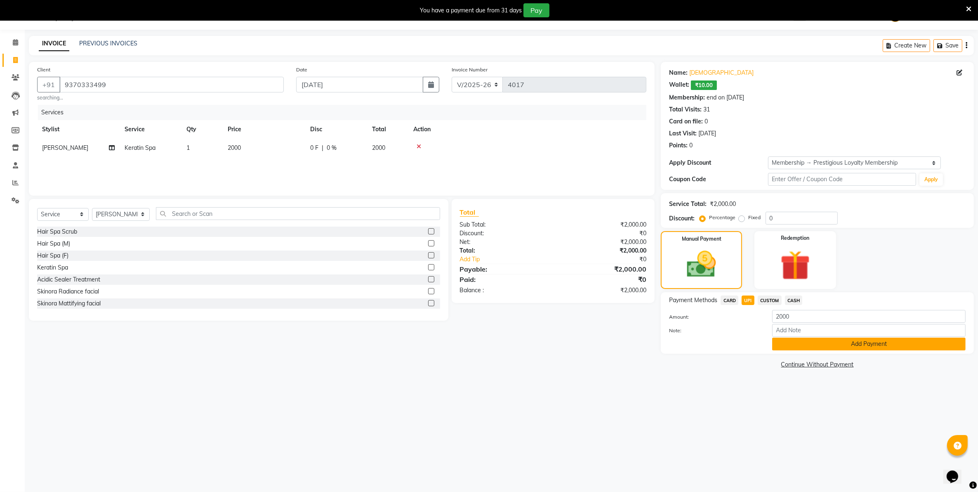
click at [831, 342] on button "Add Payment" at bounding box center [868, 343] width 193 height 13
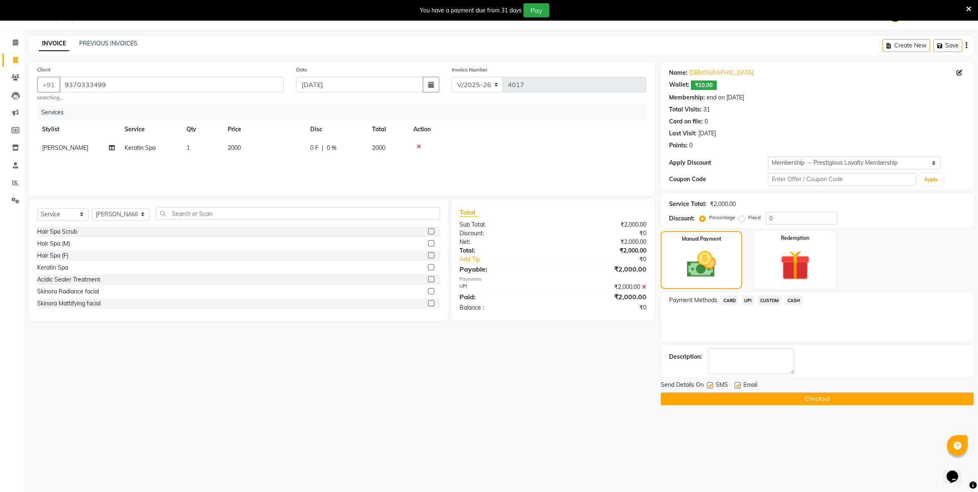
click at [825, 396] on button "Checkout" at bounding box center [817, 398] width 313 height 13
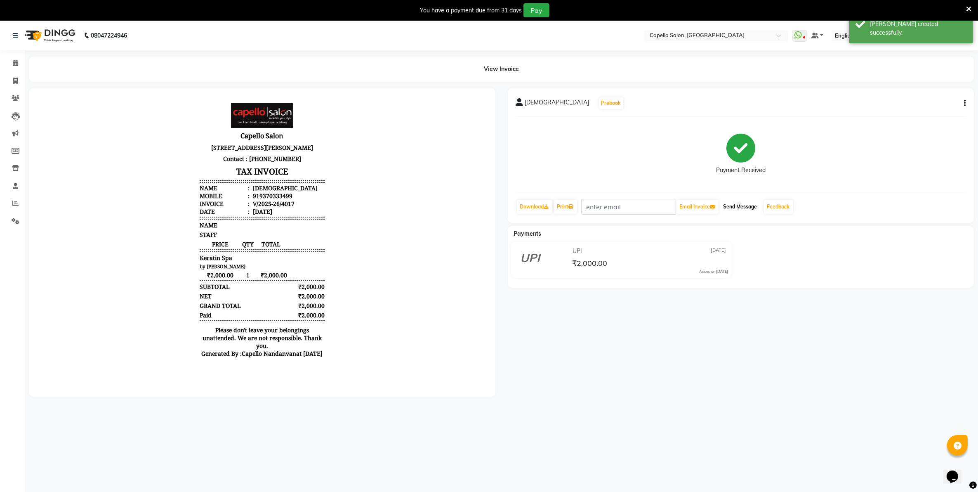
click at [745, 205] on button "Send Message" at bounding box center [740, 207] width 40 height 14
click at [970, 5] on icon at bounding box center [968, 8] width 5 height 7
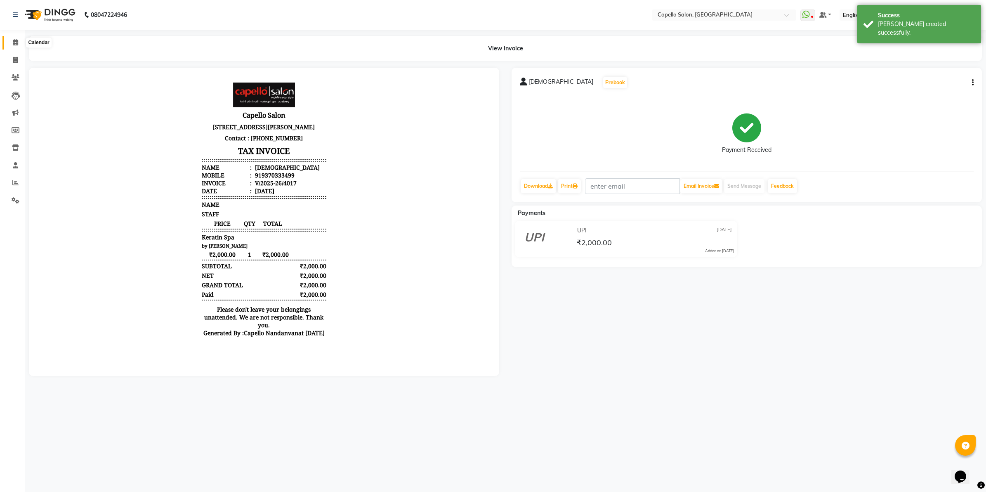
click at [14, 38] on span at bounding box center [15, 42] width 14 height 9
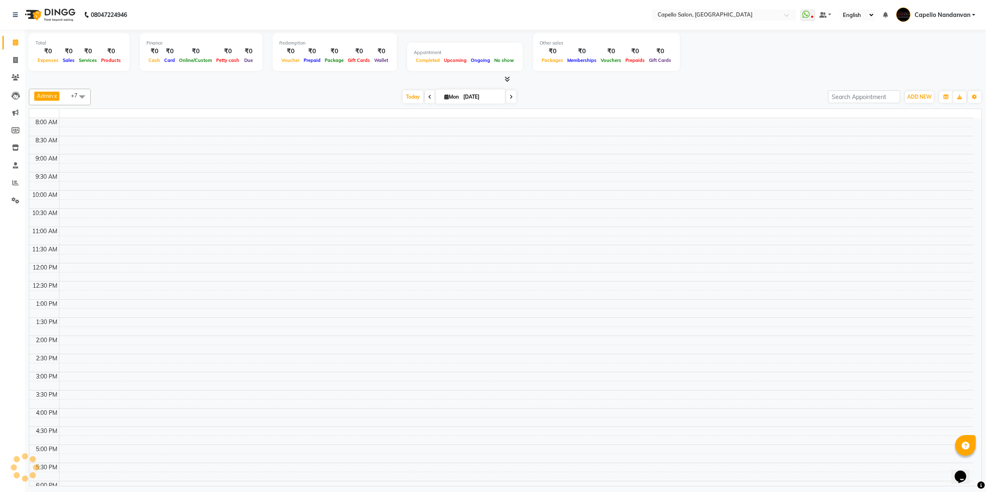
click at [14, 38] on span at bounding box center [15, 42] width 14 height 9
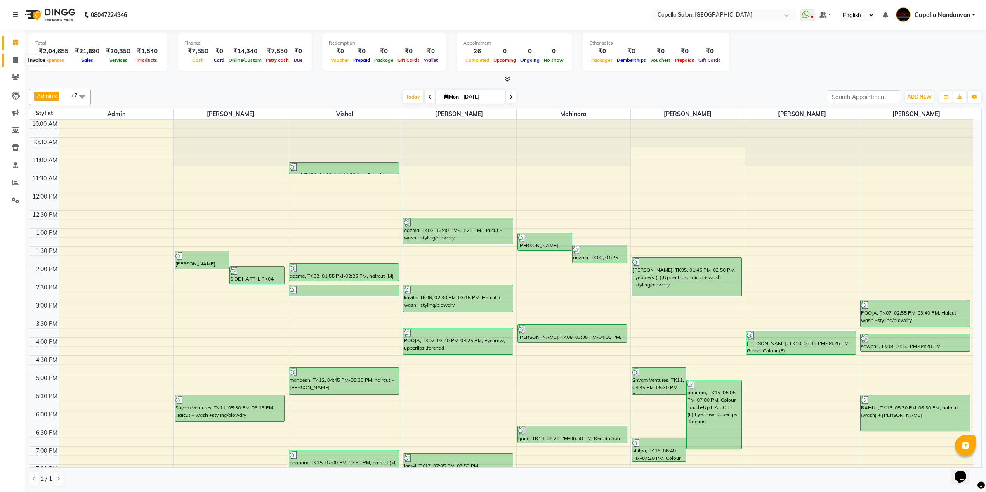
click at [12, 57] on span at bounding box center [15, 60] width 14 height 9
select select "service"
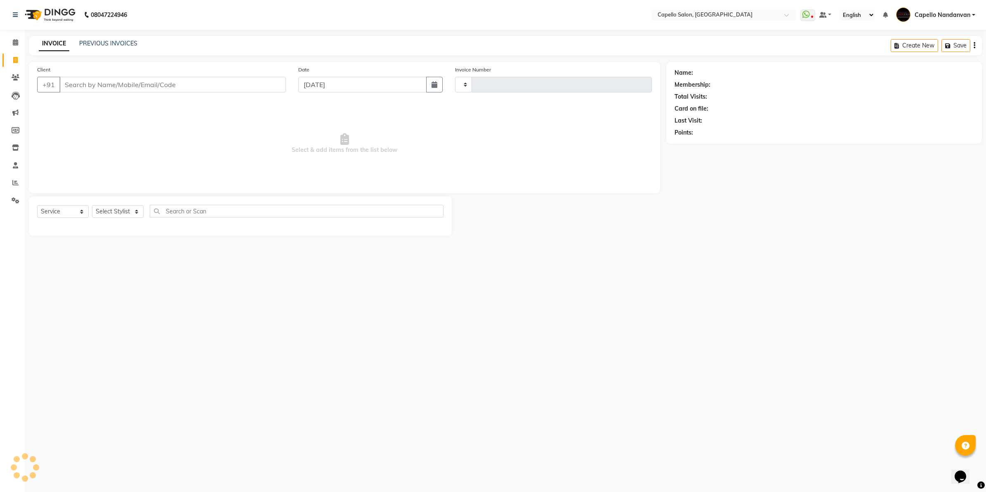
type input "4018"
select select "830"
click at [122, 42] on link "PREVIOUS INVOICES" at bounding box center [108, 43] width 58 height 7
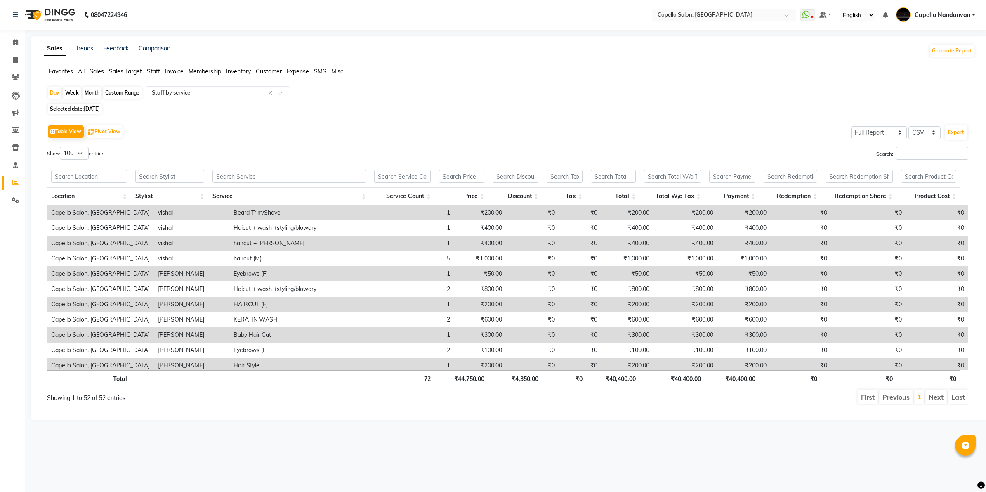
select select "full_report"
select select "csv"
select select "100"
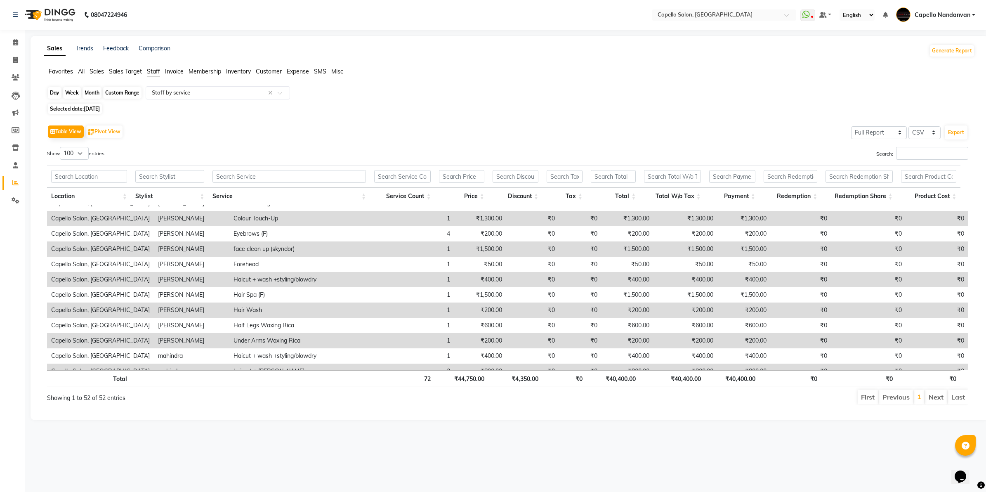
click at [54, 89] on div "Day" at bounding box center [55, 93] width 14 height 12
select select "8"
select select "2025"
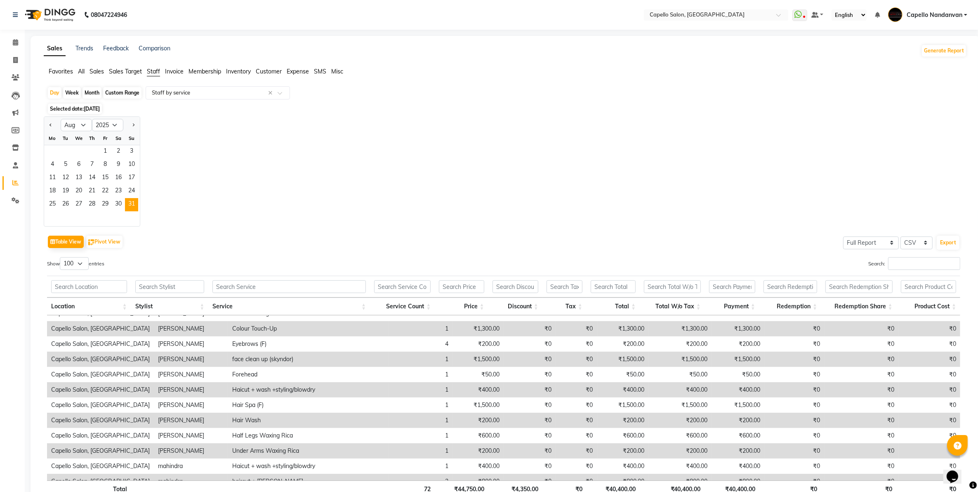
click at [239, 151] on div "Jan Feb Mar Apr May Jun Jul Aug Sep Oct Nov Dec 2015 2016 2017 2018 2019 2020 2…" at bounding box center [505, 171] width 923 height 110
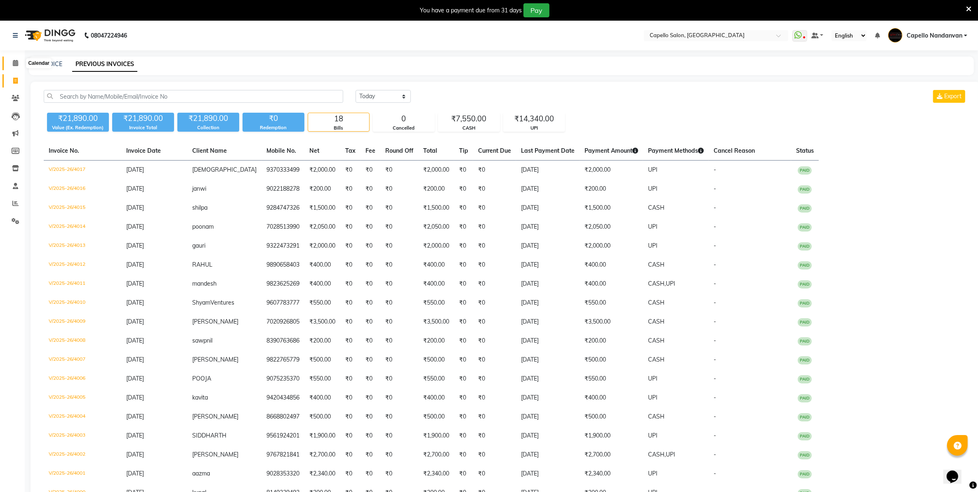
click at [13, 60] on icon at bounding box center [15, 63] width 5 height 6
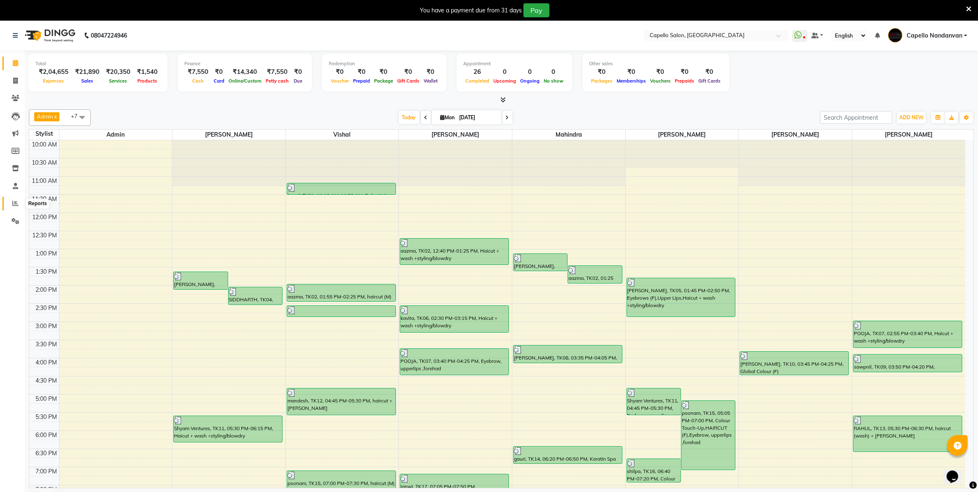
click at [10, 202] on span at bounding box center [15, 203] width 14 height 9
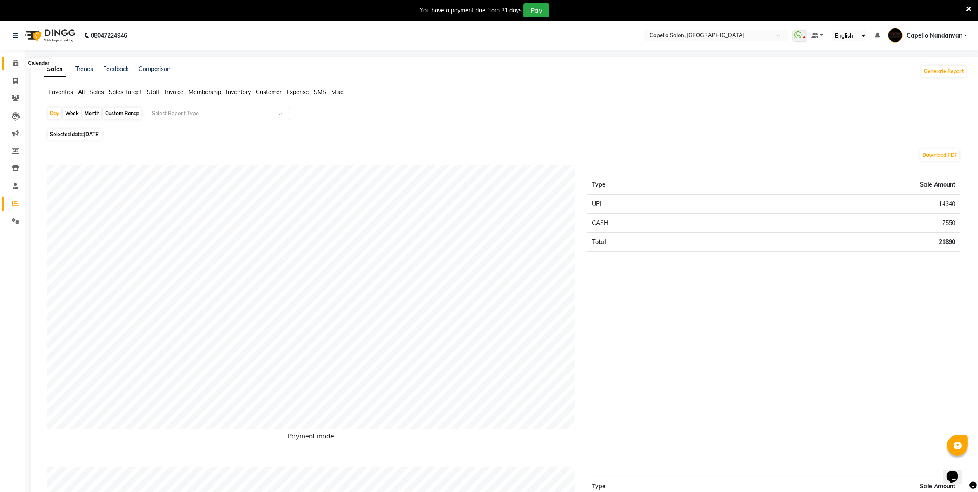
click at [13, 63] on icon at bounding box center [15, 63] width 5 height 6
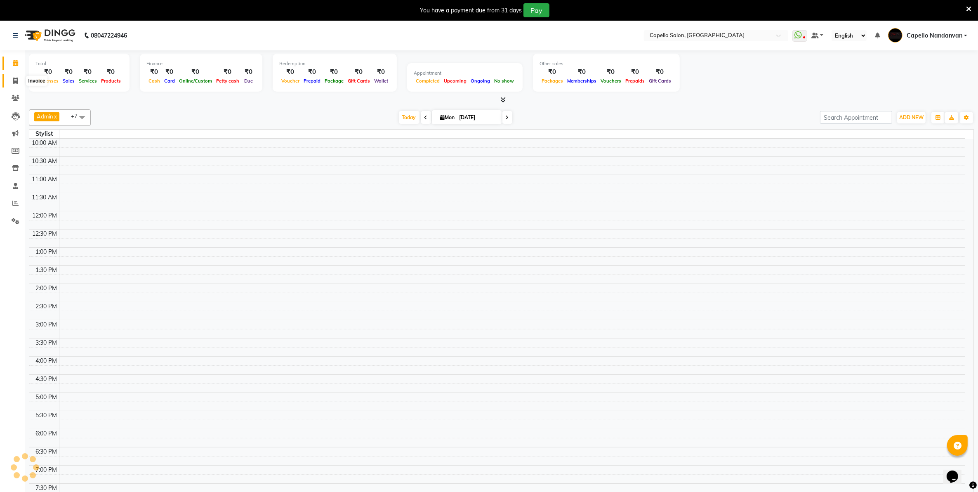
scroll to position [73, 0]
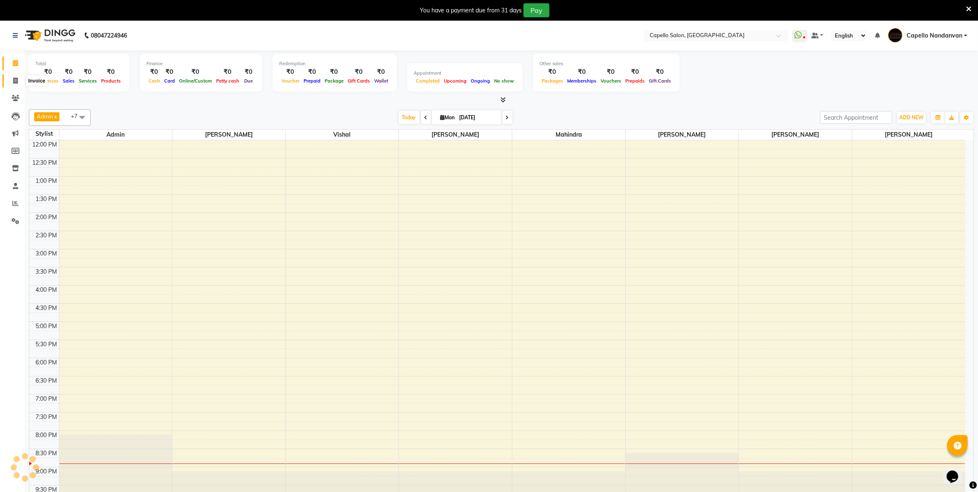
click at [15, 79] on icon at bounding box center [15, 81] width 5 height 6
select select "service"
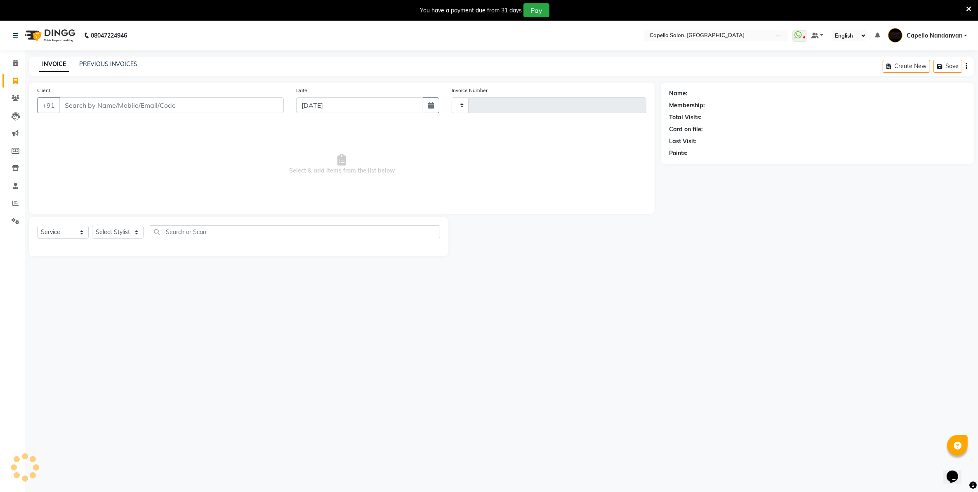
click at [81, 103] on input "Client" at bounding box center [171, 105] width 224 height 16
type input "4018"
select select "830"
type input "9373112522"
click at [267, 101] on span "Add Client" at bounding box center [262, 105] width 33 height 8
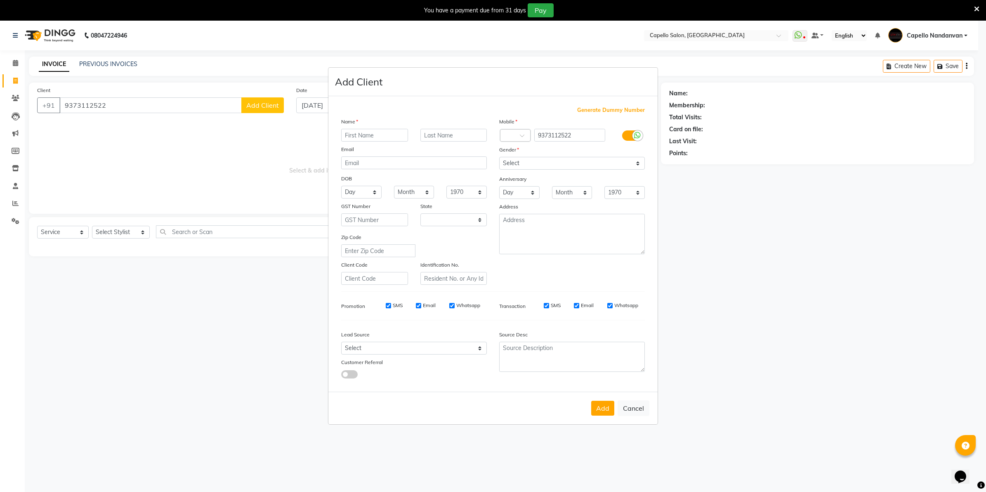
select select "22"
type input "tushar"
drag, startPoint x: 518, startPoint y: 165, endPoint x: 535, endPoint y: 172, distance: 17.8
click at [518, 165] on select "Select Male Female Other Prefer Not To Say" at bounding box center [572, 163] width 146 height 13
select select "male"
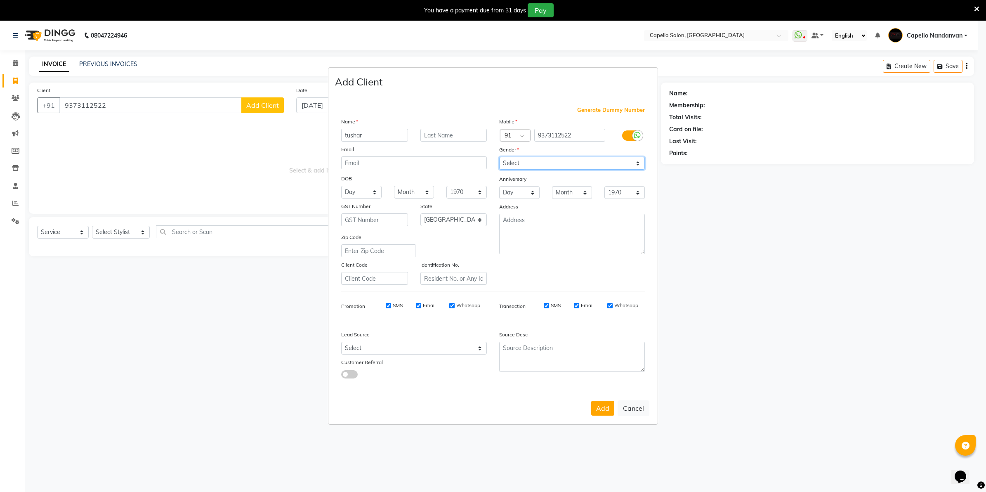
click at [499, 158] on select "Select Male Female Other Prefer Not To Say" at bounding box center [572, 163] width 146 height 13
click at [597, 405] on button "Add" at bounding box center [602, 408] width 23 height 15
select select
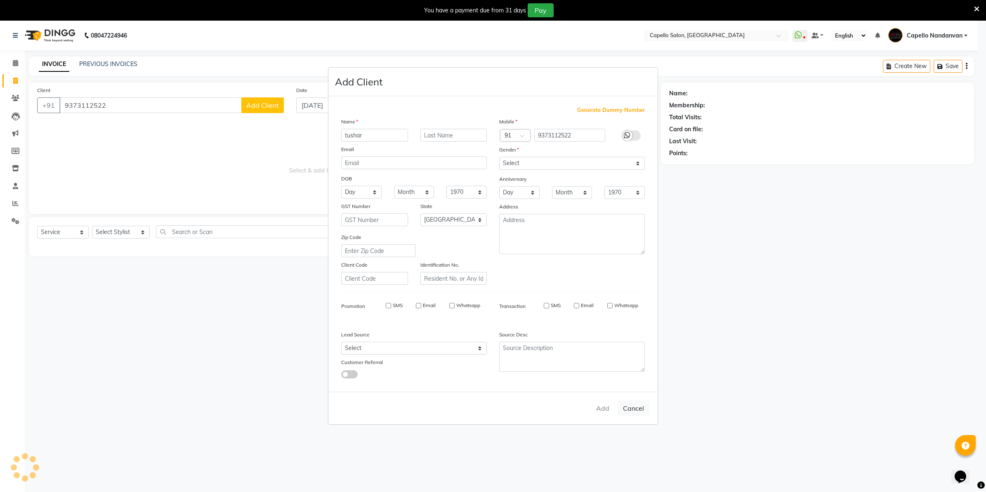
select select "null"
select select
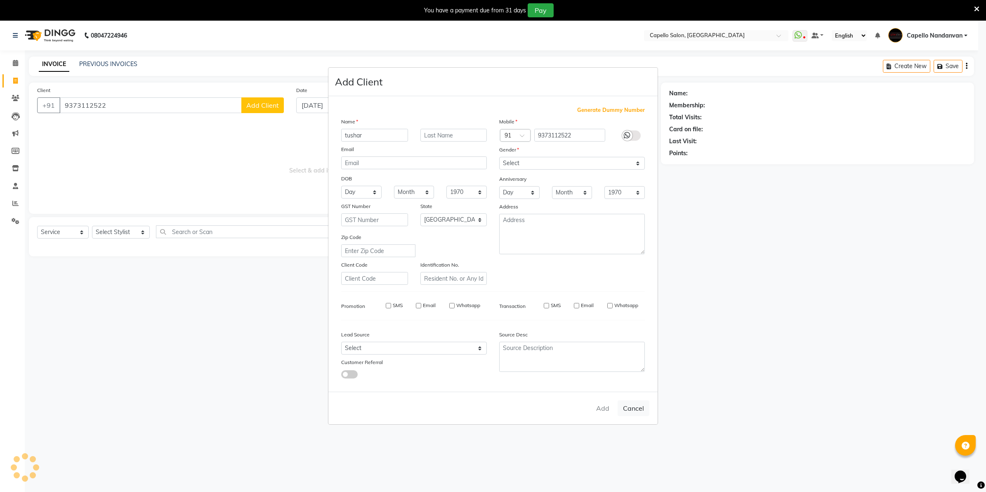
checkbox input "false"
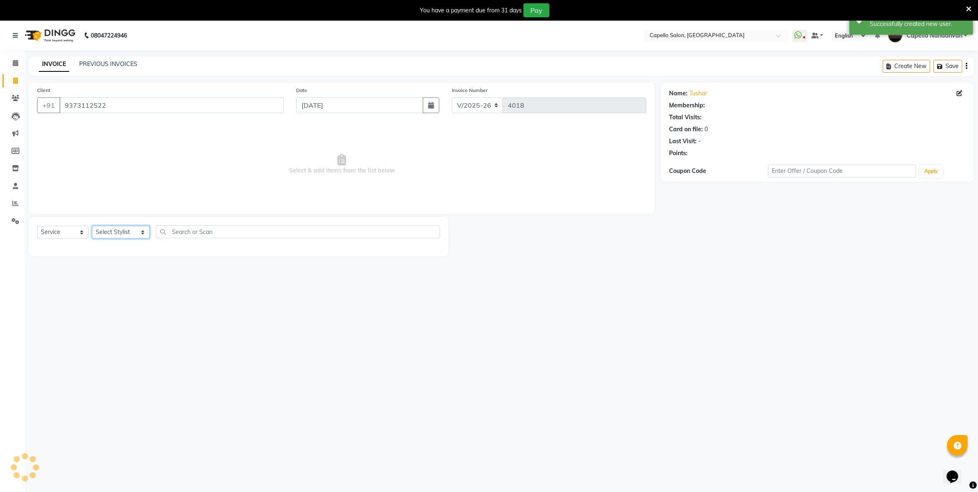
click at [128, 231] on select "Select Stylist Admin ASHIK DHAPODKAR Capello Nandanvan CHETNA SONI Himansu Owne…" at bounding box center [121, 232] width 58 height 13
select select "42453"
click at [92, 226] on select "Select Stylist Admin ASHIK DHAPODKAR Capello Nandanvan CHETNA SONI Himansu Owne…" at bounding box center [121, 232] width 58 height 13
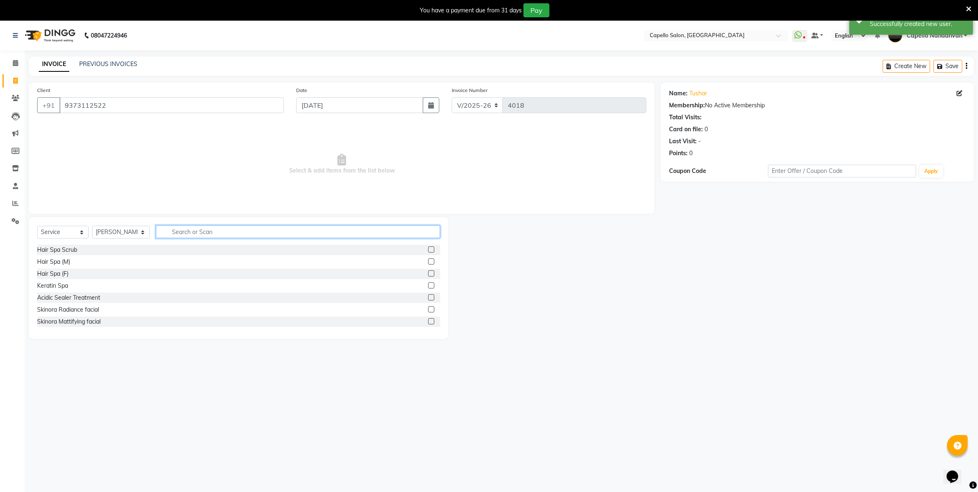
click at [209, 230] on input "text" at bounding box center [298, 231] width 284 height 13
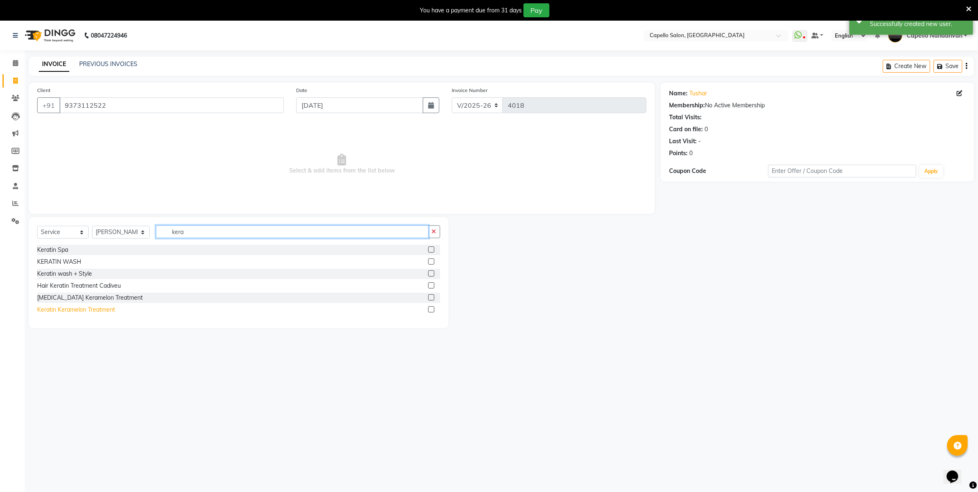
type input "kera"
click at [87, 307] on div "Keratin Keramelon Treatment" at bounding box center [76, 309] width 78 height 9
checkbox input "false"
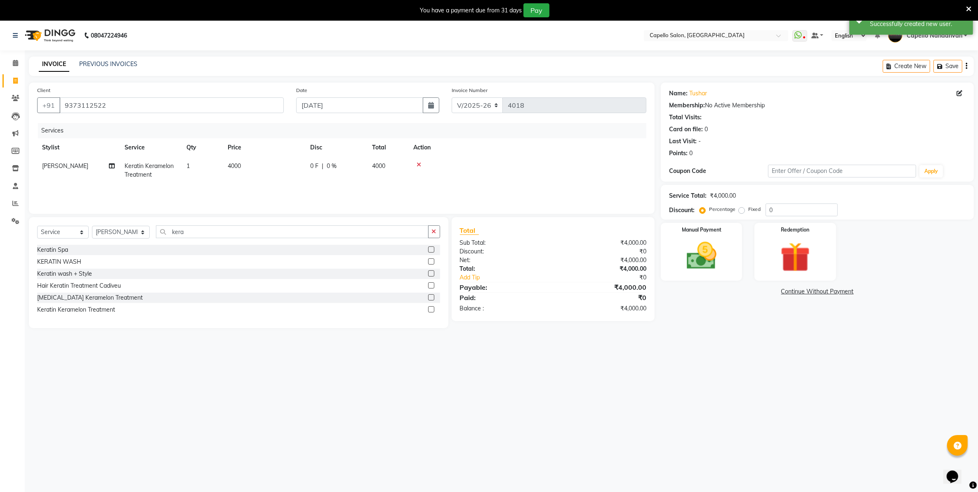
click at [257, 151] on th "Price" at bounding box center [264, 147] width 83 height 19
click at [260, 166] on td "4000" at bounding box center [264, 170] width 83 height 27
select select "42453"
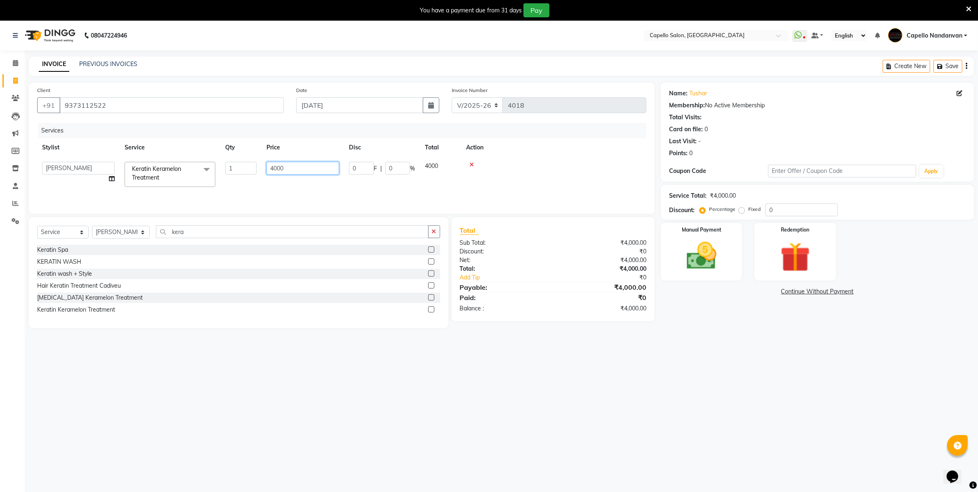
click at [274, 170] on input "4000" at bounding box center [302, 168] width 73 height 13
type input "2000"
click at [490, 418] on div "08047224946 Select Location × Capello Salon, Nandanvan WhatsApp Status ✕ Status…" at bounding box center [489, 267] width 978 height 492
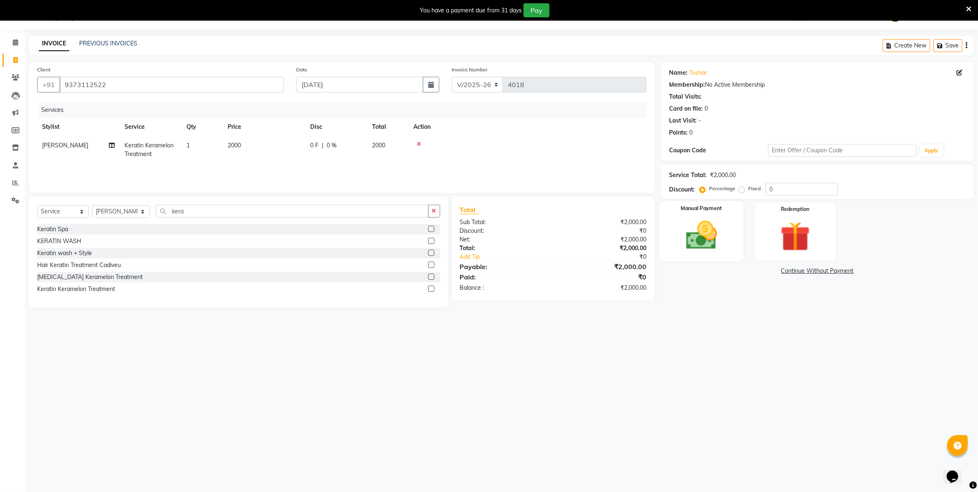
click at [691, 229] on img at bounding box center [702, 235] width 51 height 36
click at [745, 273] on span "UPI" at bounding box center [748, 270] width 13 height 9
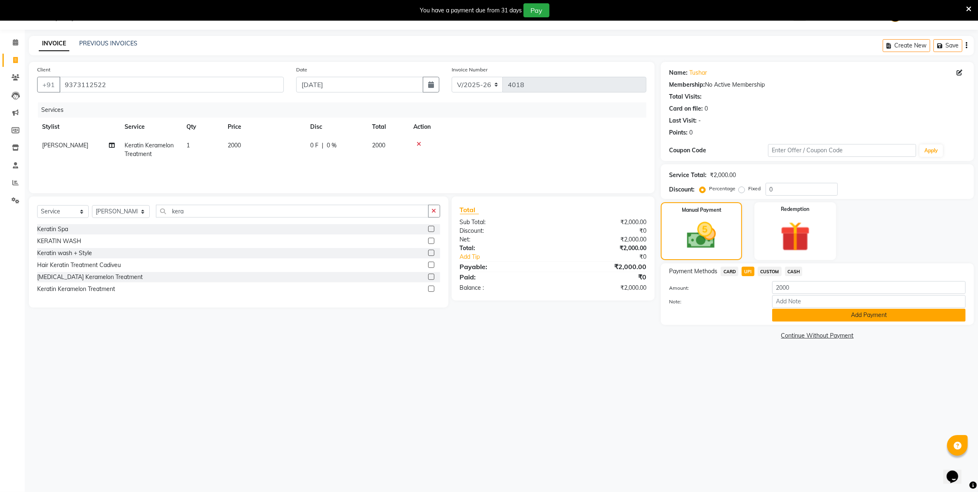
click at [799, 311] on button "Add Payment" at bounding box center [868, 315] width 193 height 13
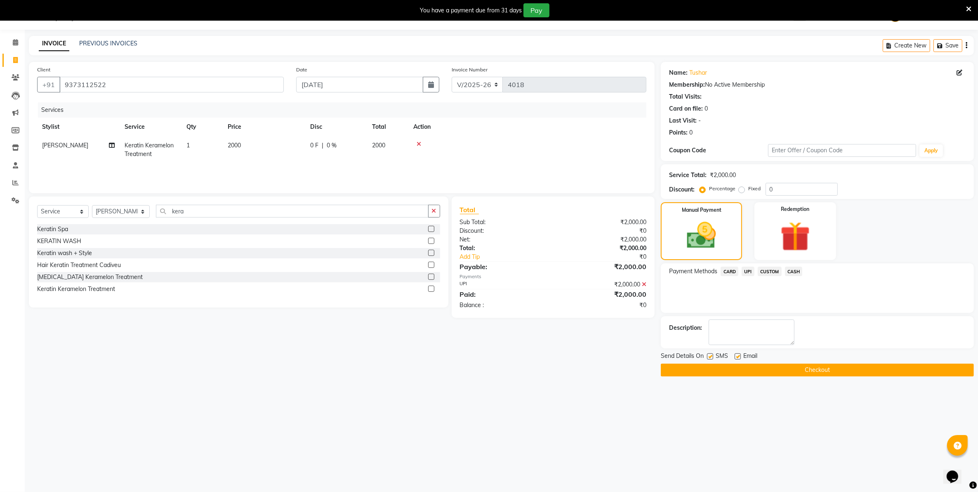
click at [782, 367] on button "Checkout" at bounding box center [817, 369] width 313 height 13
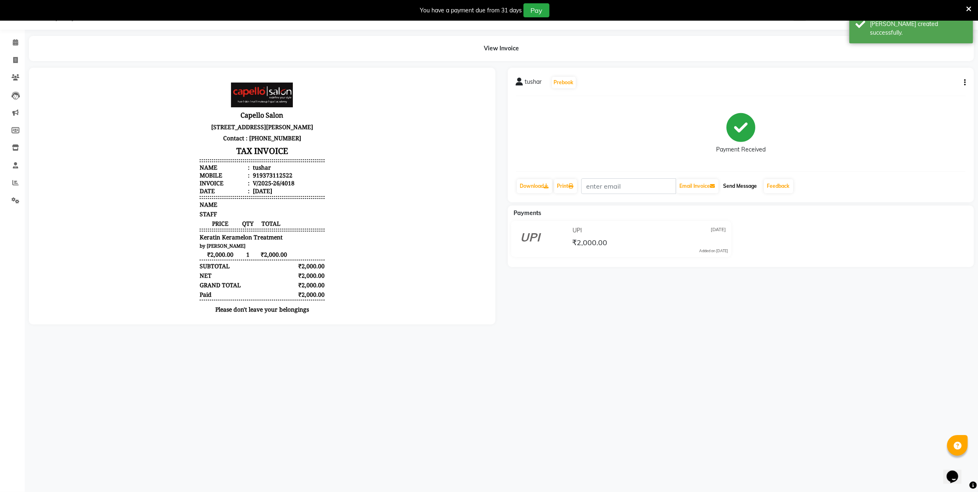
click at [752, 183] on button "Send Message" at bounding box center [740, 186] width 40 height 14
click at [970, 7] on icon at bounding box center [968, 8] width 5 height 7
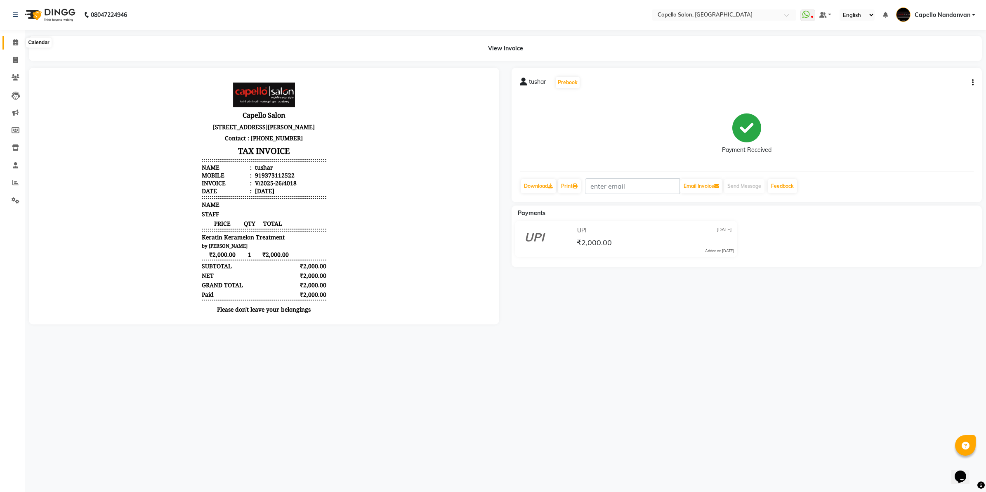
click at [9, 42] on span at bounding box center [15, 42] width 14 height 9
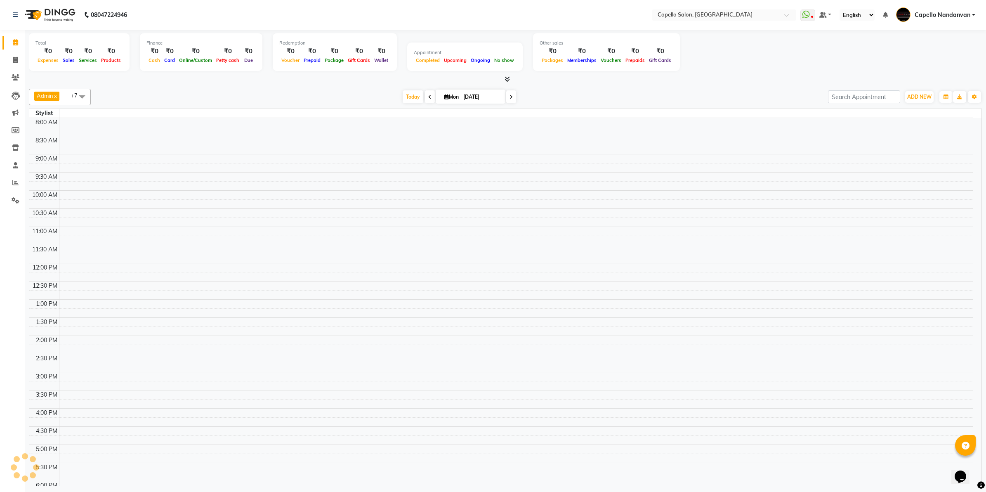
click at [9, 42] on span at bounding box center [15, 42] width 14 height 9
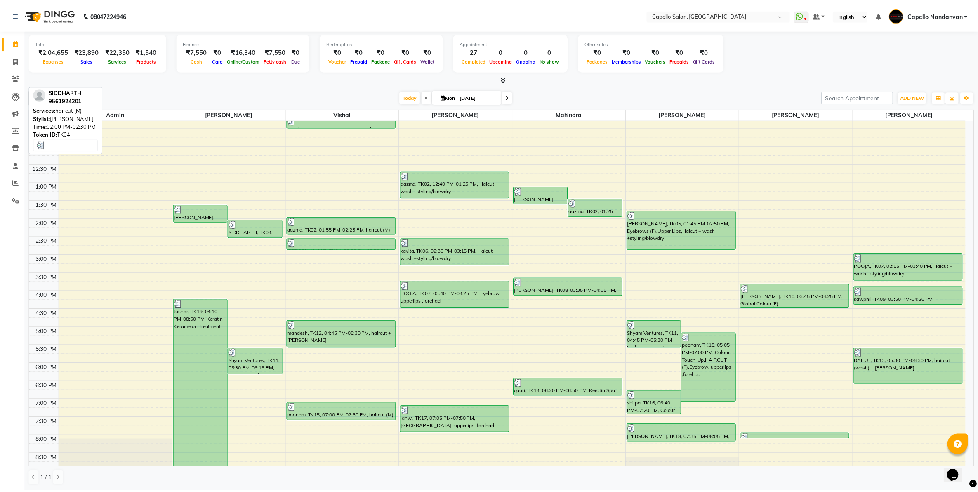
scroll to position [93, 0]
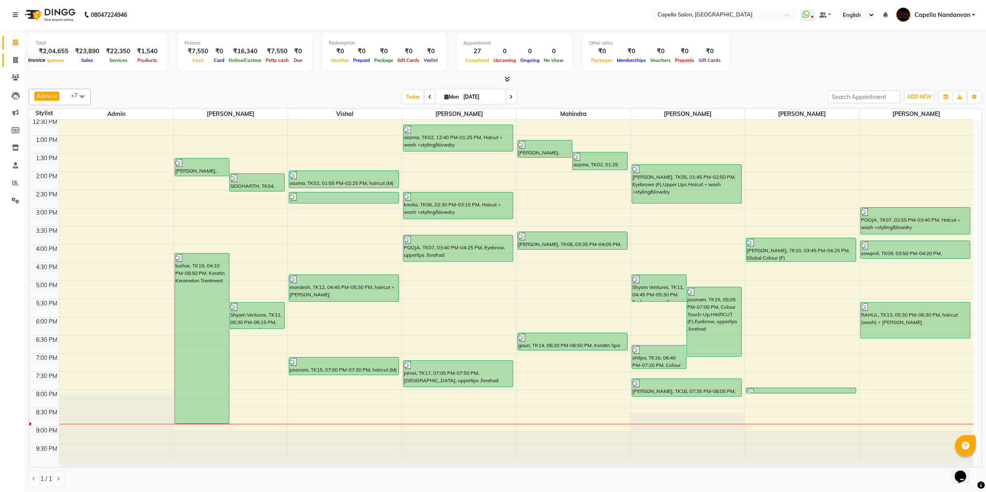
click at [15, 58] on icon at bounding box center [15, 60] width 5 height 6
select select "service"
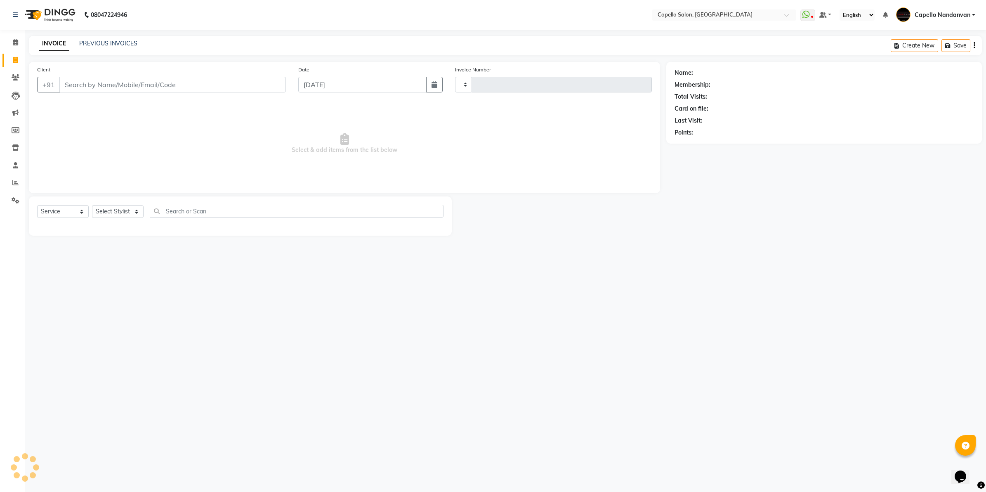
type input "4019"
select select "830"
click at [89, 42] on link "PREVIOUS INVOICES" at bounding box center [108, 43] width 58 height 7
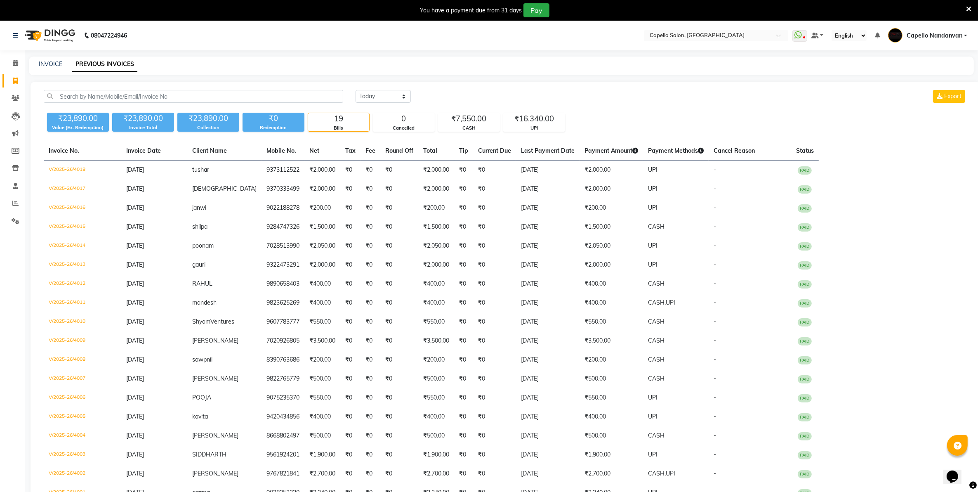
click at [828, 127] on div "₹23,890.00 Value (Ex. Redemption) ₹23,890.00 Invoice Total ₹23,890.00 Collectio…" at bounding box center [505, 120] width 923 height 22
click at [19, 64] on span at bounding box center [15, 63] width 14 height 9
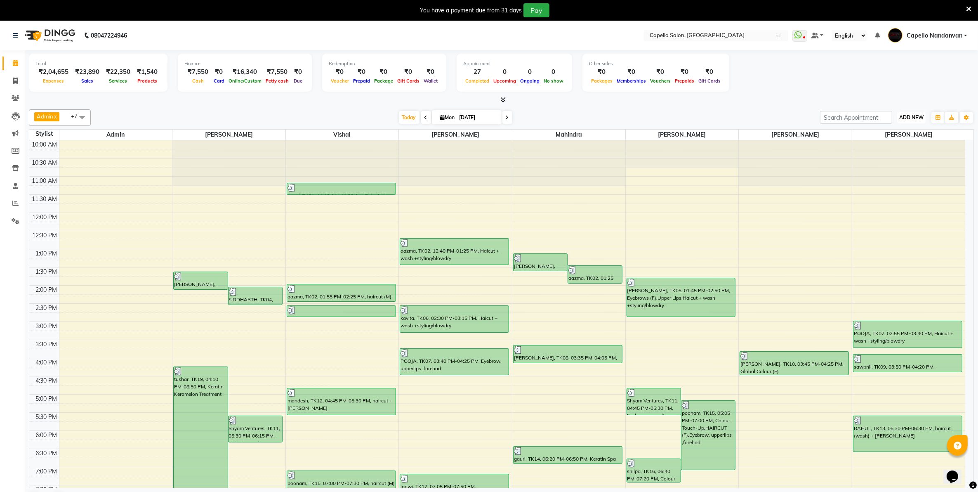
click at [909, 123] on button "ADD NEW Toggle Dropdown" at bounding box center [911, 118] width 28 height 12
click at [894, 166] on link "Add Attendance" at bounding box center [892, 165] width 65 height 11
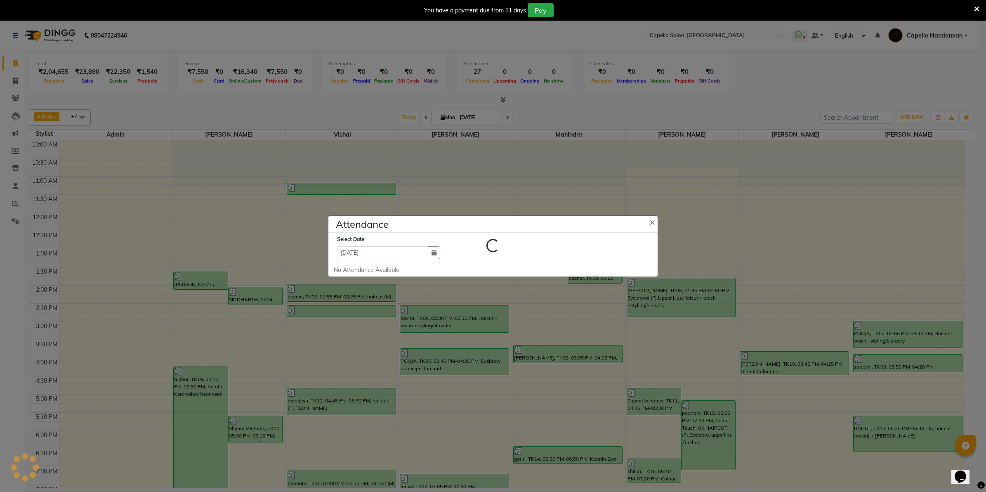
select select "A"
select select "W"
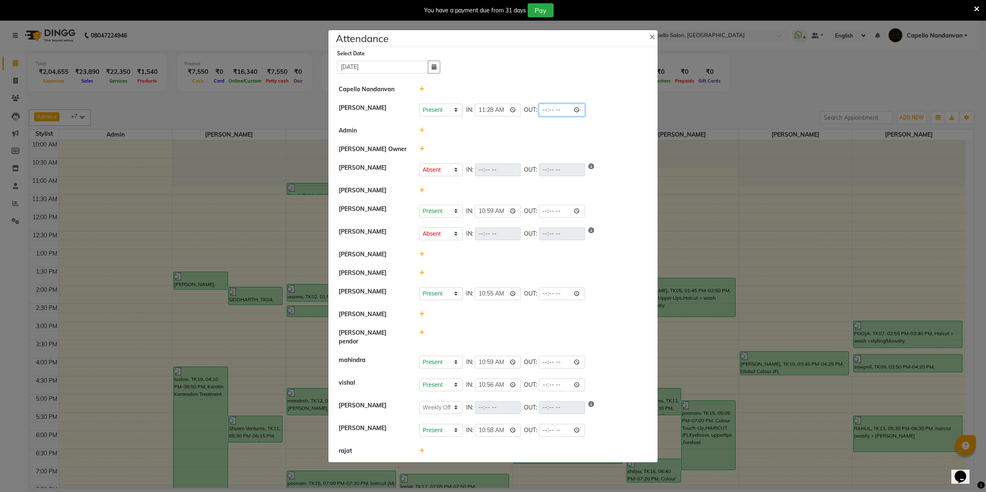
click at [548, 116] on input "time" at bounding box center [562, 110] width 46 height 13
type input "20:00"
click at [555, 153] on div at bounding box center [533, 149] width 241 height 9
select select "A"
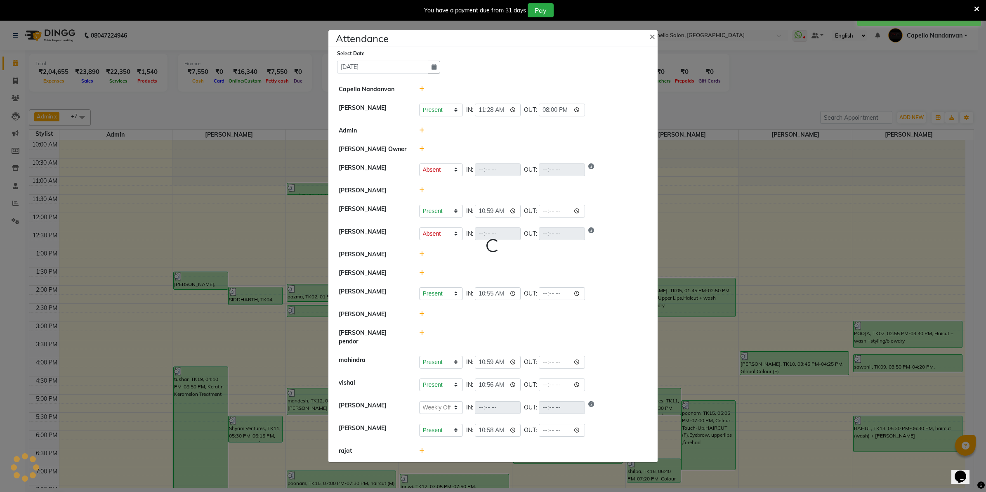
select select "W"
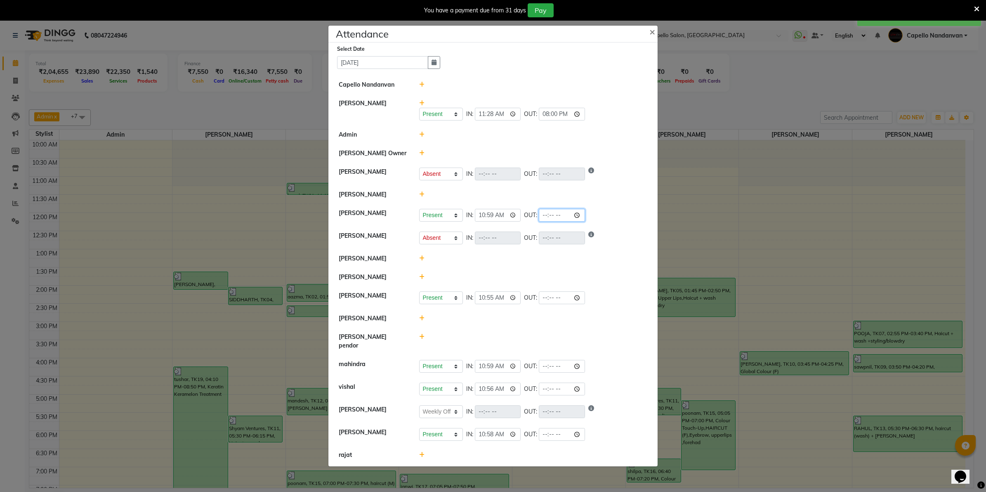
click at [580, 221] on input "time" at bounding box center [562, 215] width 46 height 13
type input "21:00"
click at [614, 195] on div at bounding box center [533, 194] width 241 height 9
select select "A"
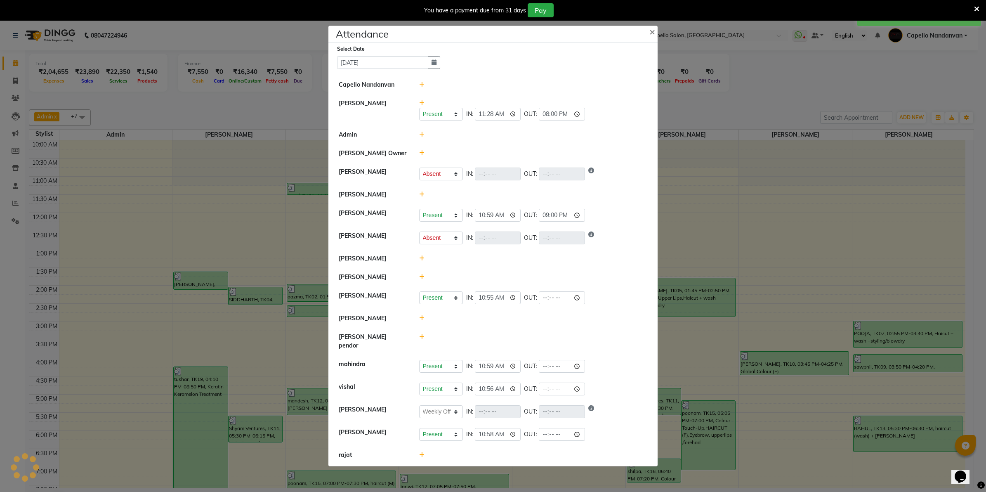
select select "W"
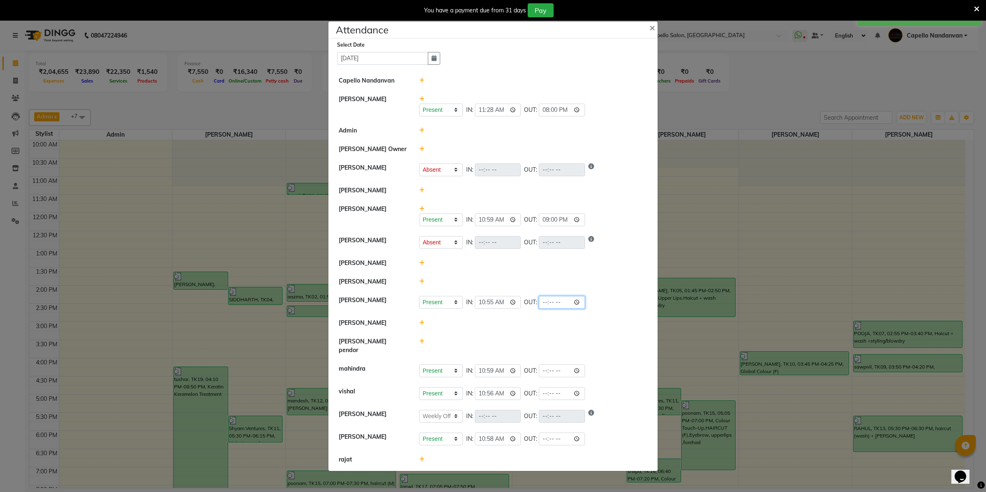
click at [546, 306] on input "time" at bounding box center [562, 302] width 46 height 13
click at [583, 306] on input "time" at bounding box center [562, 302] width 46 height 13
type input "21:00"
click at [585, 306] on input "21:00" at bounding box center [562, 302] width 46 height 13
click at [583, 365] on input "time" at bounding box center [562, 370] width 46 height 13
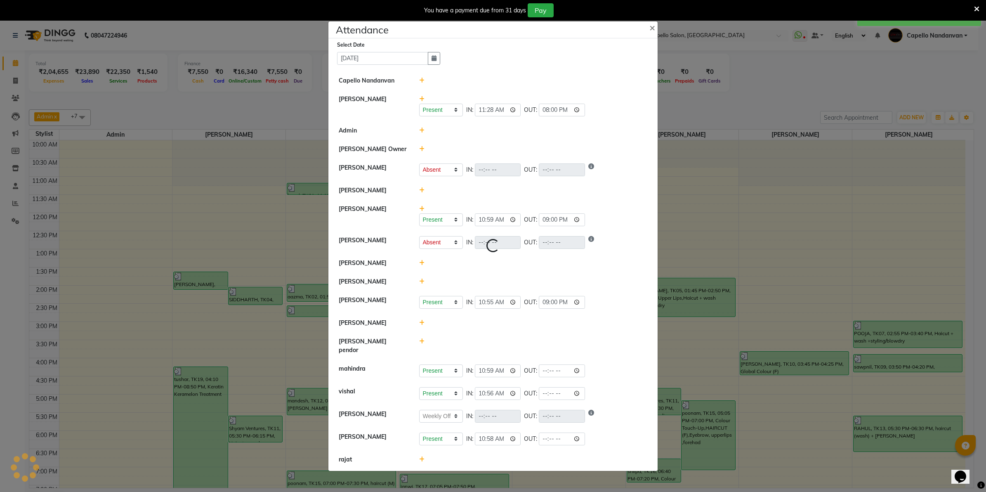
select select "A"
select select "W"
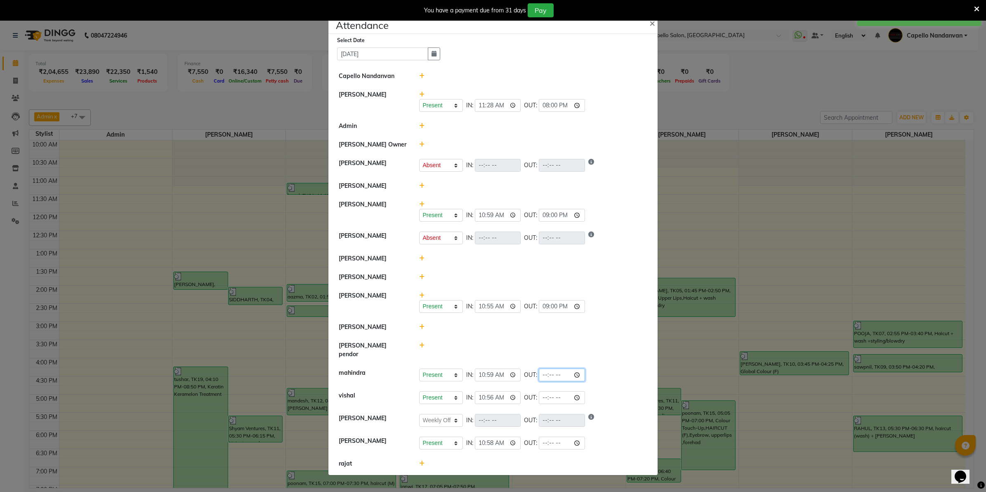
click at [582, 370] on input "time" at bounding box center [562, 374] width 46 height 13
type input "21:00"
drag, startPoint x: 599, startPoint y: 363, endPoint x: 596, endPoint y: 368, distance: 5.4
click at [599, 365] on li "mahindra Present Absent Late Half Day Weekly Off IN: 10:59 OUT: 21:00" at bounding box center [492, 374] width 325 height 23
select select "A"
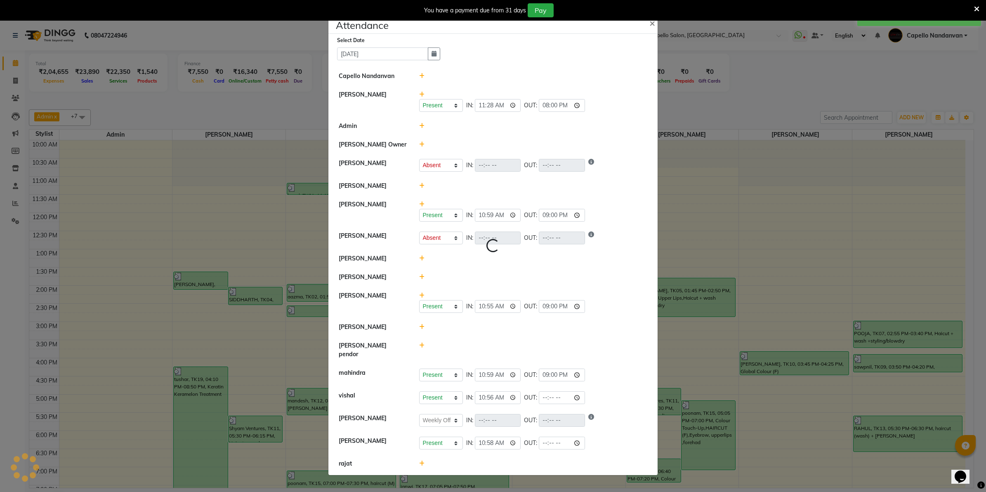
select select "A"
select select "W"
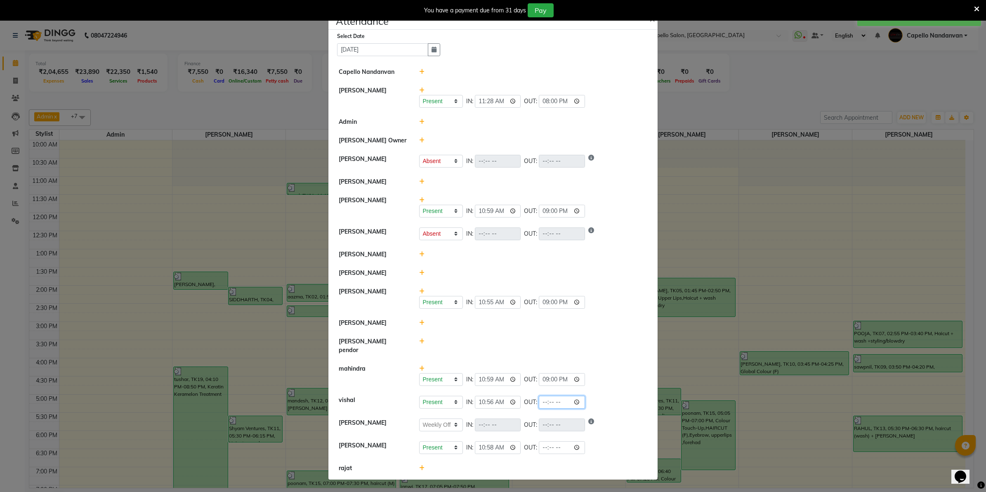
click at [581, 399] on input "time" at bounding box center [562, 402] width 46 height 13
type input "21:00"
click at [590, 273] on div at bounding box center [533, 273] width 241 height 9
select select "A"
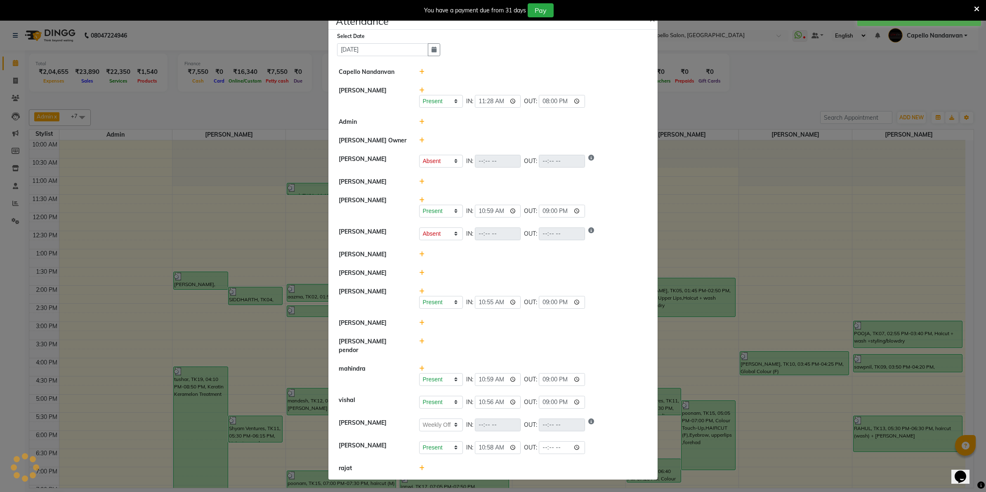
select select "W"
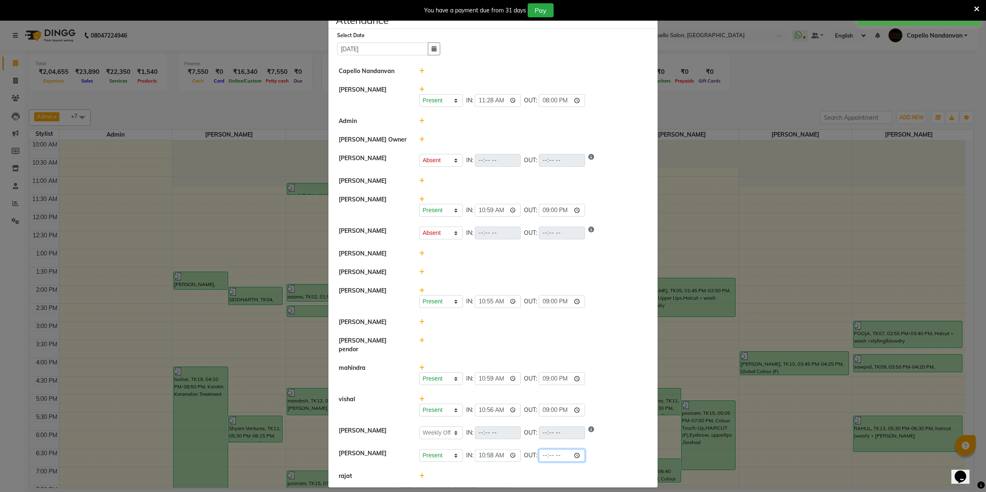
click at [579, 449] on input "time" at bounding box center [562, 455] width 46 height 13
type input "20:00"
click at [602, 297] on div "Present Absent Late Half Day Weekly Off IN: 10:55 OUT: 21:00" at bounding box center [533, 301] width 229 height 13
select select "A"
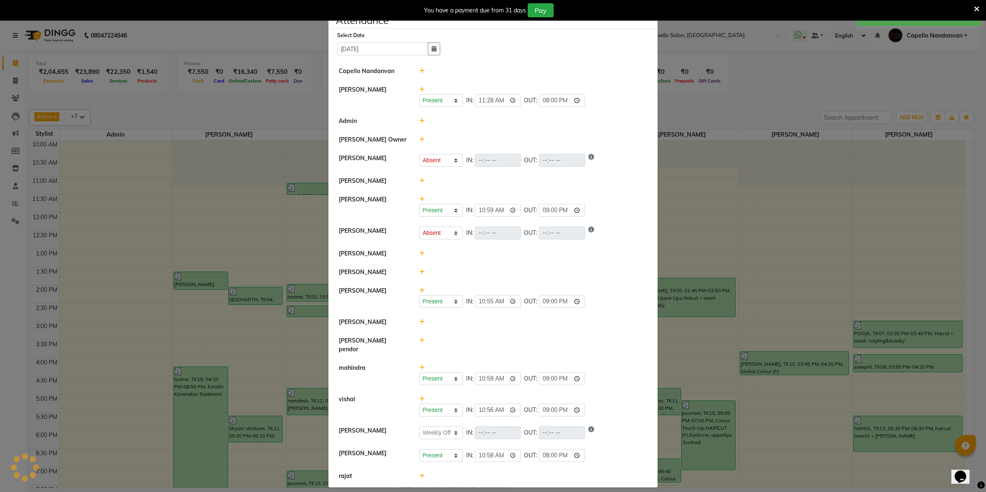
select select "W"
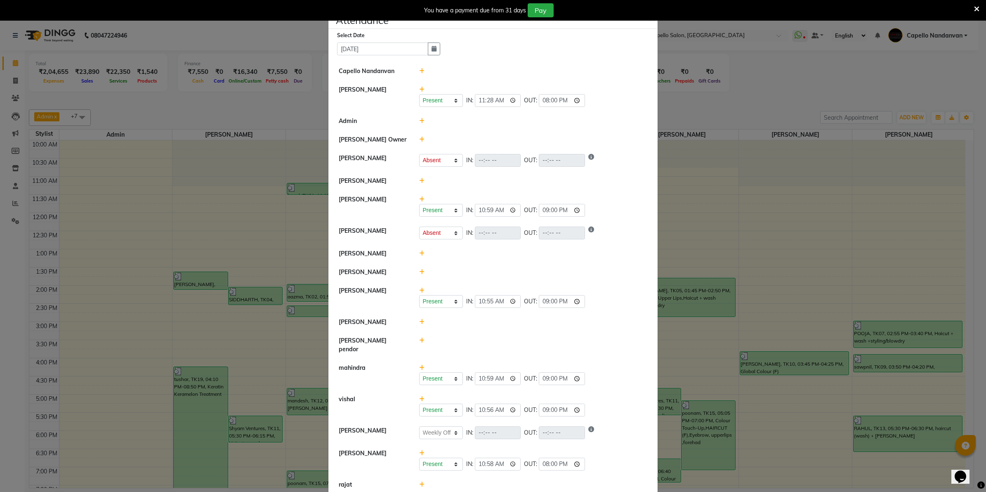
click at [976, 7] on icon at bounding box center [976, 8] width 5 height 7
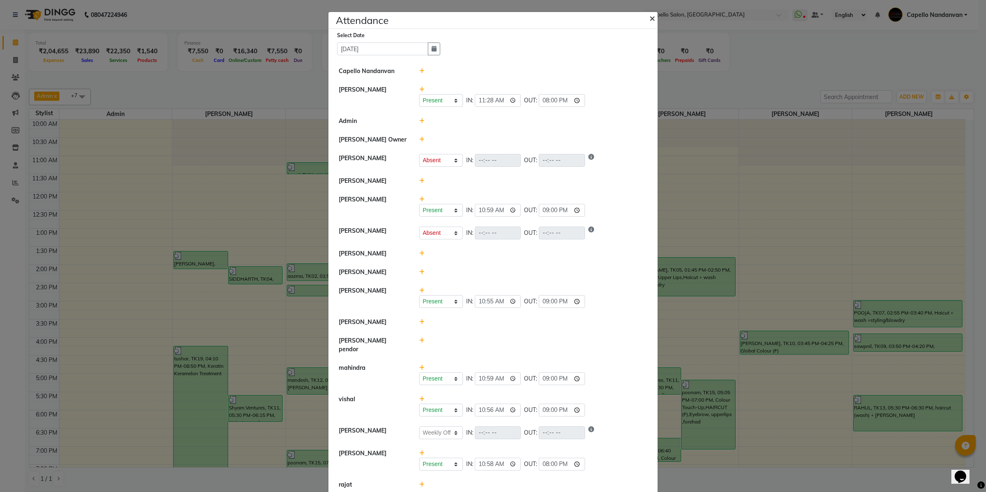
click at [649, 19] on span "×" at bounding box center [652, 18] width 6 height 12
